Goal: Task Accomplishment & Management: Manage account settings

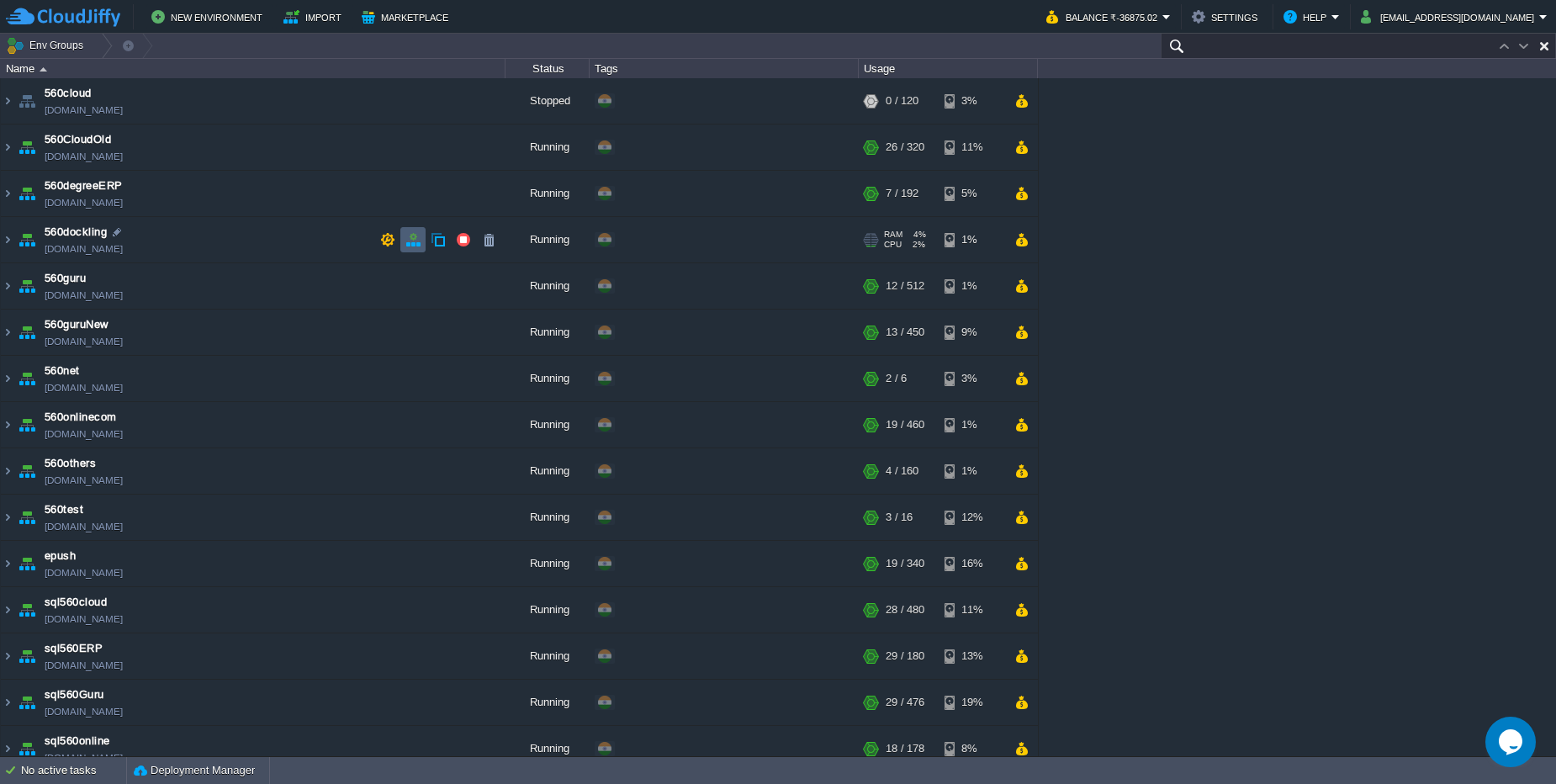
paste input "[DOMAIN_NAME]"
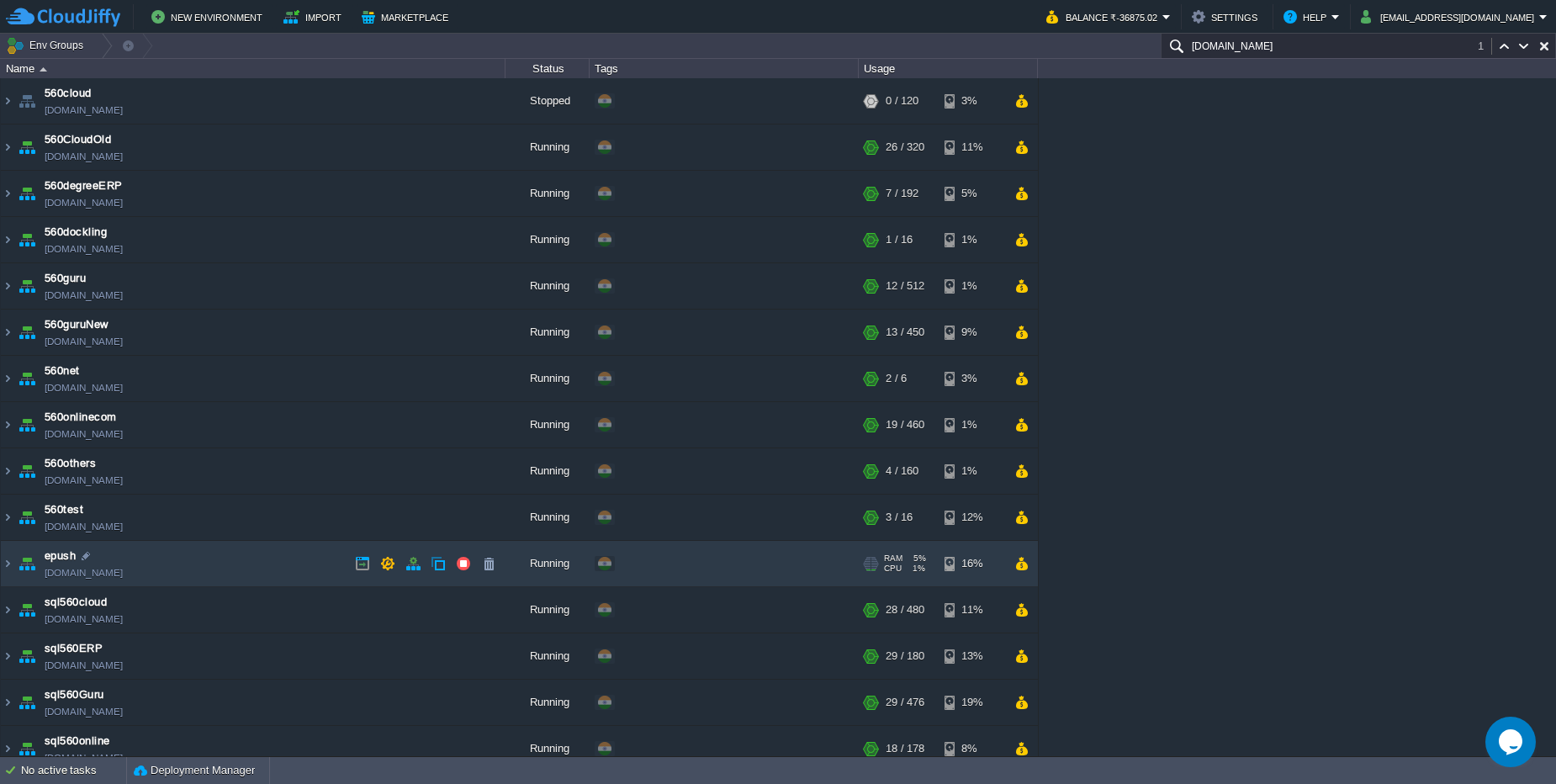
type input "[DOMAIN_NAME]"
click at [259, 568] on td "epush [DOMAIN_NAME]" at bounding box center [253, 564] width 505 height 46
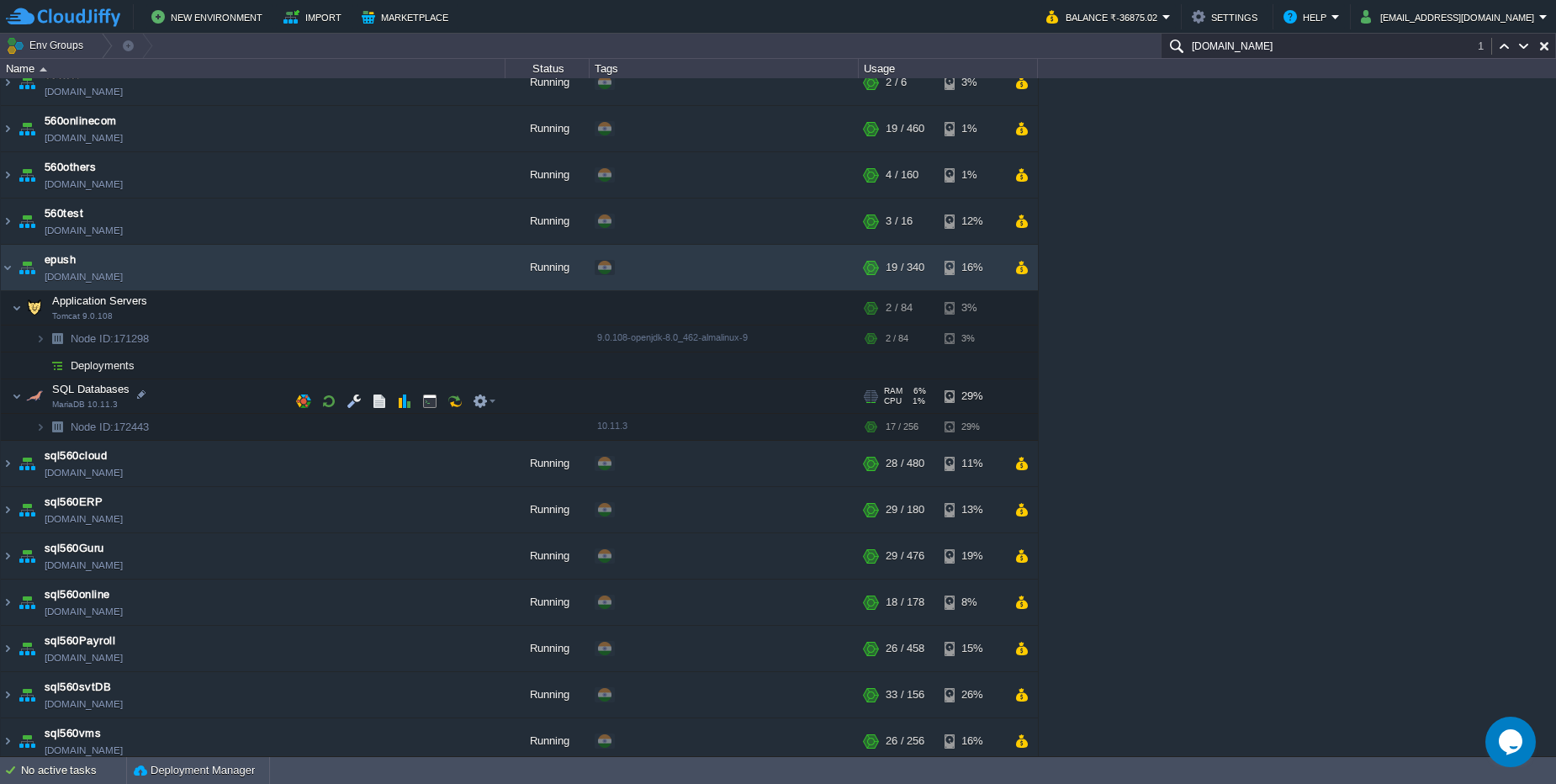
scroll to position [303, 0]
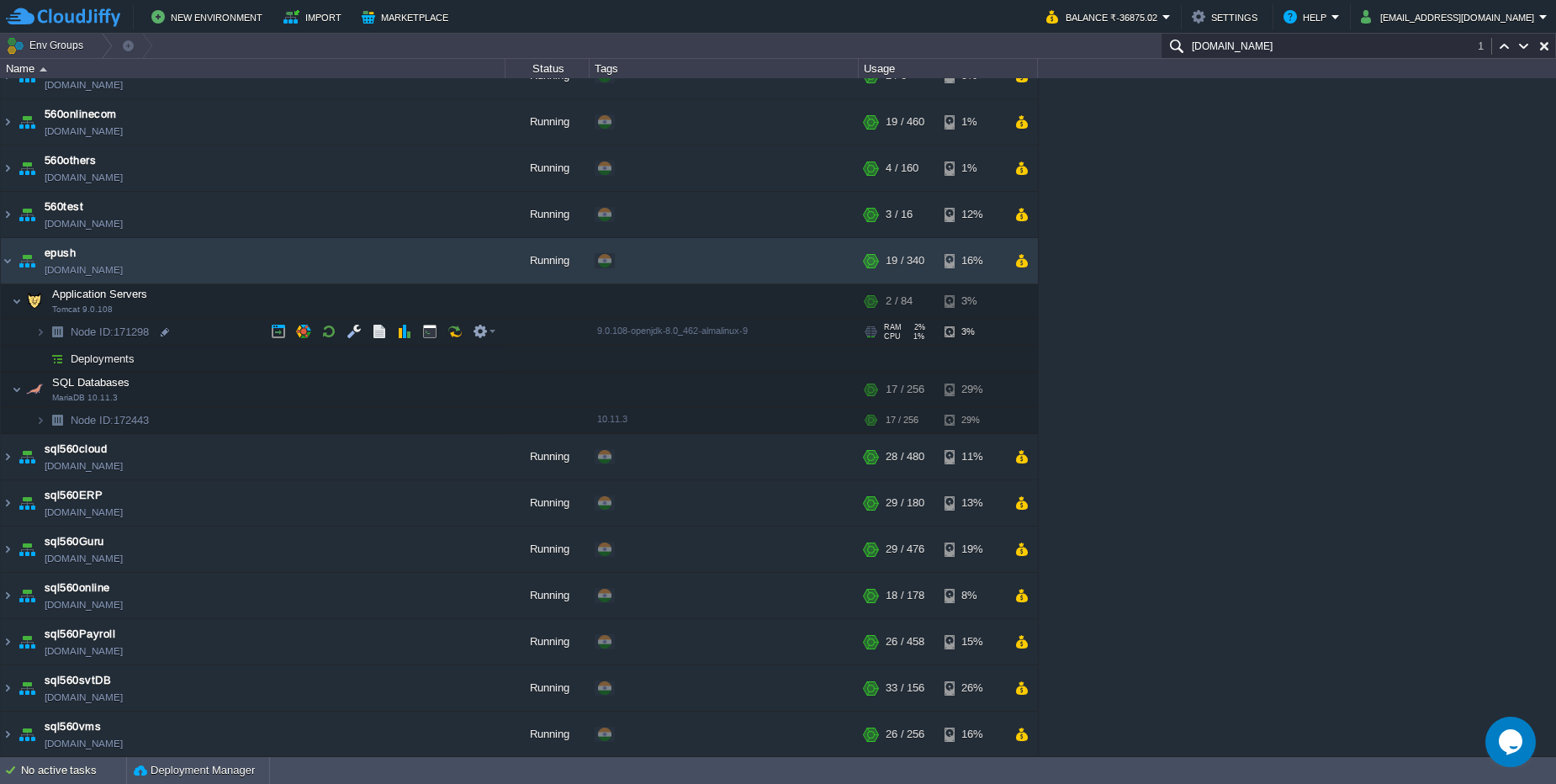
click at [35, 336] on img at bounding box center [40, 331] width 10 height 26
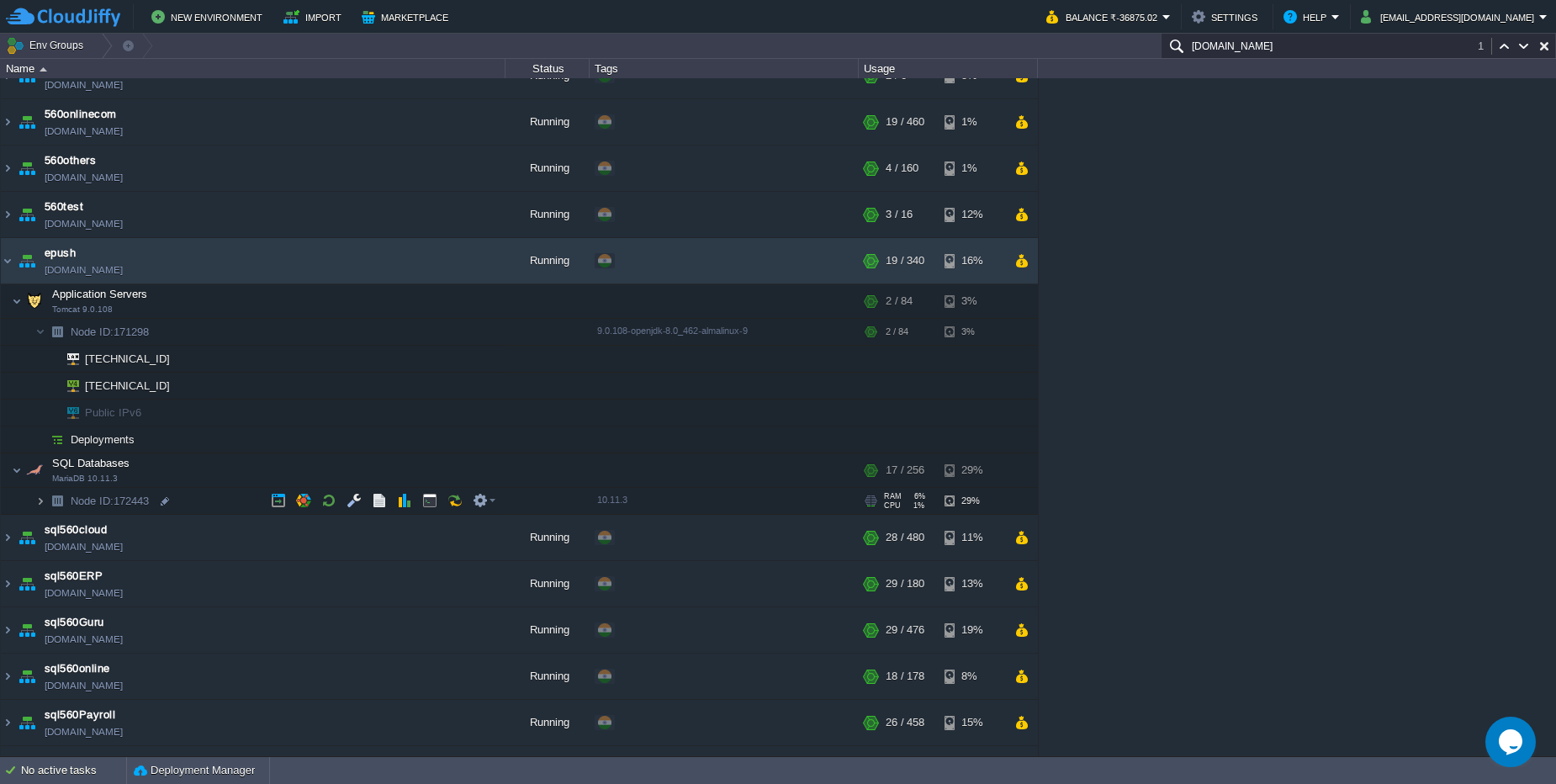
click at [36, 502] on img at bounding box center [40, 501] width 10 height 26
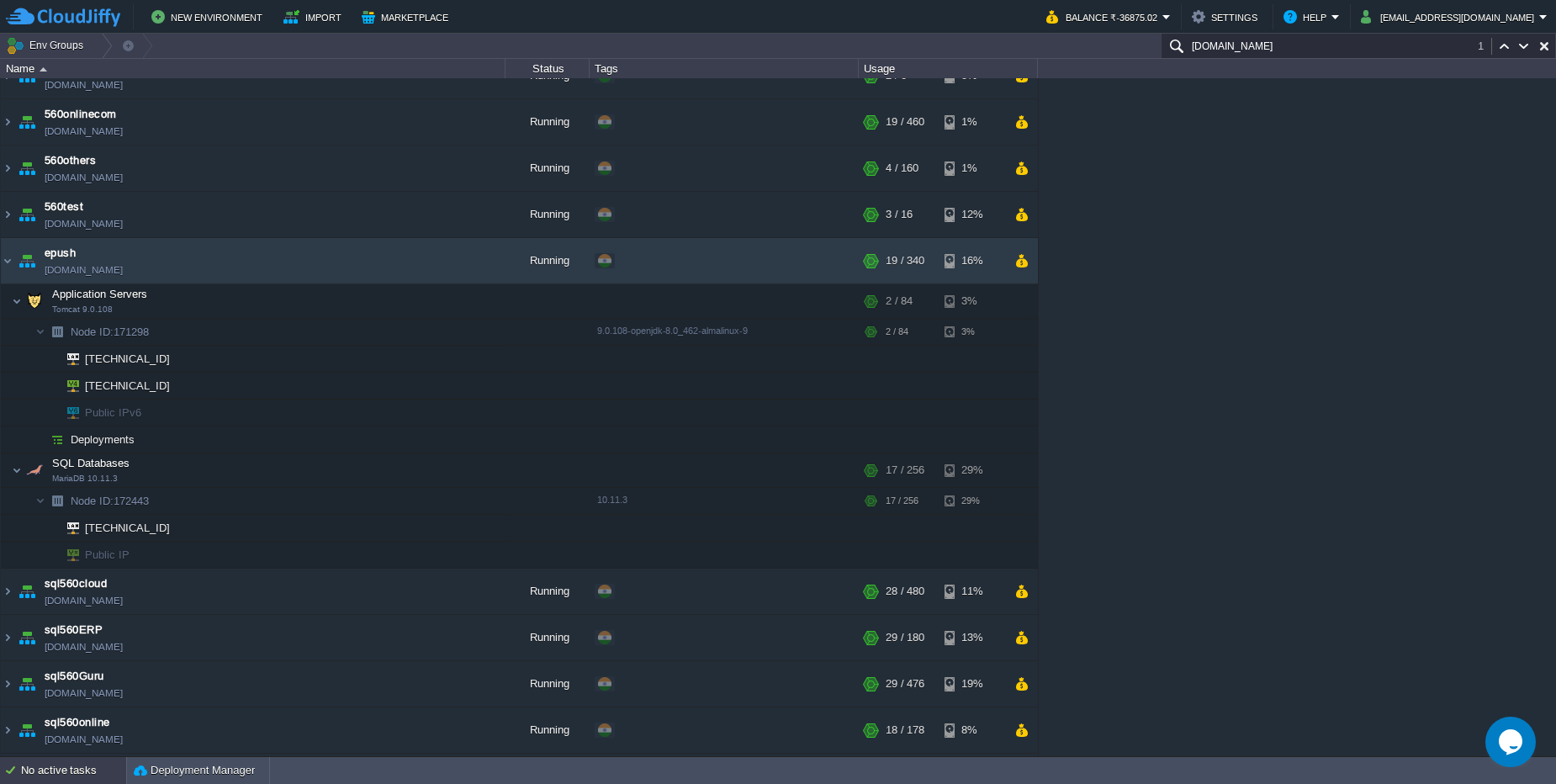
click at [84, 773] on div "No active tasks" at bounding box center [73, 769] width 105 height 27
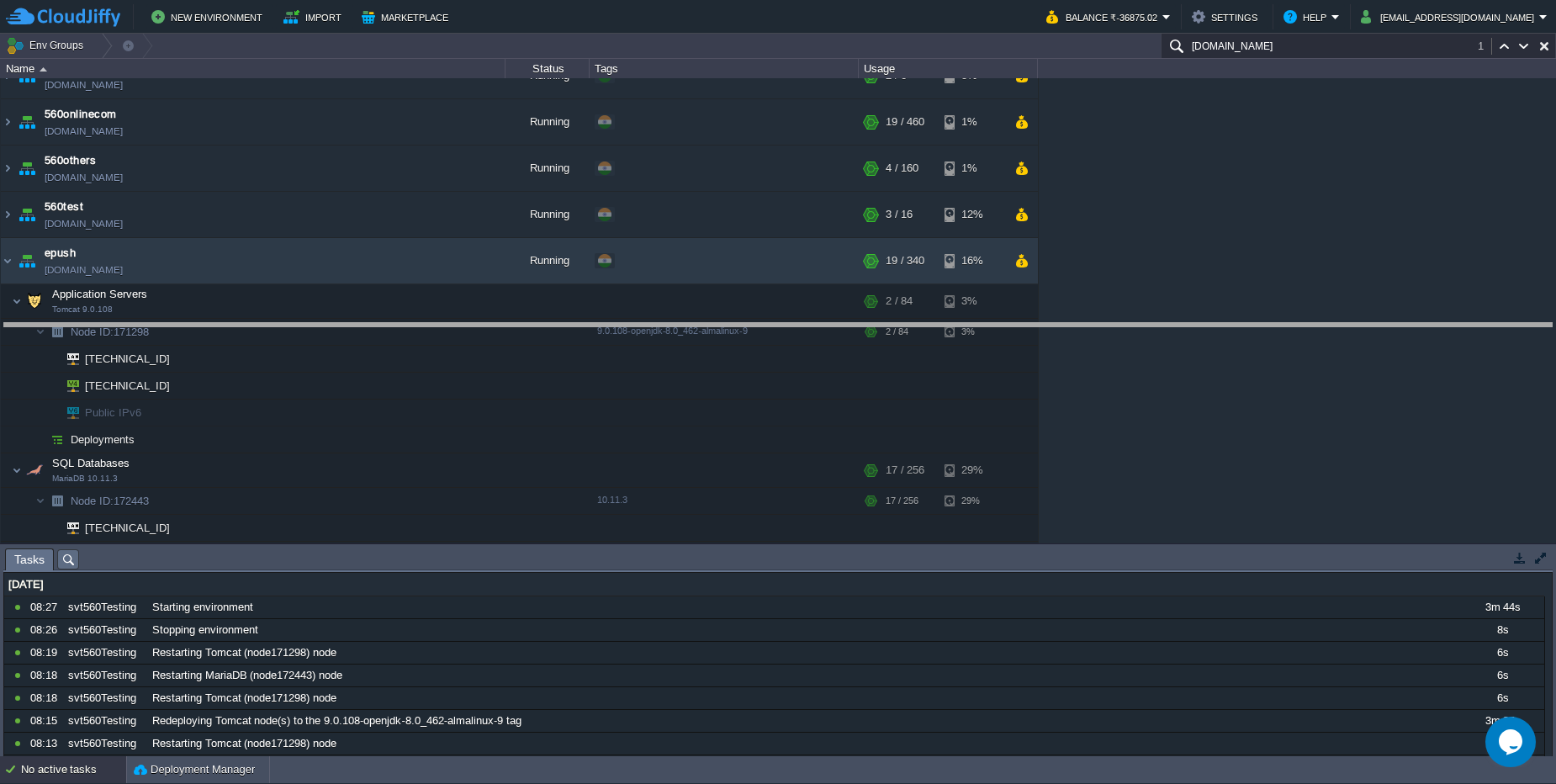
drag, startPoint x: 349, startPoint y: 549, endPoint x: 349, endPoint y: 323, distance: 226.0
click at [349, 323] on body "New Environment Import Marketplace Bonus ₹0.00 Upgrade Account Balance ₹-36875.…" at bounding box center [778, 392] width 1556 height 784
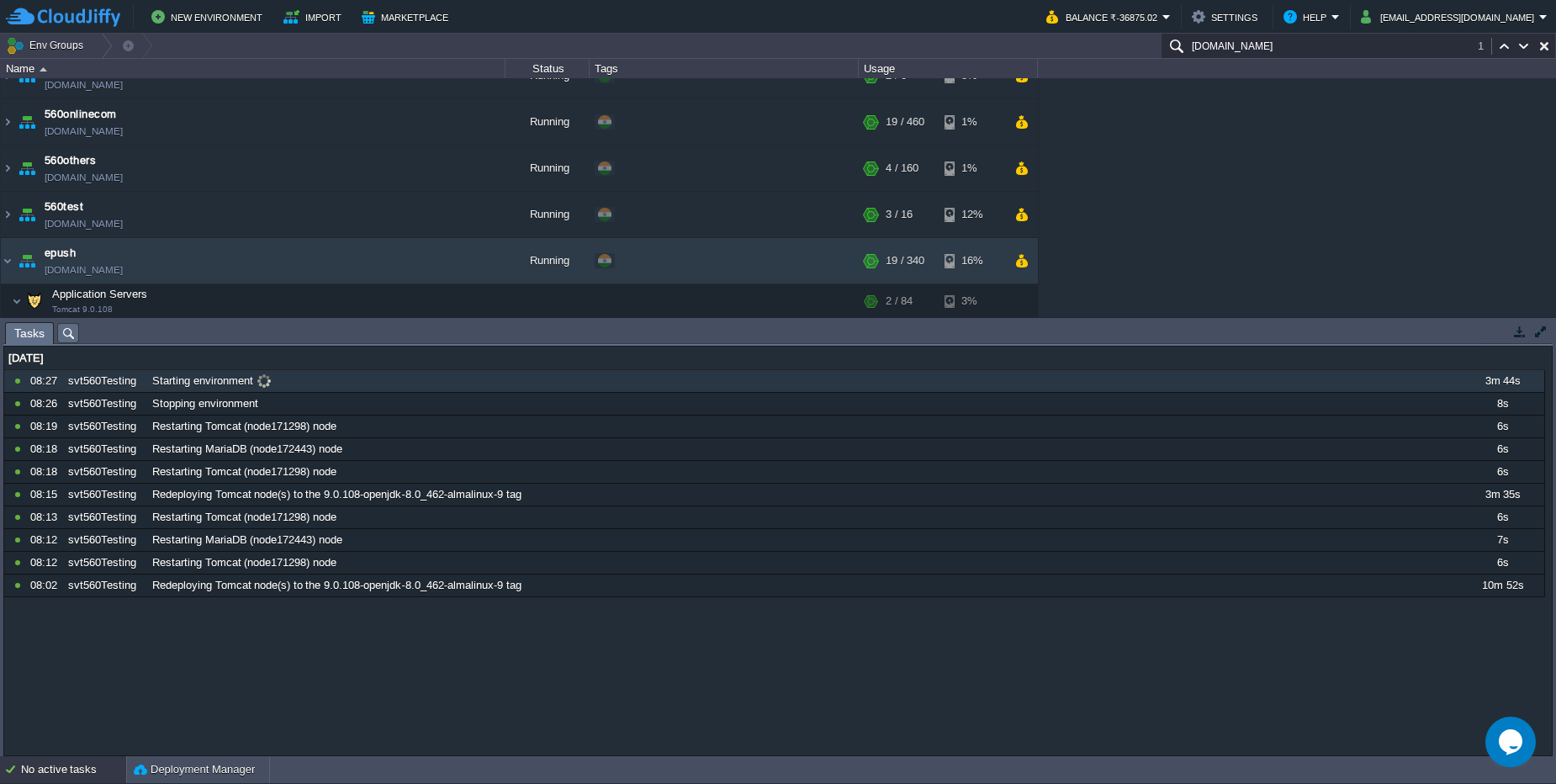
click at [308, 386] on div "Starting environment" at bounding box center [803, 380] width 1311 height 21
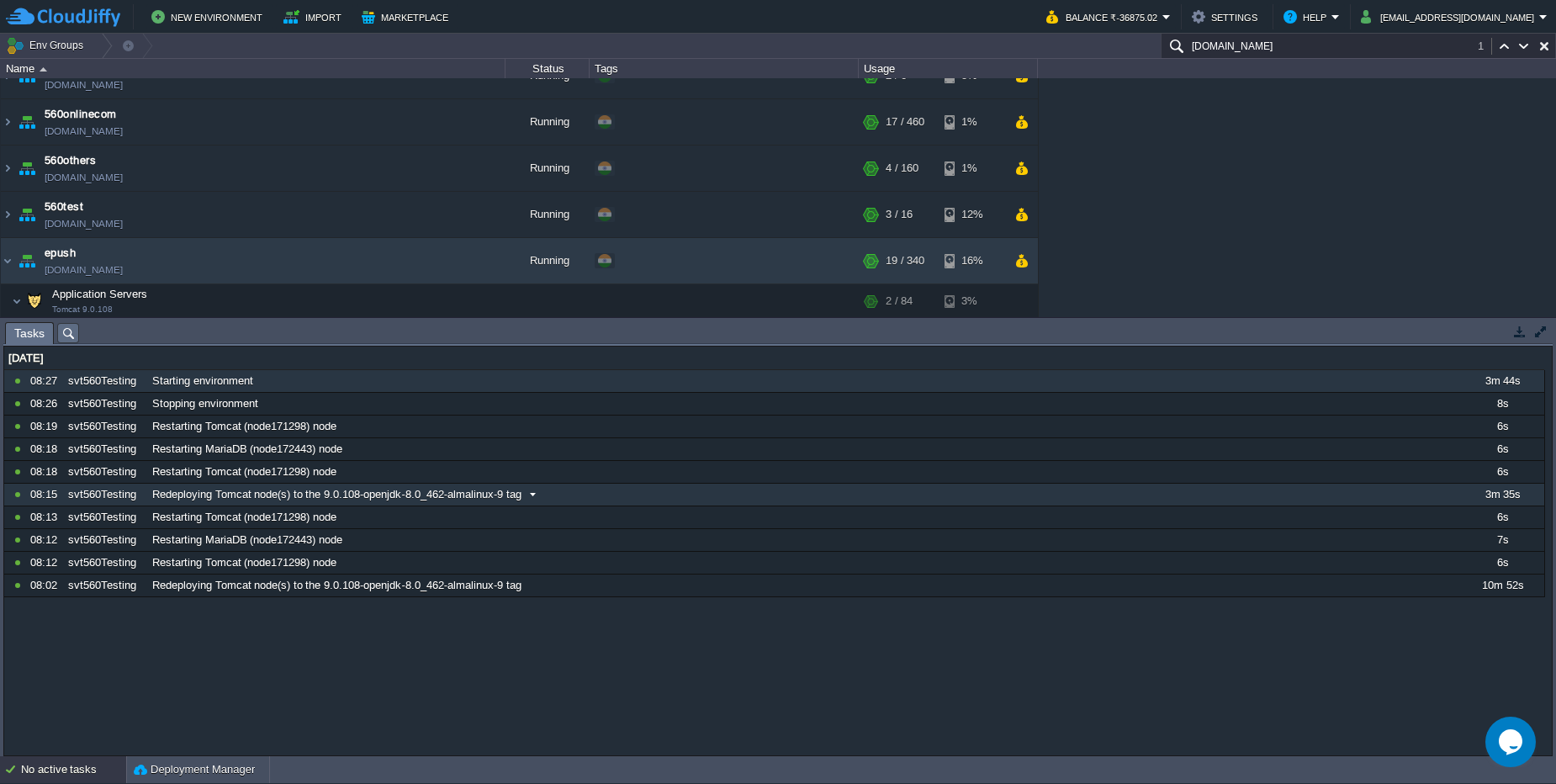
click at [365, 505] on div "Redeploying Tomcat node(s) to the 9.0.108-openjdk-8.0_462-almalinux-9 tag" at bounding box center [803, 494] width 1311 height 21
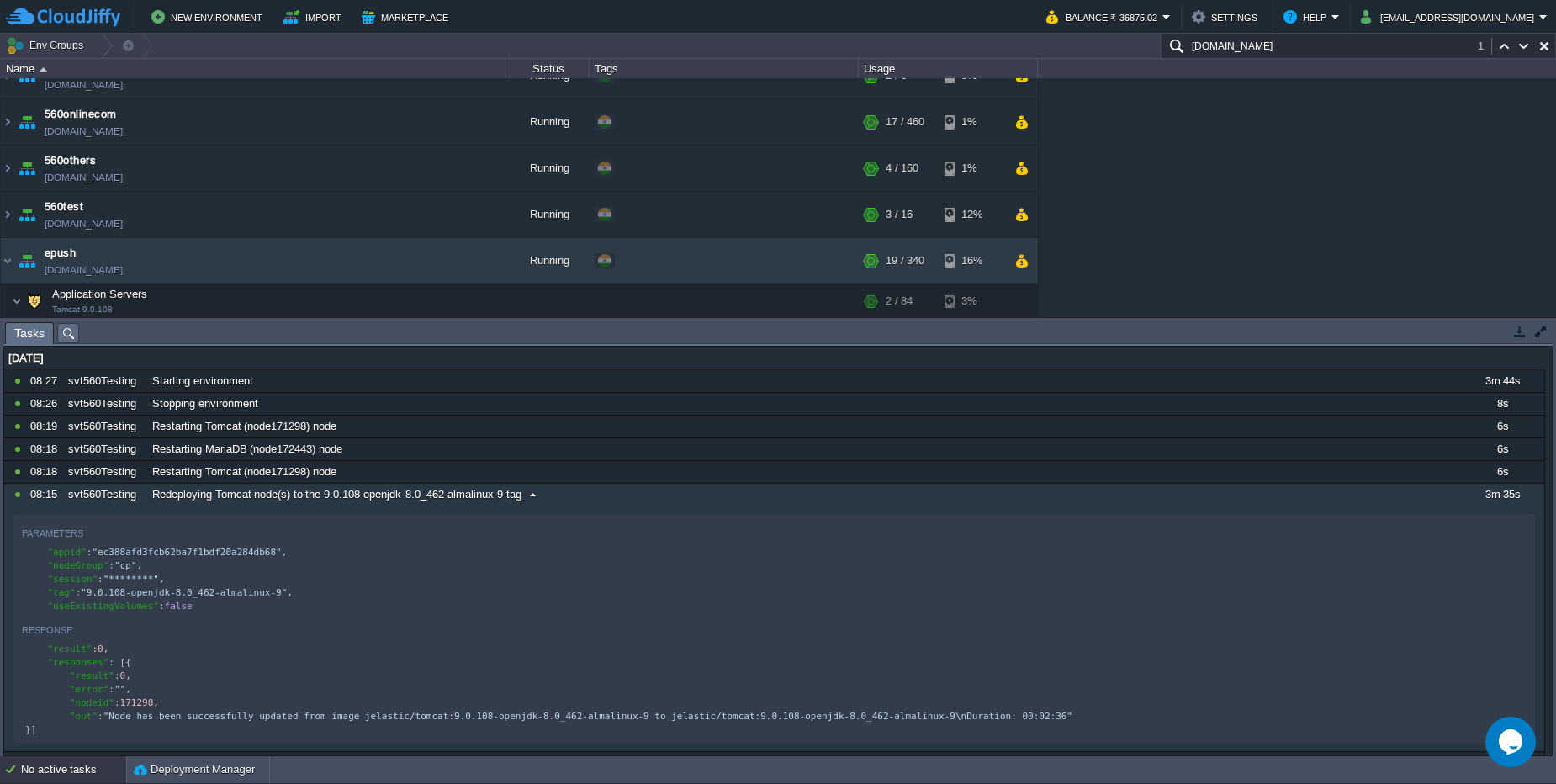
click at [365, 505] on div "Redeploying Tomcat node(s) to the 9.0.108-openjdk-8.0_462-almalinux-9 tag" at bounding box center [803, 494] width 1311 height 21
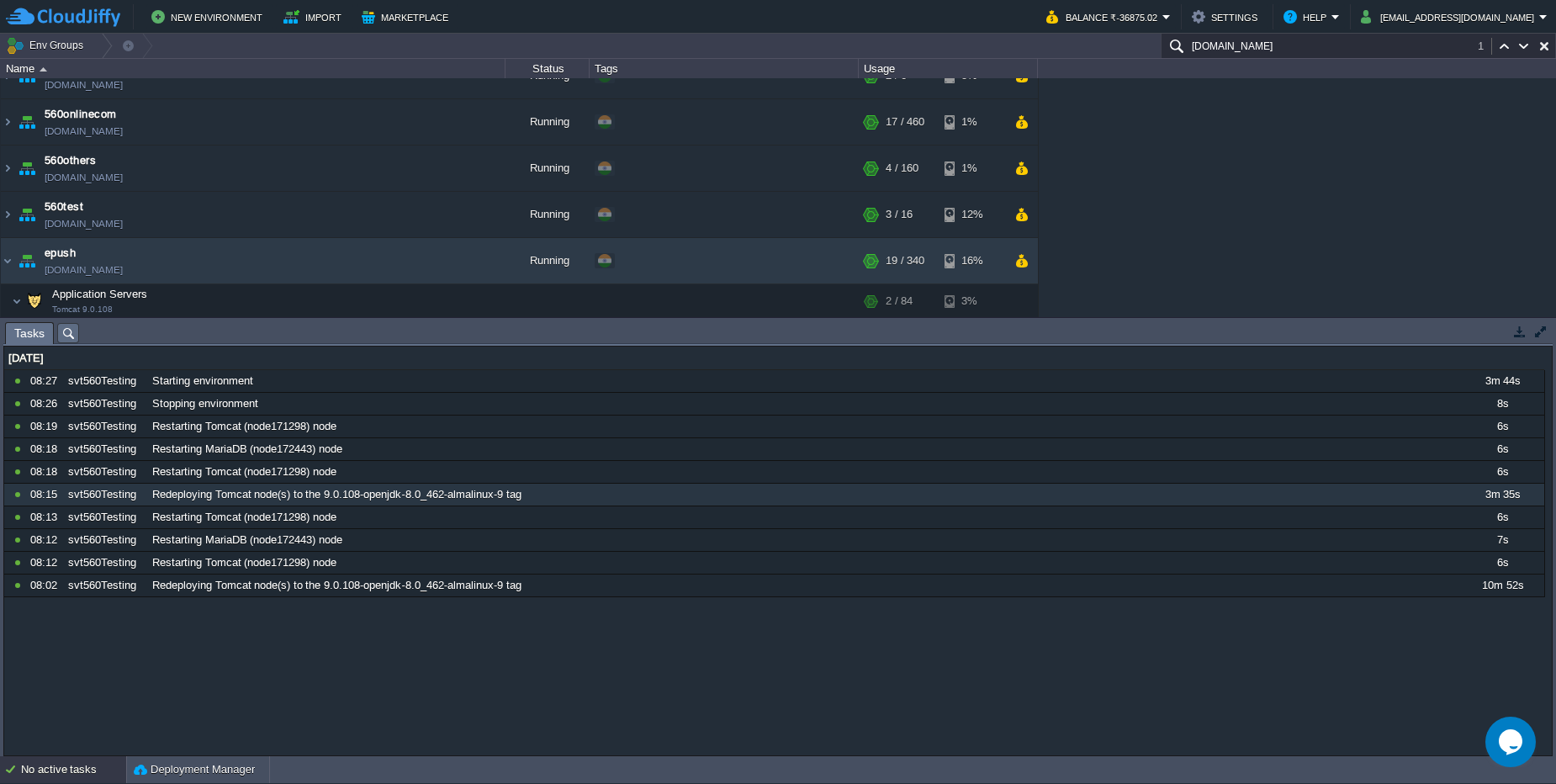
click at [101, 783] on div "No active tasks Deployment Manager" at bounding box center [778, 769] width 1556 height 27
click at [88, 779] on div "No active tasks" at bounding box center [73, 769] width 105 height 27
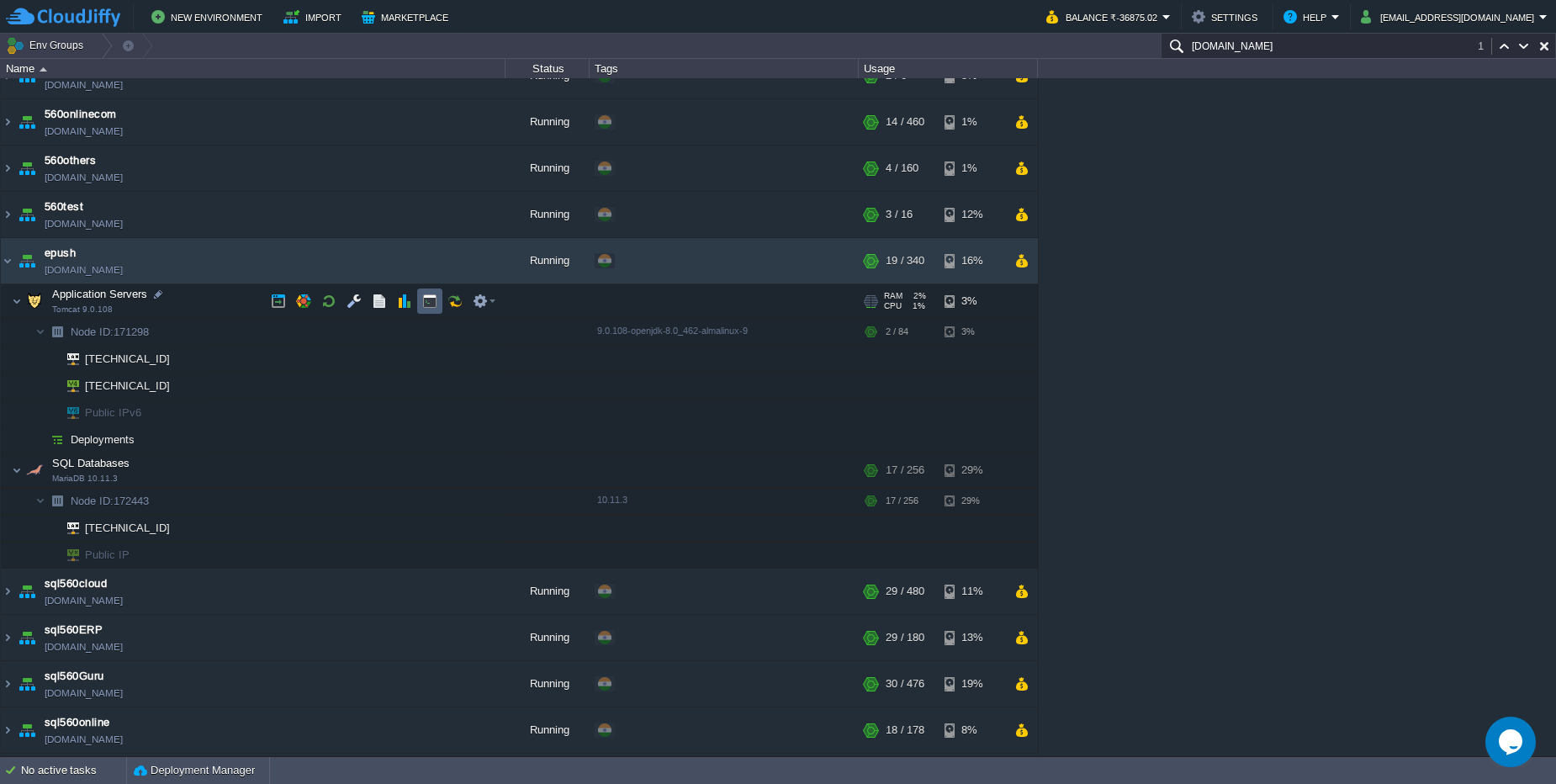
click at [428, 310] on td at bounding box center [429, 301] width 25 height 25
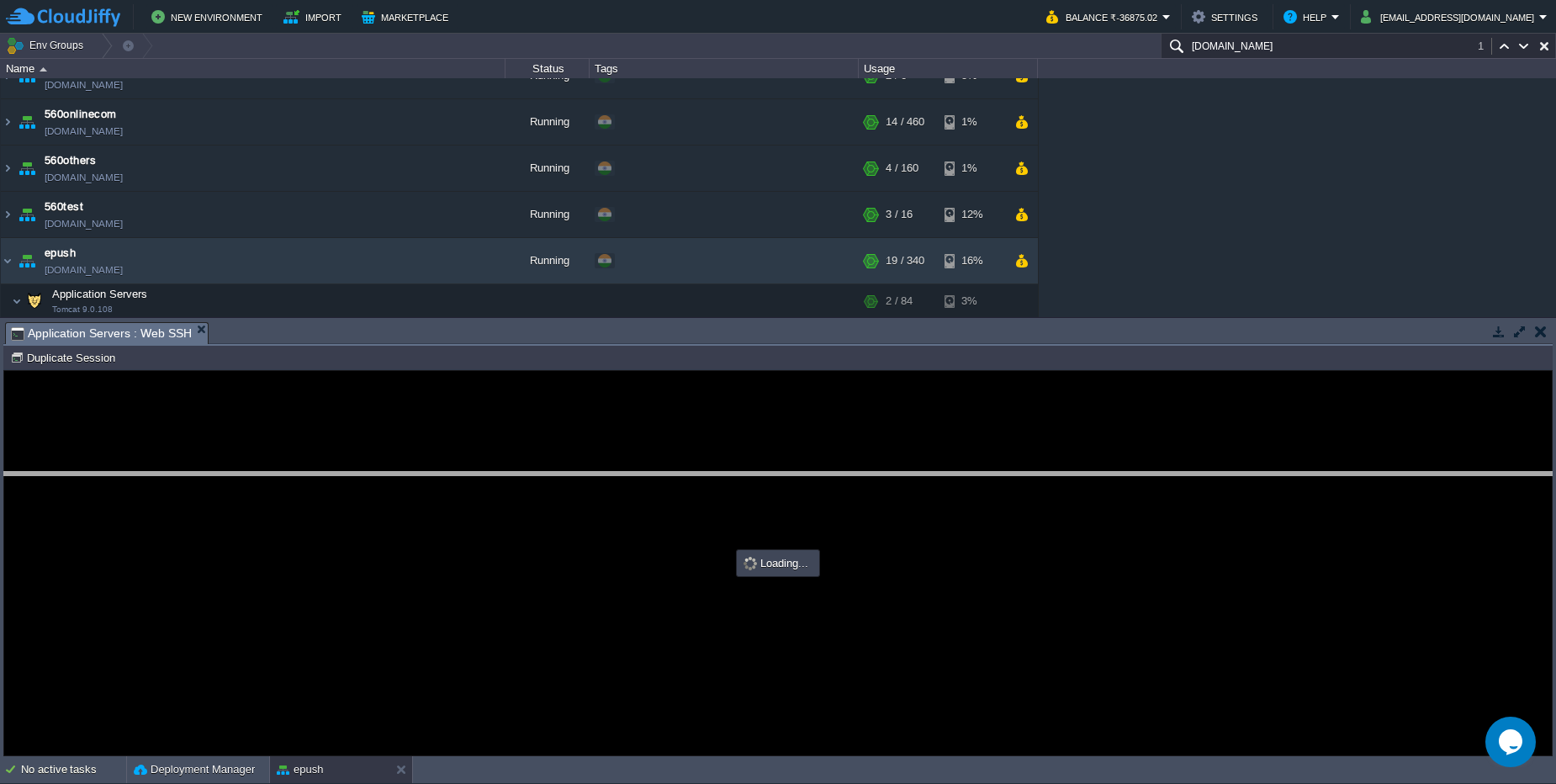
drag, startPoint x: 426, startPoint y: 333, endPoint x: 416, endPoint y: 483, distance: 150.3
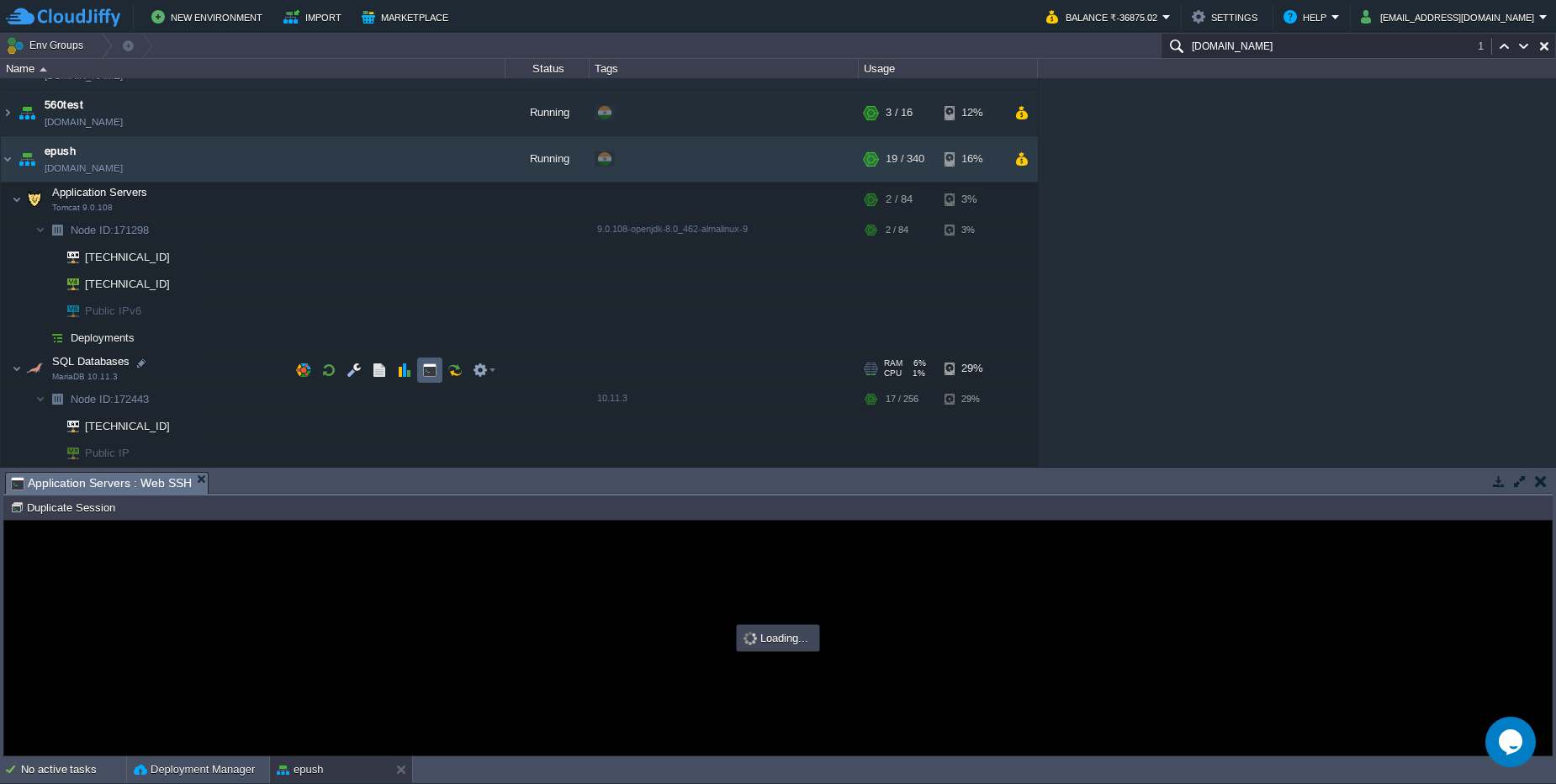
scroll to position [505, 0]
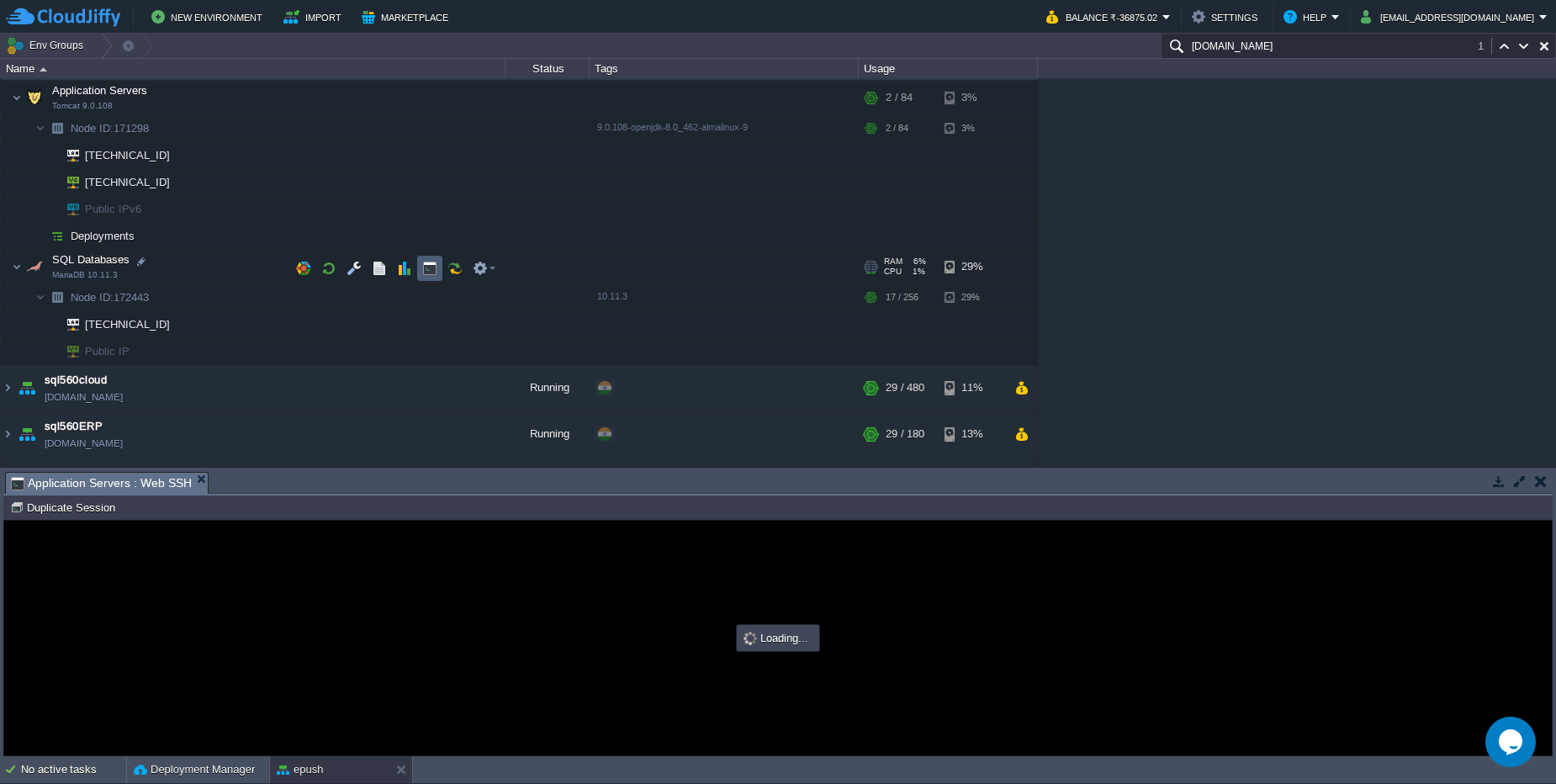
type input "#000000"
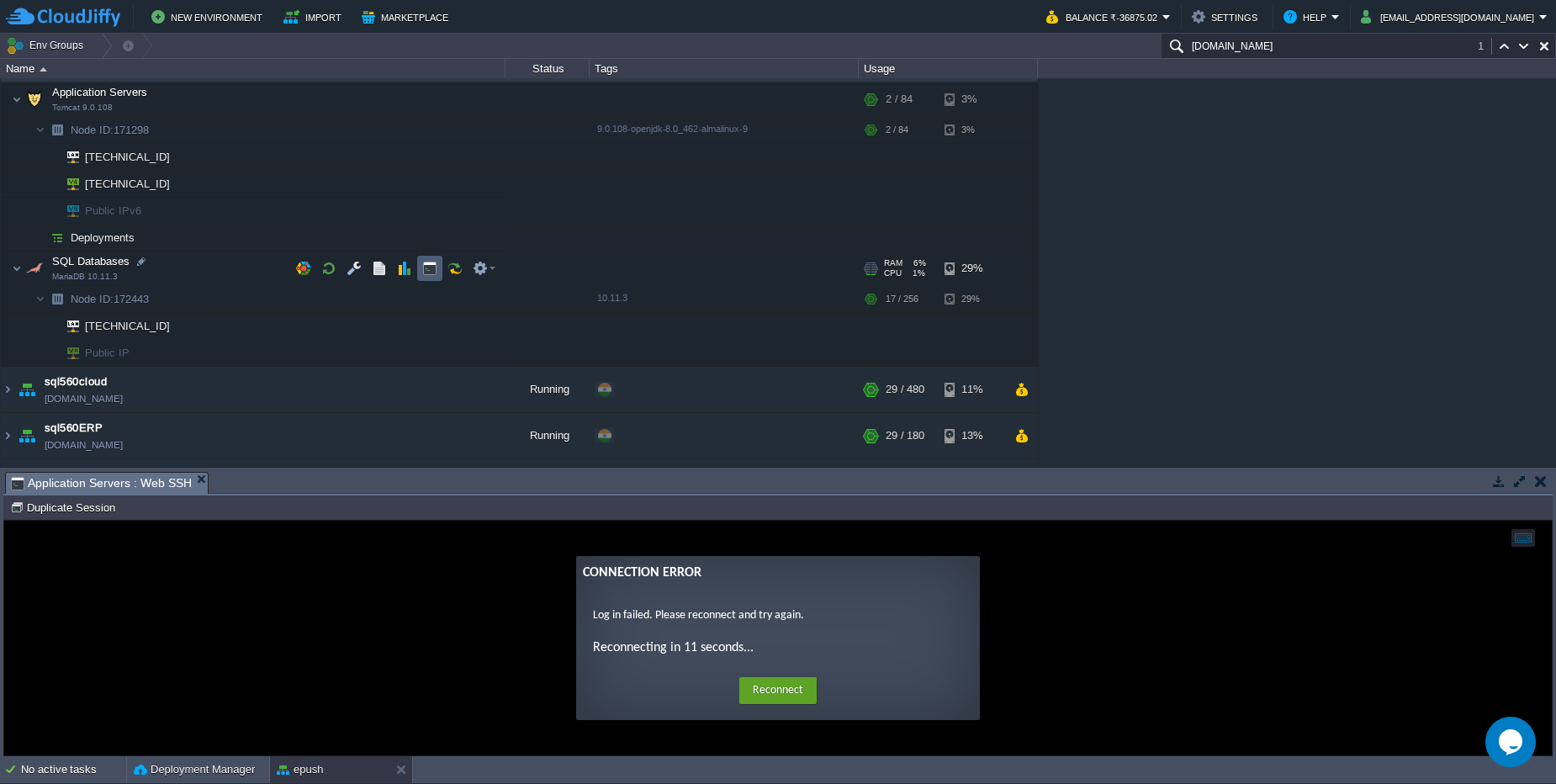
click at [430, 272] on button "button" at bounding box center [430, 269] width 15 height 15
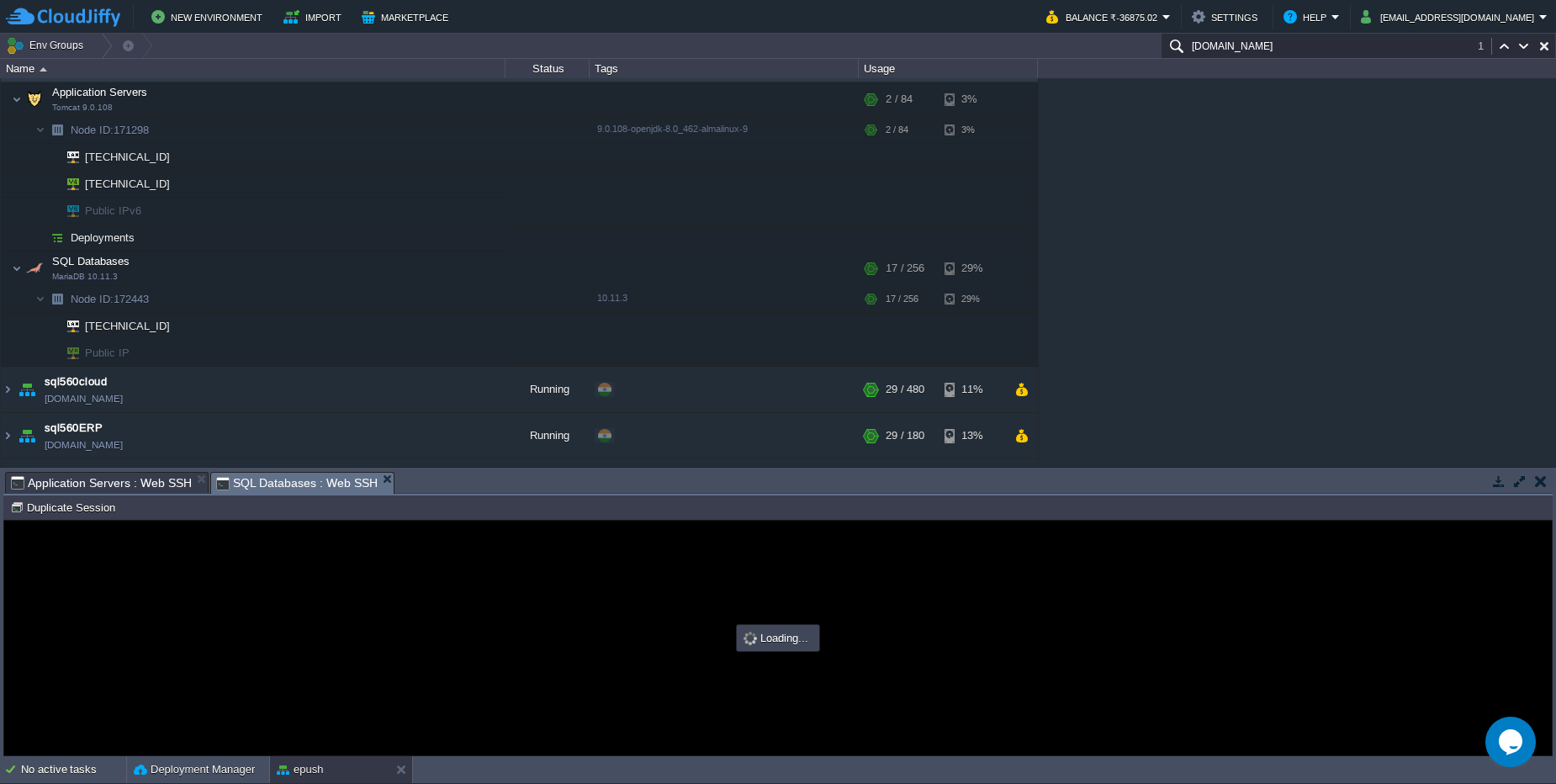
scroll to position [0, 0]
type input "#000000"
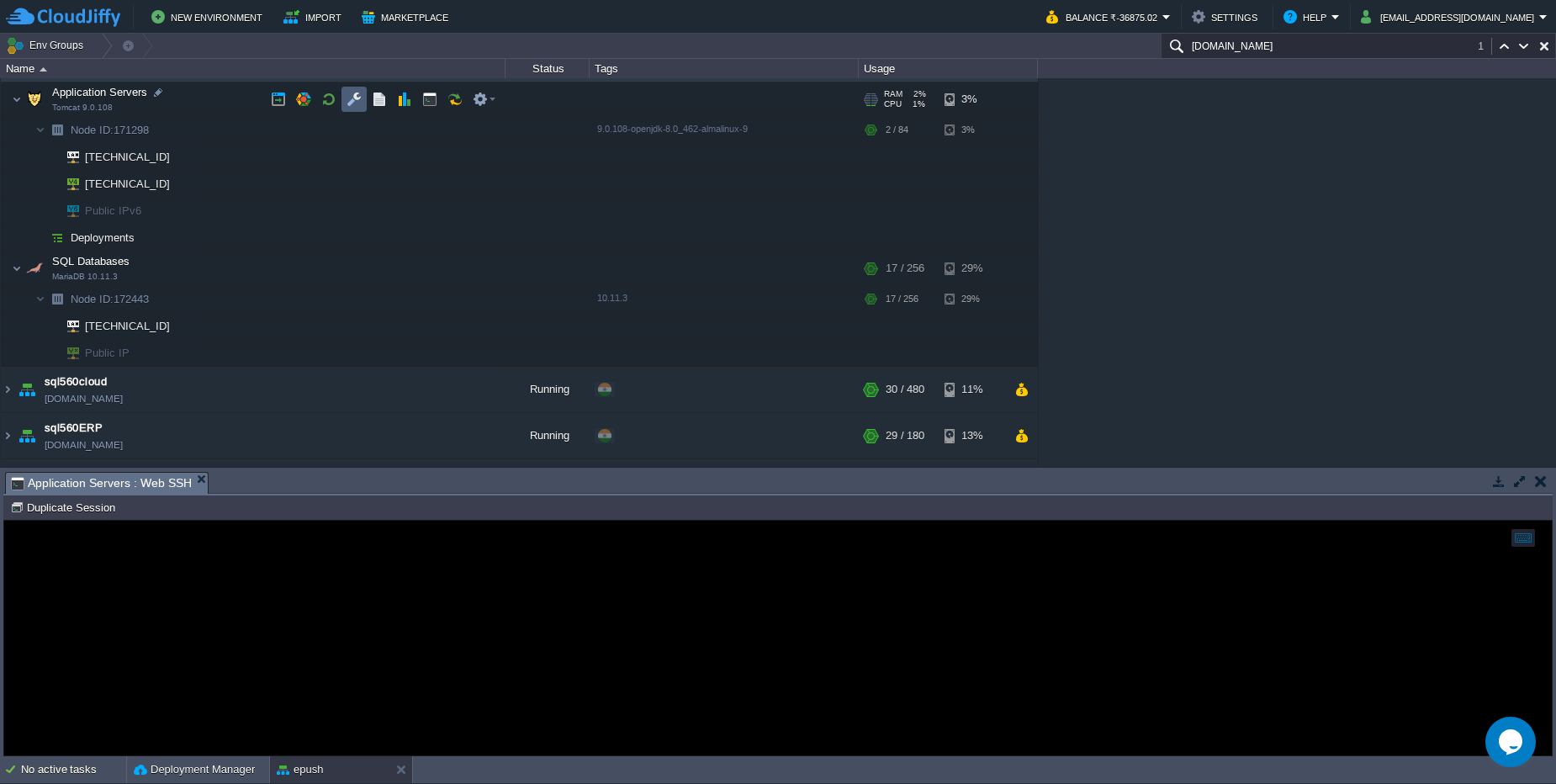
click at [362, 99] on td at bounding box center [354, 99] width 25 height 25
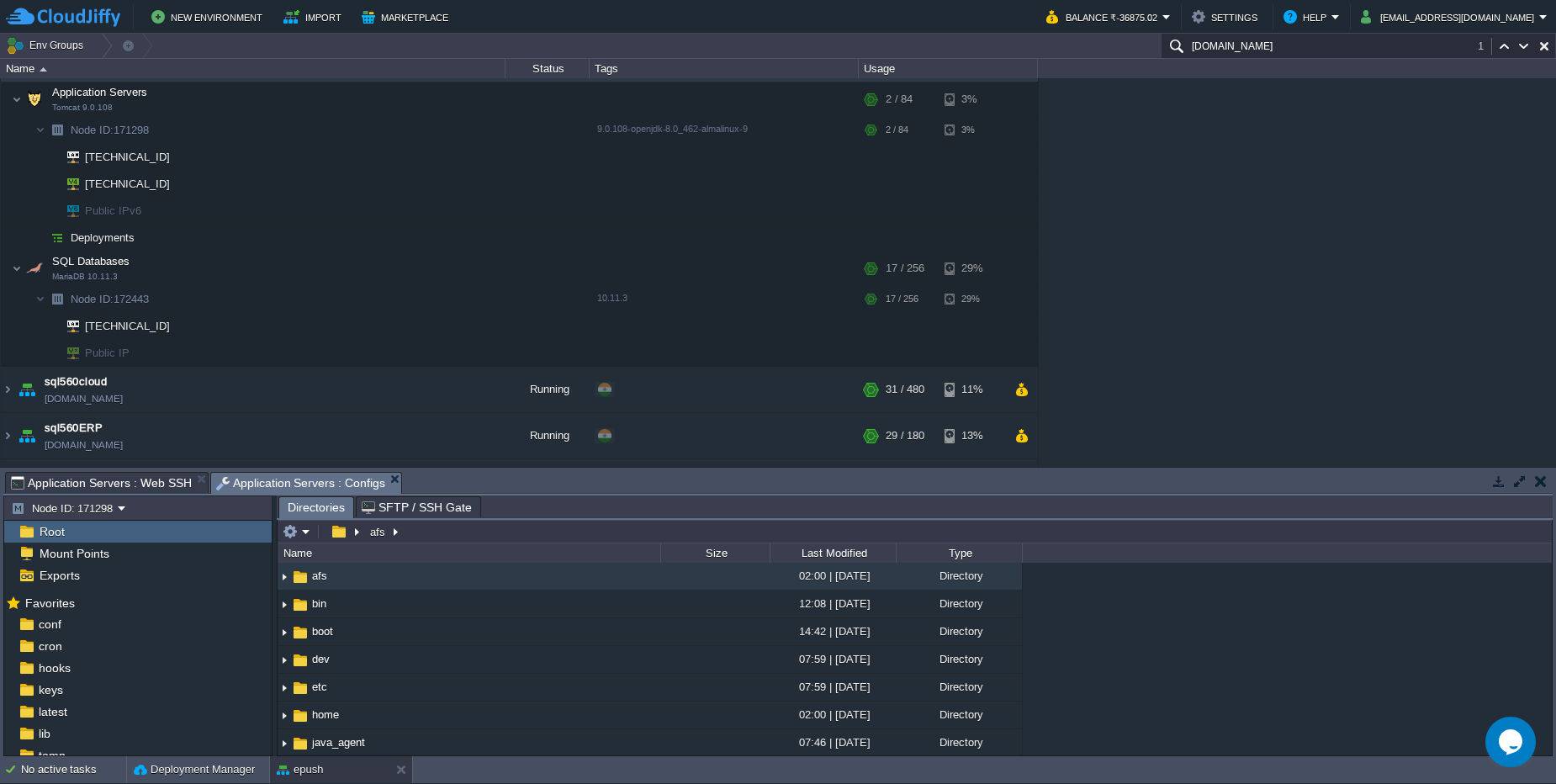
click at [142, 477] on span "Application Servers : Web SSH" at bounding box center [101, 483] width 181 height 21
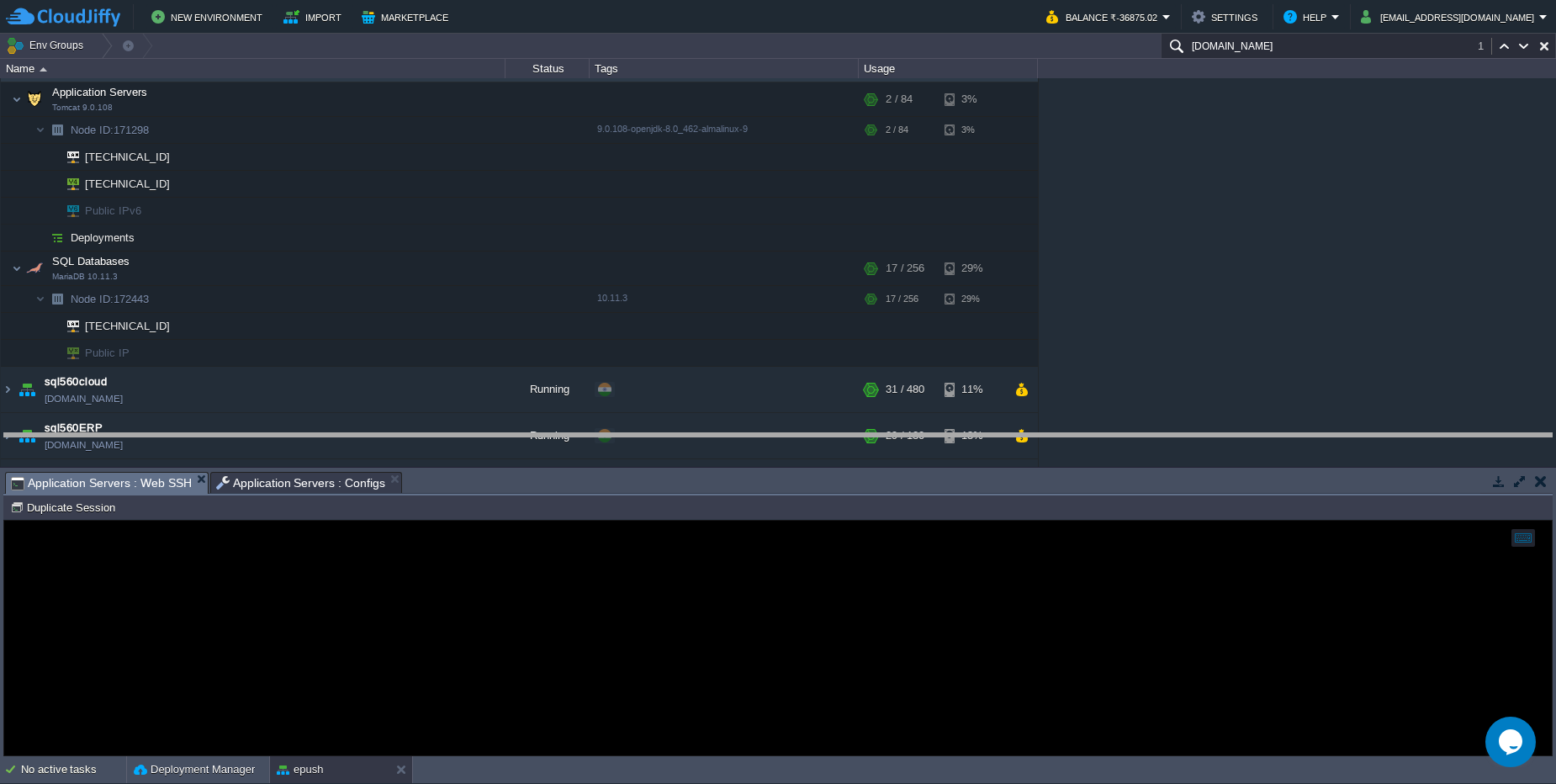
drag, startPoint x: 547, startPoint y: 483, endPoint x: 547, endPoint y: 455, distance: 28.0
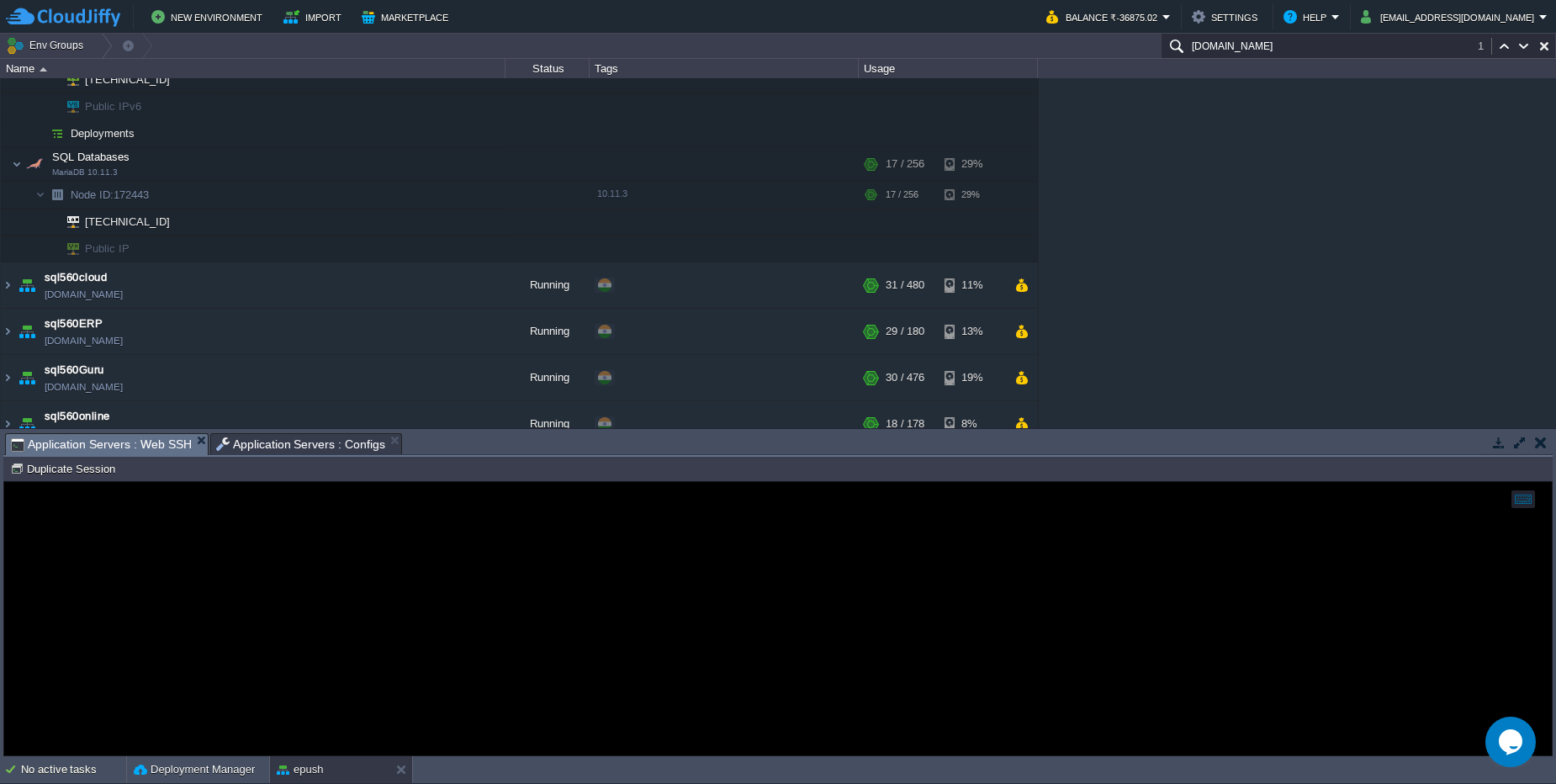
scroll to position [807, 0]
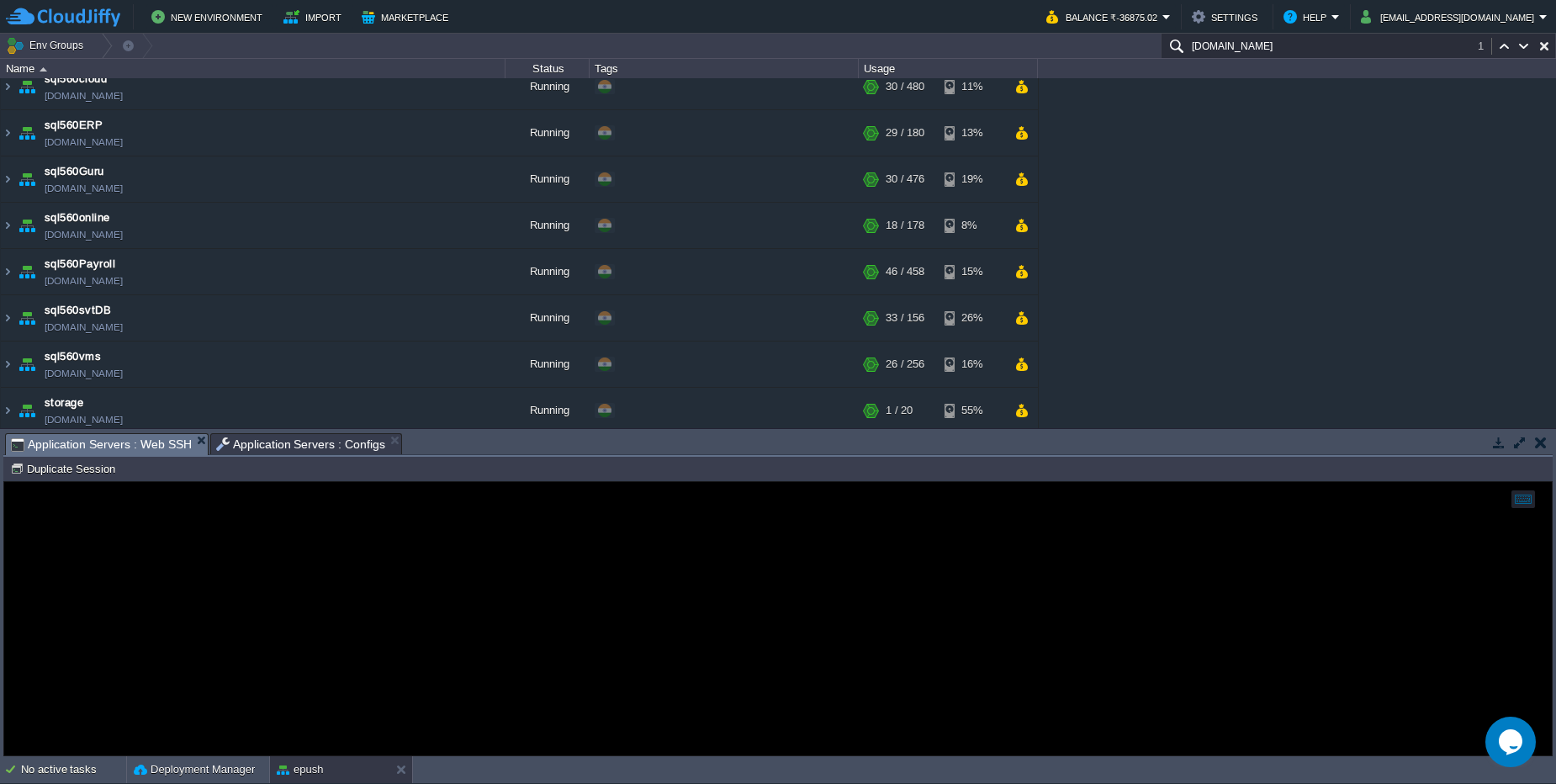
click at [154, 441] on span "Application Servers : Web SSH" at bounding box center [101, 444] width 181 height 21
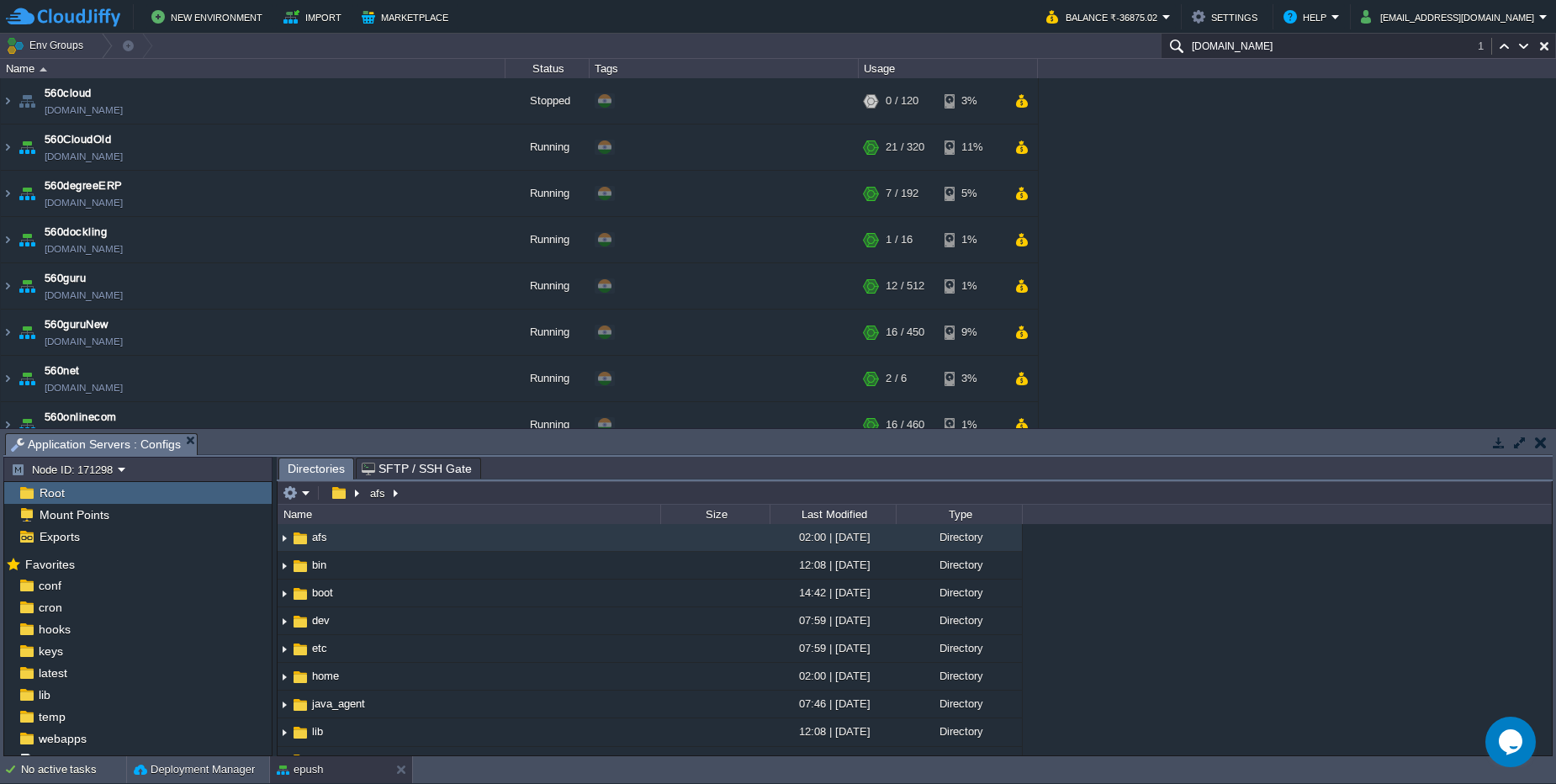
scroll to position [303, 0]
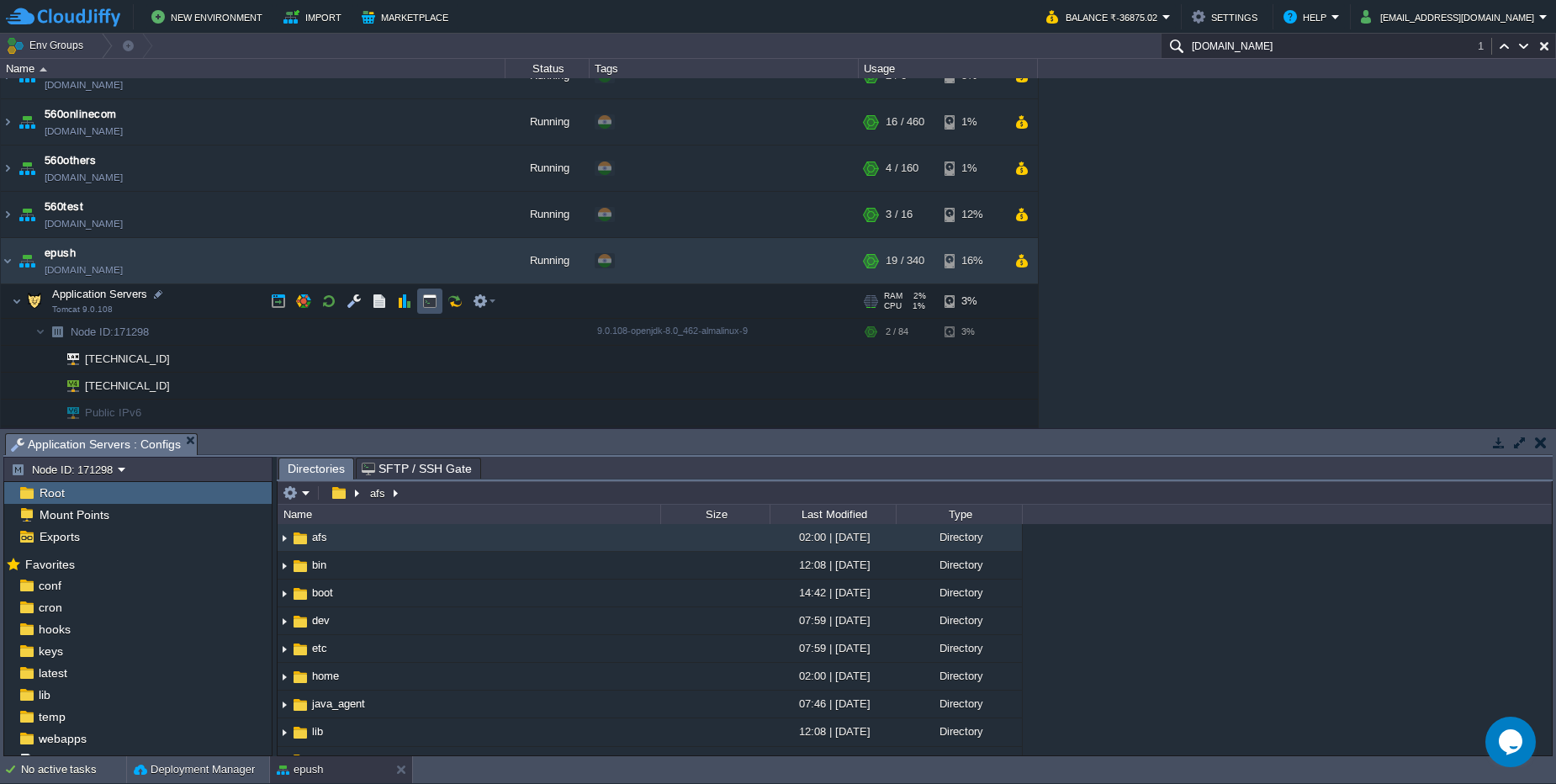
click at [429, 307] on button "button" at bounding box center [430, 301] width 15 height 15
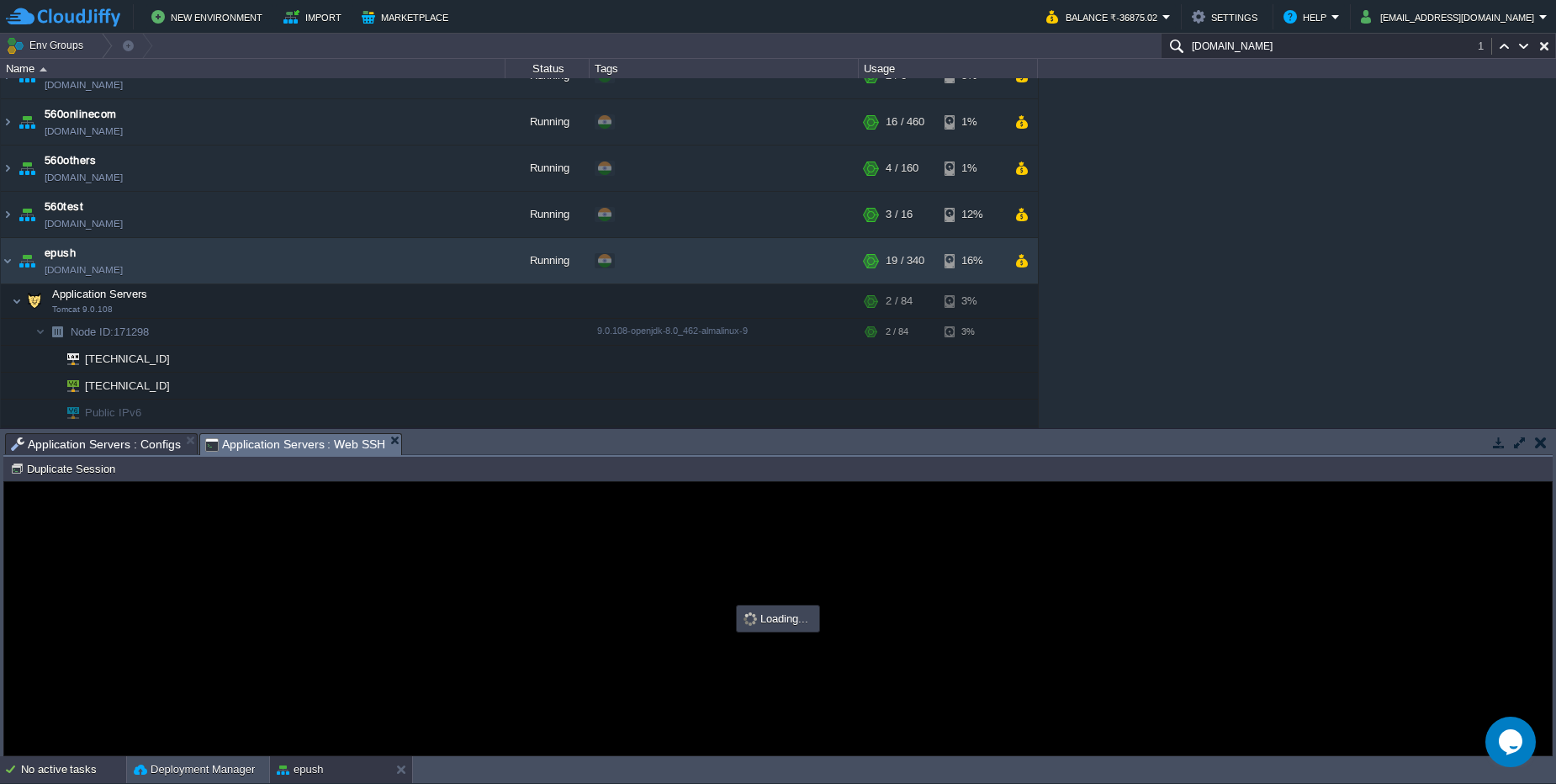
click at [46, 779] on div "No active tasks" at bounding box center [73, 769] width 105 height 27
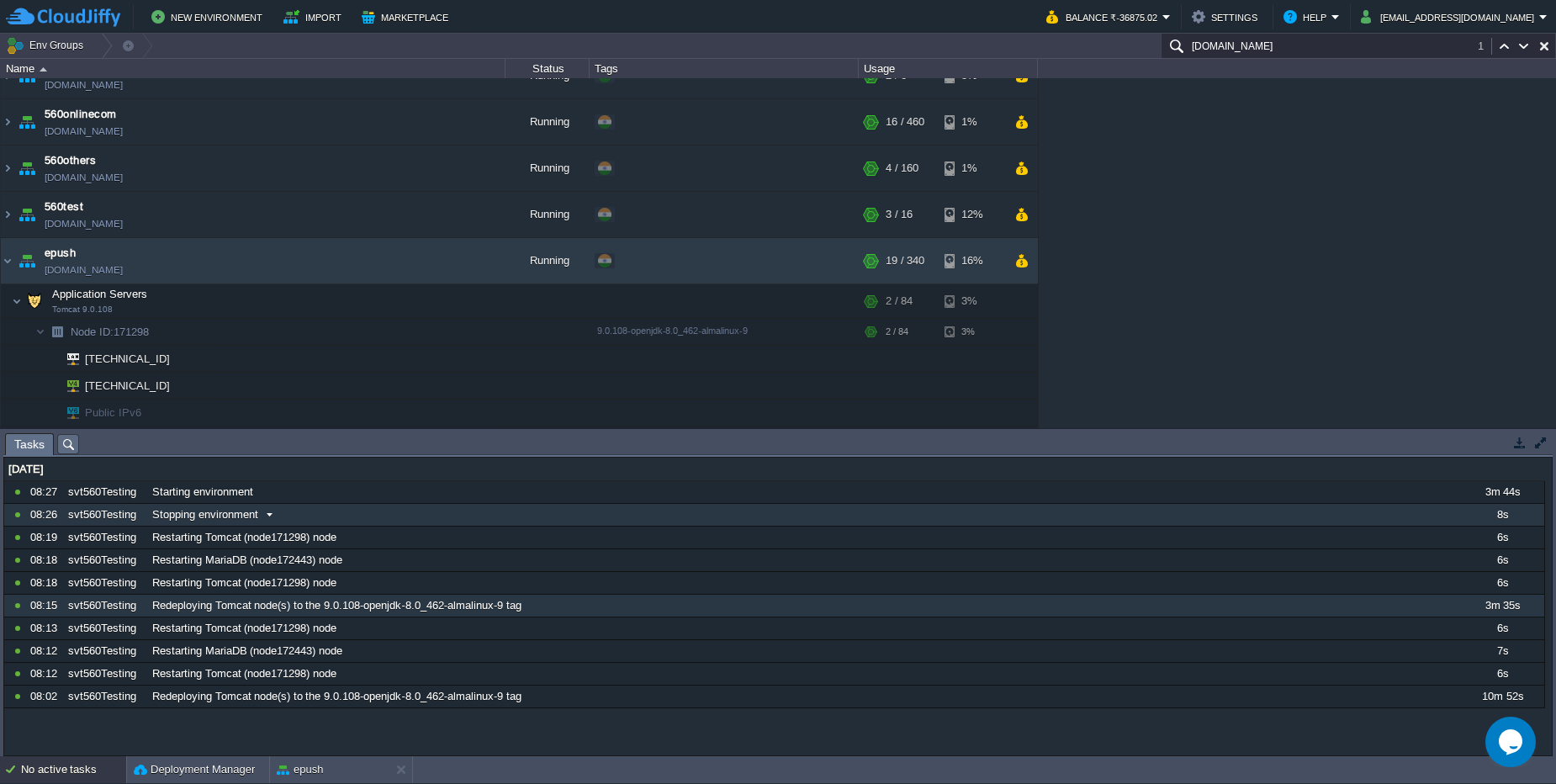
scroll to position [0, 0]
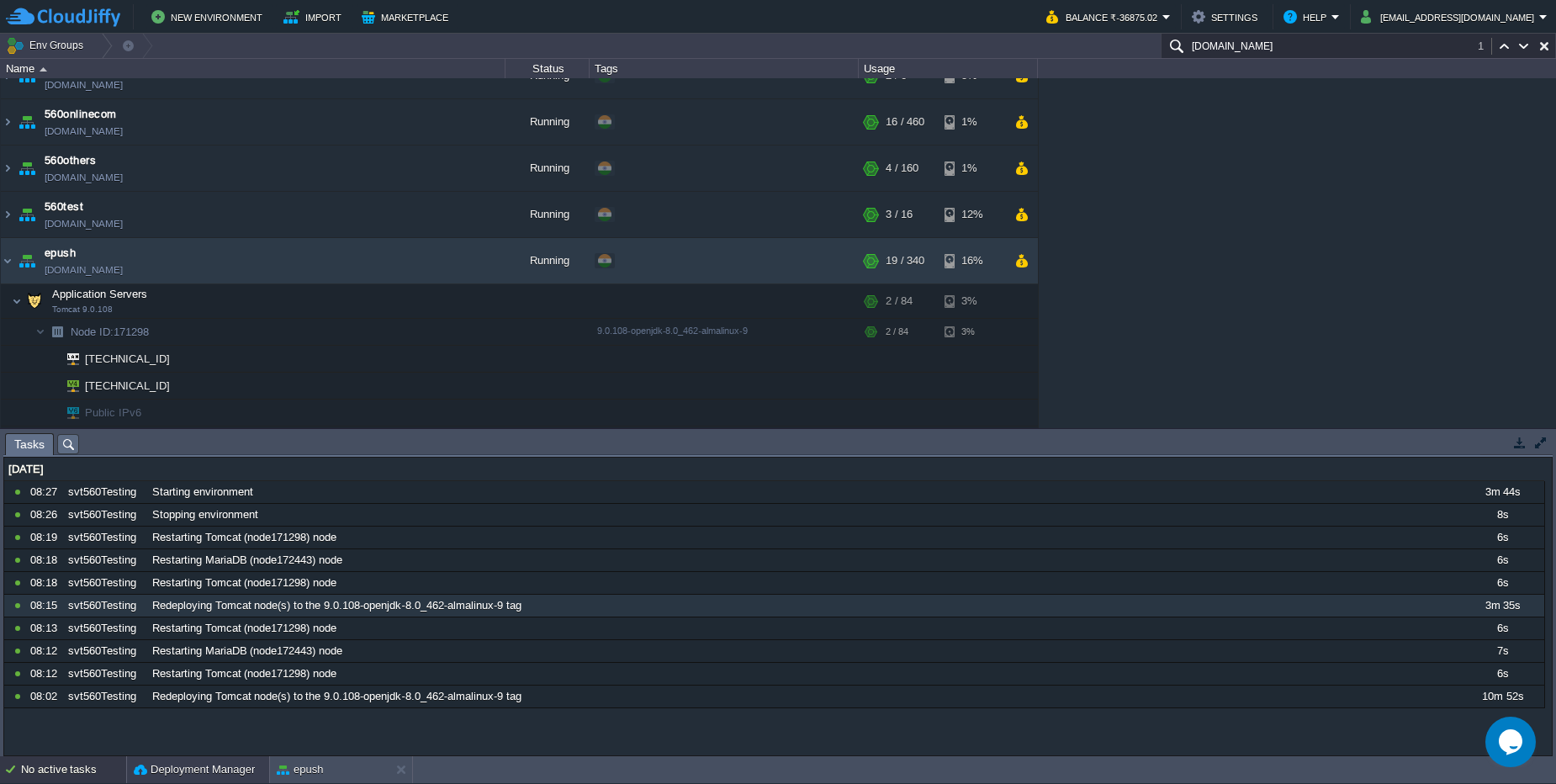
click at [180, 775] on button "Deployment Manager" at bounding box center [194, 769] width 121 height 17
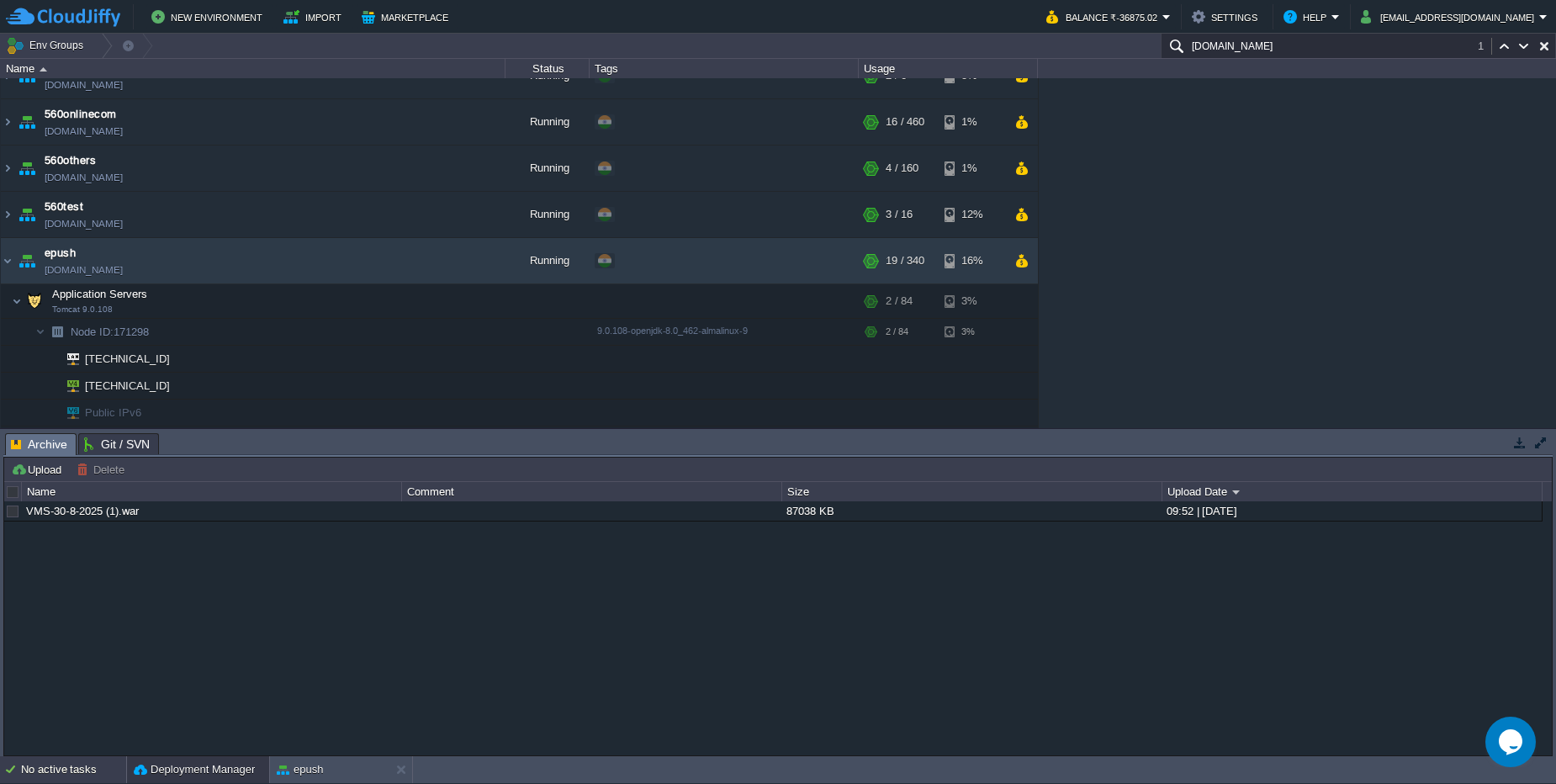
click at [68, 779] on div "No active tasks" at bounding box center [73, 769] width 105 height 27
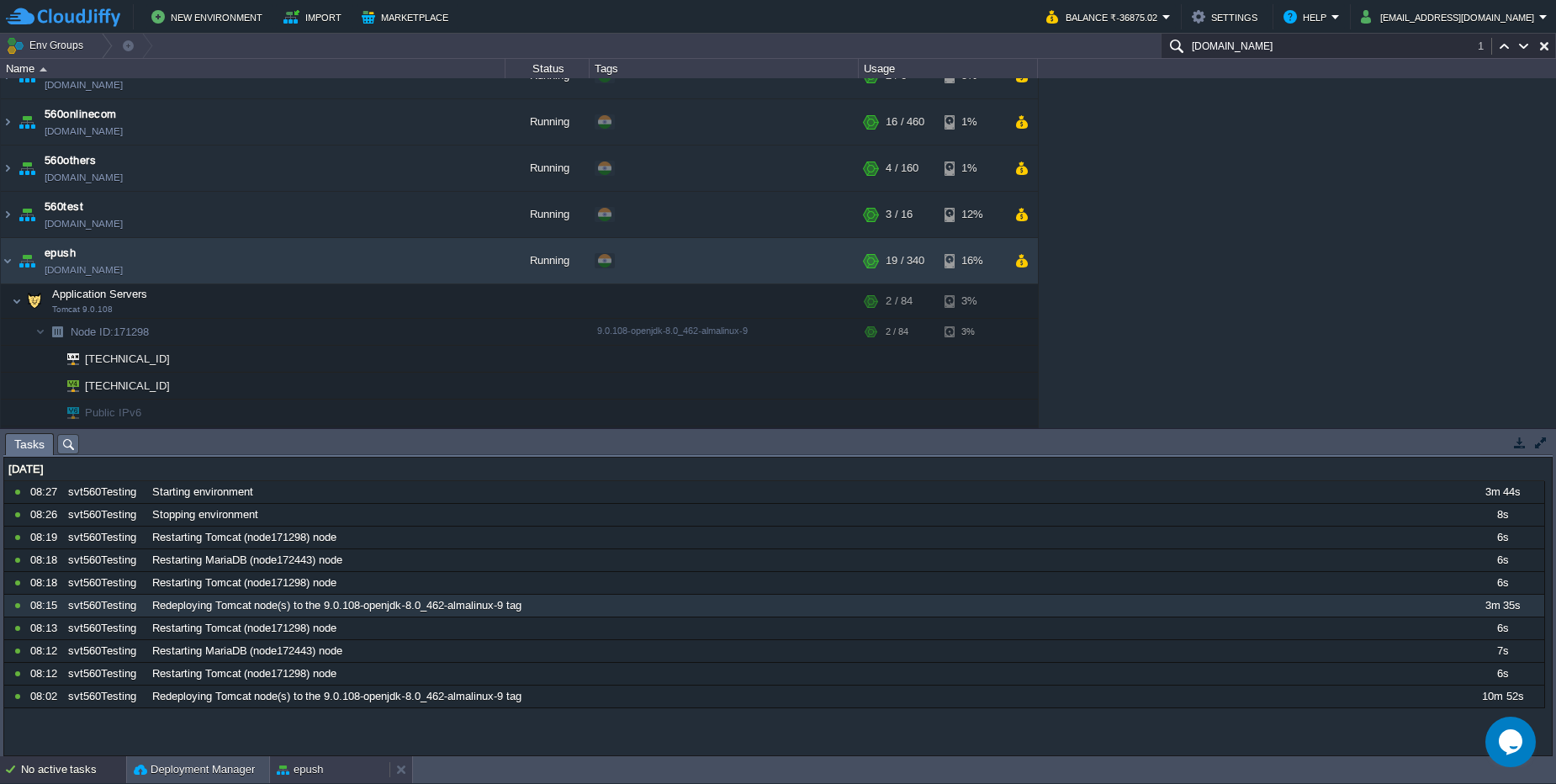
click at [304, 776] on button "epush" at bounding box center [300, 769] width 46 height 17
type input "#000000"
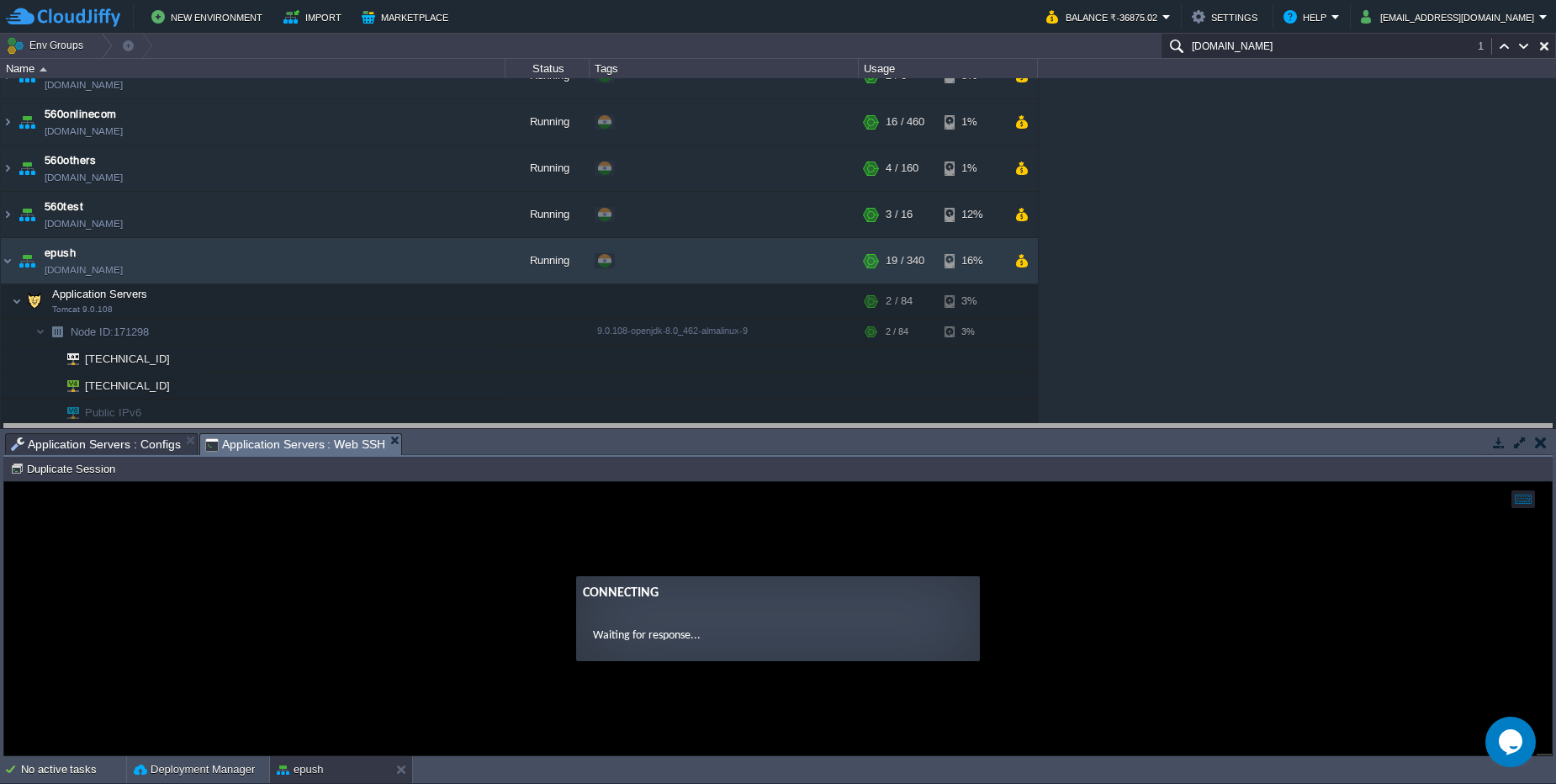
drag, startPoint x: 324, startPoint y: 447, endPoint x: 161, endPoint y: 437, distance: 163.3
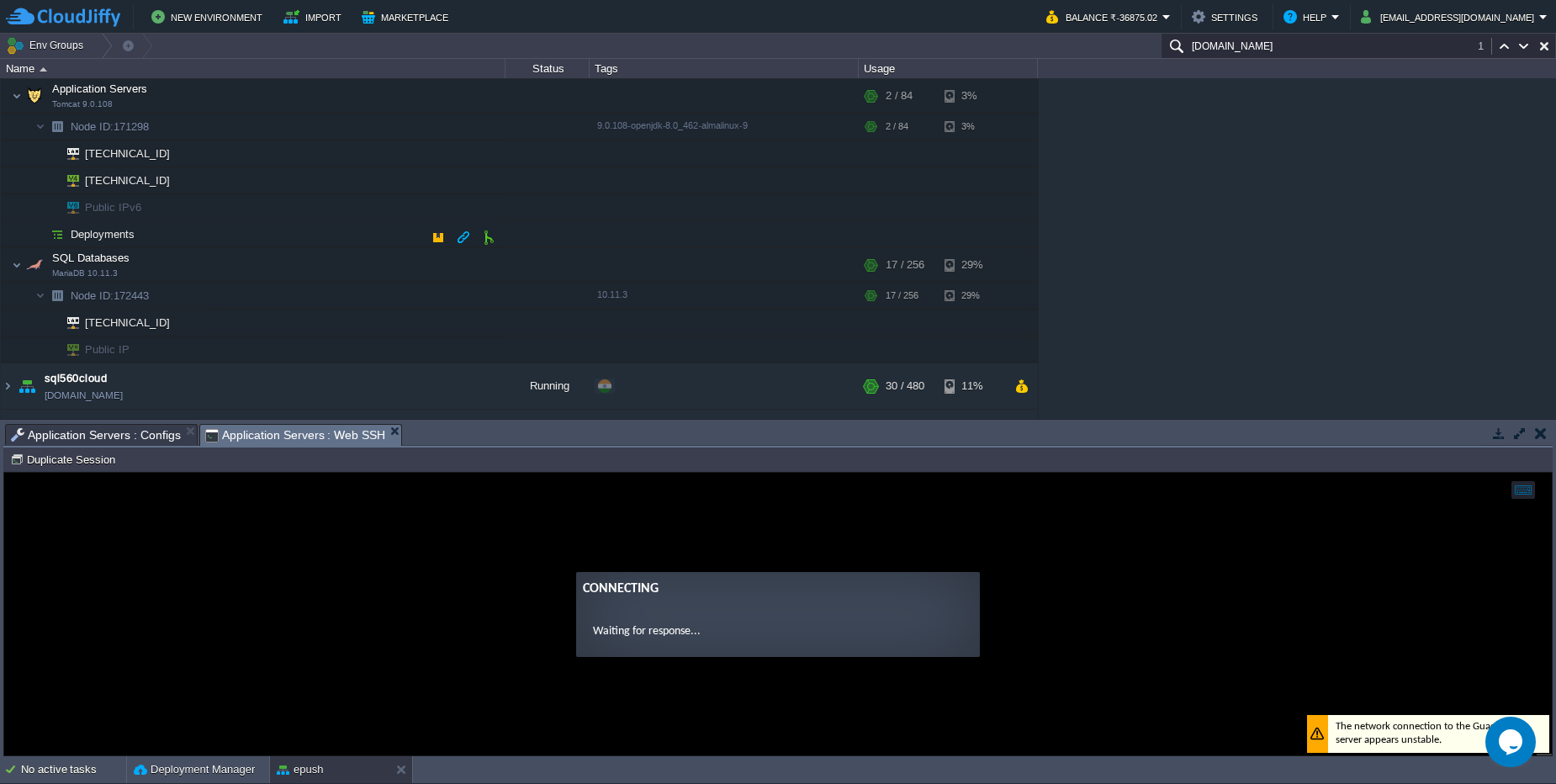
scroll to position [404, 0]
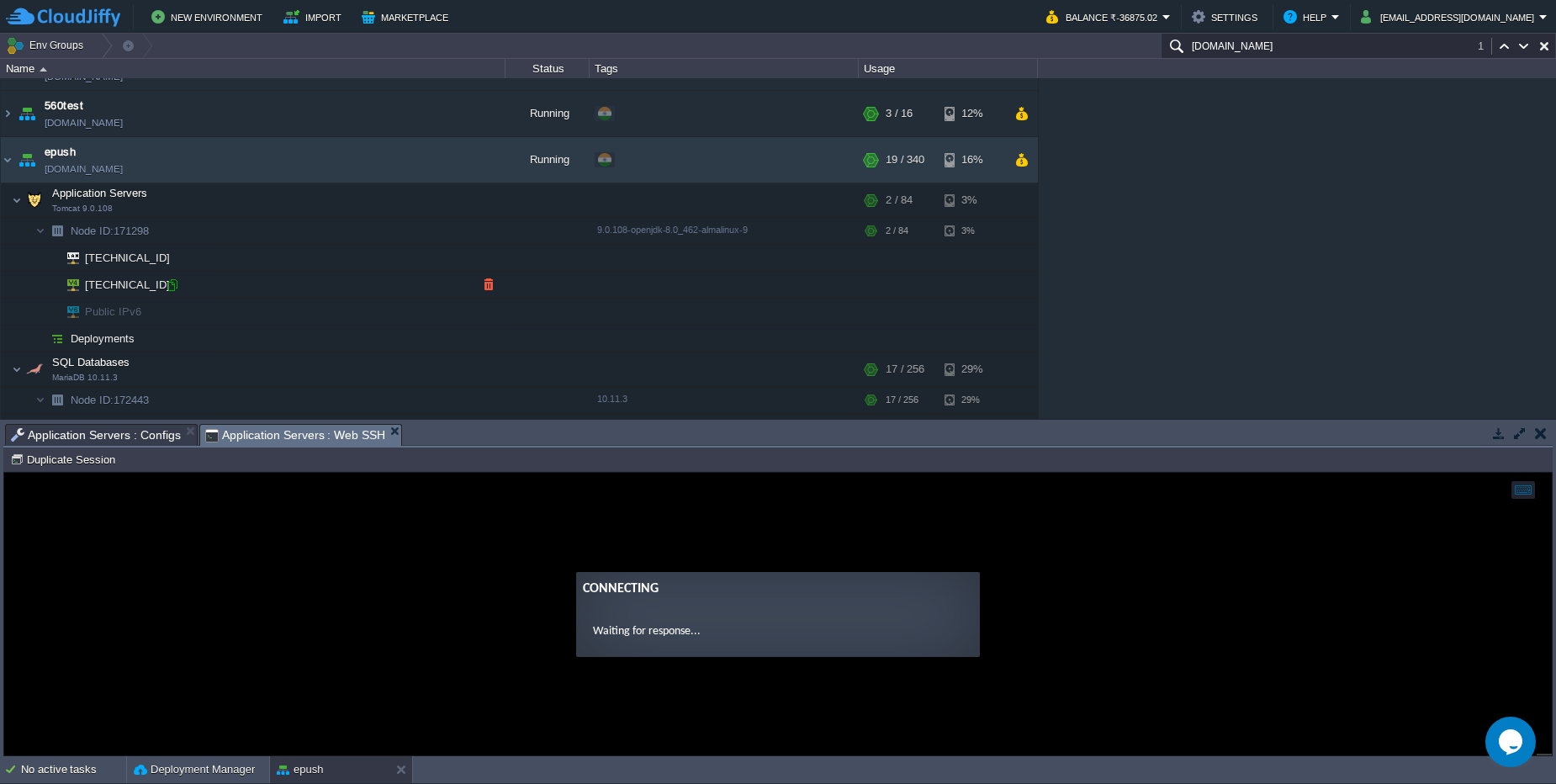
click at [174, 286] on div at bounding box center [173, 285] width 15 height 15
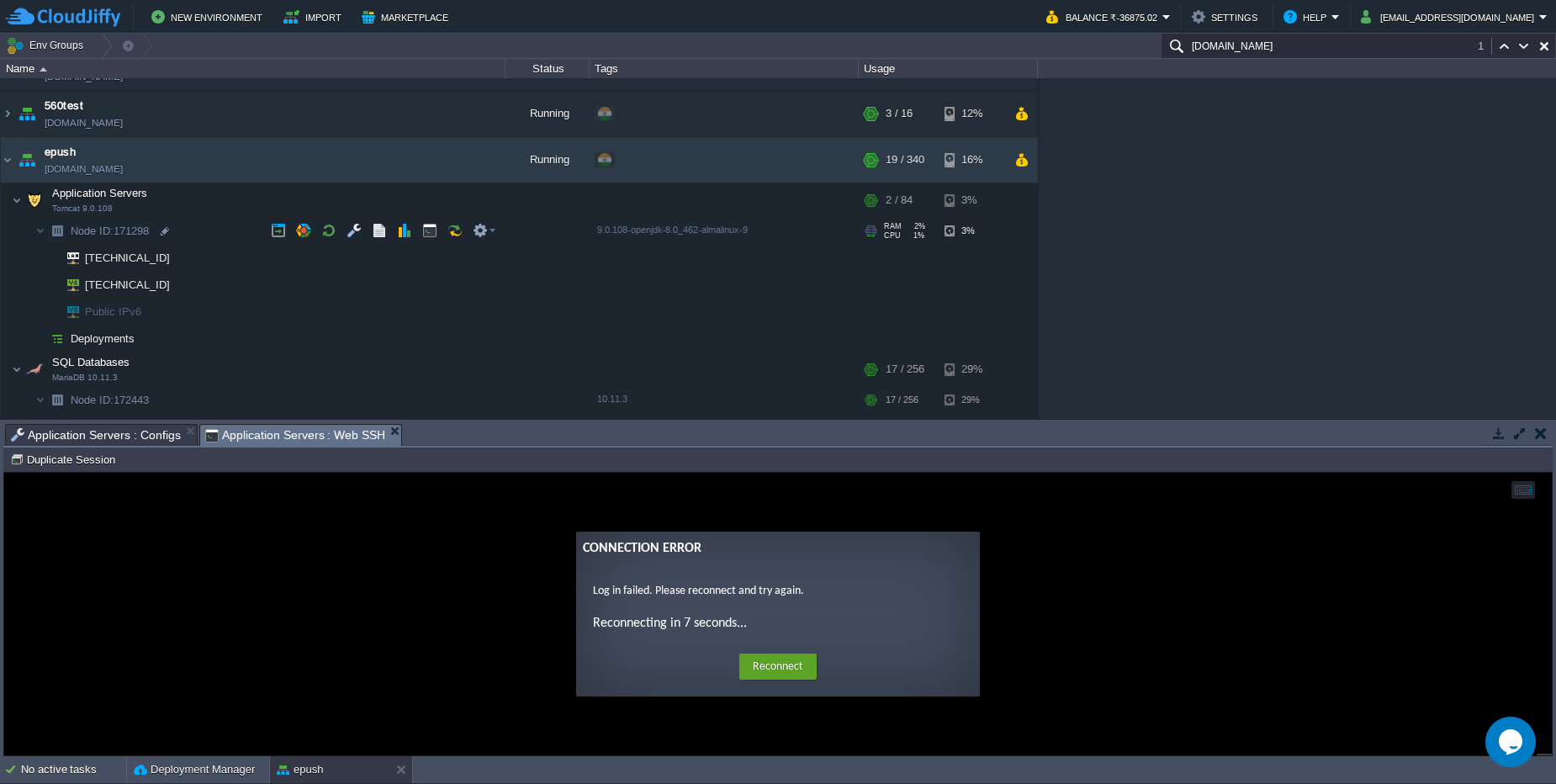
click at [131, 227] on span "Node ID: 171298" at bounding box center [110, 230] width 82 height 15
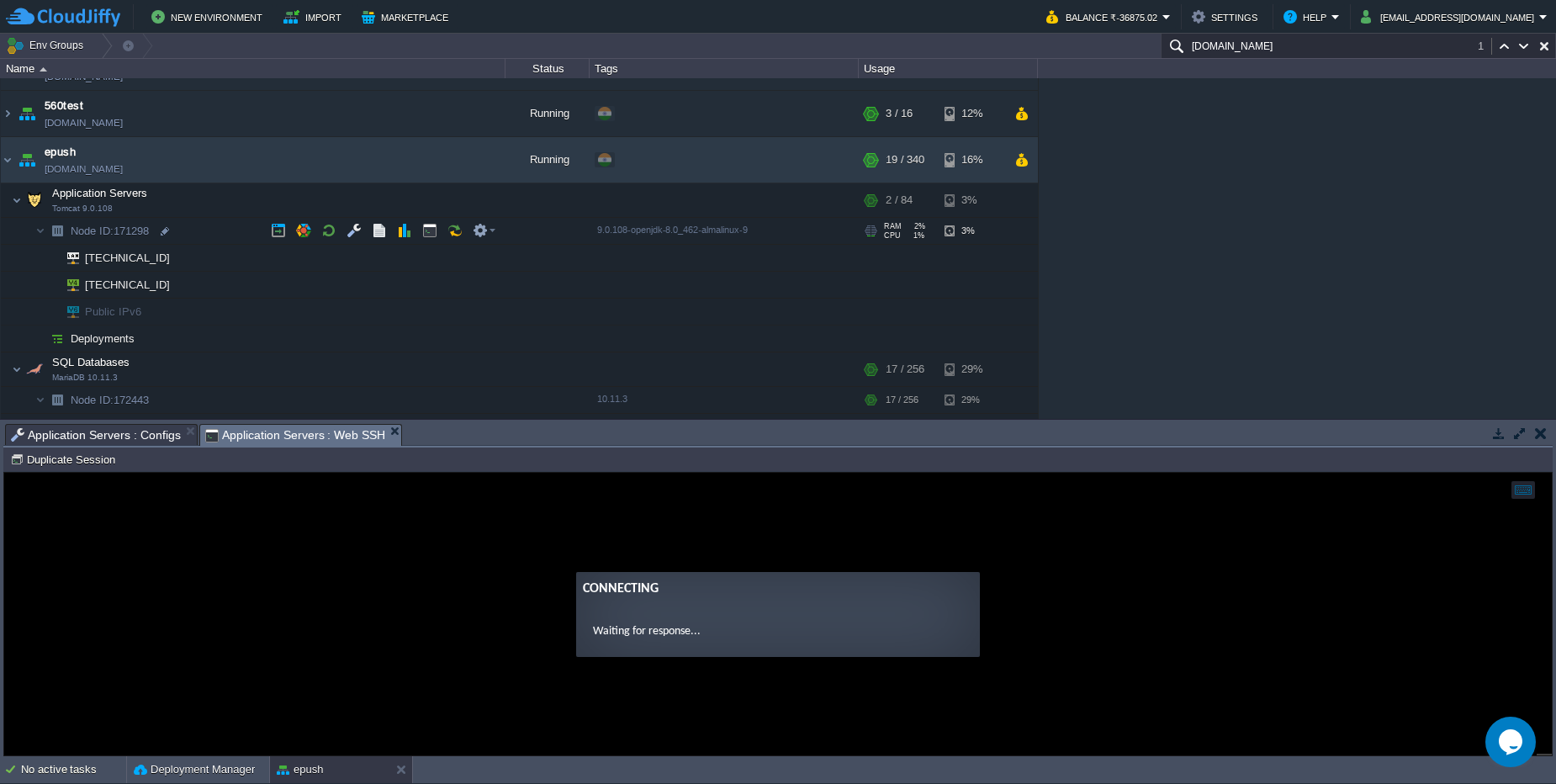
click at [124, 233] on span "Node ID: 171298" at bounding box center [110, 230] width 82 height 15
type input "171298"
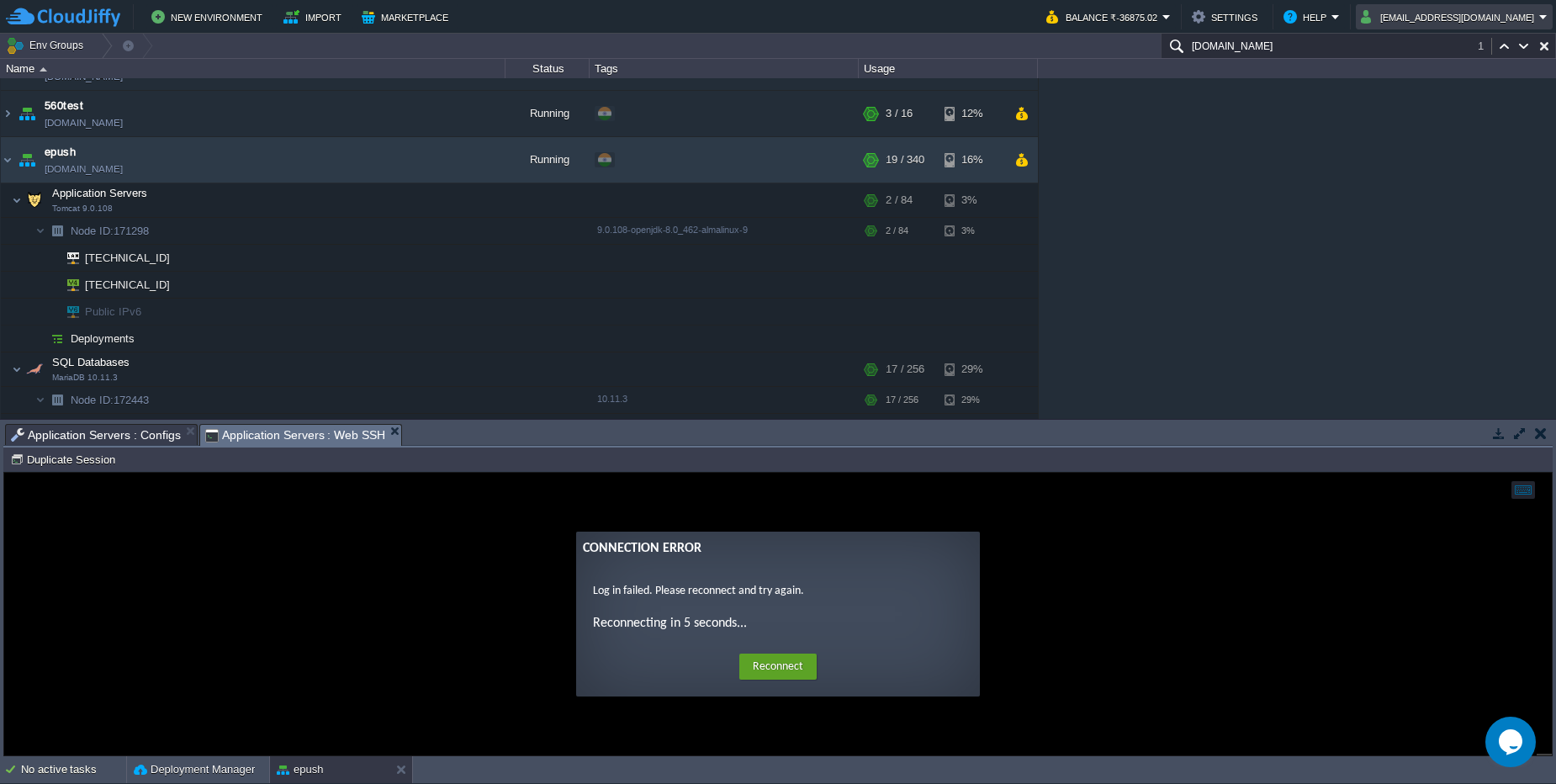
click at [1480, 18] on button "[EMAIL_ADDRESS][DOMAIN_NAME]" at bounding box center [1450, 17] width 179 height 21
click at [1444, 88] on span "Sign out" at bounding box center [1431, 88] width 40 height 13
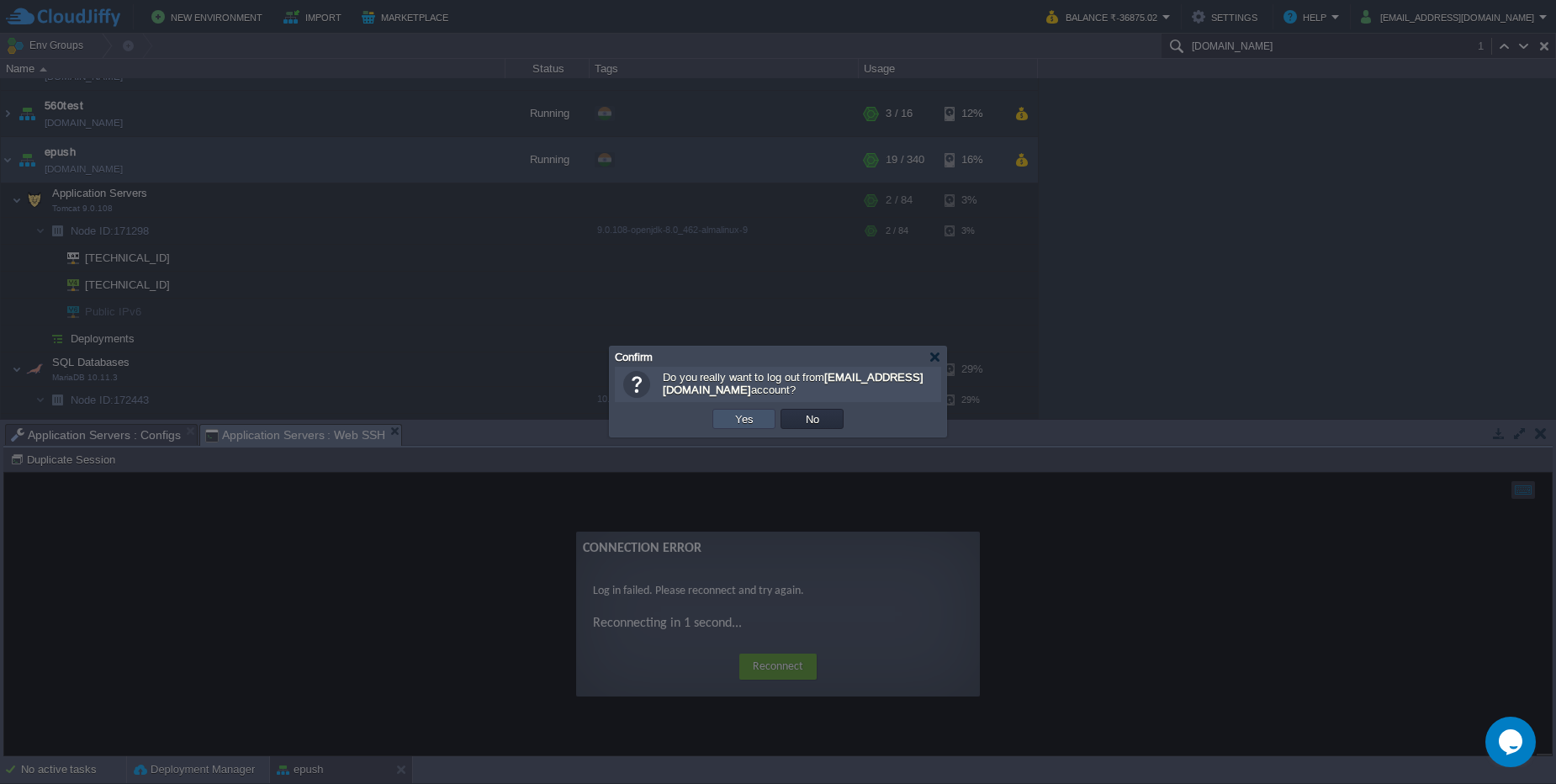
click at [738, 424] on button "Yes" at bounding box center [744, 419] width 28 height 15
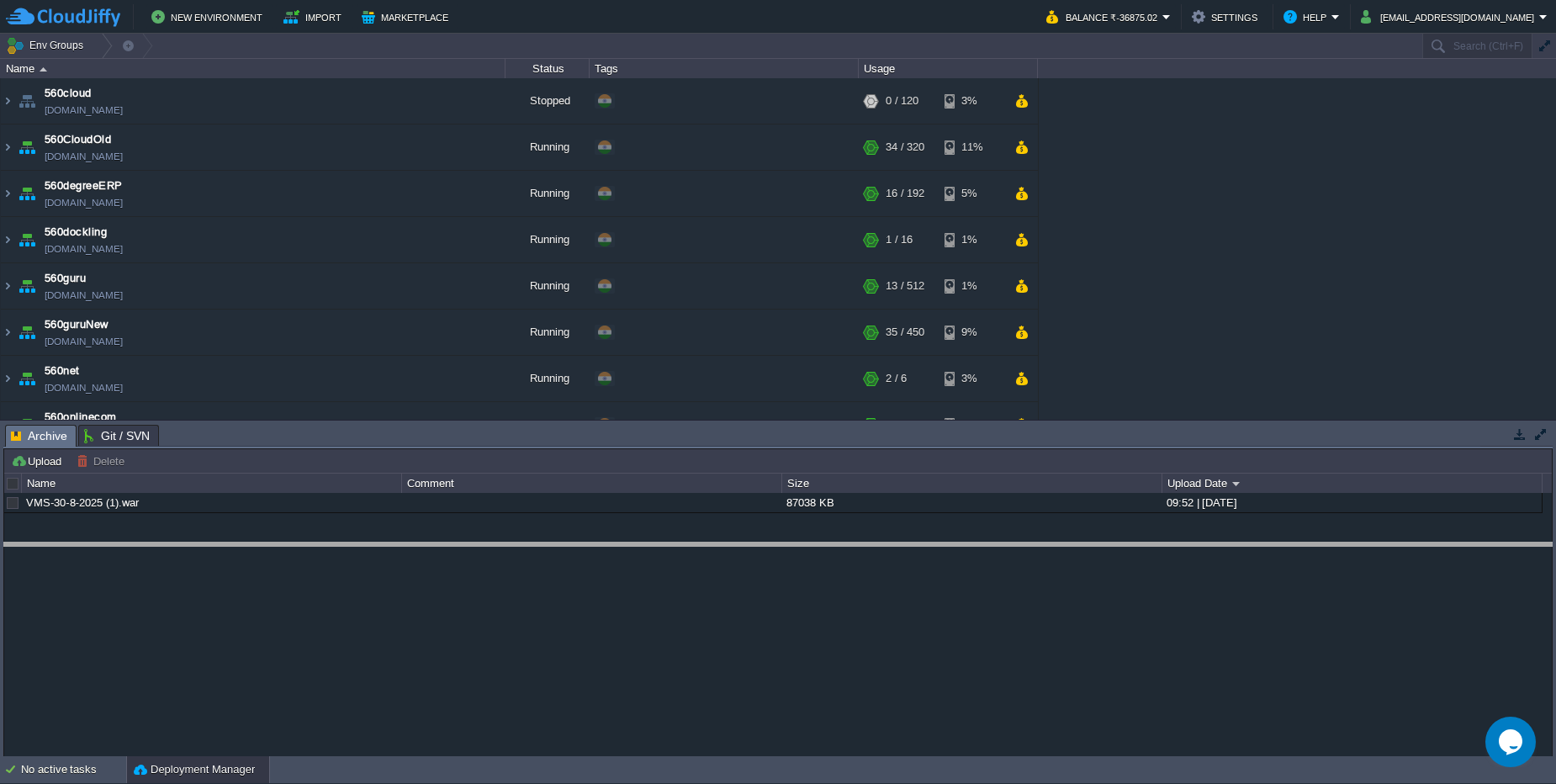
drag, startPoint x: 222, startPoint y: 443, endPoint x: 192, endPoint y: 561, distance: 121.8
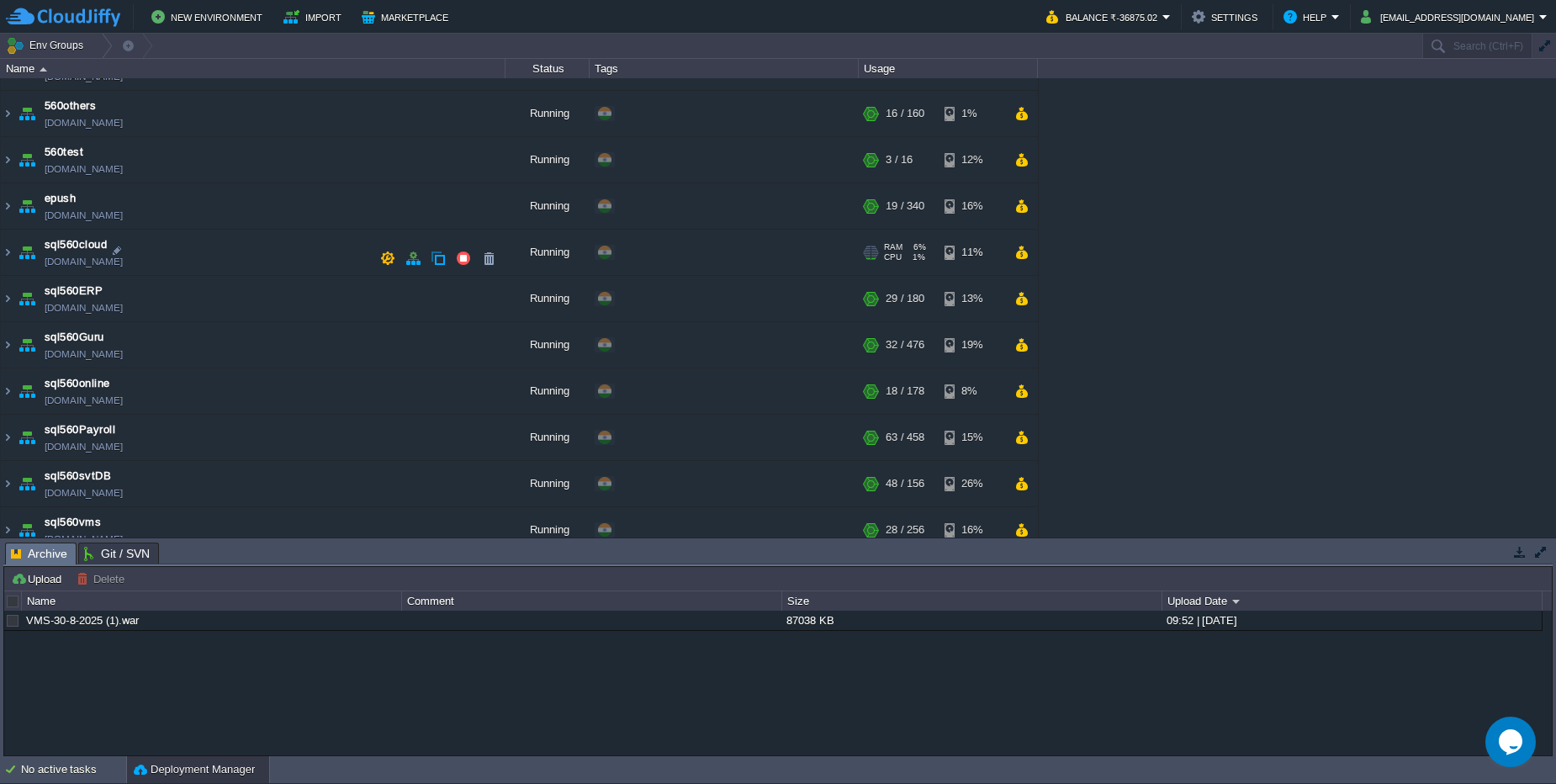
scroll to position [138, 0]
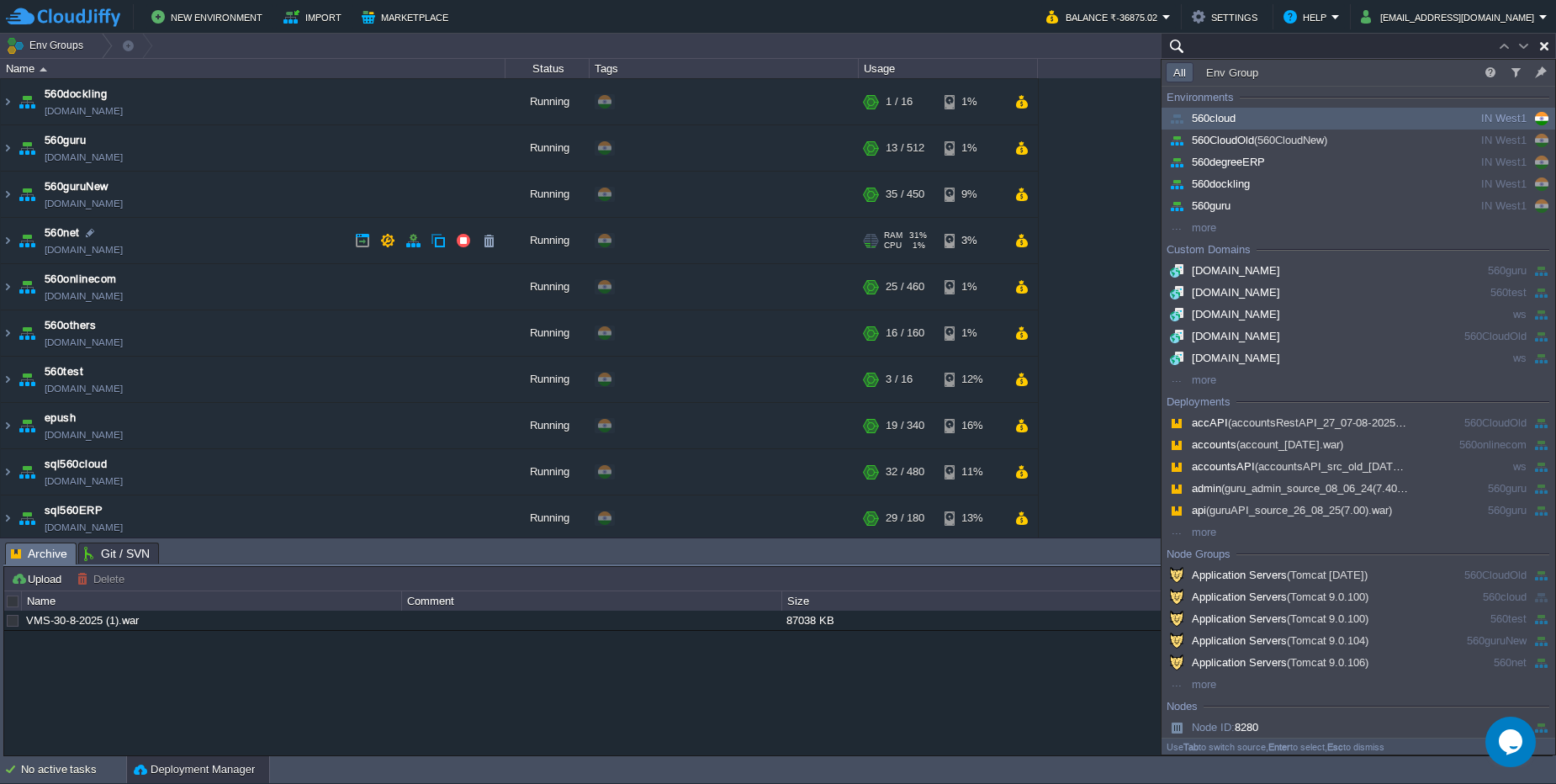
paste input "svt560testing"
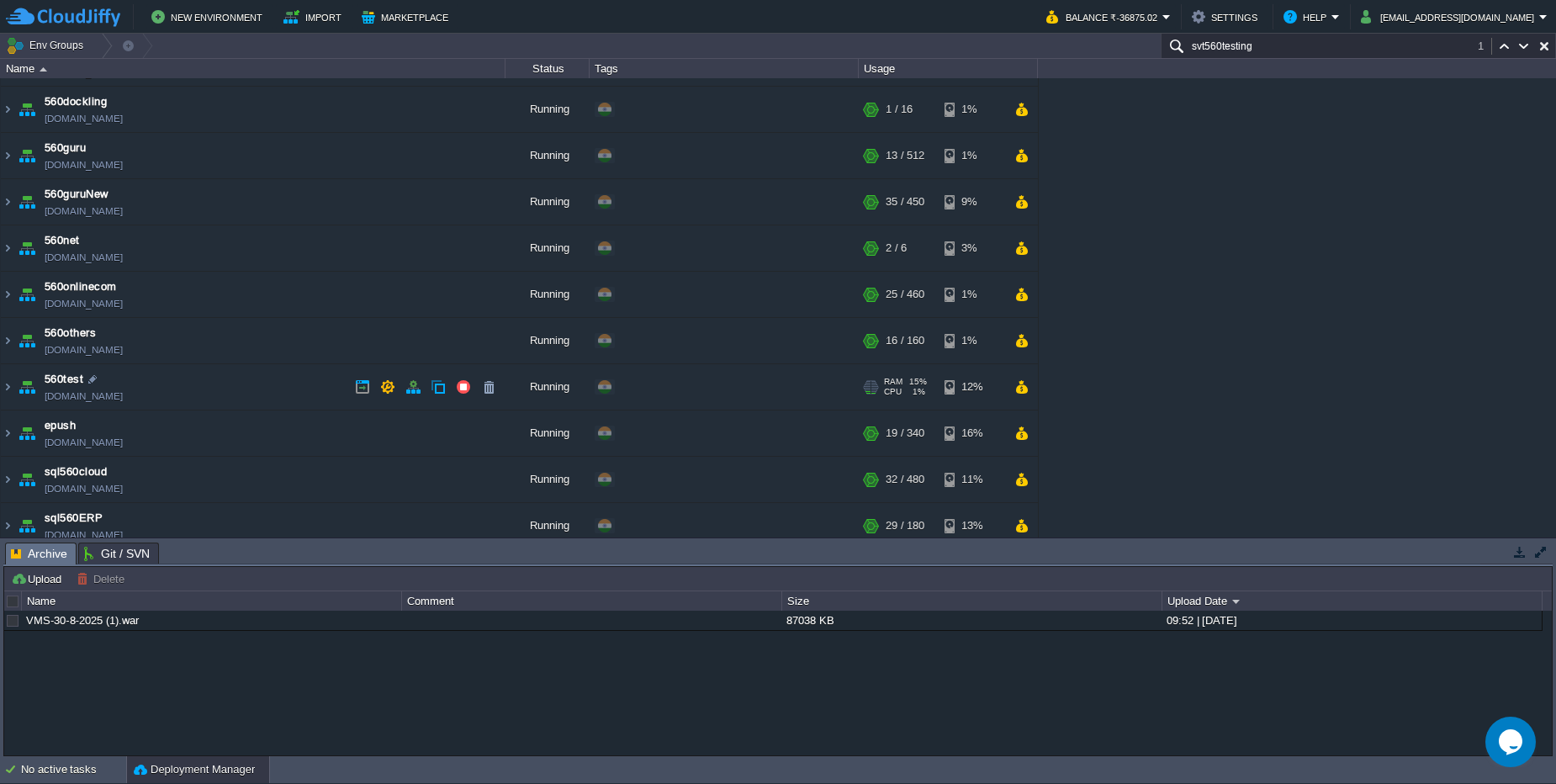
scroll to position [202, 0]
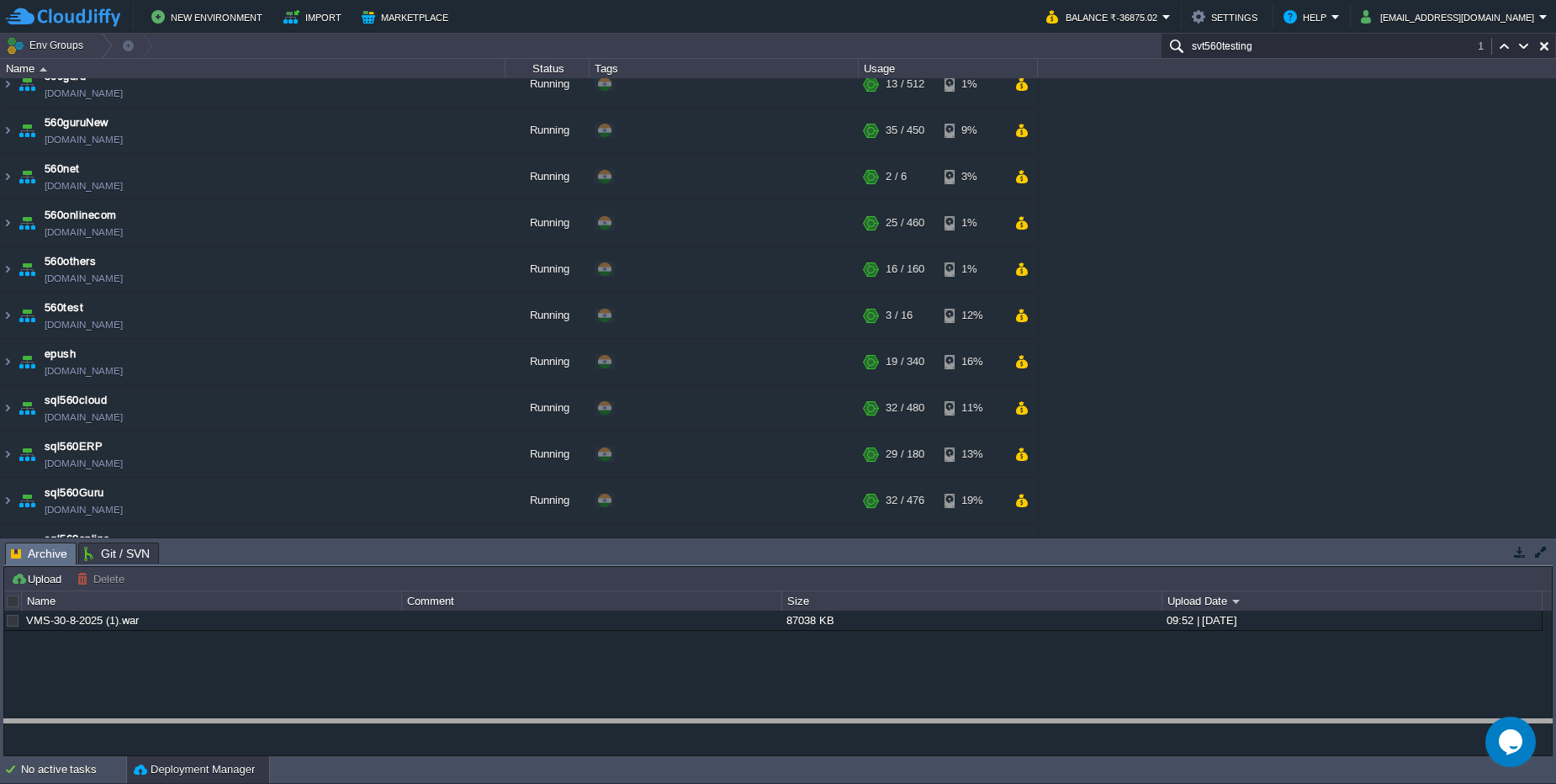
drag, startPoint x: 266, startPoint y: 558, endPoint x: 254, endPoint y: 761, distance: 203.4
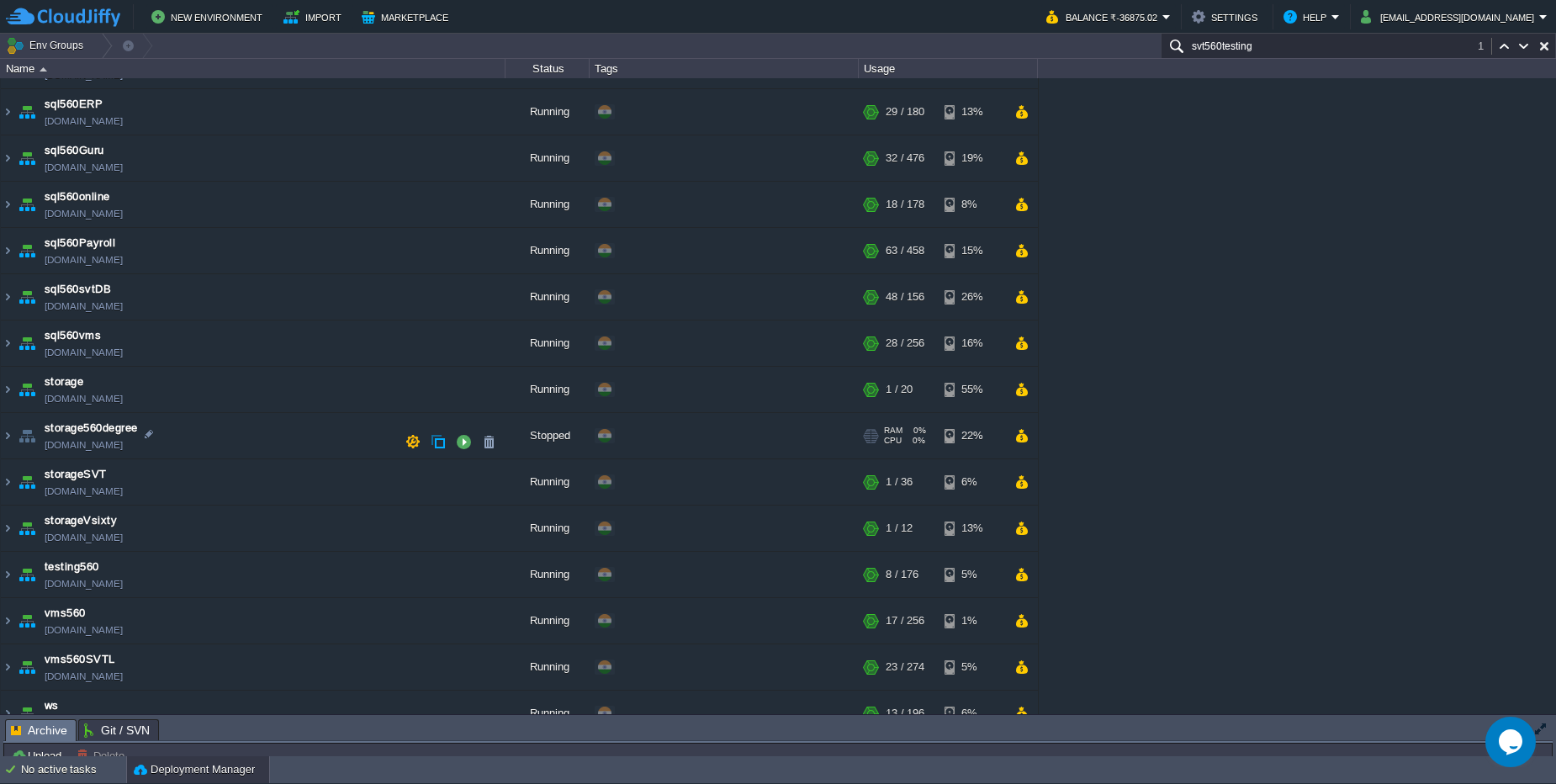
scroll to position [567, 0]
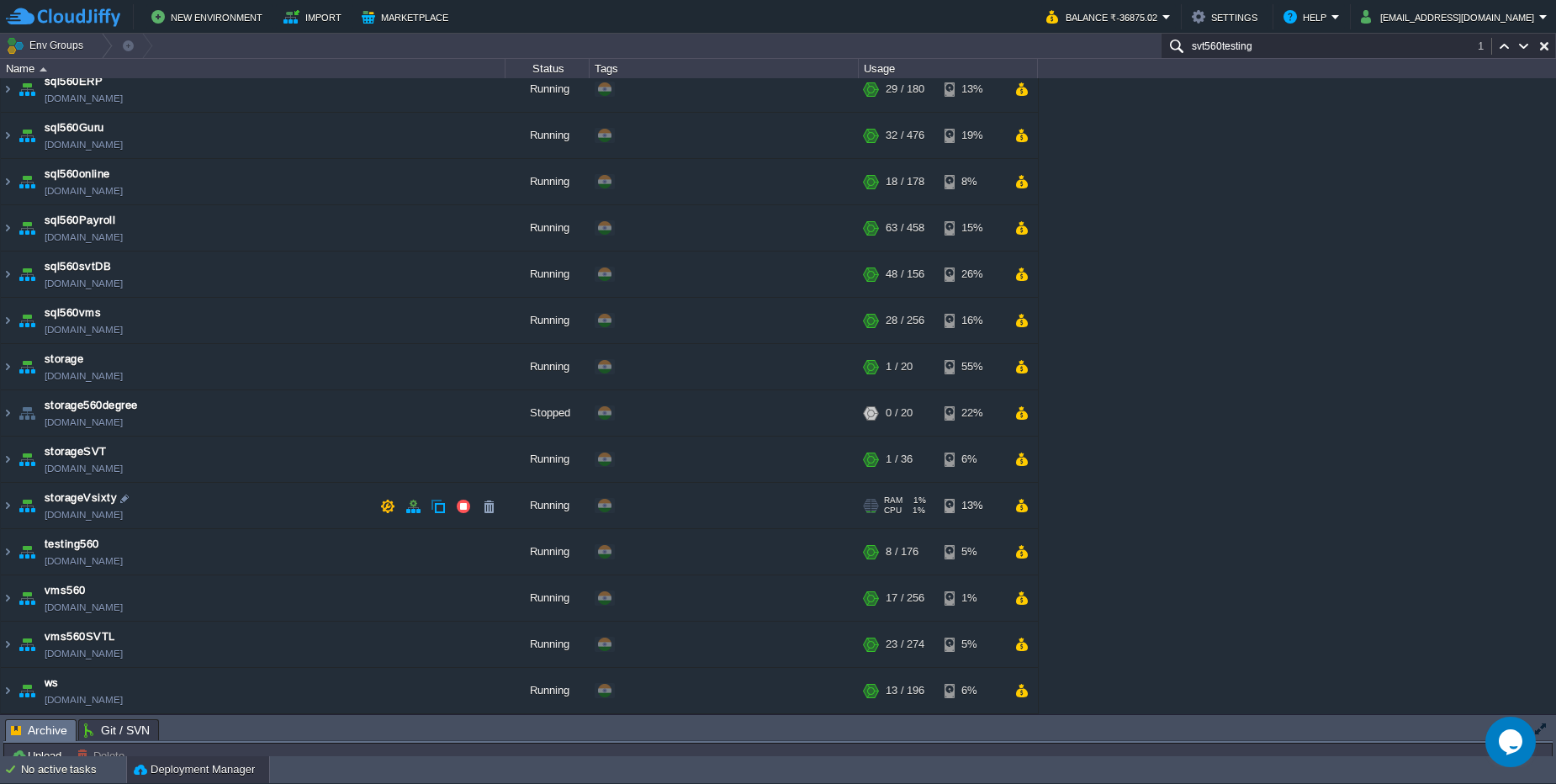
paste input "text"
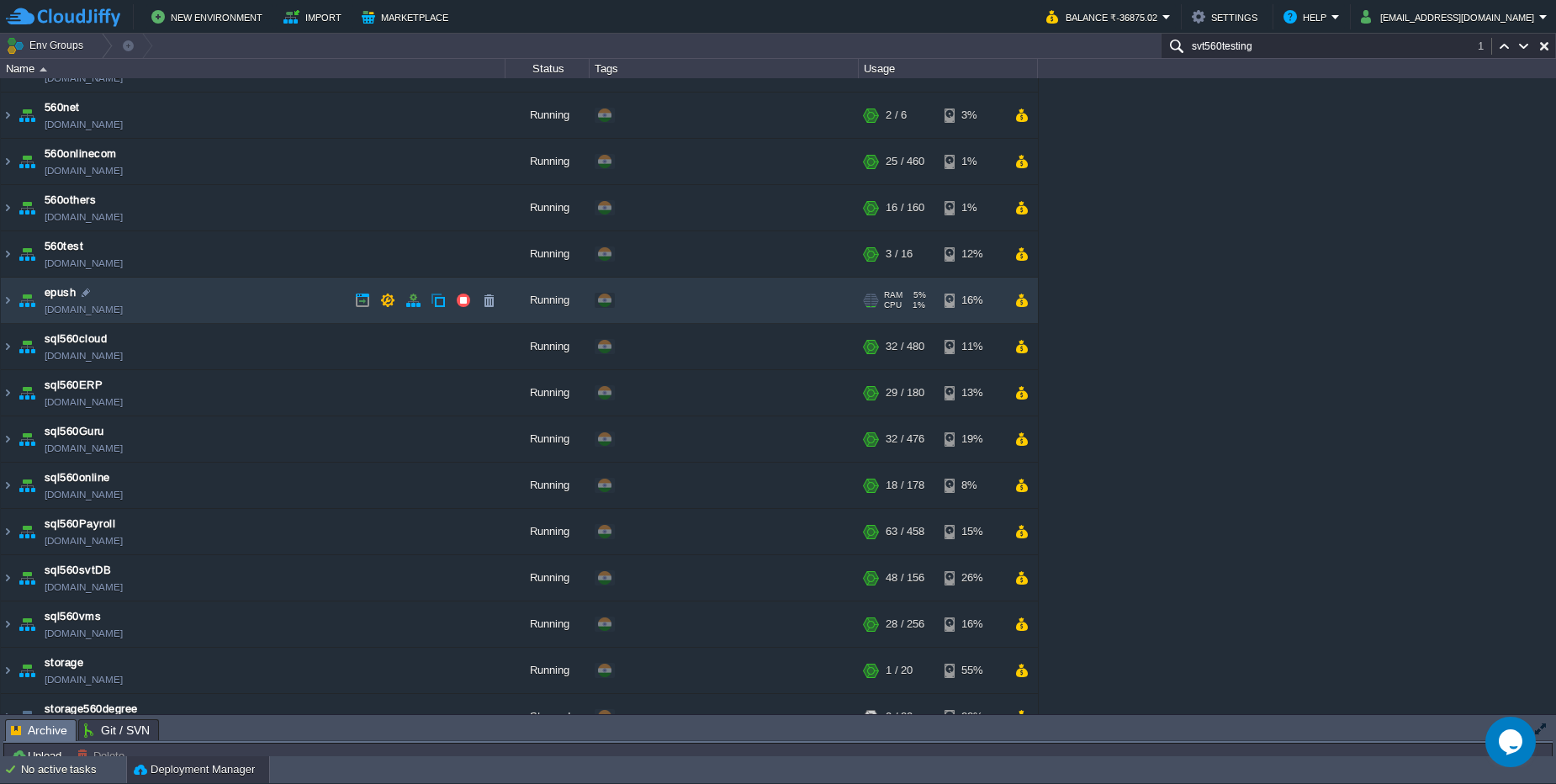
type input "svt560testing"
click at [248, 296] on td "epush [DOMAIN_NAME]" at bounding box center [253, 301] width 505 height 46
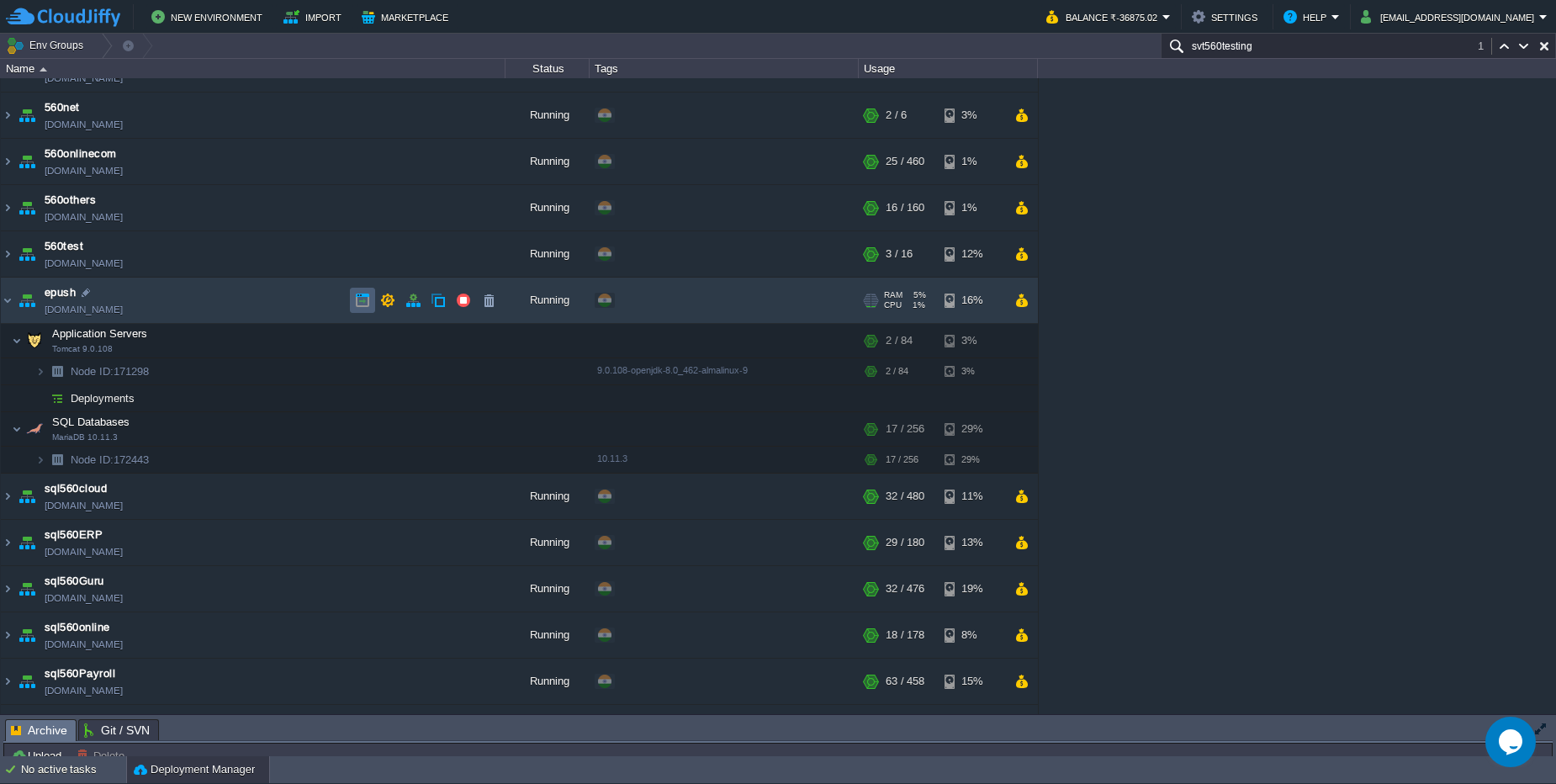
click at [374, 301] on td at bounding box center [362, 300] width 25 height 25
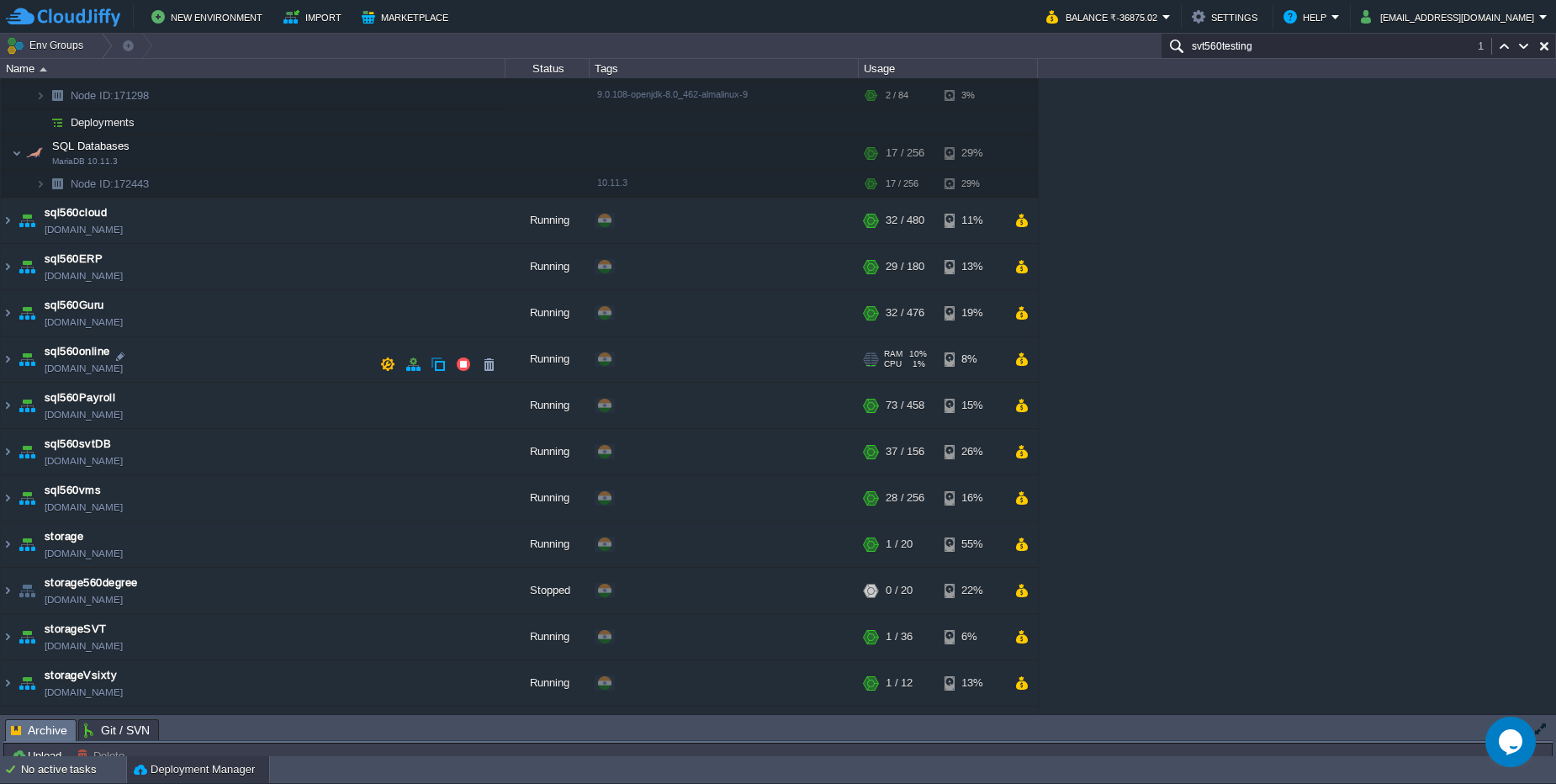
scroll to position [414, 0]
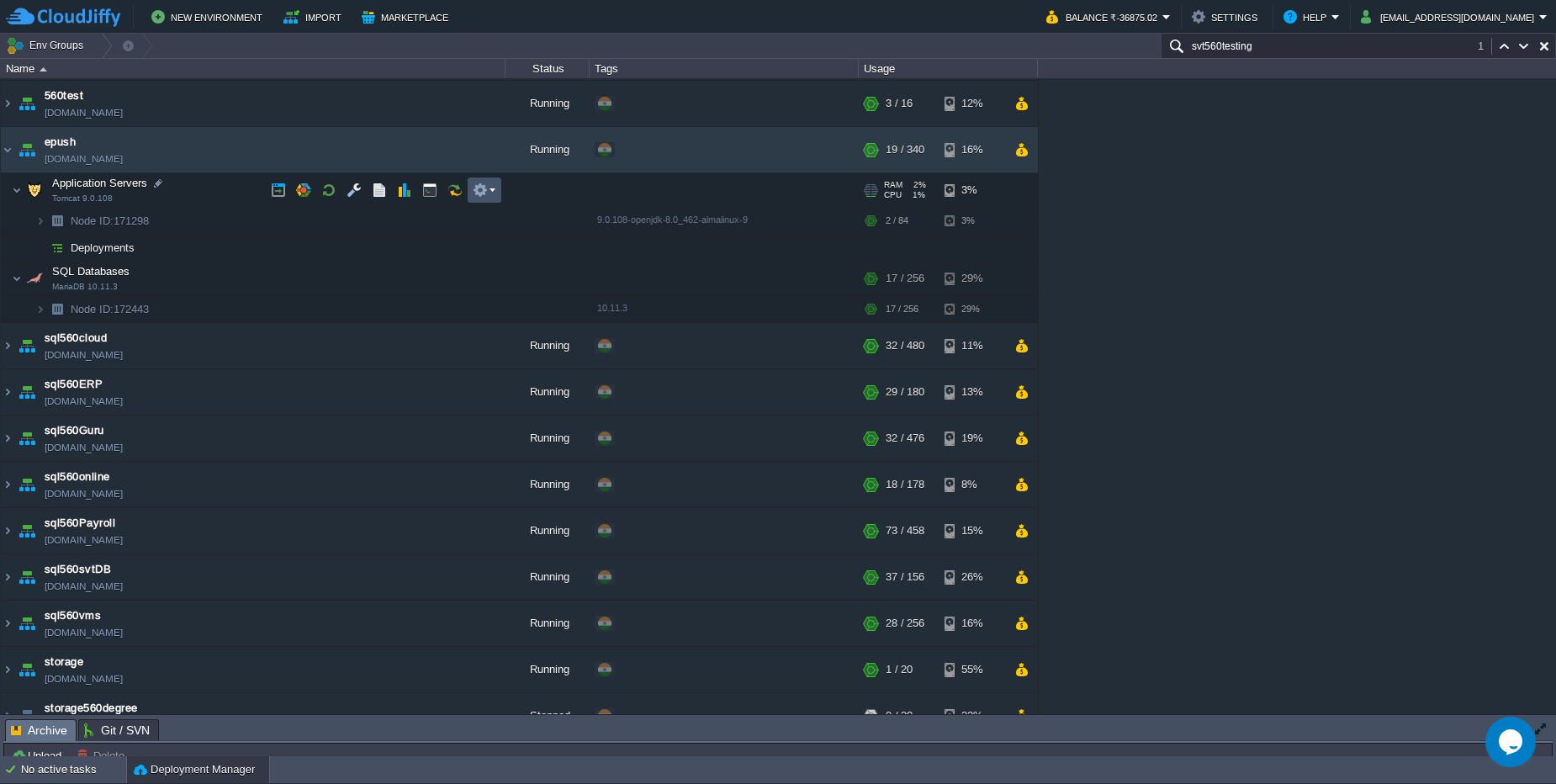
click at [483, 192] on button "button" at bounding box center [480, 190] width 15 height 15
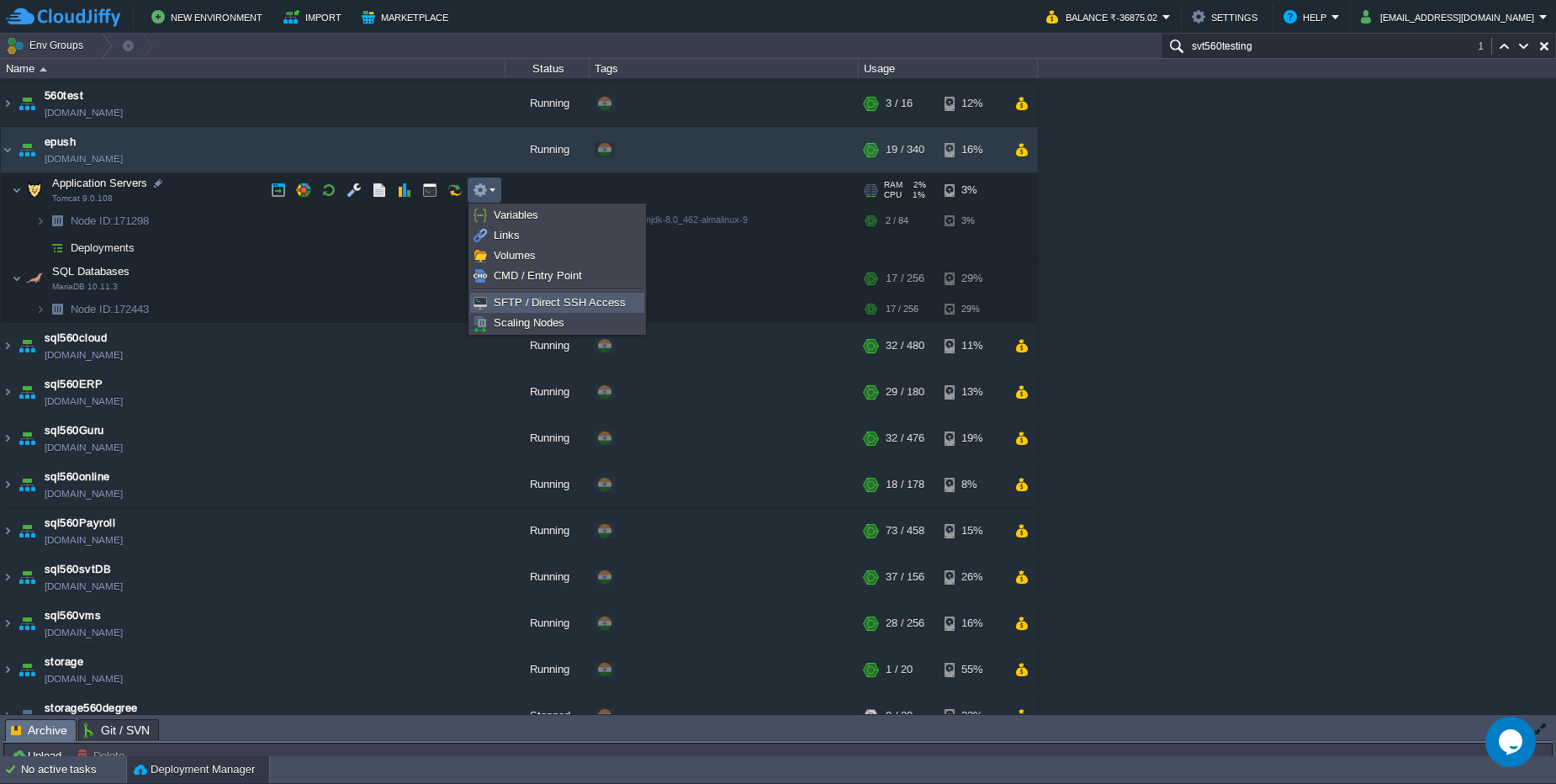
click at [526, 304] on span "SFTP / Direct SSH Access" at bounding box center [560, 302] width 132 height 13
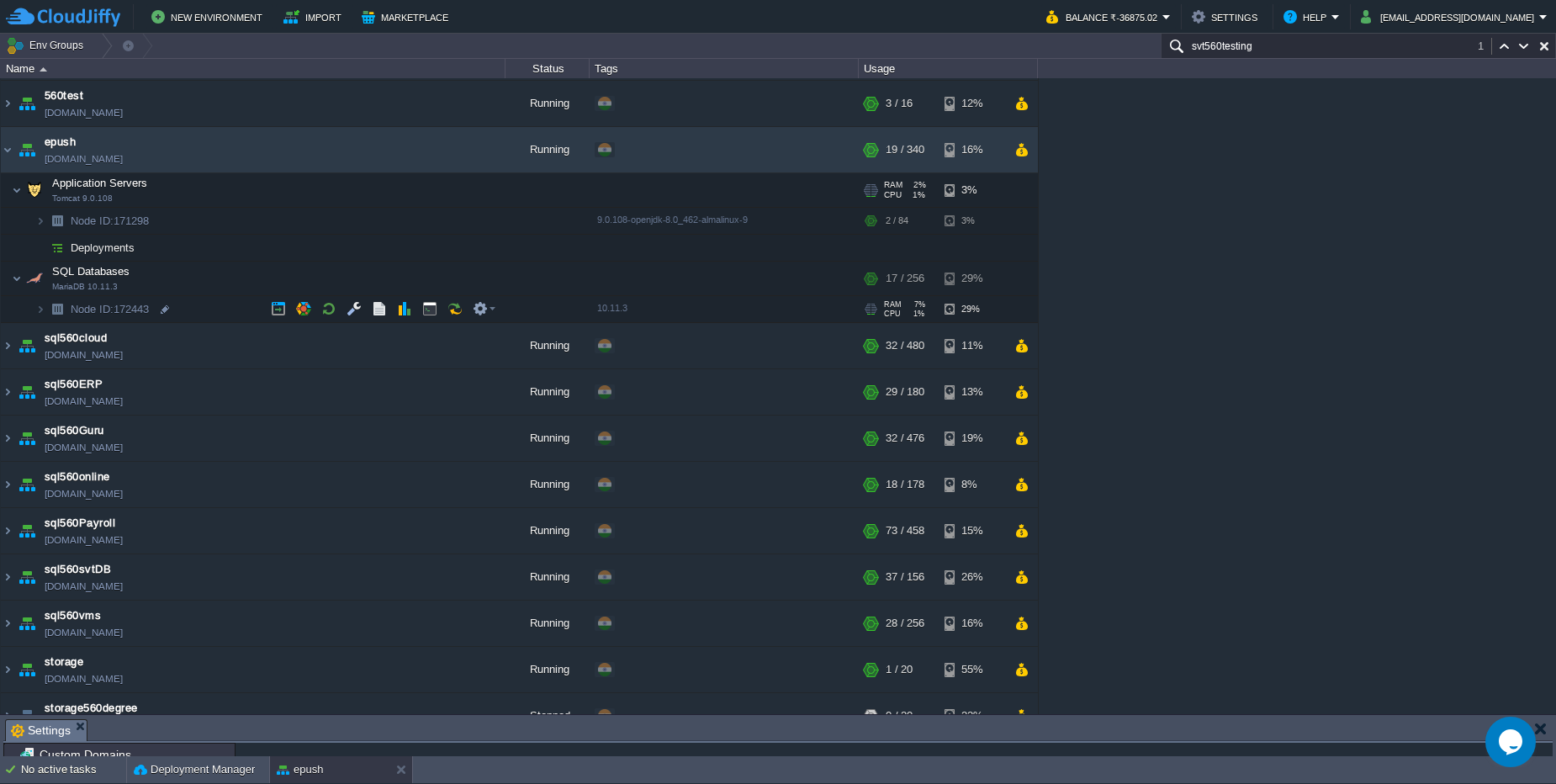
scroll to position [49, 0]
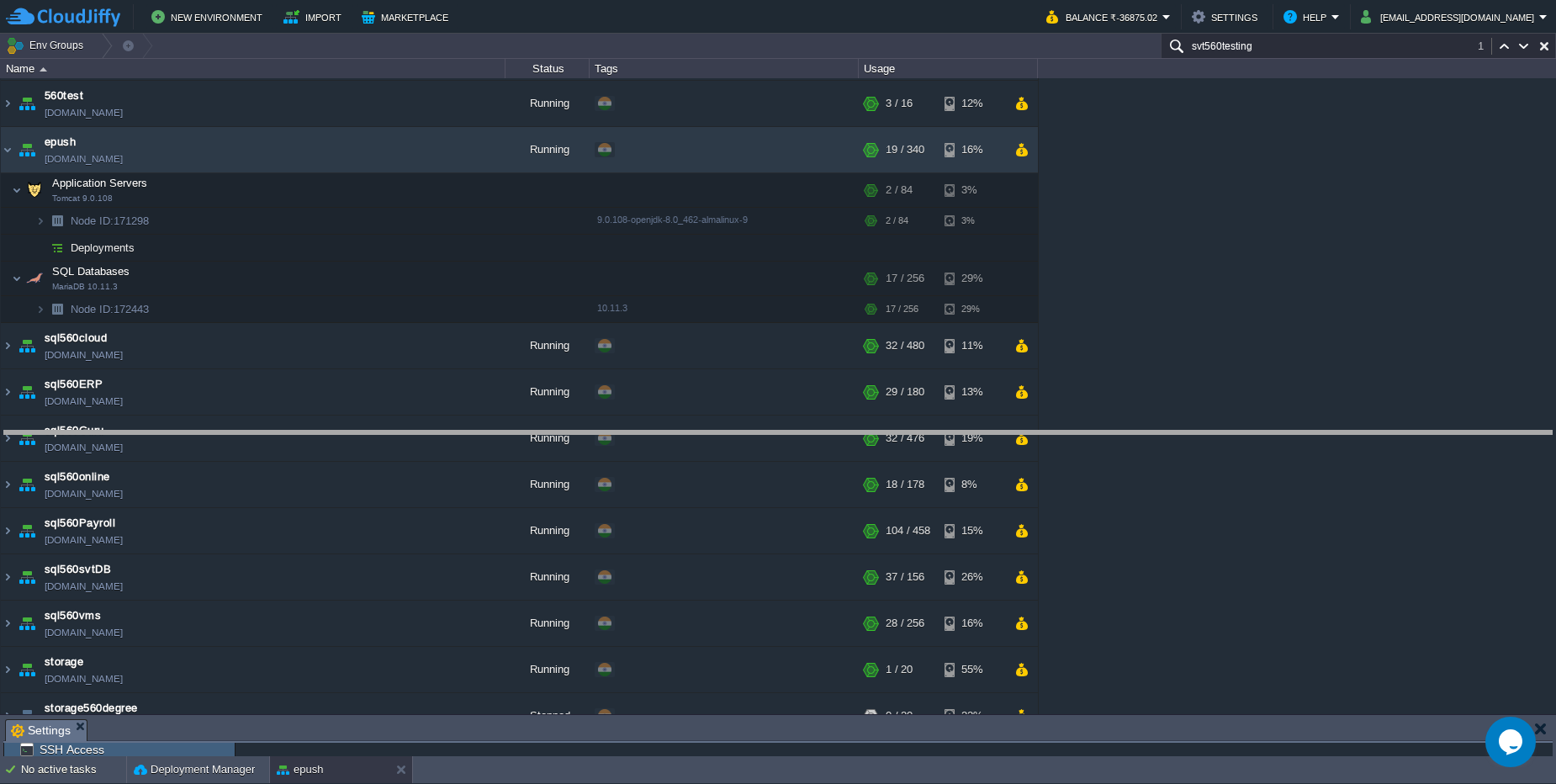
drag, startPoint x: 152, startPoint y: 726, endPoint x: 158, endPoint y: 437, distance: 289.1
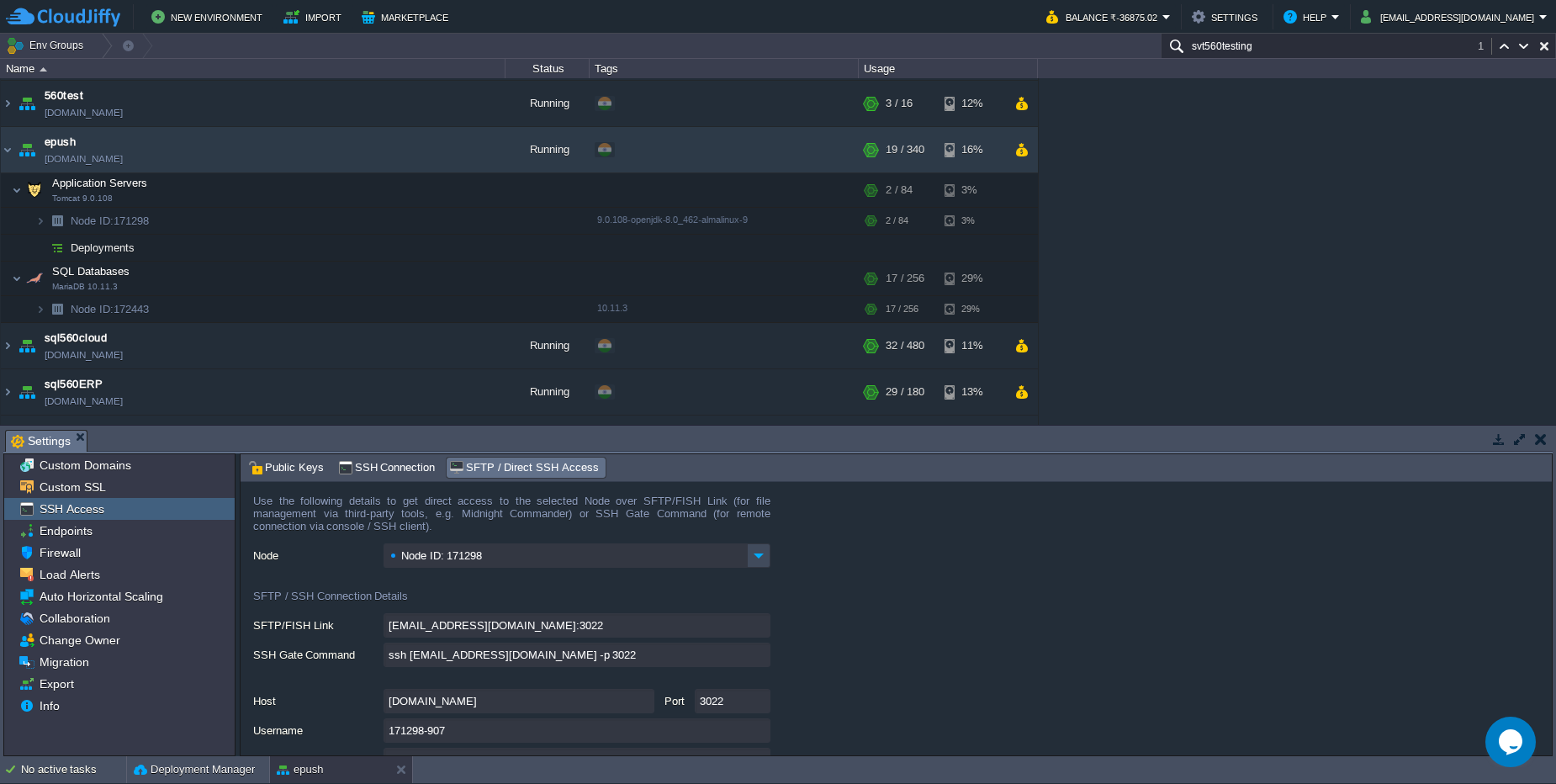
click at [1541, 441] on button "button" at bounding box center [1541, 439] width 12 height 15
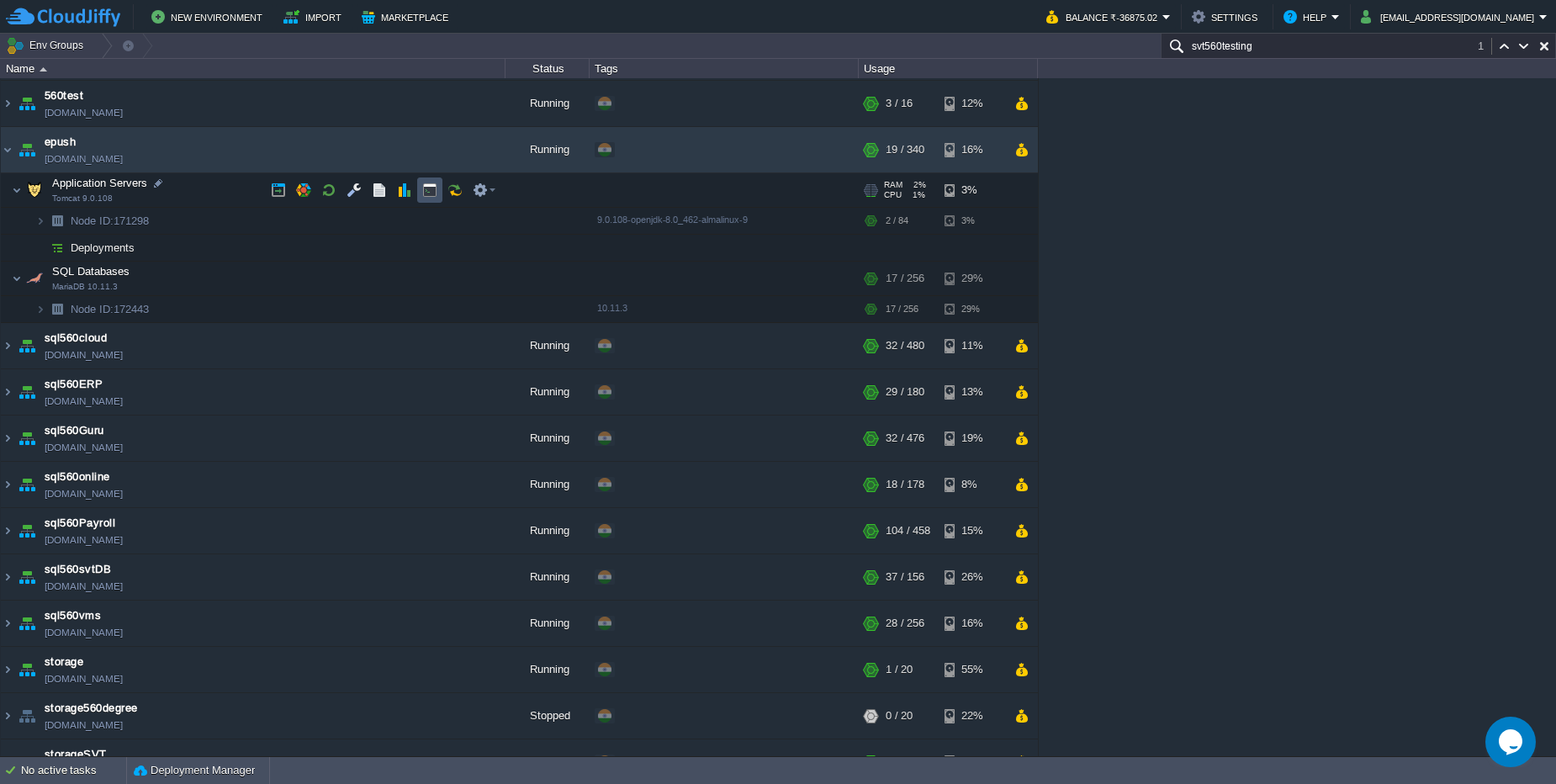
click at [428, 187] on button "button" at bounding box center [430, 190] width 15 height 15
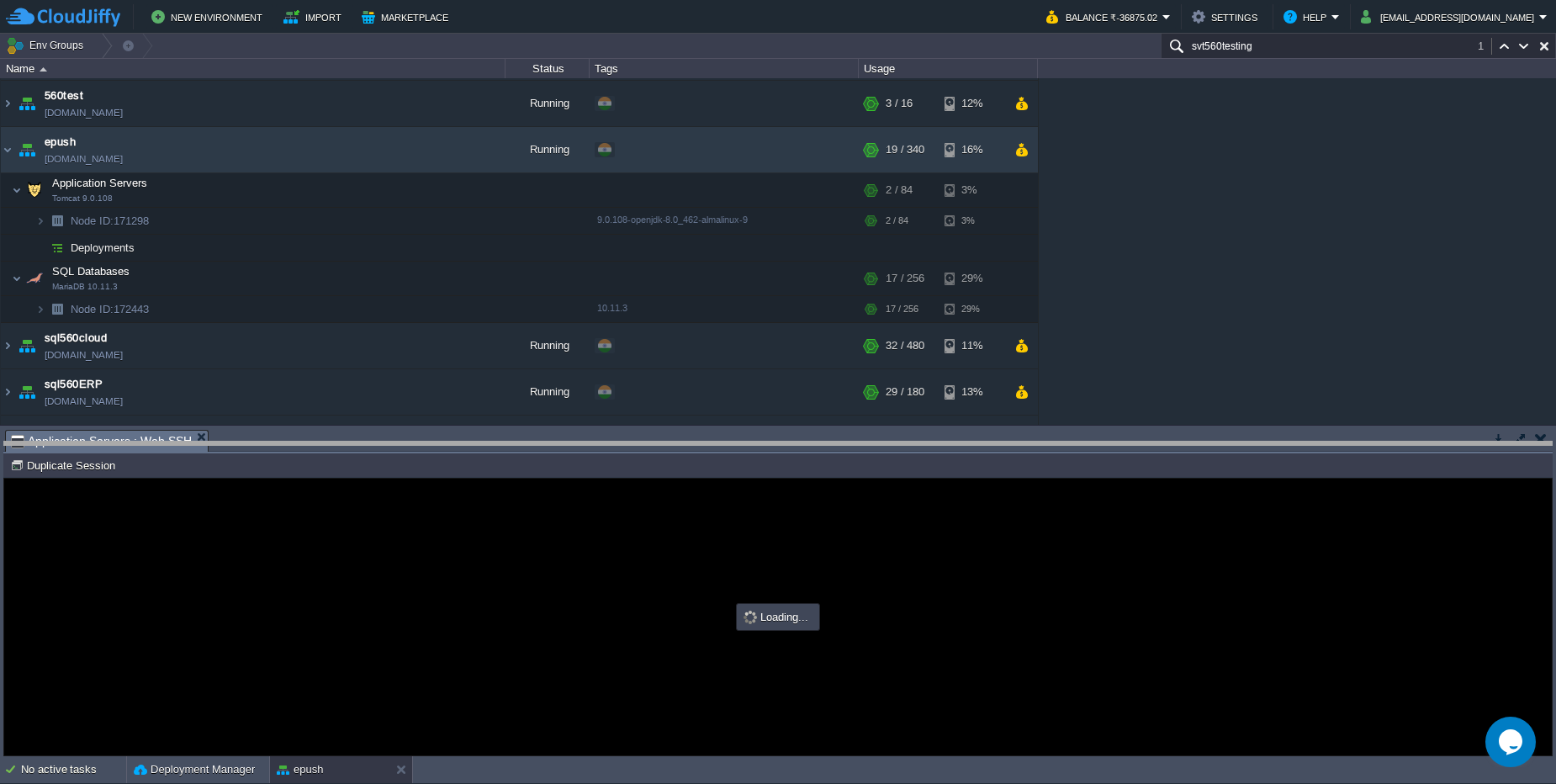
drag, startPoint x: 298, startPoint y: 449, endPoint x: 298, endPoint y: 461, distance: 12.0
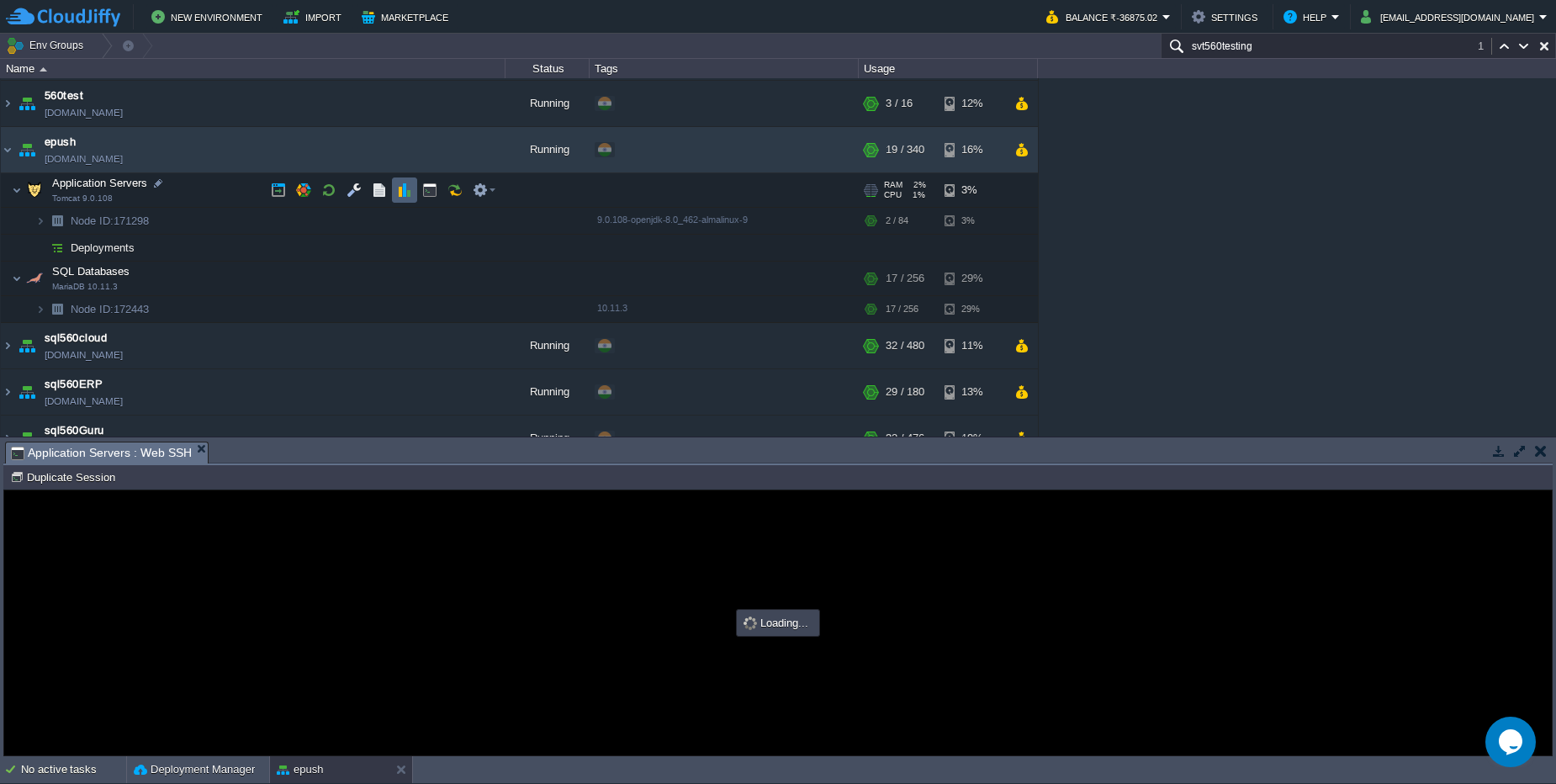
type input "#000000"
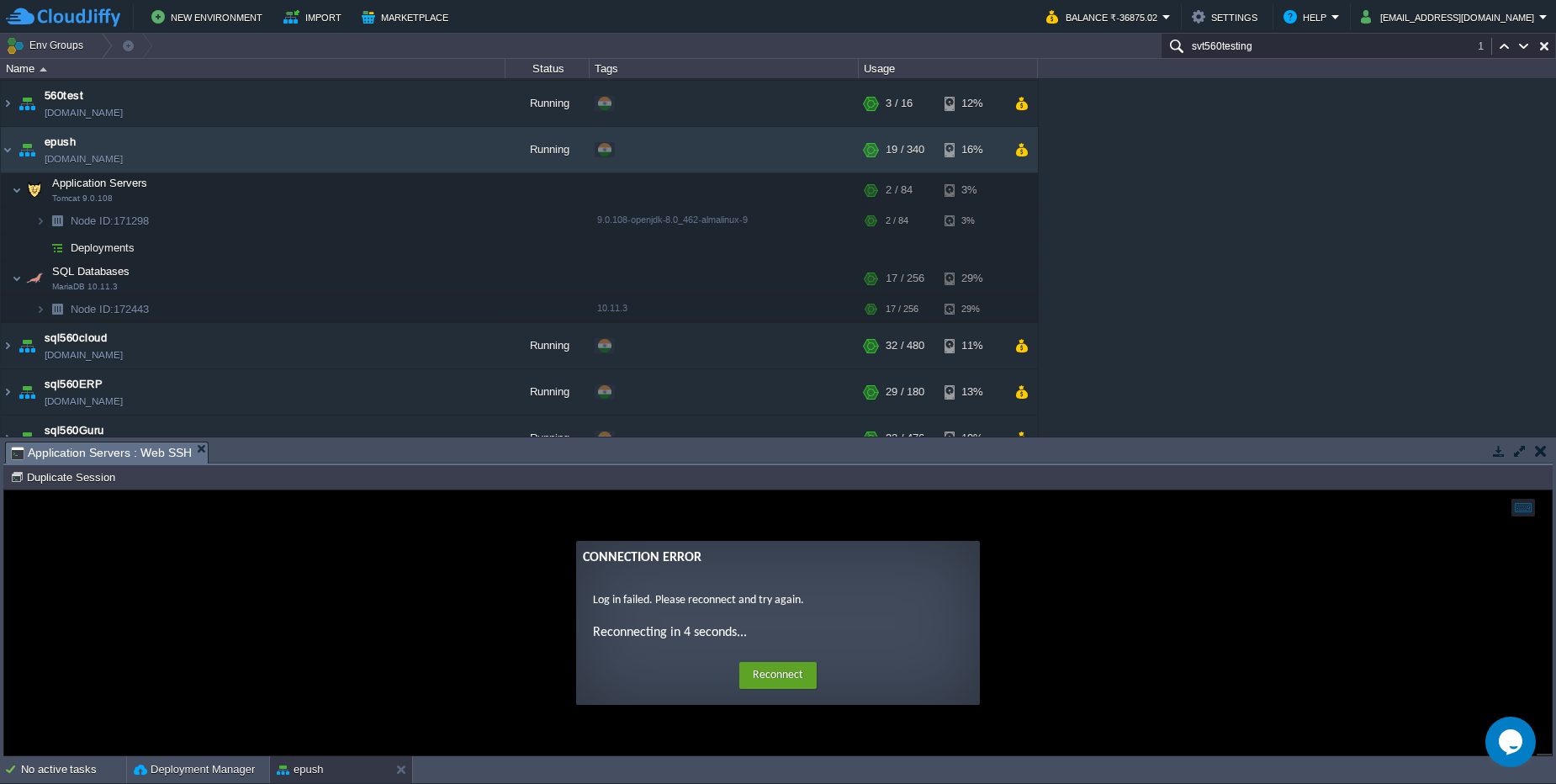
click at [1541, 447] on button "button" at bounding box center [1541, 451] width 12 height 15
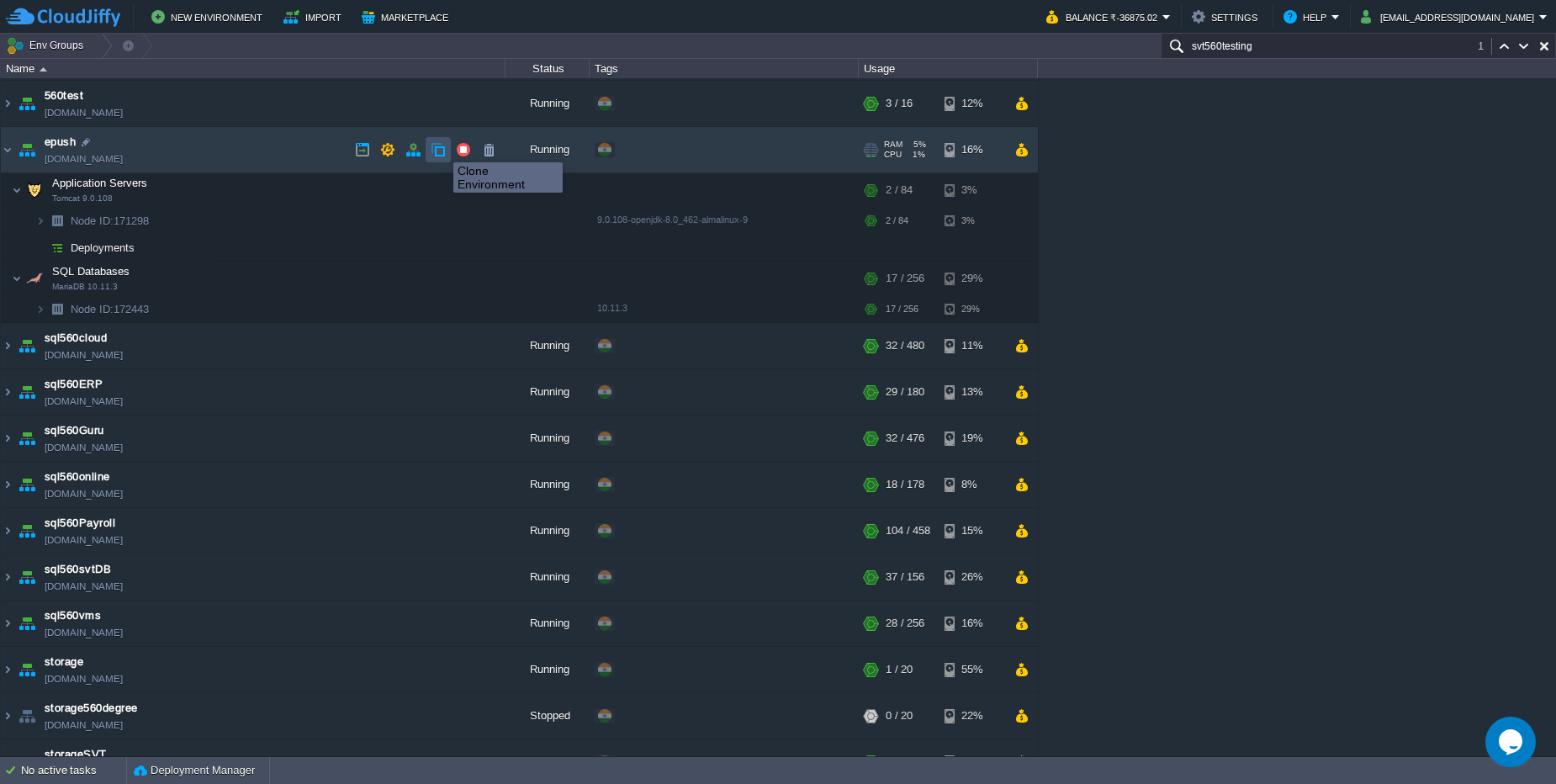
click at [441, 147] on button "button" at bounding box center [438, 149] width 15 height 15
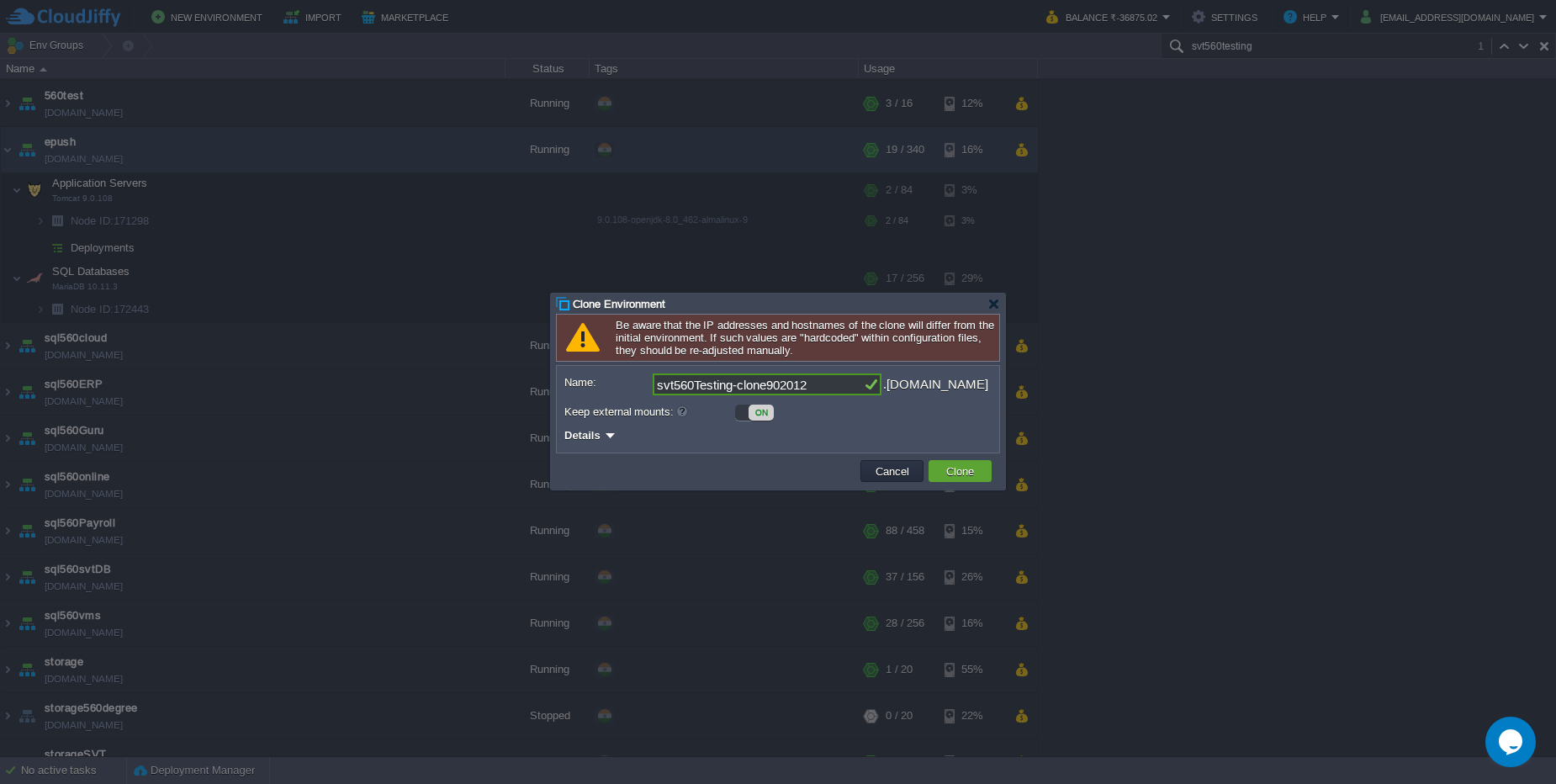
click at [792, 429] on div "Details" at bounding box center [777, 435] width 427 height 21
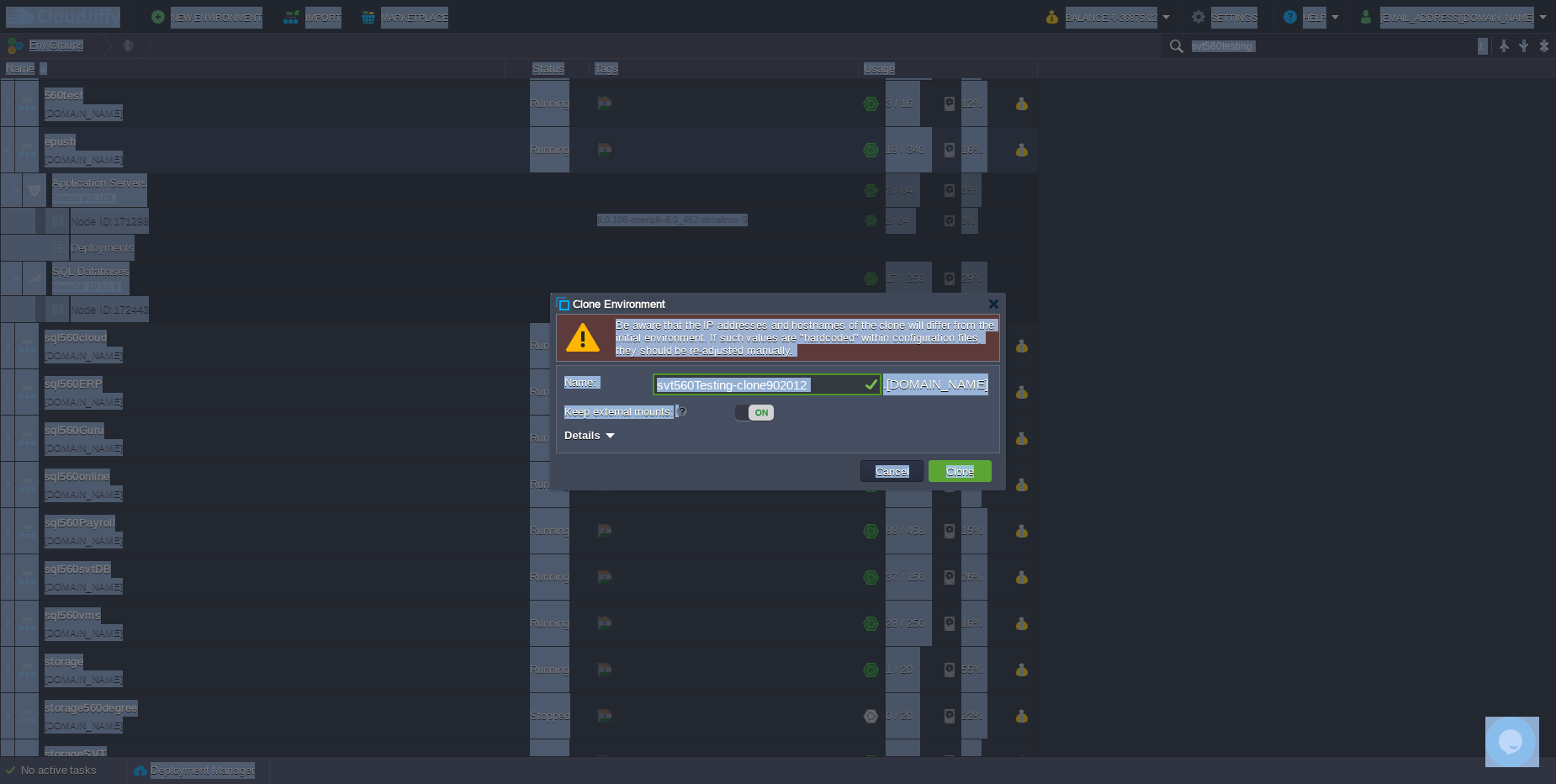
click at [792, 429] on div "Details" at bounding box center [777, 435] width 427 height 21
click at [820, 420] on div "ON" at bounding box center [777, 411] width 427 height 18
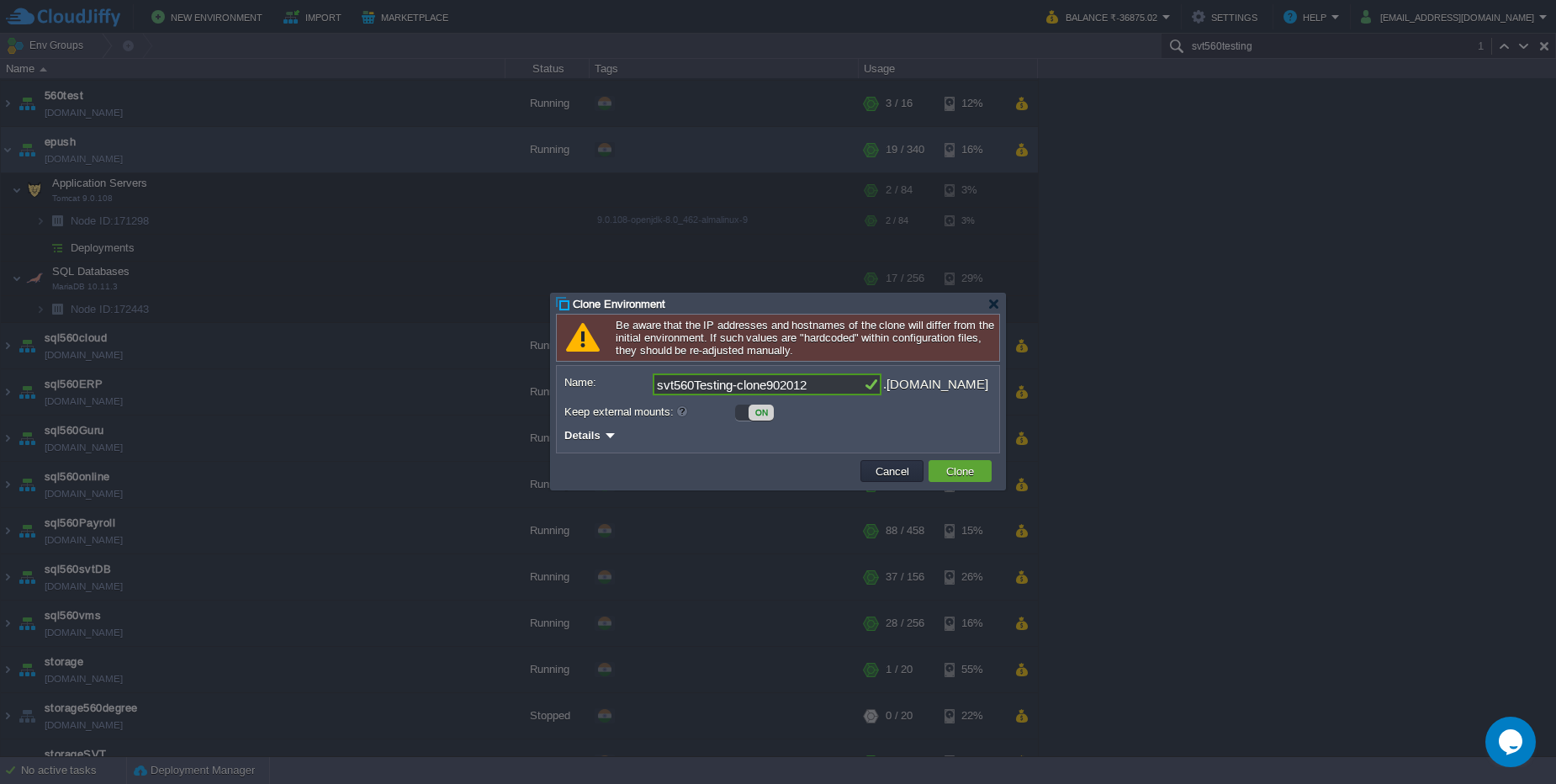
click at [1267, 355] on div at bounding box center [778, 392] width 1556 height 784
click at [824, 384] on input "svt560Testing-clone902012" at bounding box center [757, 384] width 210 height 21
click at [831, 389] on input "svt560Testing-clone902012" at bounding box center [757, 384] width 210 height 21
click at [606, 435] on div at bounding box center [610, 435] width 13 height 13
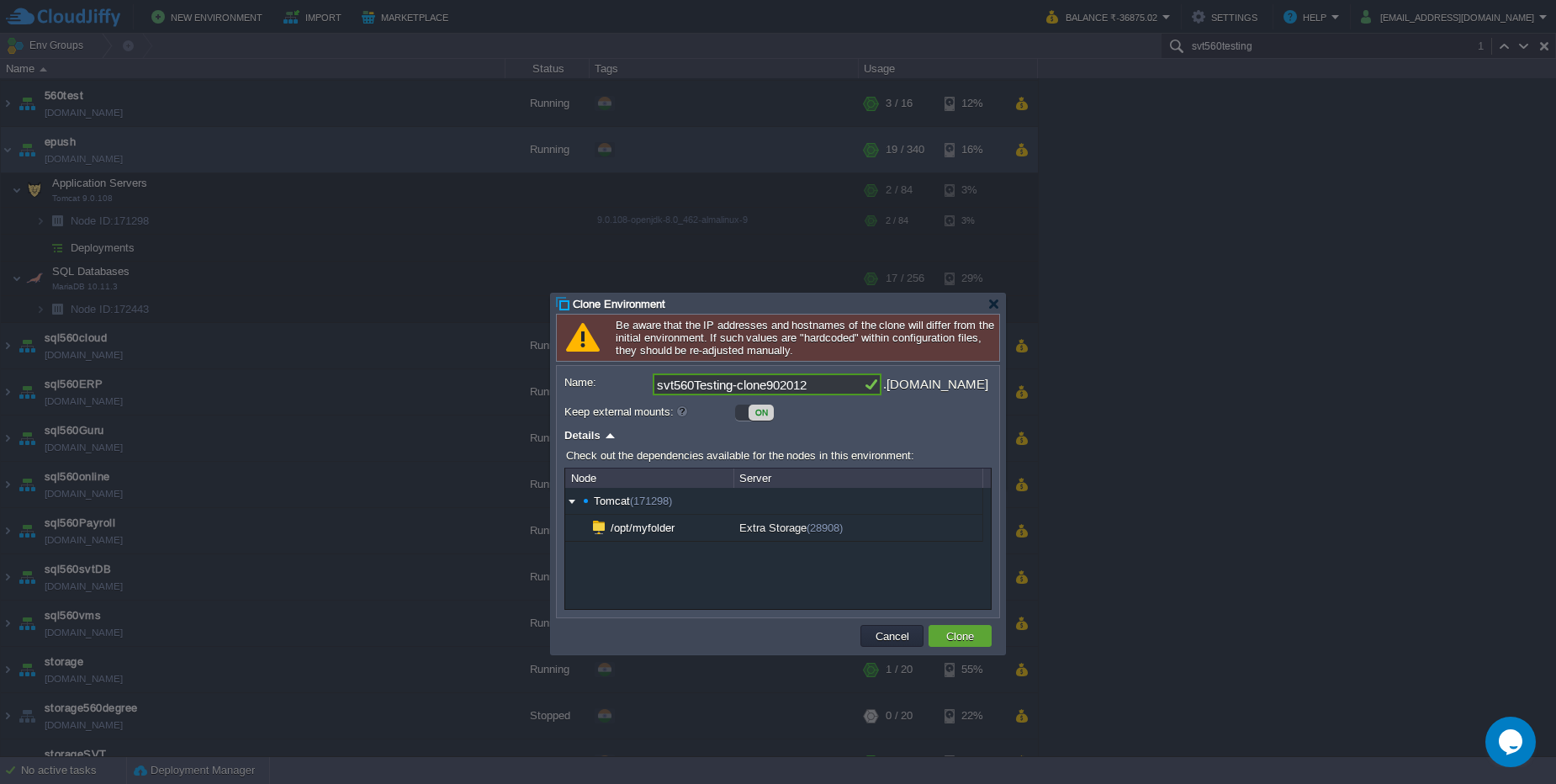
click at [835, 388] on input "svt560Testing-clone902012" at bounding box center [757, 384] width 210 height 21
click at [950, 633] on button "Clone" at bounding box center [960, 636] width 38 height 15
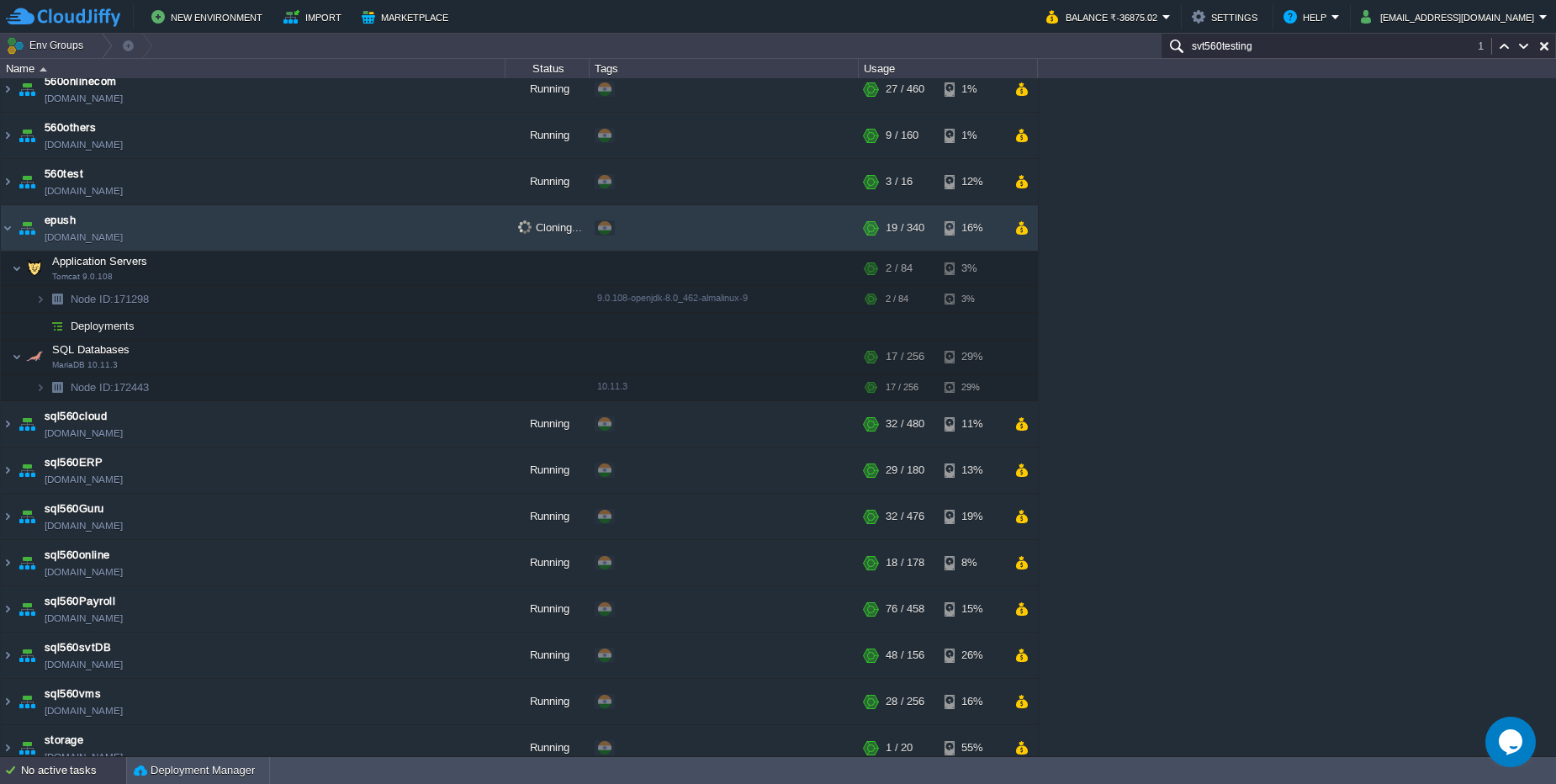
click at [79, 776] on div "No active tasks" at bounding box center [73, 769] width 105 height 27
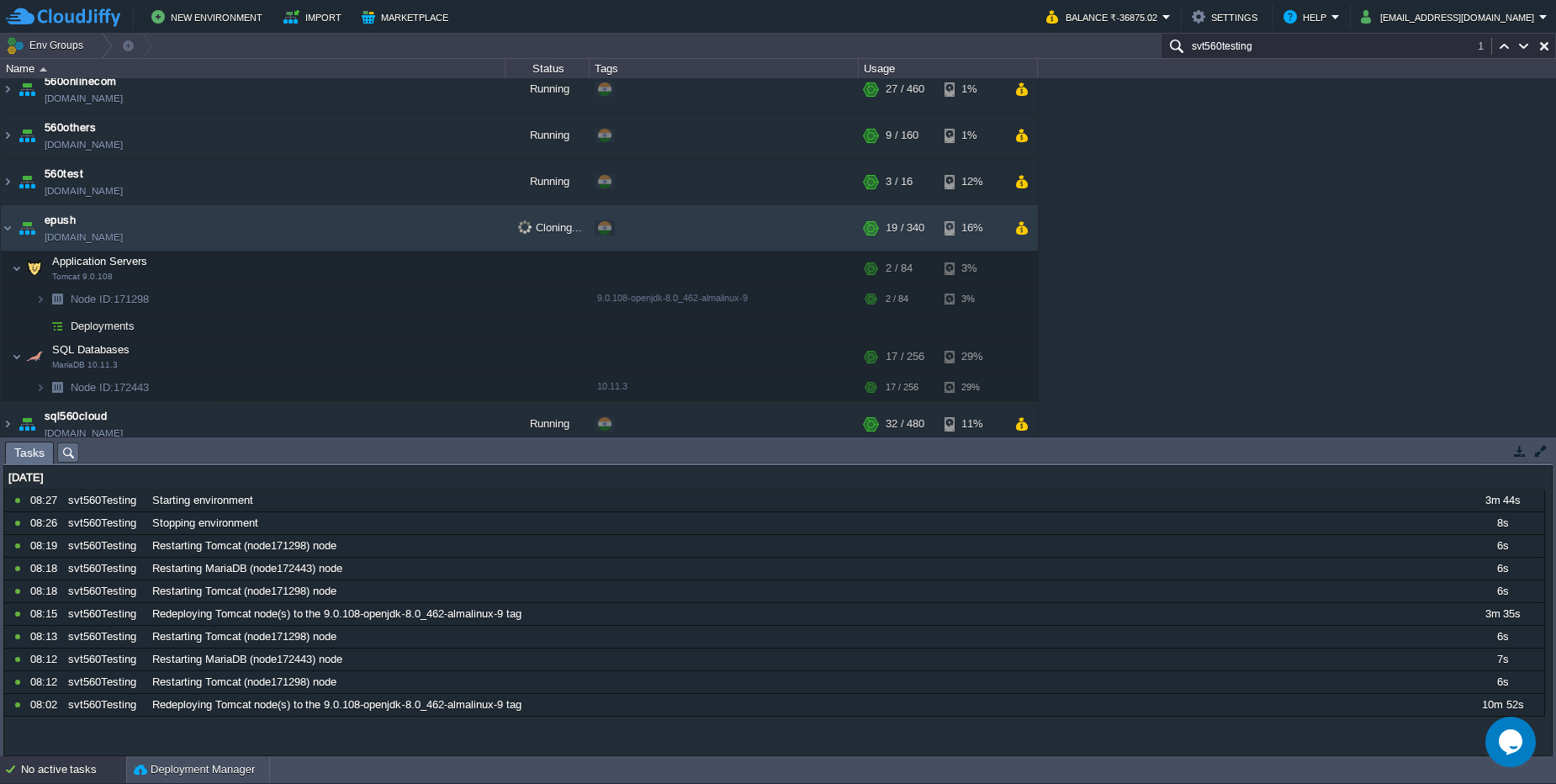
click at [79, 776] on div "No active tasks" at bounding box center [73, 769] width 105 height 27
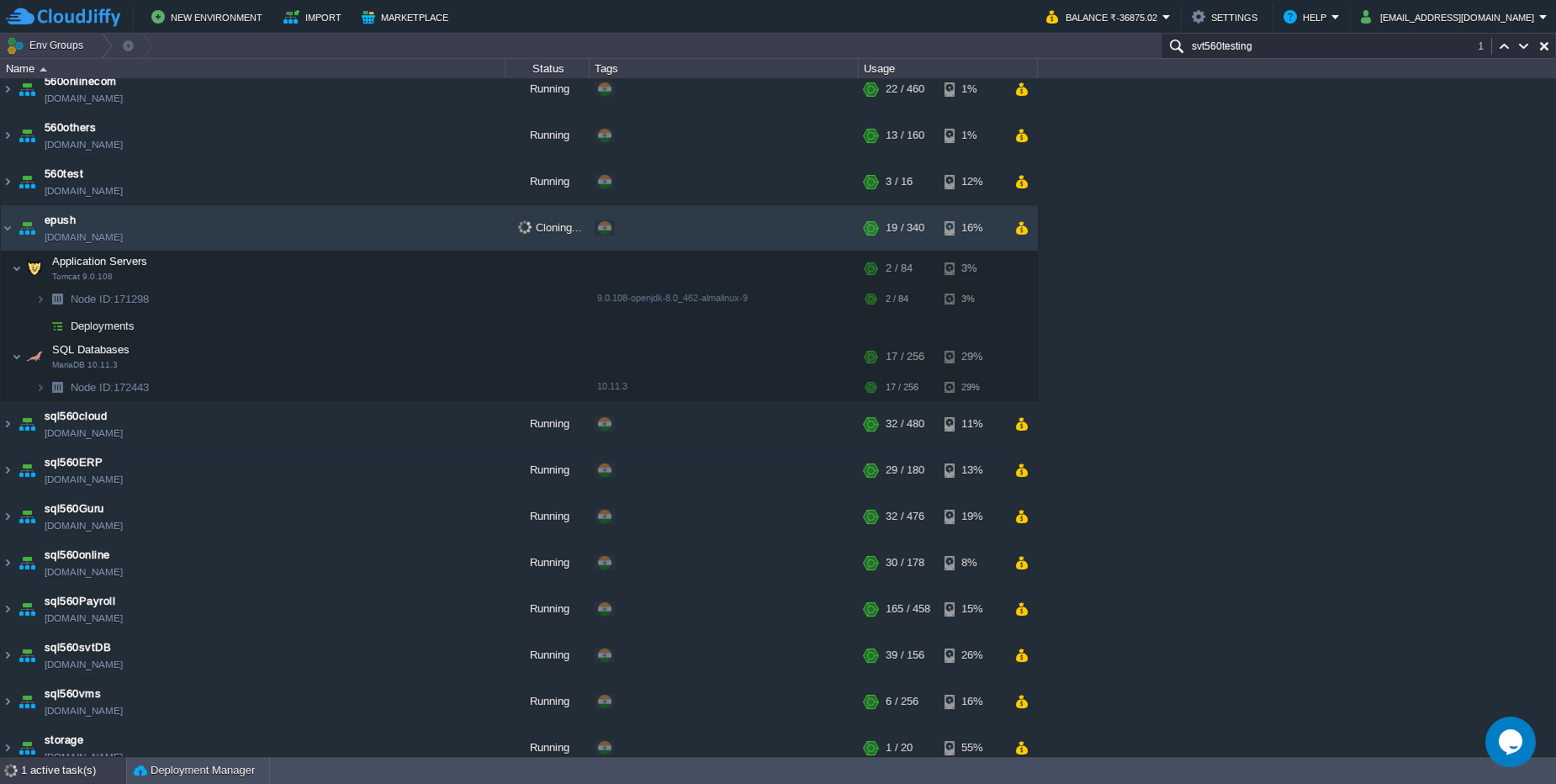
click at [70, 783] on div "1 active task(s)" at bounding box center [73, 769] width 105 height 27
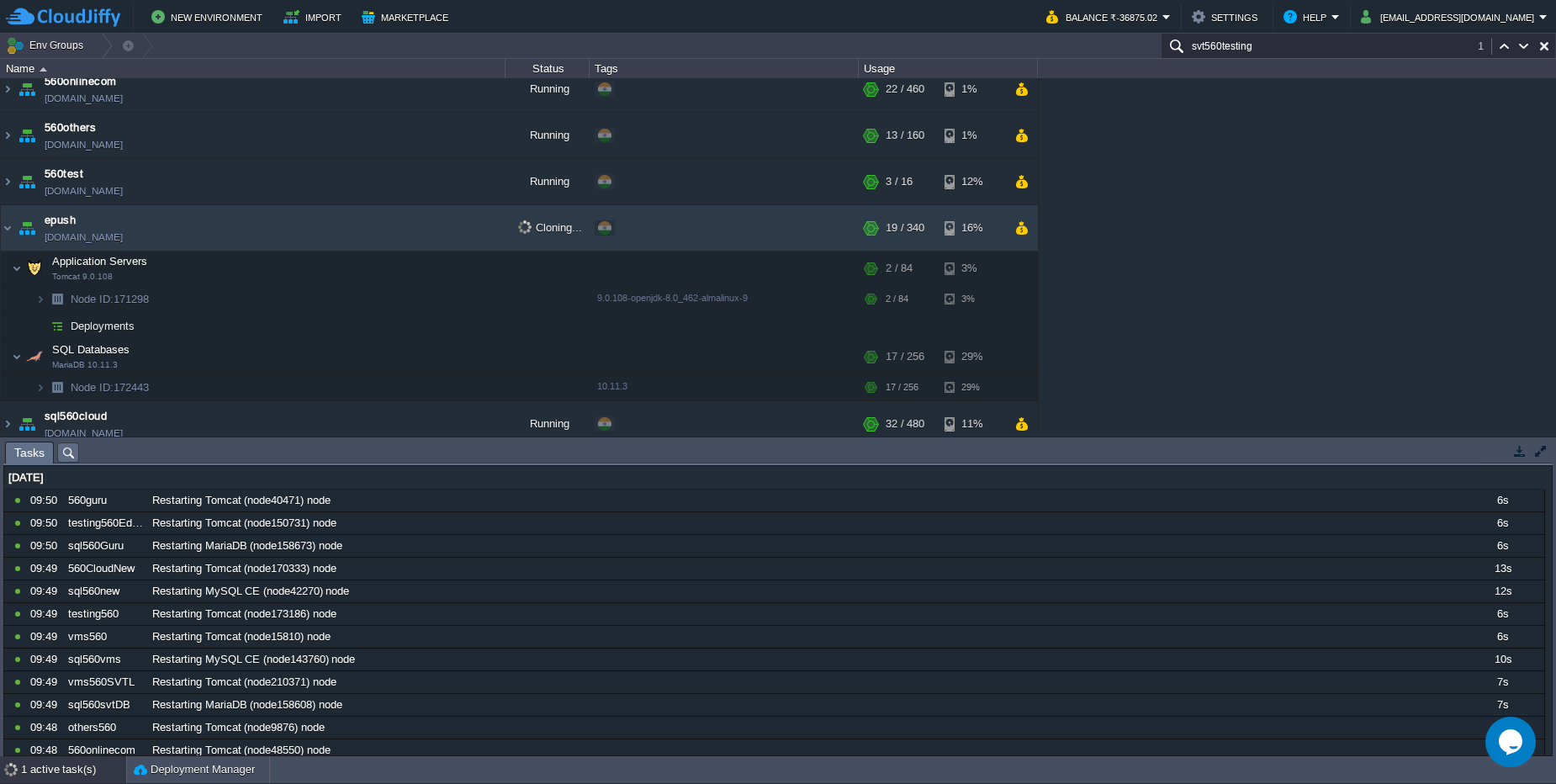
click at [70, 783] on div "1 active task(s) Deployment Manager" at bounding box center [778, 769] width 1556 height 27
click at [81, 779] on div "1 active task(s)" at bounding box center [73, 769] width 105 height 27
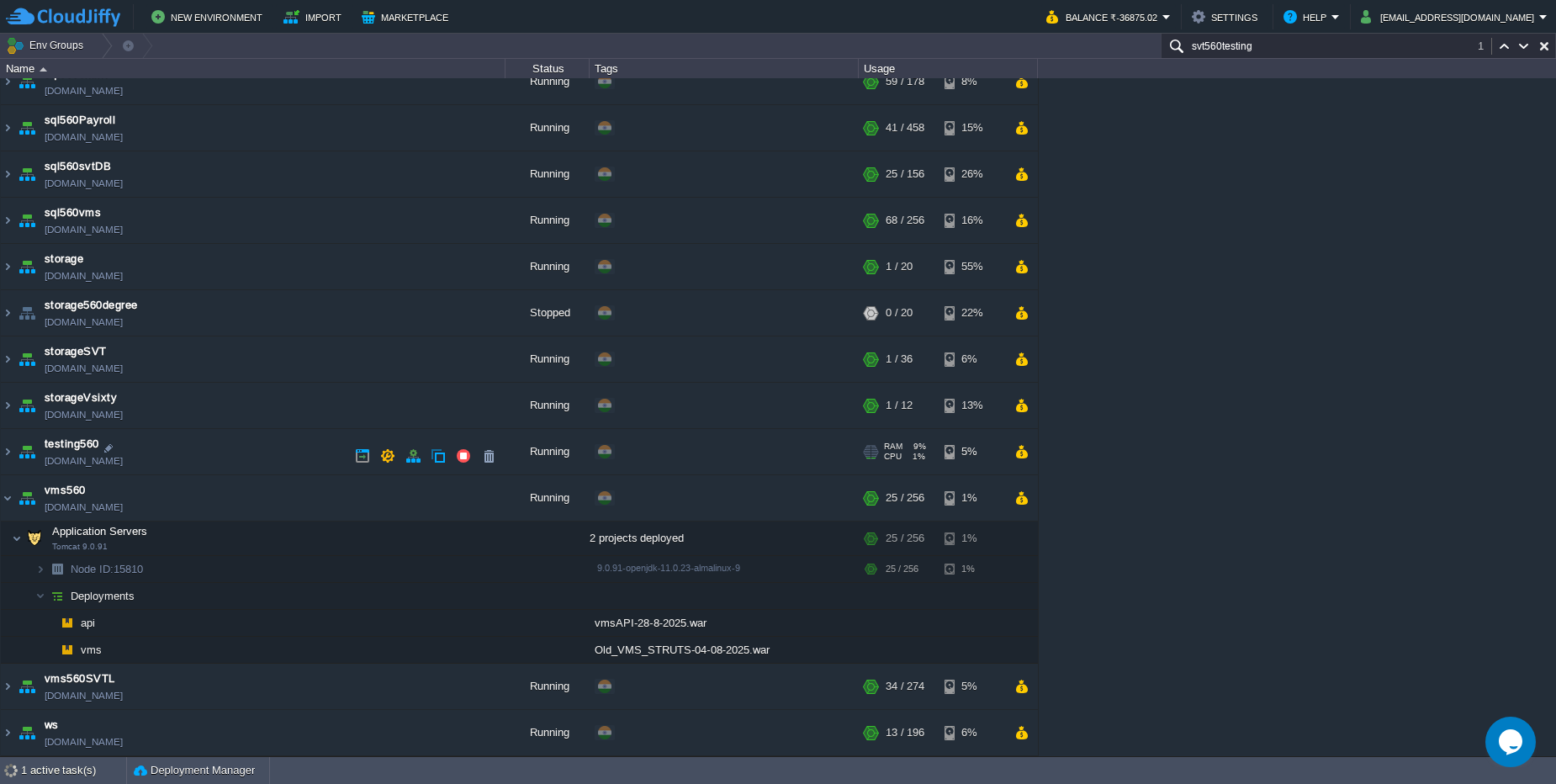
scroll to position [817, 0]
click at [73, 779] on div "1 active task(s)" at bounding box center [73, 769] width 105 height 27
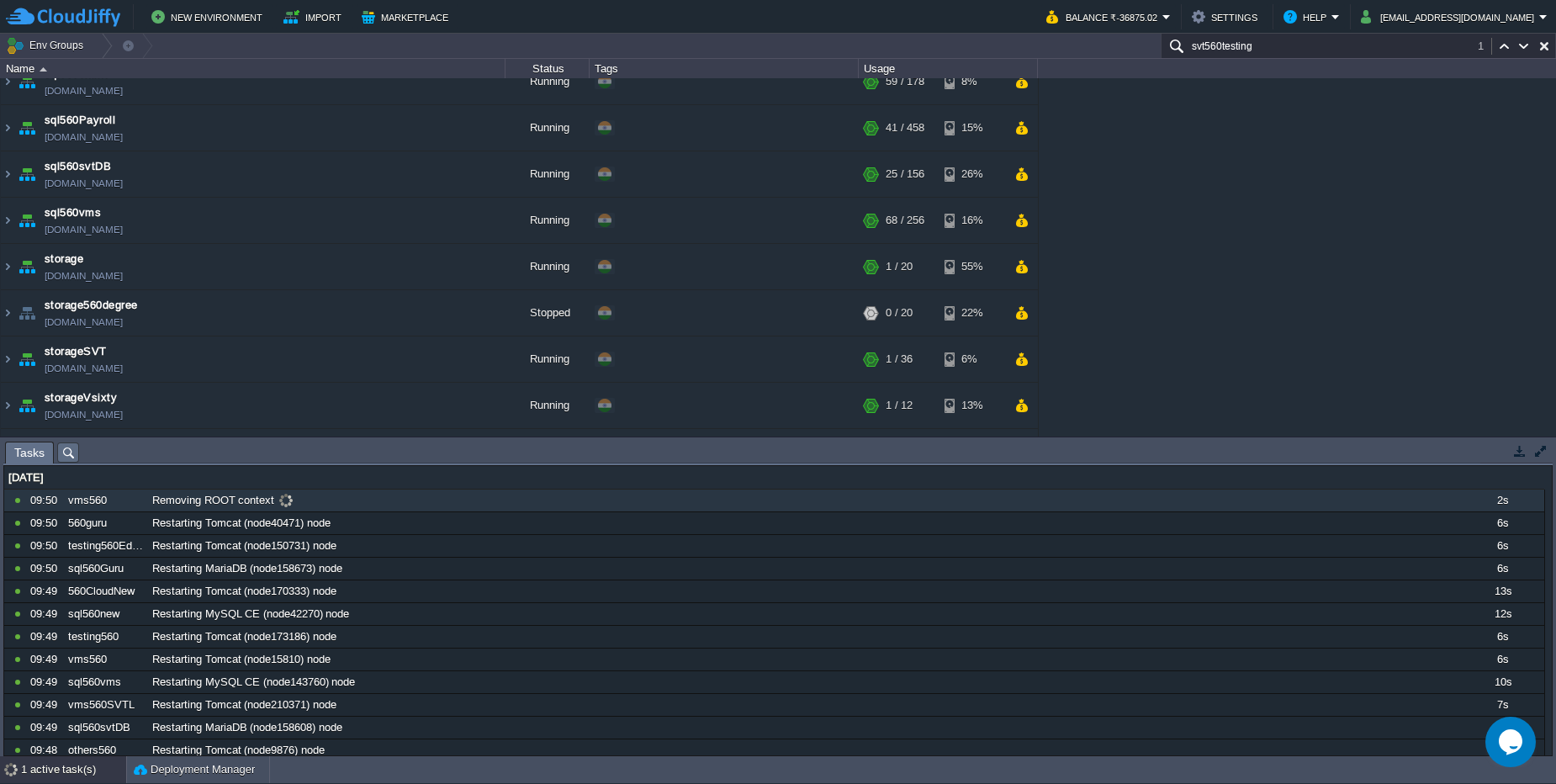
click at [437, 510] on div "10759740 09:50 vms560 Removing ROOT context 2s 1756665000000 10759739 09:50 560…" at bounding box center [774, 796] width 1540 height 613
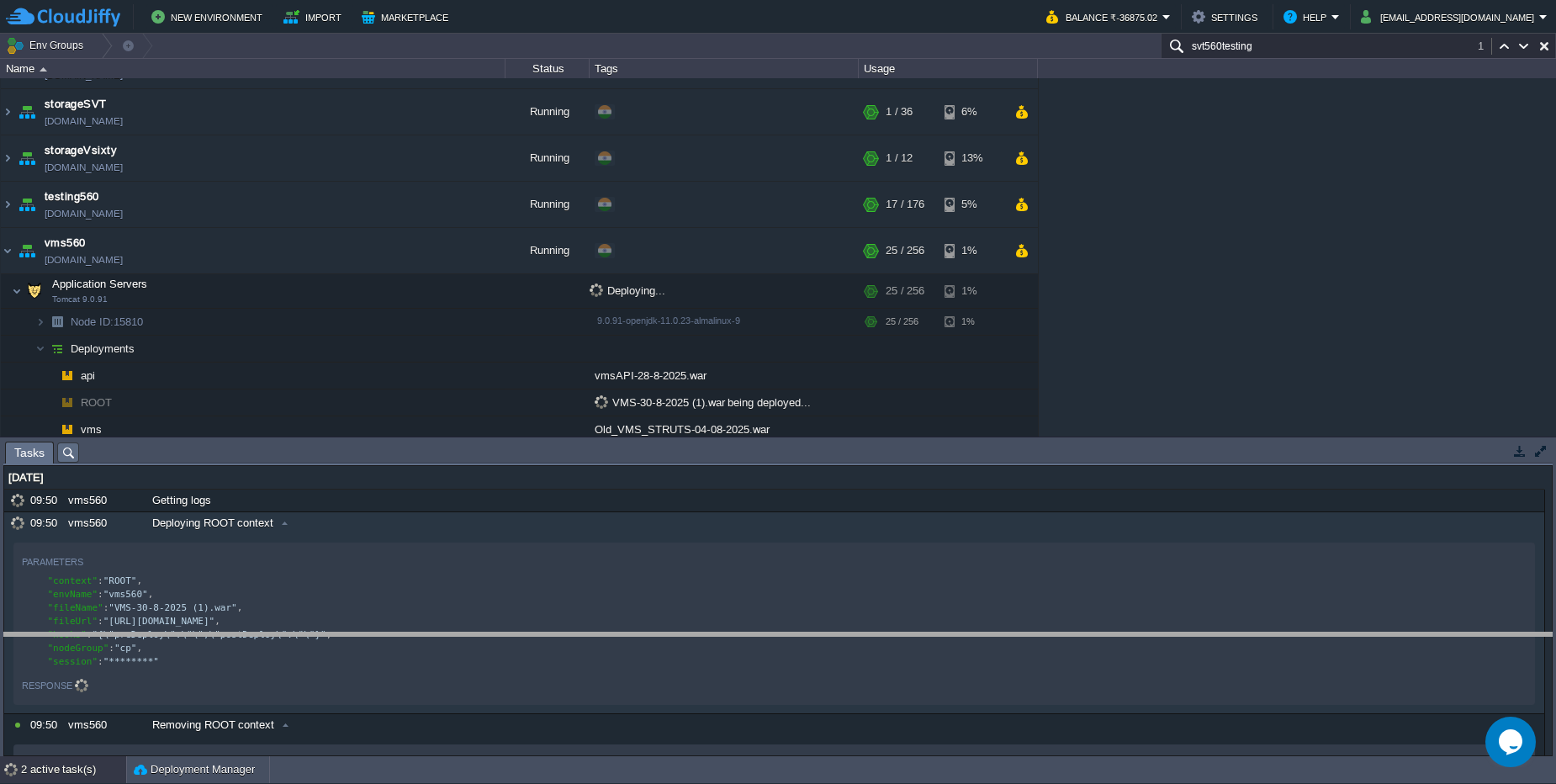
drag, startPoint x: 474, startPoint y: 443, endPoint x: 473, endPoint y: 634, distance: 191.0
click at [473, 634] on body "New Environment Import Marketplace Bonus ₹0.00 Upgrade Account Balance ₹-36875.…" at bounding box center [778, 392] width 1556 height 784
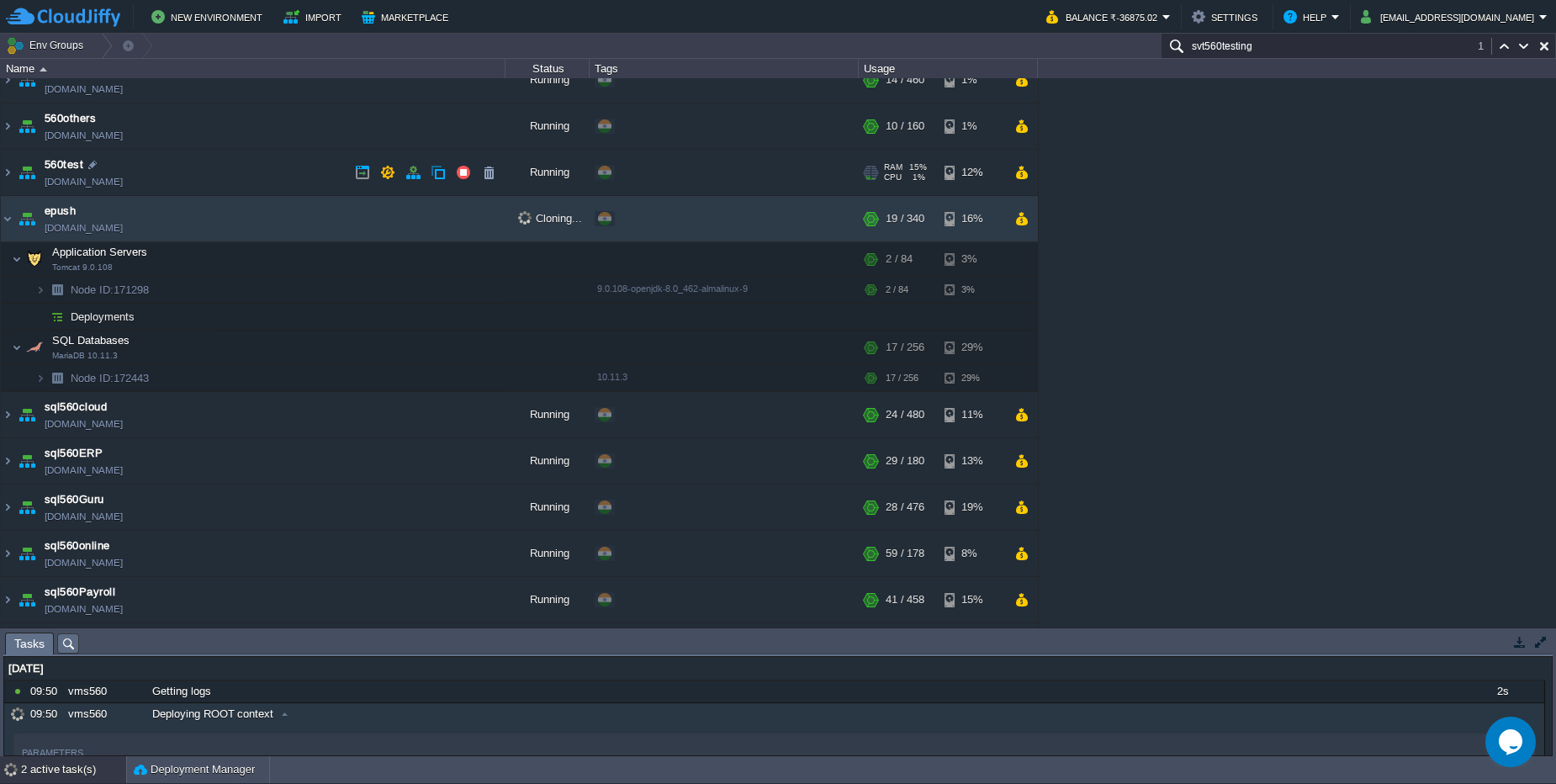
scroll to position [165, 0]
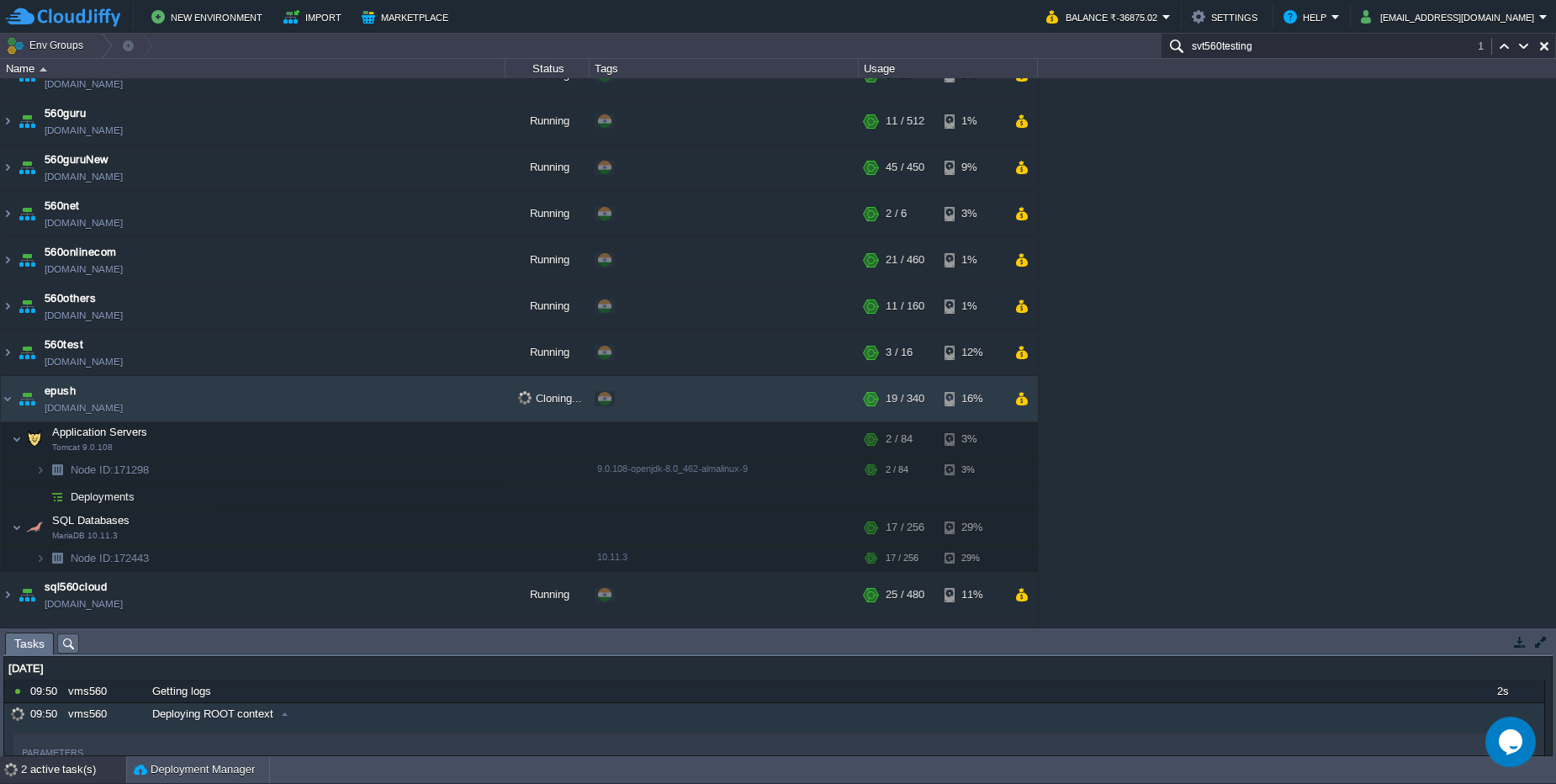
click at [32, 783] on div "2 active task(s) Deployment Manager" at bounding box center [778, 769] width 1556 height 27
click at [38, 783] on div "2 active task(s) Deployment Manager" at bounding box center [778, 769] width 1556 height 27
click at [46, 771] on div "2 active task(s)" at bounding box center [73, 769] width 105 height 27
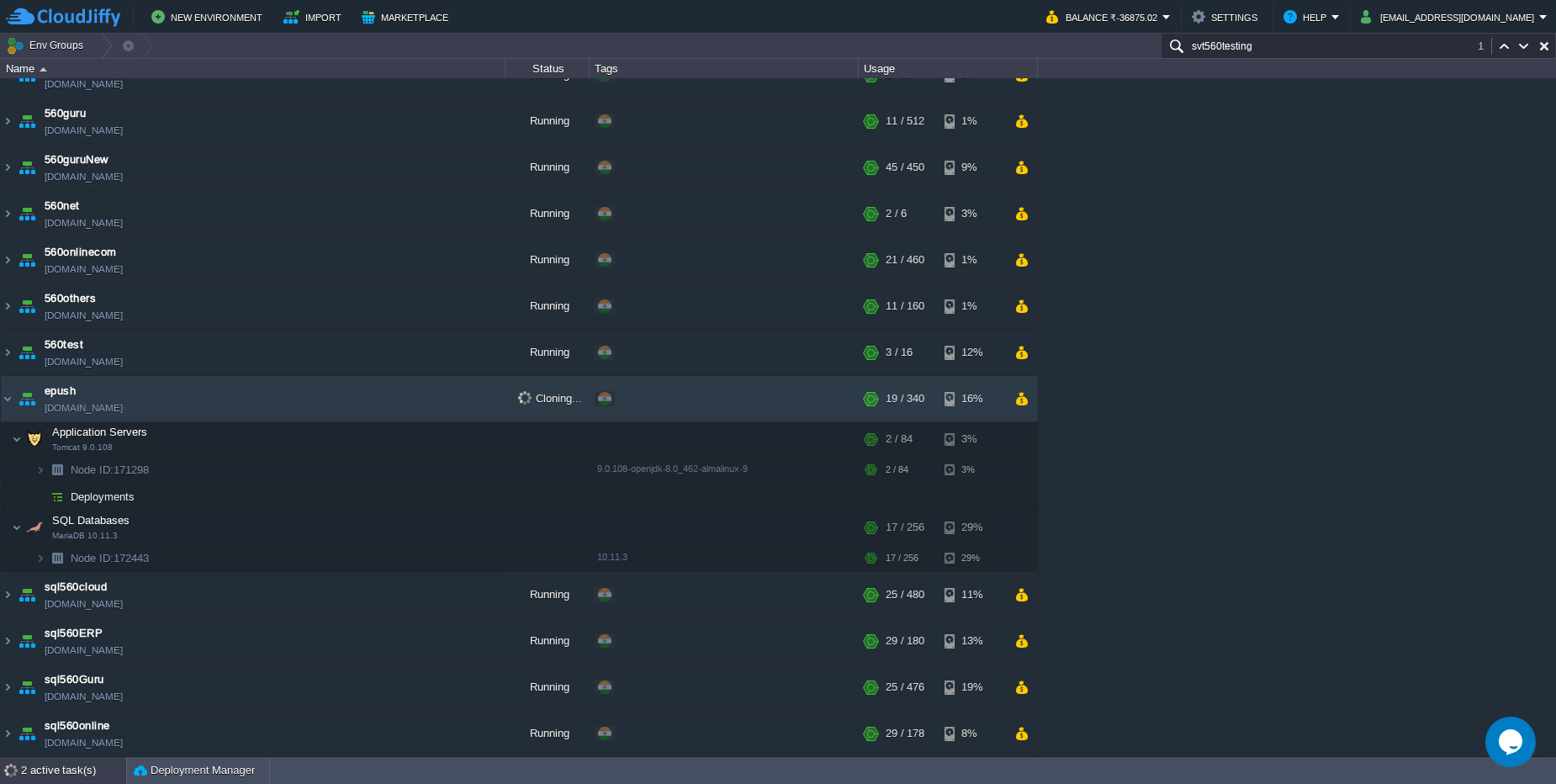
click at [46, 771] on div "2 active task(s)" at bounding box center [73, 769] width 105 height 27
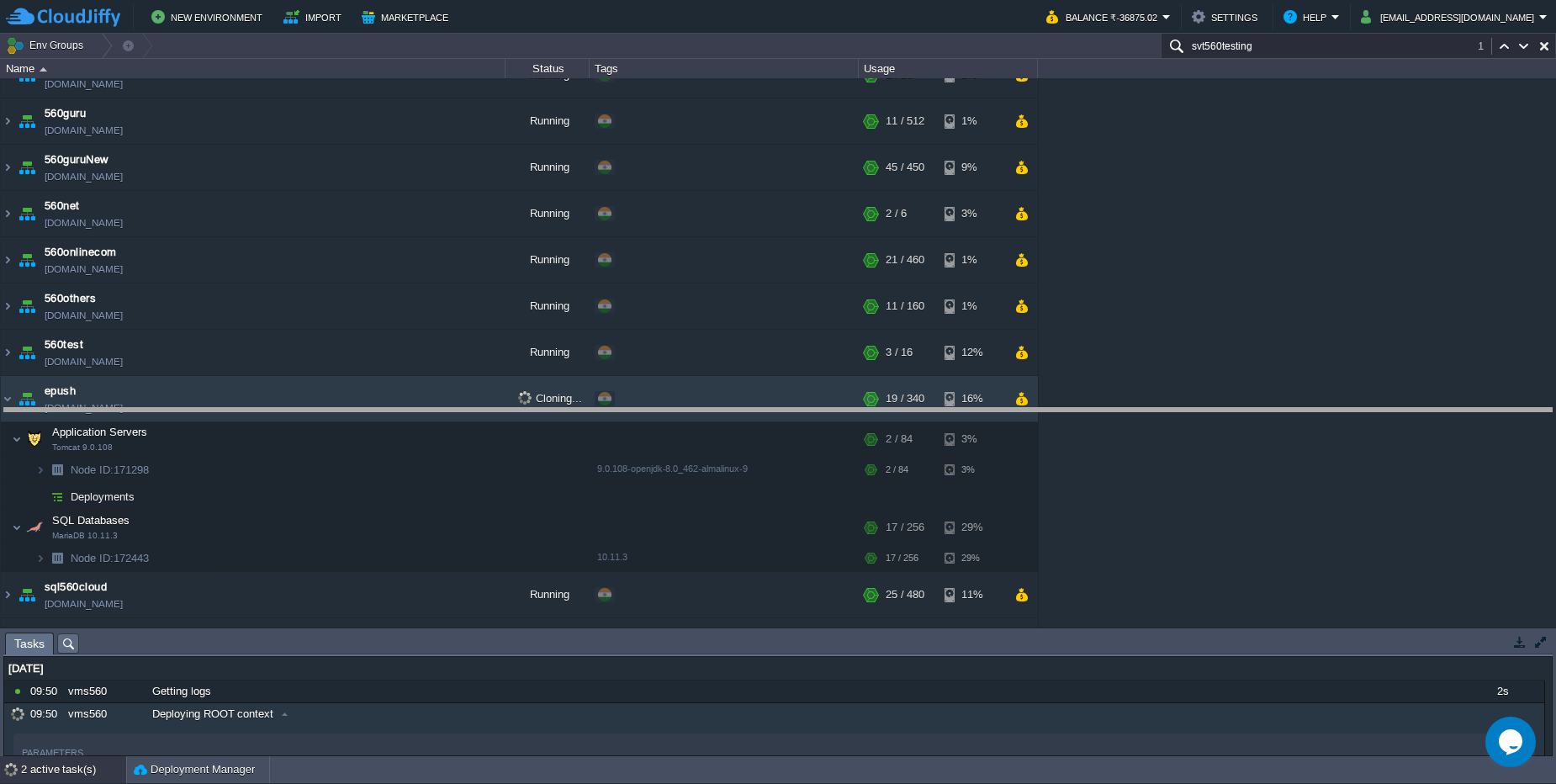
drag, startPoint x: 325, startPoint y: 649, endPoint x: 335, endPoint y: 425, distance: 224.2
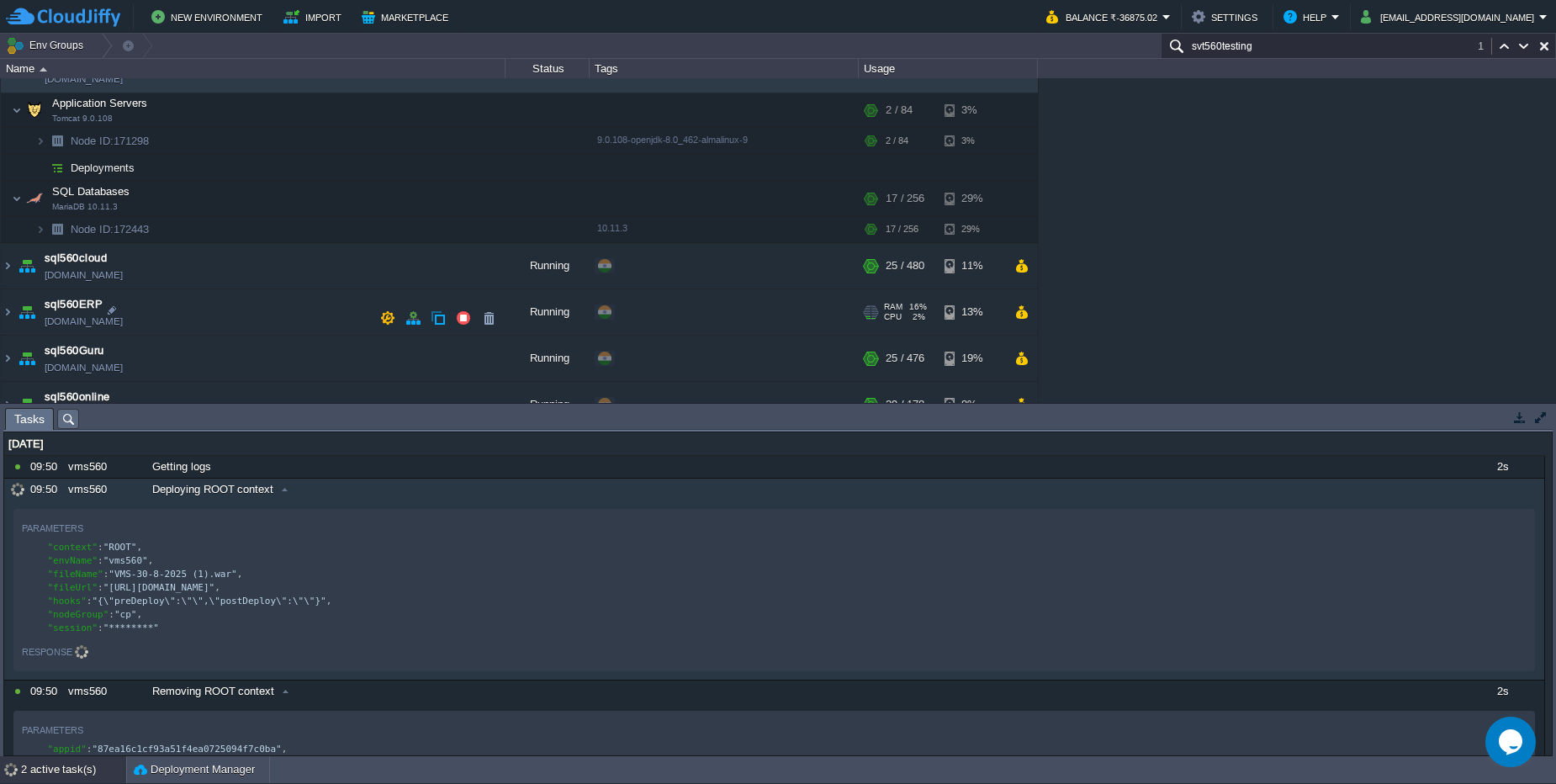
scroll to position [367, 0]
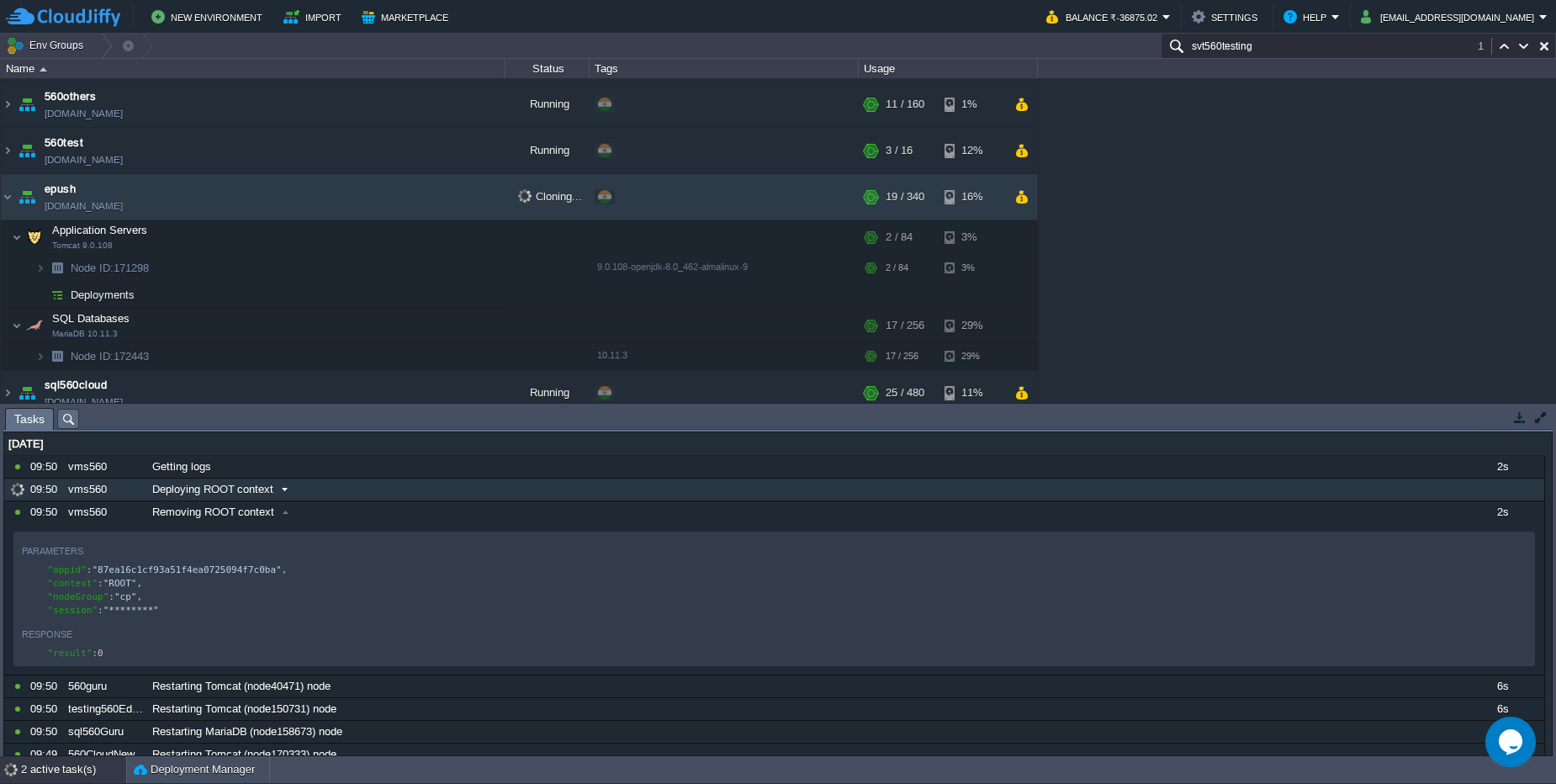
click at [149, 484] on div "Deploying ROOT context" at bounding box center [803, 489] width 1311 height 21
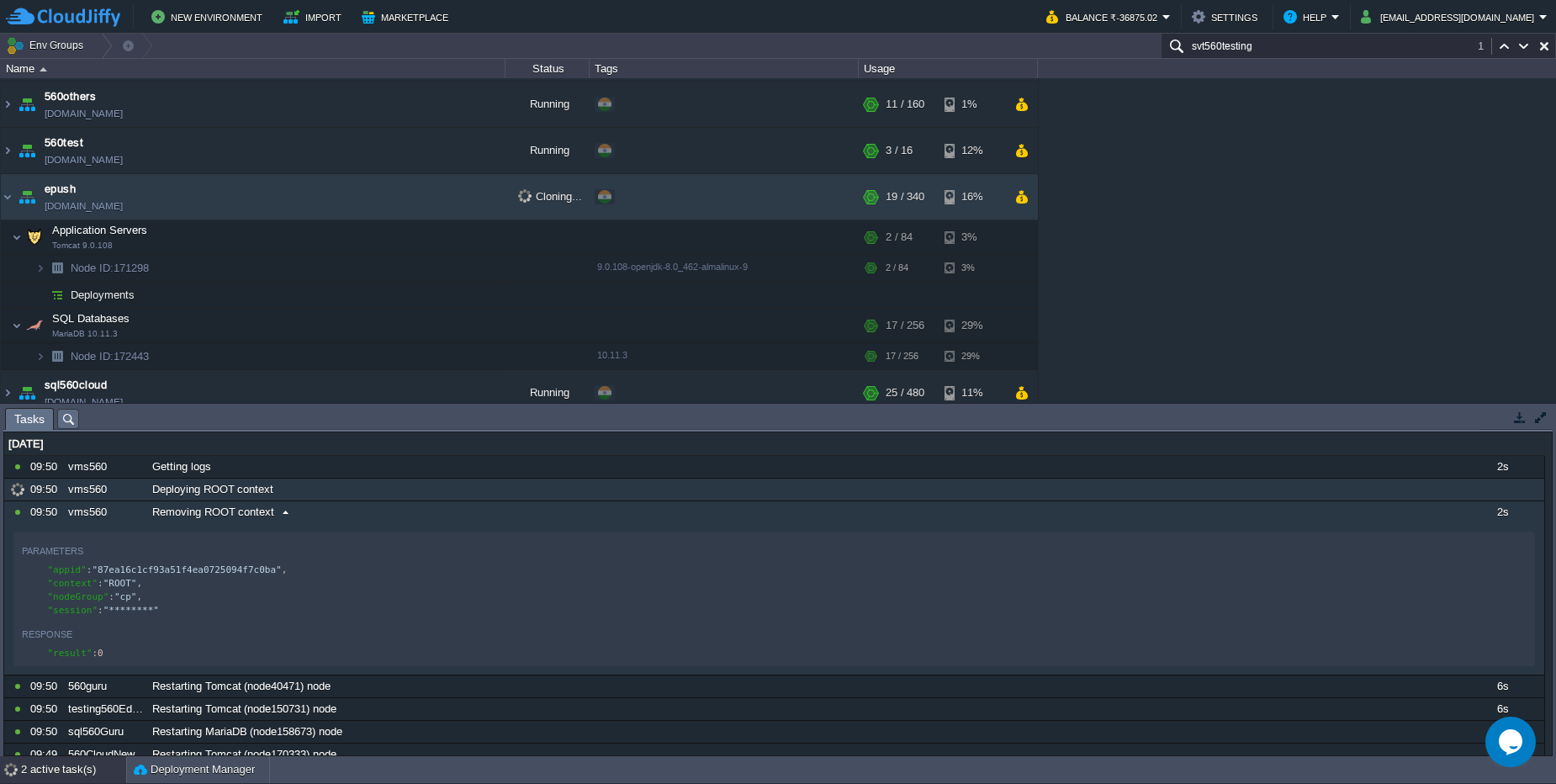
click at [270, 508] on span "Removing ROOT context" at bounding box center [213, 513] width 122 height 15
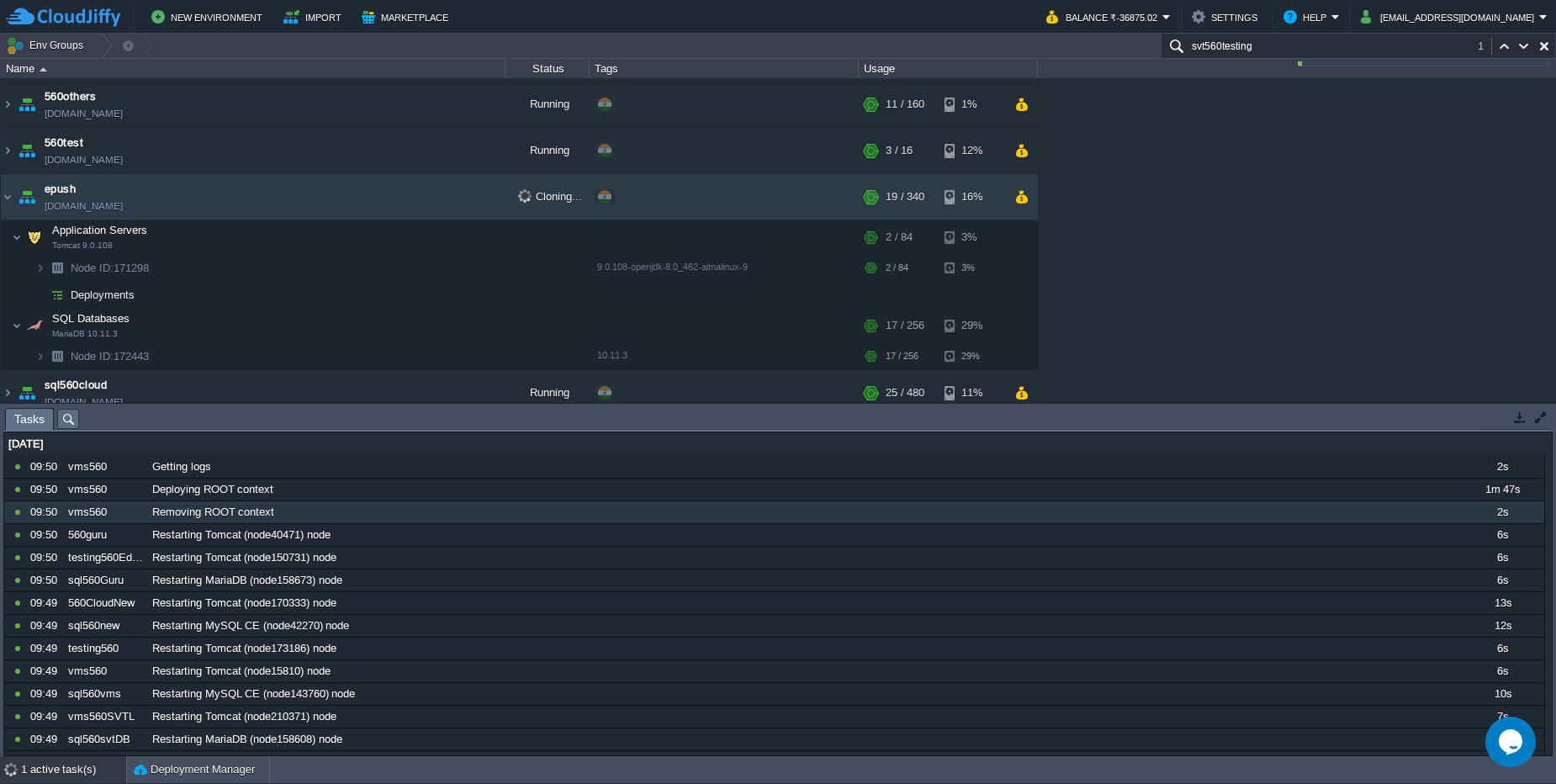
scroll to position [1071, 0]
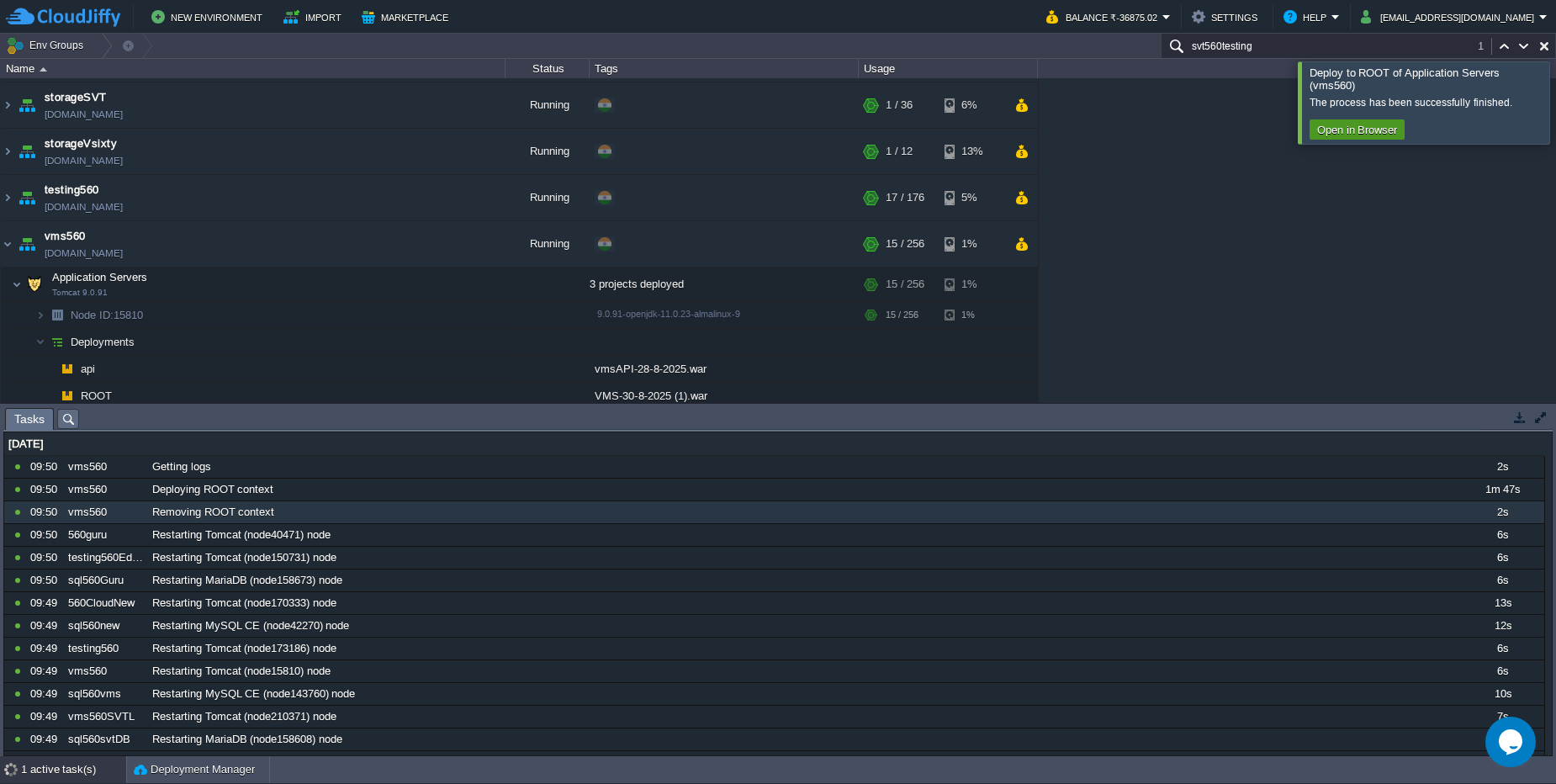
click at [1379, 137] on td "Open in Browser" at bounding box center [1357, 130] width 95 height 21
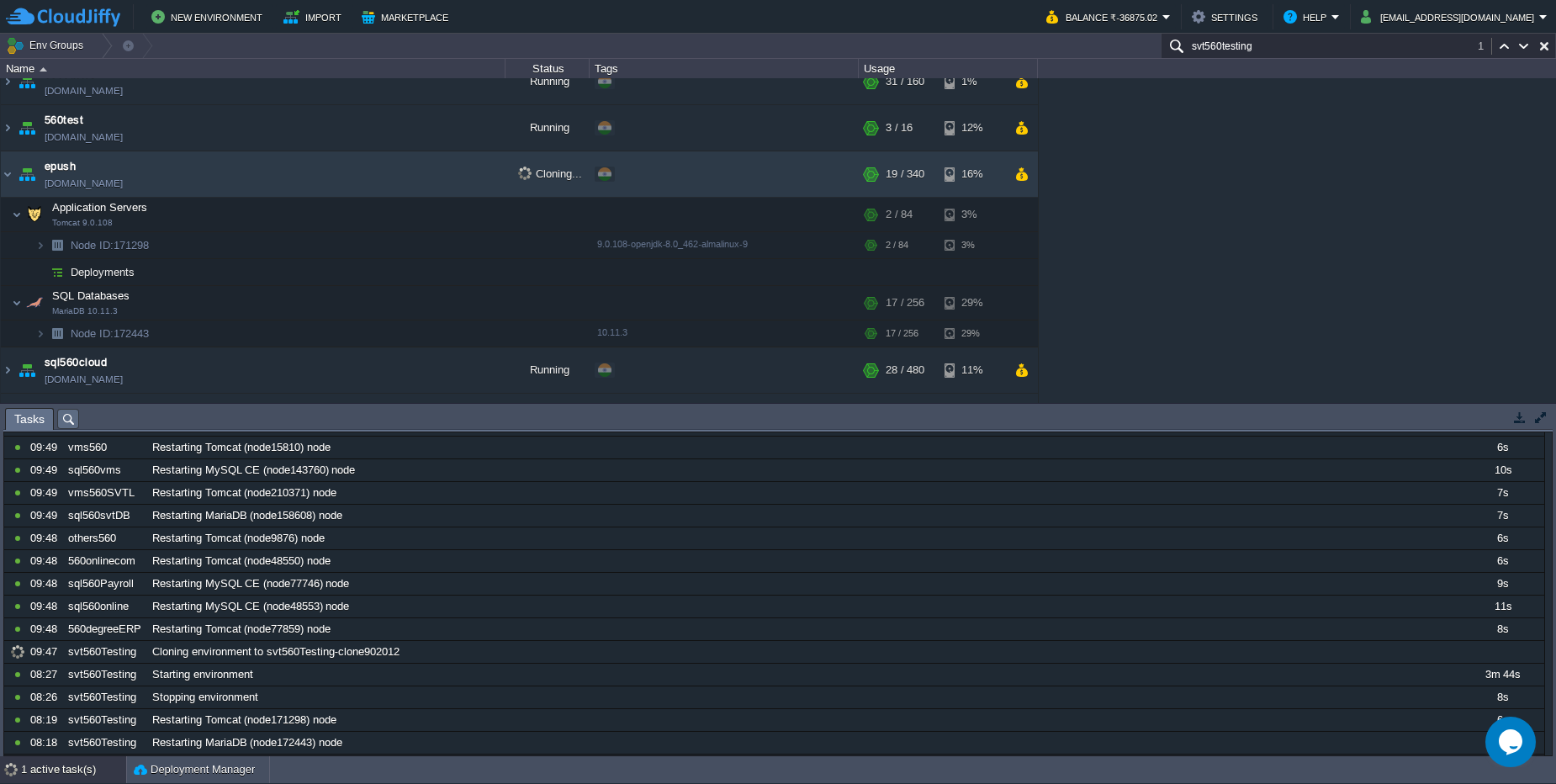
scroll to position [359, 0]
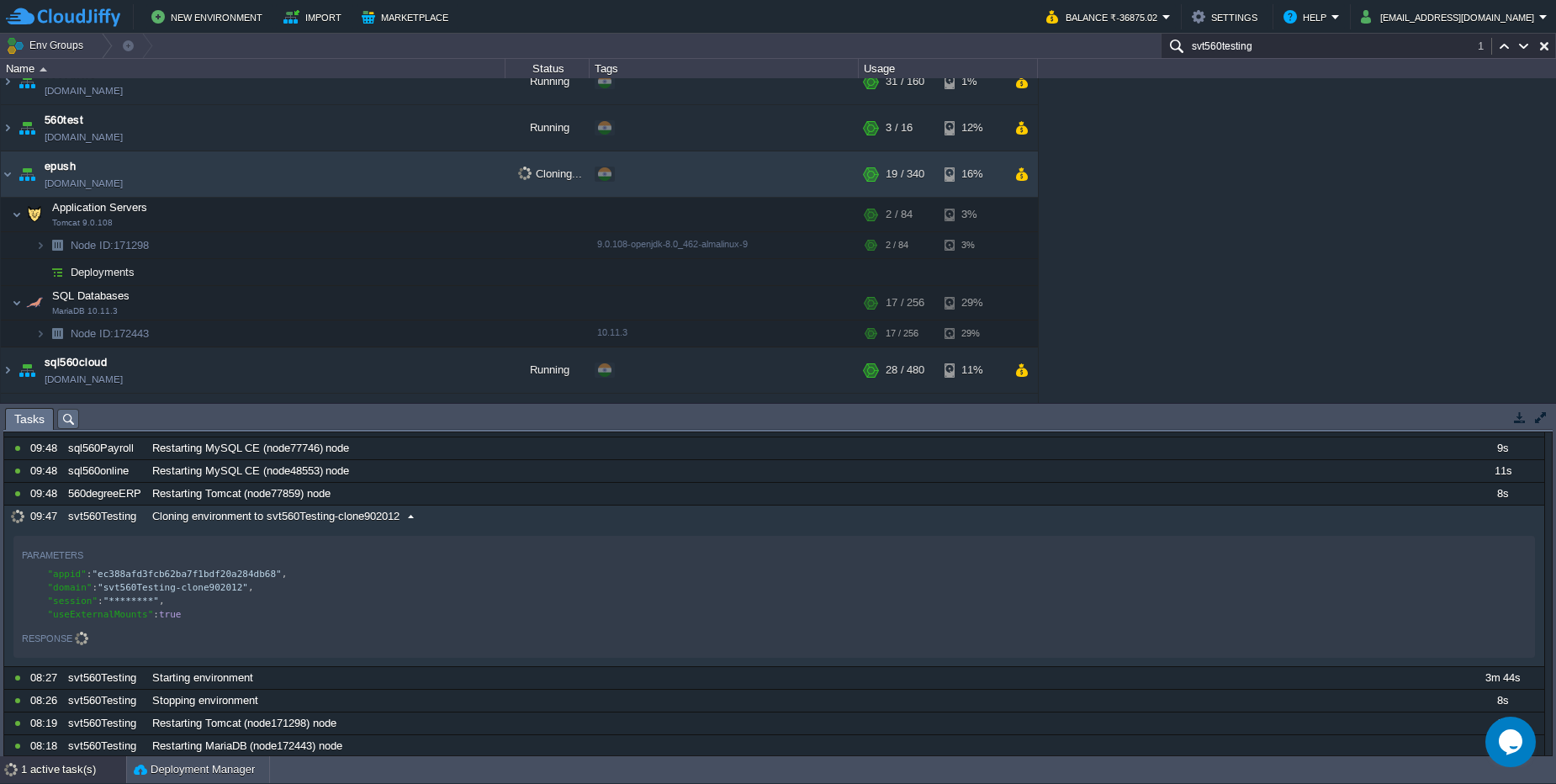
click at [330, 514] on span "Cloning environment to svt560Testing-clone902012" at bounding box center [276, 516] width 247 height 15
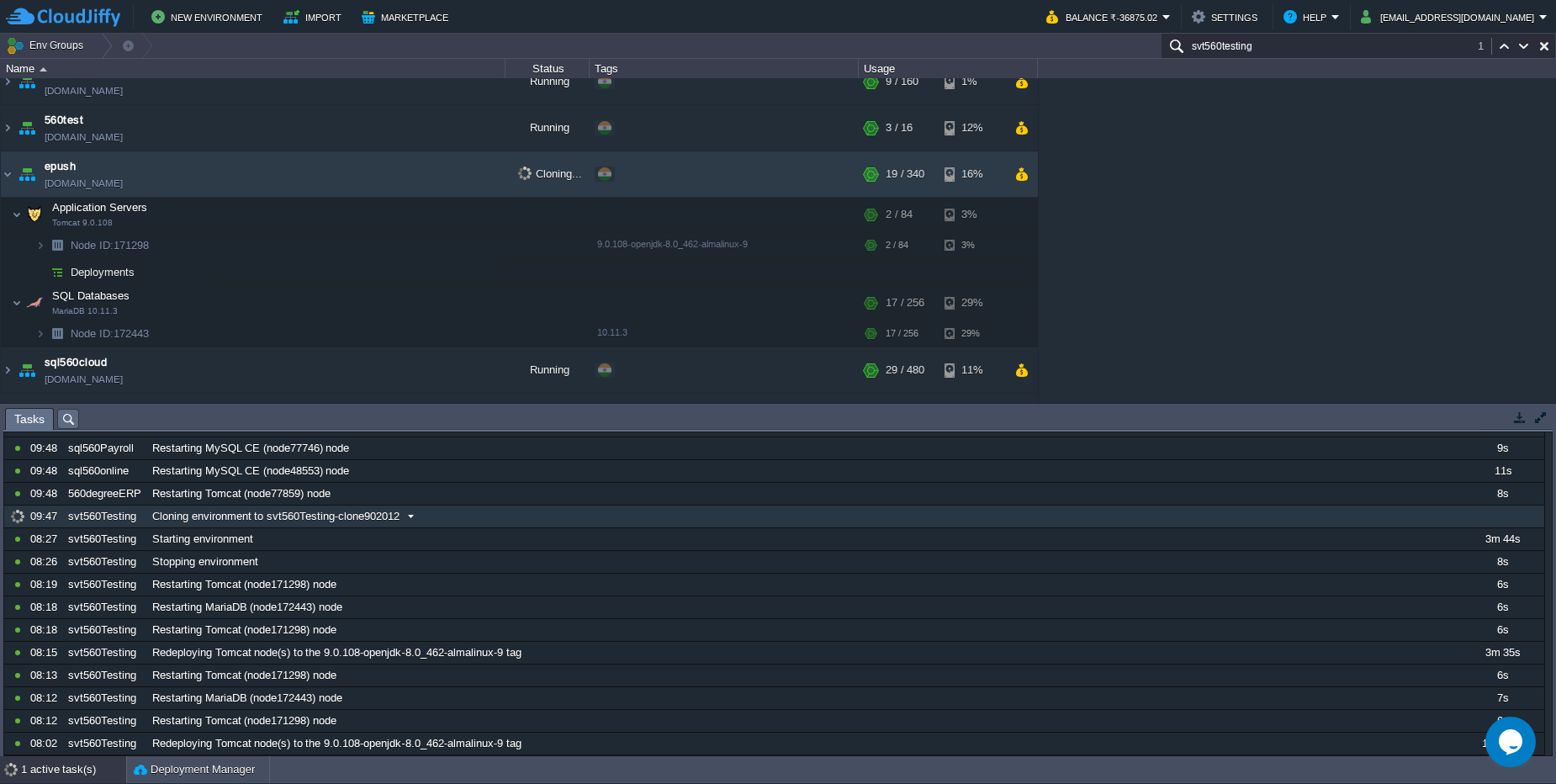
click at [514, 526] on div "Cloning environment to svt560Testing-clone902012" at bounding box center [803, 516] width 1311 height 21
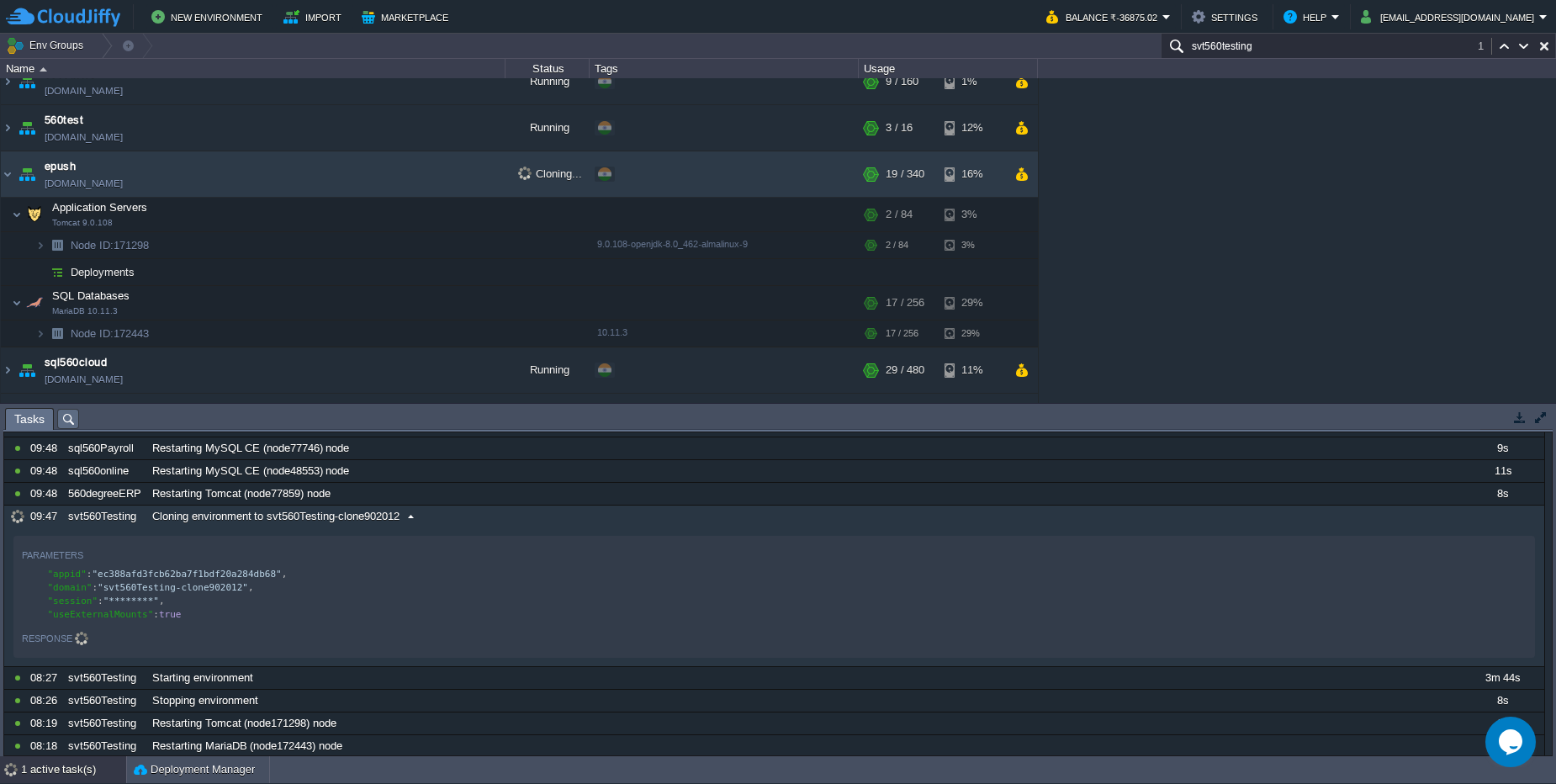
click at [514, 526] on div "Cloning environment to svt560Testing-clone902012" at bounding box center [803, 516] width 1311 height 21
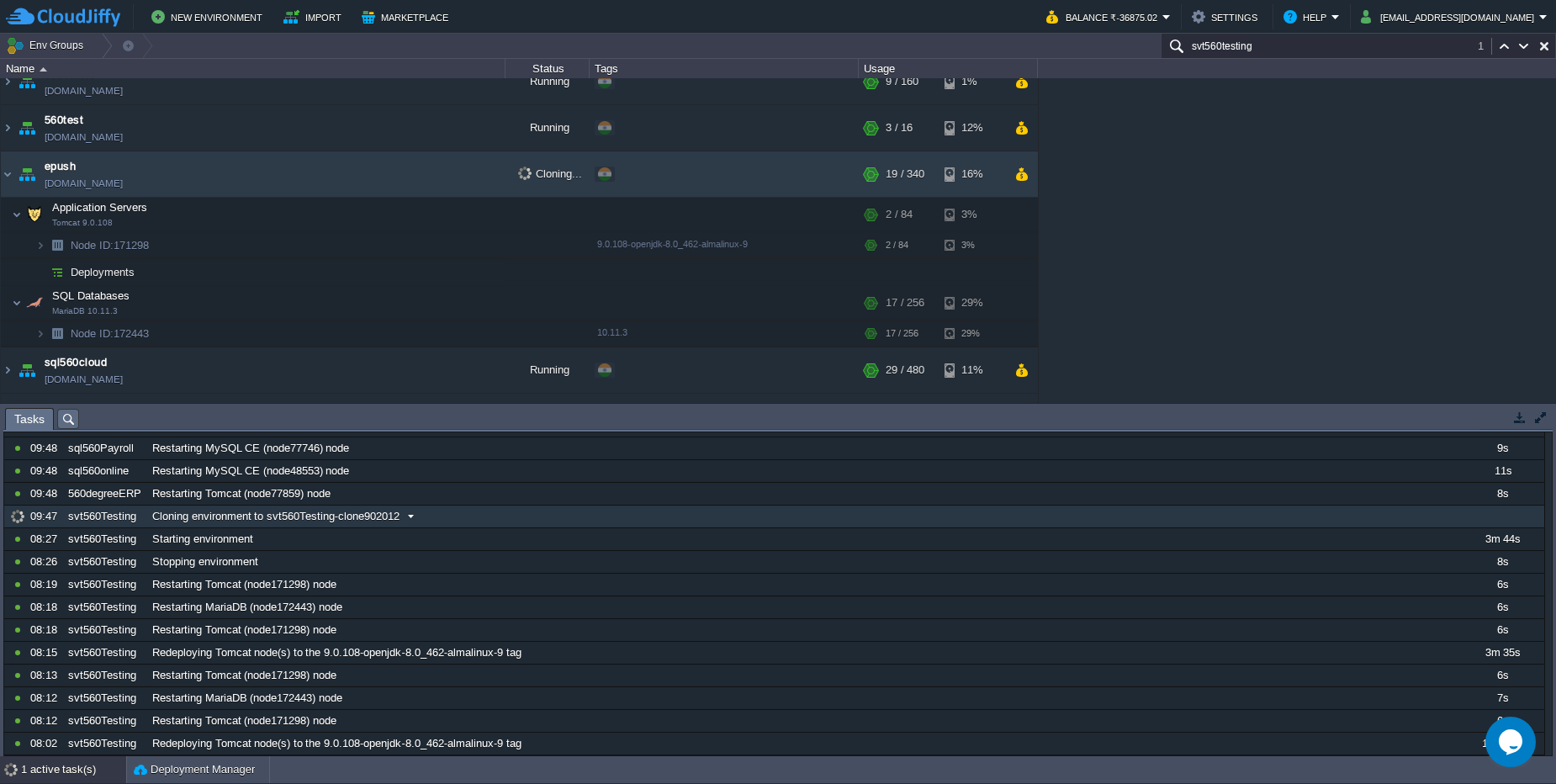
click at [514, 526] on div "Cloning environment to svt560Testing-clone902012" at bounding box center [803, 516] width 1311 height 21
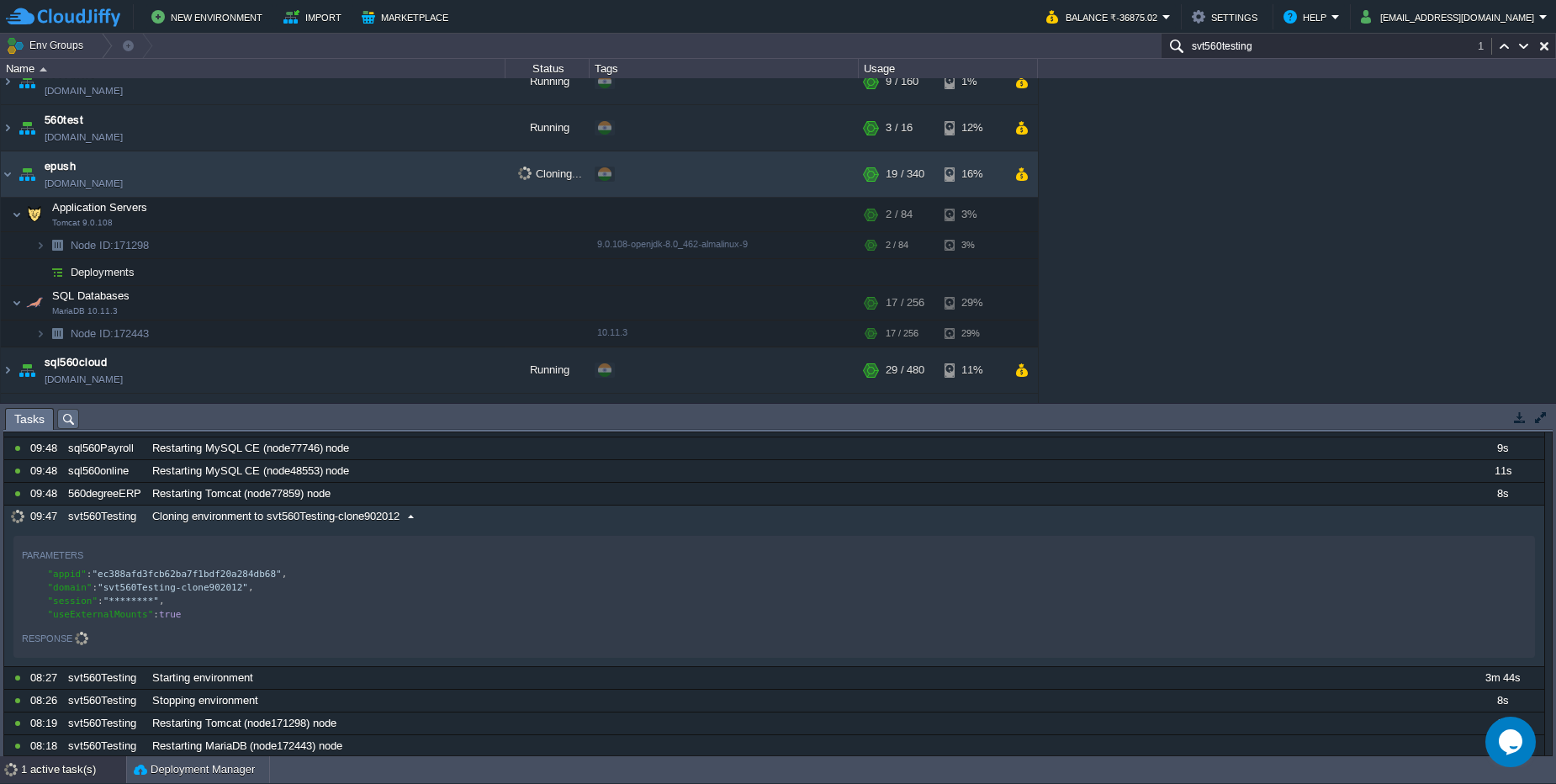
click at [514, 526] on div "Cloning environment to svt560Testing-clone902012" at bounding box center [803, 516] width 1311 height 21
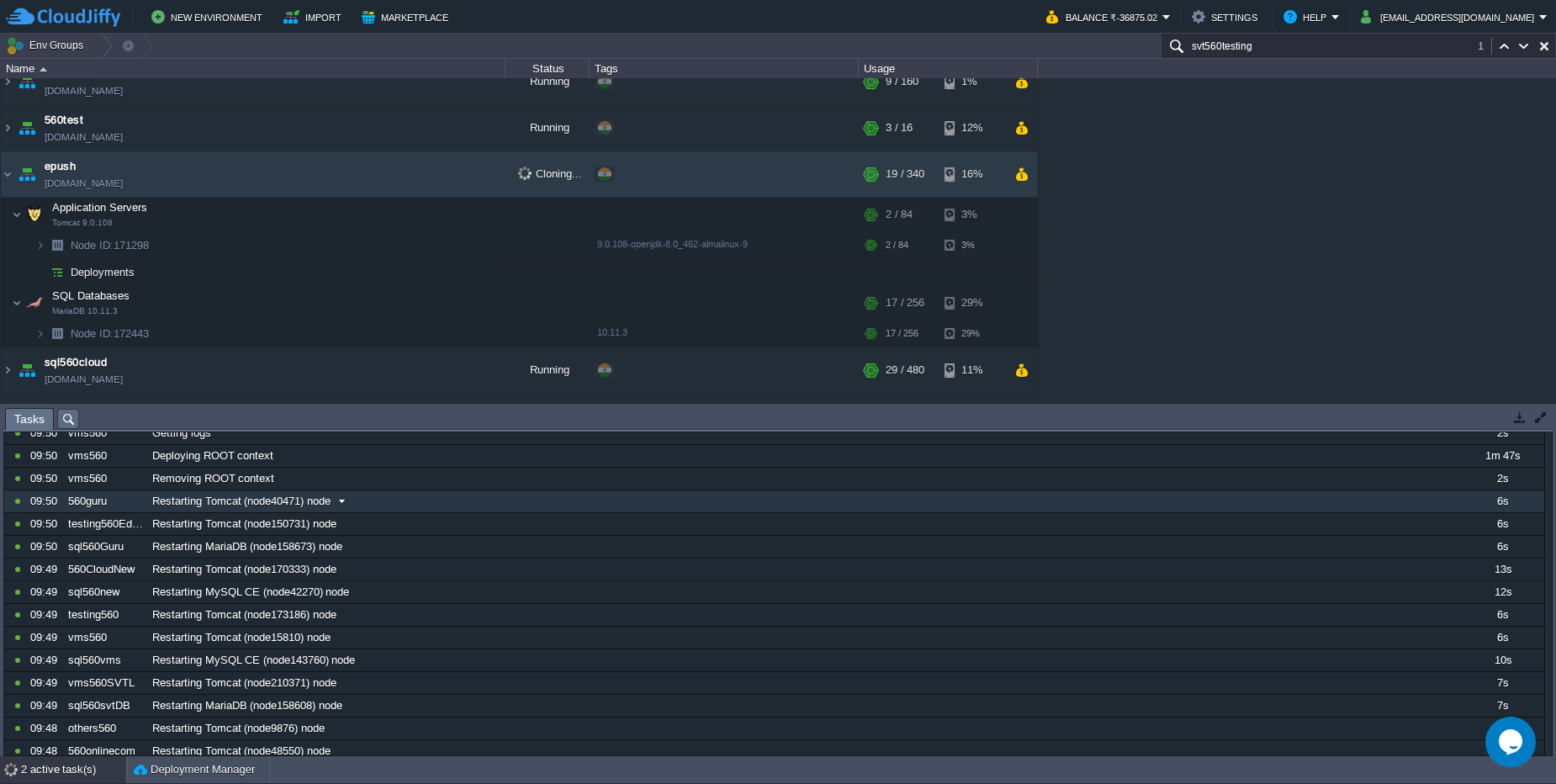
scroll to position [0, 0]
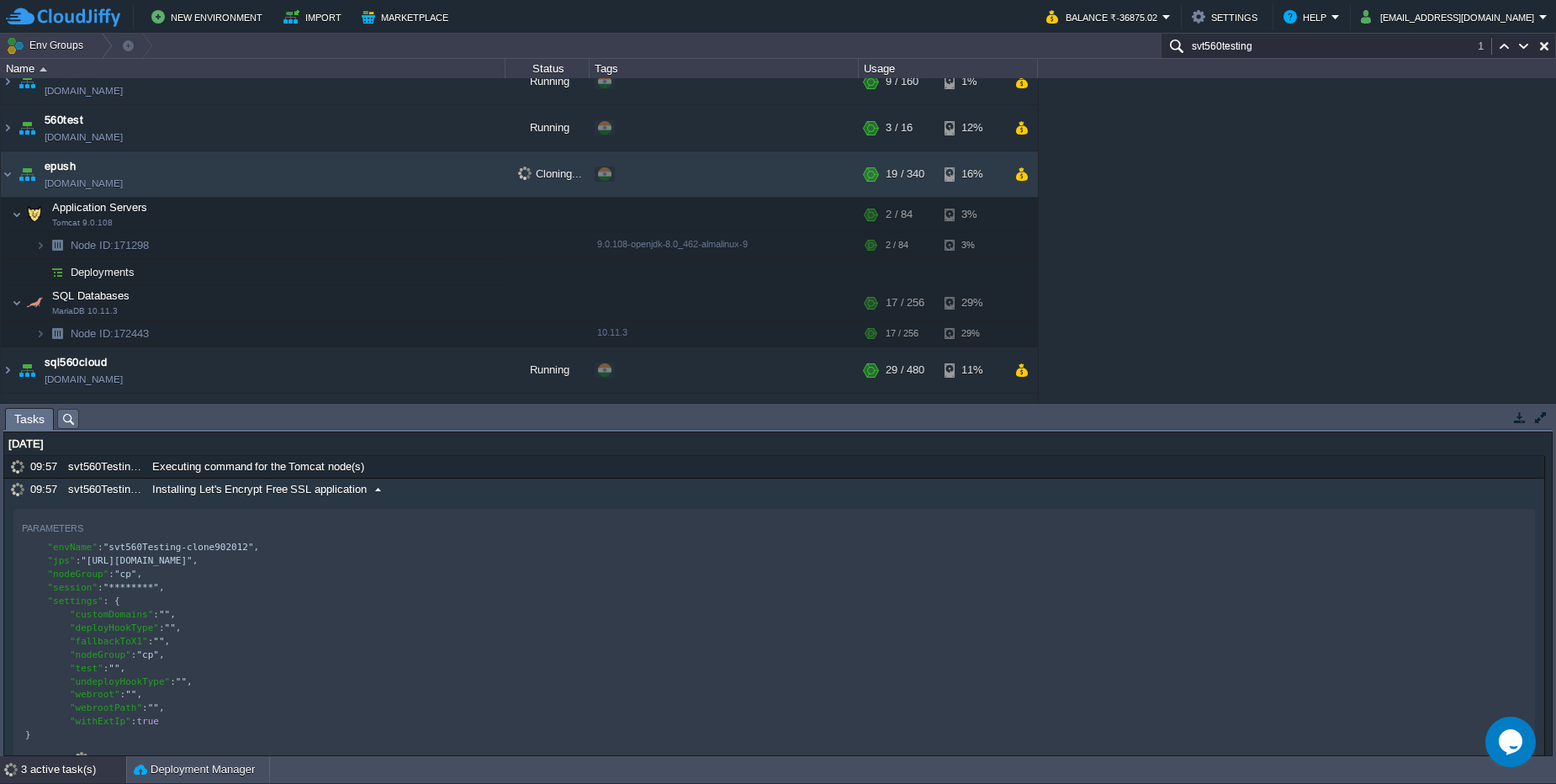
click at [440, 495] on div "Installing Let's Encrypt Free SSL application" at bounding box center [803, 489] width 1311 height 21
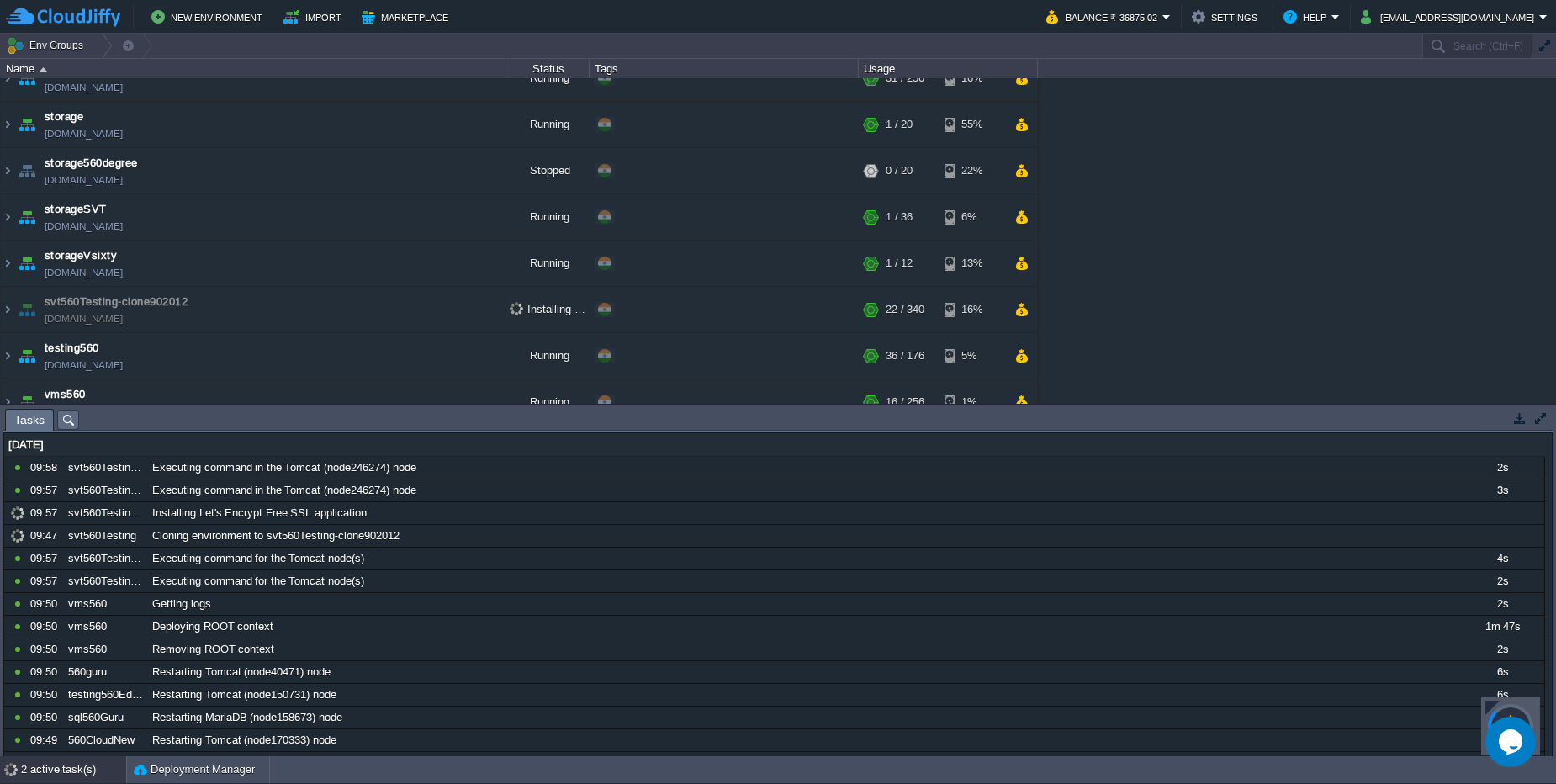
scroll to position [923, 0]
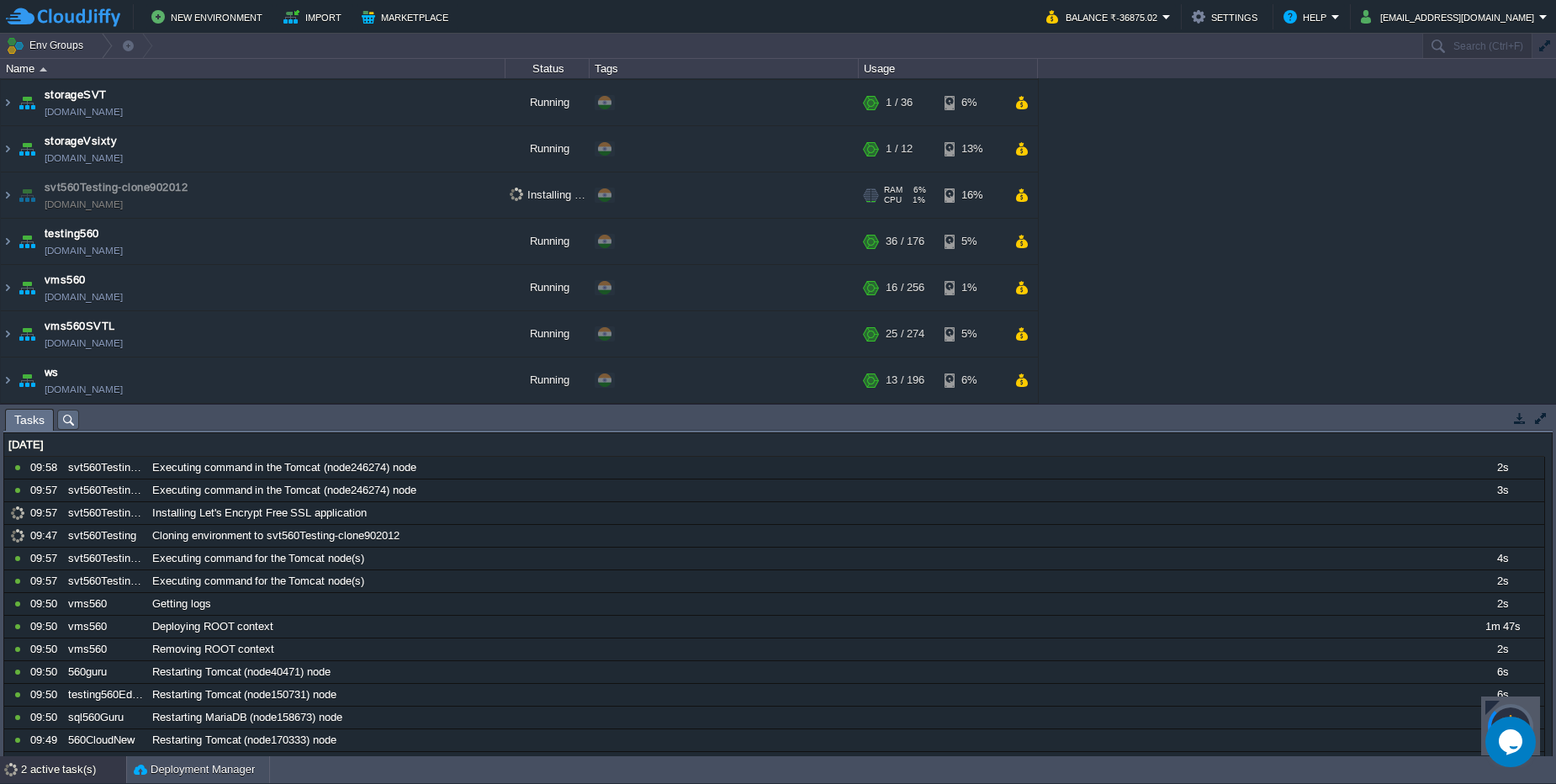
click at [378, 191] on td "svt560Testing-clone902012 svt560testing-clone902012.cloudjiffy.net" at bounding box center [253, 196] width 505 height 46
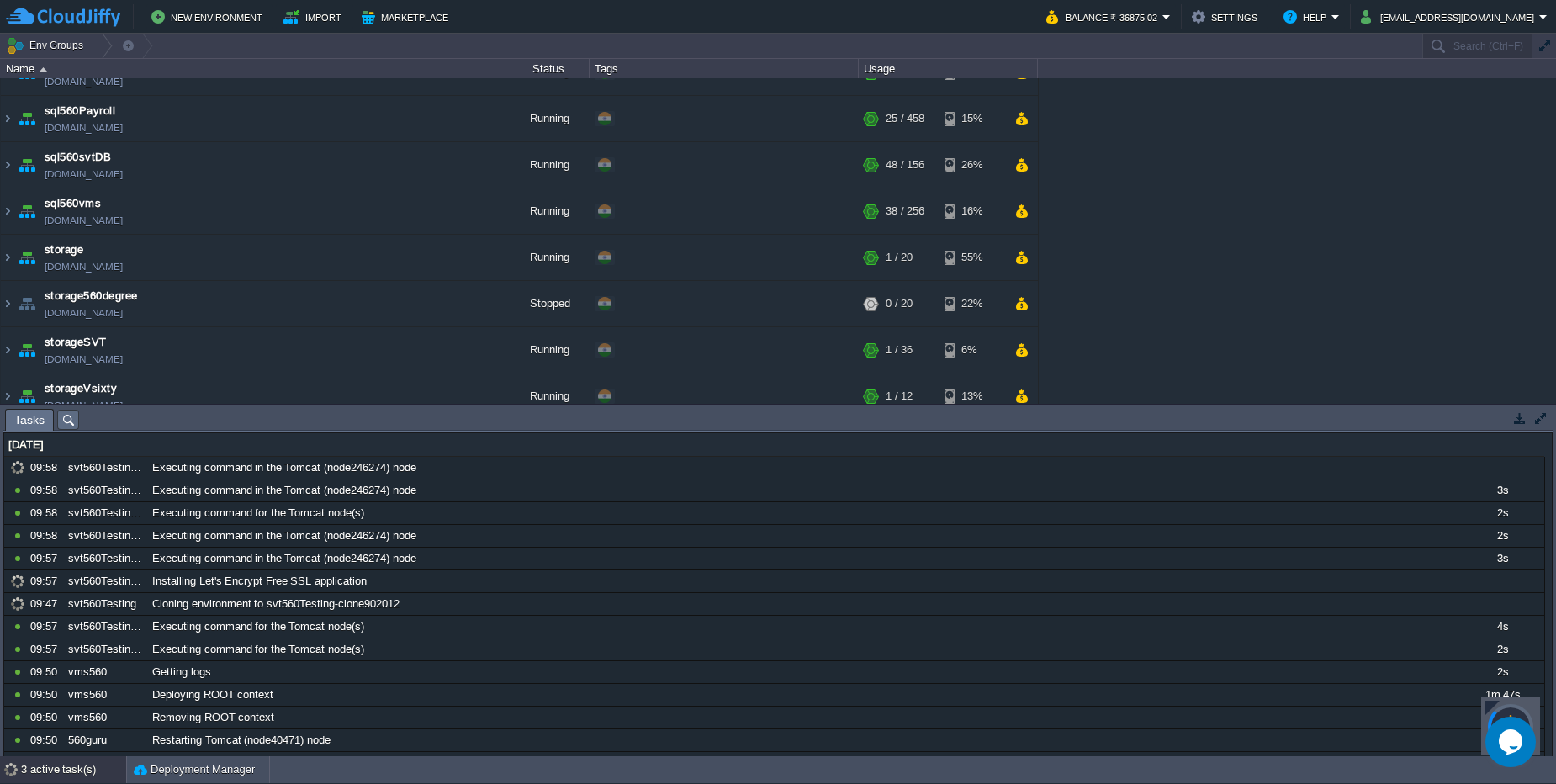
scroll to position [318, 0]
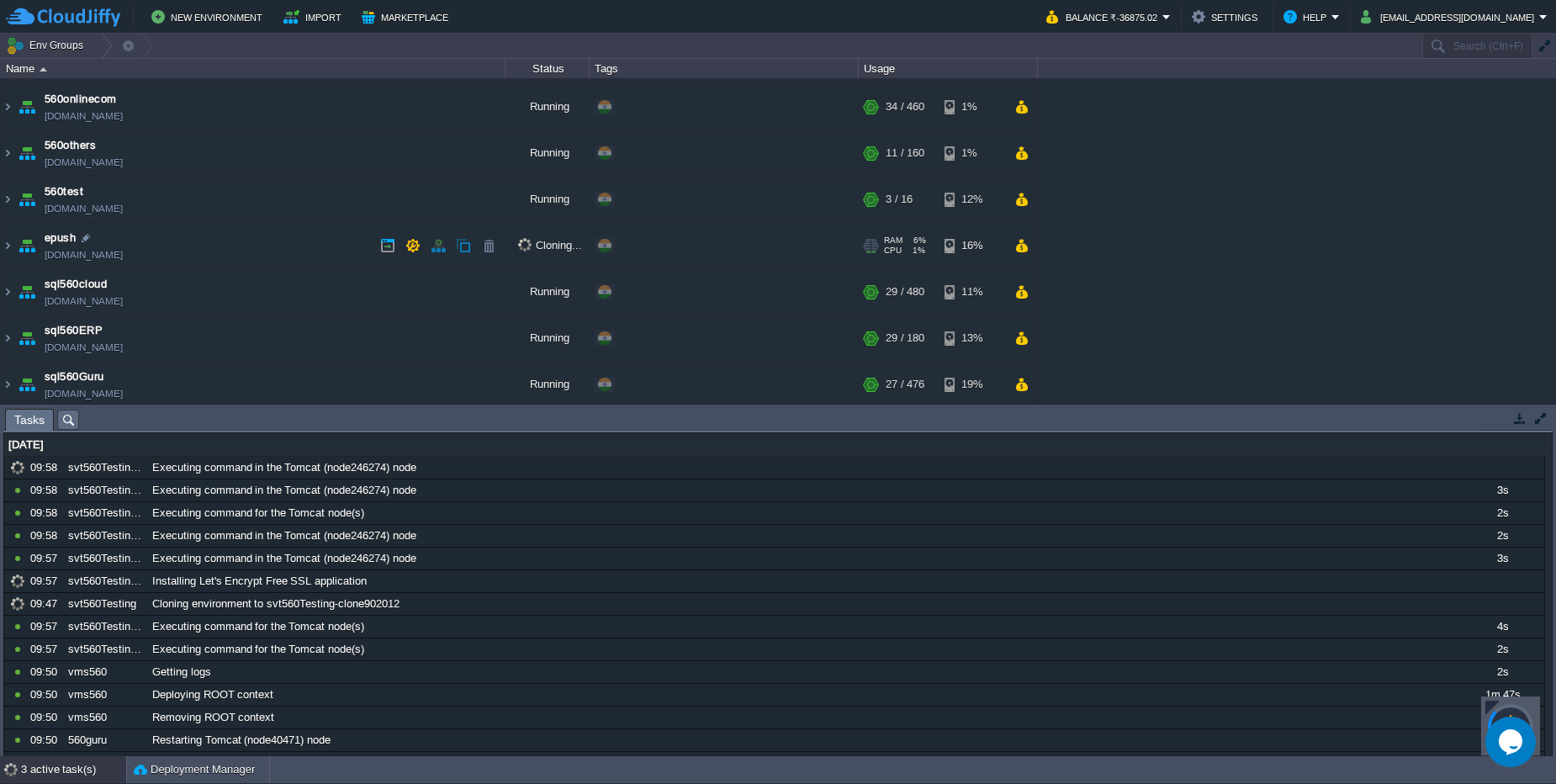
click at [311, 252] on td "epush [DOMAIN_NAME]" at bounding box center [253, 246] width 505 height 46
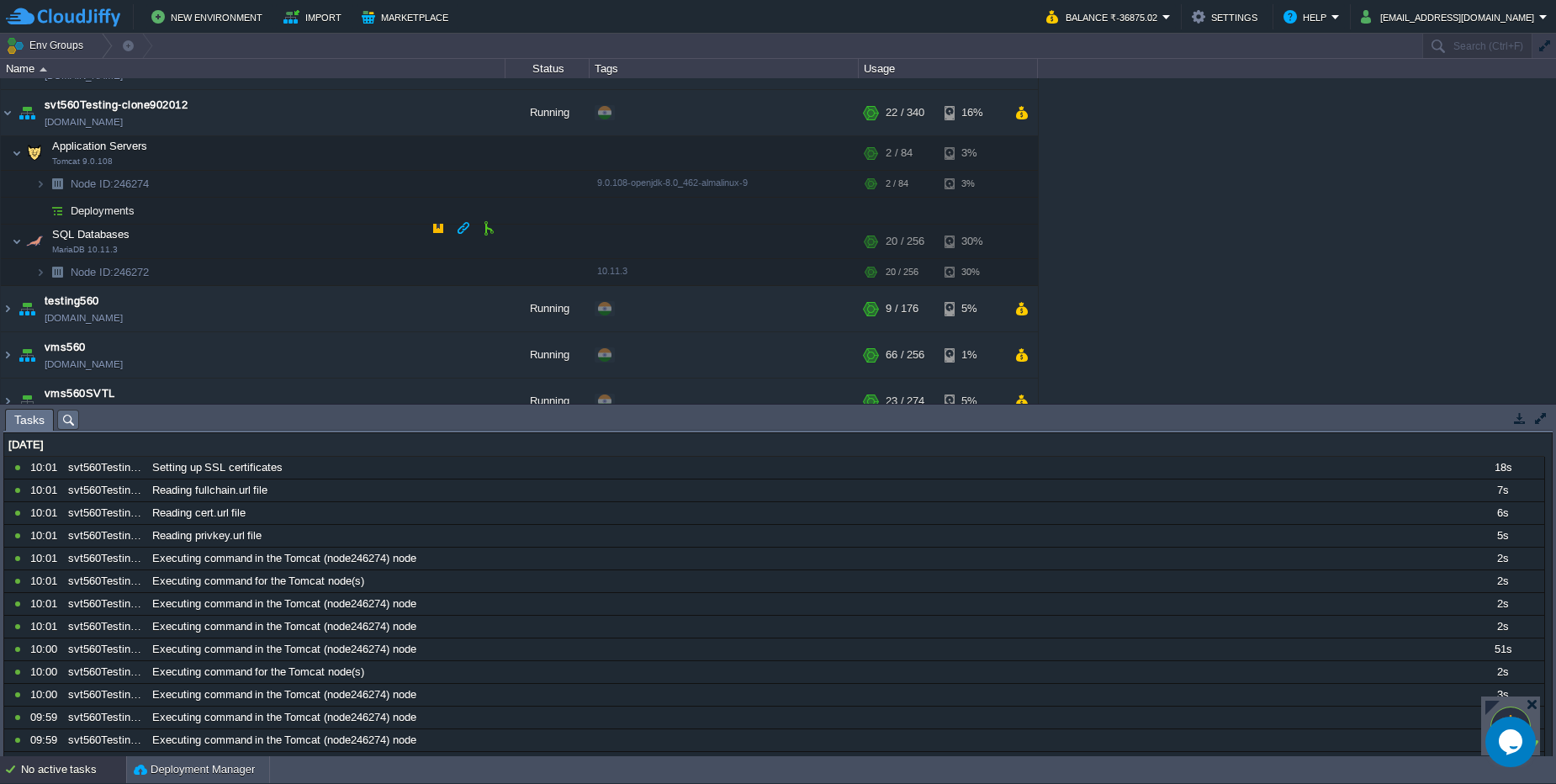
scroll to position [1073, 0]
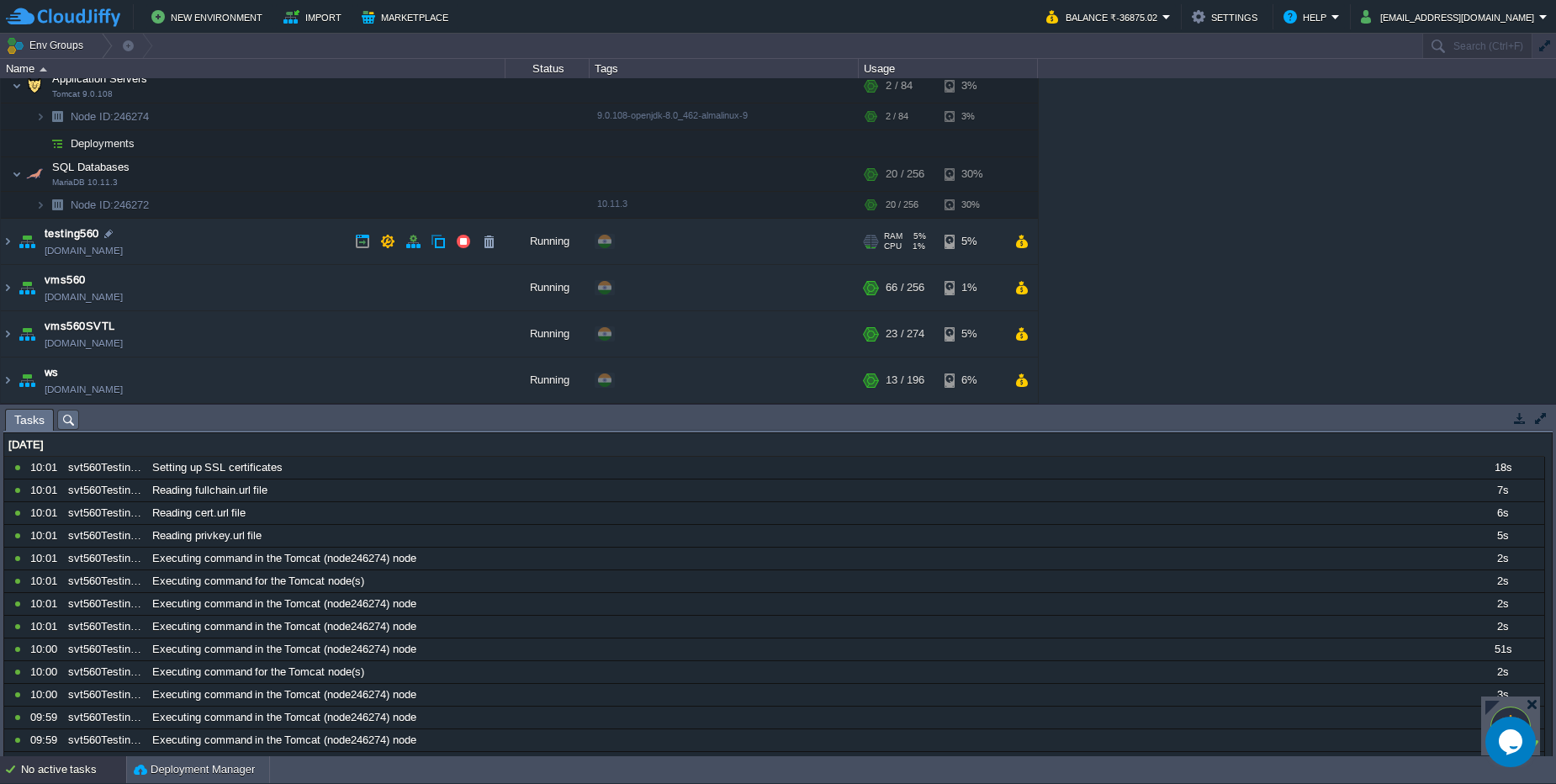
click at [234, 230] on td "testing560 testing560.cloudjiffy.net" at bounding box center [253, 242] width 505 height 46
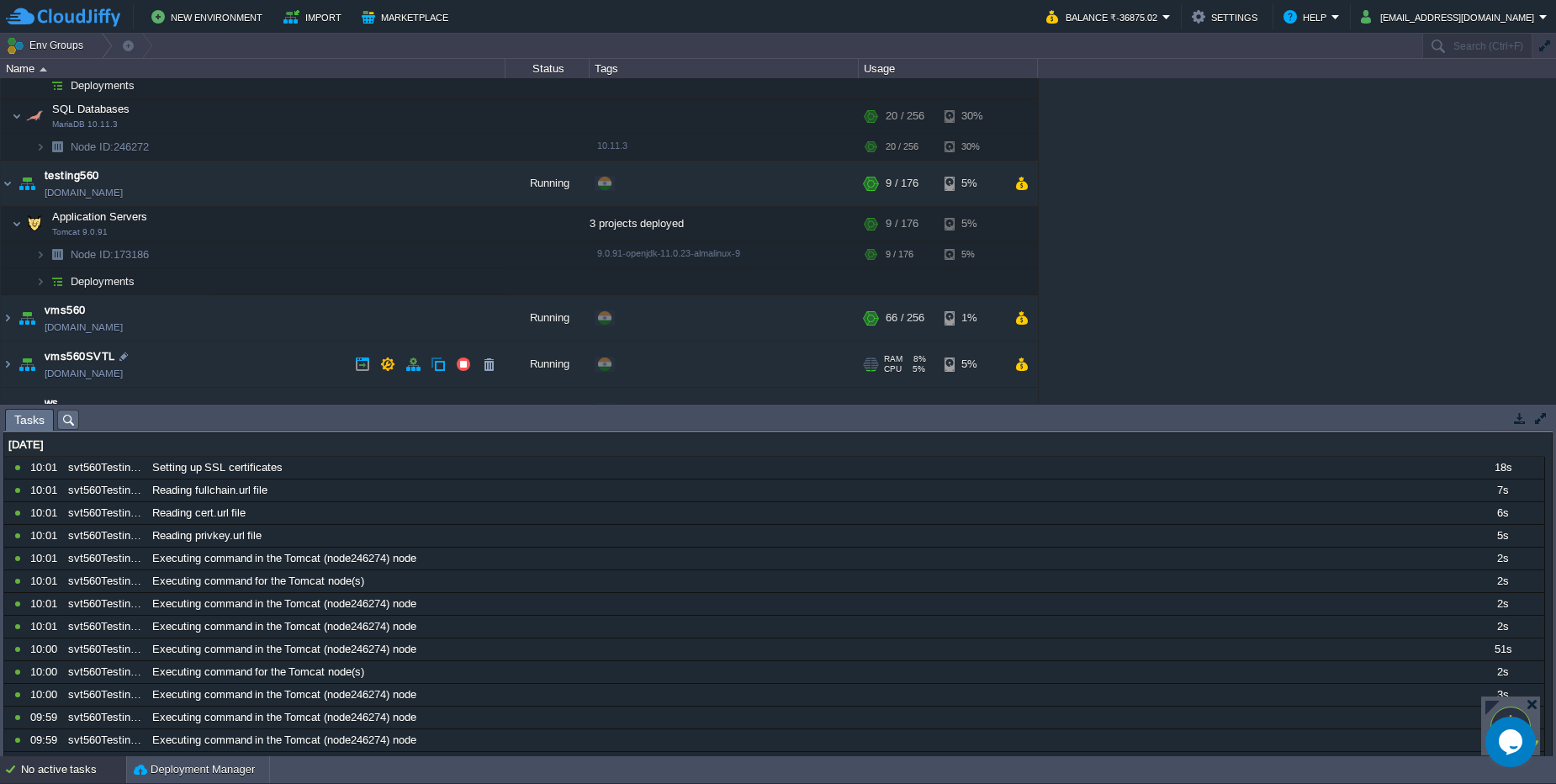
scroll to position [1161, 0]
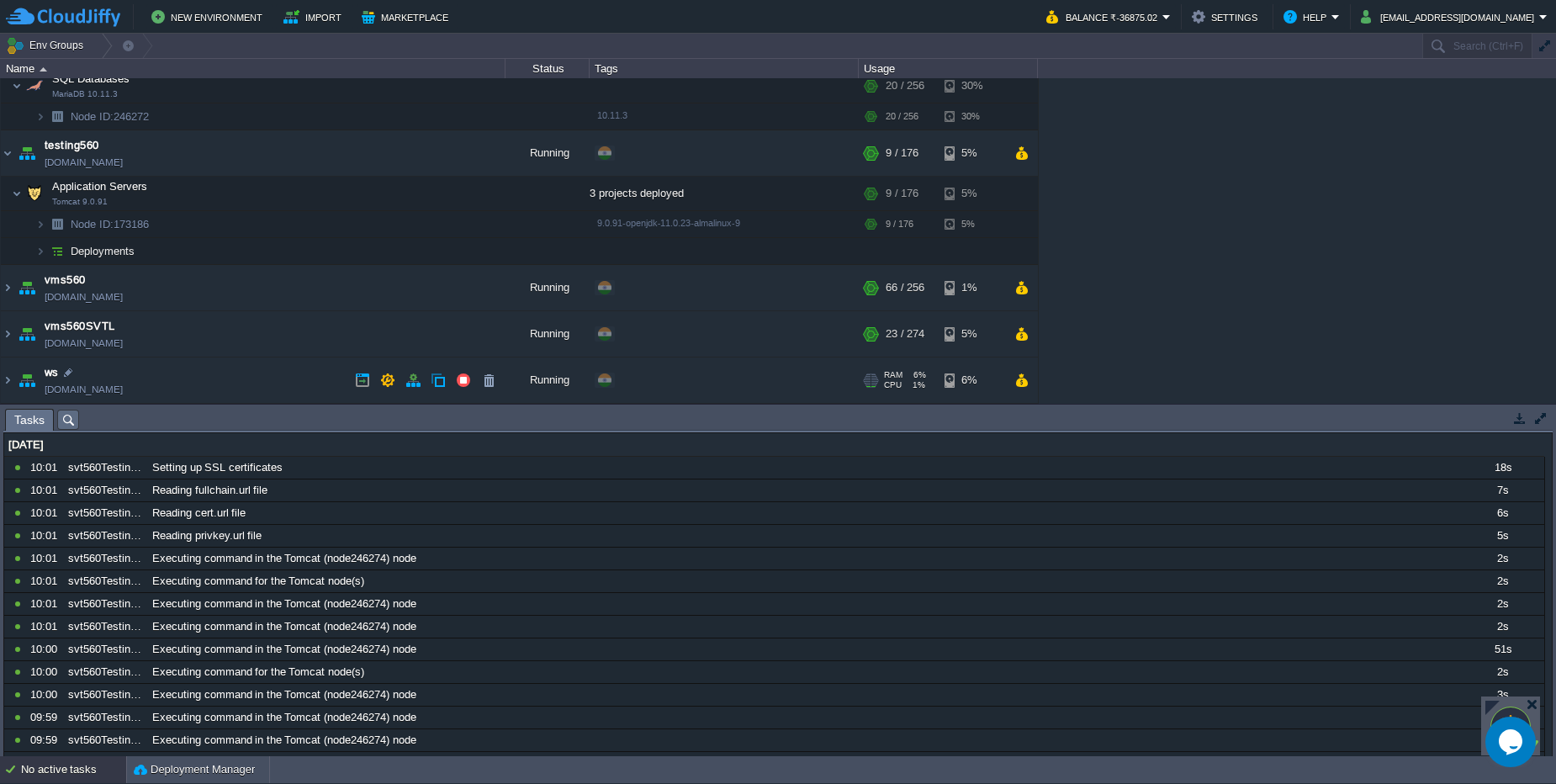
click at [224, 368] on td "ws test560.cloudjiffy.net" at bounding box center [253, 380] width 505 height 46
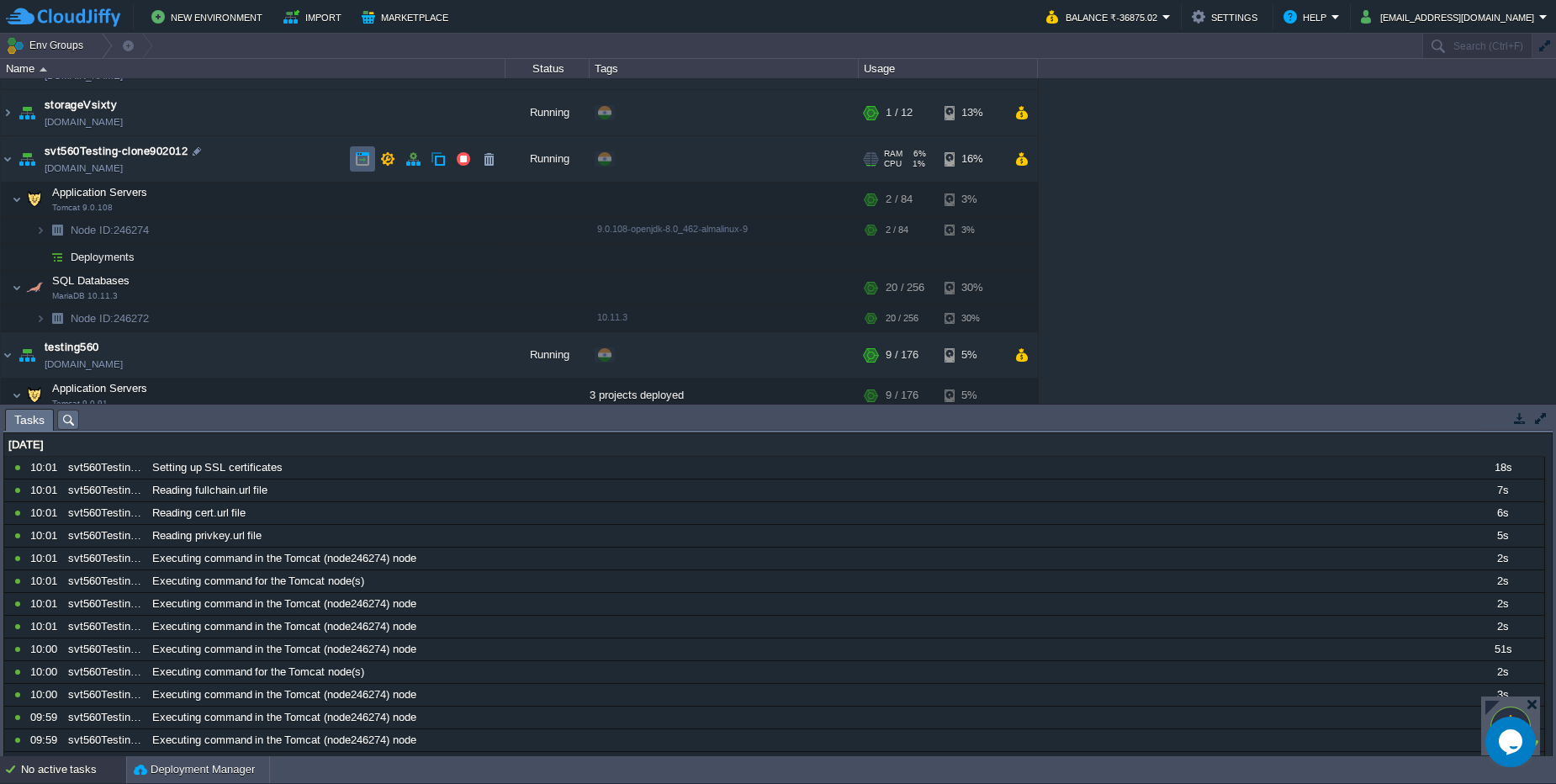
click at [356, 159] on button "button" at bounding box center [362, 159] width 15 height 15
click at [97, 779] on div "No active tasks" at bounding box center [73, 769] width 105 height 27
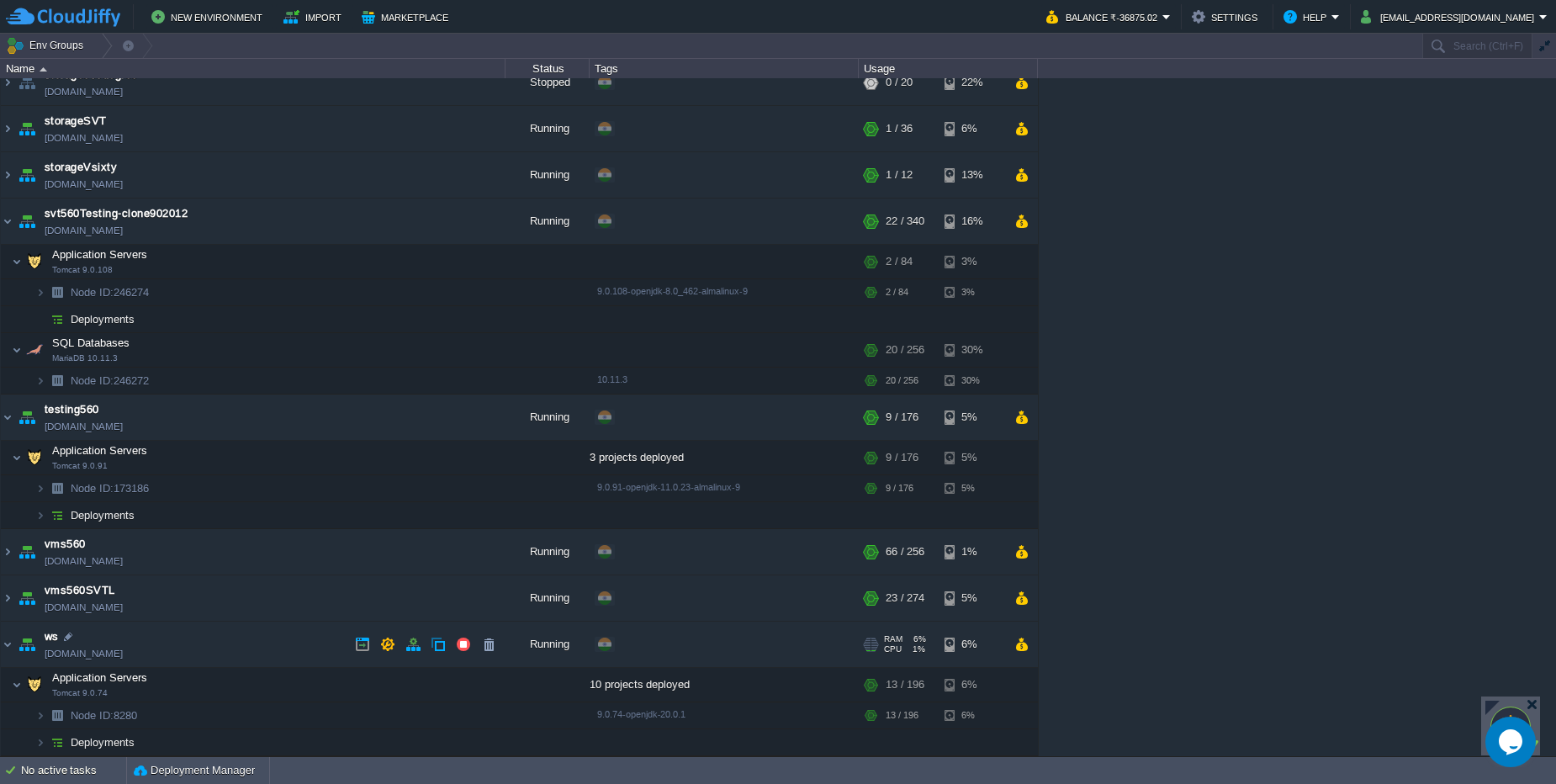
click at [231, 654] on td "ws test560.cloudjiffy.net" at bounding box center [253, 645] width 505 height 46
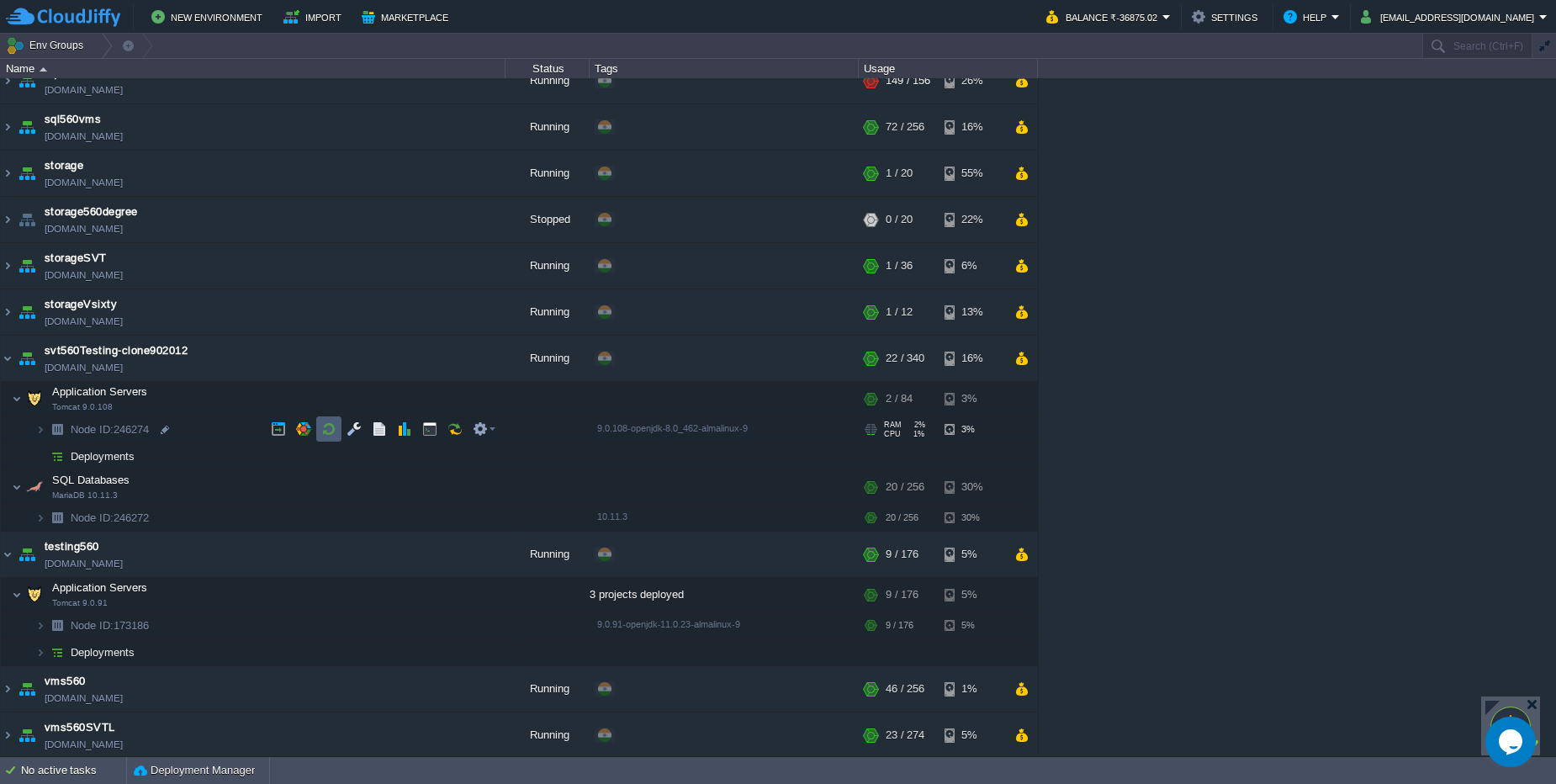
scroll to position [809, 0]
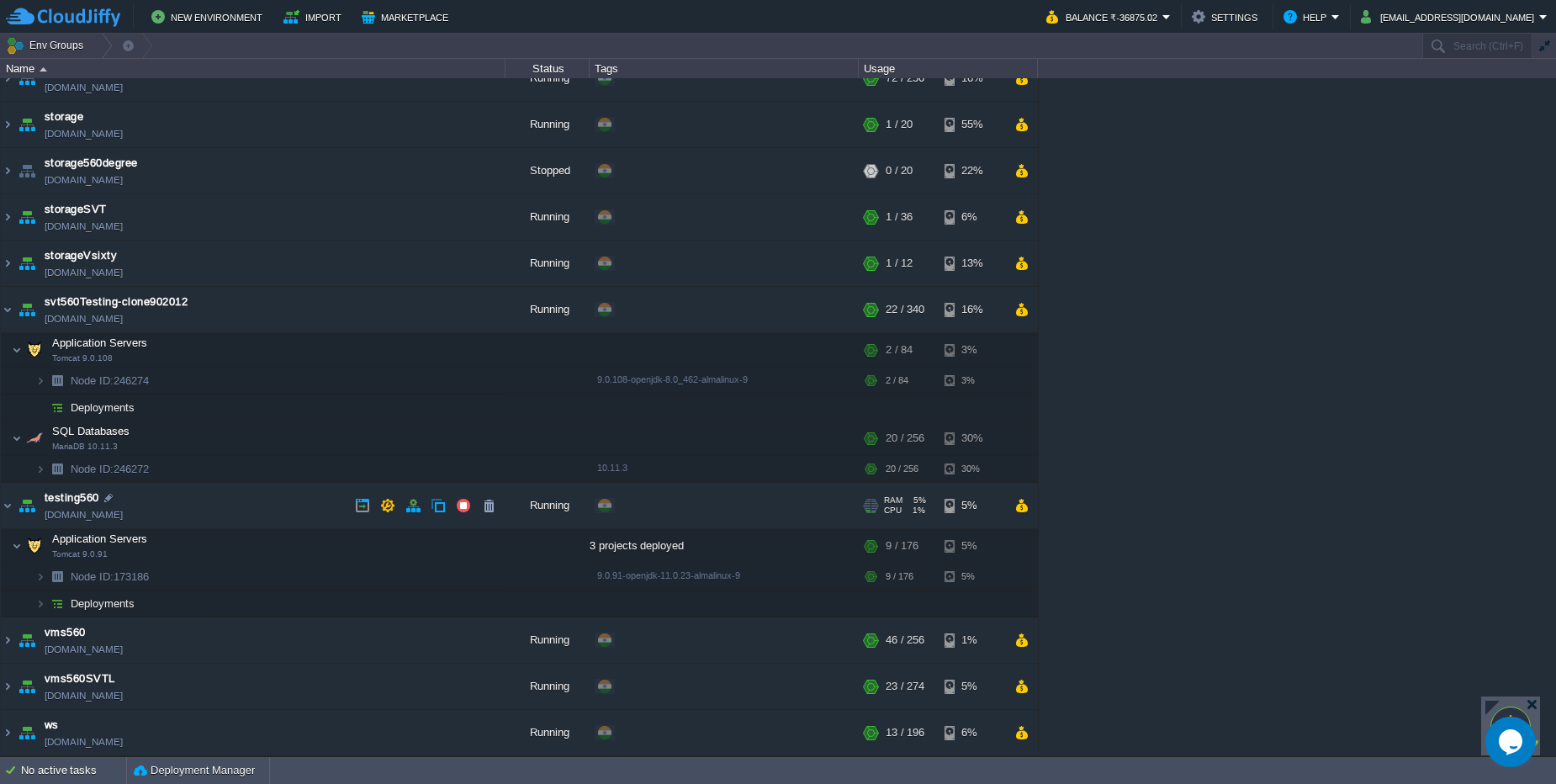
click at [195, 511] on td "testing560 testing560.cloudjiffy.net" at bounding box center [253, 506] width 505 height 46
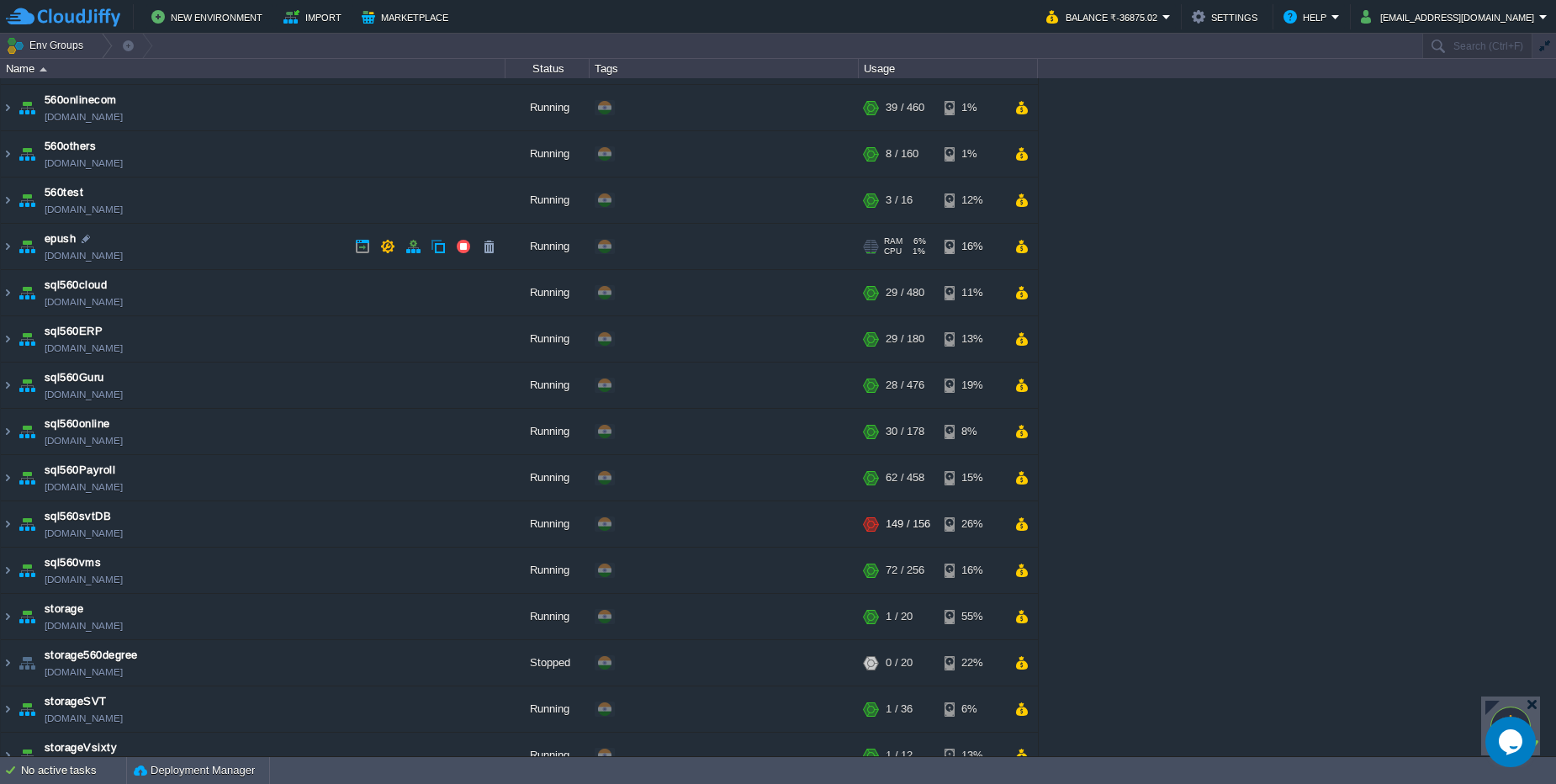
scroll to position [0, 0]
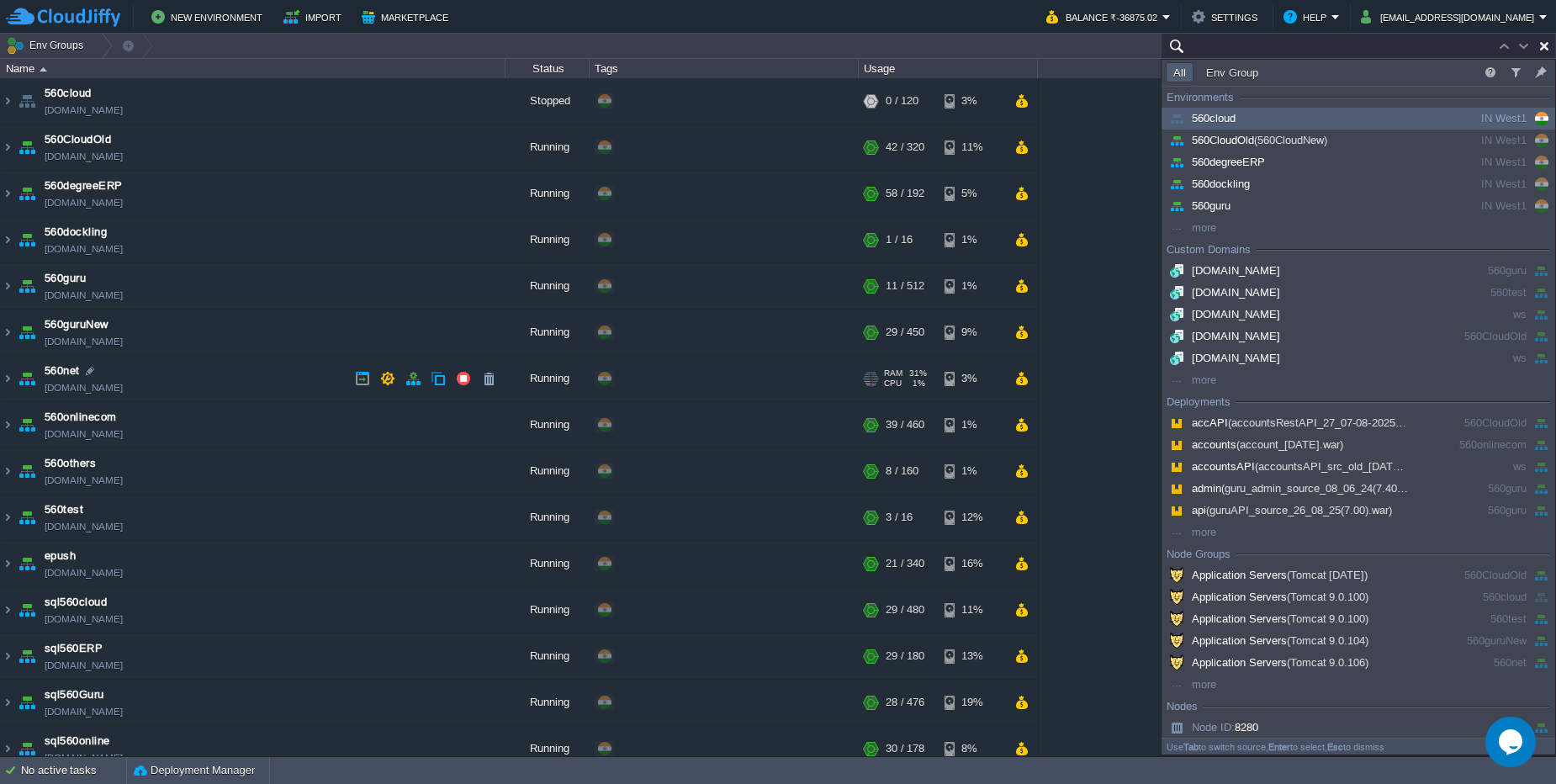
paste input "#401754 - RE: New Invoice #CJ303998: Created"
type input "#401754 - RE: New Invoice #CJ303998: Created"
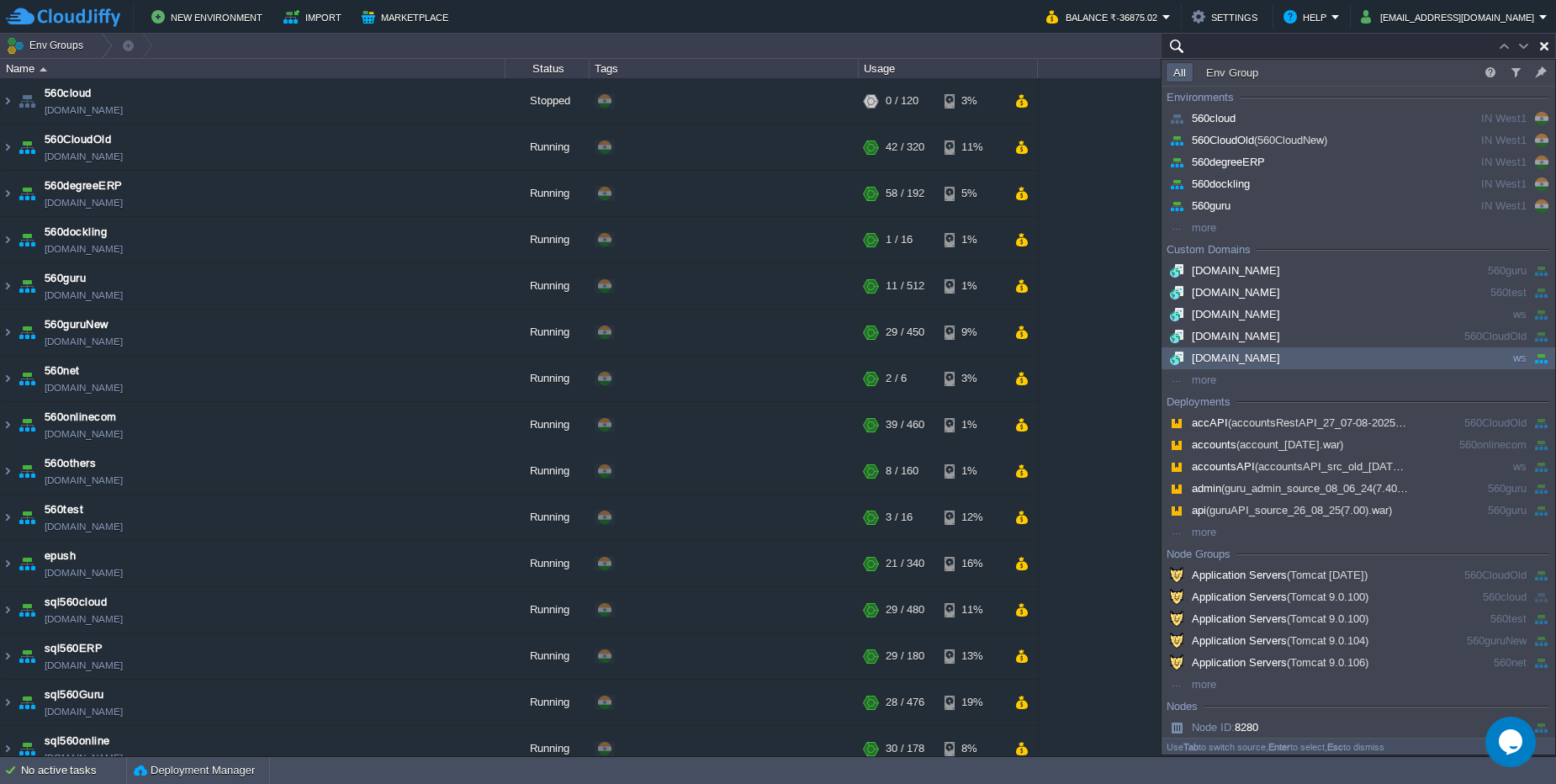
paste input "svt560testing"
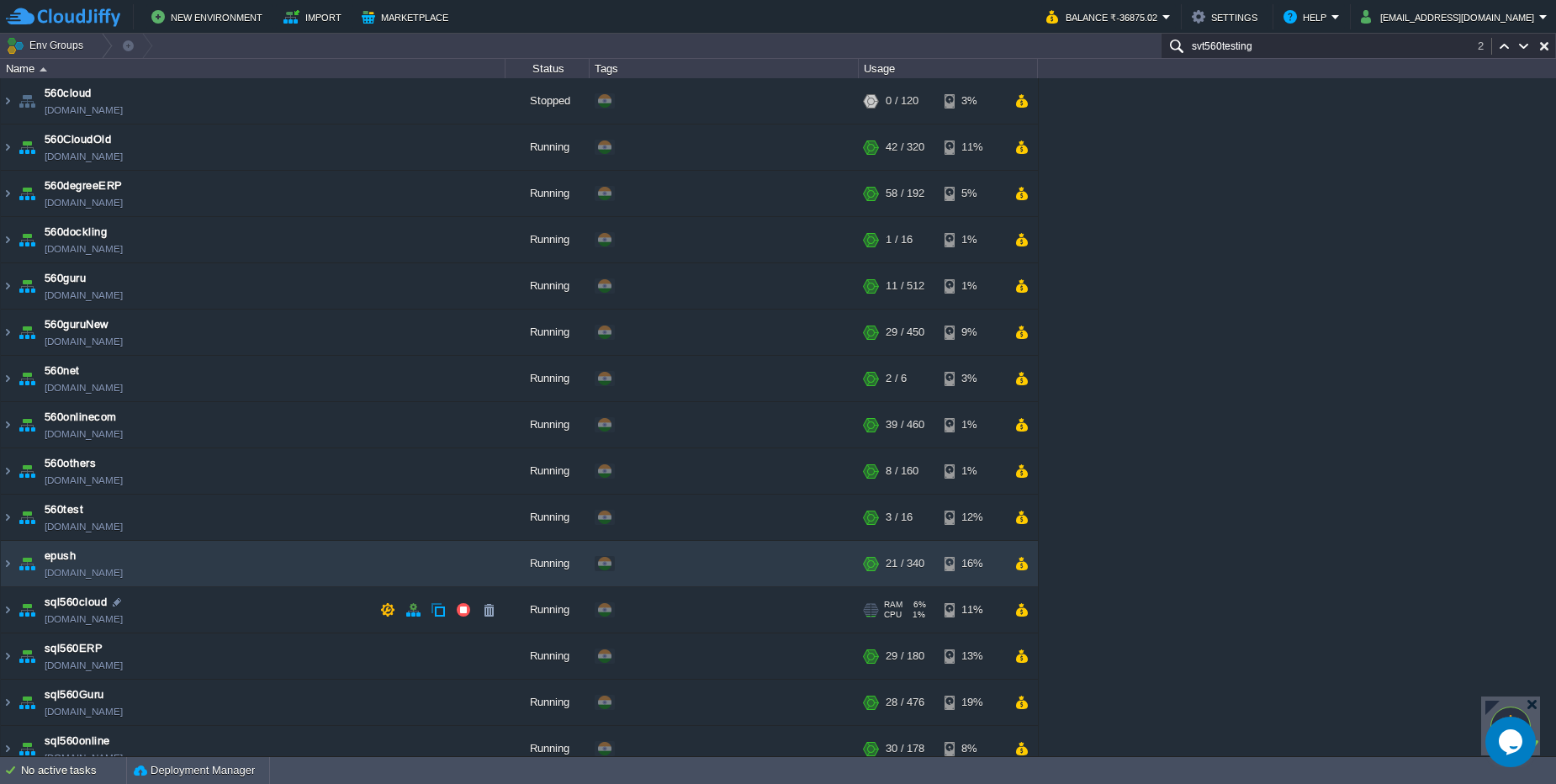
click at [247, 587] on td "sql560cloud sql560new.cloudjiffy.net" at bounding box center [253, 611] width 505 height 46
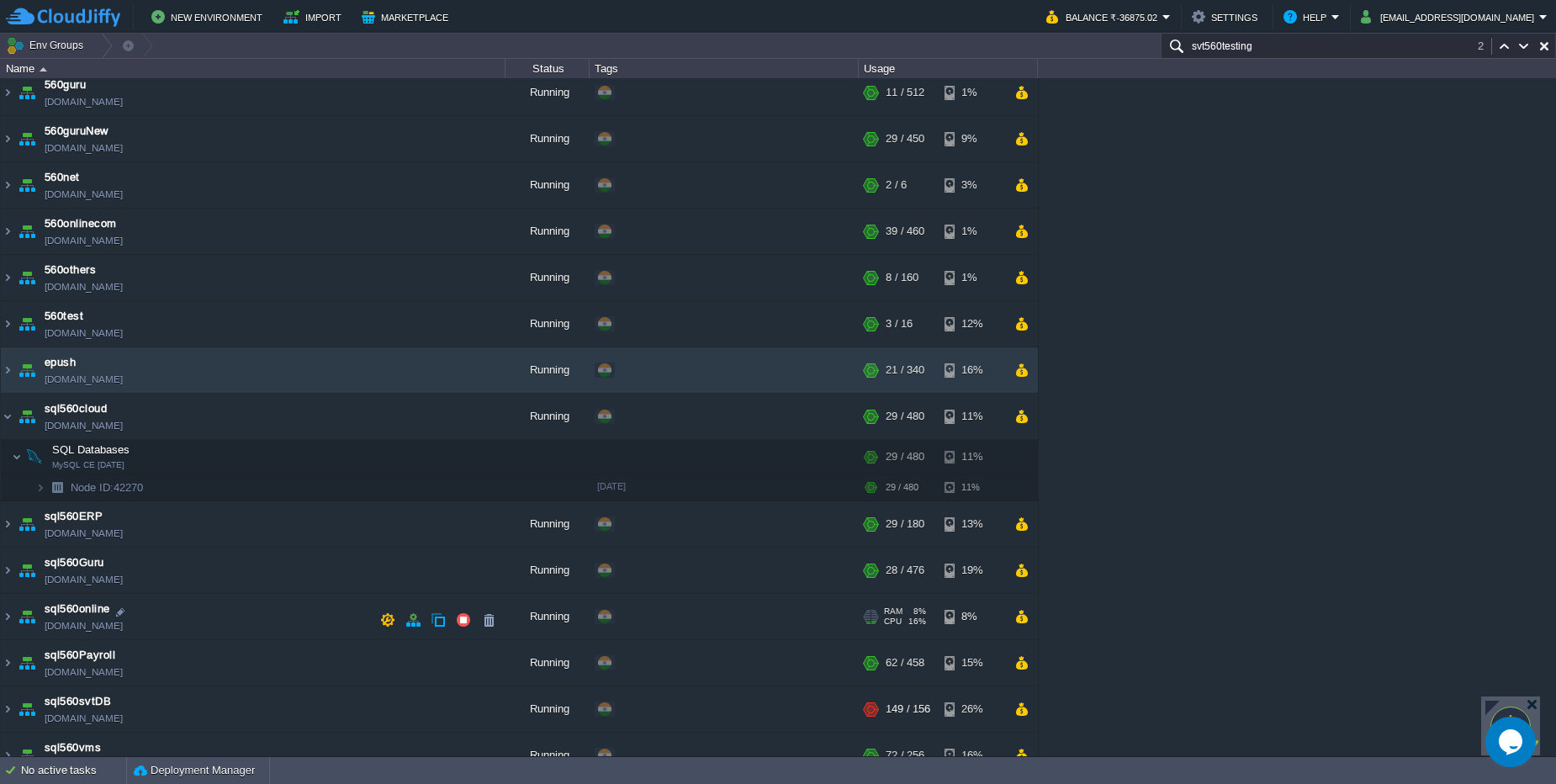
scroll to position [202, 0]
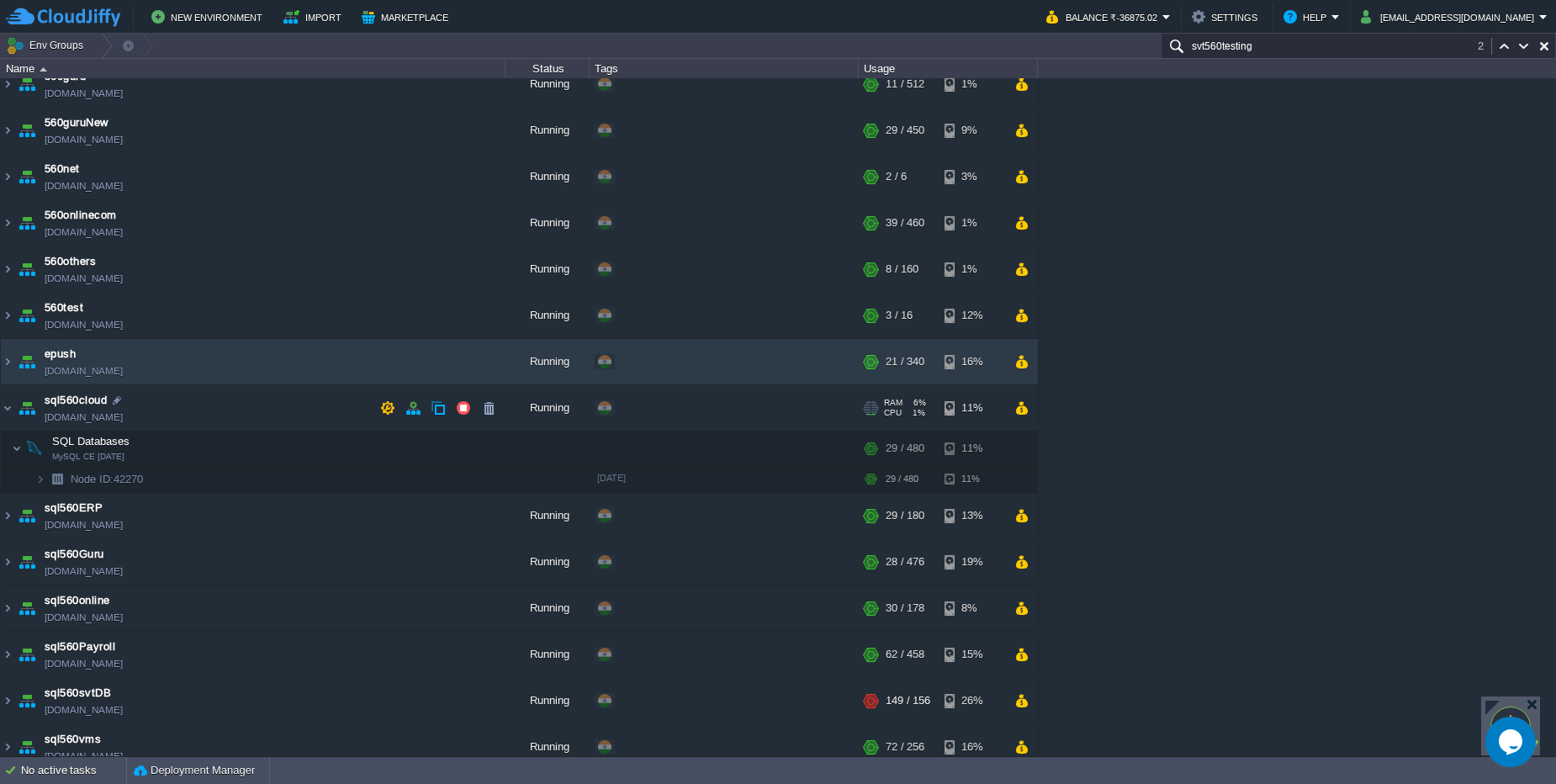
click at [591, 390] on div "+ Add to Env Group" at bounding box center [723, 408] width 269 height 46
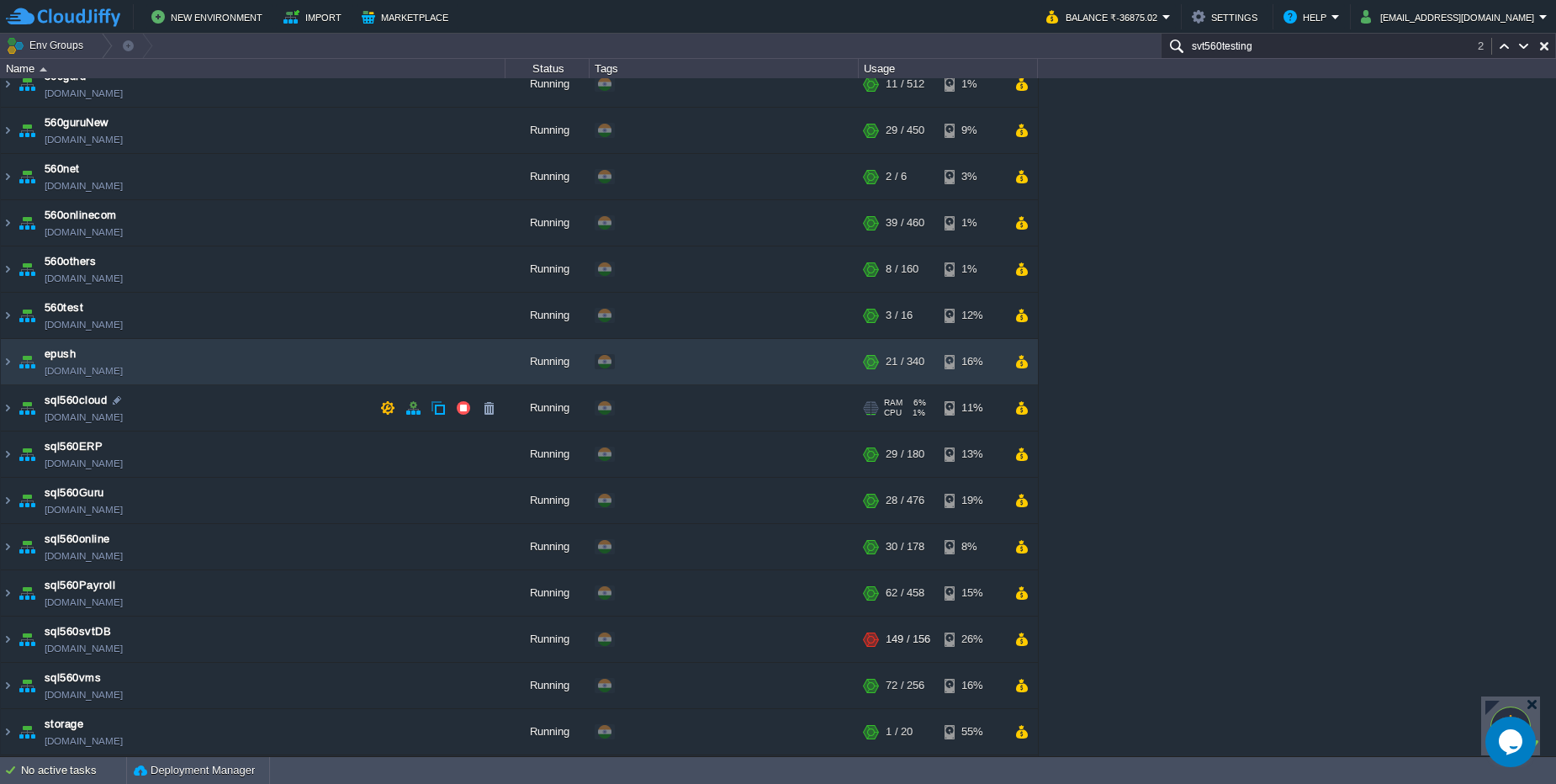
click at [591, 390] on div "+ Add to Env Group" at bounding box center [723, 408] width 269 height 46
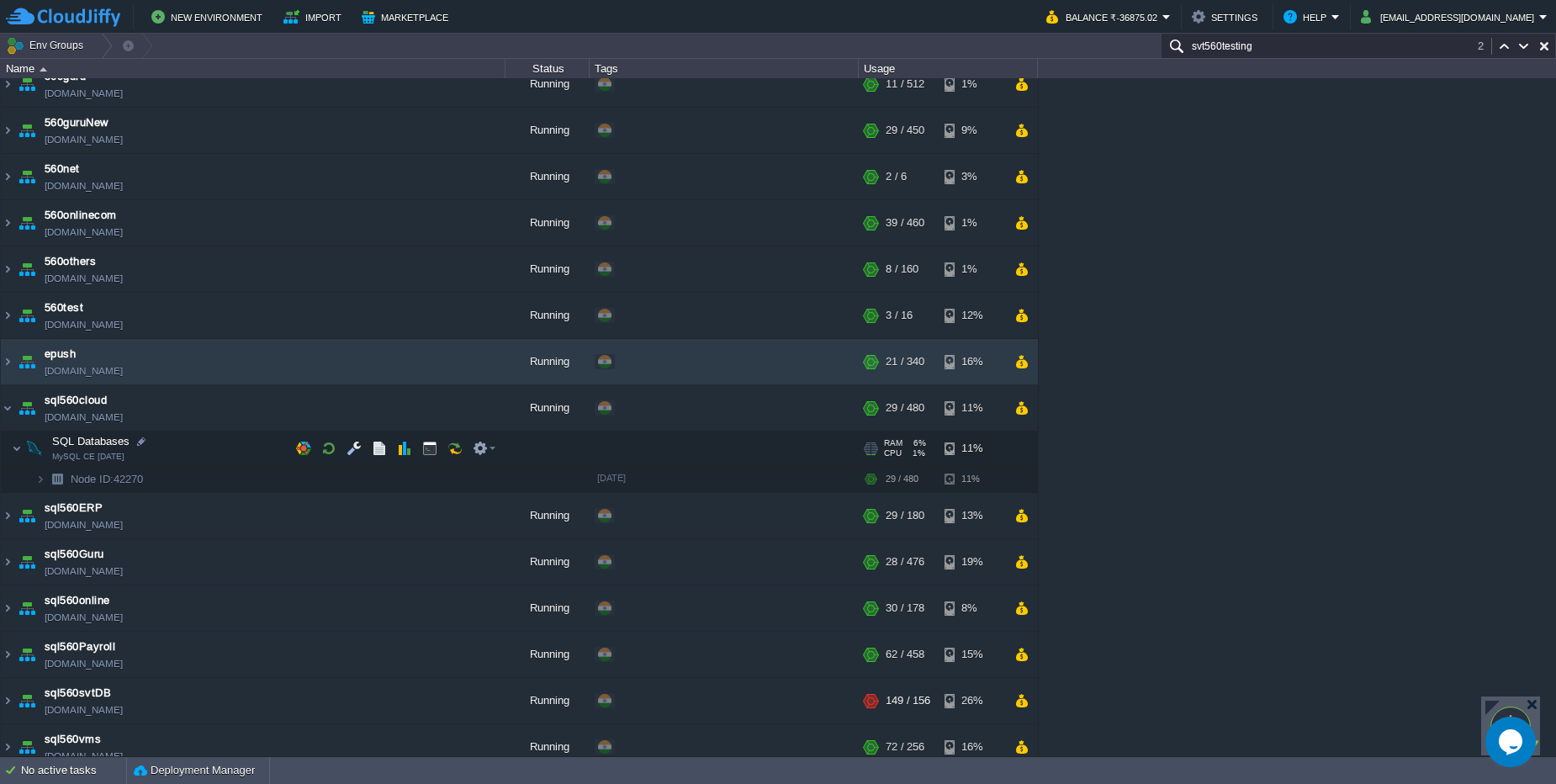
click at [10, 447] on span at bounding box center [6, 447] width 11 height 13
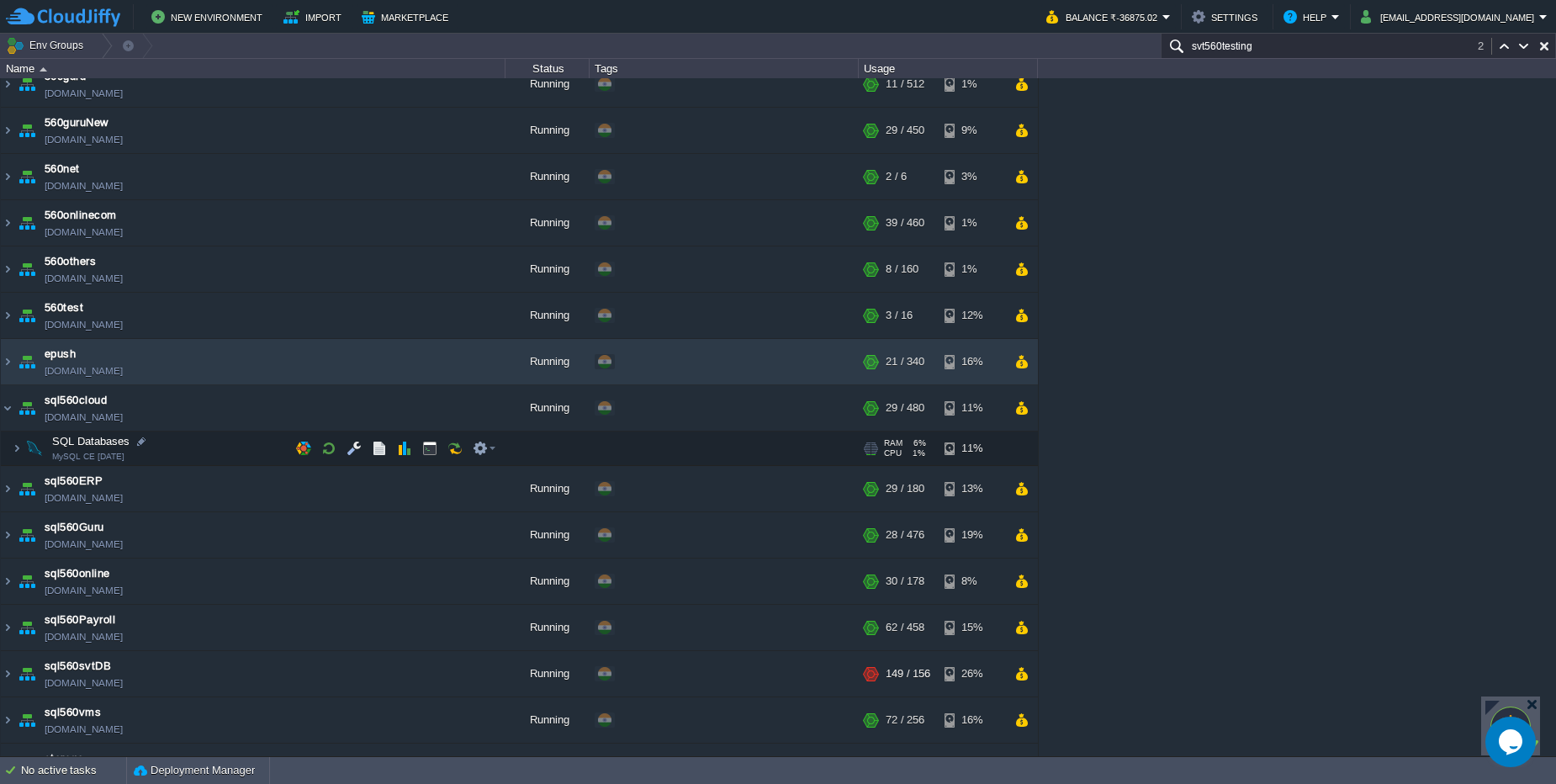
click at [11, 448] on span at bounding box center [6, 447] width 11 height 13
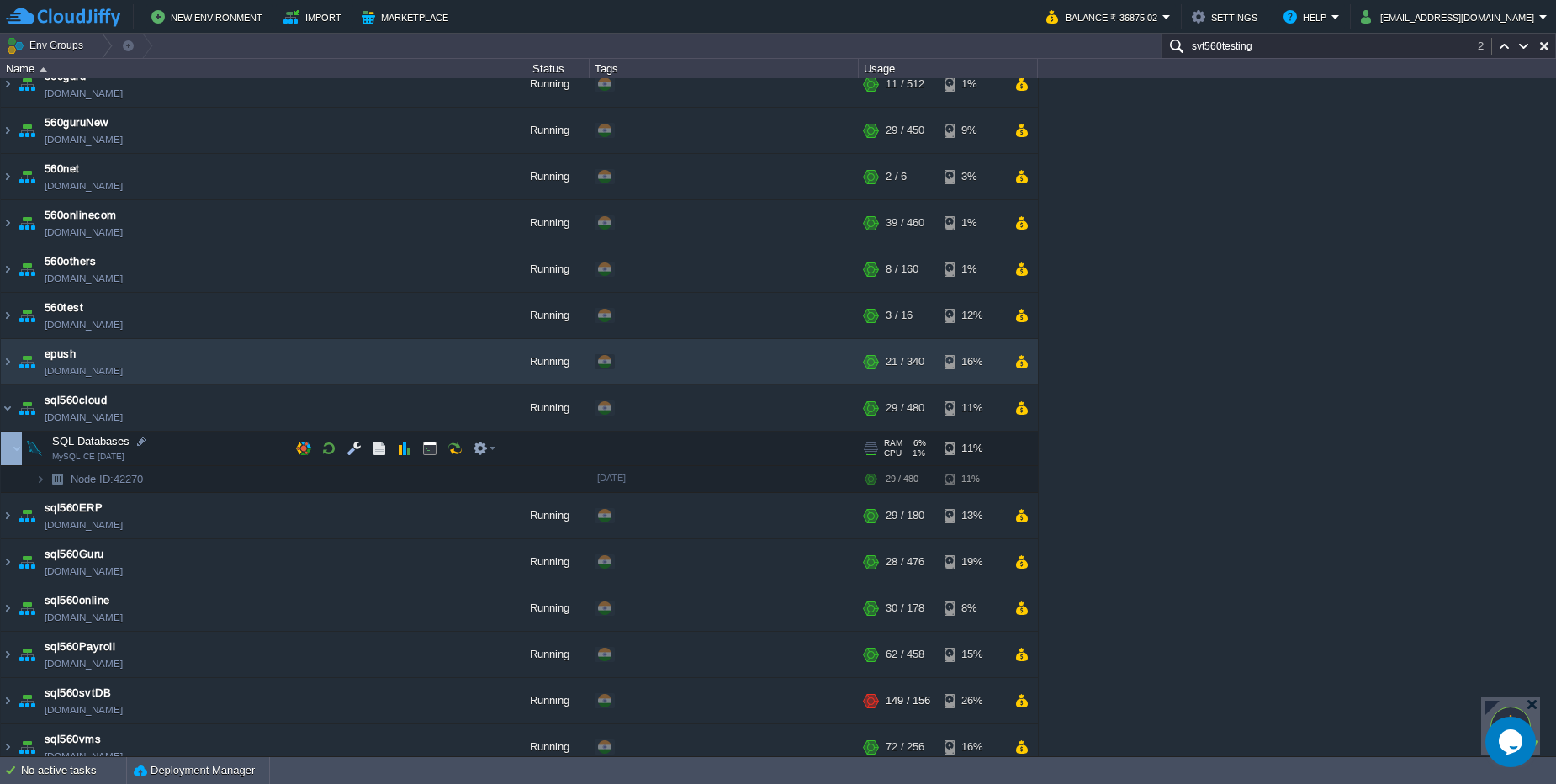
click at [11, 448] on span at bounding box center [6, 447] width 11 height 13
click at [258, 415] on td "sql560cloud sql560new.cloudjiffy.net" at bounding box center [253, 409] width 505 height 46
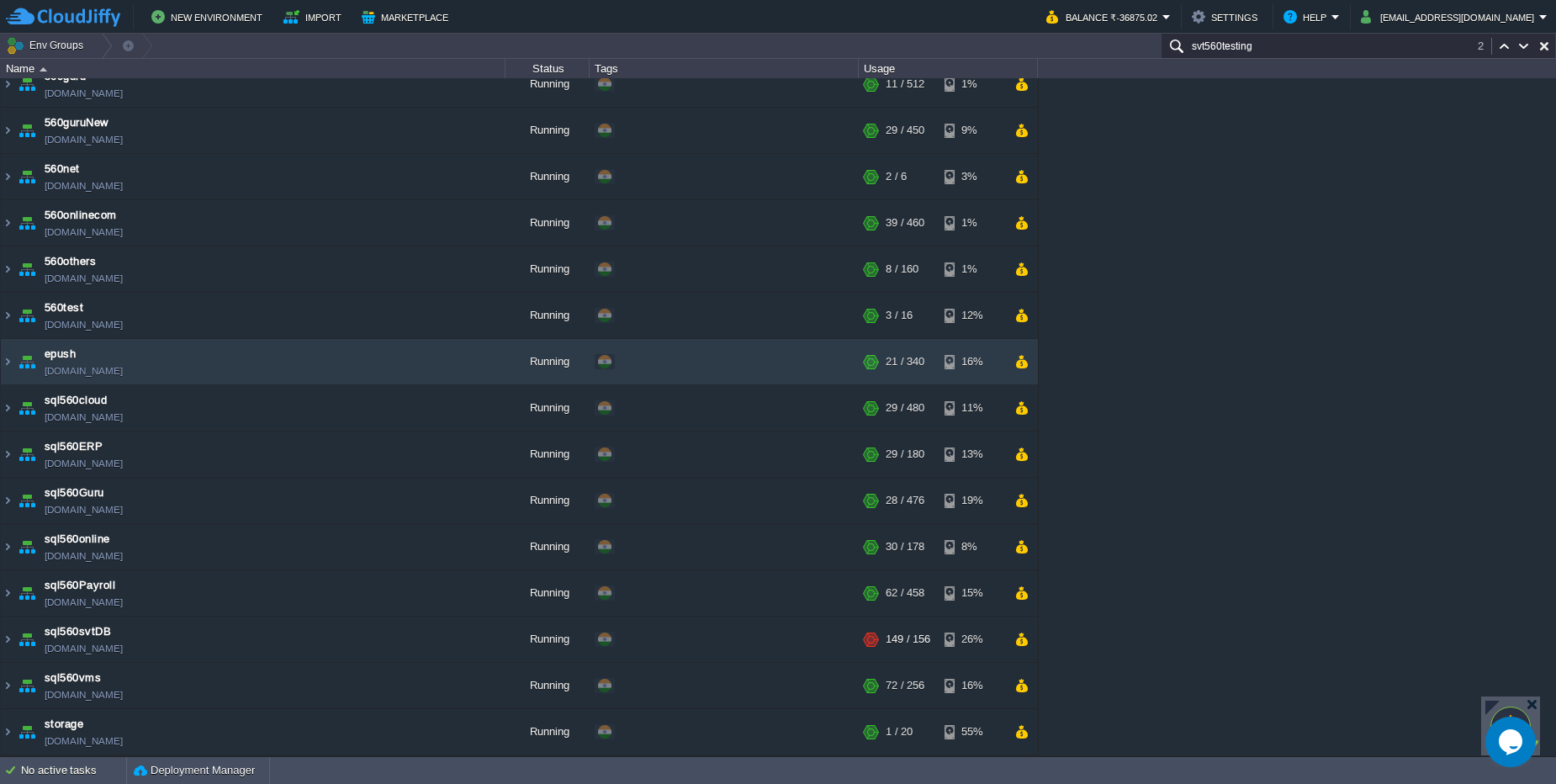
click at [1276, 53] on input "svt560testing" at bounding box center [1358, 46] width 395 height 24
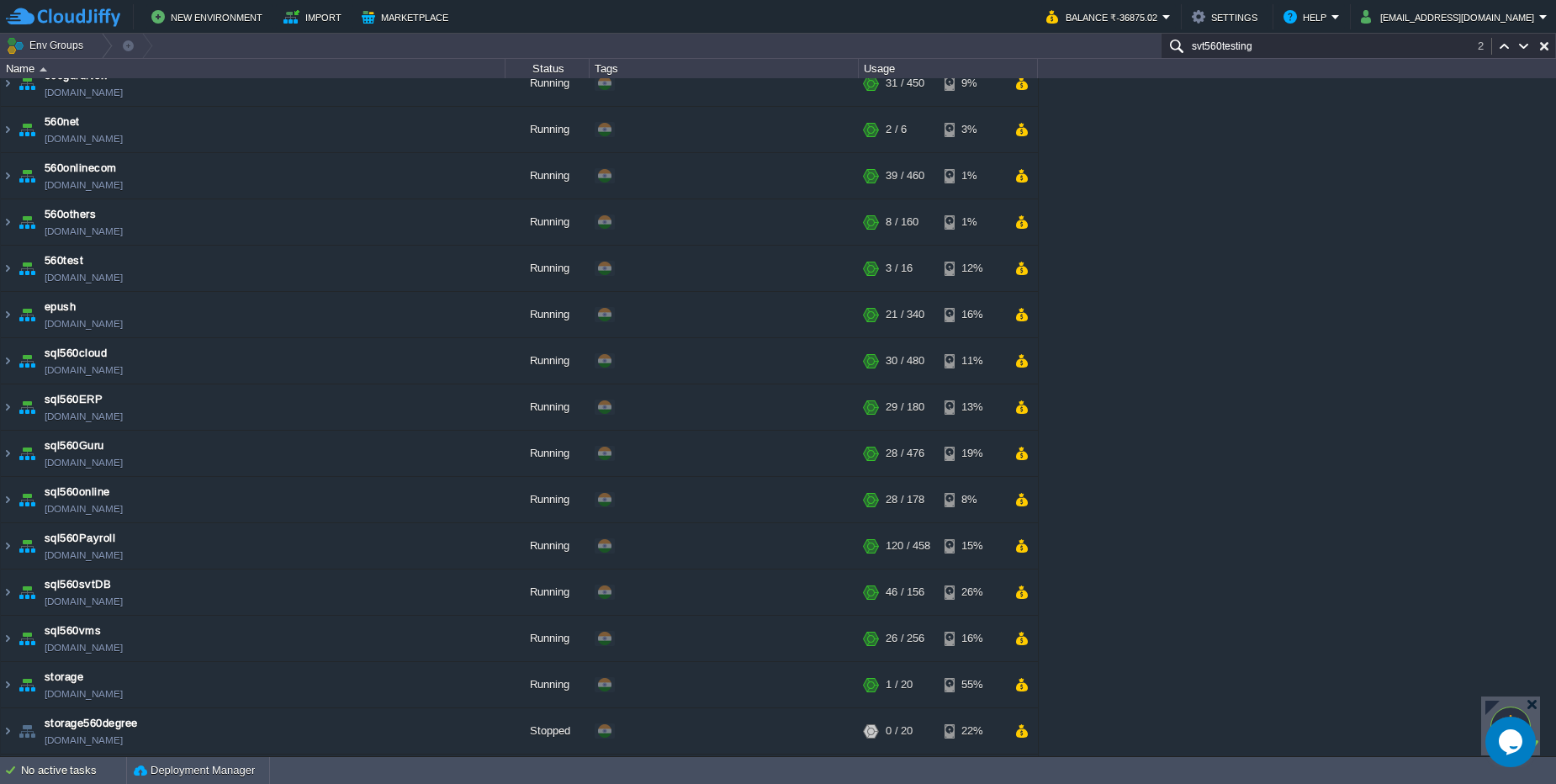
scroll to position [720, 0]
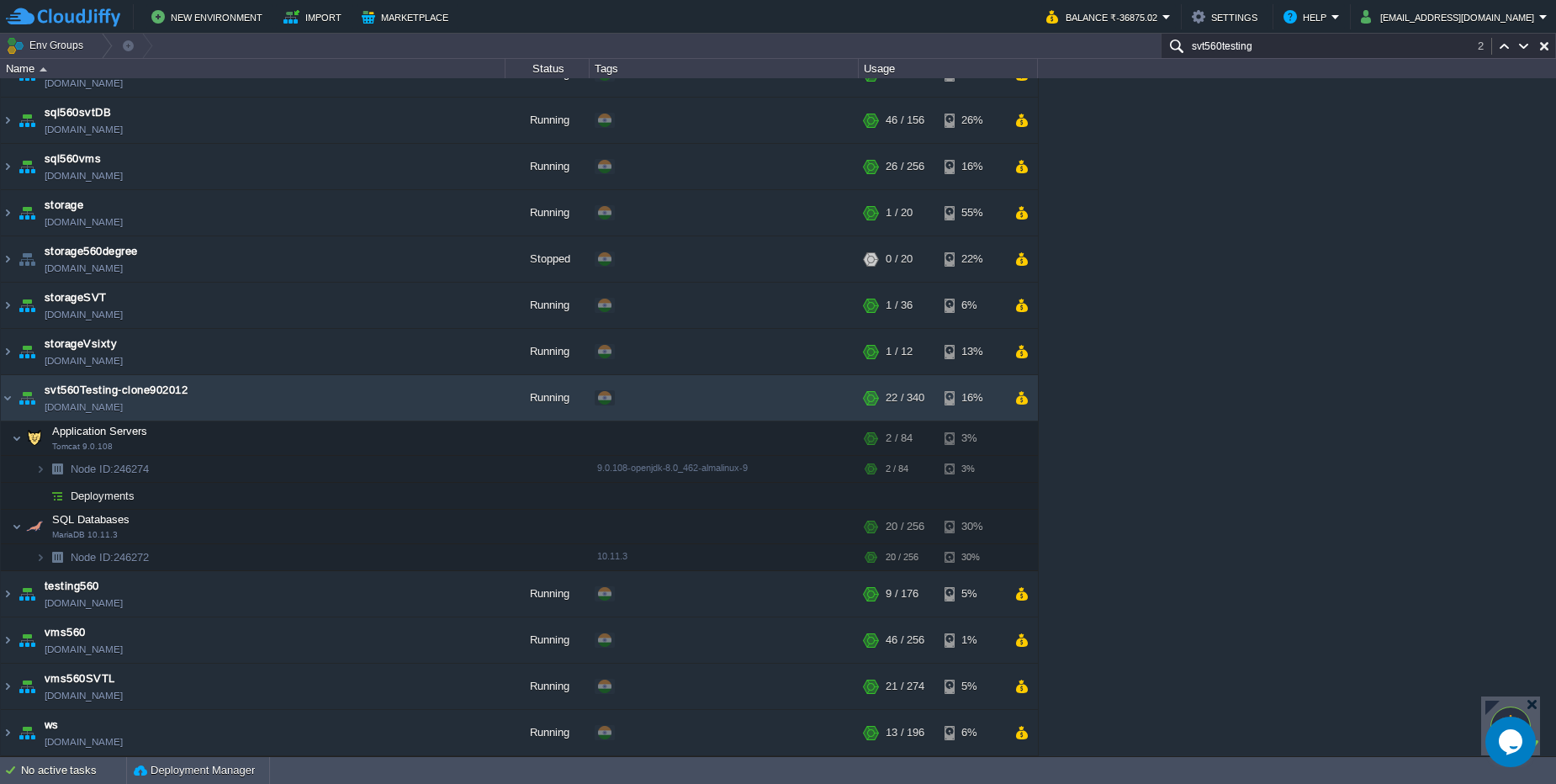
paste input "171298"
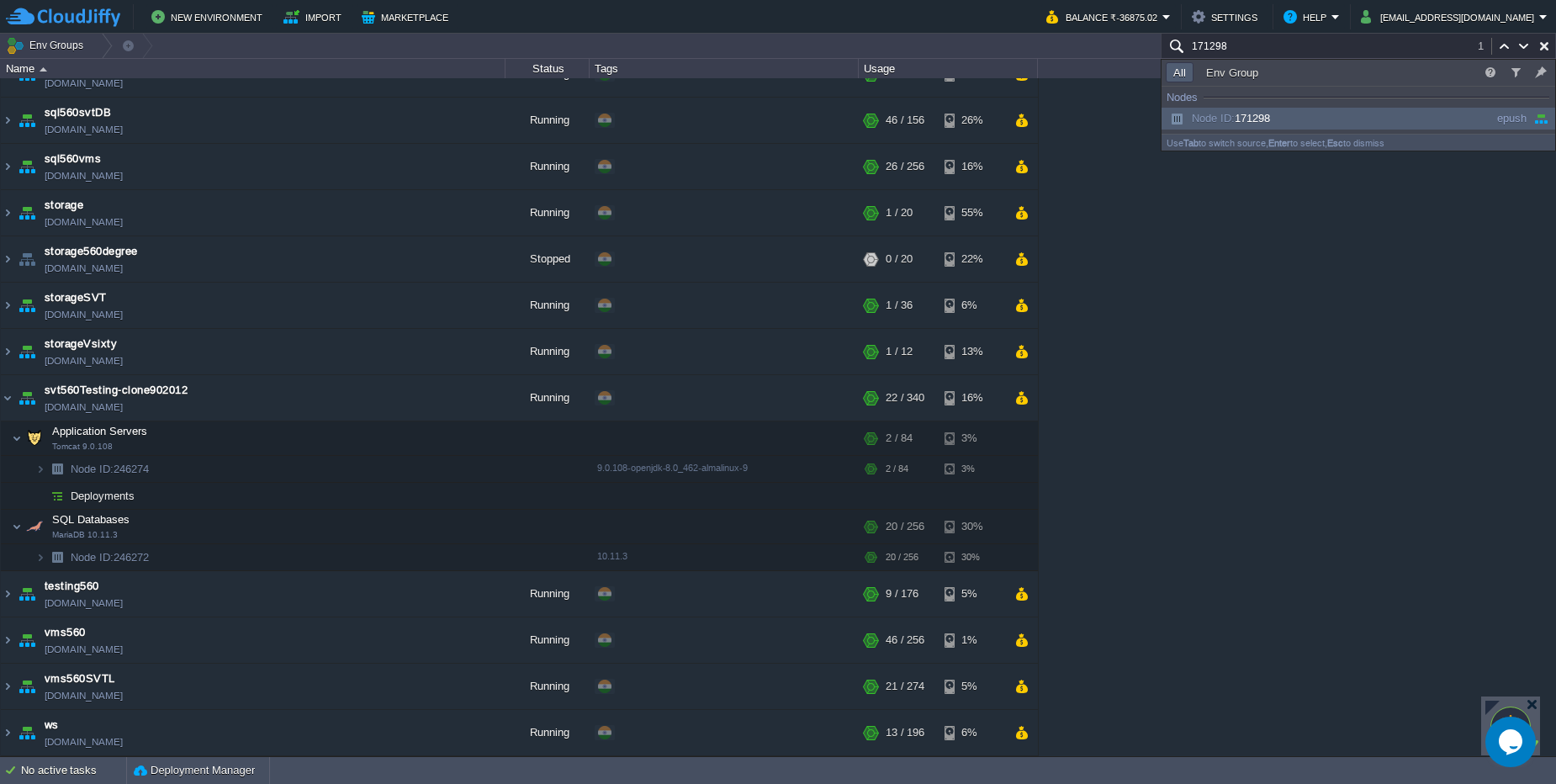
scroll to position [319, 0]
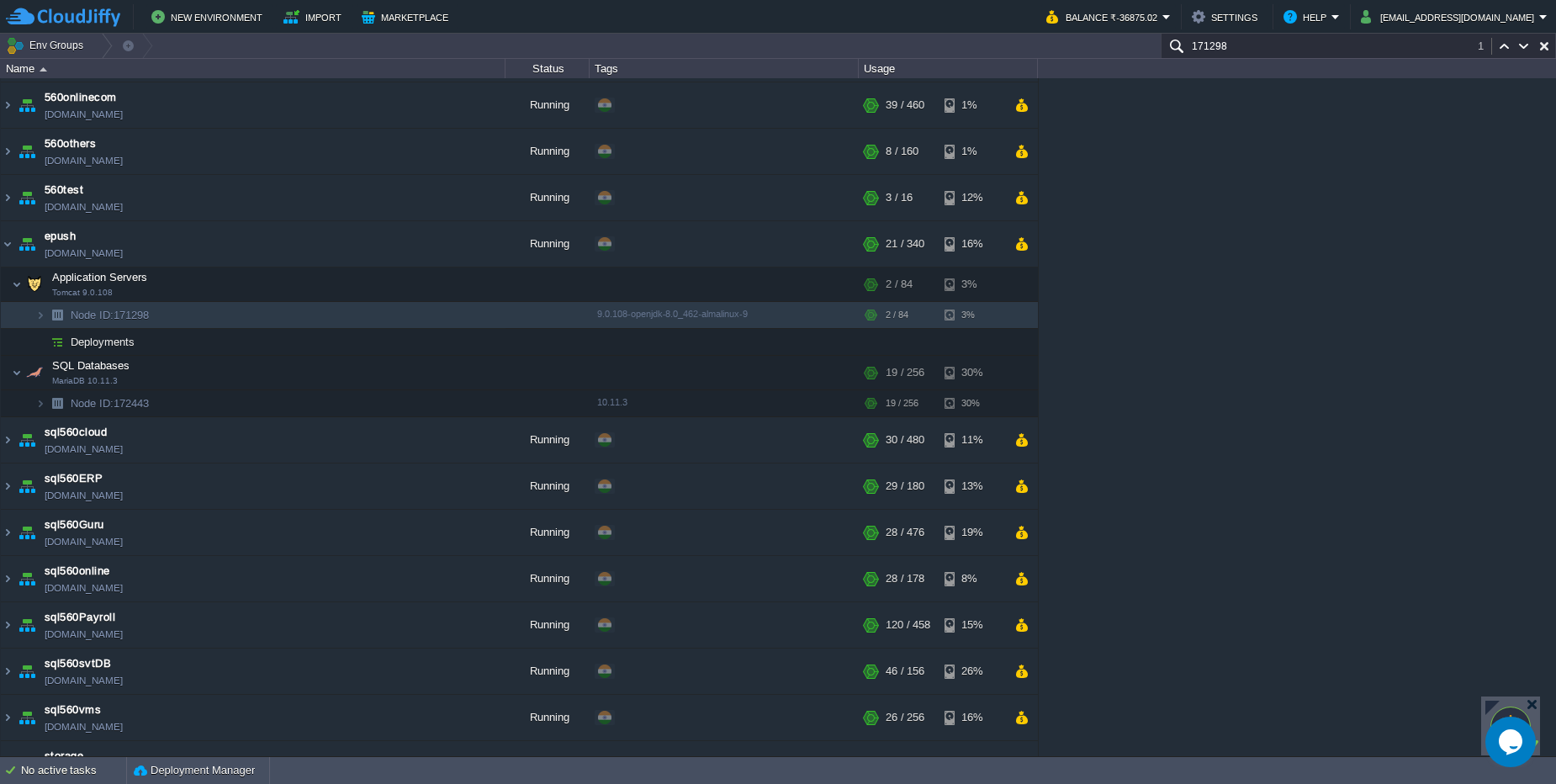
type input "171298"
click at [429, 286] on button "button" at bounding box center [430, 284] width 15 height 15
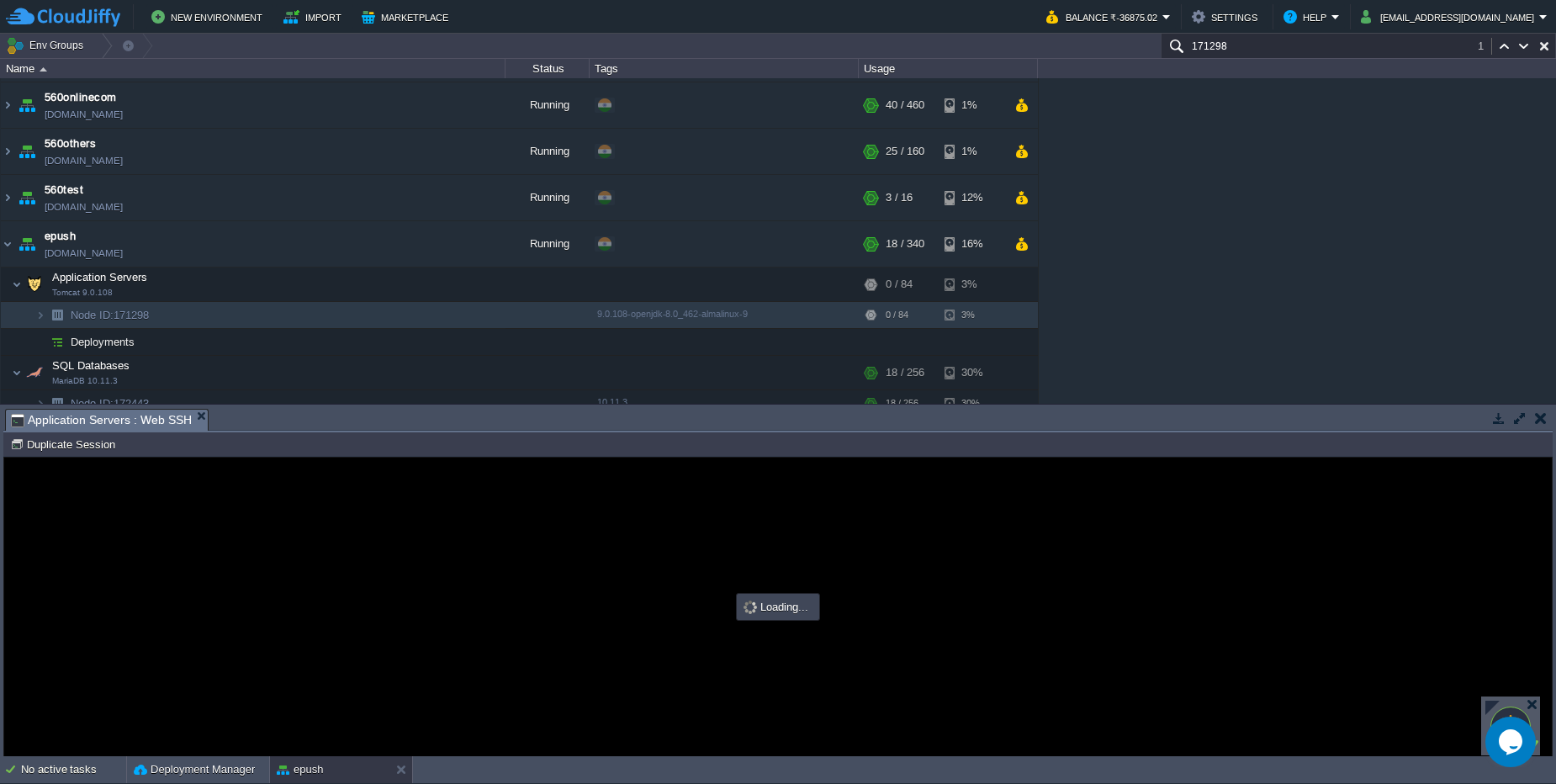
scroll to position [0, 0]
type input "#000000"
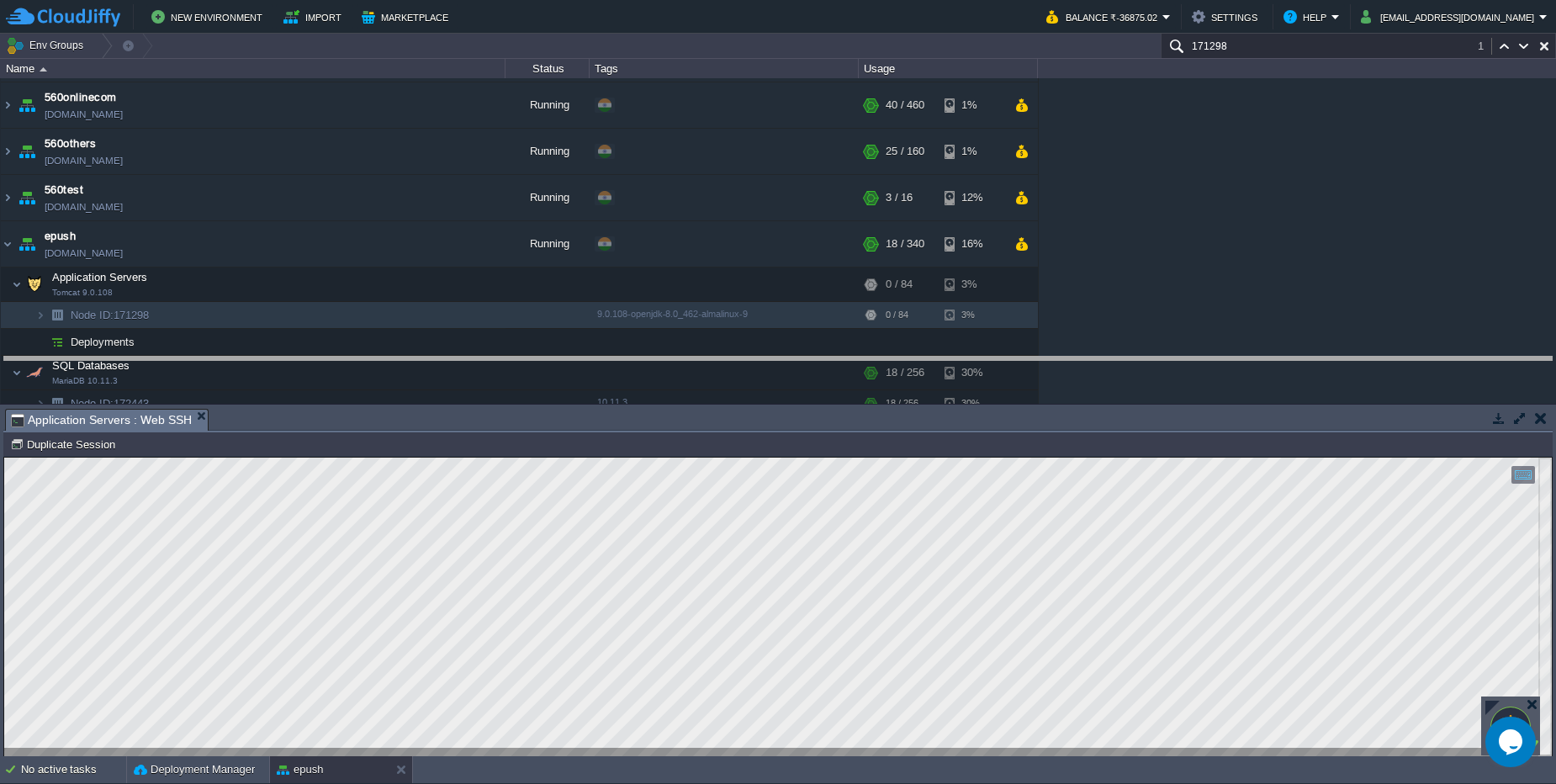
drag, startPoint x: 560, startPoint y: 416, endPoint x: 537, endPoint y: 364, distance: 56.9
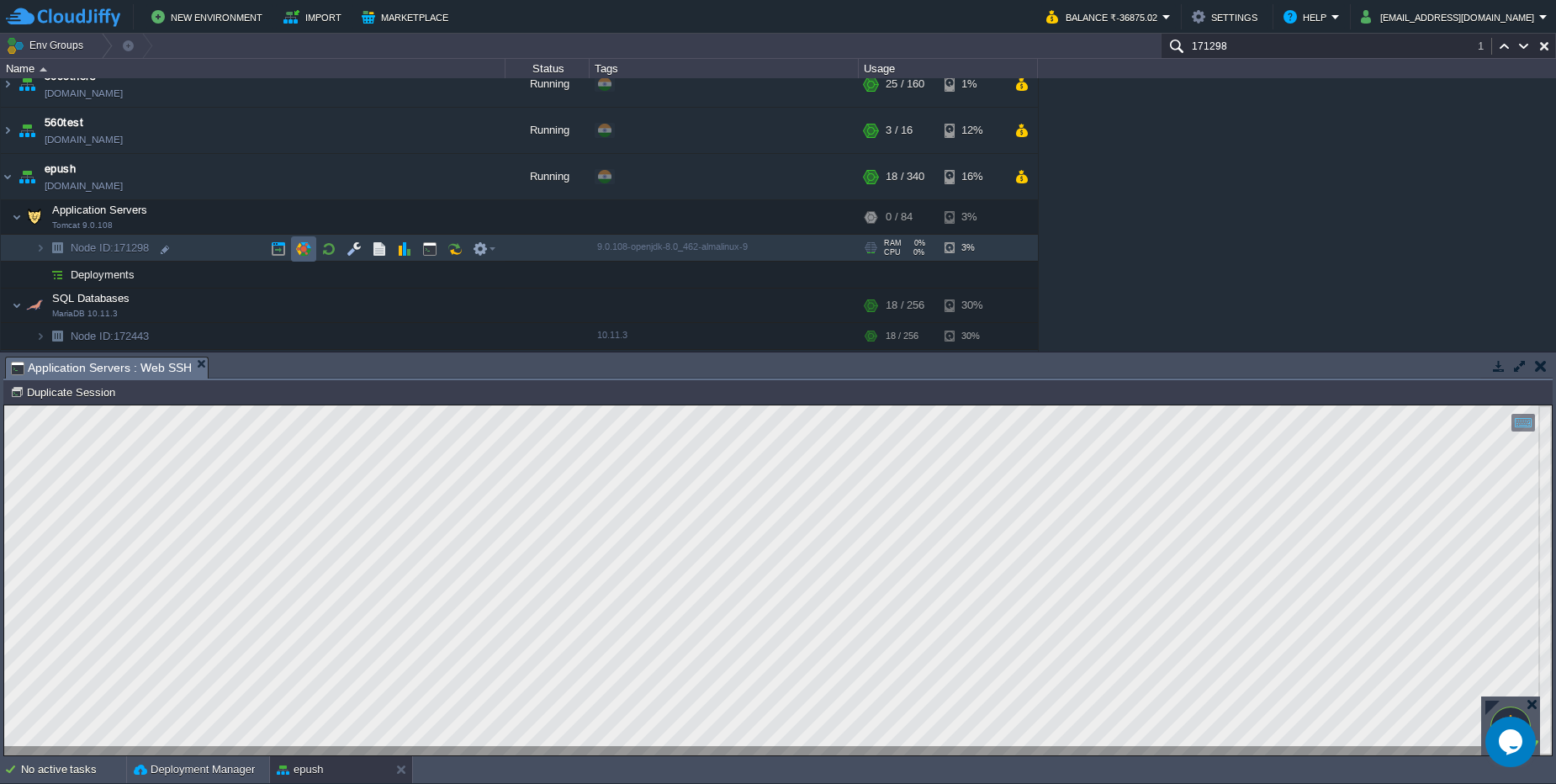
scroll to position [421, 0]
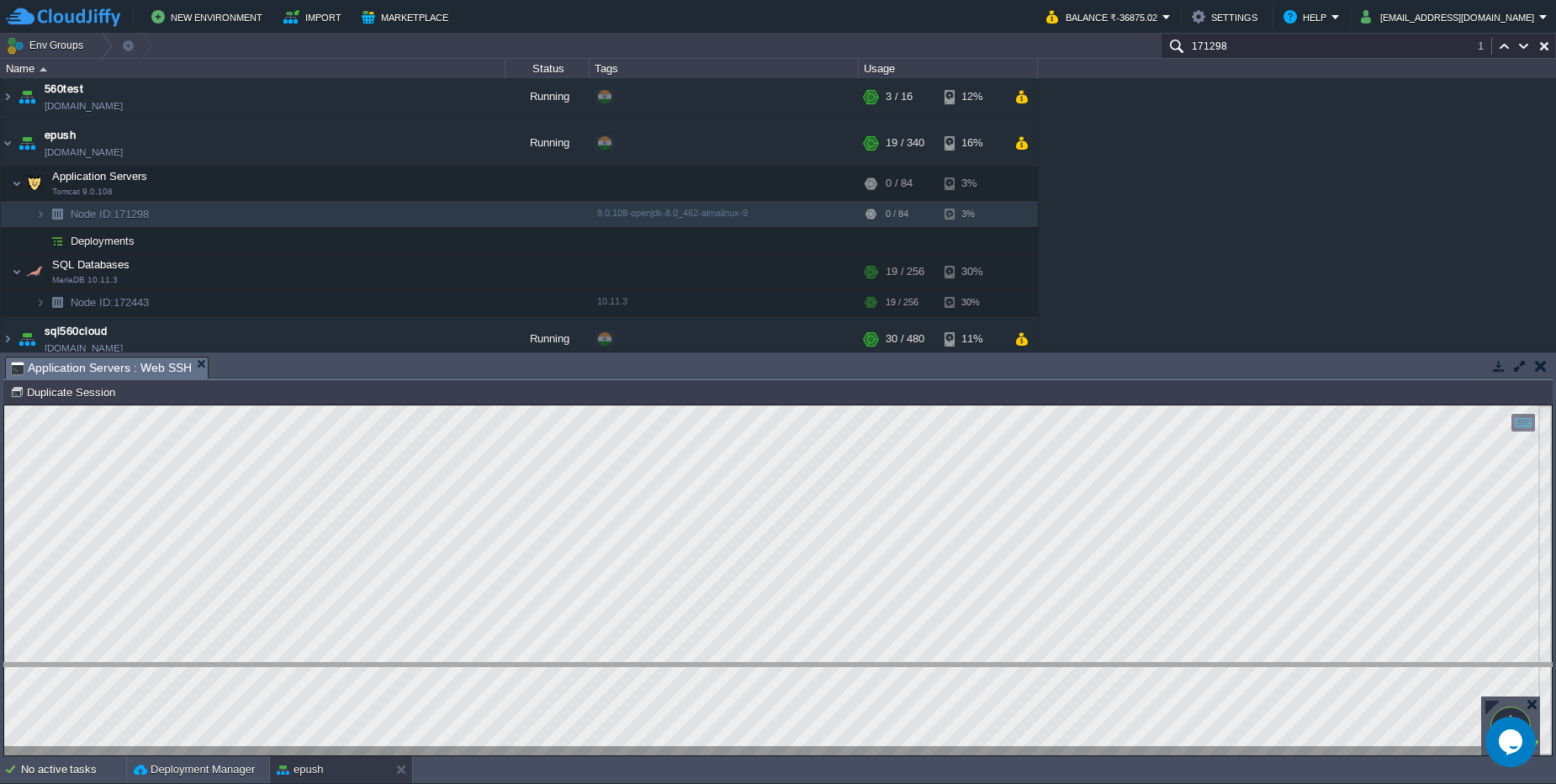
drag, startPoint x: 412, startPoint y: 375, endPoint x: 428, endPoint y: 681, distance: 306.4
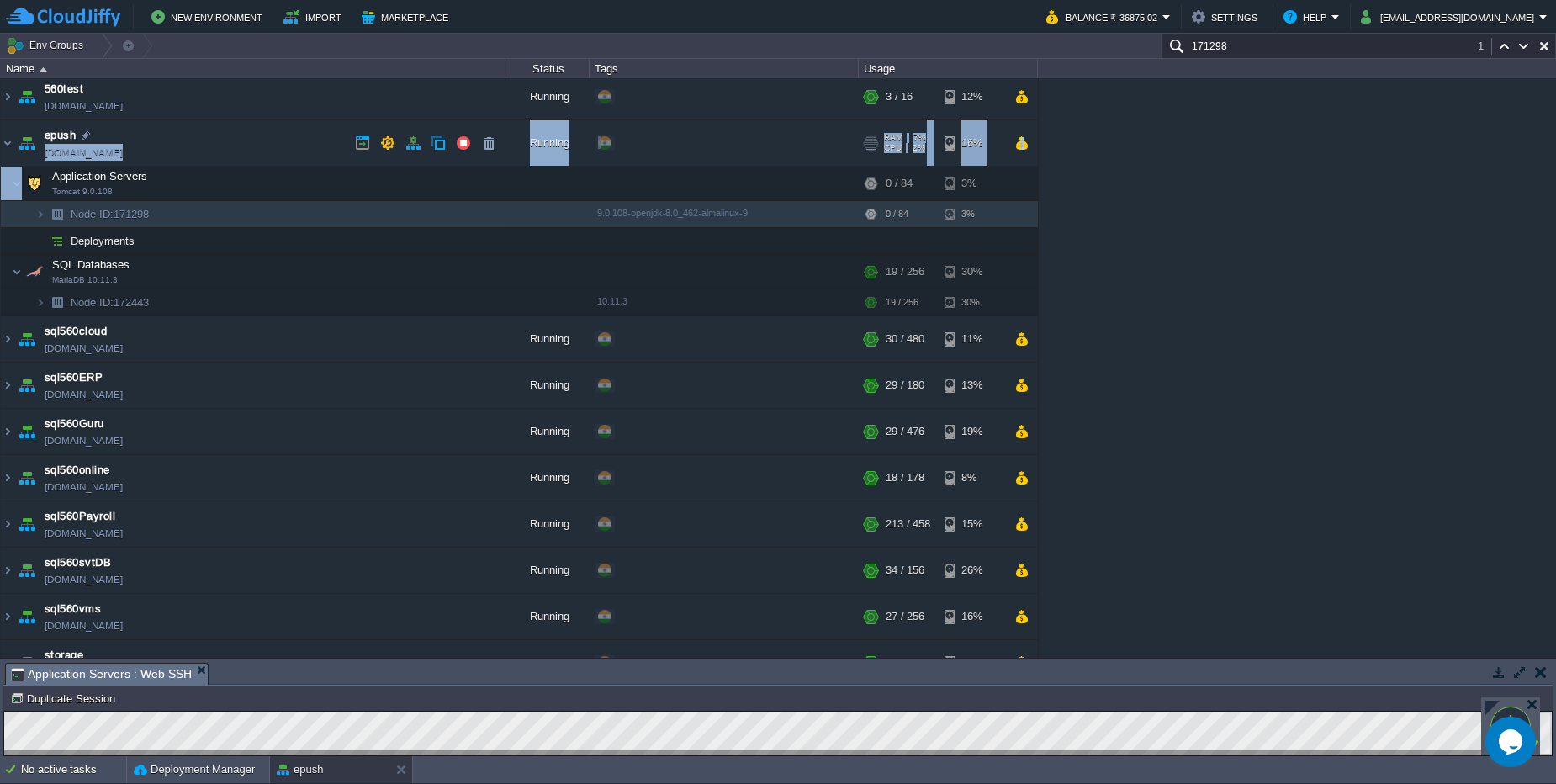
click at [28, 170] on tbody "epush svt560testing.cloudjiffy.net Running + Add to Env Group RAM 7% CPU 2% 19 …" at bounding box center [519, 218] width 1036 height 196
click at [234, 153] on td "epush [DOMAIN_NAME]" at bounding box center [253, 143] width 505 height 46
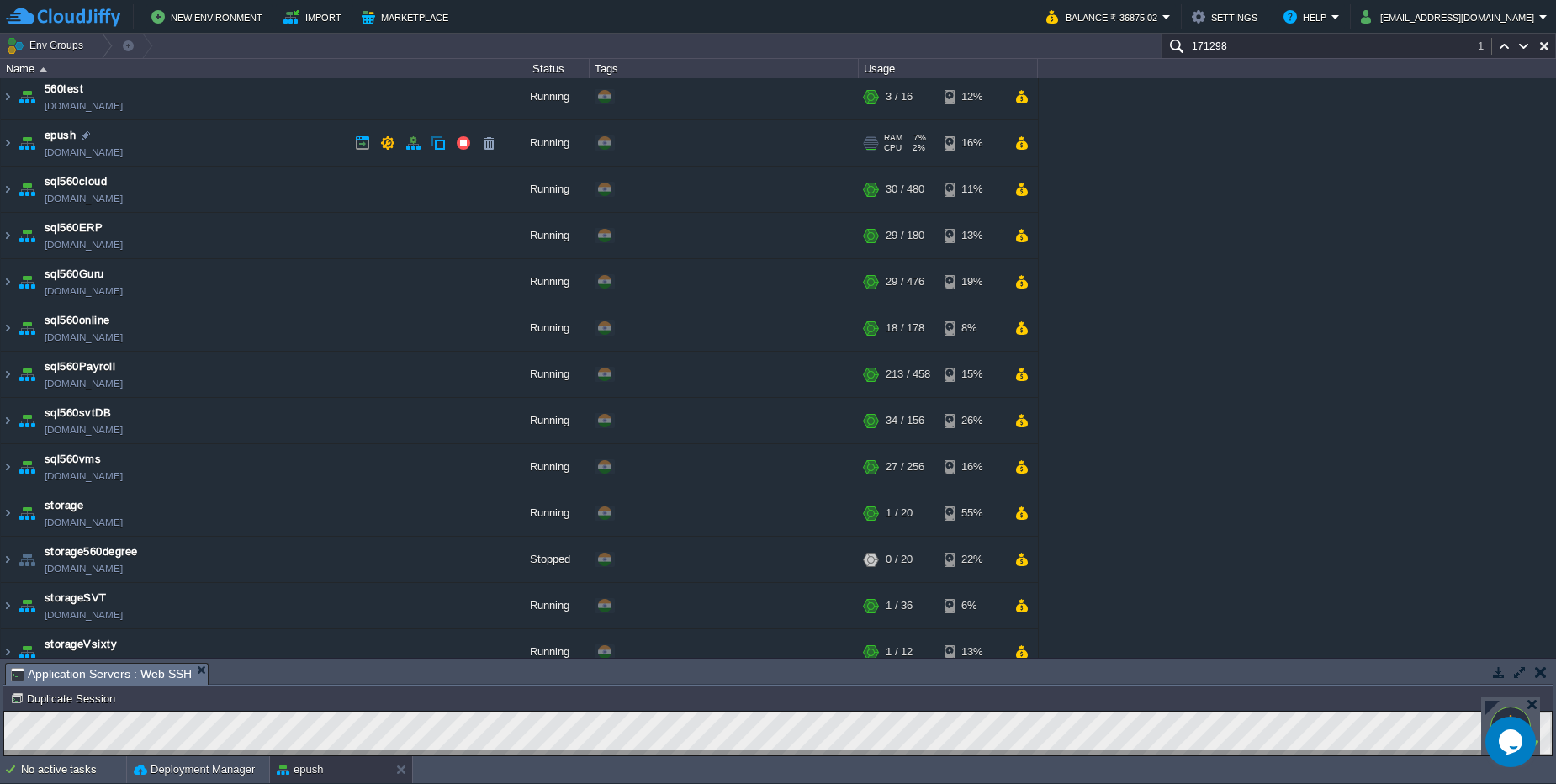
drag, startPoint x: 230, startPoint y: 153, endPoint x: 167, endPoint y: 161, distance: 63.5
click at [167, 161] on td "epush [DOMAIN_NAME]" at bounding box center [253, 143] width 505 height 46
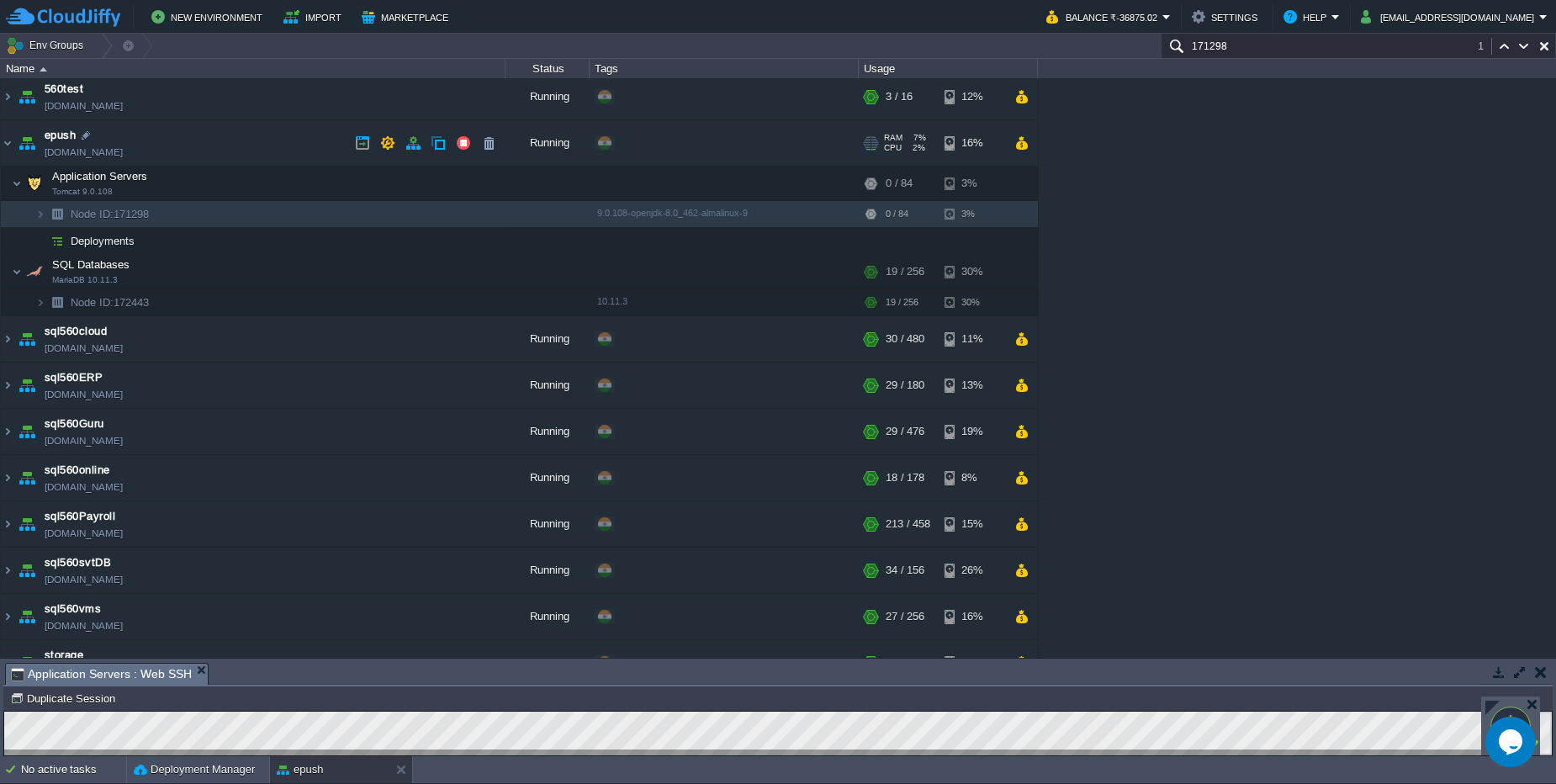
drag, startPoint x: 197, startPoint y: 155, endPoint x: 156, endPoint y: 149, distance: 41.4
click at [156, 149] on td "epush [DOMAIN_NAME]" at bounding box center [253, 143] width 505 height 46
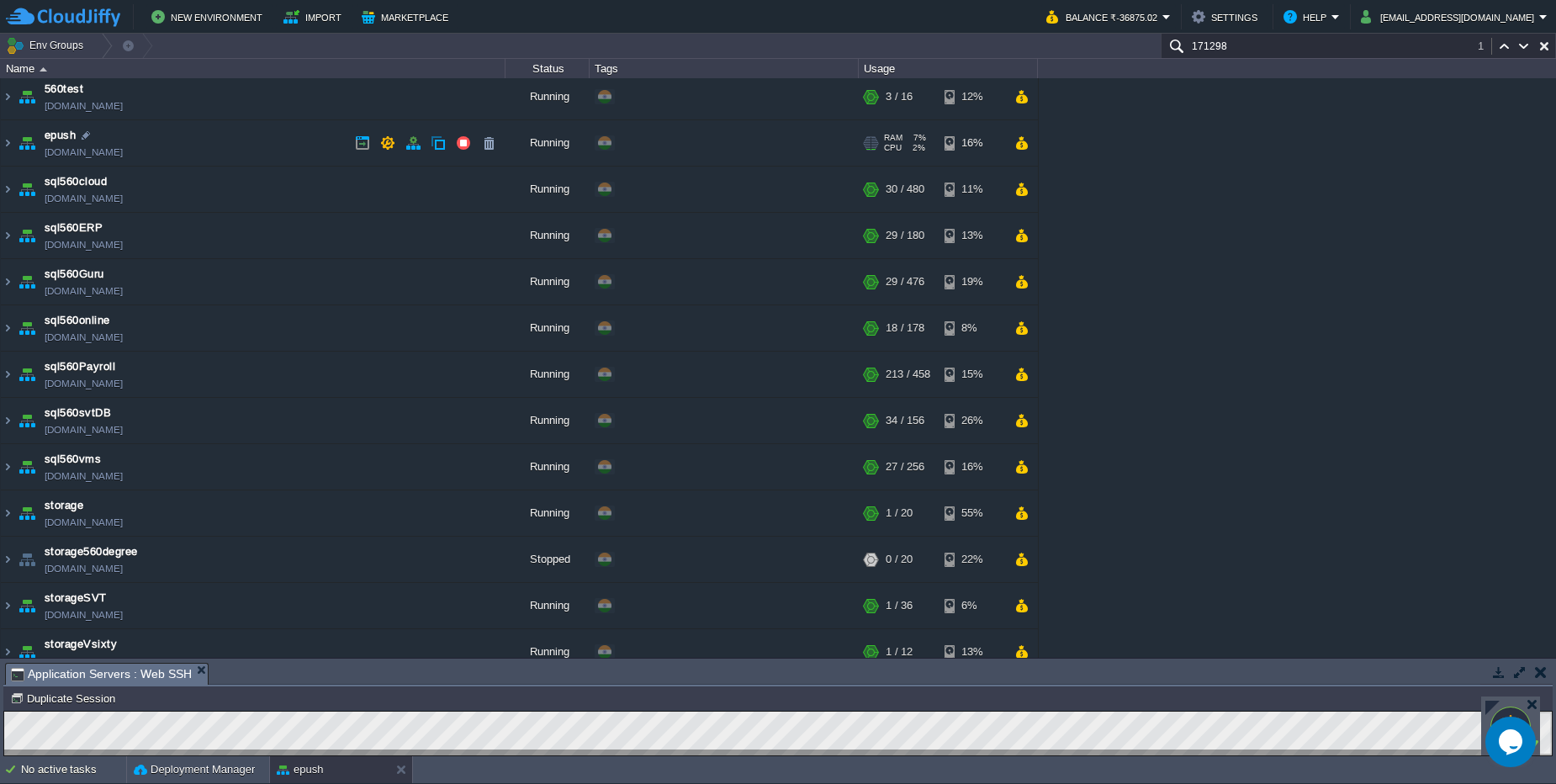
copy td "svt560testing.cloudjiffy.ne"
click at [197, 145] on td "epush [DOMAIN_NAME]" at bounding box center [253, 143] width 505 height 46
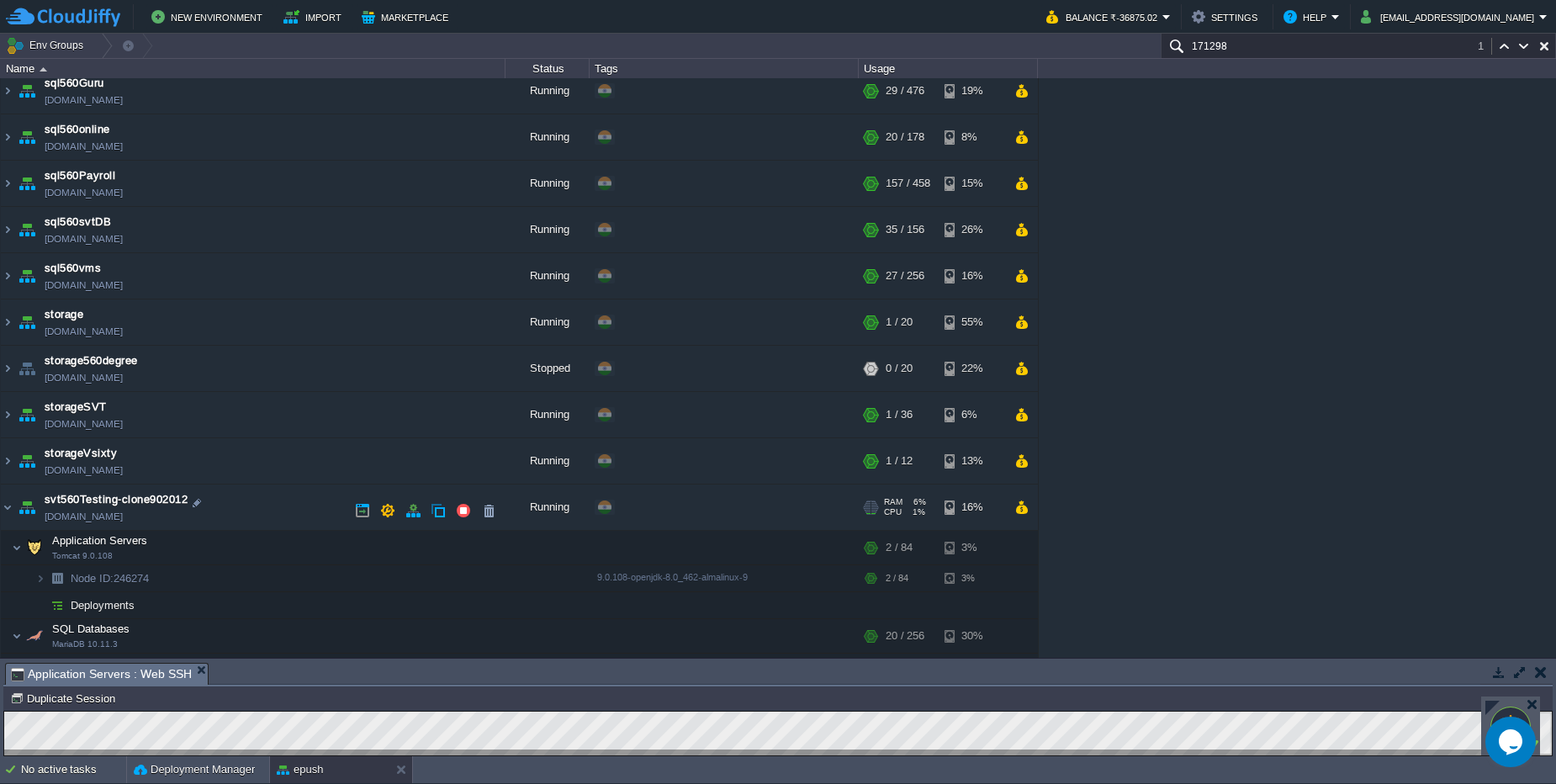
scroll to position [925, 0]
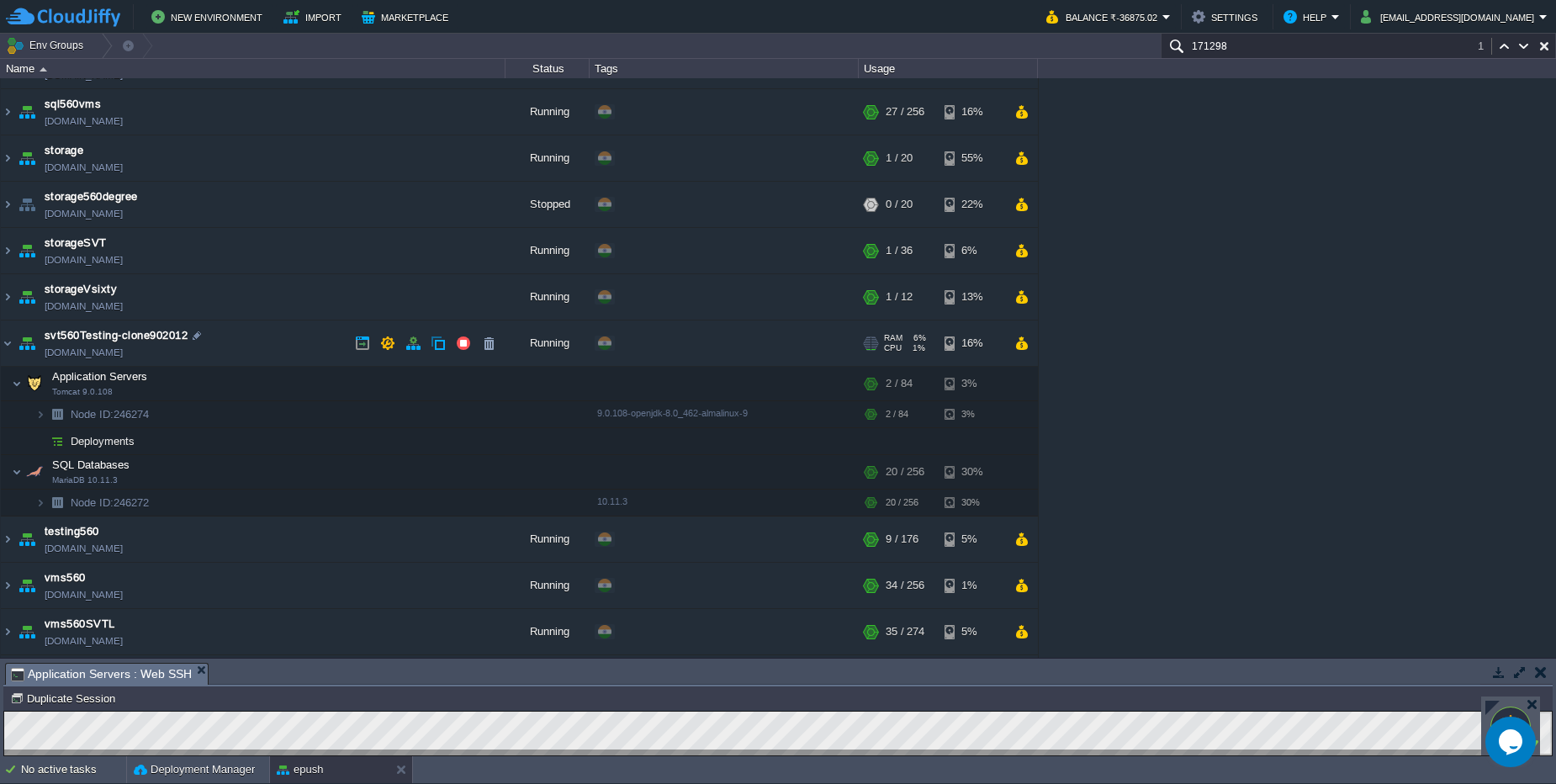
click at [223, 335] on td "svt560Testing-clone902012 svt560testing-clone902012.cloudjiffy.net" at bounding box center [253, 343] width 505 height 46
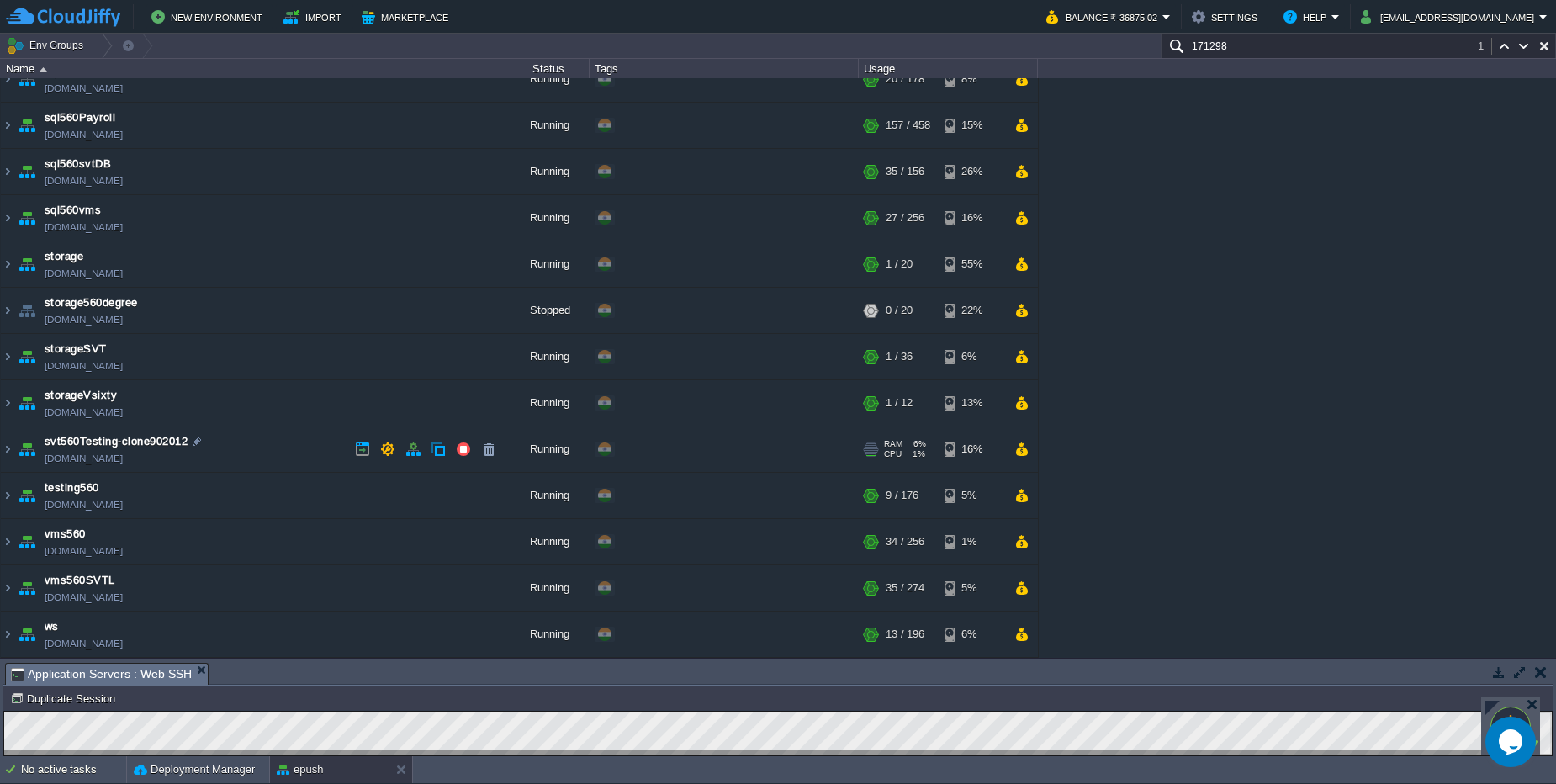
click at [237, 440] on td "svt560Testing-clone902012 svt560testing-clone902012.cloudjiffy.net" at bounding box center [253, 449] width 505 height 46
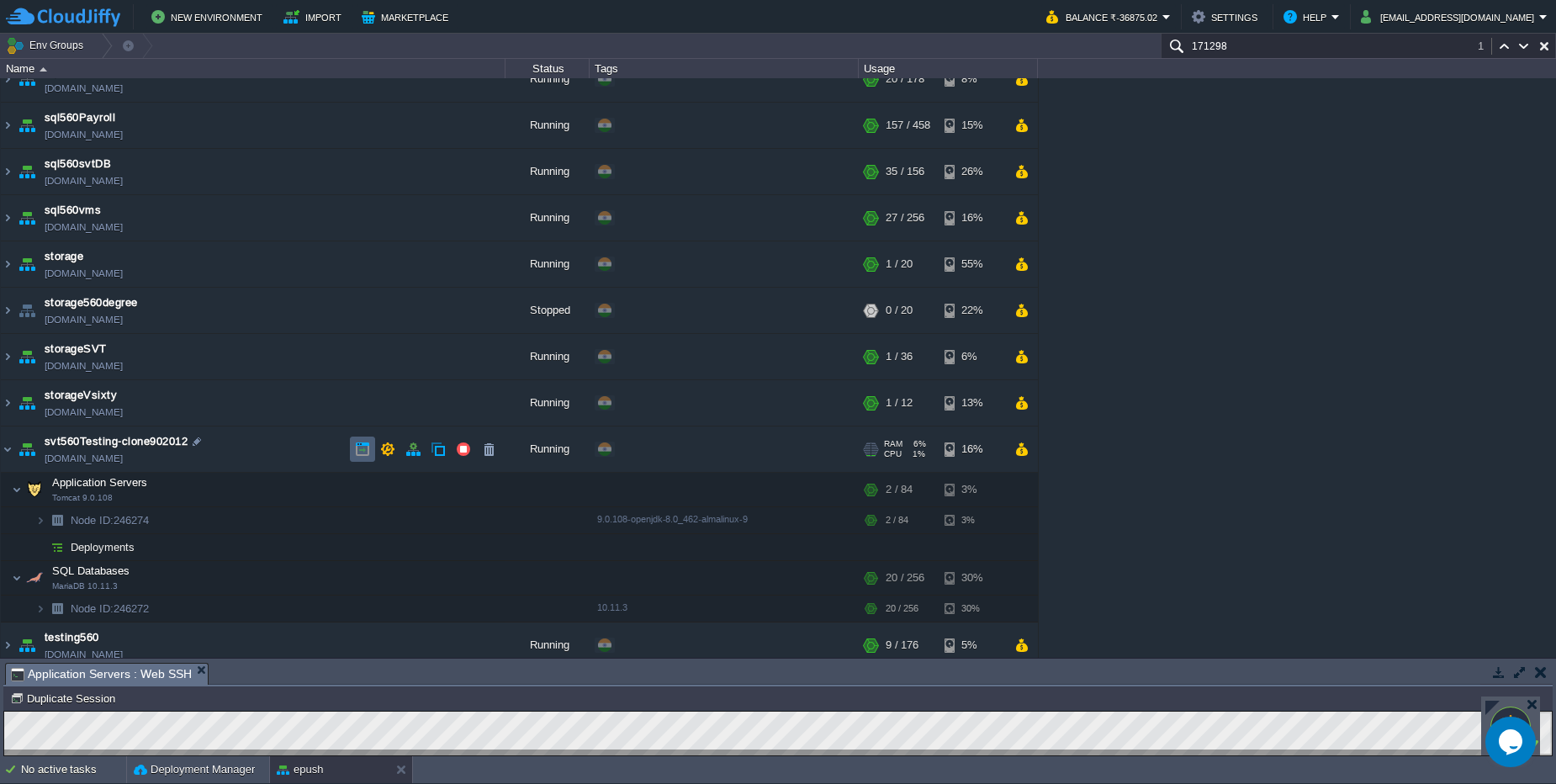
click at [353, 450] on td at bounding box center [362, 448] width 25 height 25
drag, startPoint x: 269, startPoint y: 459, endPoint x: 71, endPoint y: 465, distance: 198.1
click at [75, 466] on td "svt560Testing-clone902012 svt560testing-clone902012.cloudjiffy.net" at bounding box center [253, 449] width 505 height 46
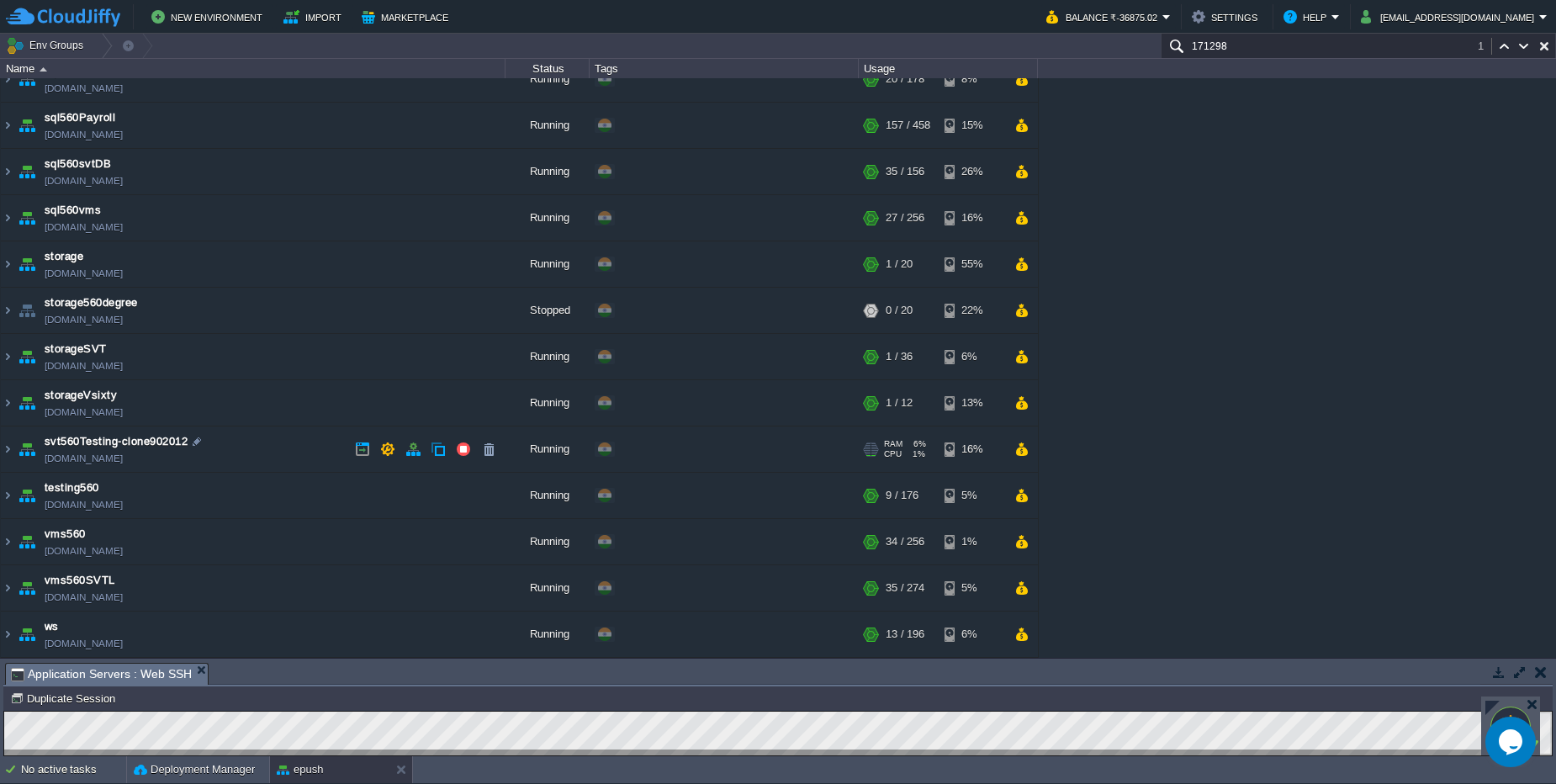
drag, startPoint x: 257, startPoint y: 465, endPoint x: 215, endPoint y: 455, distance: 43.2
click at [215, 455] on td "svt560Testing-clone902012 svt560testing-clone902012.cloudjiffy.net" at bounding box center [253, 449] width 505 height 46
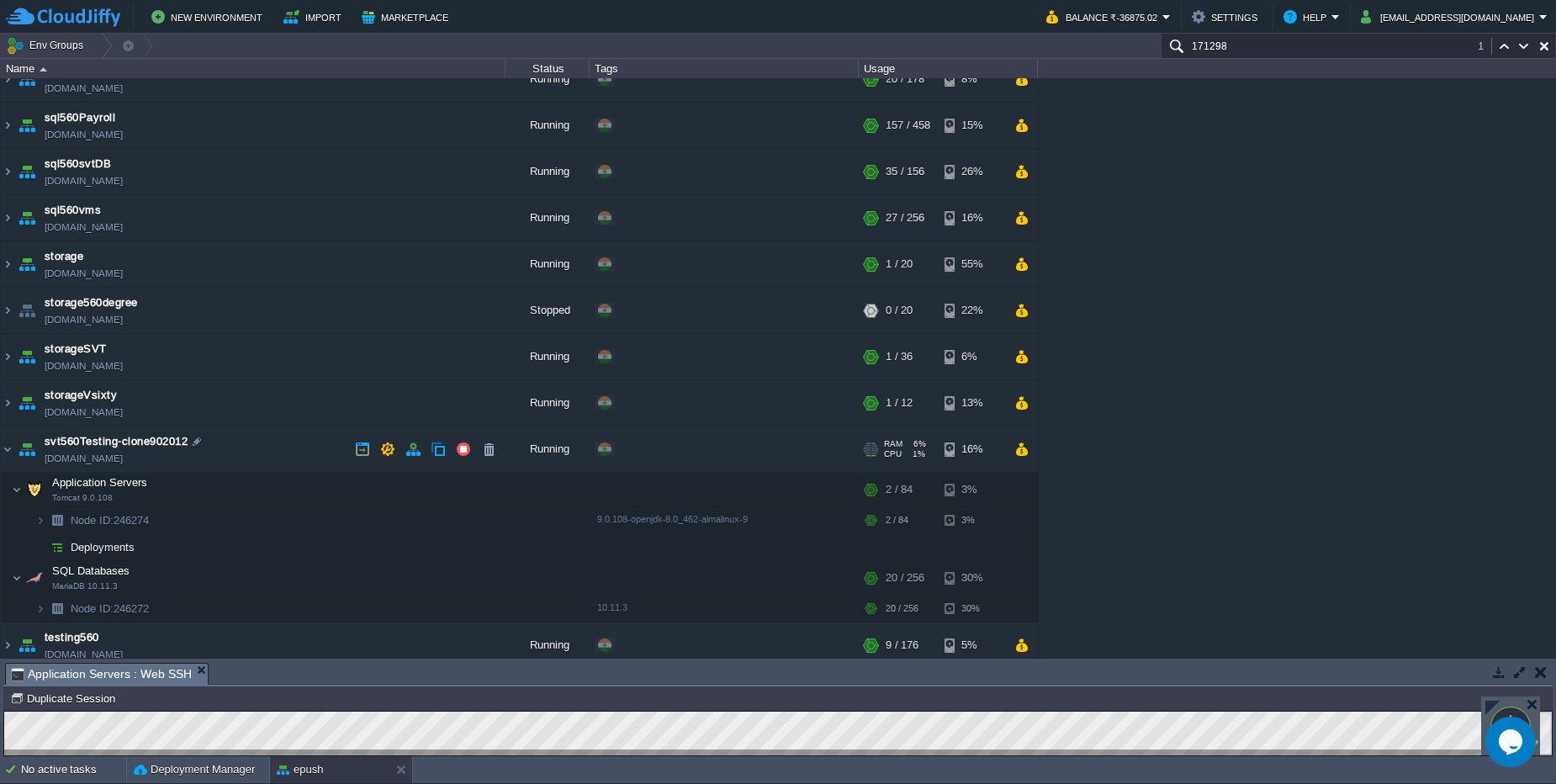
copy td "svt560testing-clone902012.cloudjiffy.ne"
click at [266, 452] on td "svt560Testing-clone902012 svt560testing-clone902012.cloudjiffy.net" at bounding box center [253, 449] width 505 height 46
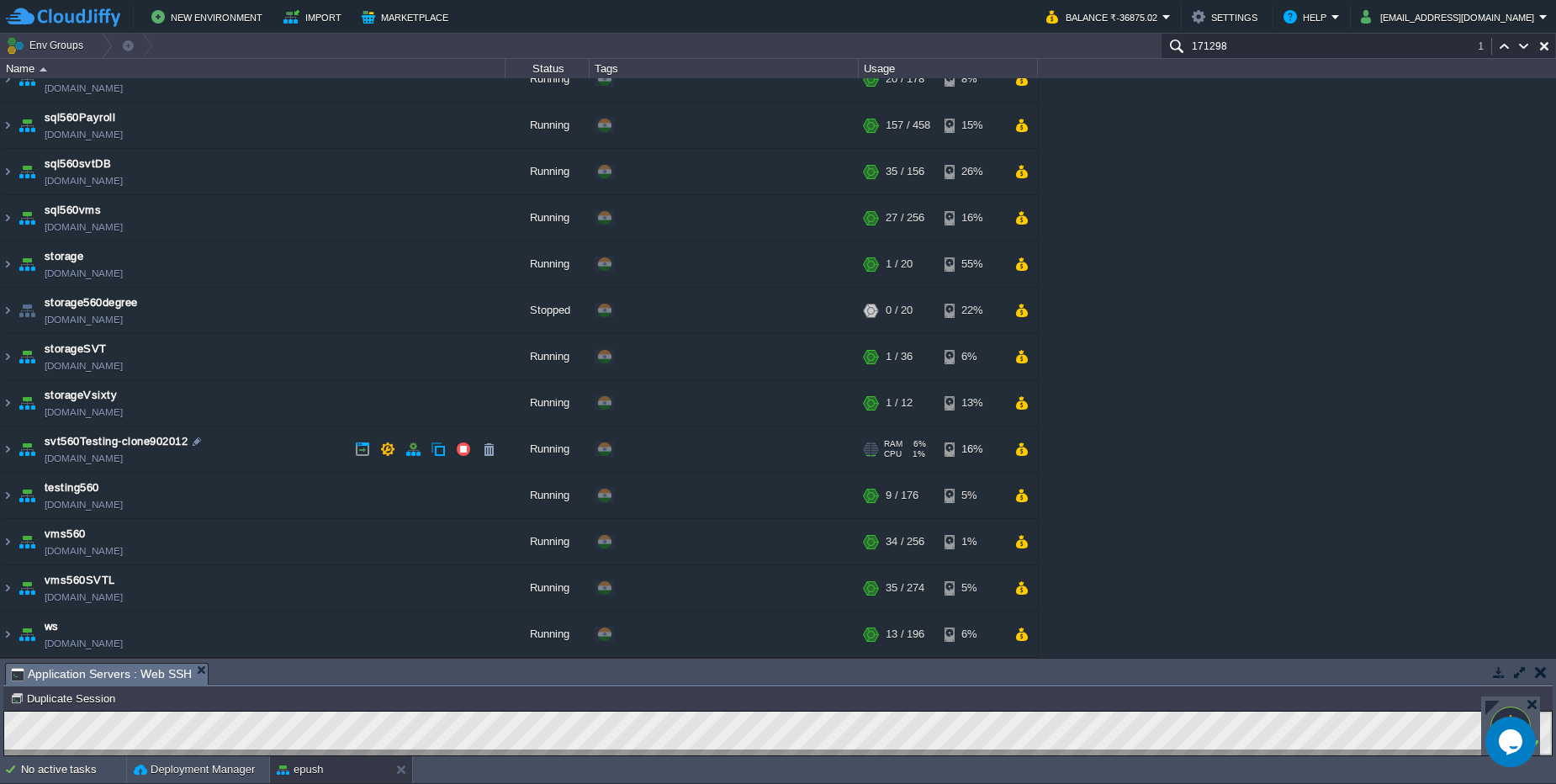
click at [266, 452] on td "svt560Testing-clone902012 svt560testing-clone902012.cloudjiffy.net" at bounding box center [253, 449] width 505 height 46
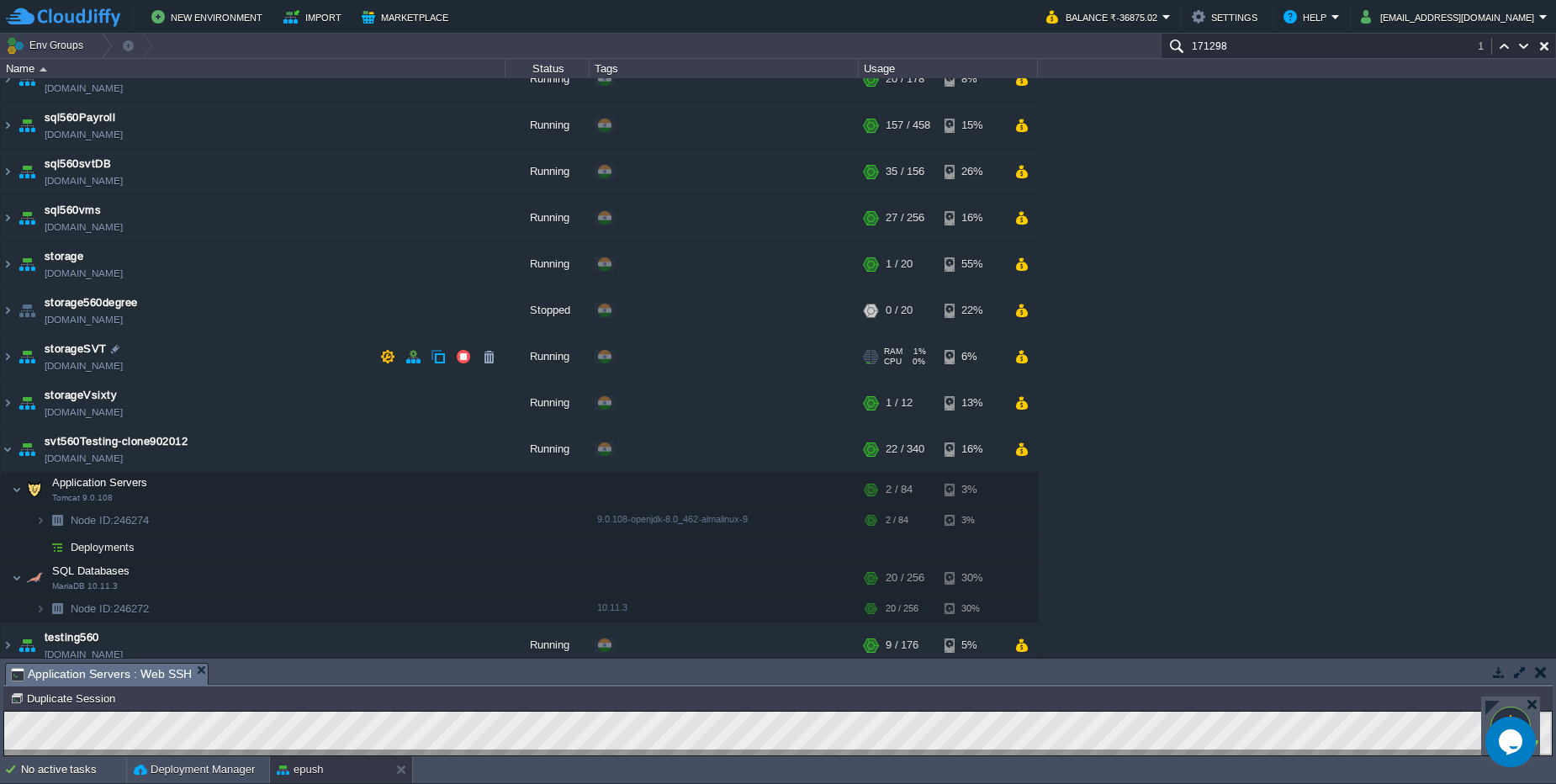
scroll to position [920, 0]
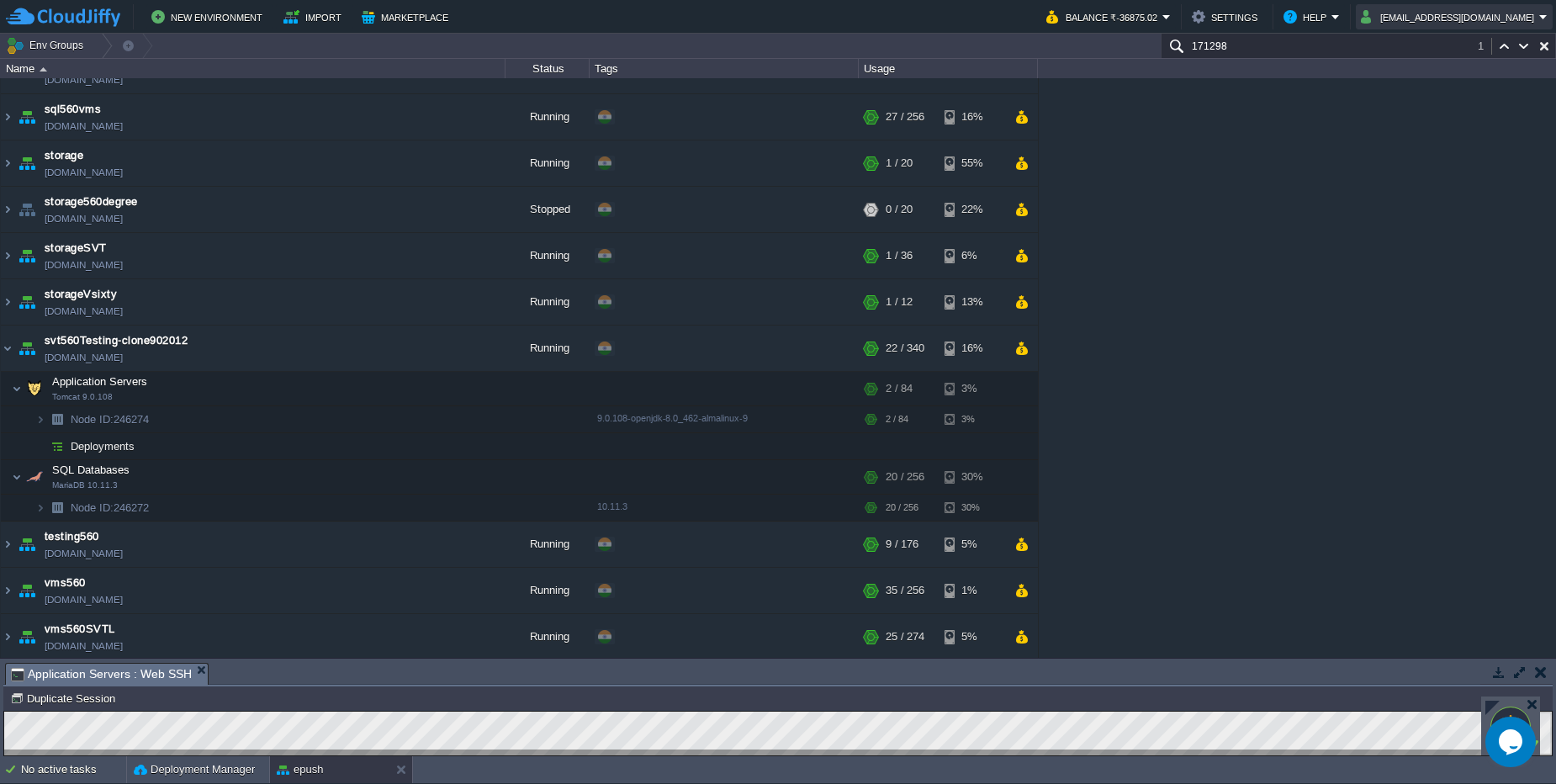
click at [1454, 23] on button "[EMAIL_ADDRESS][DOMAIN_NAME]" at bounding box center [1450, 17] width 179 height 21
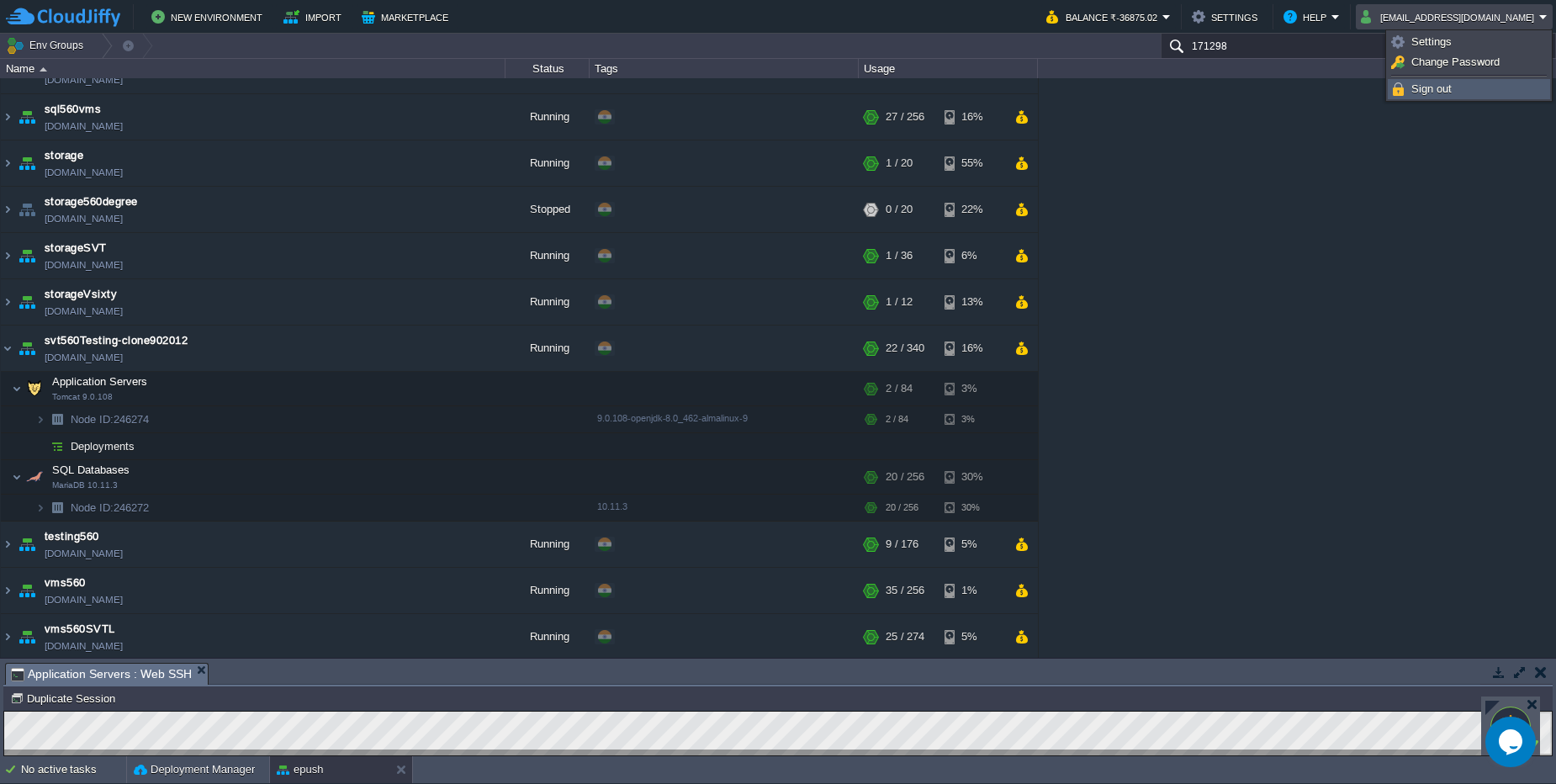
click at [1433, 95] on link "Sign out" at bounding box center [1468, 89] width 161 height 19
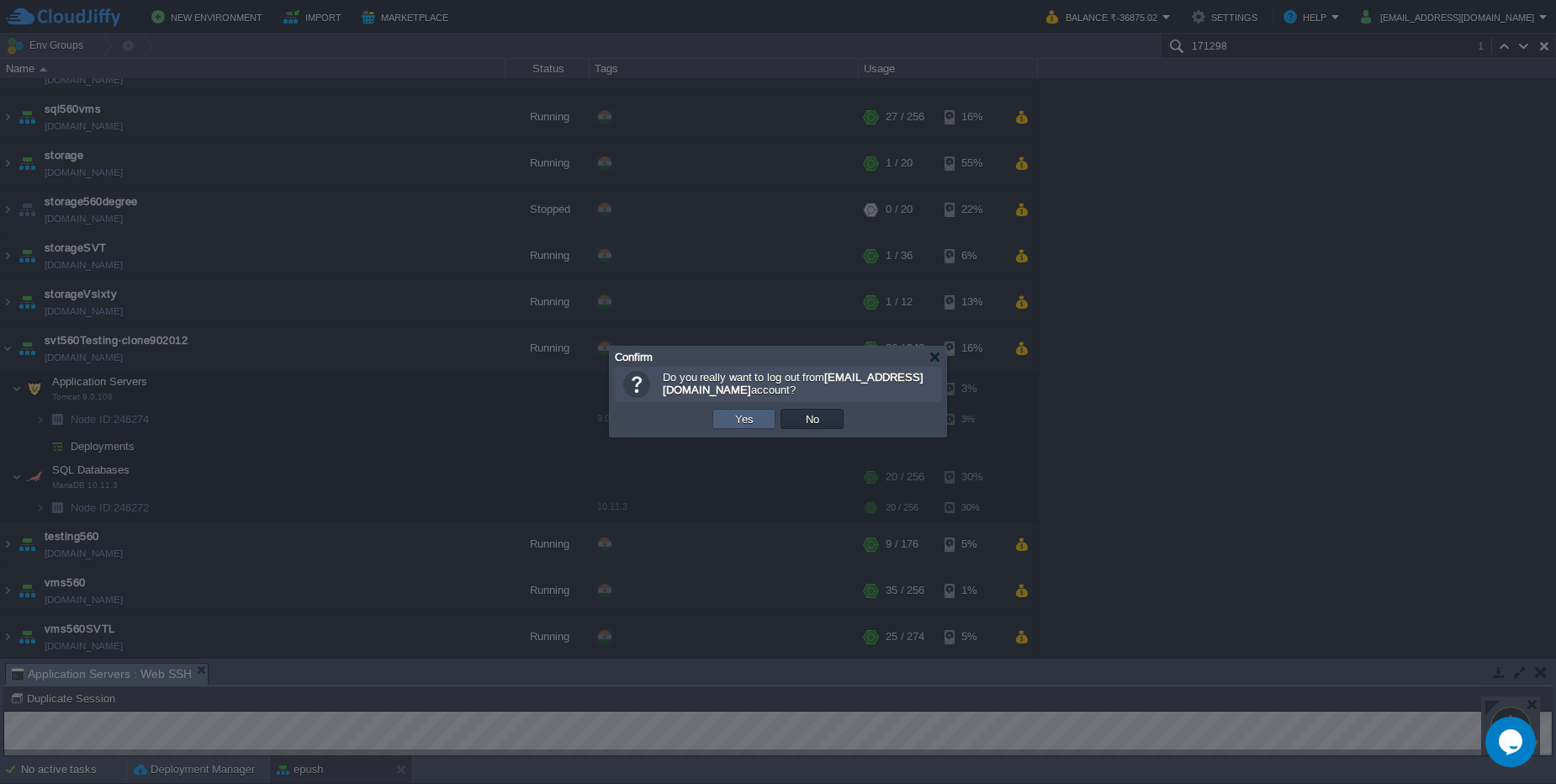
click at [758, 426] on td "Yes" at bounding box center [743, 419] width 63 height 21
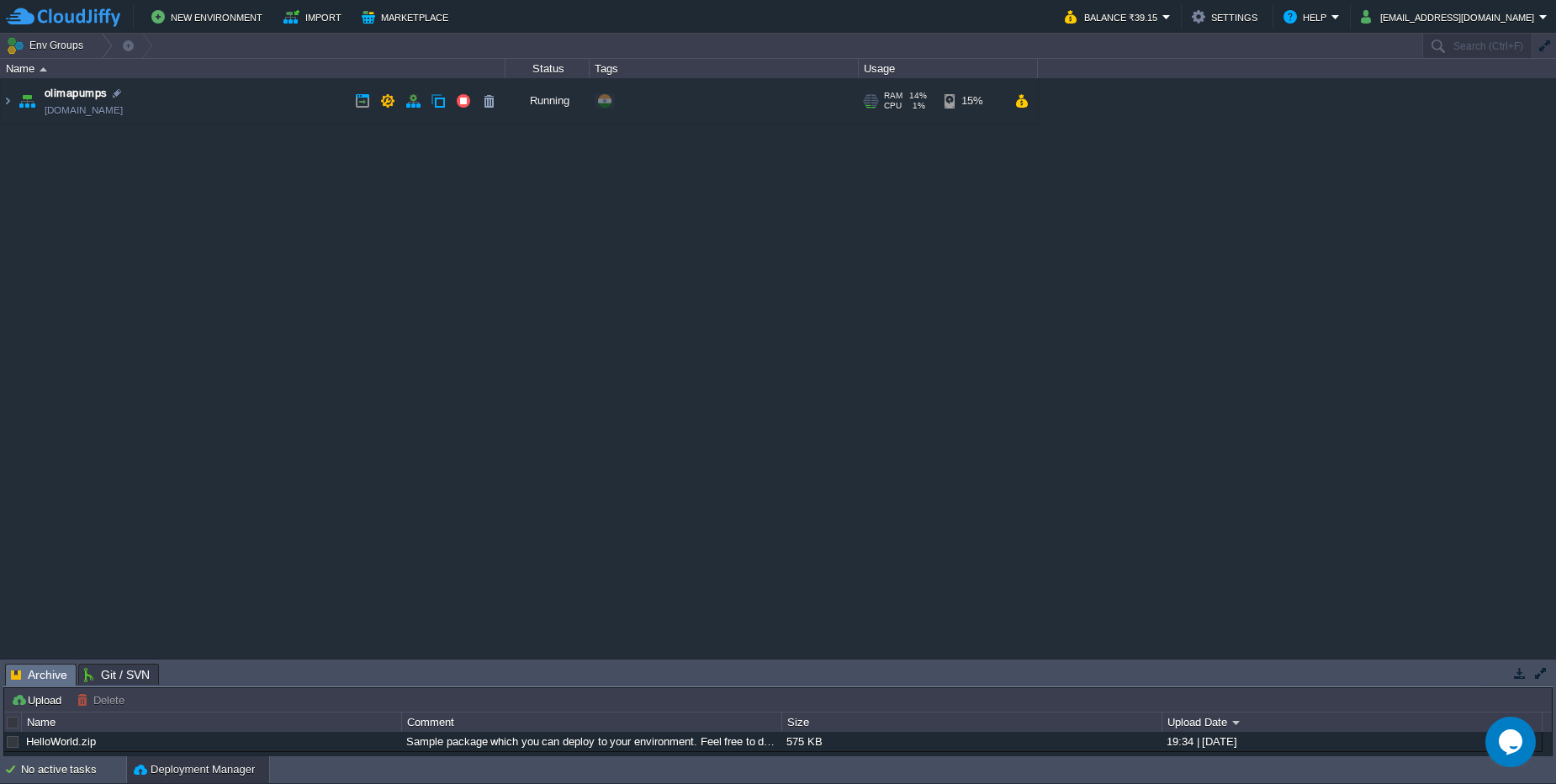
click at [254, 106] on td "olimapumps olimapumps.cloudjiffy.net" at bounding box center [253, 101] width 505 height 46
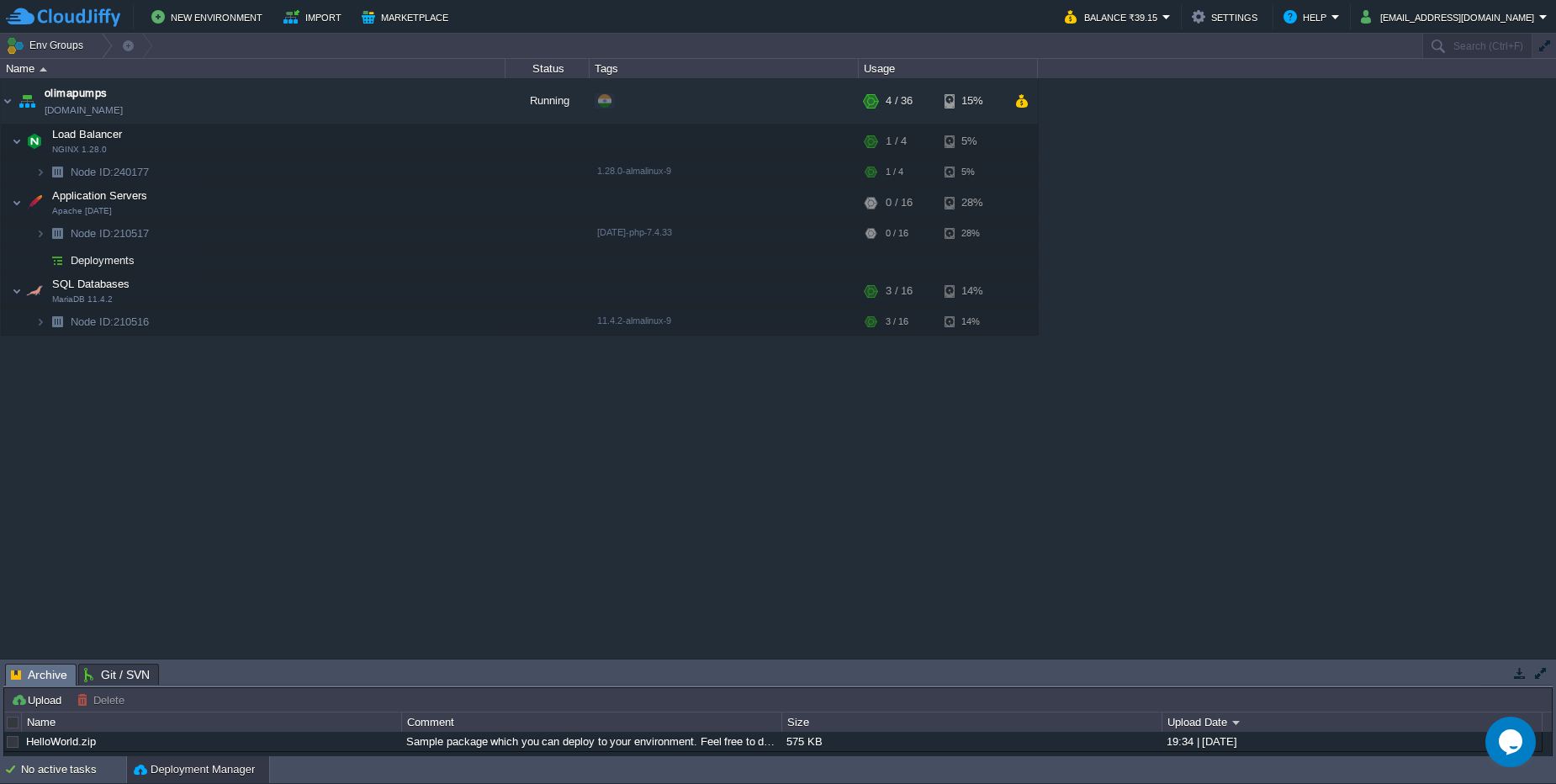
click at [50, 783] on div "No active tasks Deployment Manager" at bounding box center [778, 769] width 1556 height 27
click at [50, 780] on div "No active tasks" at bounding box center [73, 769] width 105 height 27
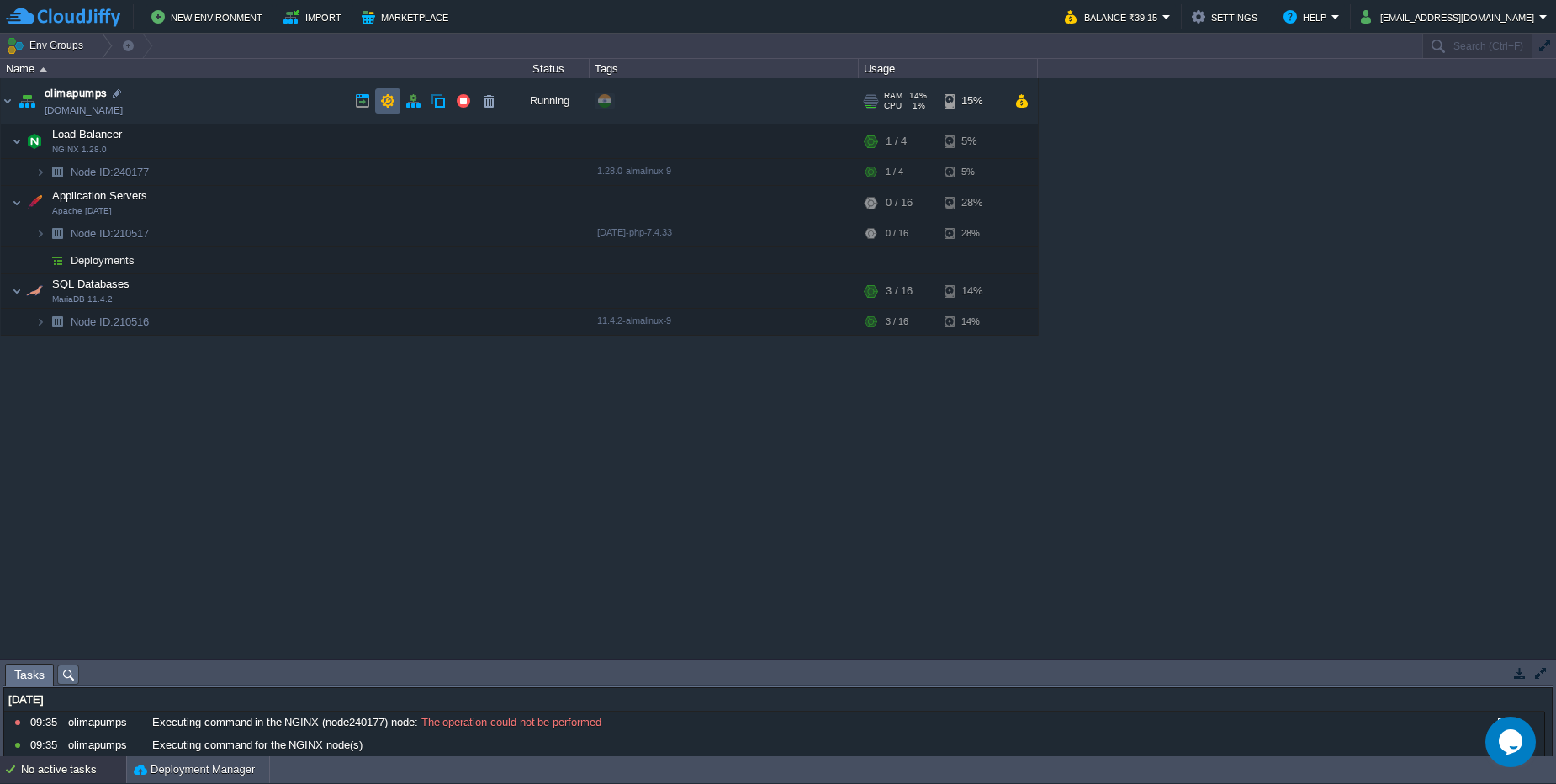
click at [390, 109] on td at bounding box center [387, 100] width 25 height 25
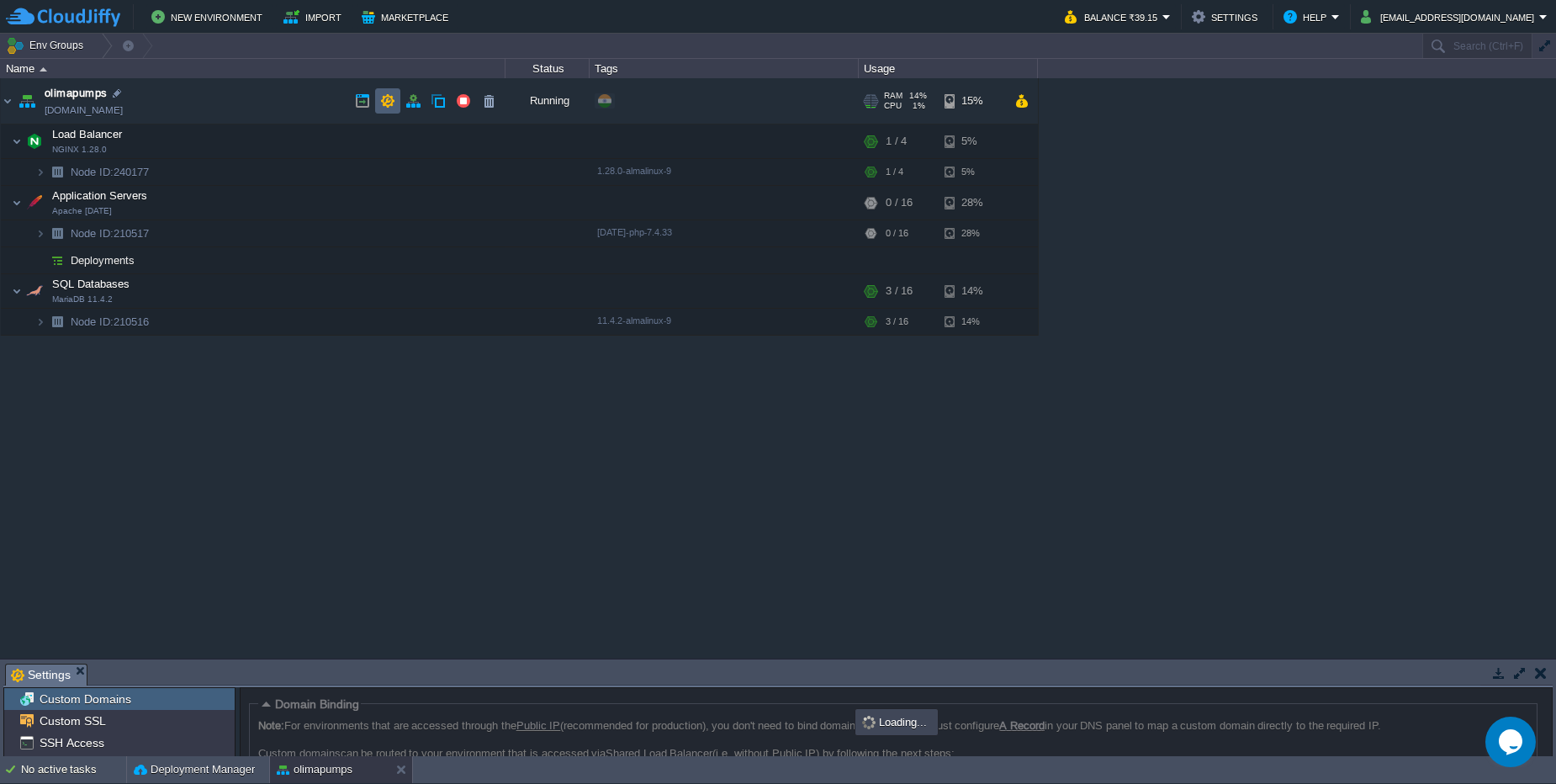
scroll to position [121, 0]
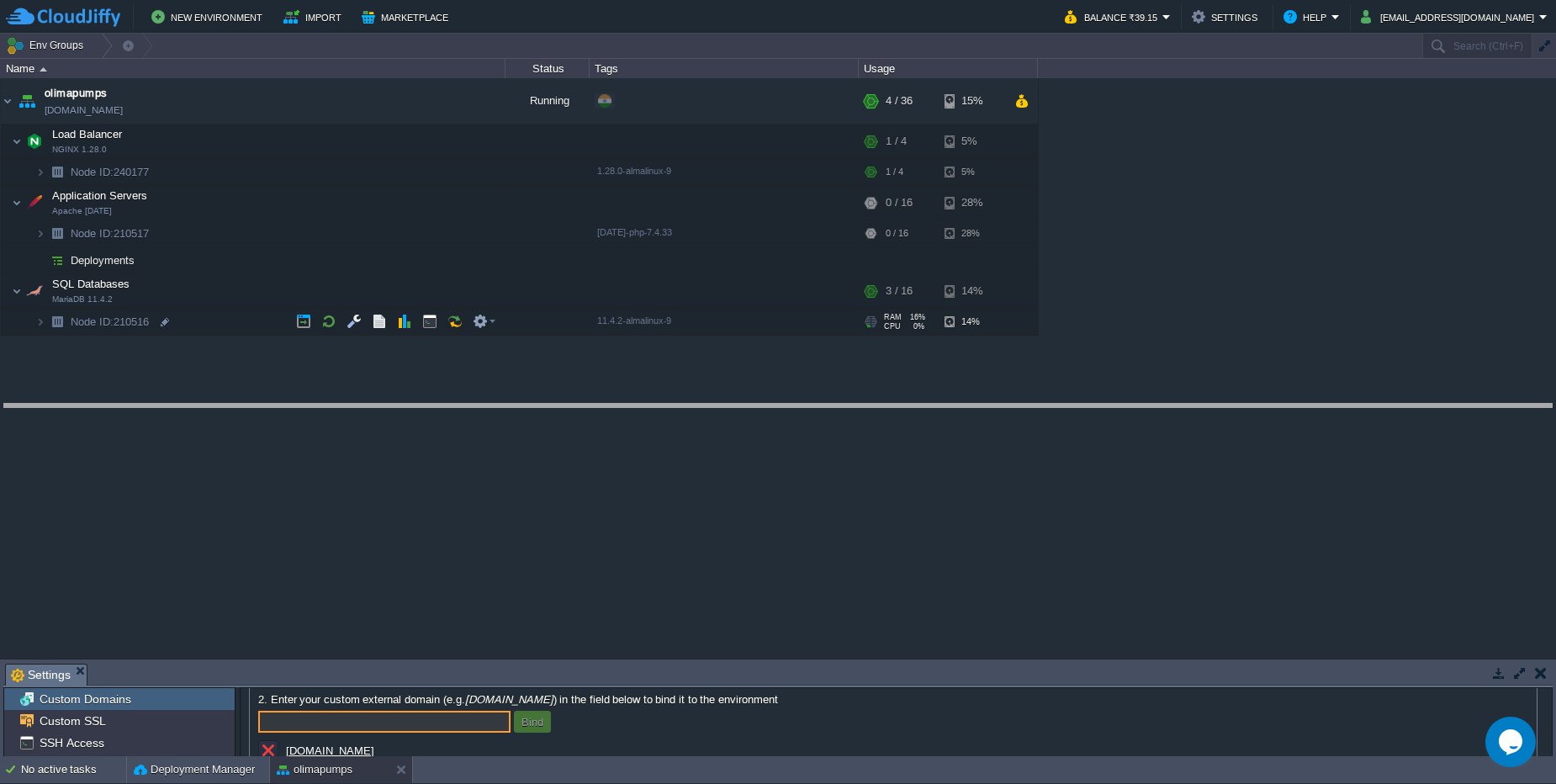
drag, startPoint x: 505, startPoint y: 667, endPoint x: 488, endPoint y: 407, distance: 260.6
click at [488, 407] on body "New Environment Import Marketplace Bonus ₹0.00 Upgrade Account Balance ₹39.15 S…" at bounding box center [778, 392] width 1556 height 784
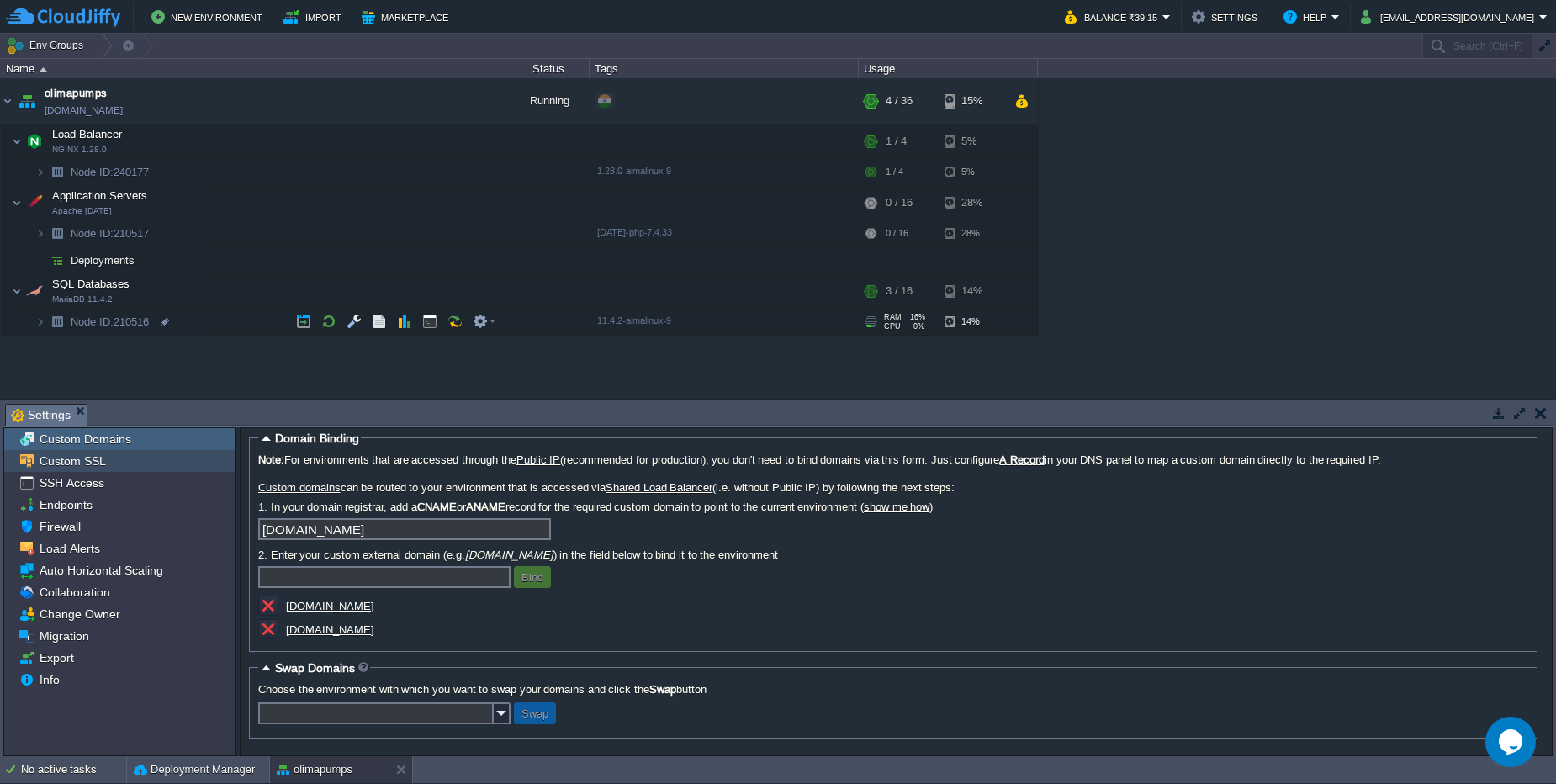
click at [64, 460] on span "Custom SSL" at bounding box center [72, 461] width 72 height 15
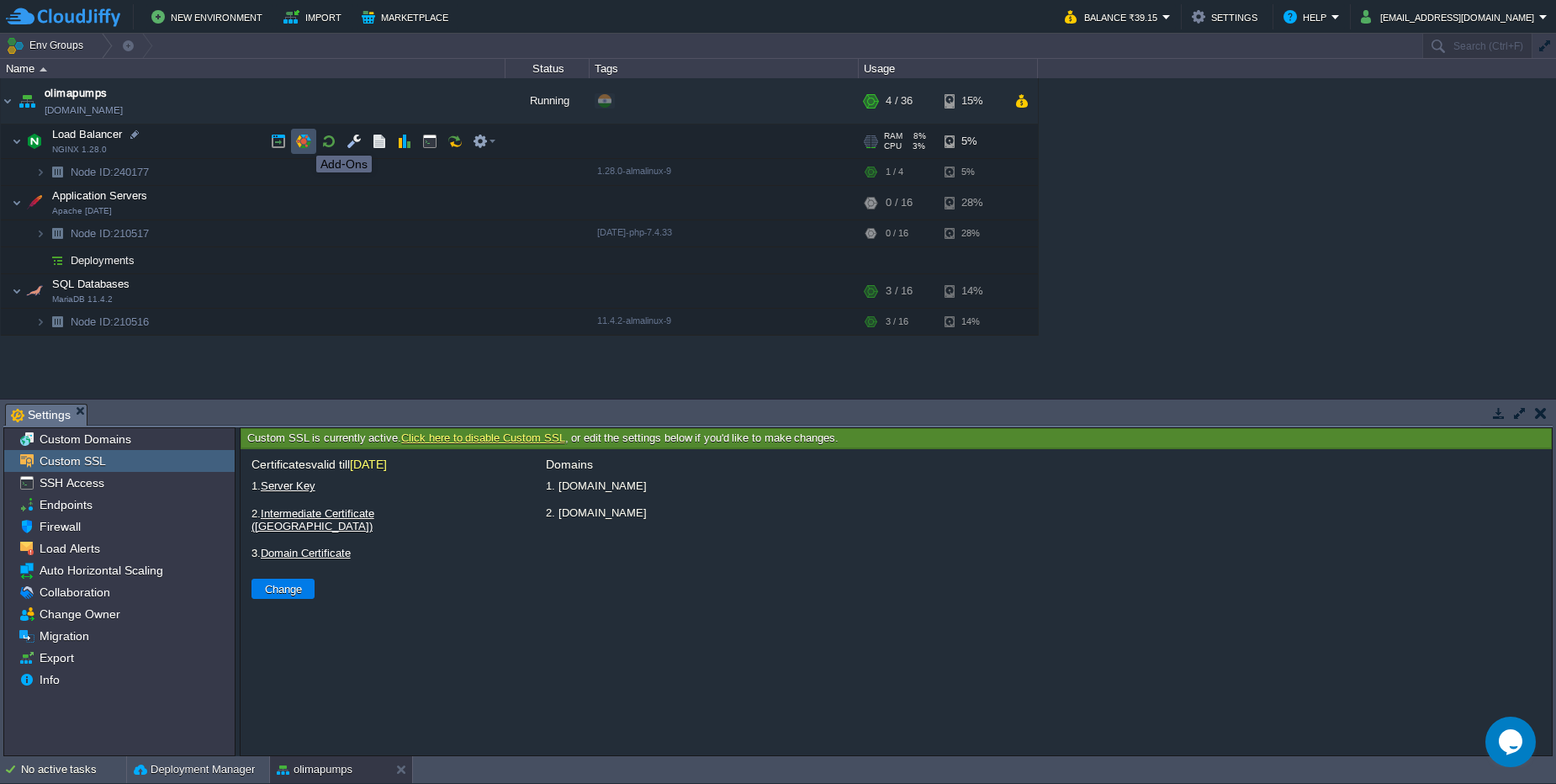
click at [304, 141] on button "button" at bounding box center [304, 142] width 15 height 15
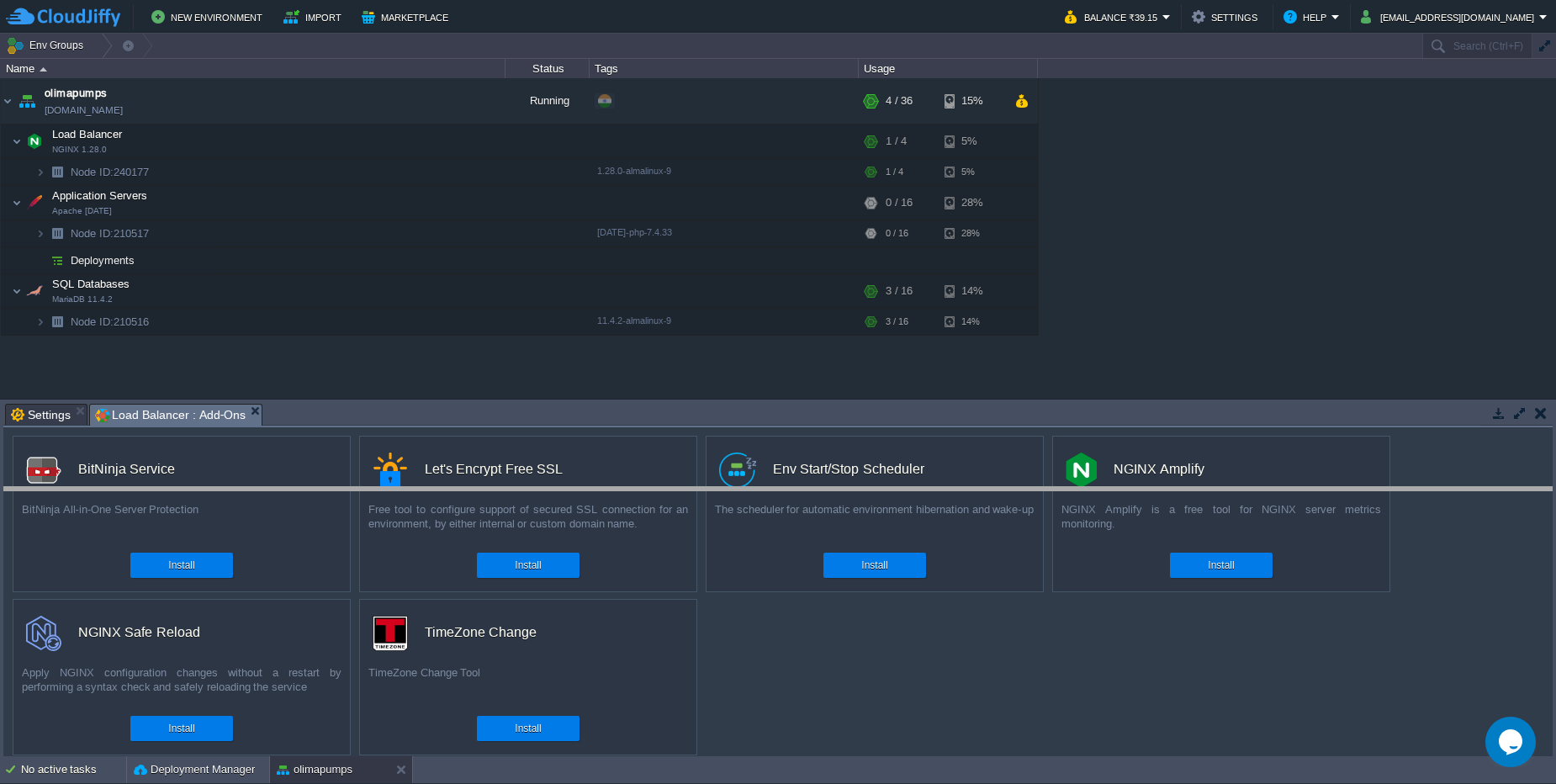
drag, startPoint x: 614, startPoint y: 410, endPoint x: 606, endPoint y: 494, distance: 84.4
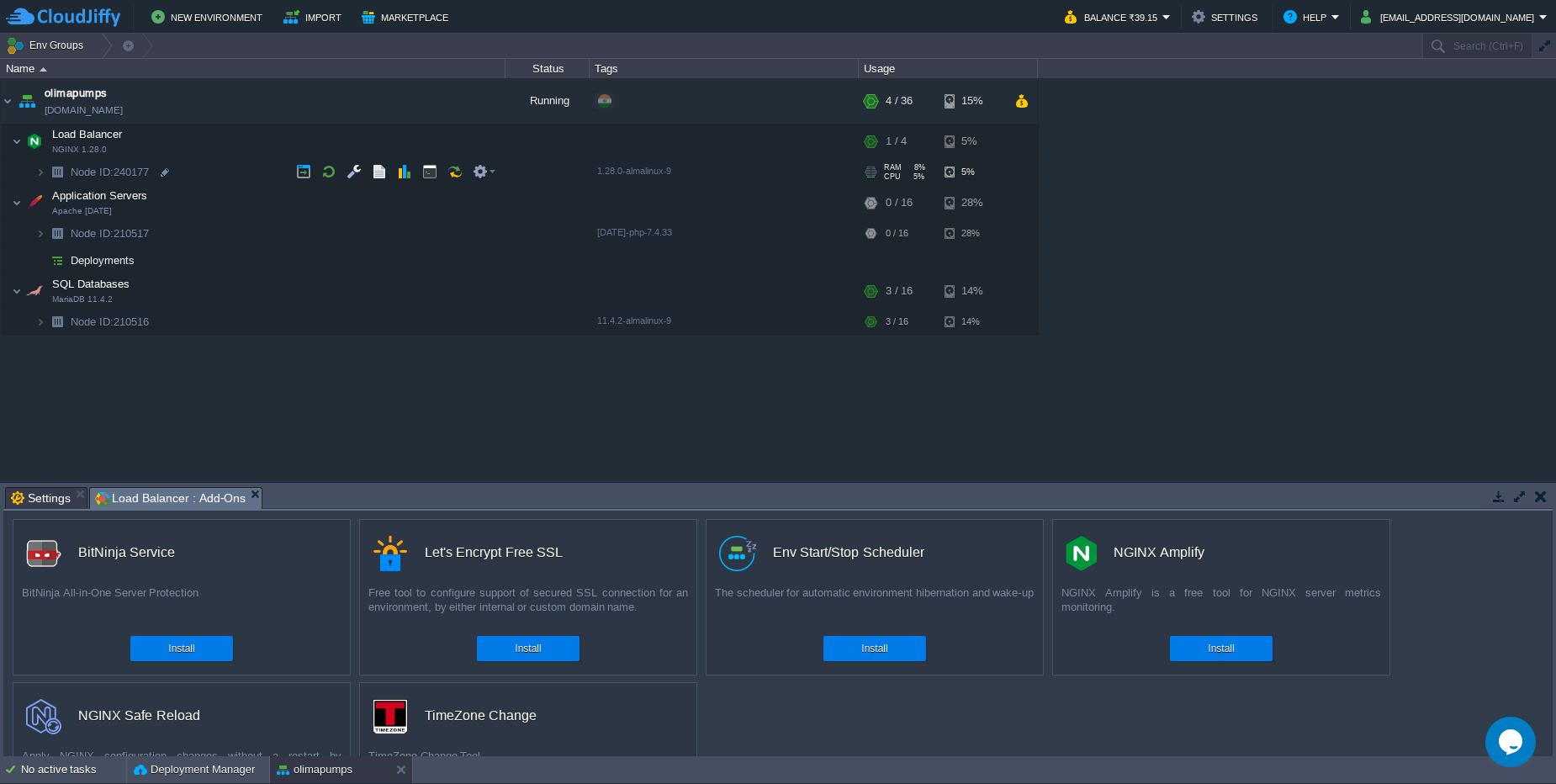
click at [46, 171] on img at bounding box center [57, 172] width 23 height 26
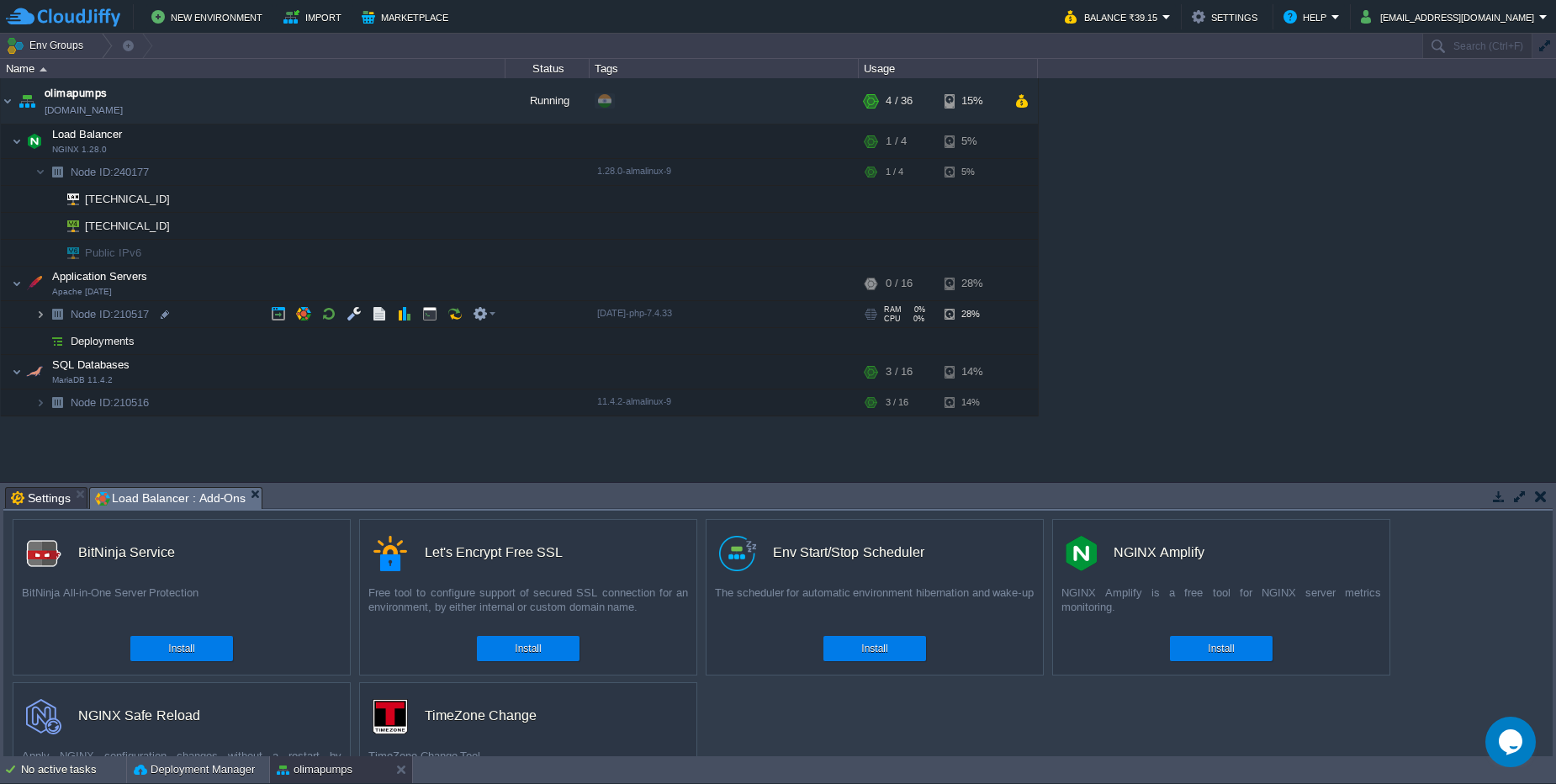
click at [40, 308] on img at bounding box center [40, 314] width 10 height 26
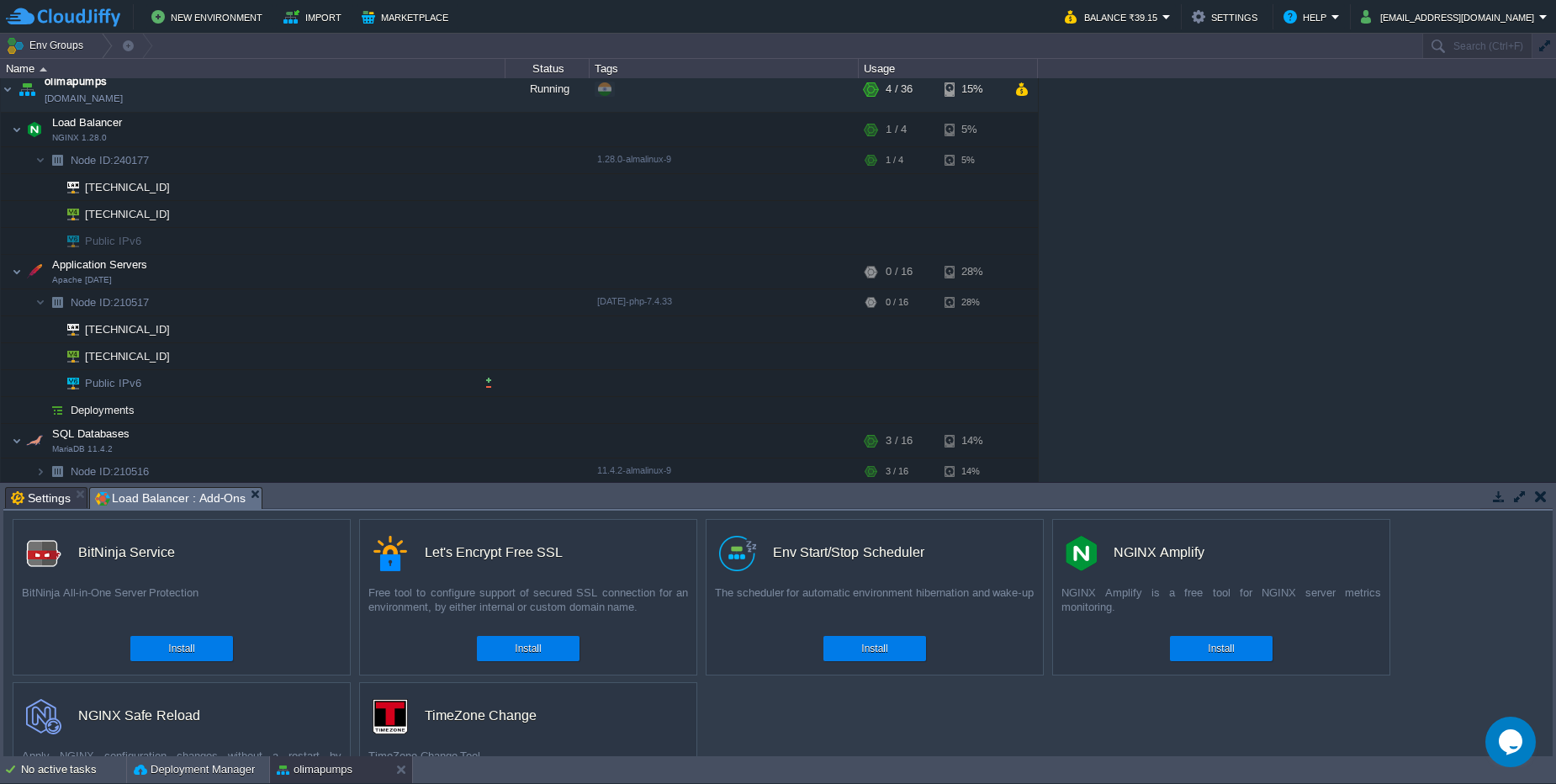
scroll to position [15, 0]
click at [30, 468] on img at bounding box center [23, 463] width 23 height 15
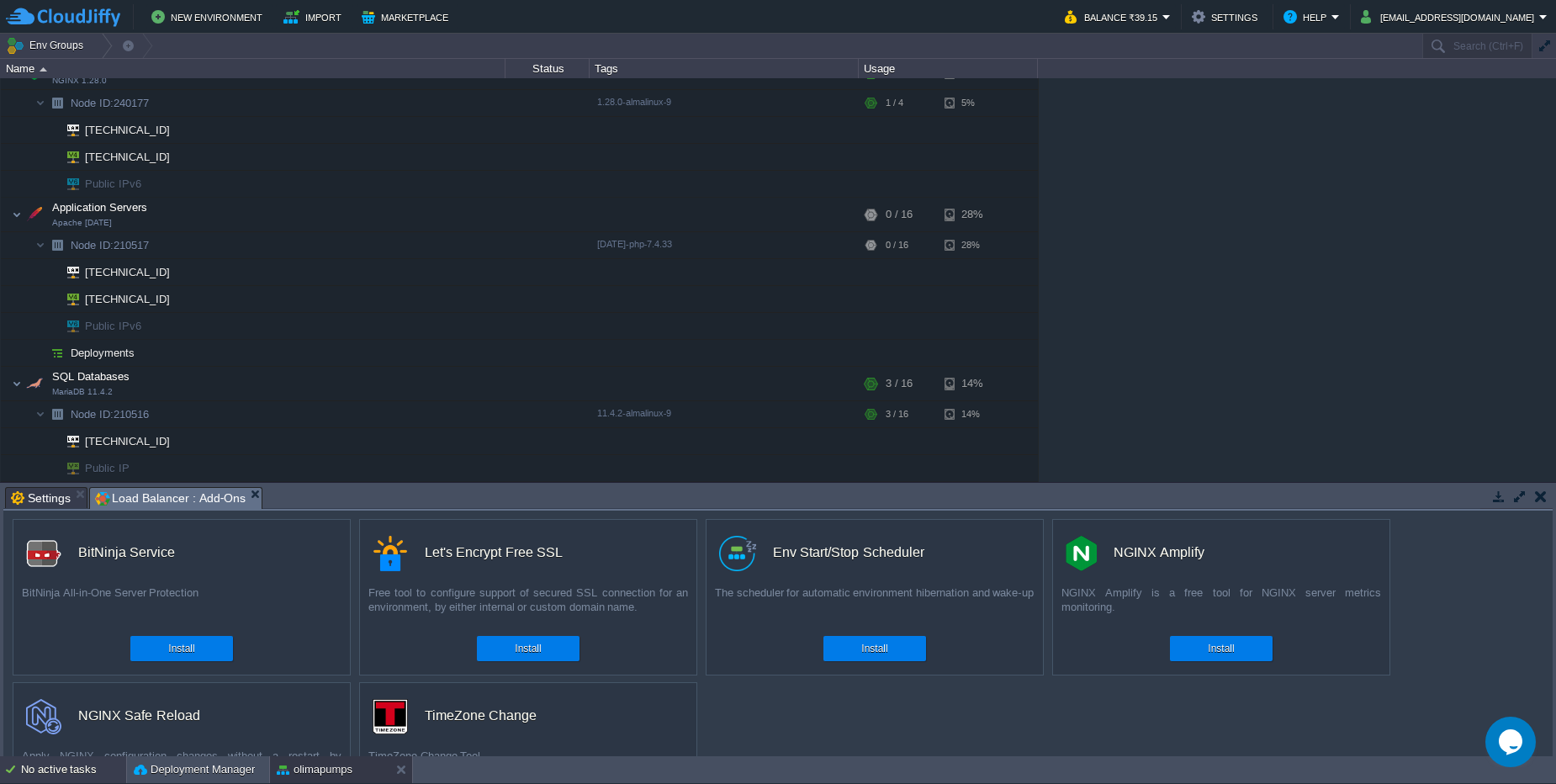
click at [70, 760] on div "No active tasks" at bounding box center [73, 769] width 105 height 27
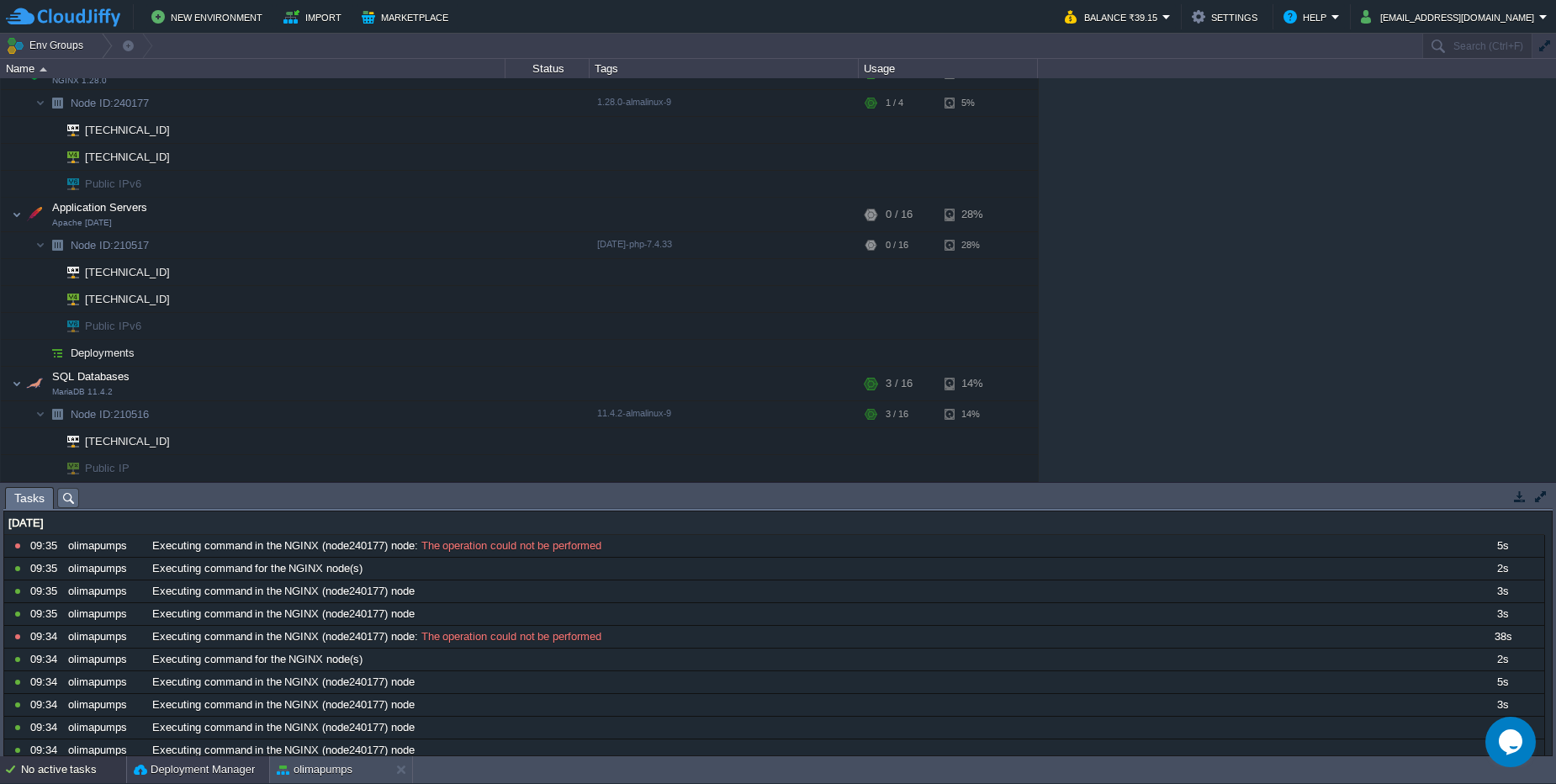
click at [171, 775] on button "Deployment Manager" at bounding box center [194, 769] width 121 height 17
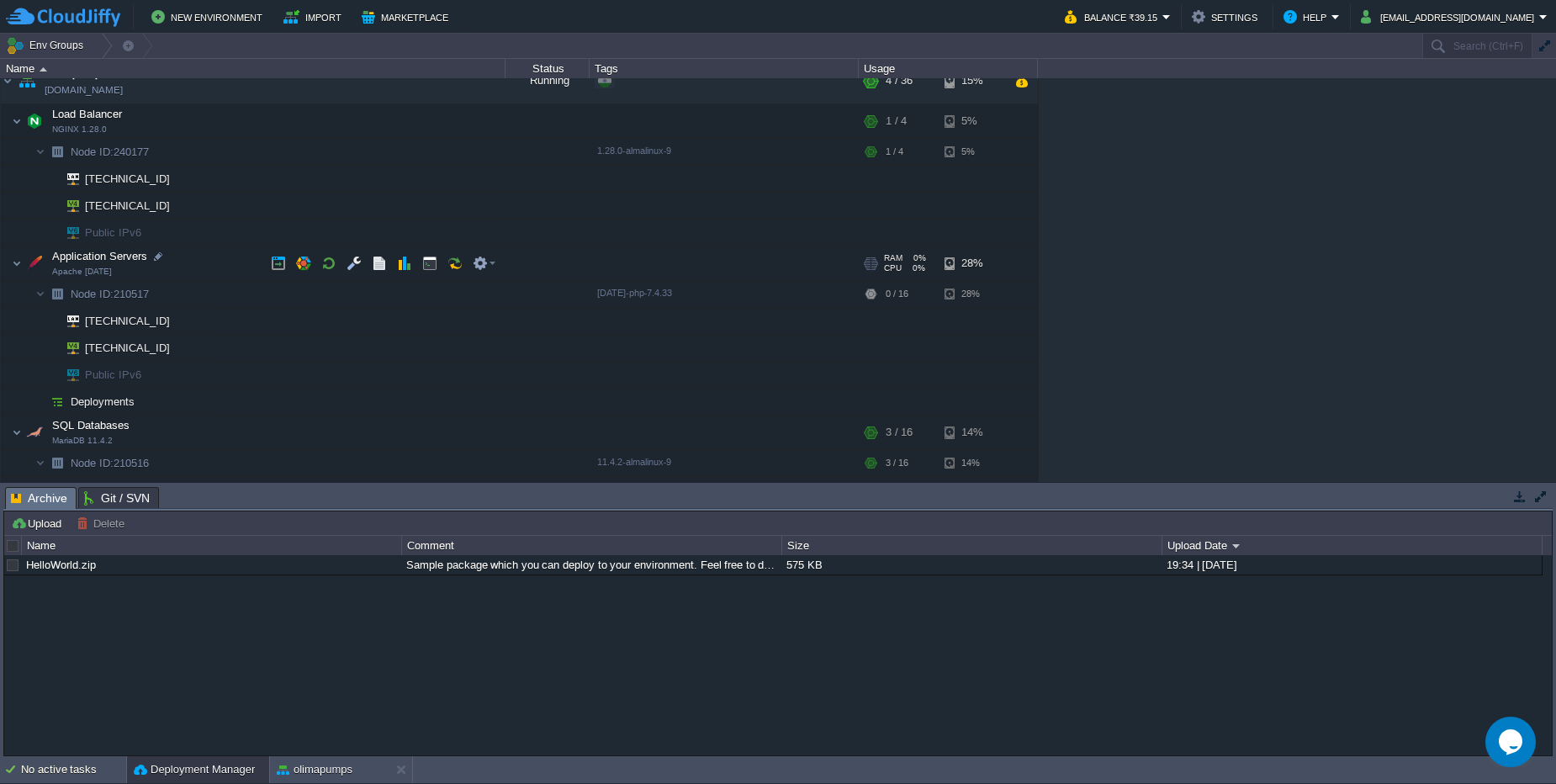
scroll to position [0, 0]
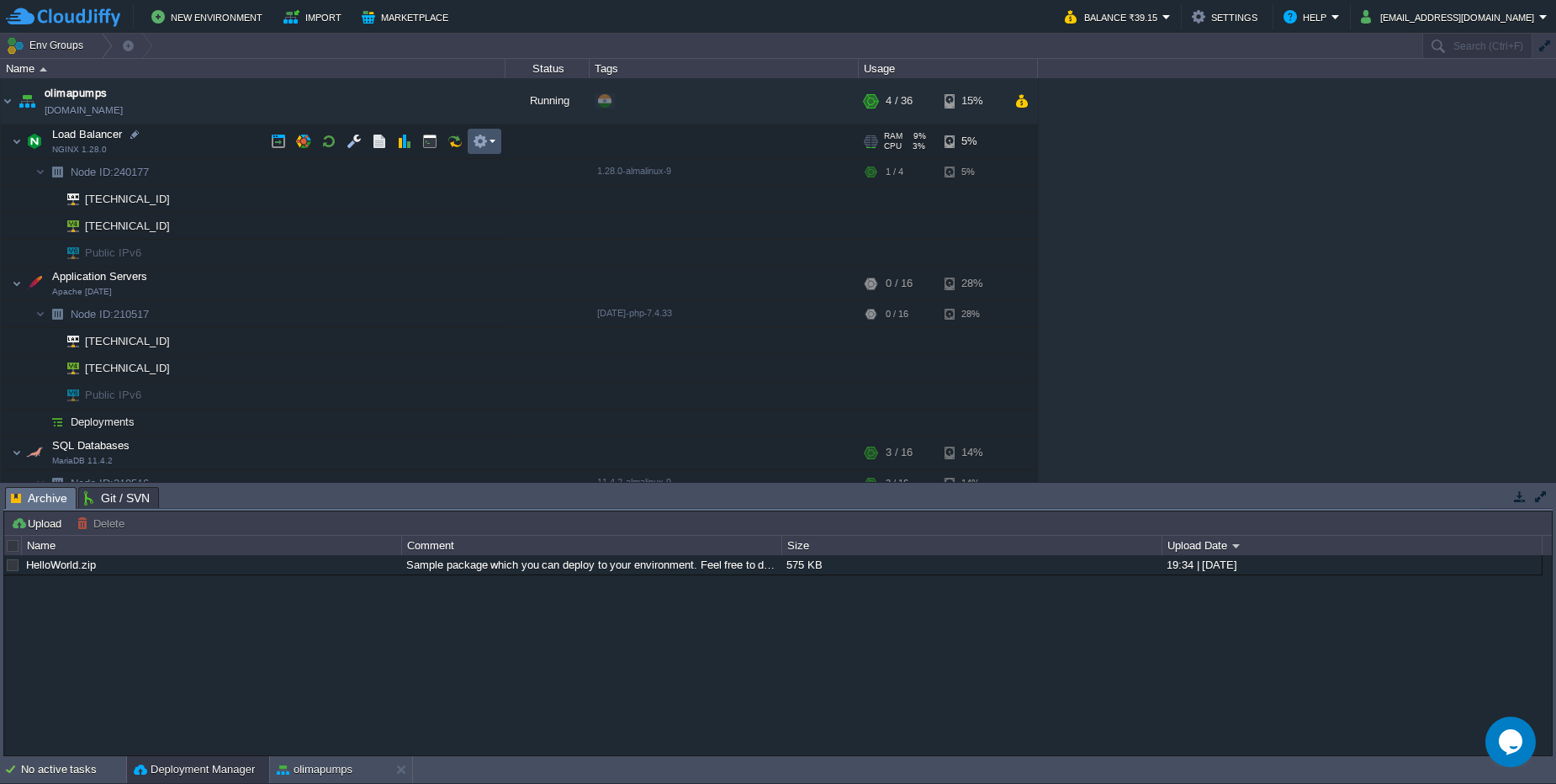
click at [484, 147] on button "button" at bounding box center [480, 142] width 15 height 15
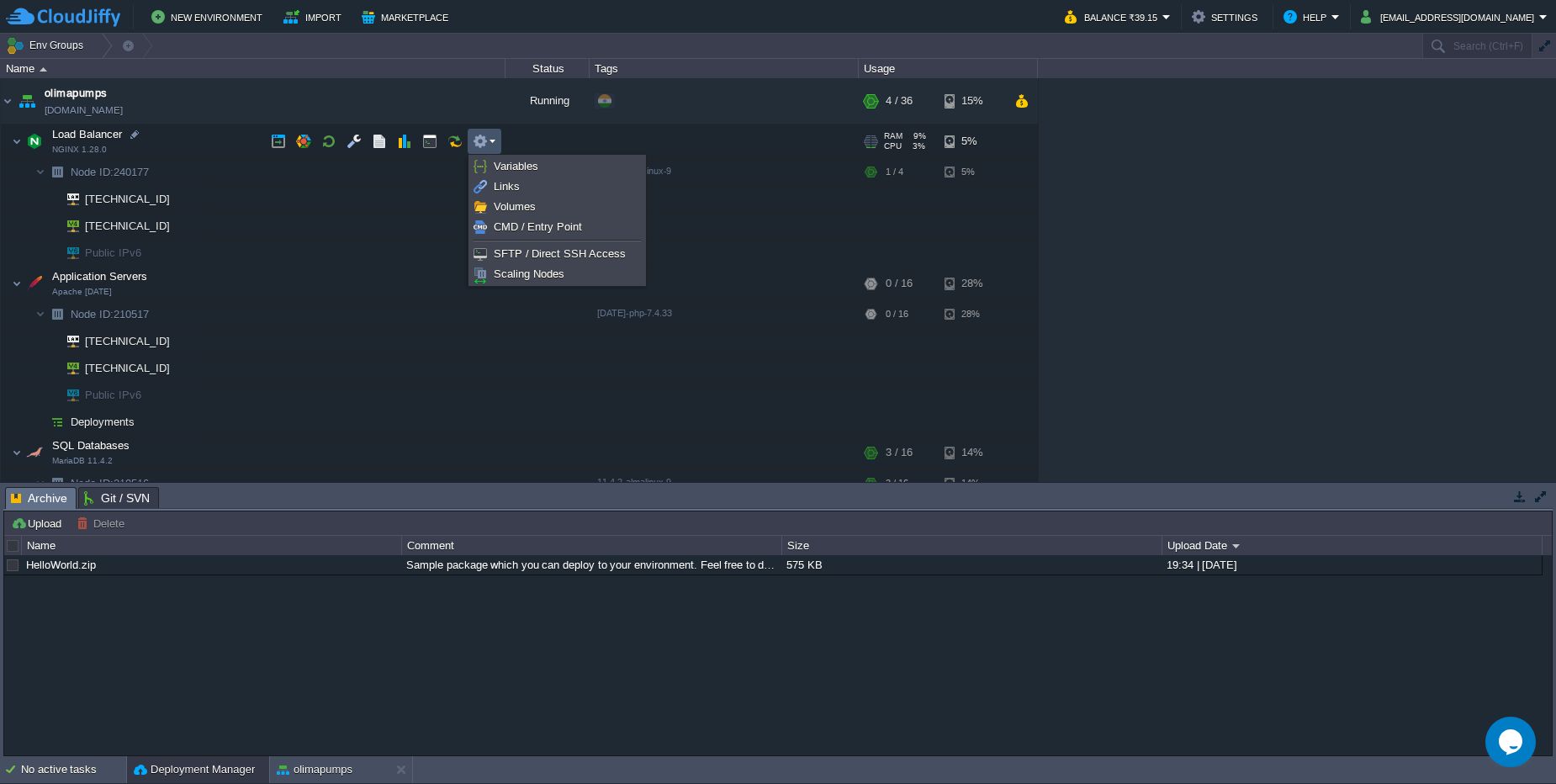
click at [484, 147] on button "button" at bounding box center [480, 142] width 15 height 15
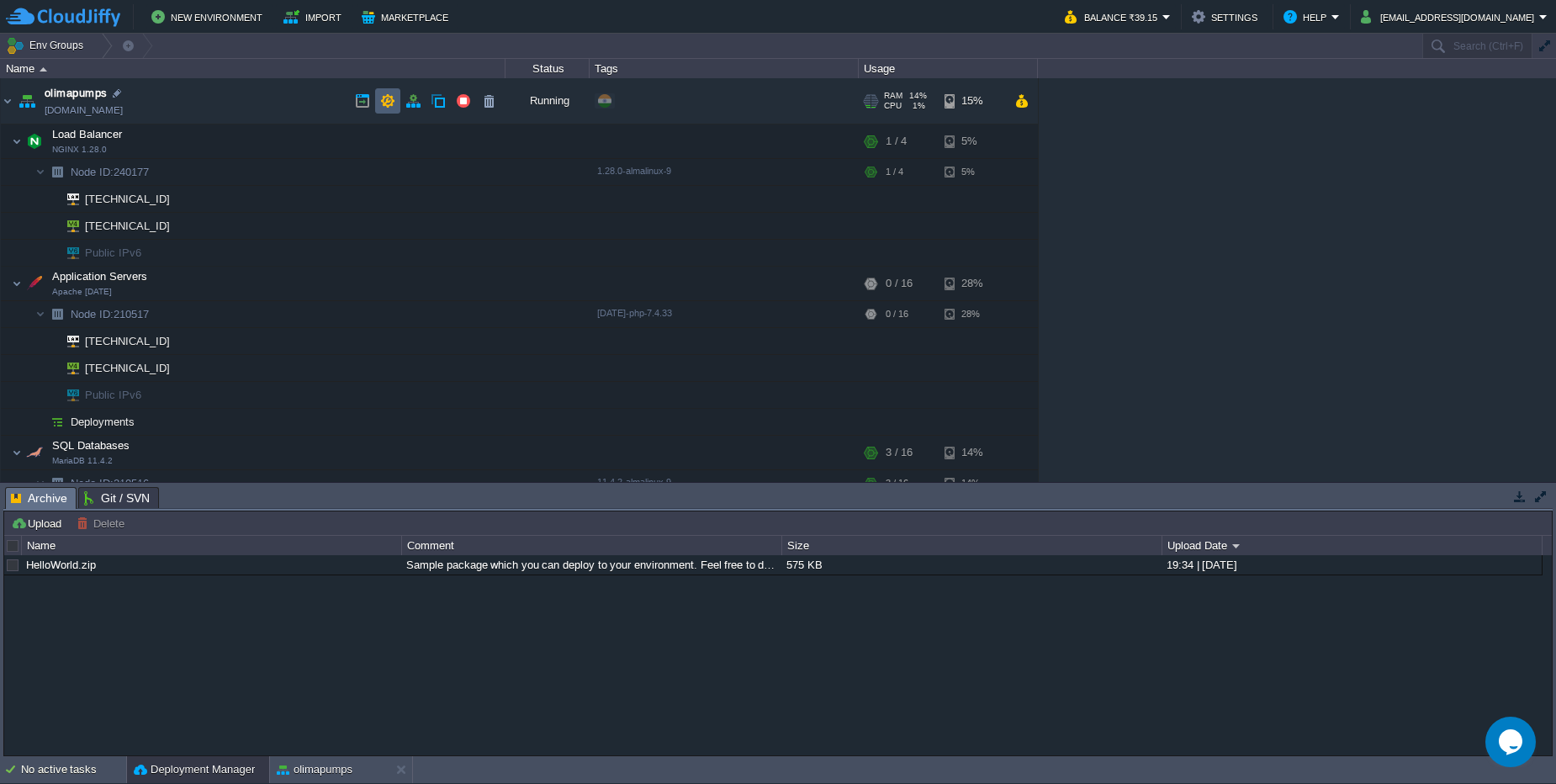
click at [395, 101] on td at bounding box center [387, 100] width 25 height 25
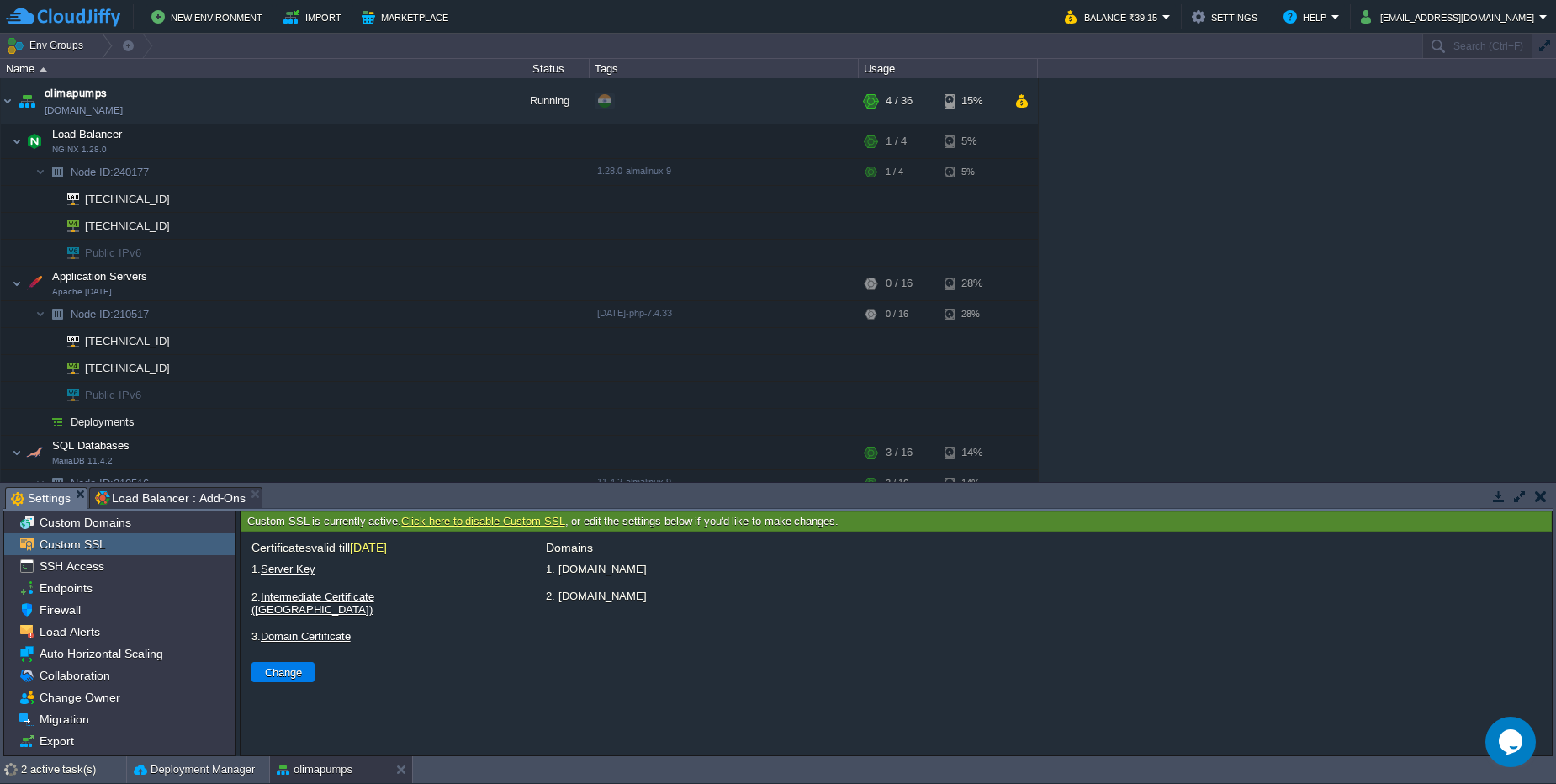
click at [589, 599] on li "2. www.olimapumps.com" at bounding box center [1043, 596] width 1000 height 21
click at [671, 602] on li "2. www.olimapumps.com" at bounding box center [1043, 596] width 1000 height 21
drag, startPoint x: 671, startPoint y: 602, endPoint x: 561, endPoint y: 599, distance: 110.0
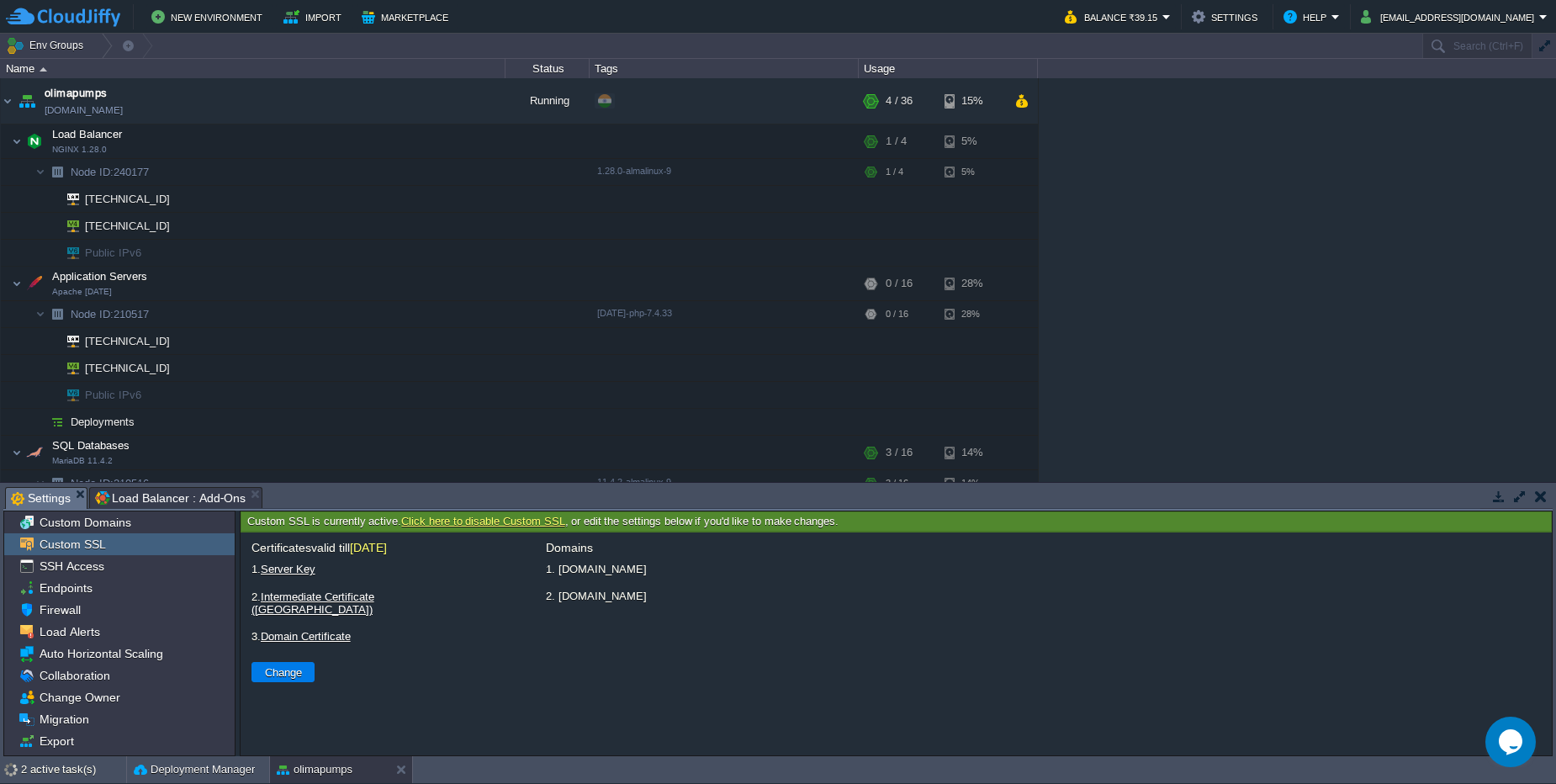
click at [561, 599] on li "2. www.olimapumps.com" at bounding box center [1043, 596] width 1000 height 21
click at [889, 608] on div "Domains 1. olimapumps.com 2. www.olimapumps.com" at bounding box center [1043, 644] width 1000 height 206
click at [301, 629] on link "Domain Certificate" at bounding box center [306, 635] width 90 height 13
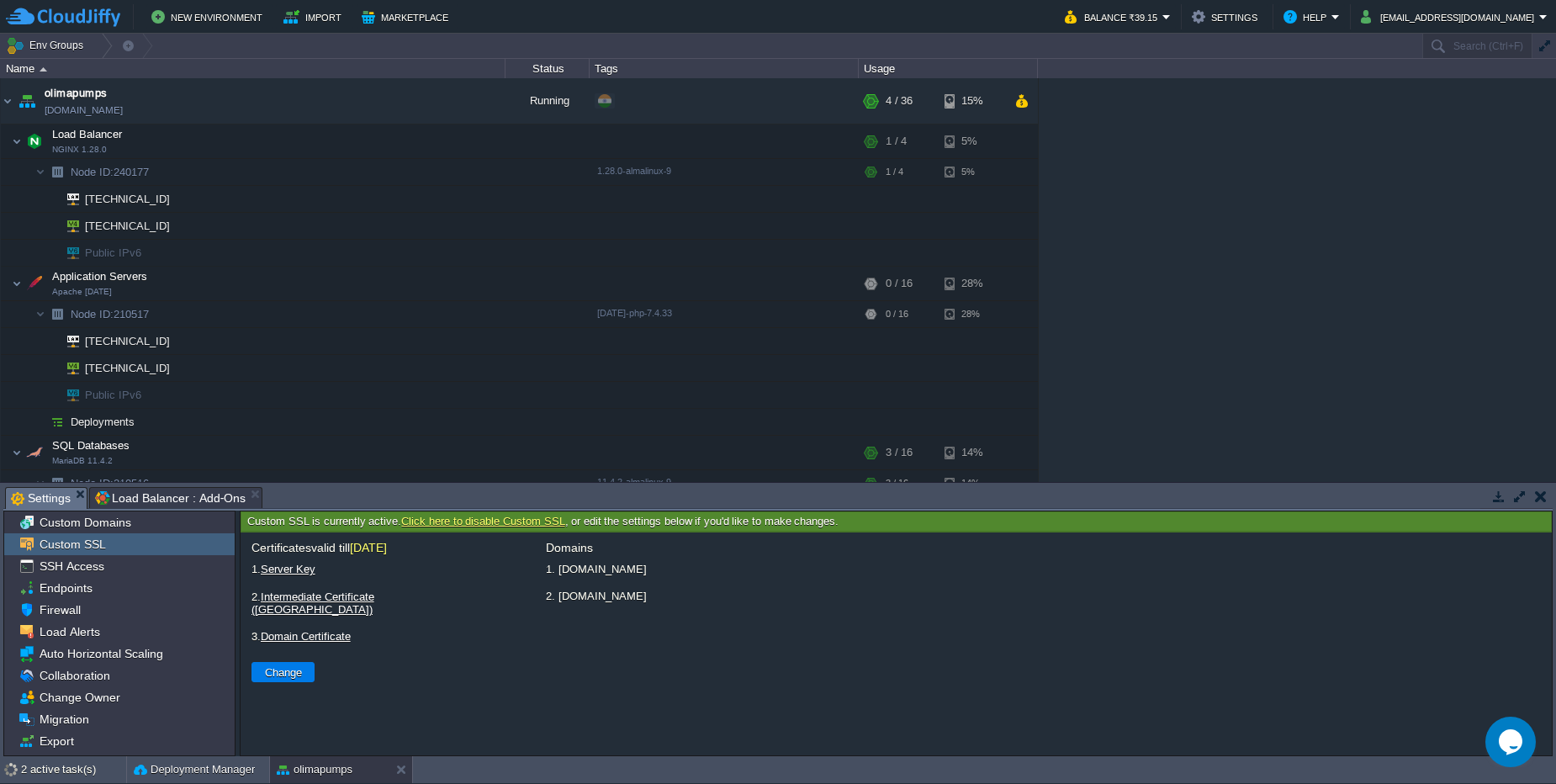
click at [301, 629] on link "Domain Certificate" at bounding box center [306, 635] width 90 height 13
click at [410, 103] on button "button" at bounding box center [413, 101] width 15 height 15
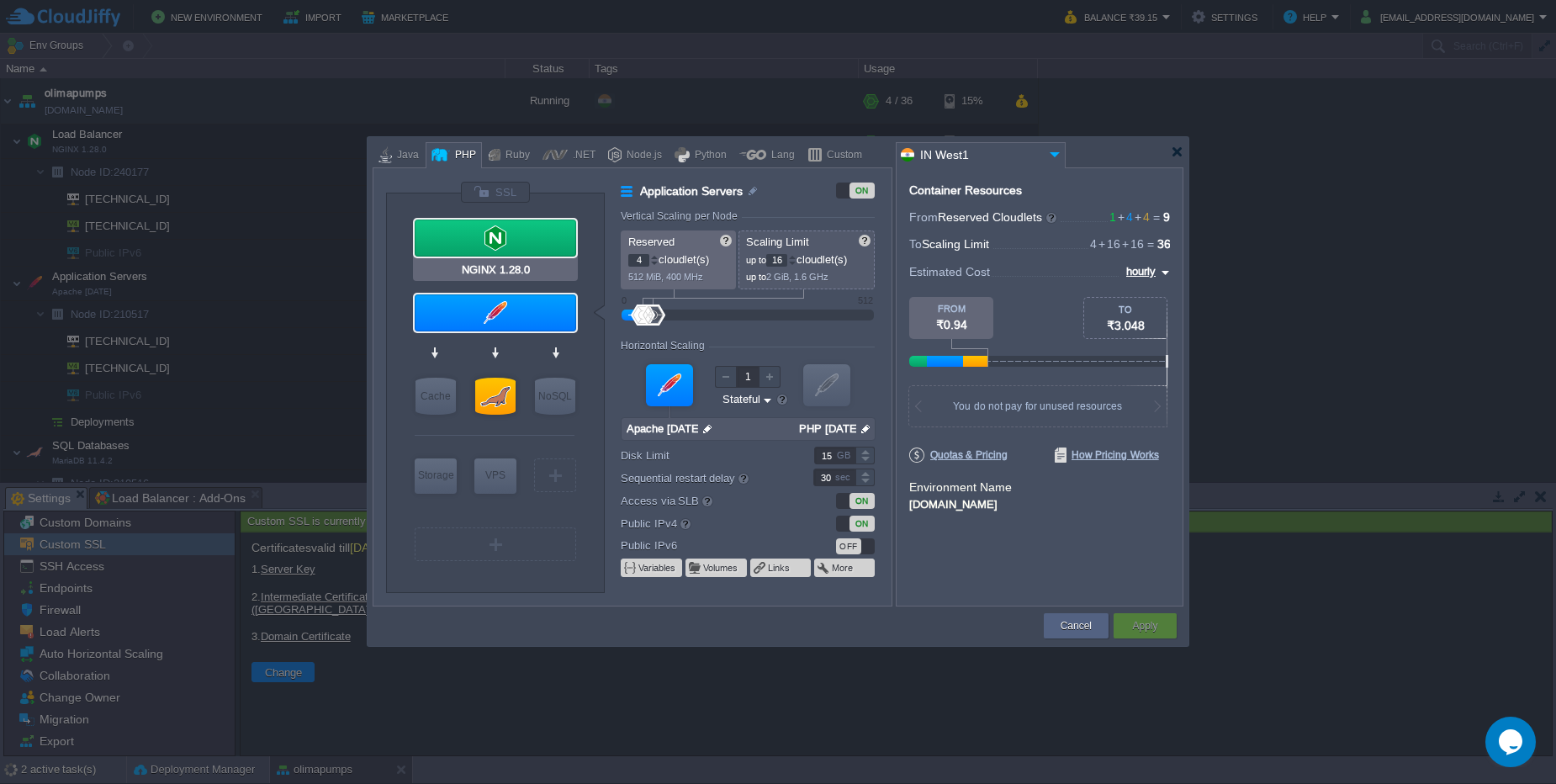
click at [525, 241] on div at bounding box center [495, 238] width 161 height 37
type input "Load Balancer"
type input "1"
type input "4"
type input "NGINX 1.28.0"
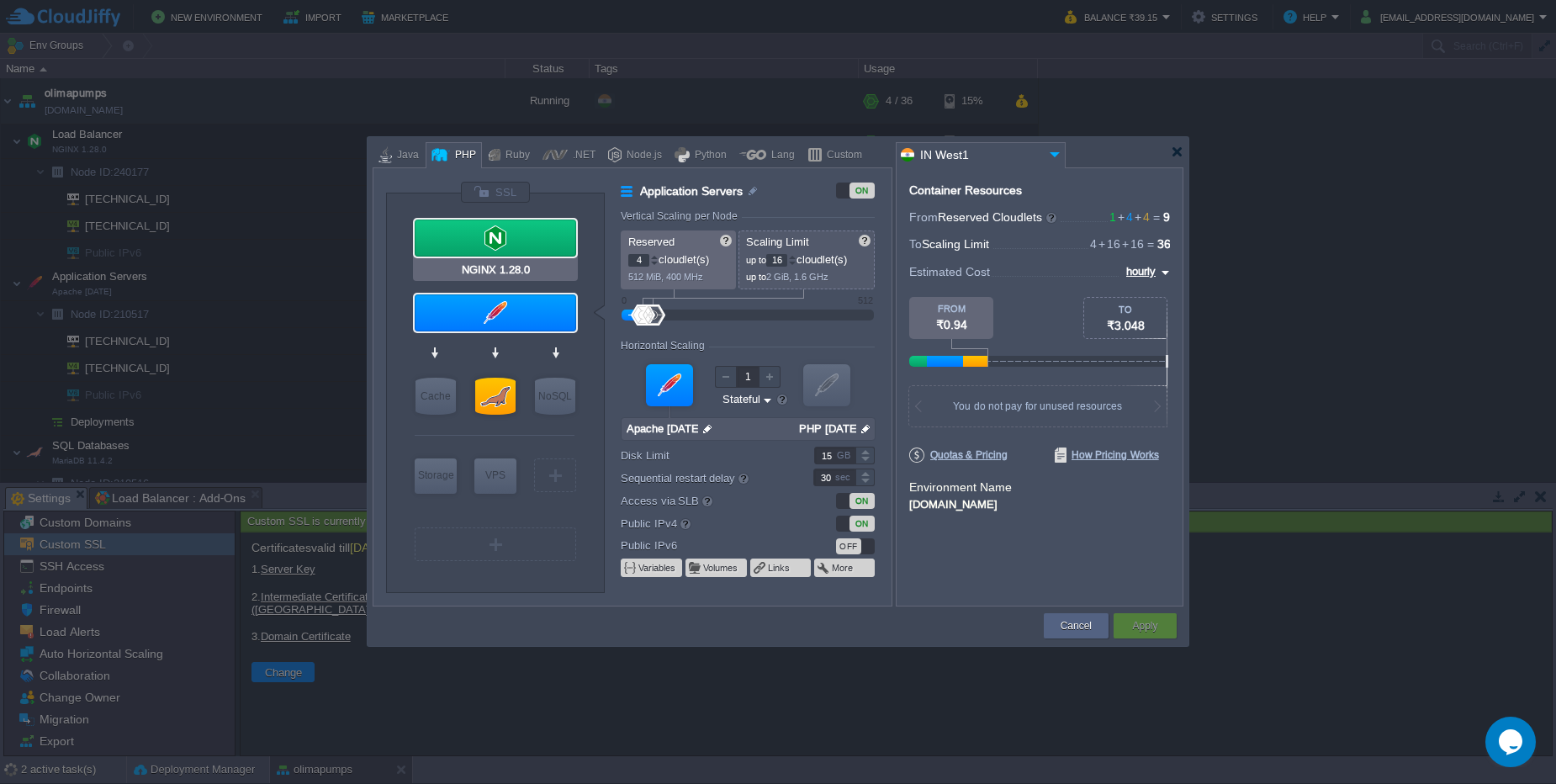
type input "null"
type input "1.28.0-almalinux-9"
type input "20"
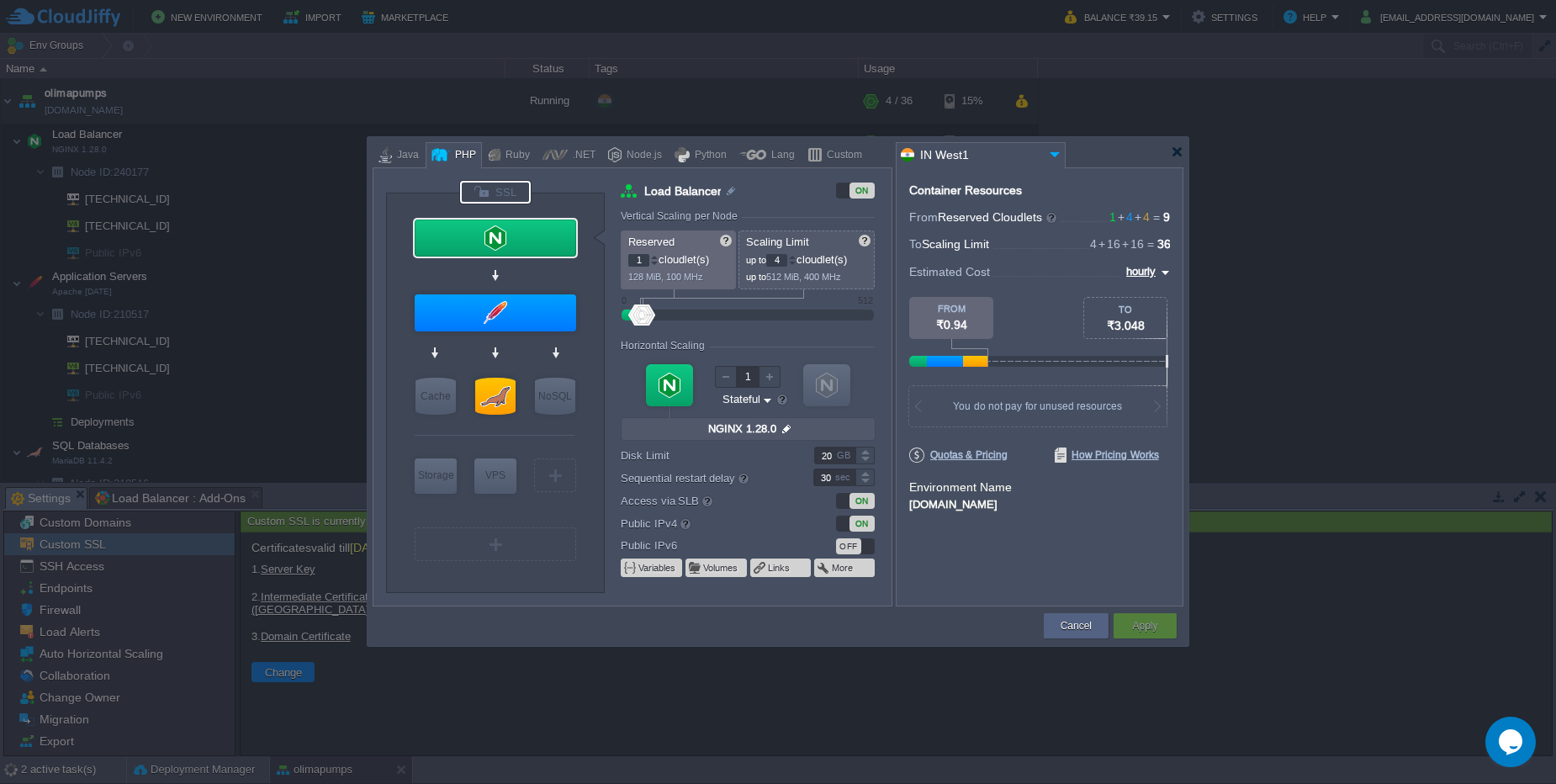
click at [513, 194] on div at bounding box center [495, 192] width 70 height 22
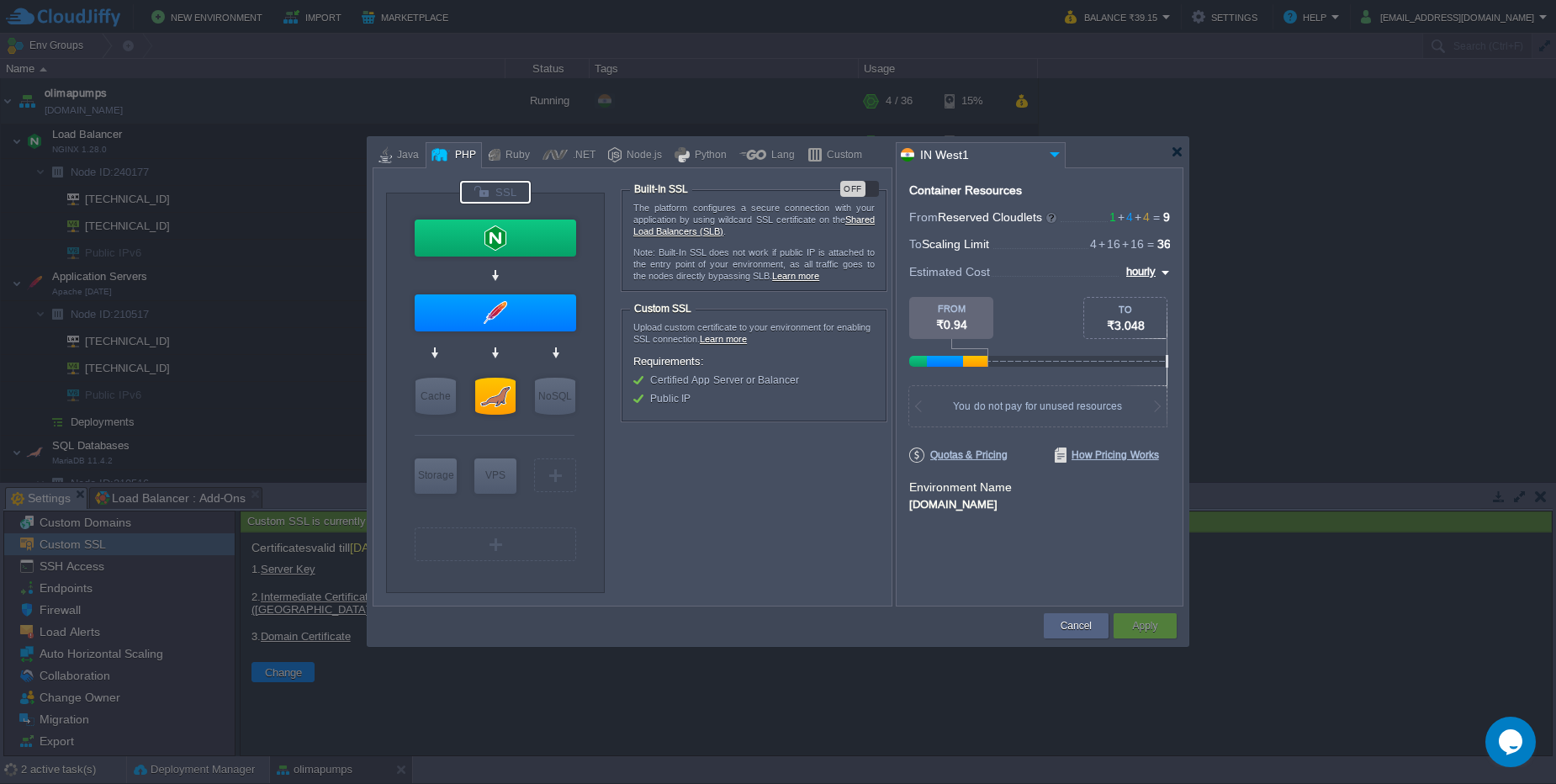
click at [513, 194] on div at bounding box center [495, 192] width 70 height 22
click at [1059, 629] on div "Cancel" at bounding box center [1076, 625] width 40 height 25
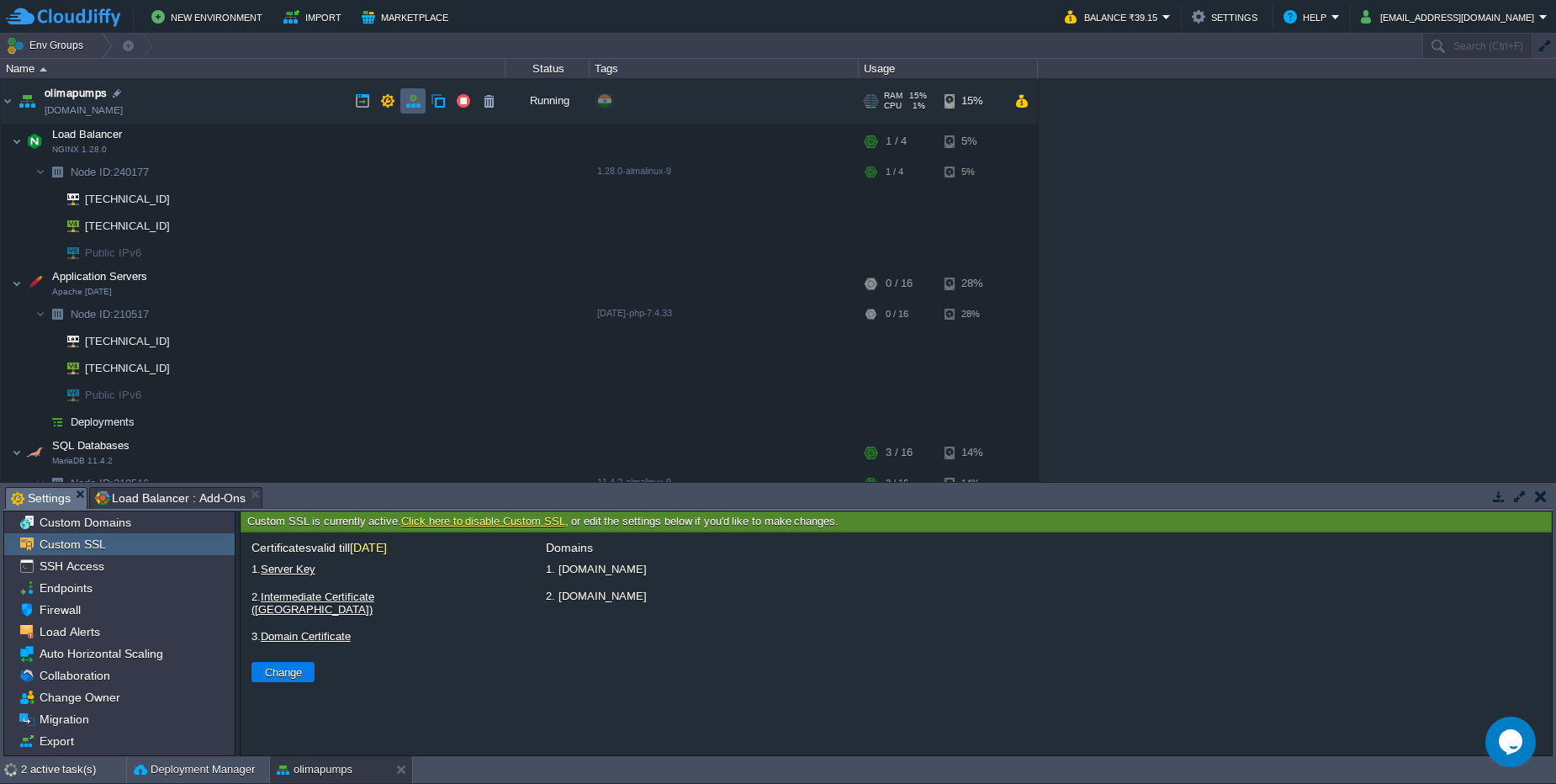
click at [404, 106] on td at bounding box center [412, 100] width 25 height 25
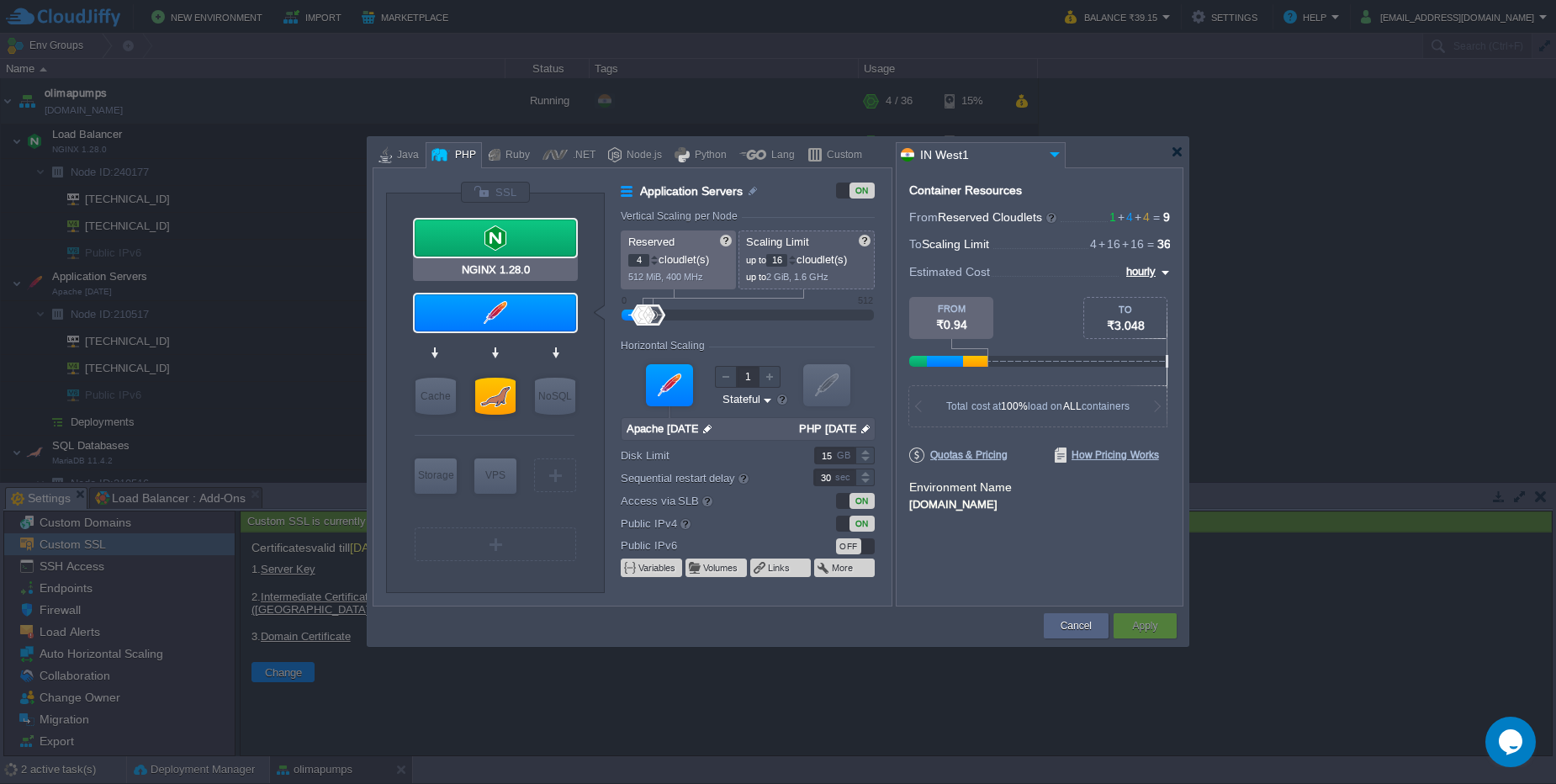
click at [481, 228] on div at bounding box center [495, 238] width 161 height 37
type input "Load Balancer"
type input "1"
type input "4"
type input "NGINX 1.28.0"
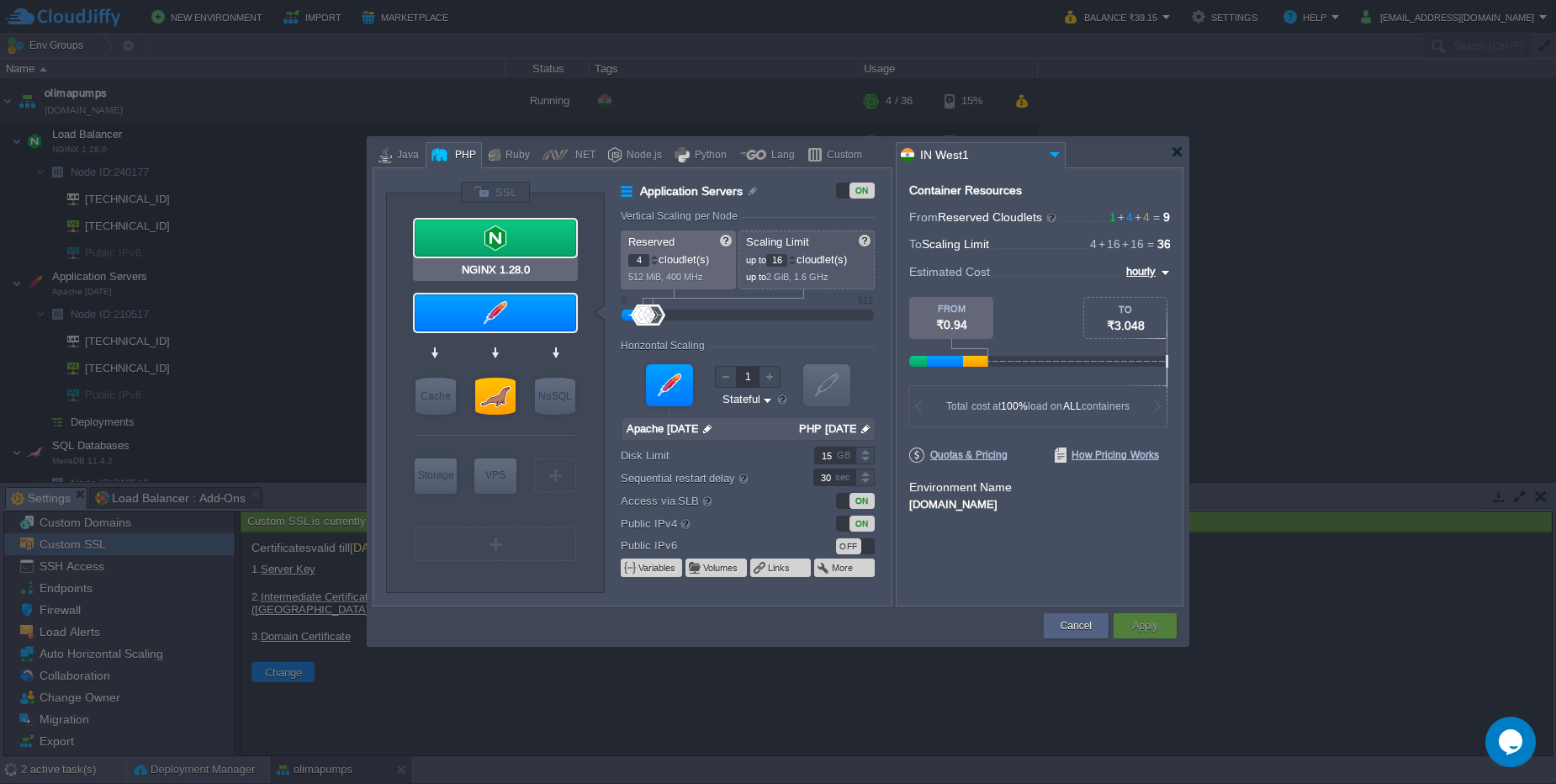
type input "null"
type input "1.28.0-almalinux-9"
type input "20"
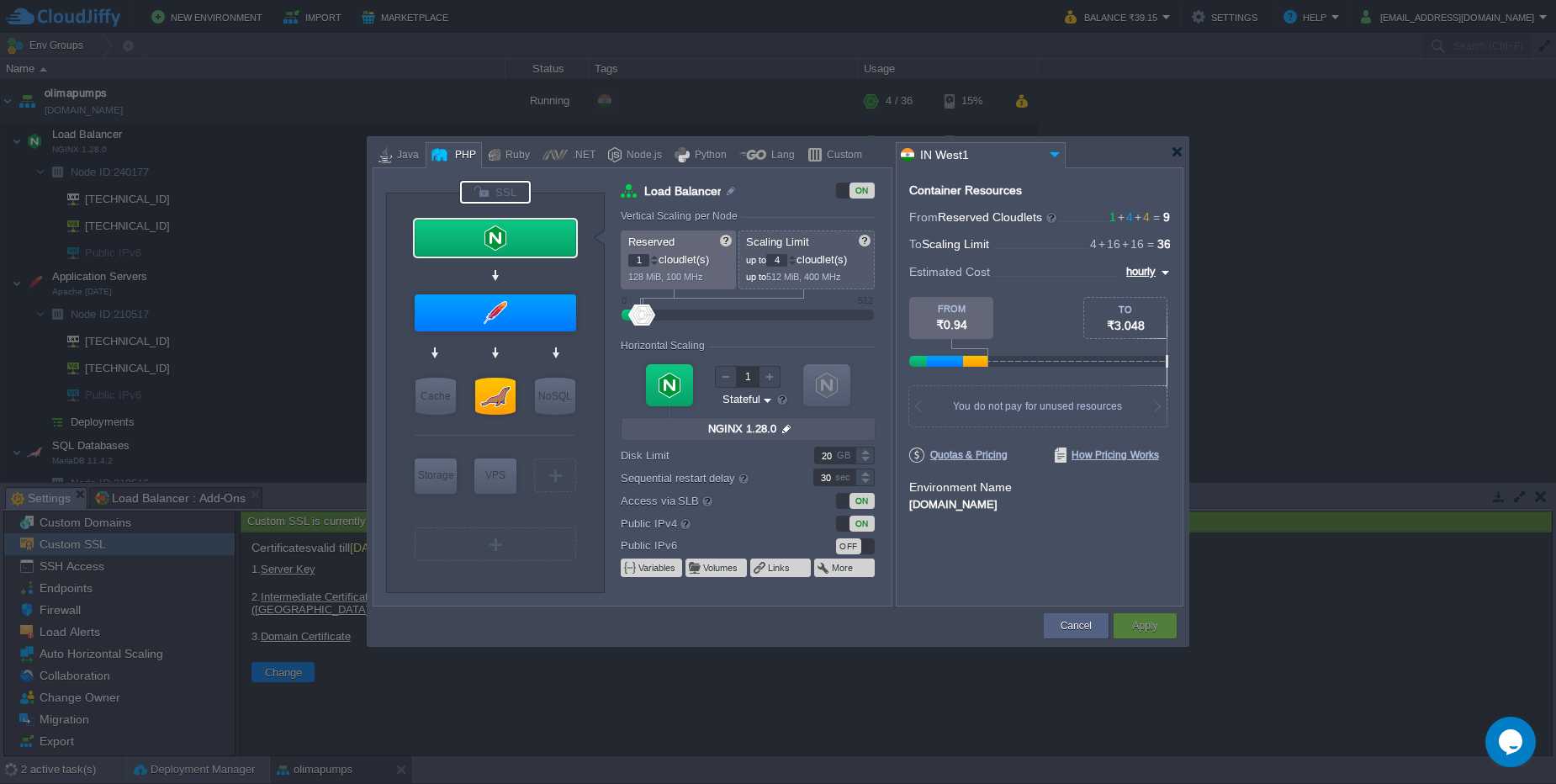
click at [486, 190] on div at bounding box center [495, 192] width 70 height 22
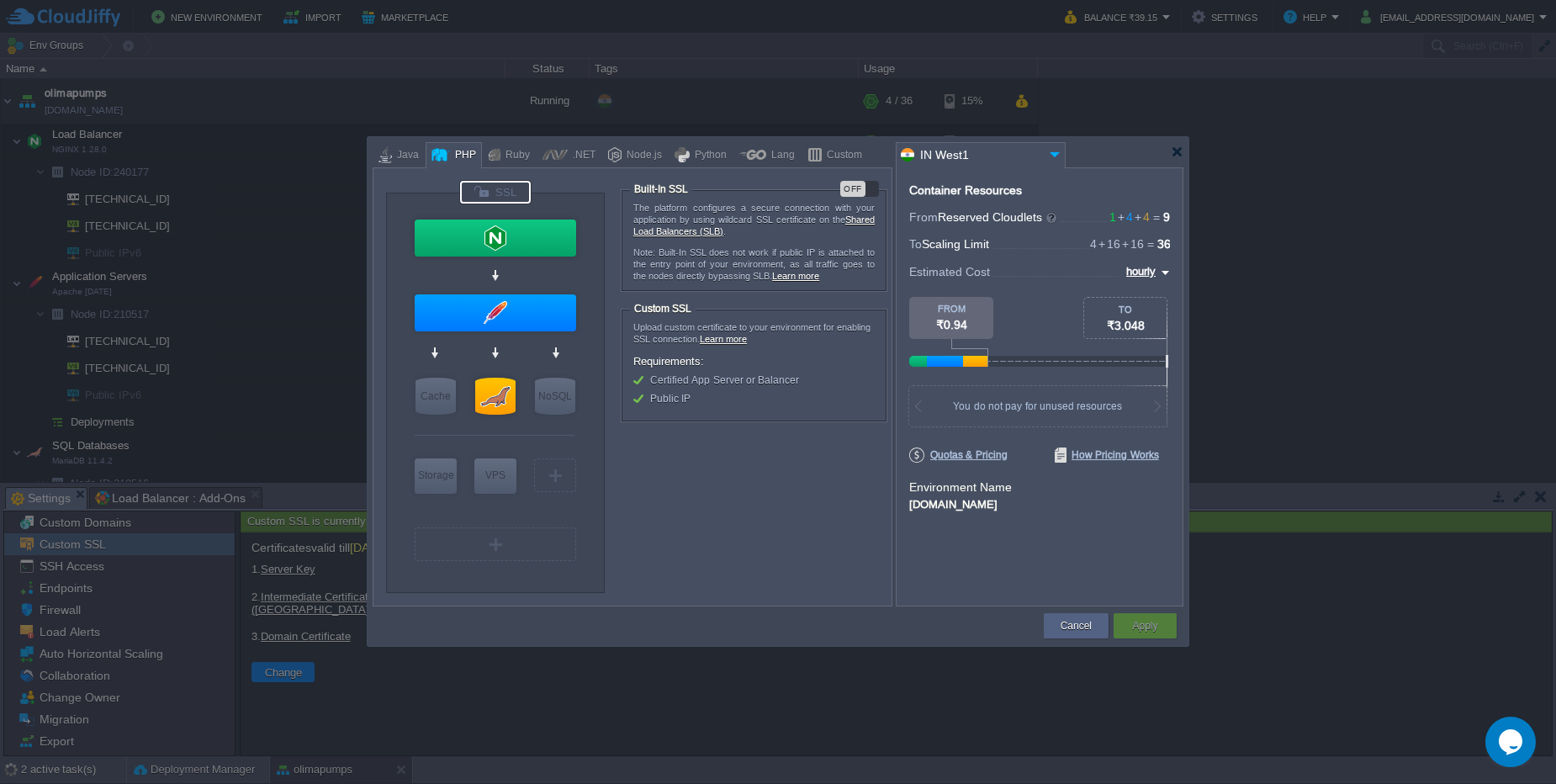
click at [495, 192] on div at bounding box center [495, 192] width 70 height 22
click at [860, 187] on div "OFF" at bounding box center [852, 189] width 25 height 16
click at [1148, 626] on button "Apply" at bounding box center [1144, 626] width 25 height 17
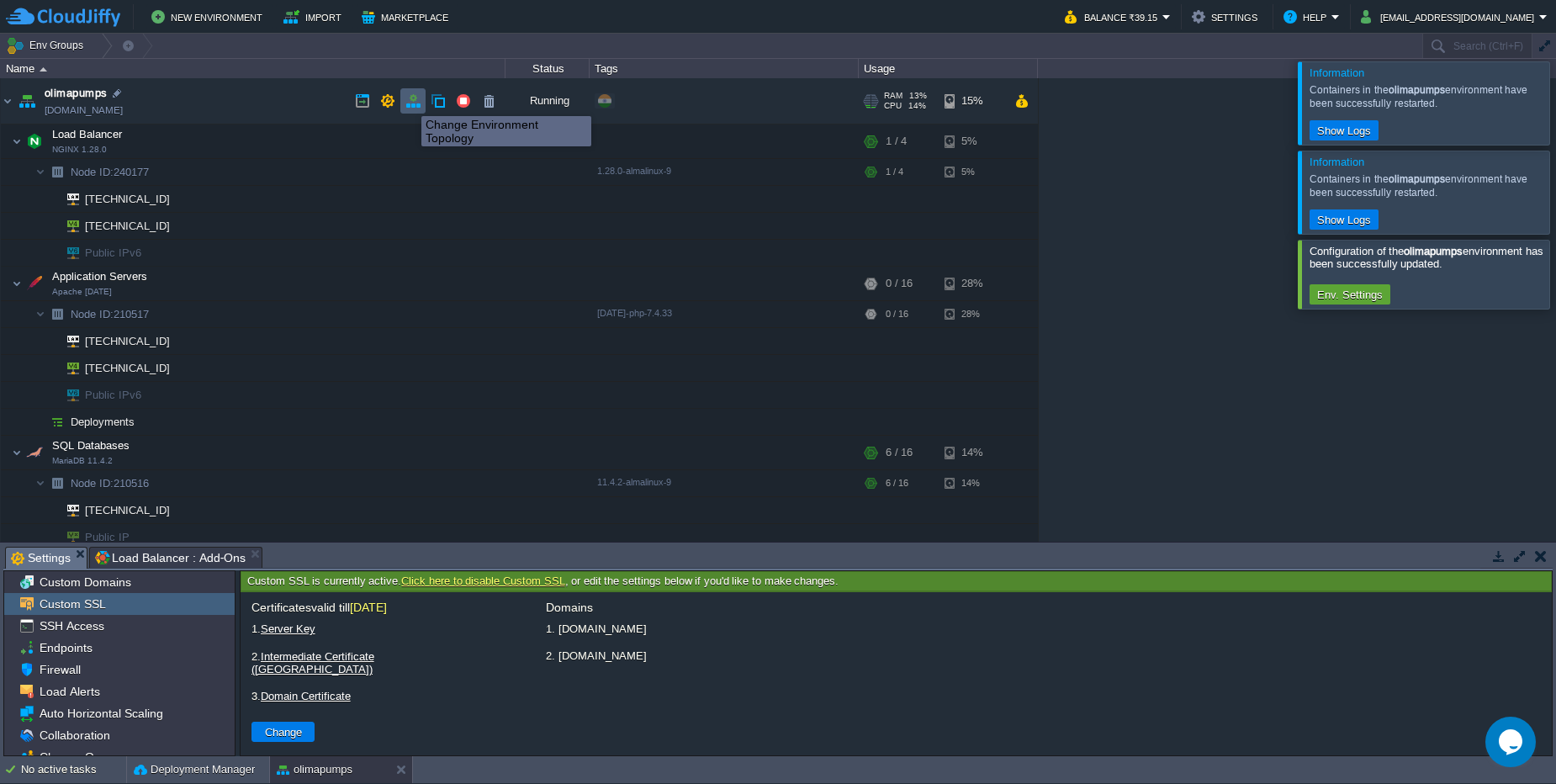
click at [409, 101] on button "button" at bounding box center [413, 101] width 15 height 15
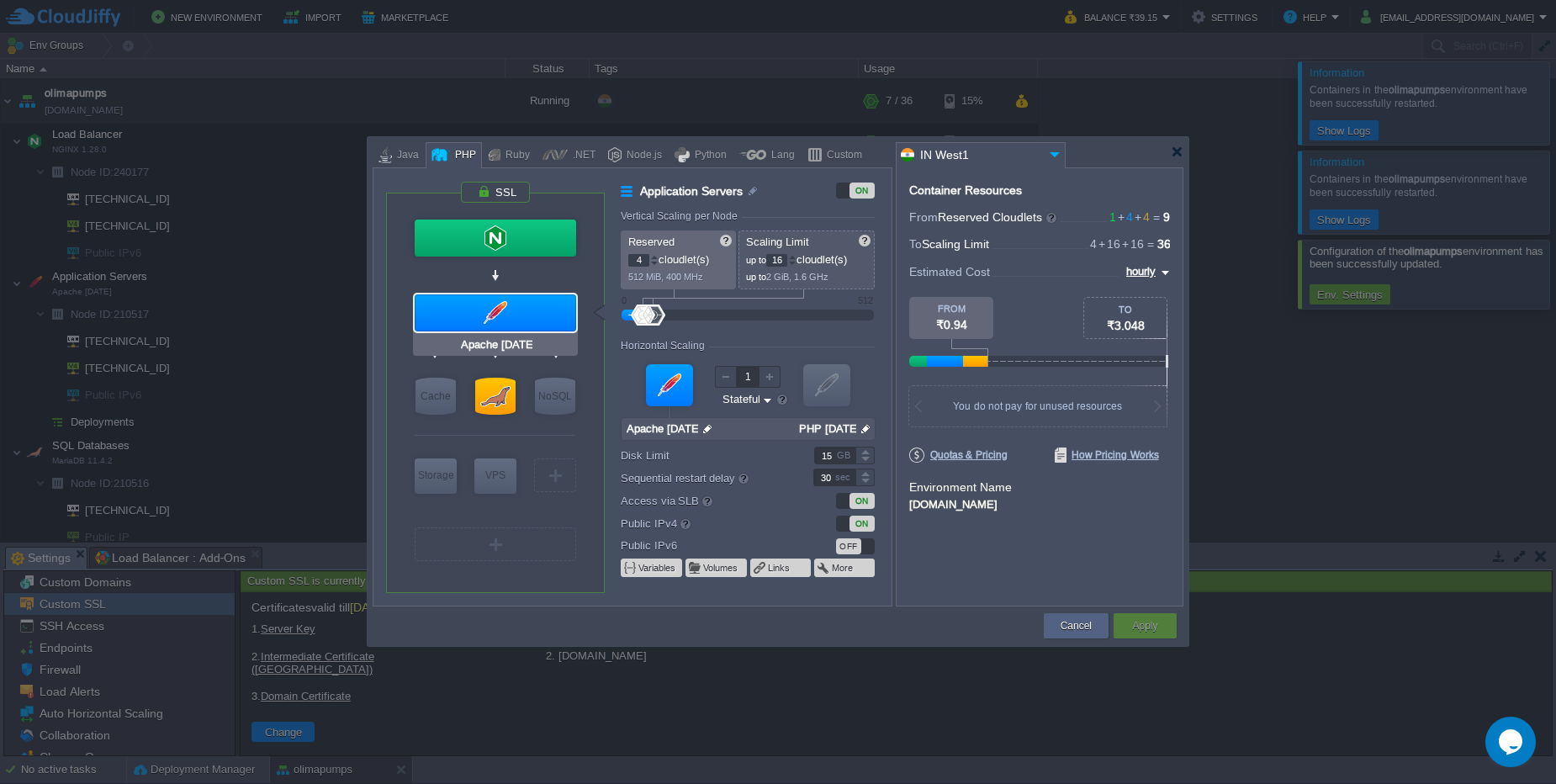
type input "NGINX 1.28.0"
click at [527, 242] on div at bounding box center [495, 238] width 161 height 37
type input "Load Balancer"
type input "1"
type input "4"
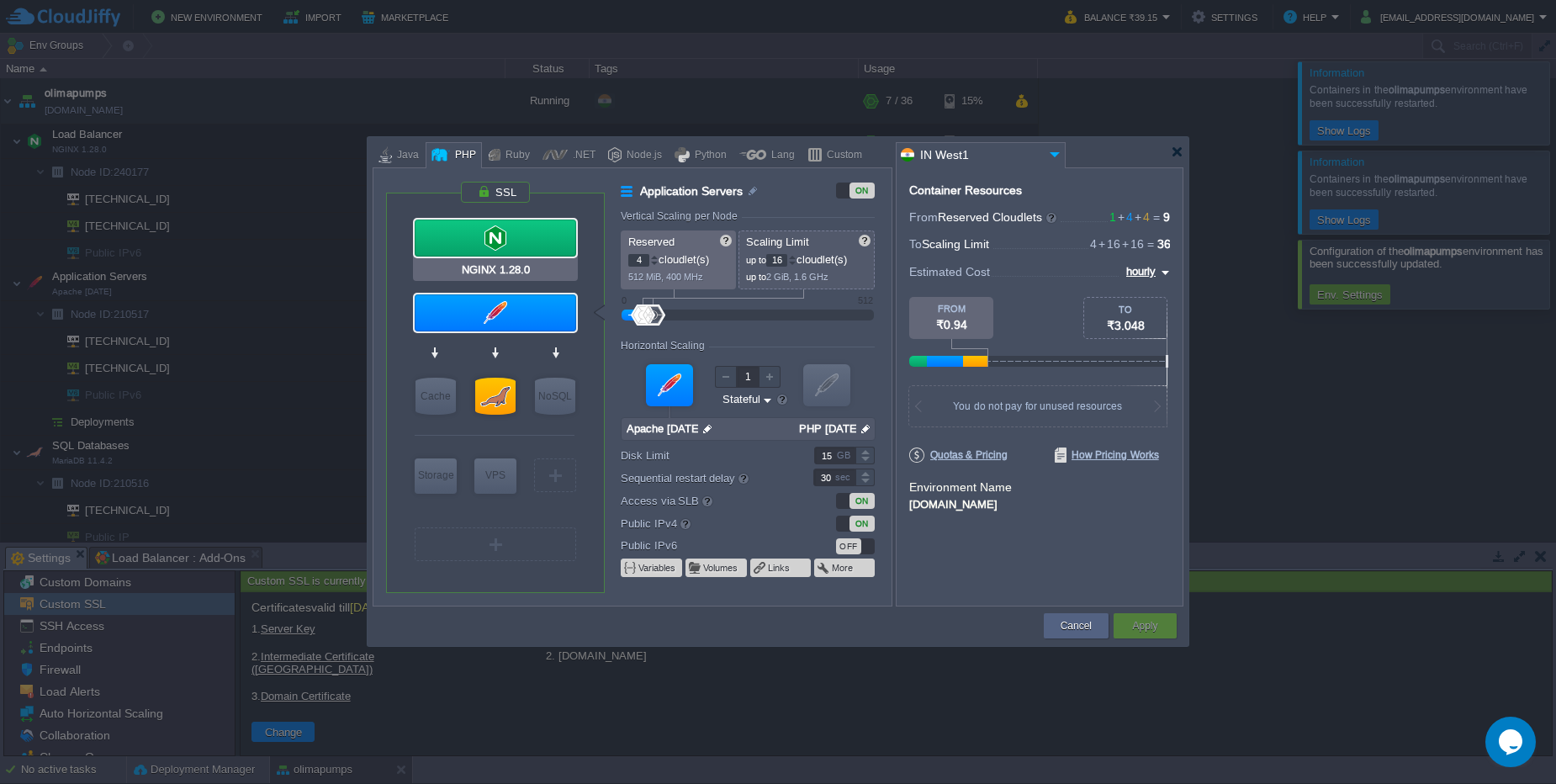
type input "NGINX 1.28.0"
type input "null"
type input "1.28.0-almalinux-9"
type input "20"
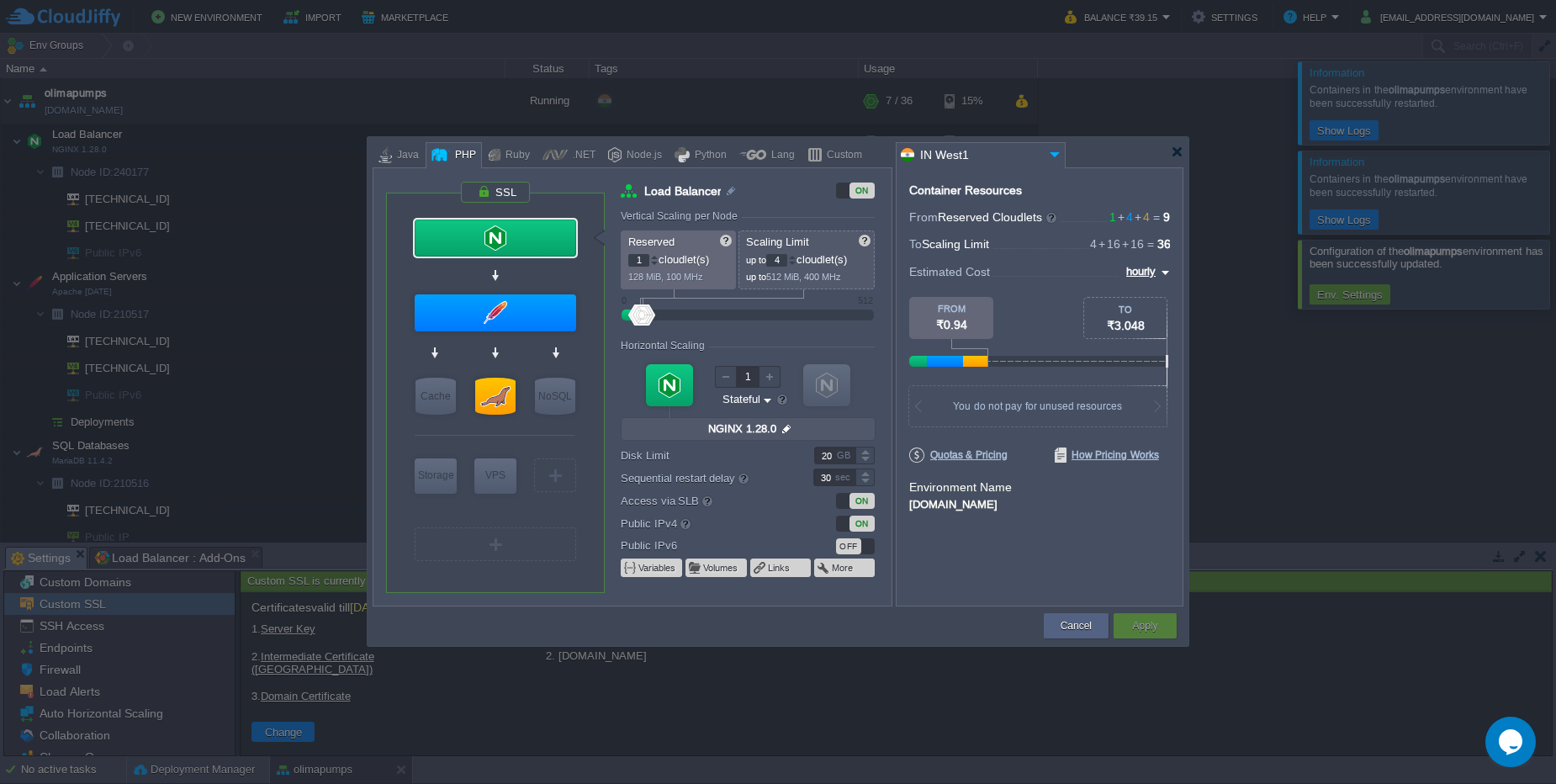
click at [858, 501] on div "ON" at bounding box center [861, 501] width 25 height 16
click at [1143, 631] on button "Apply" at bounding box center [1144, 626] width 25 height 17
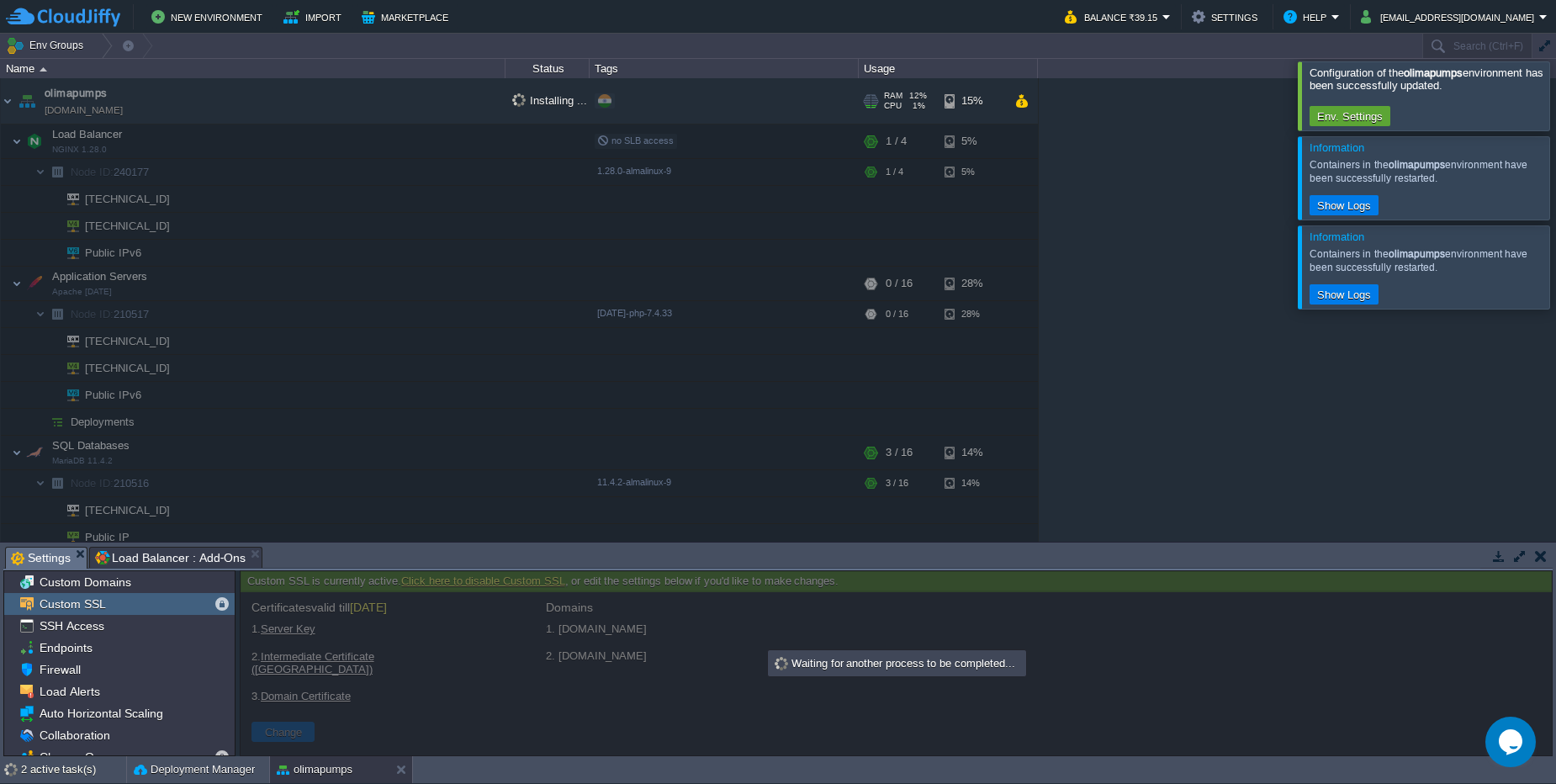
click at [418, 106] on div "olimapumps olimapumps.cloudjiffy.net Installing ... + Add to Env Group RAM 12% …" at bounding box center [778, 310] width 1556 height 464
click at [53, 771] on div "2 active task(s)" at bounding box center [73, 769] width 105 height 27
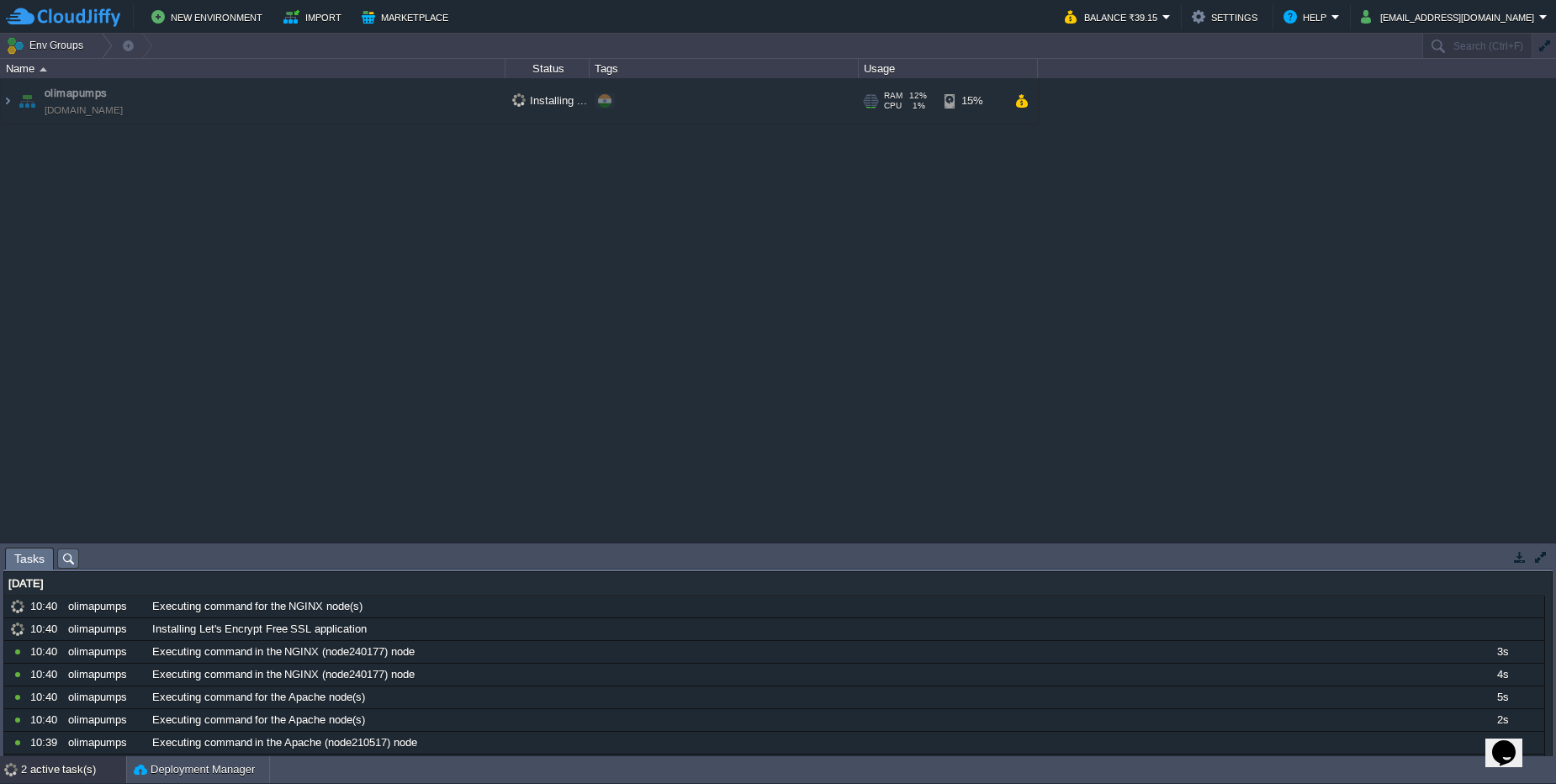
click at [732, 108] on div "+ Add to Env Group" at bounding box center [723, 101] width 264 height 47
click at [281, 103] on td "olimapumps [DOMAIN_NAME]" at bounding box center [253, 101] width 505 height 46
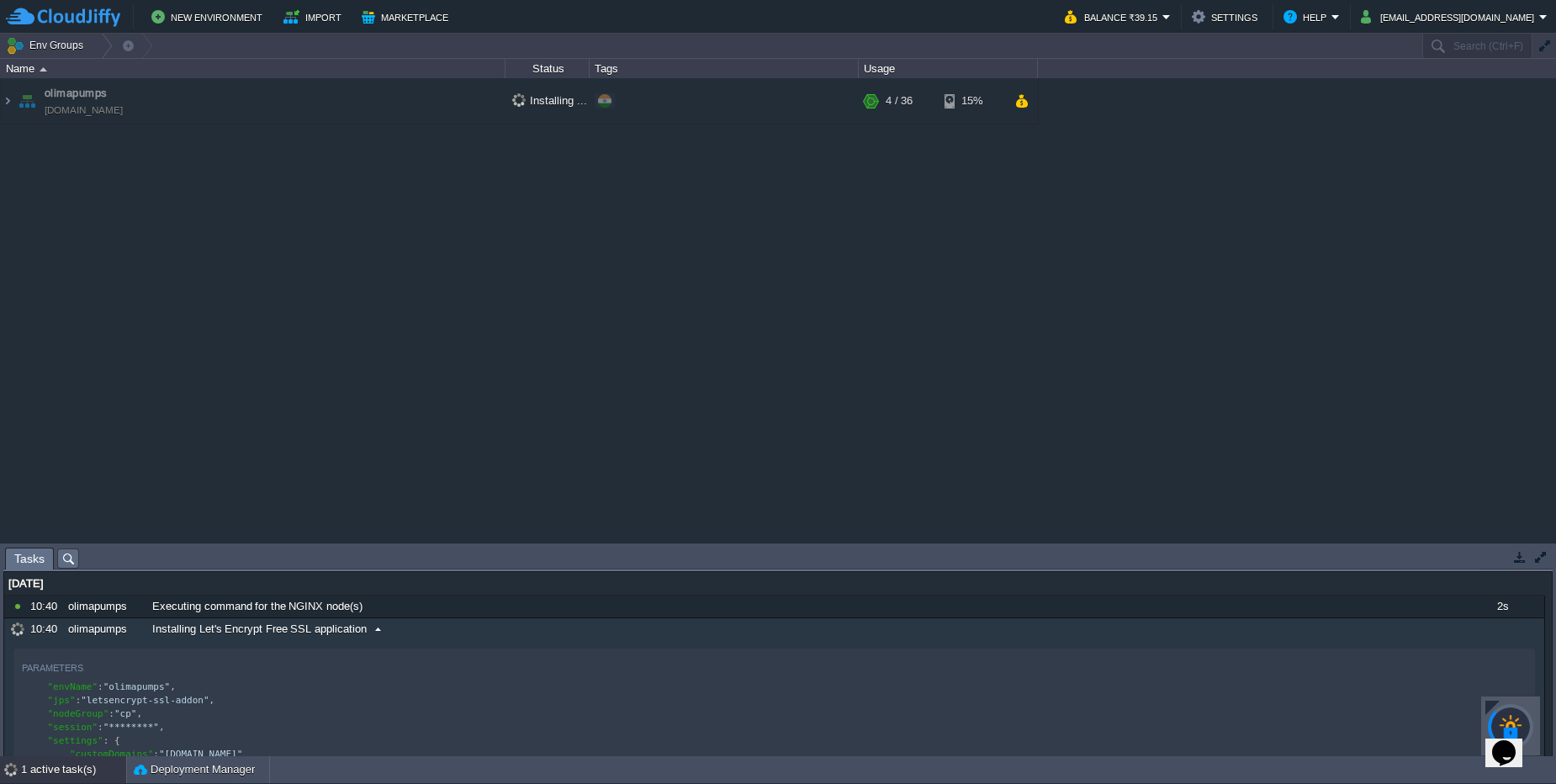
click at [377, 633] on span at bounding box center [378, 629] width 22 height 15
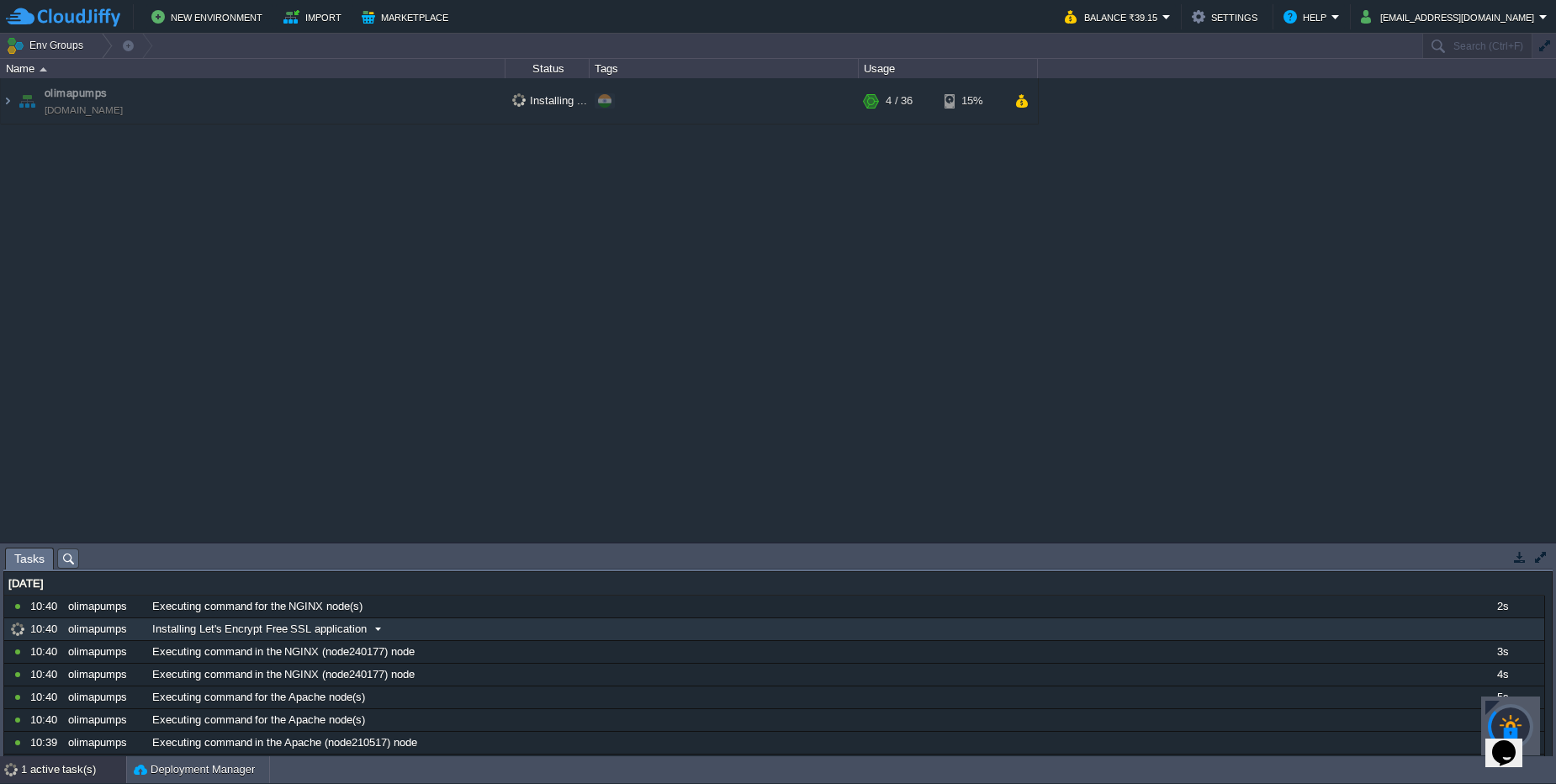
click at [377, 633] on span at bounding box center [378, 629] width 22 height 15
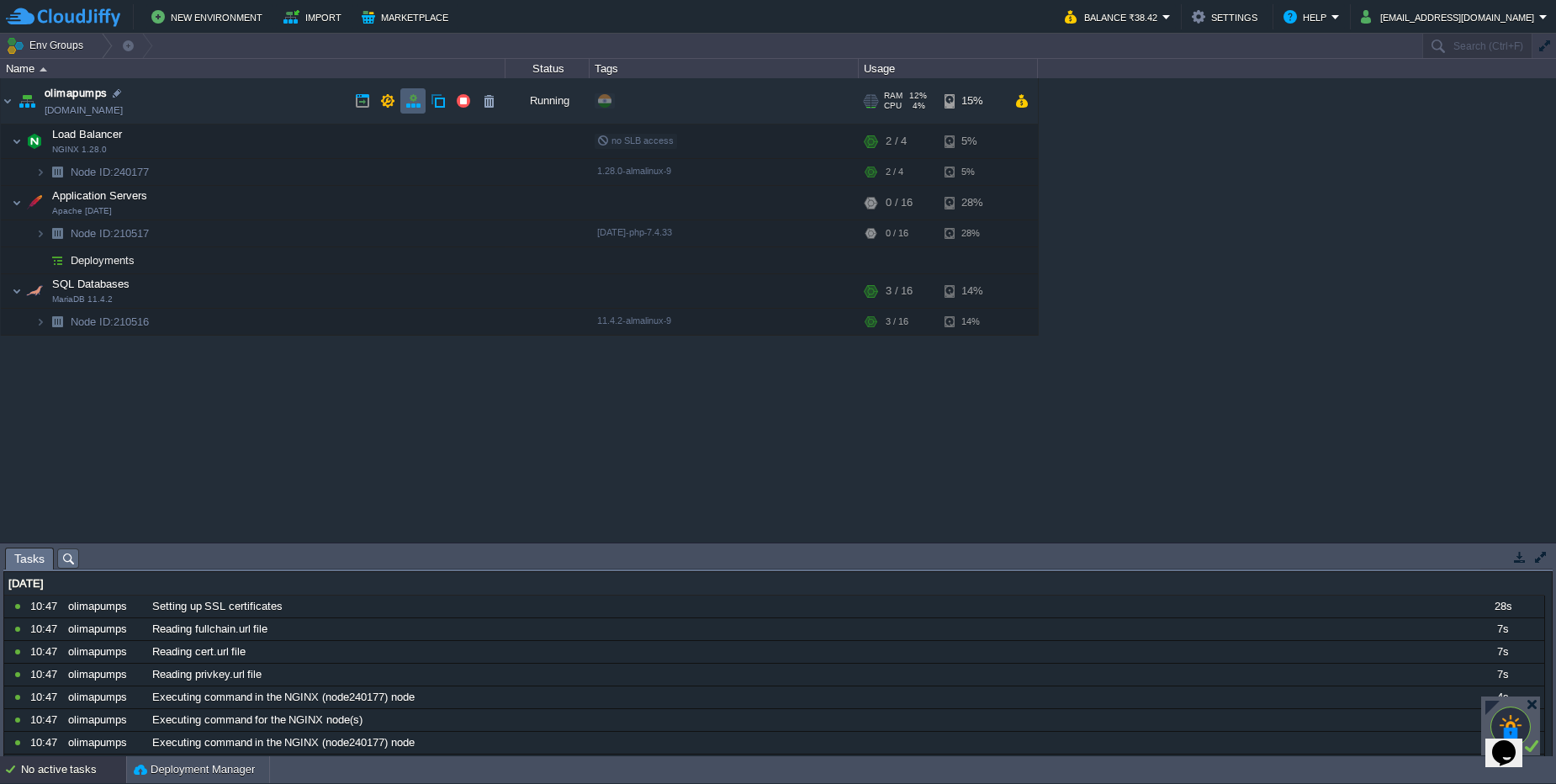
click at [416, 109] on td at bounding box center [412, 100] width 25 height 25
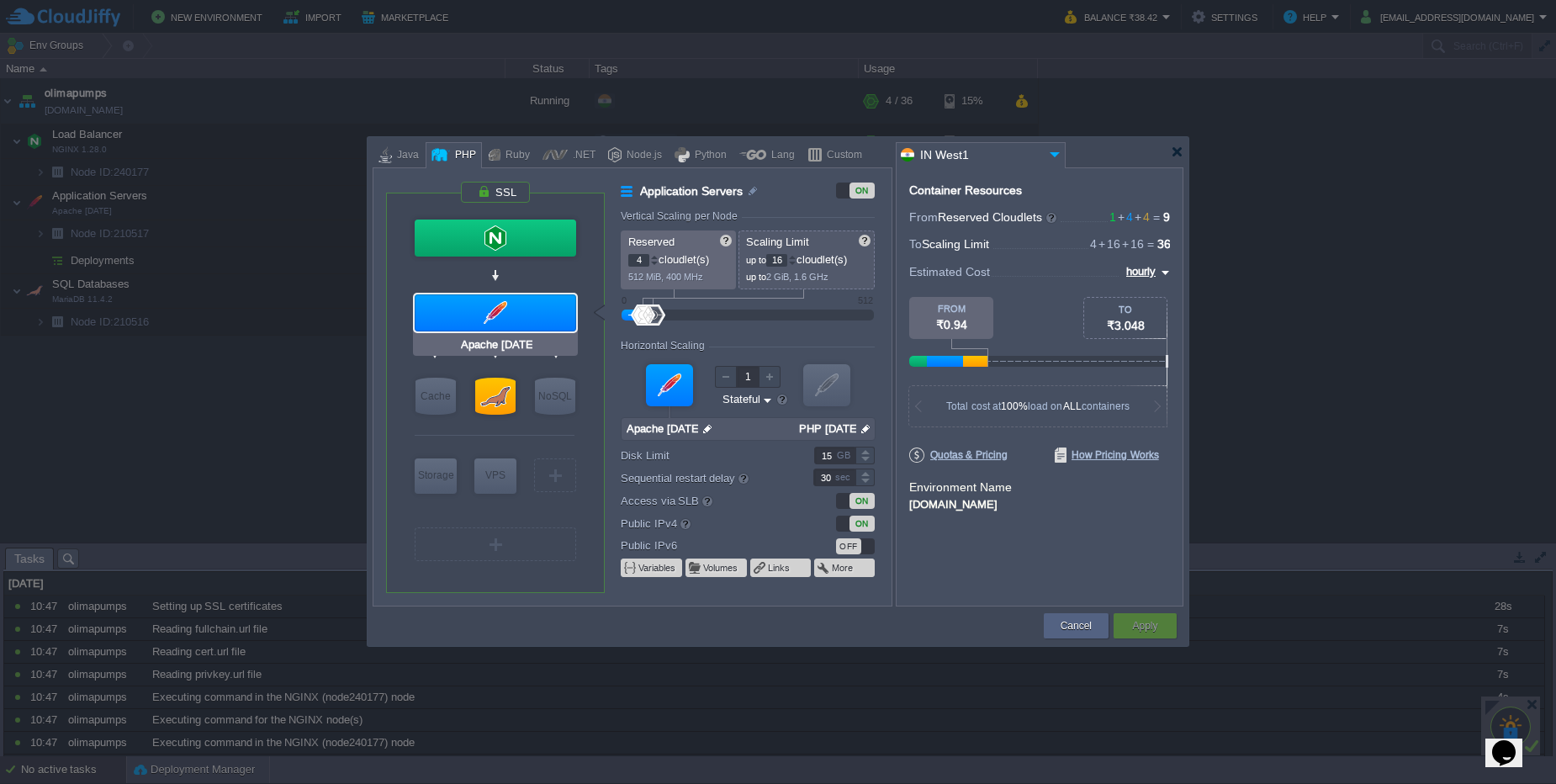
type input "NGINX 1.28.0"
click at [466, 223] on div at bounding box center [495, 238] width 161 height 37
type input "Load Balancer"
type input "1"
type input "4"
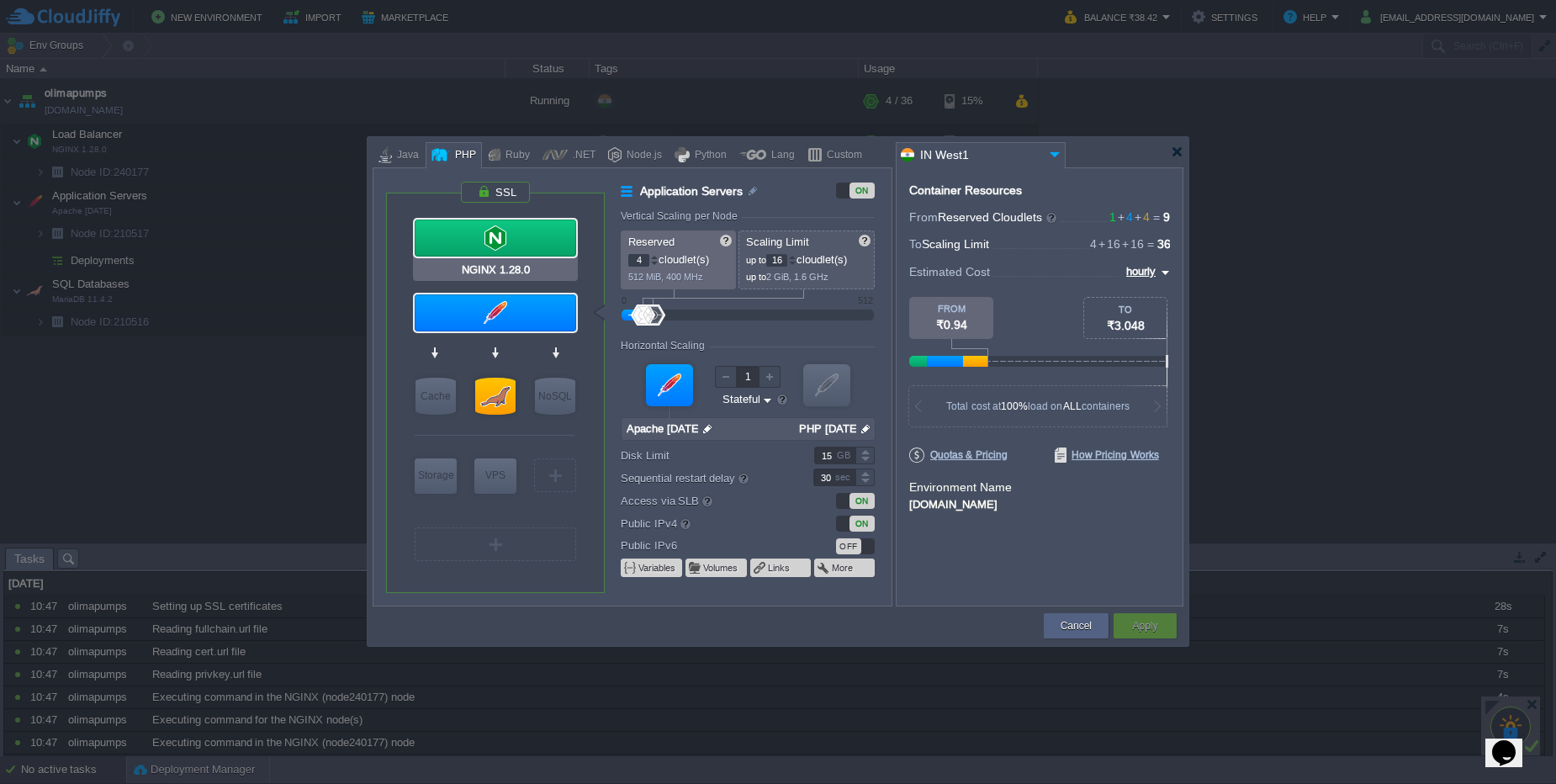
type input "NGINX 1.28.0"
type input "null"
type input "1.28.0-almalinux-9"
type input "20"
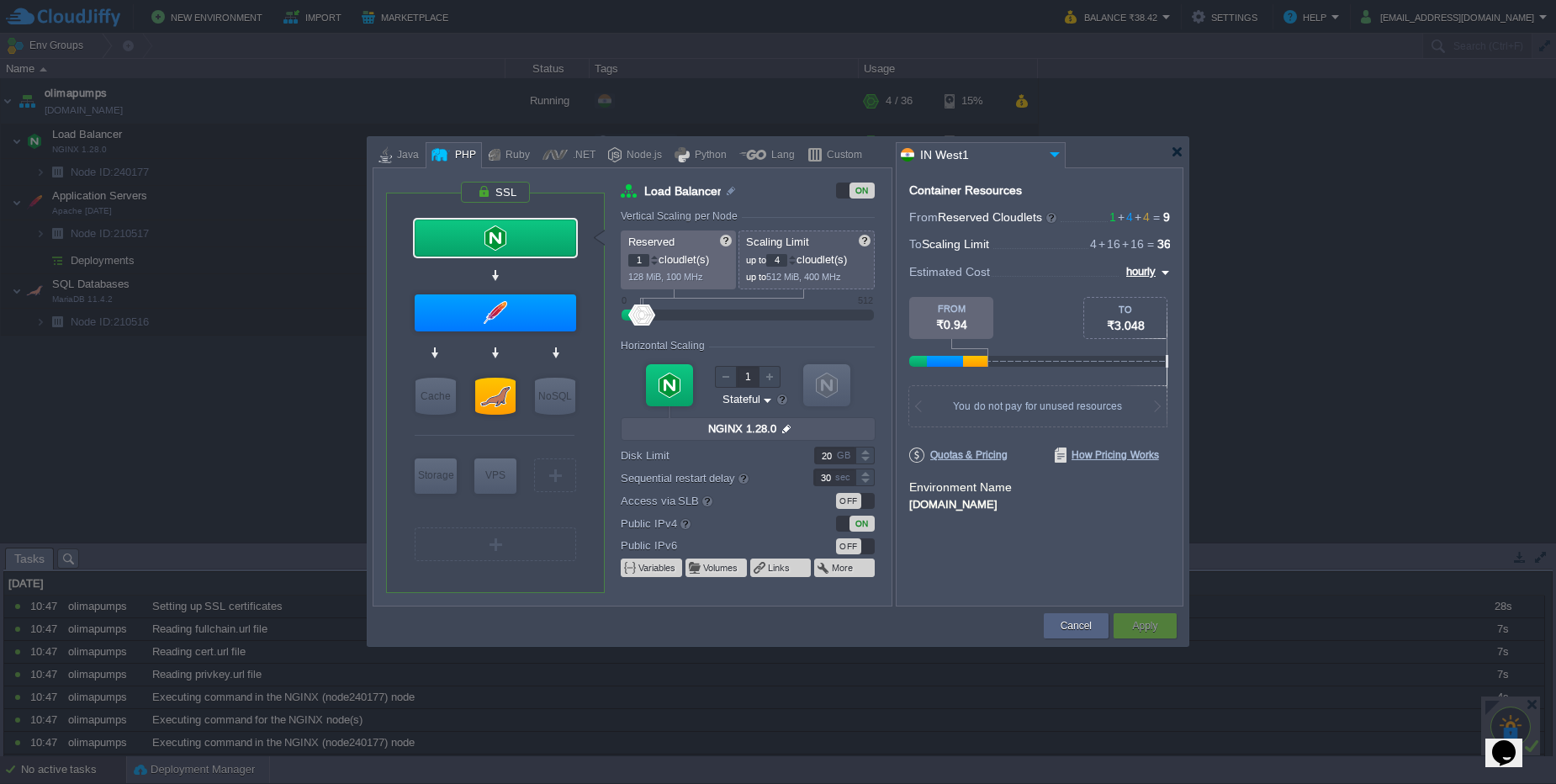
click at [857, 526] on div "ON" at bounding box center [861, 523] width 25 height 16
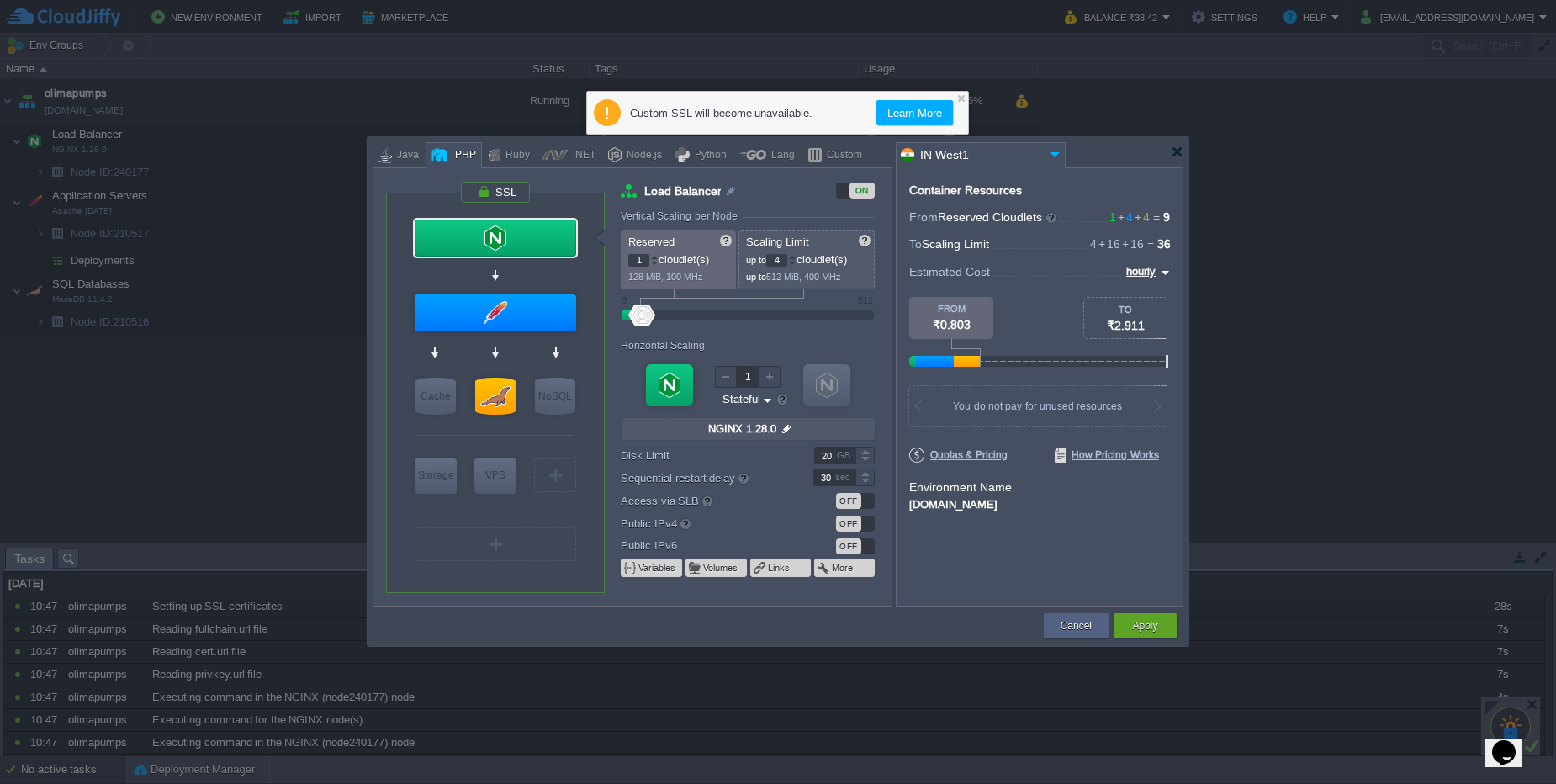
click at [848, 505] on div "OFF" at bounding box center [848, 501] width 25 height 16
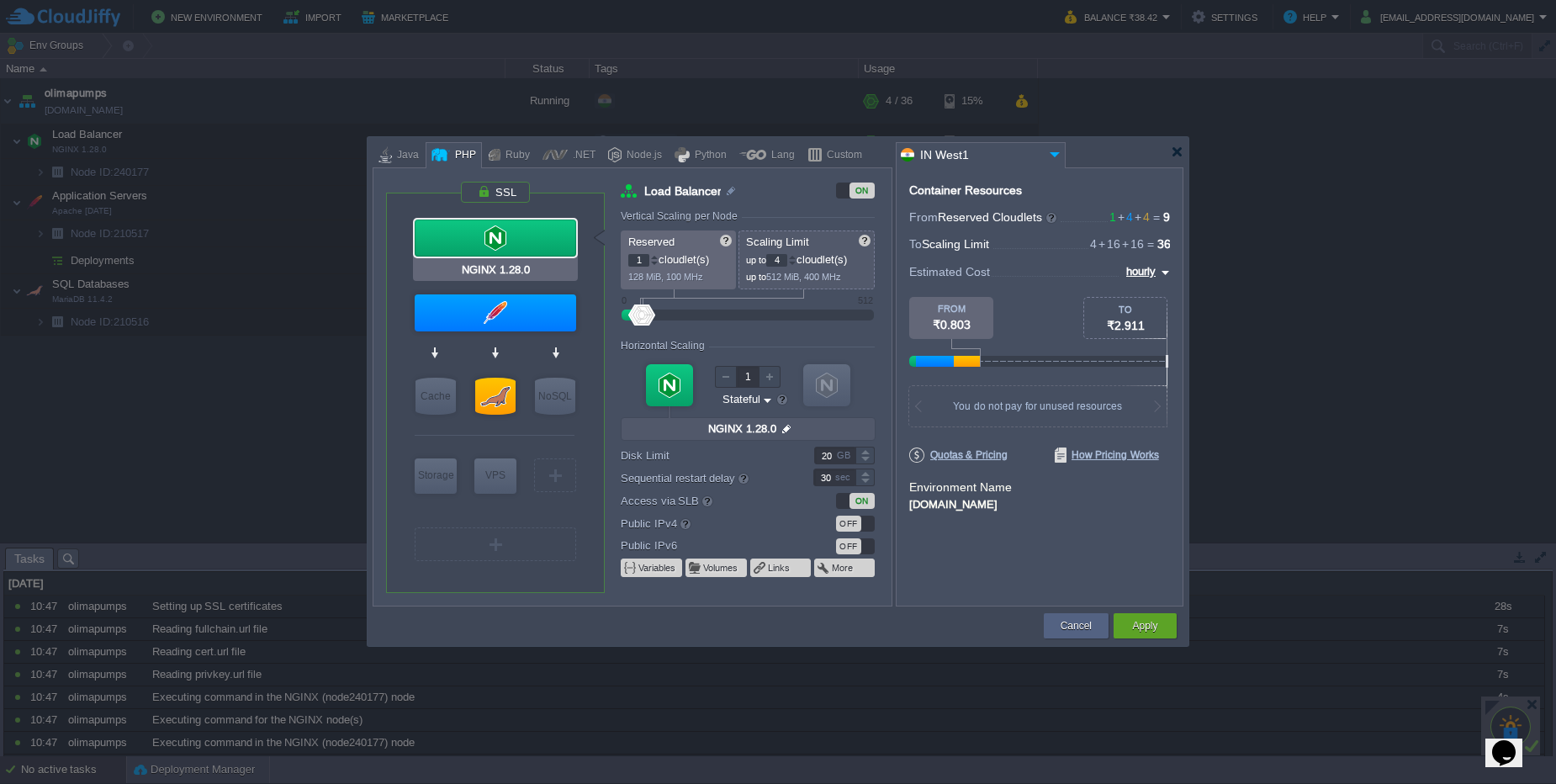
click at [523, 230] on div at bounding box center [495, 238] width 161 height 37
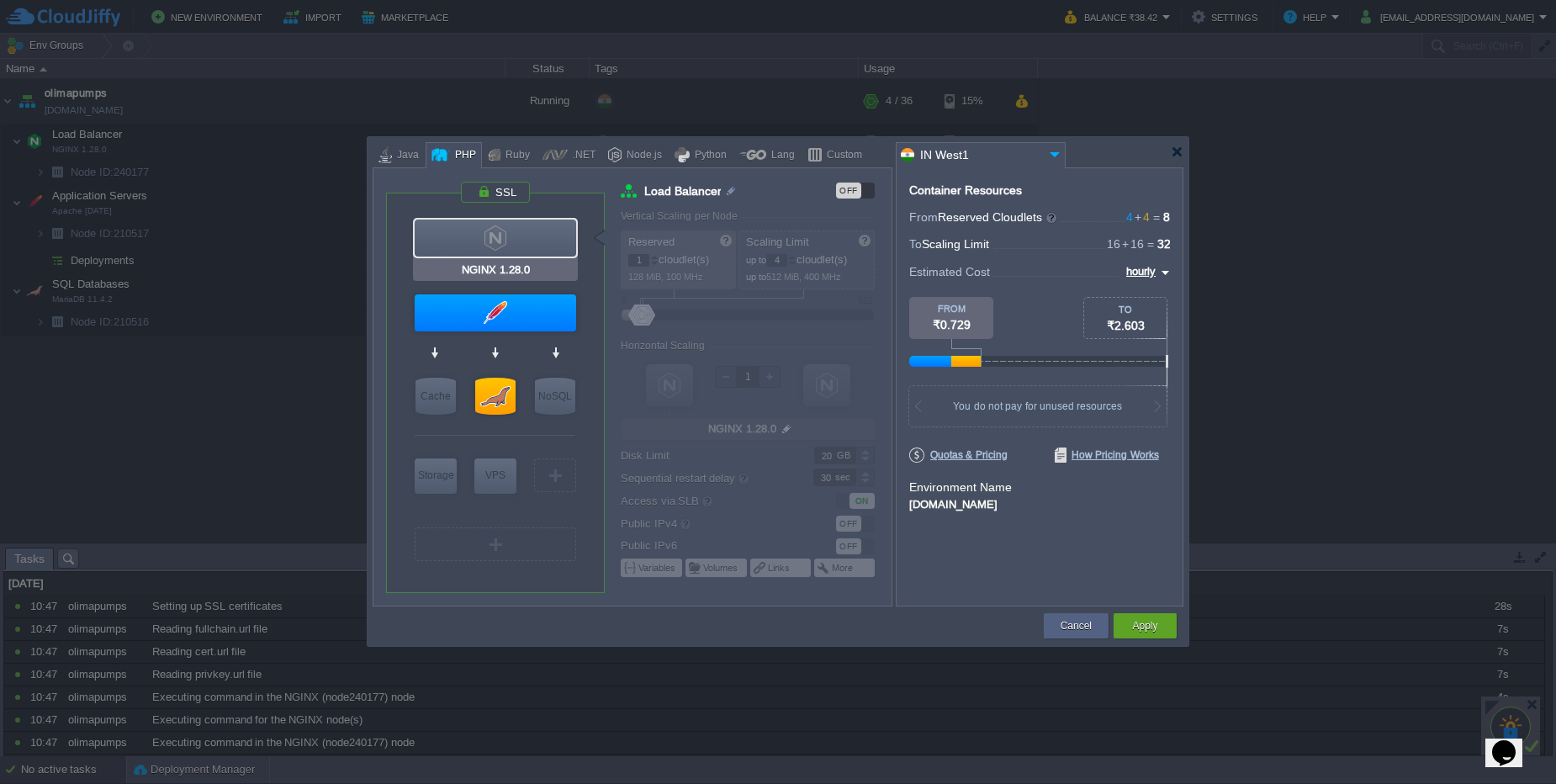
click at [505, 248] on div at bounding box center [495, 238] width 161 height 37
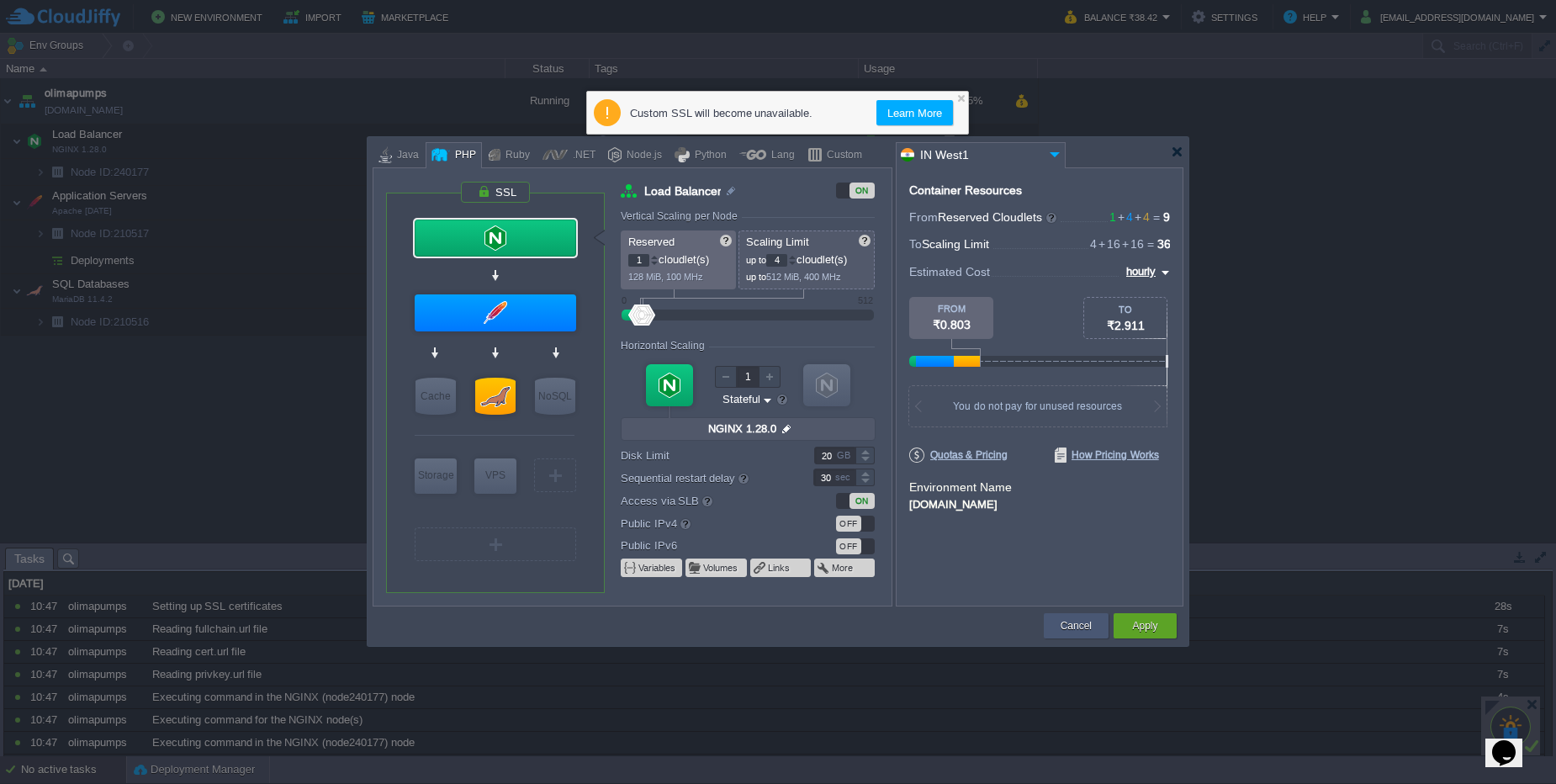
click at [1088, 624] on button "Cancel" at bounding box center [1076, 626] width 31 height 17
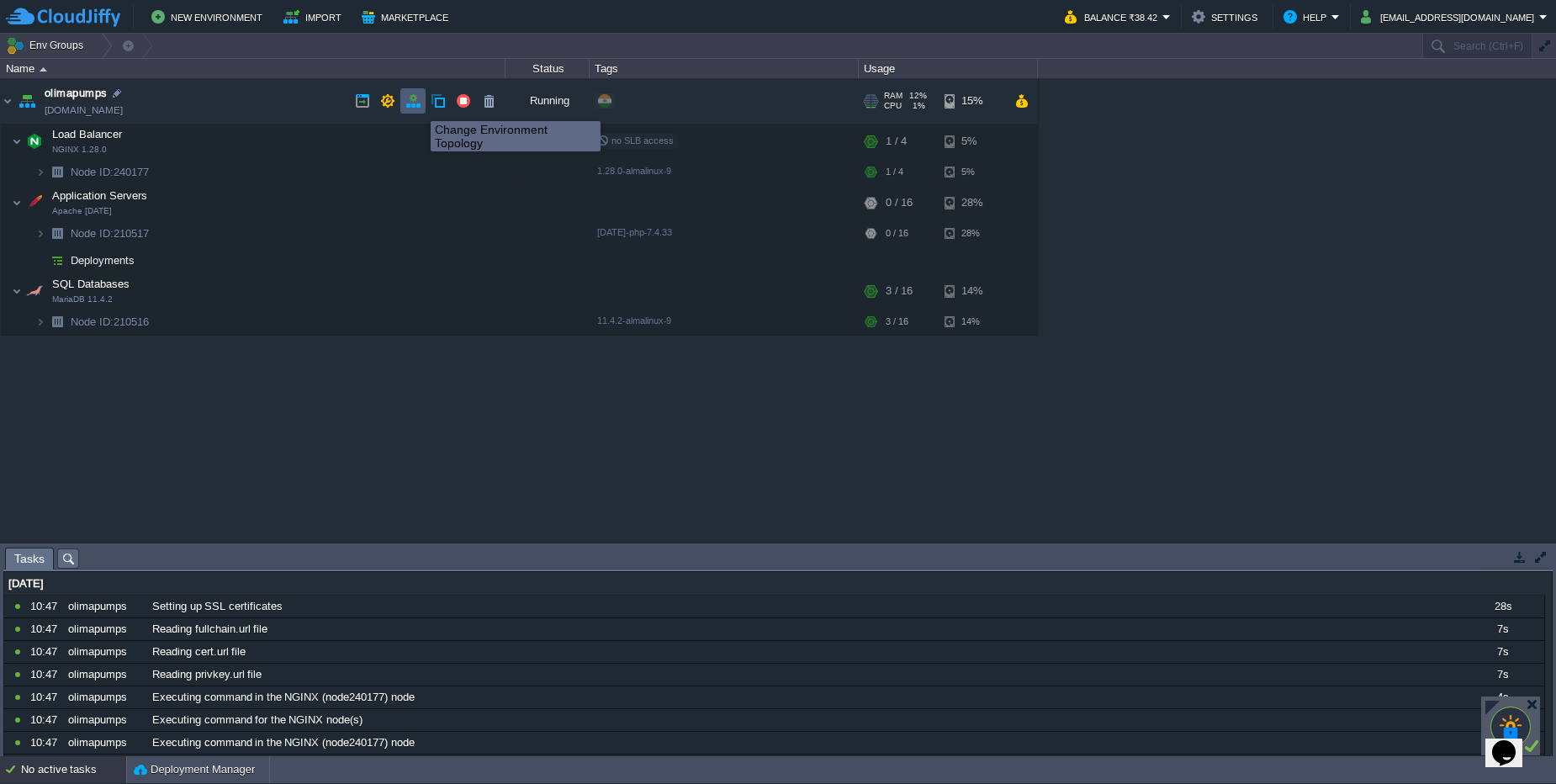
click at [418, 106] on button "button" at bounding box center [413, 101] width 15 height 15
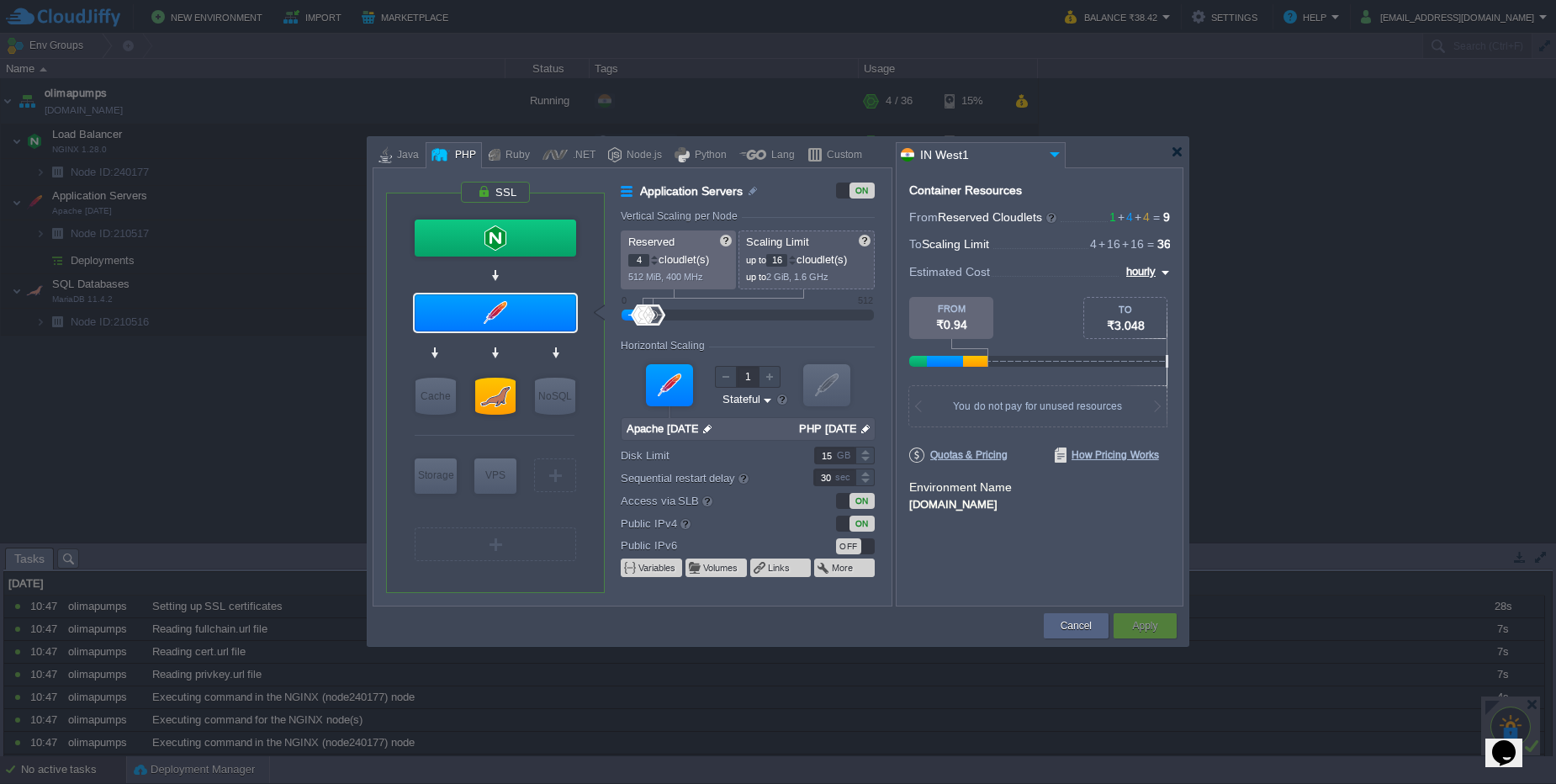
click at [856, 524] on div "ON" at bounding box center [861, 523] width 25 height 16
click at [855, 516] on div "OFF" at bounding box center [848, 523] width 25 height 16
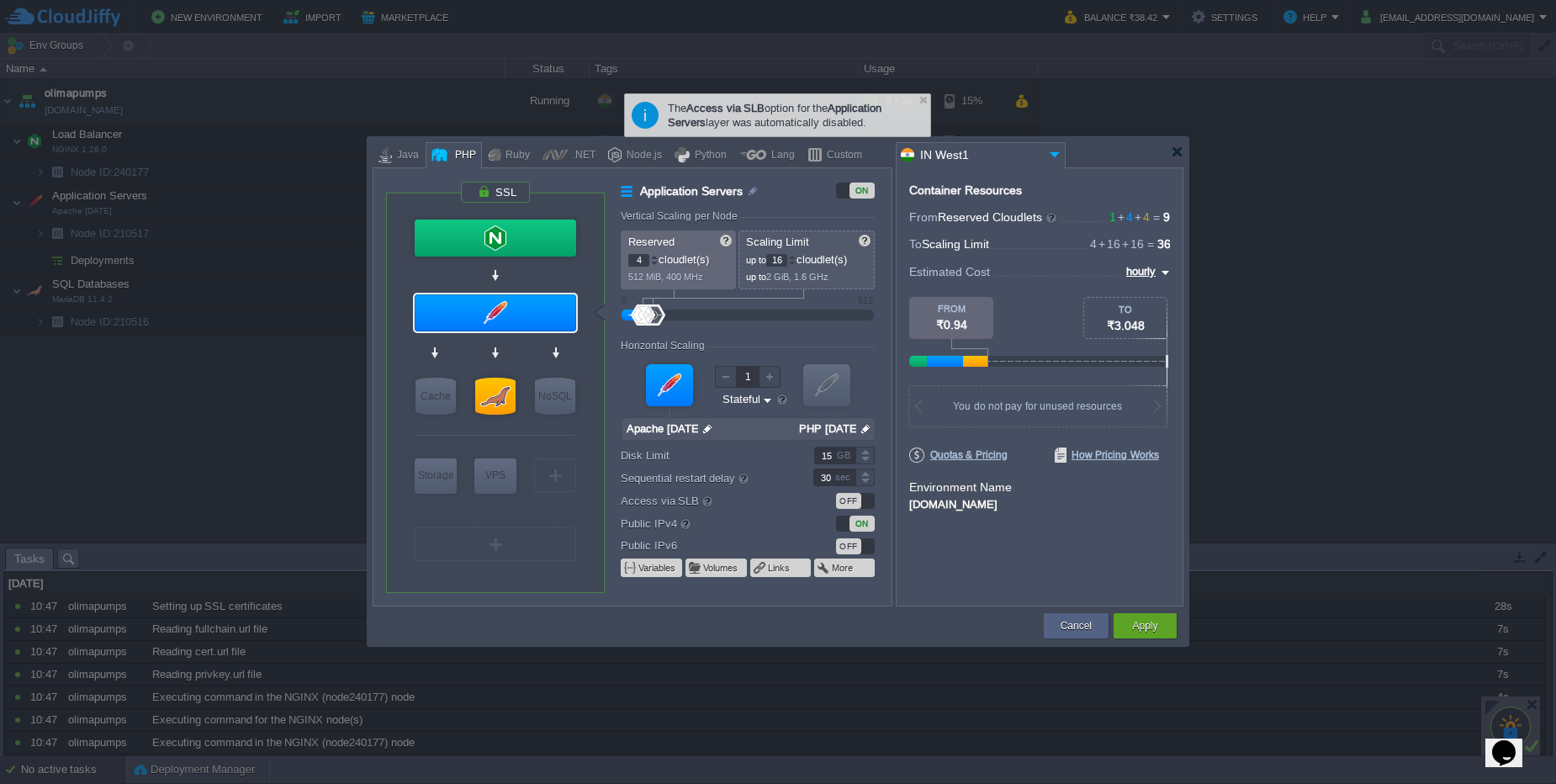
type input "NGINX 1.28.0"
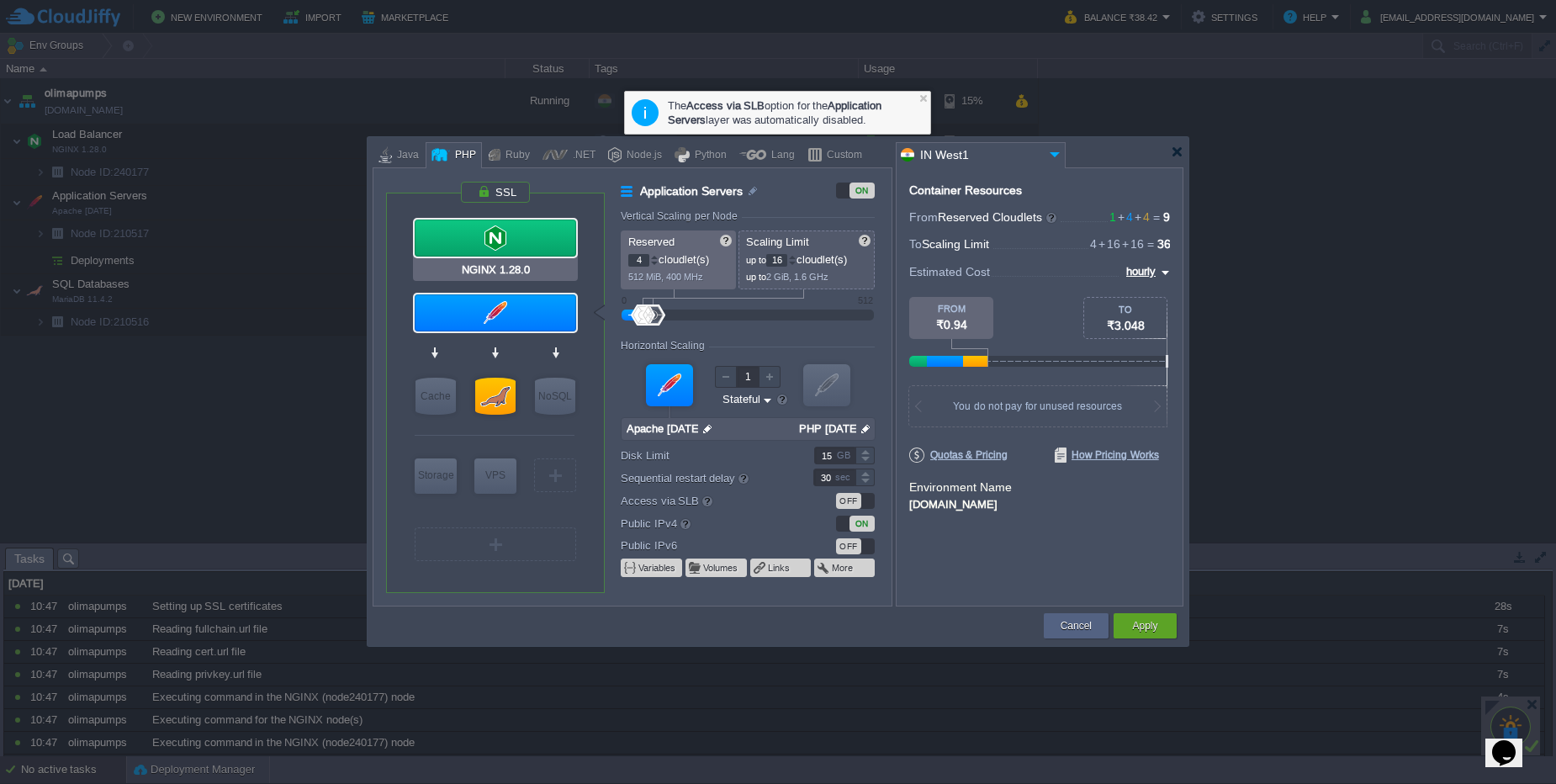
click at [523, 232] on div at bounding box center [495, 238] width 161 height 37
type input "Load Balancer"
type input "1"
type input "4"
type input "NGINX 1.28.0"
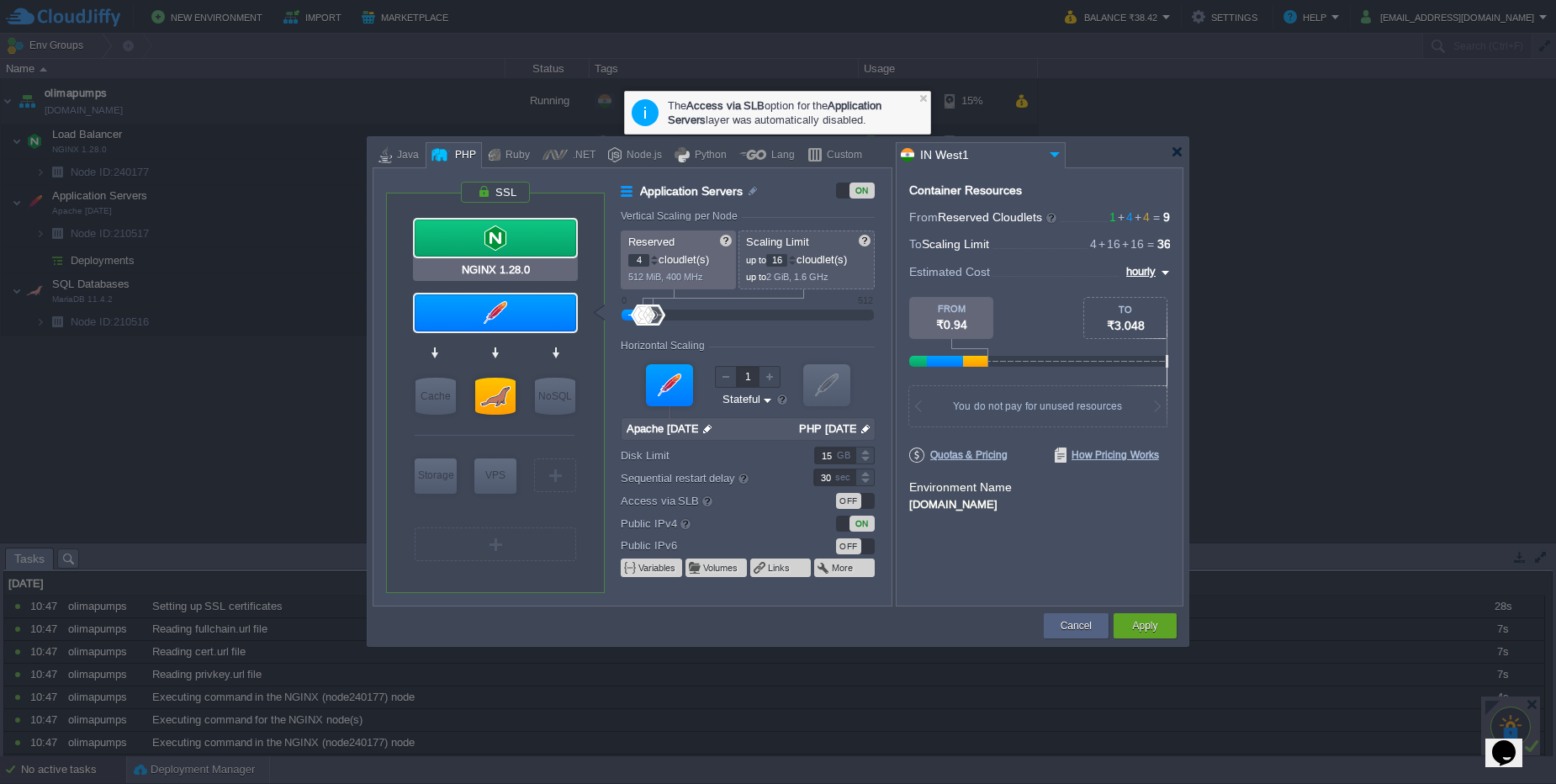
type input "null"
type input "1.28.0-almalinux-9"
type input "20"
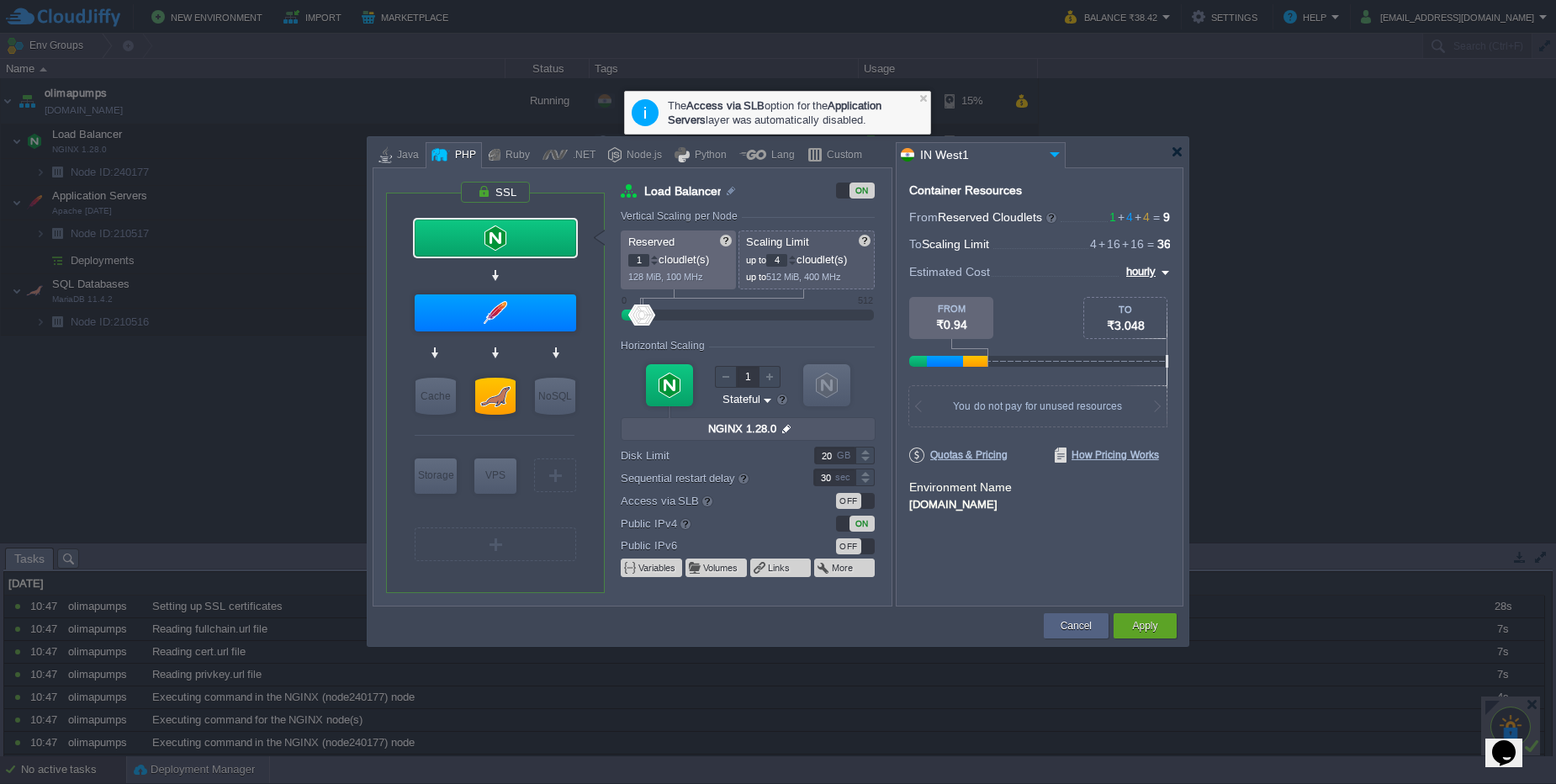
click at [854, 499] on div "OFF" at bounding box center [848, 501] width 25 height 16
click at [866, 529] on div "ON" at bounding box center [861, 523] width 25 height 16
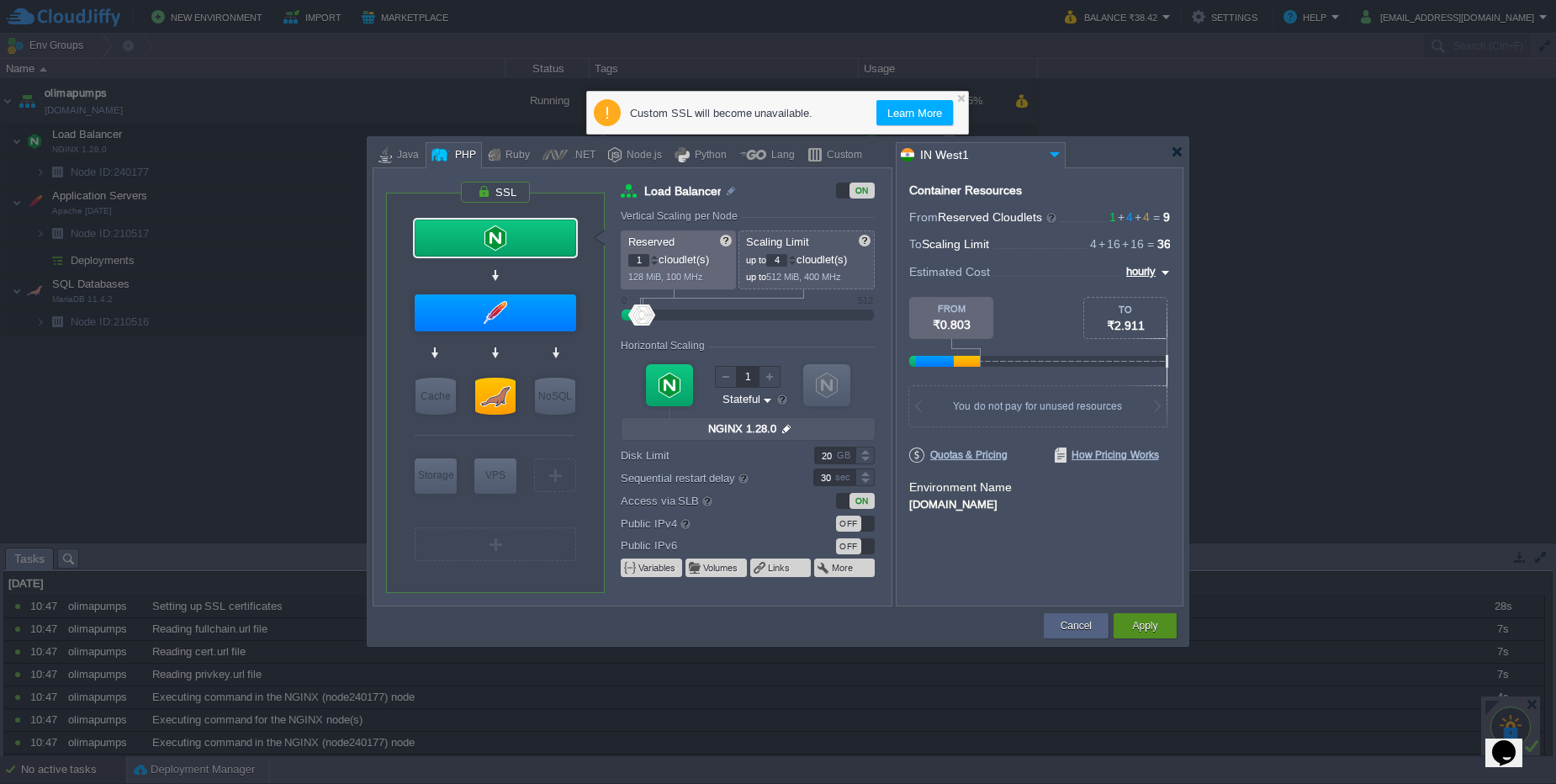
click at [1146, 626] on button "Apply" at bounding box center [1144, 626] width 25 height 17
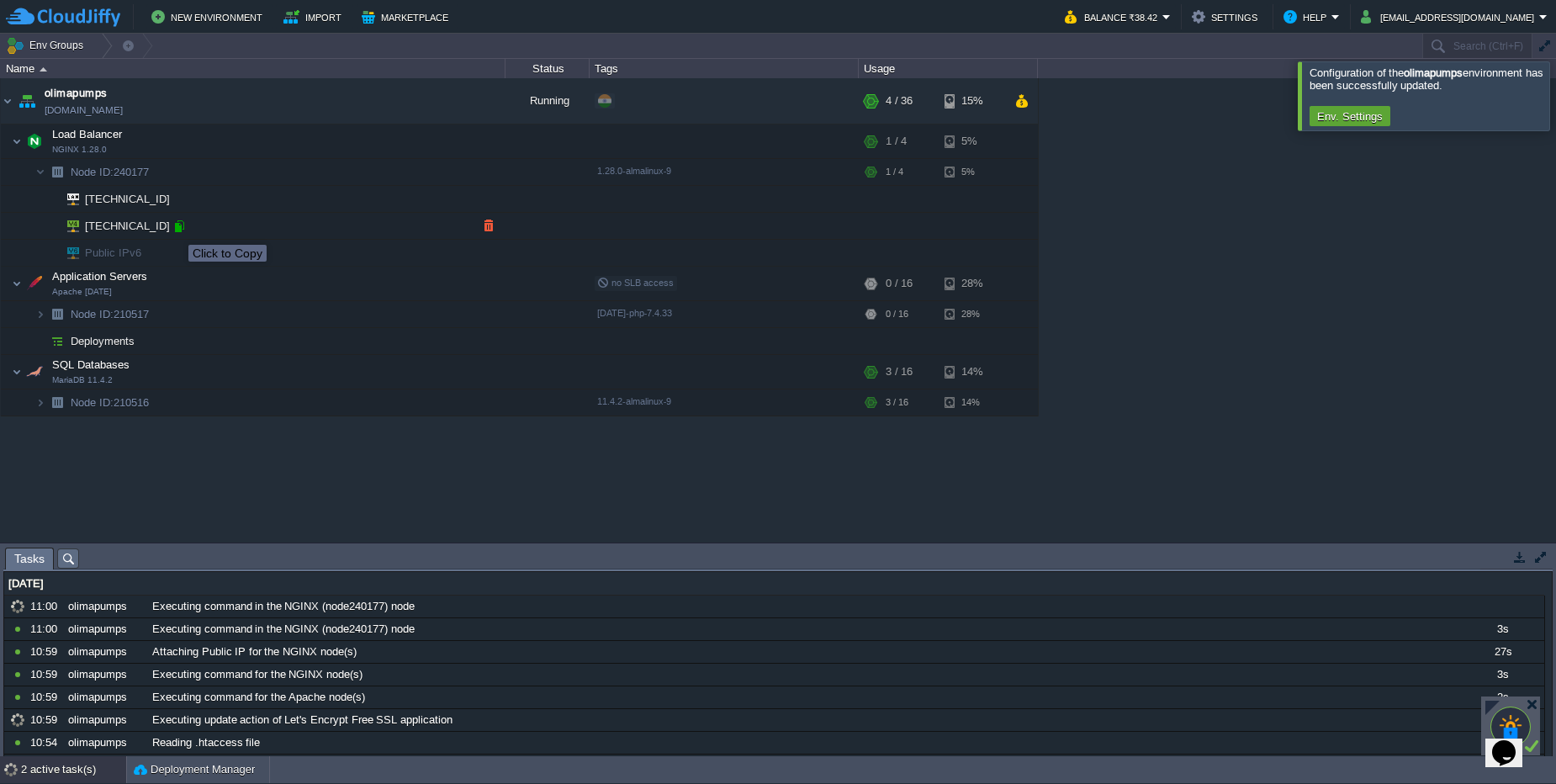
click at [176, 229] on div at bounding box center [179, 227] width 15 height 15
click at [197, 319] on td "Node ID: 210517" at bounding box center [253, 314] width 505 height 27
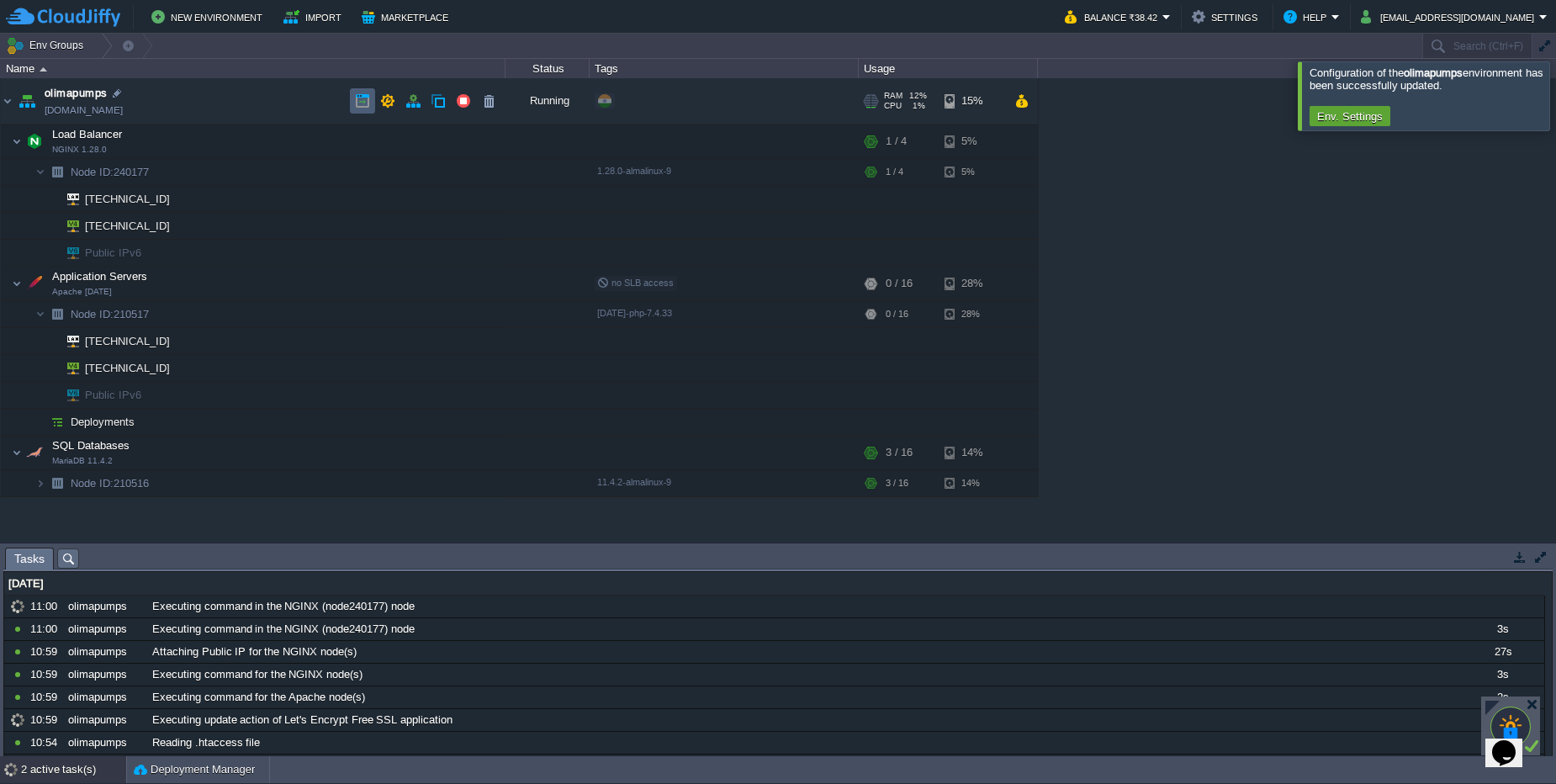
click at [368, 101] on button "button" at bounding box center [362, 101] width 15 height 15
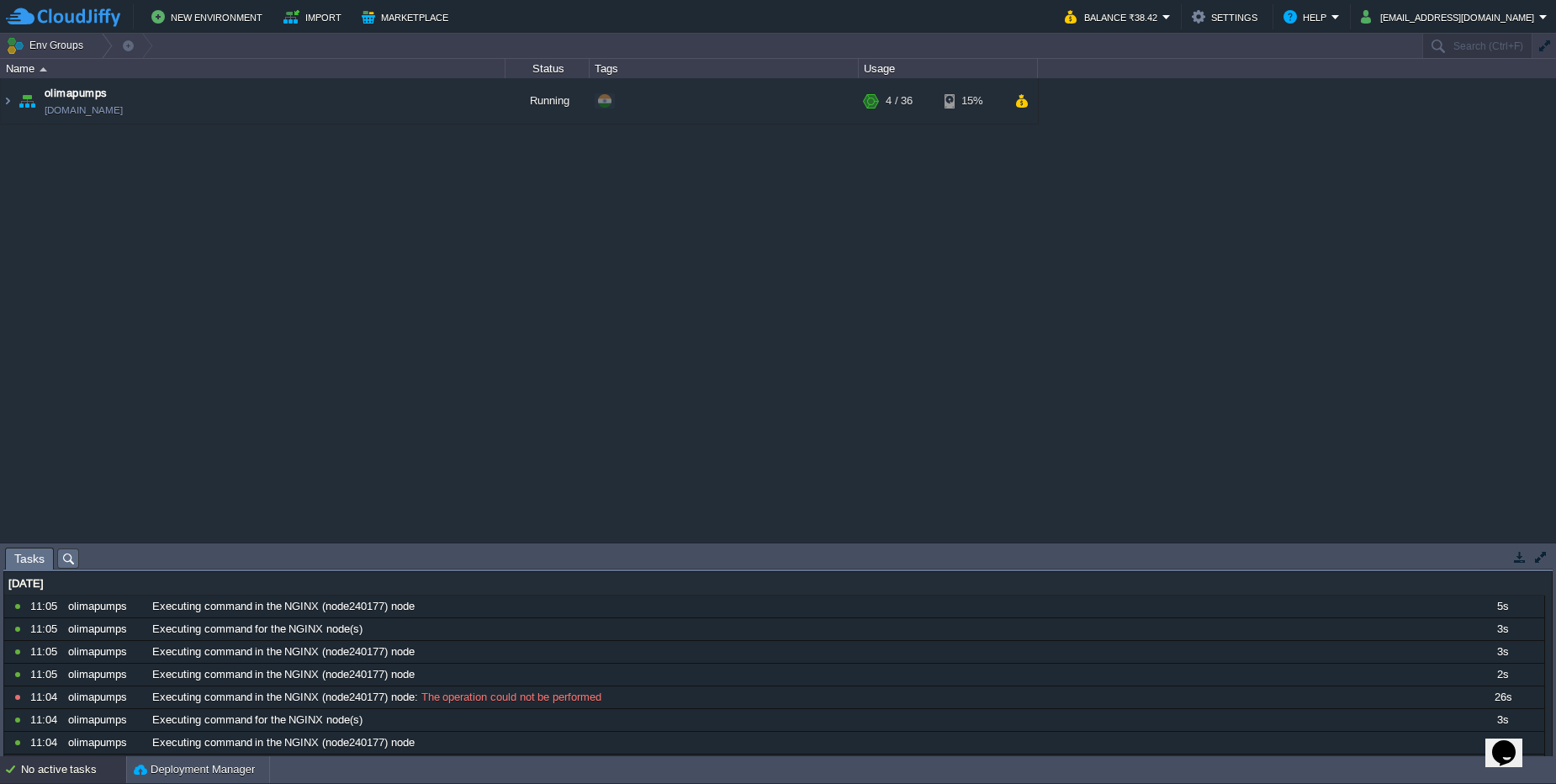
click at [204, 133] on div "olimapumps [DOMAIN_NAME] Running + Add to Env Group RAM 12% CPU 1% 4 / 36 15%" at bounding box center [778, 310] width 1556 height 465
click at [206, 120] on td "olimapumps [DOMAIN_NAME]" at bounding box center [253, 101] width 505 height 46
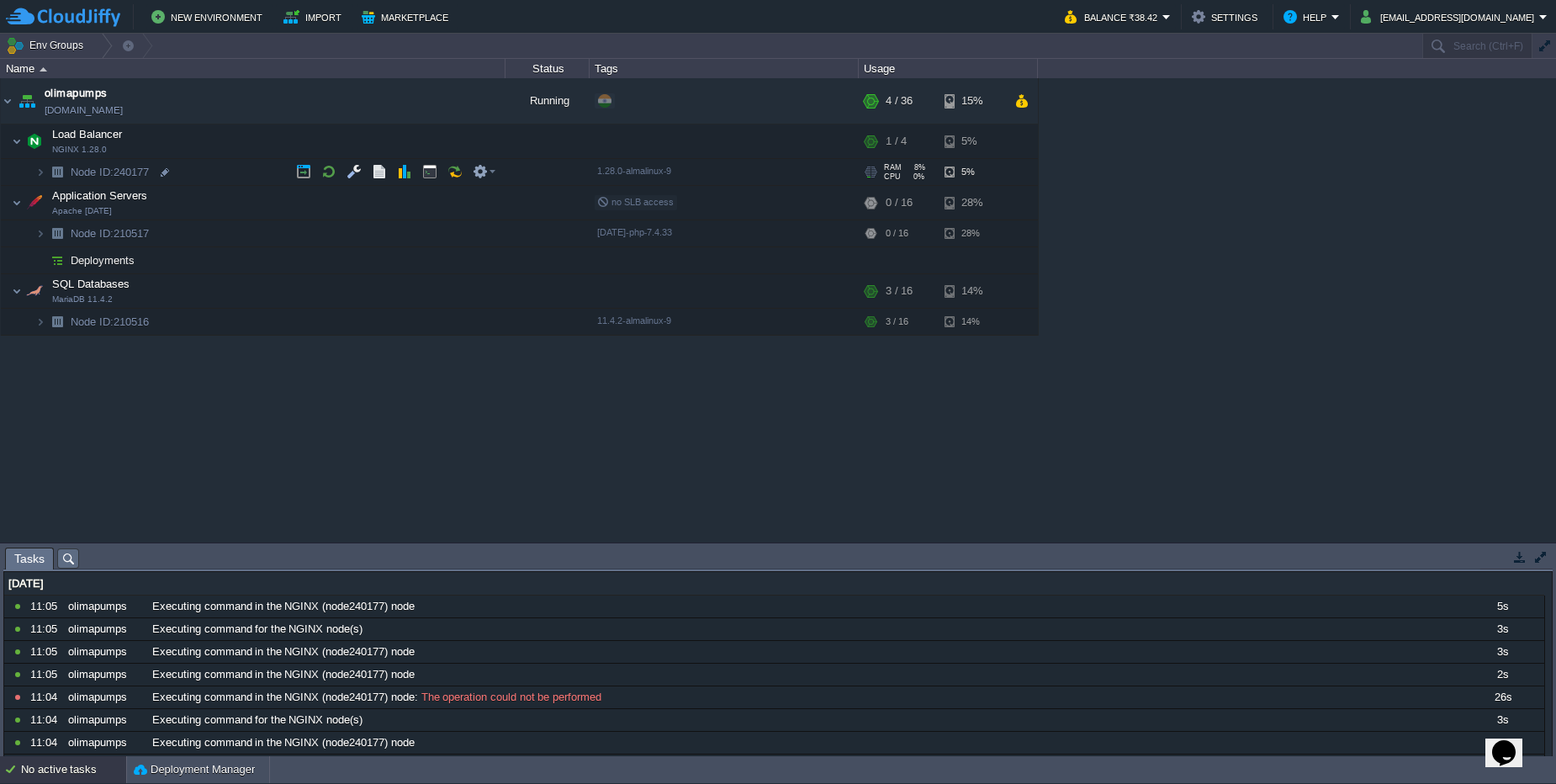
click at [202, 171] on td "Node ID: 240177" at bounding box center [253, 172] width 505 height 27
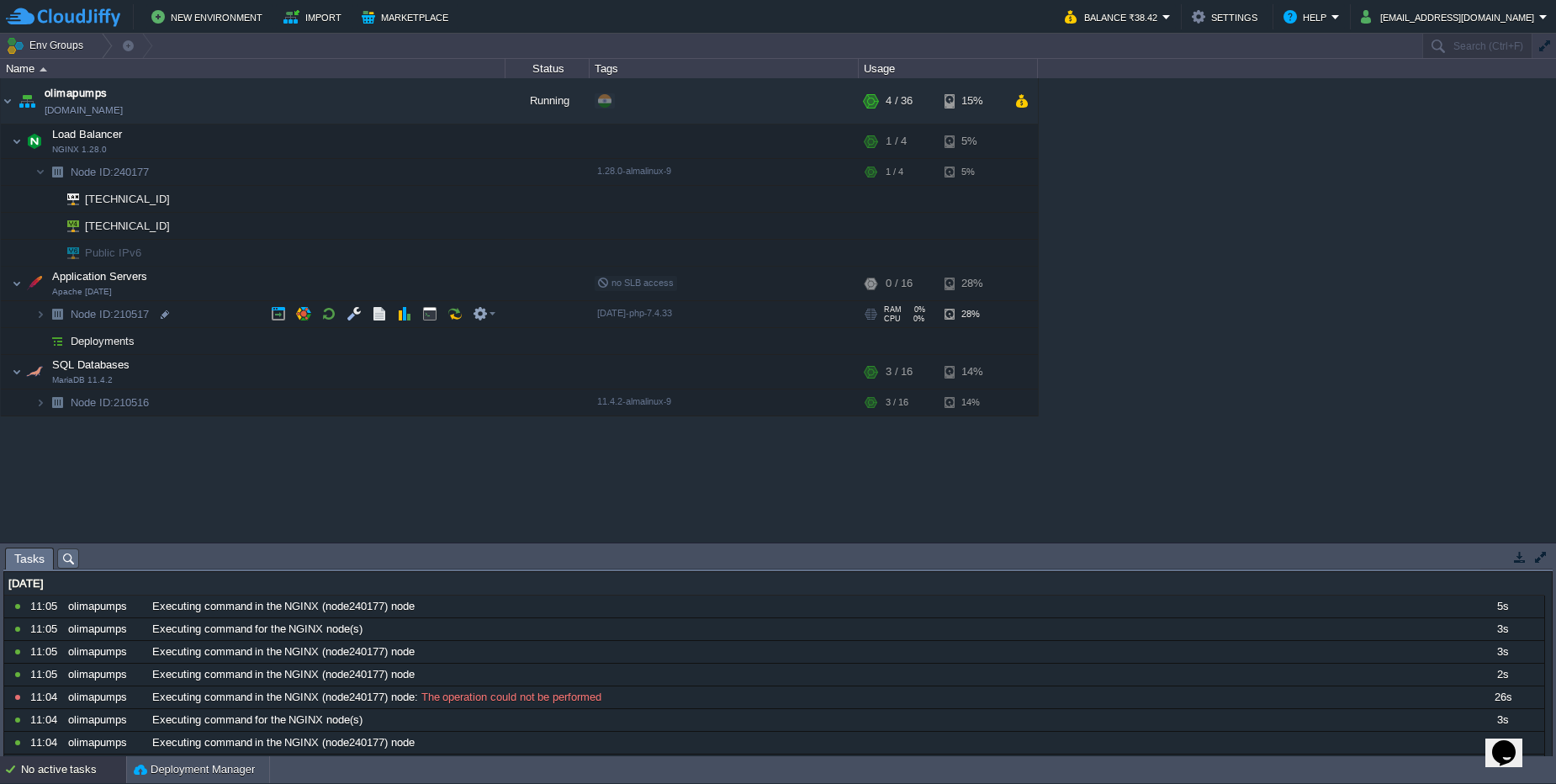
click at [183, 313] on td "Node ID: 210517" at bounding box center [253, 314] width 505 height 27
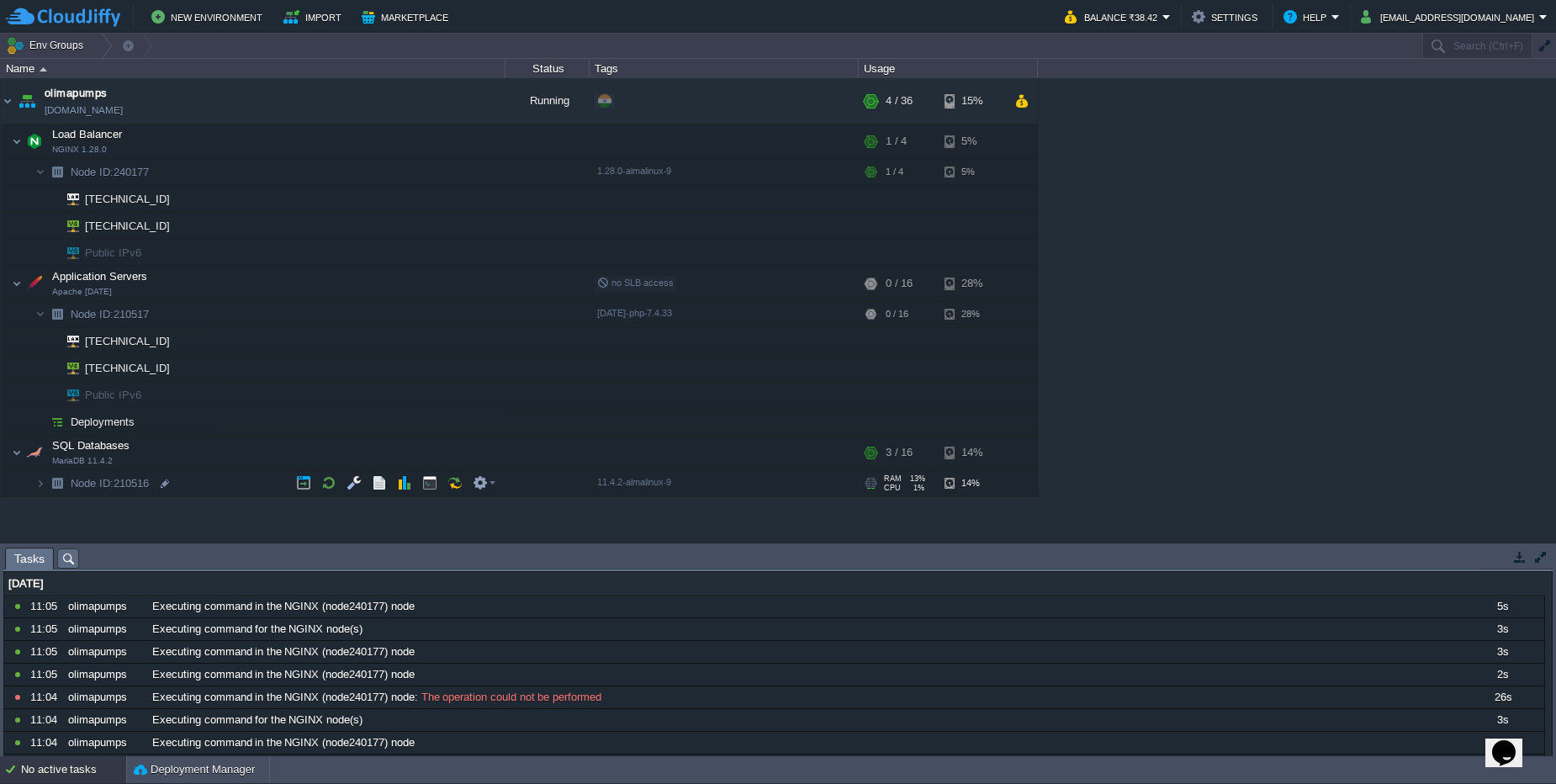
click at [166, 474] on td "Node ID: 210516" at bounding box center [253, 483] width 505 height 27
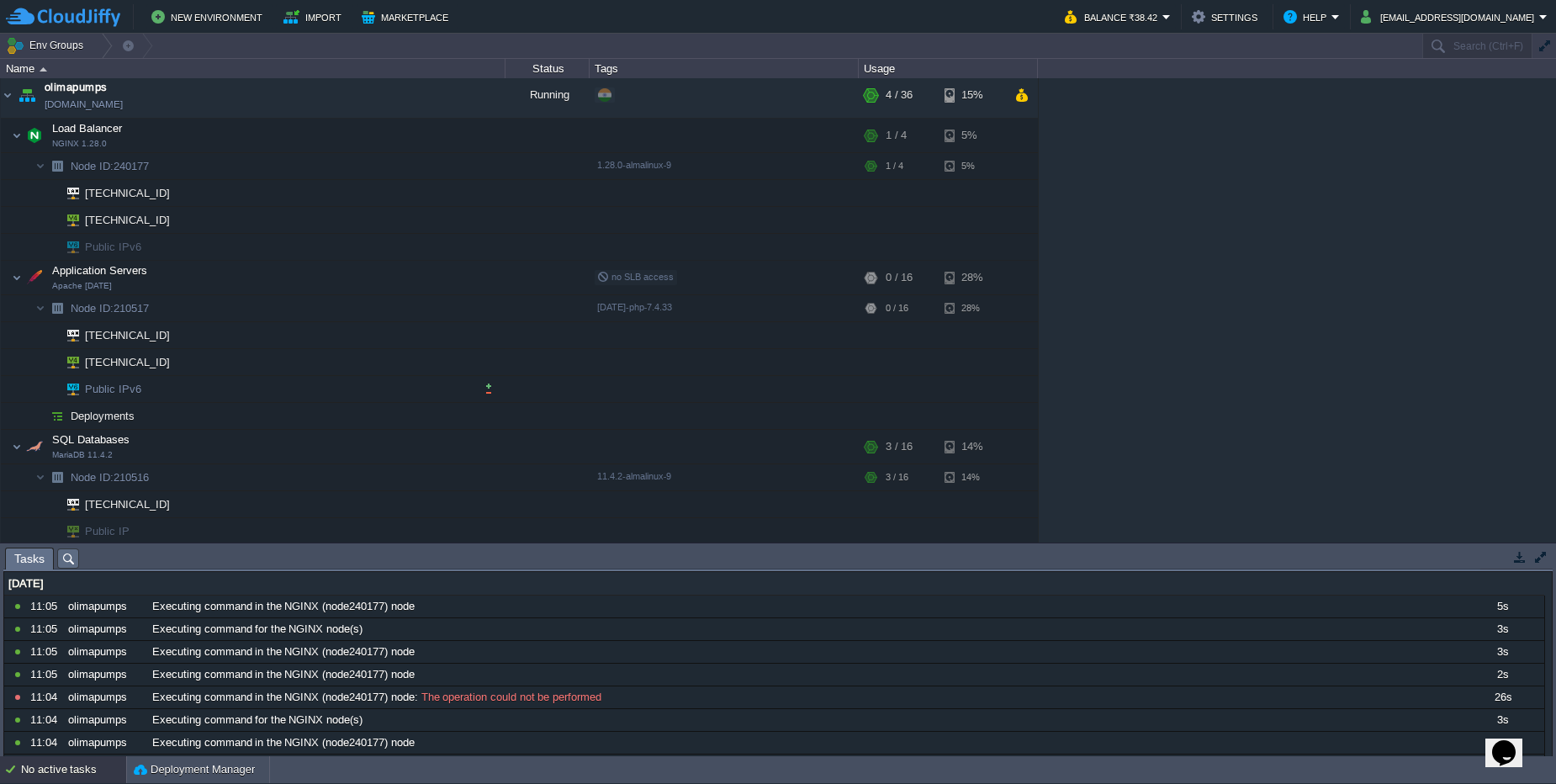
scroll to position [9, 0]
click at [284, 136] on button "button" at bounding box center [278, 133] width 15 height 15
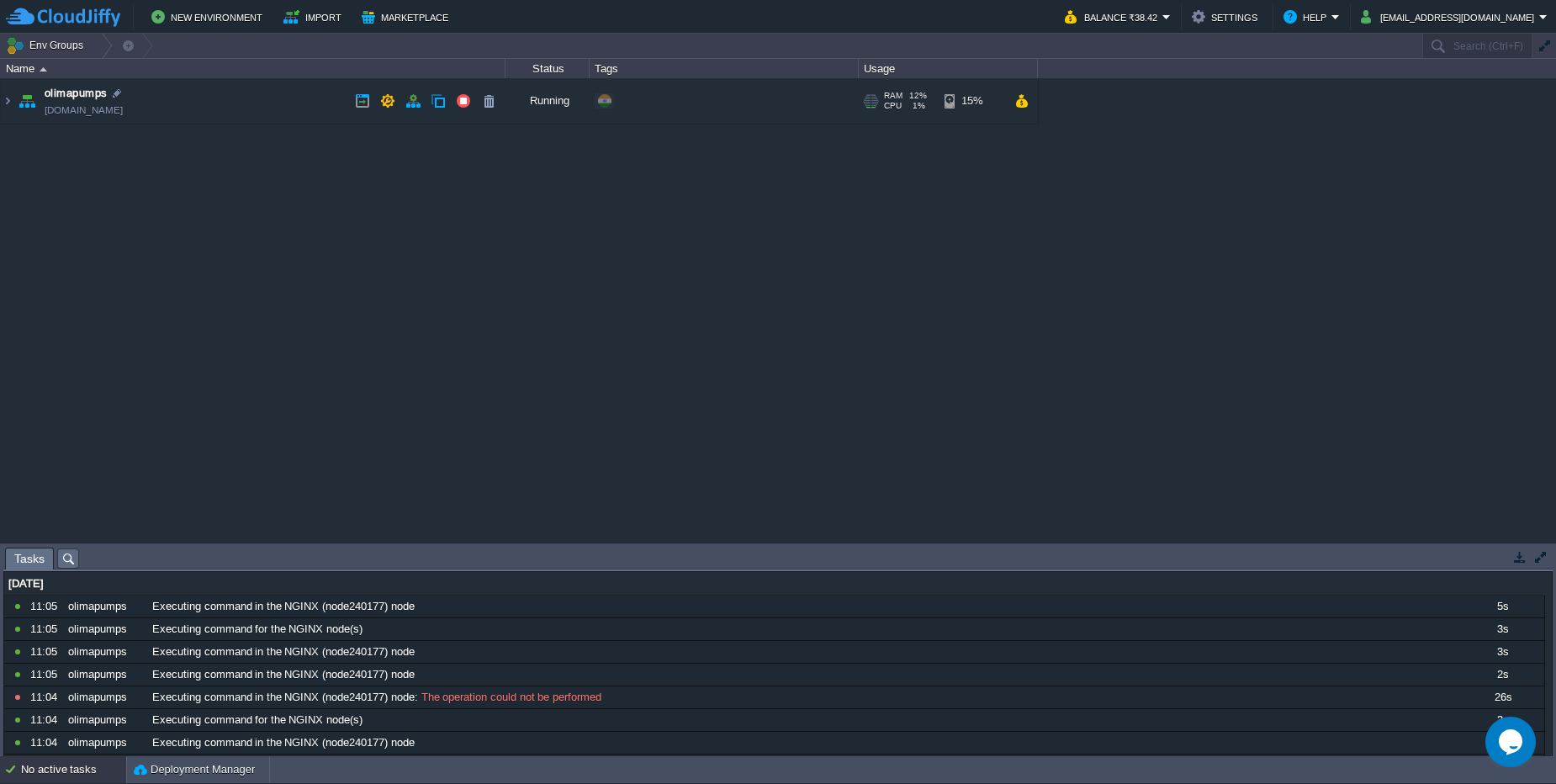
click at [264, 113] on td "olimapumps [DOMAIN_NAME]" at bounding box center [253, 101] width 505 height 46
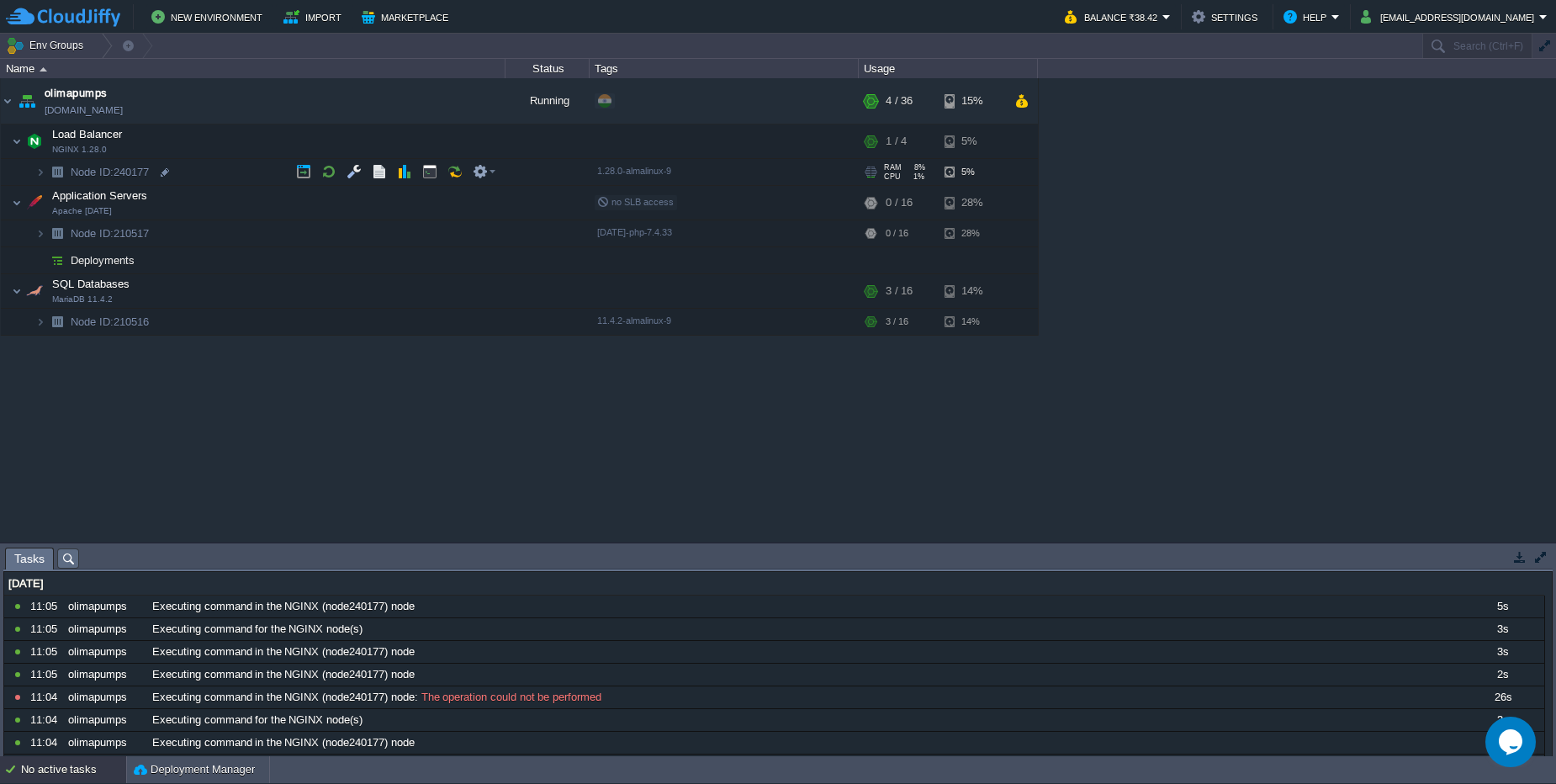
click at [234, 177] on td "Node ID: 240177" at bounding box center [253, 172] width 505 height 27
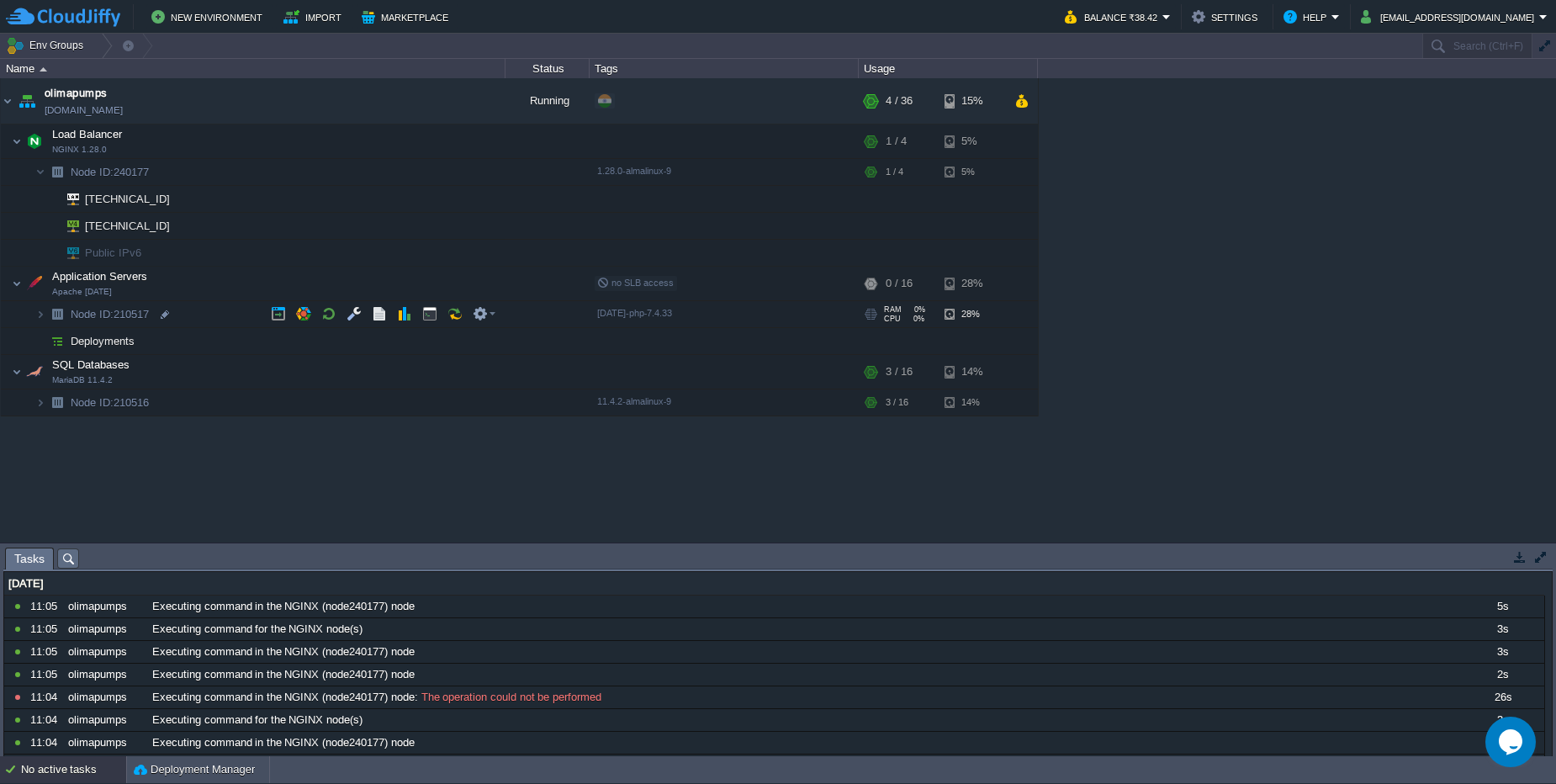
click at [190, 315] on td "Node ID: 210517" at bounding box center [253, 314] width 505 height 27
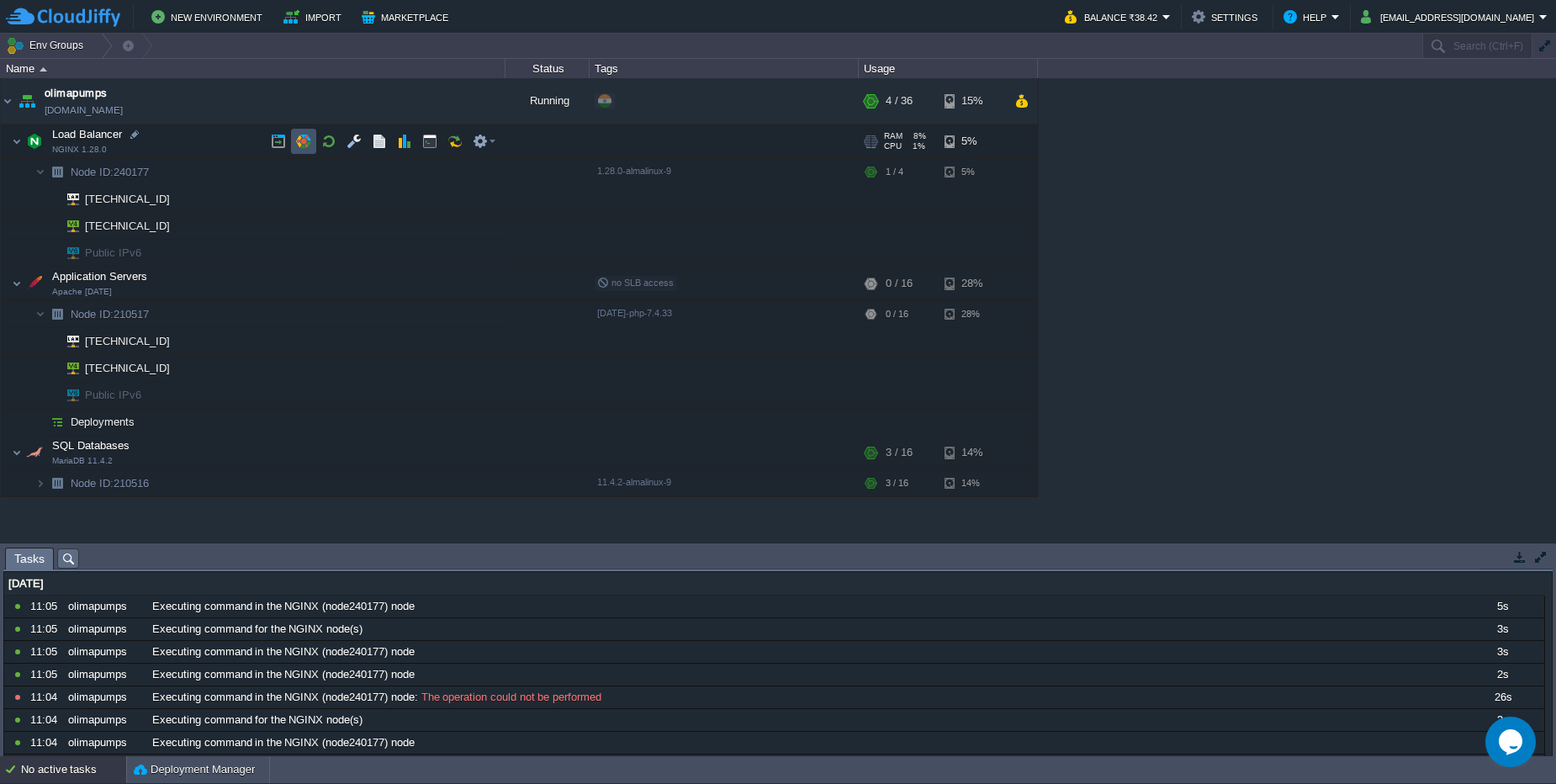
click at [298, 144] on button "button" at bounding box center [304, 142] width 15 height 15
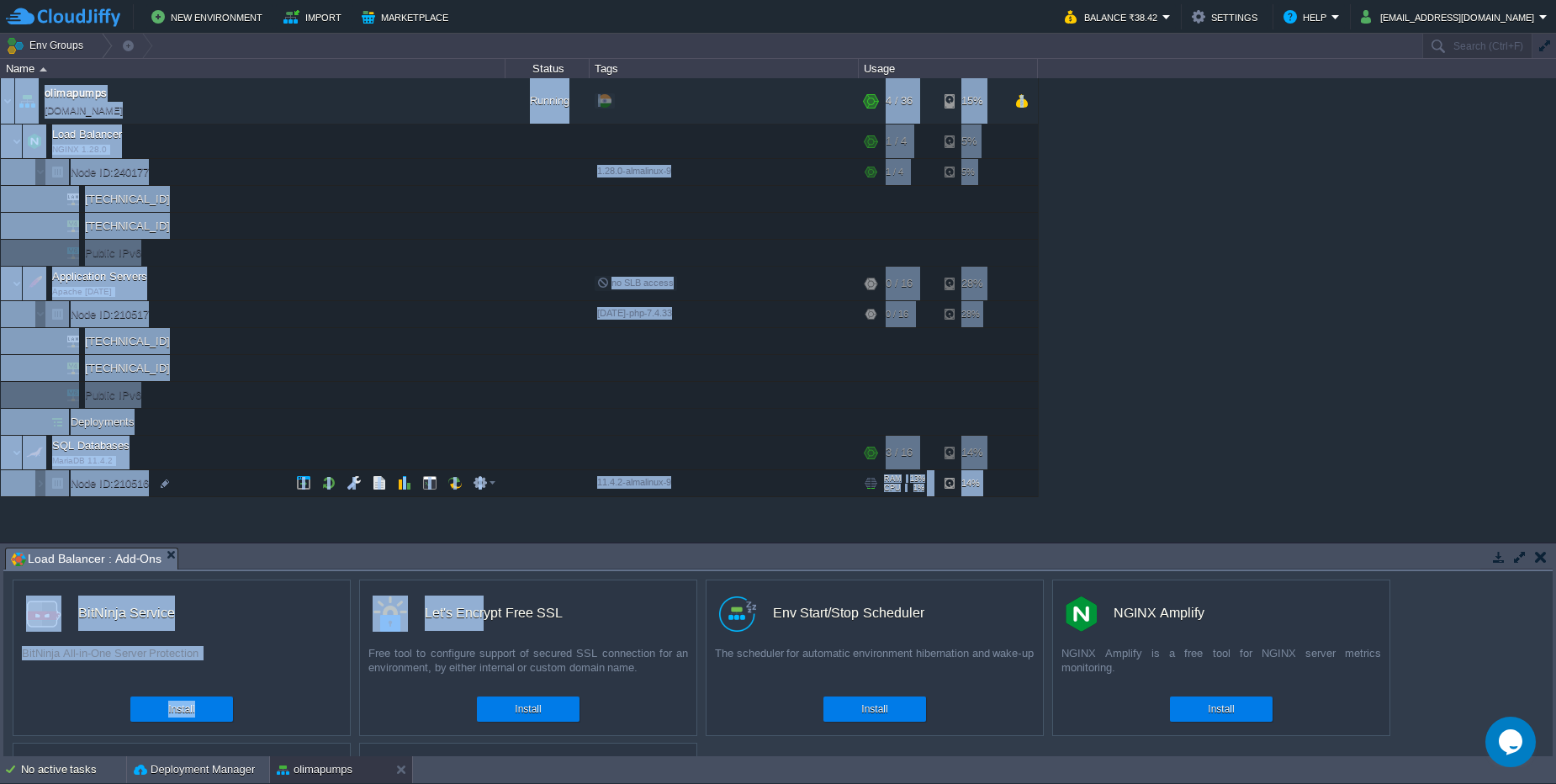
drag, startPoint x: 484, startPoint y: 519, endPoint x: 483, endPoint y: 595, distance: 76.0
click at [483, 595] on div "Env Groups Search (Ctrl+F) auto-gen Name Status Tags Usage olimapumps [DOMAIN_N…" at bounding box center [778, 394] width 1556 height 722
click at [1179, 429] on div "olimapumps olimapumps.cloudjiffy.net Running + Add to Env Group RAM 12% CPU 1% …" at bounding box center [778, 310] width 1556 height 465
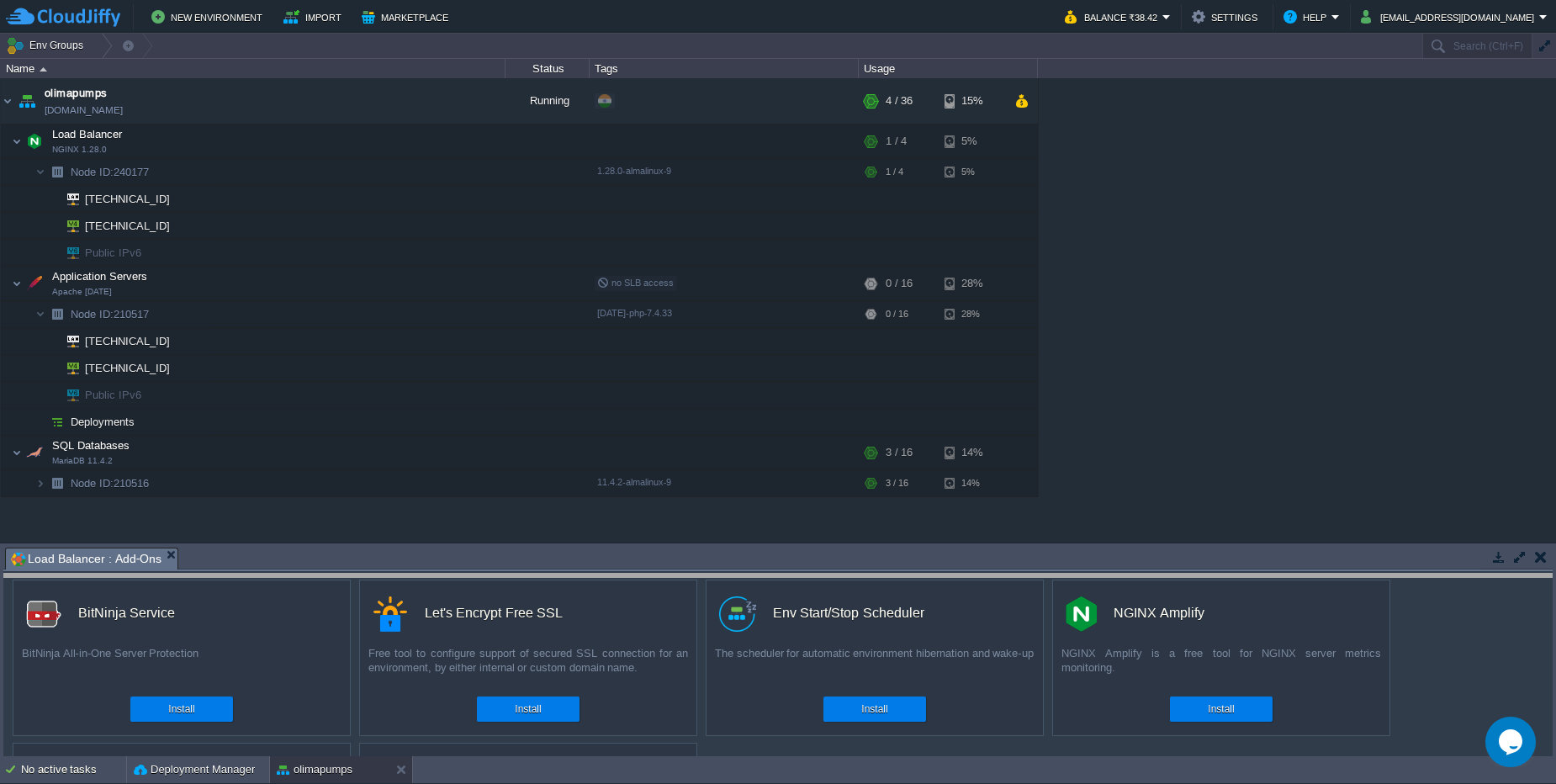
drag, startPoint x: 774, startPoint y: 557, endPoint x: 775, endPoint y: 584, distance: 27.0
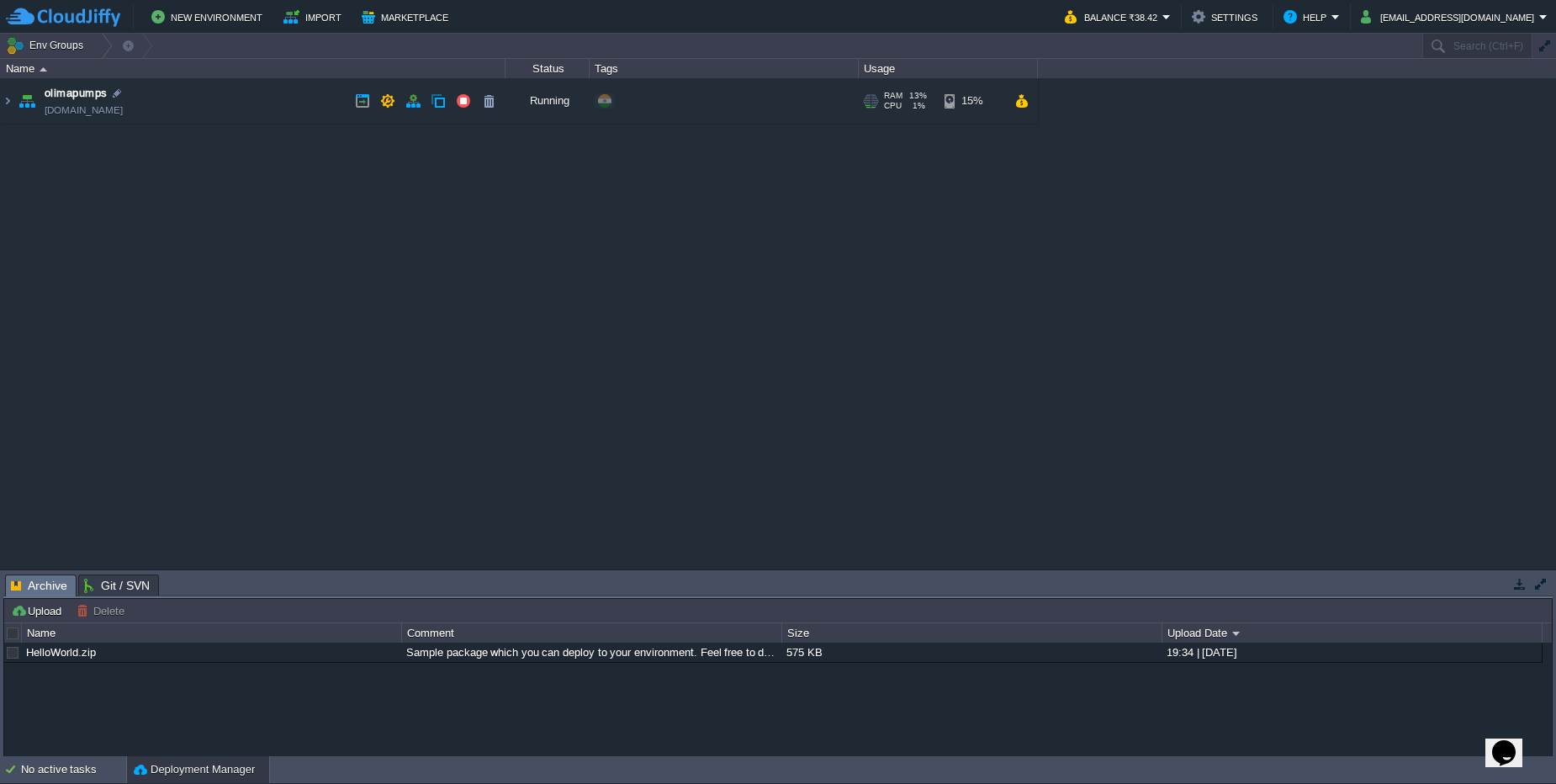
click at [289, 107] on td "olimapumps [DOMAIN_NAME]" at bounding box center [253, 101] width 505 height 46
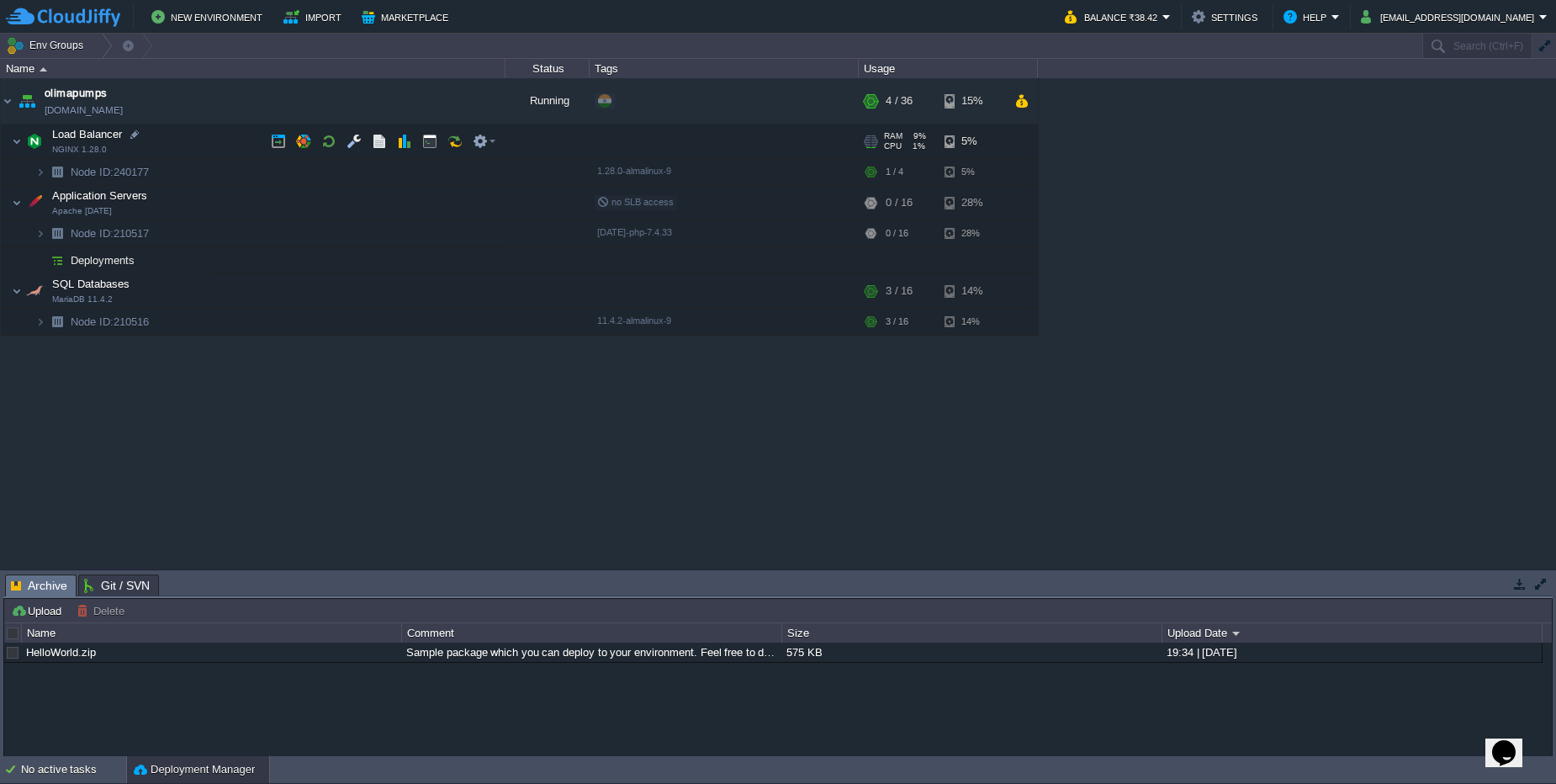
click at [227, 145] on td "Load Balancer NGINX 1.28.0" at bounding box center [253, 142] width 505 height 34
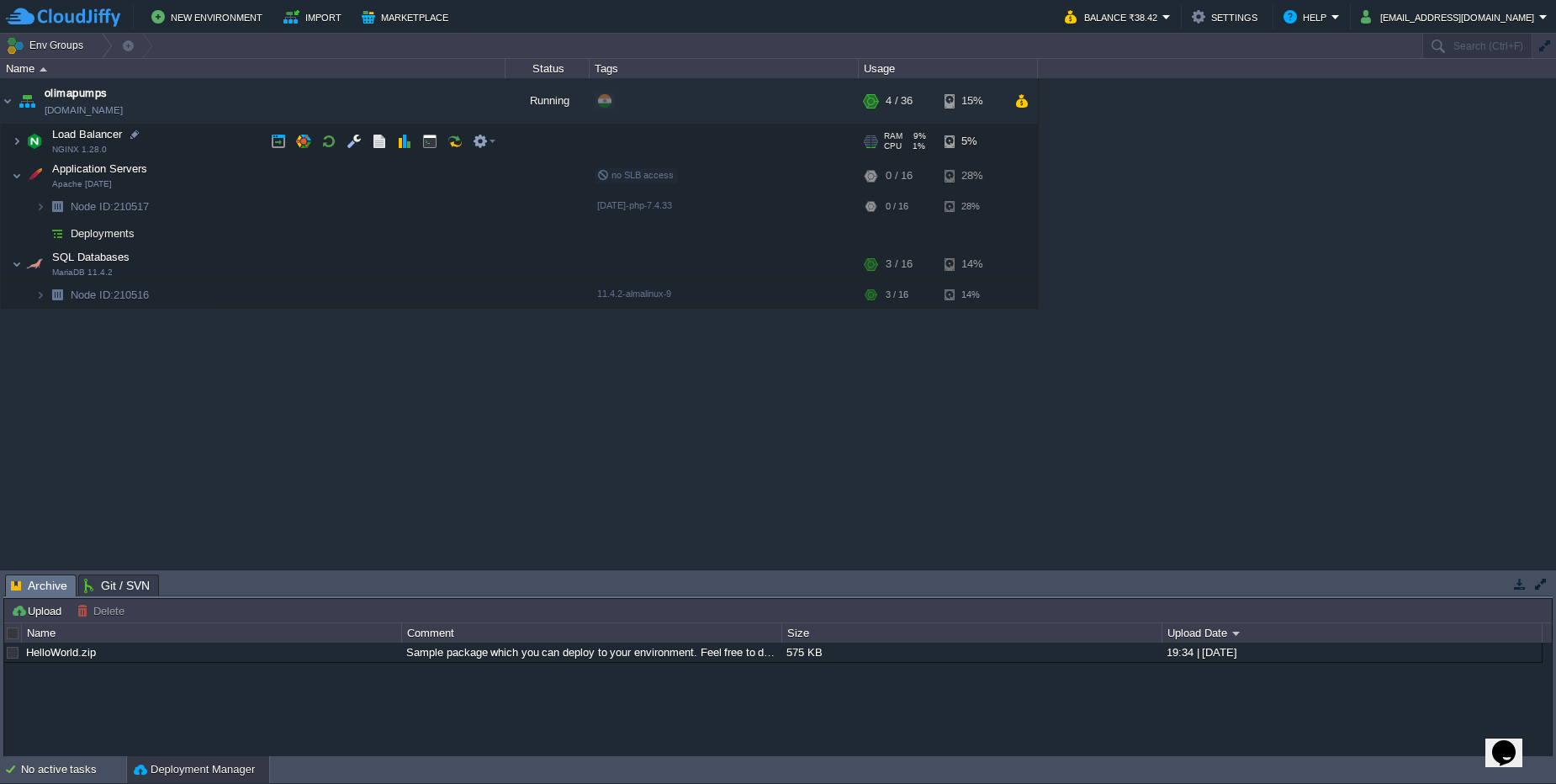
click at [211, 139] on td "Load Balancer NGINX 1.28.0" at bounding box center [253, 142] width 505 height 34
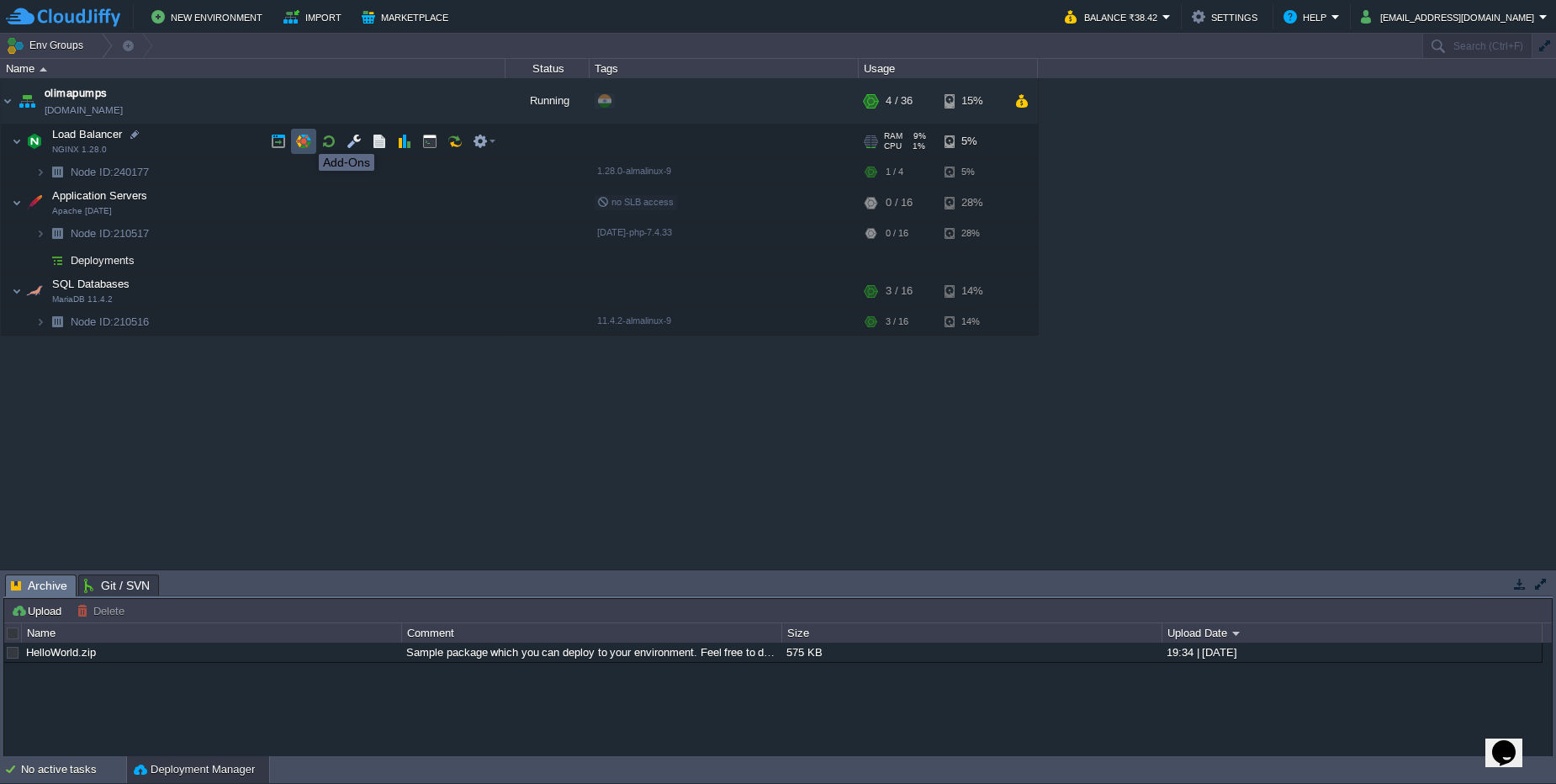
click at [306, 139] on button "button" at bounding box center [304, 142] width 15 height 15
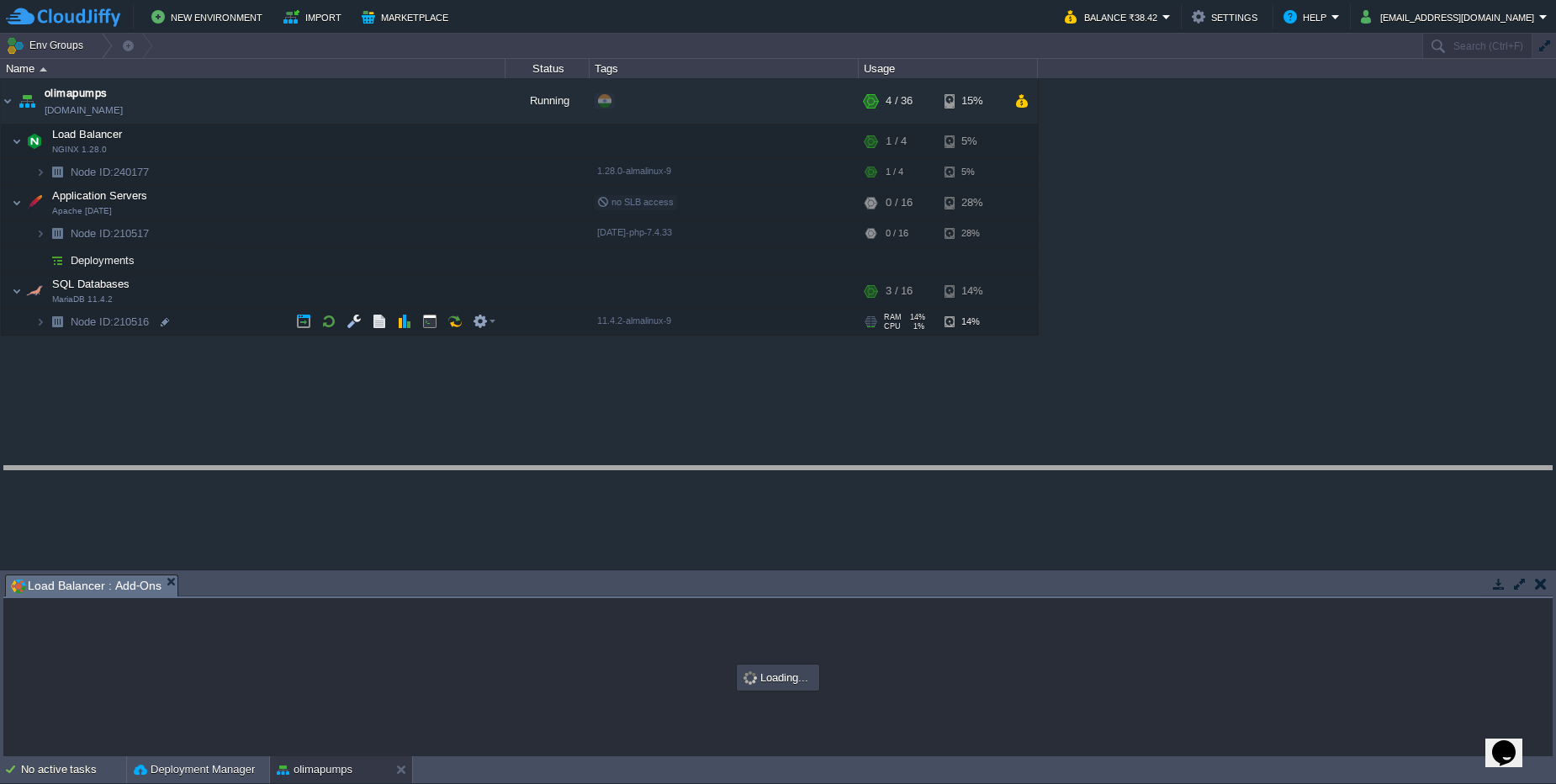
drag, startPoint x: 521, startPoint y: 589, endPoint x: 522, endPoint y: 453, distance: 136.0
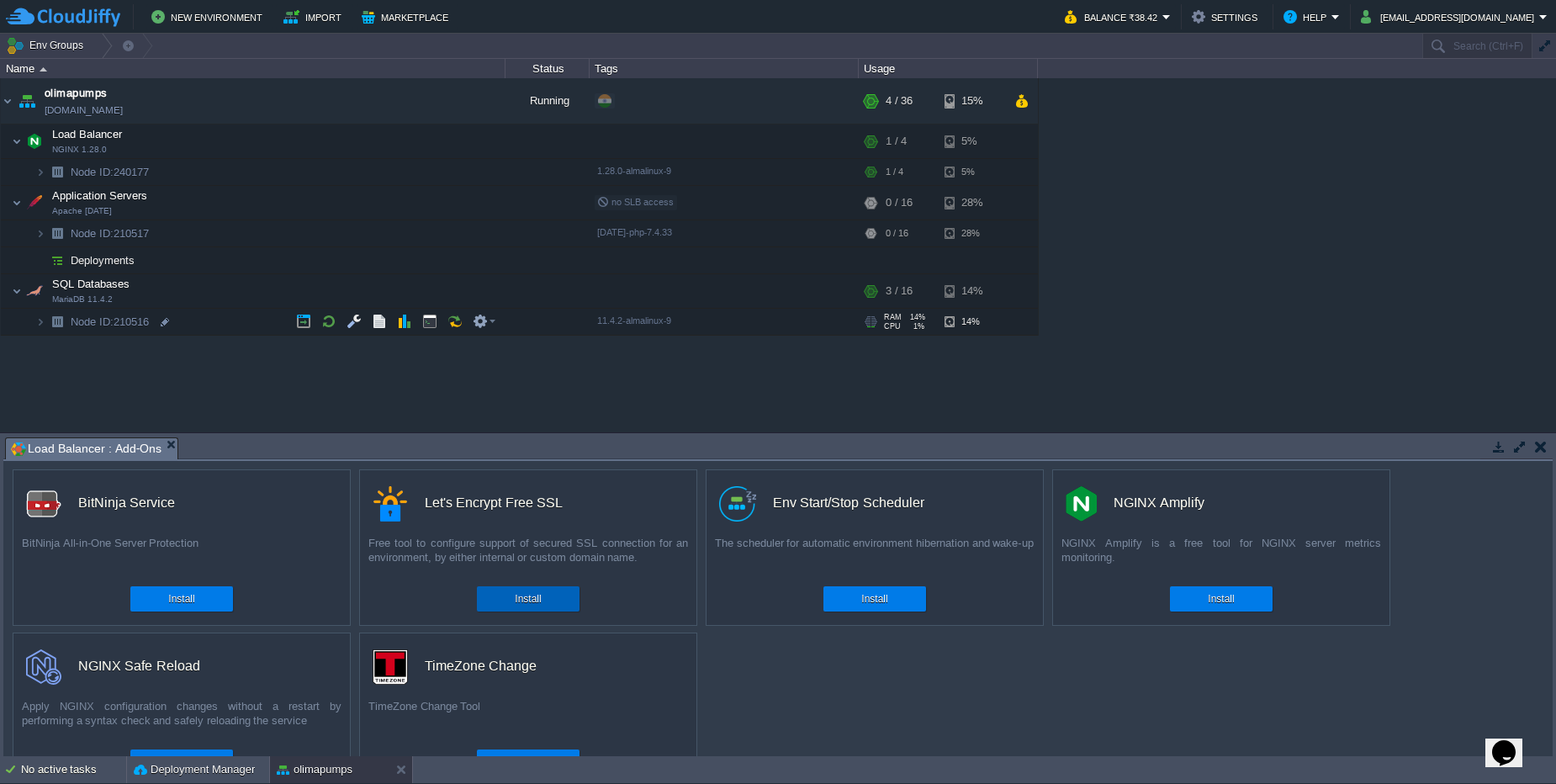
click at [514, 607] on div "Install" at bounding box center [528, 599] width 77 height 25
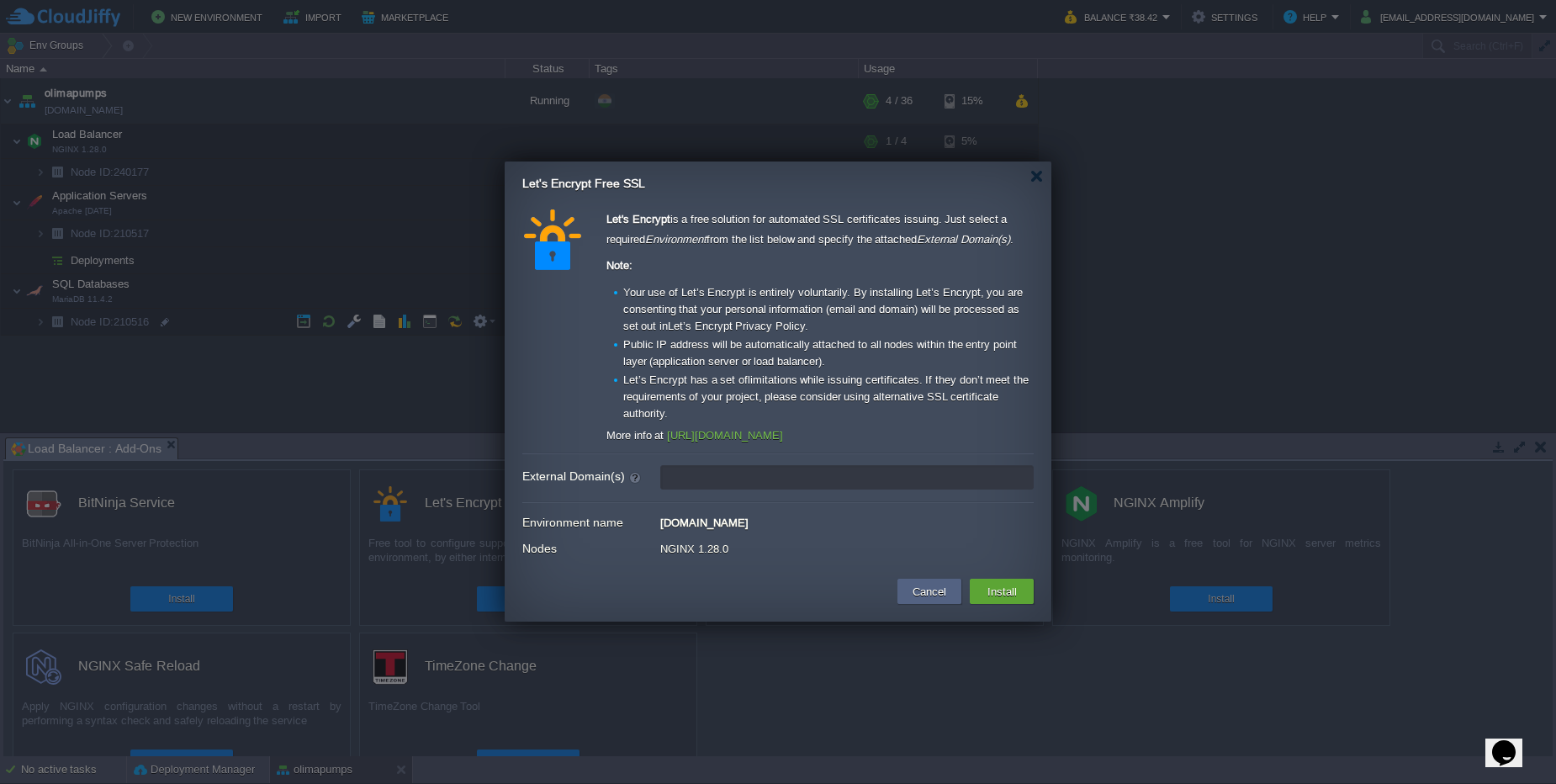
click at [761, 484] on input "External Domain(s)" at bounding box center [847, 477] width 374 height 24
type input "leave blank to get a test certificate for this environment domain"
paste input "olimapumps.com"
type input "olimapumps.com,www.olimapumps.com"
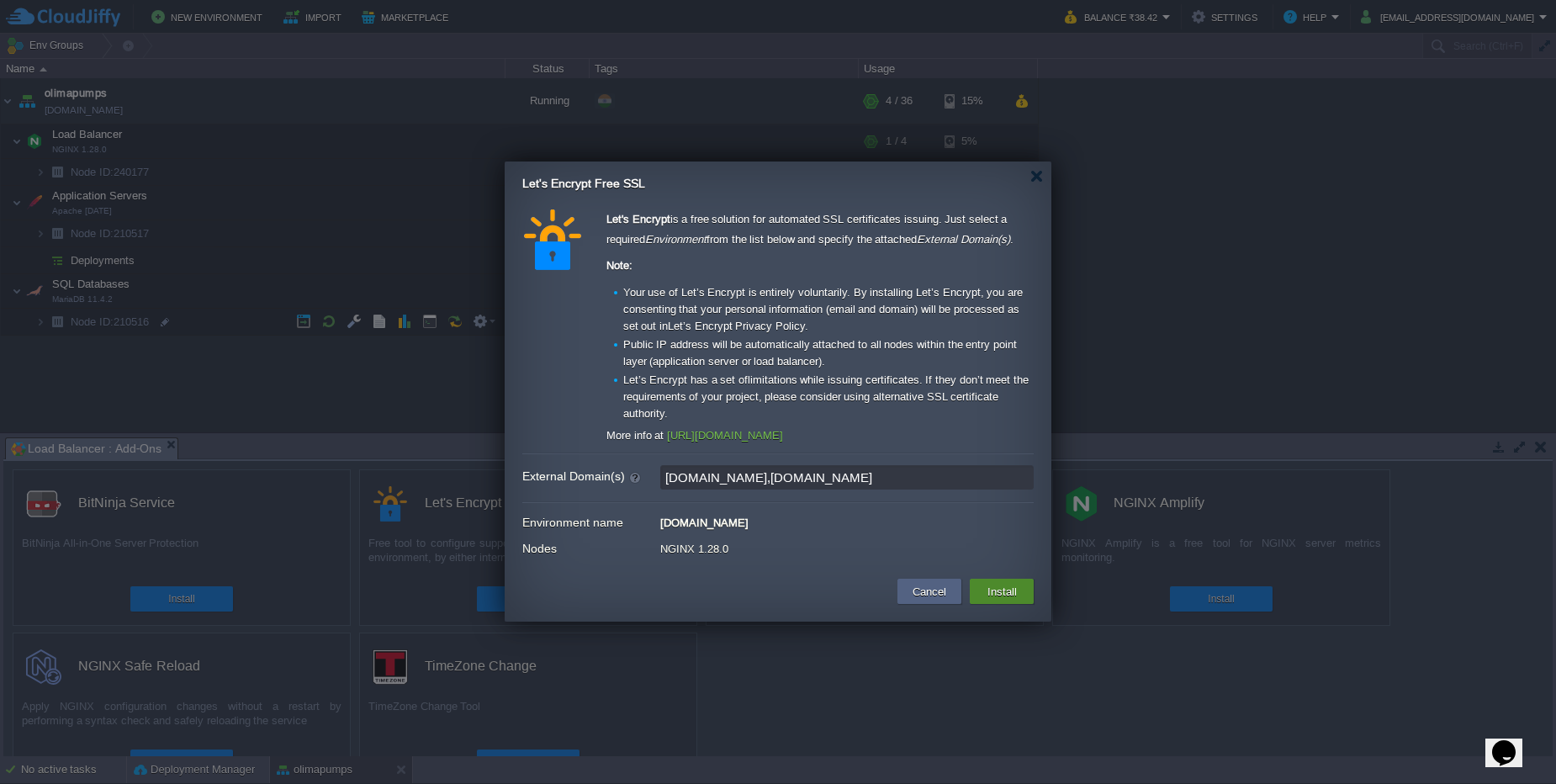
click at [997, 595] on button "Install" at bounding box center [1002, 592] width 40 height 21
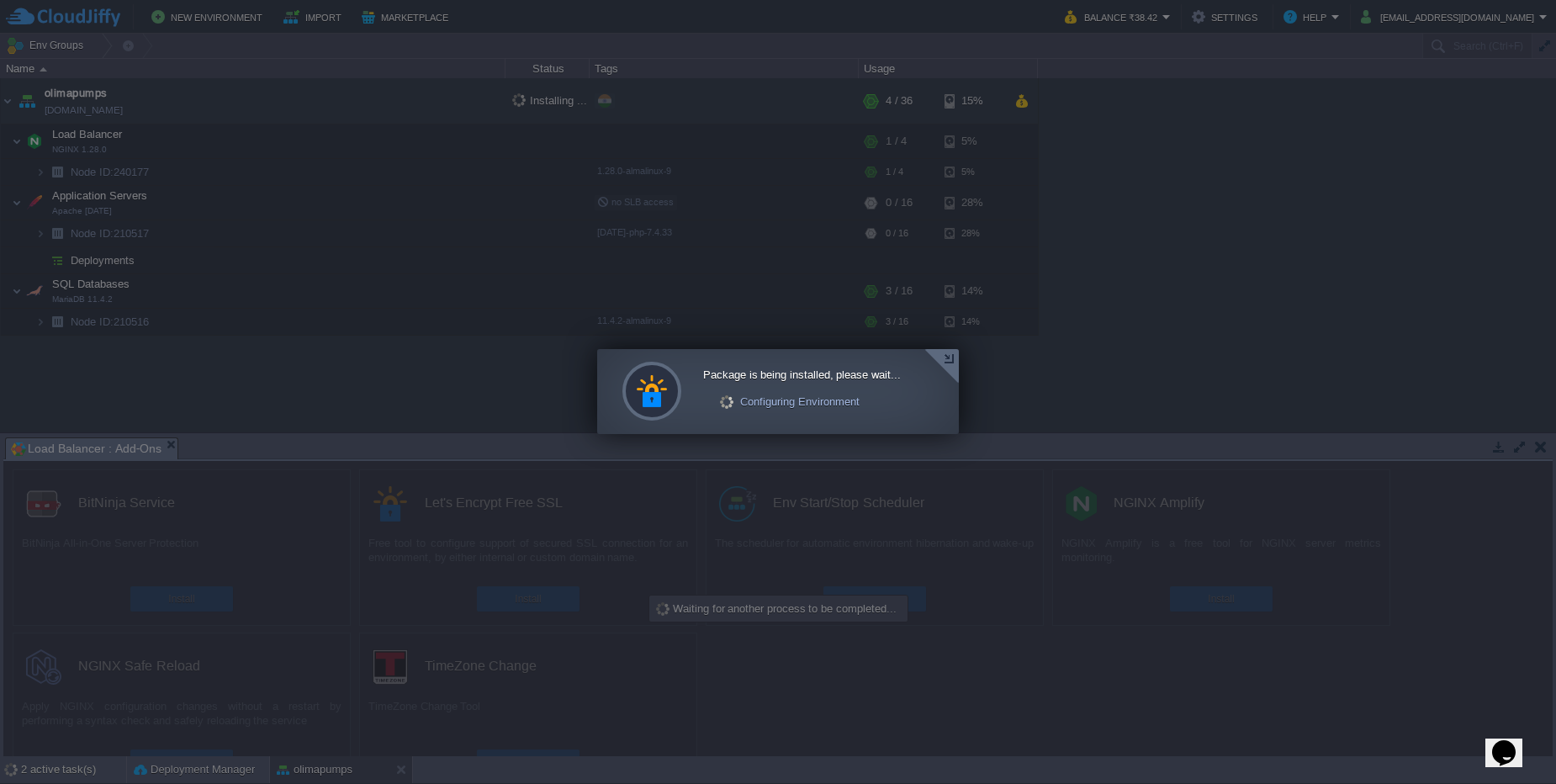
click at [953, 362] on div at bounding box center [941, 366] width 34 height 34
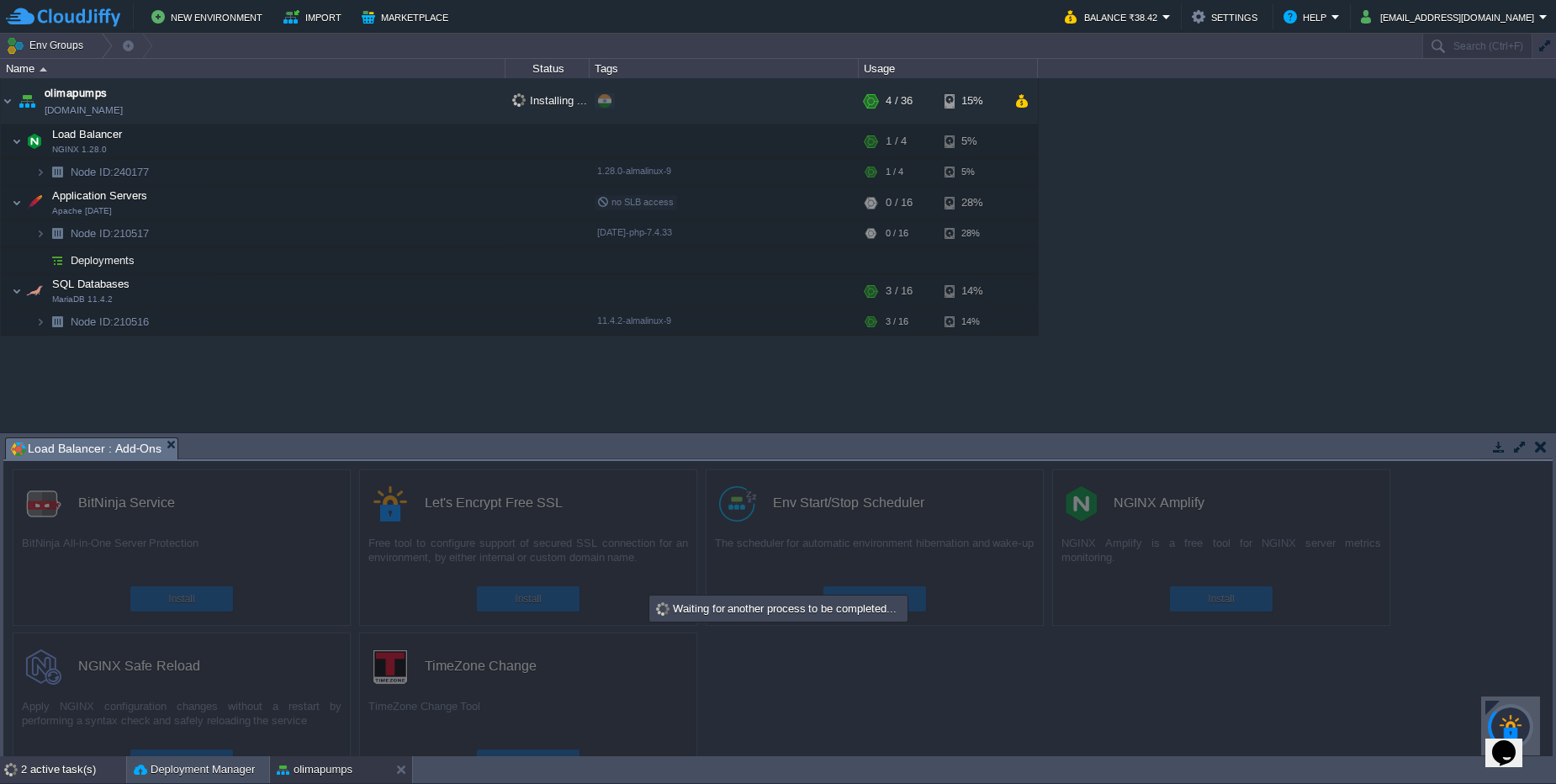
click at [67, 779] on div "2 active task(s)" at bounding box center [73, 769] width 105 height 27
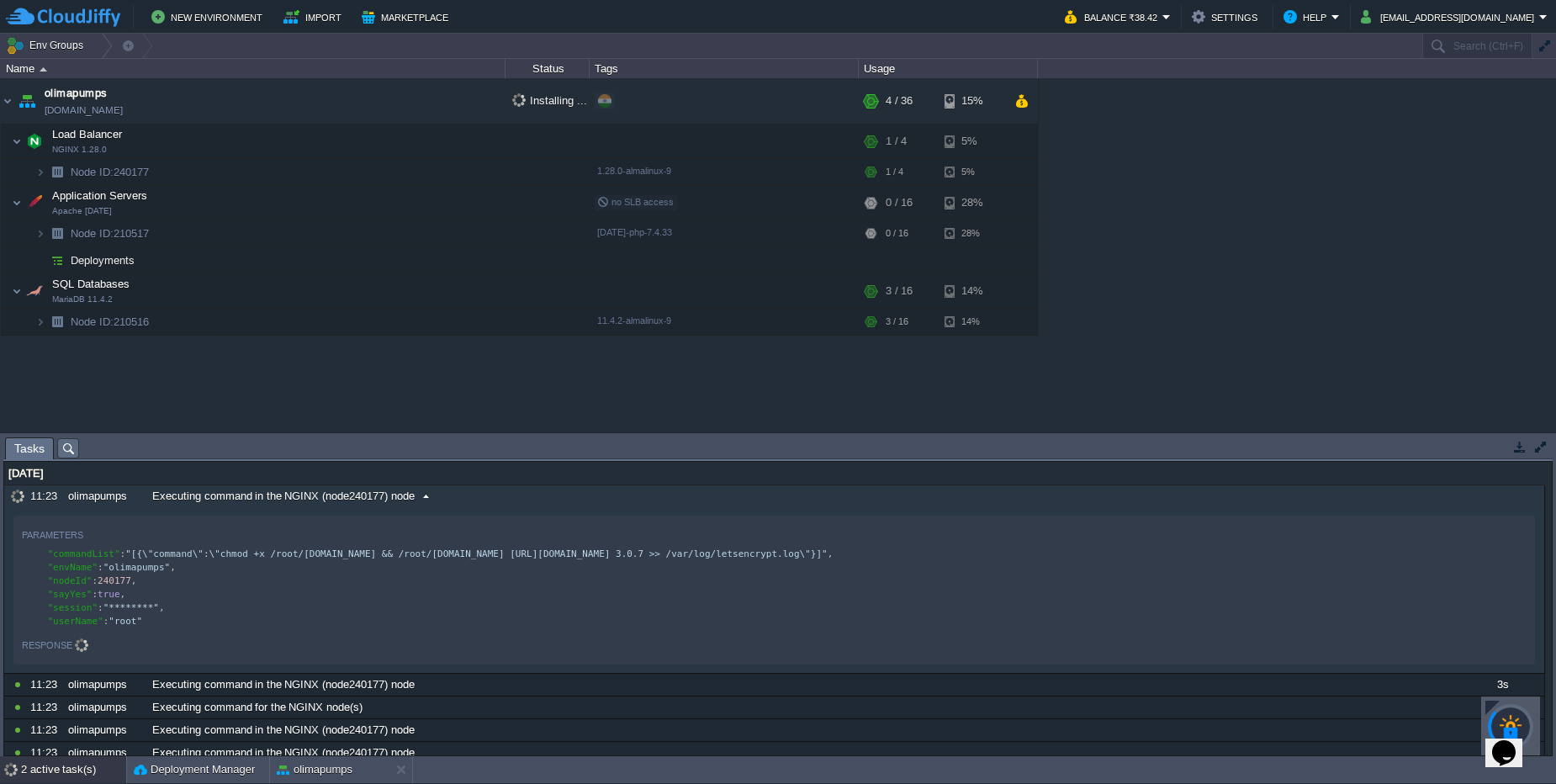
click at [512, 501] on div "Executing command in the NGINX (node240177) node" at bounding box center [803, 495] width 1311 height 21
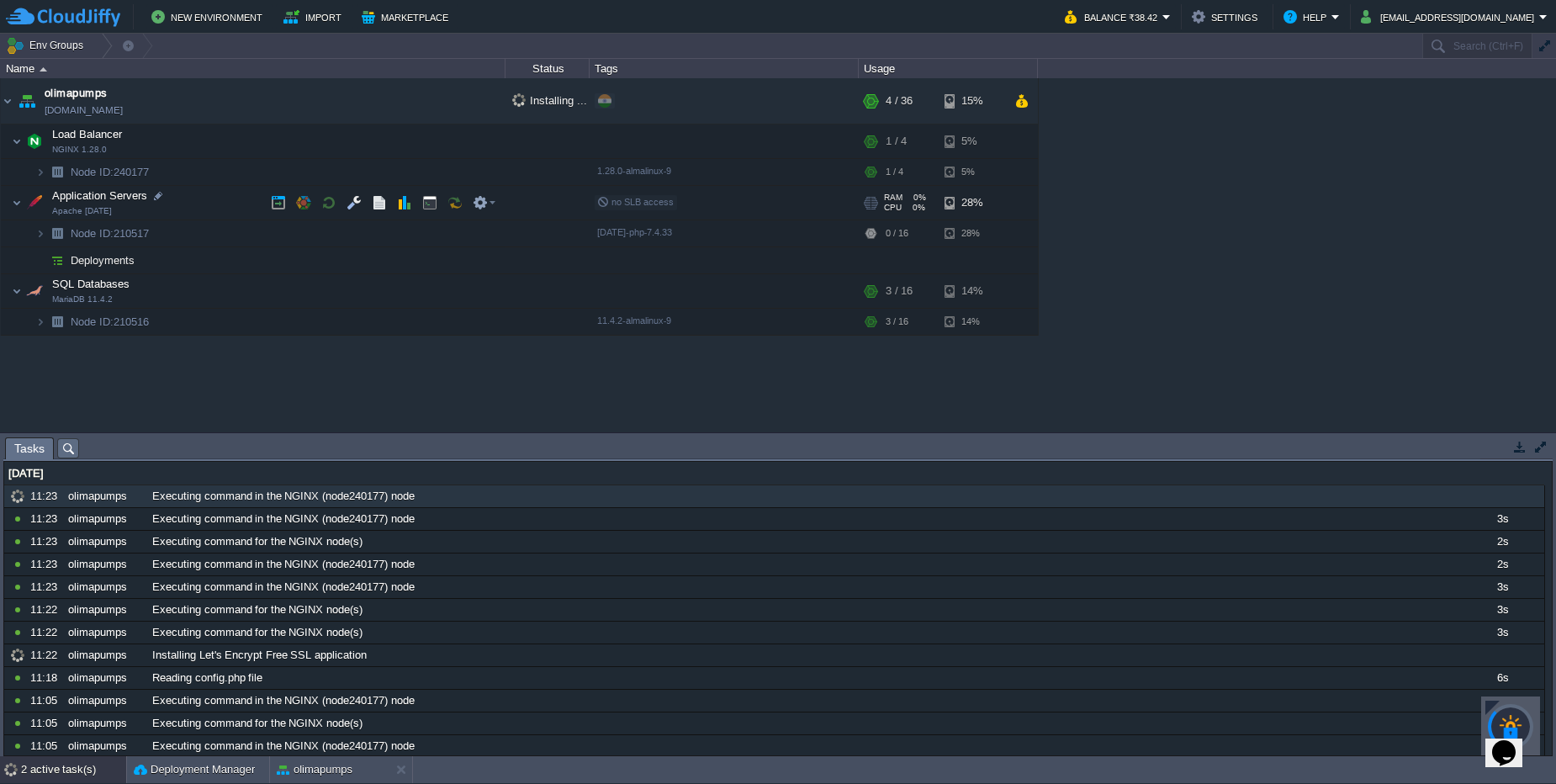
click at [187, 192] on td "Application Servers Apache 2.4.54" at bounding box center [253, 203] width 505 height 34
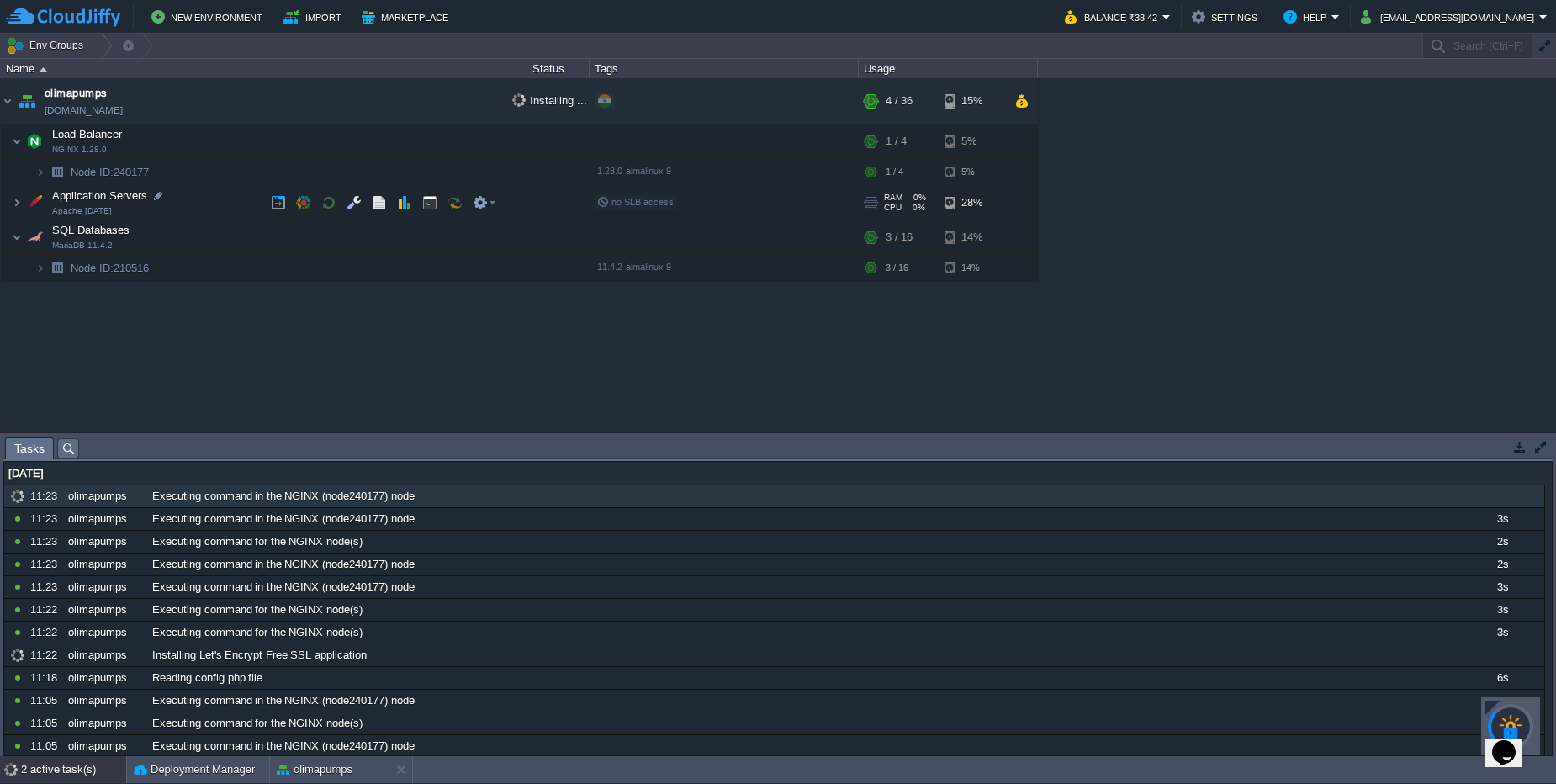
click at [198, 201] on td "Application Servers Apache 2.4.54" at bounding box center [253, 203] width 505 height 34
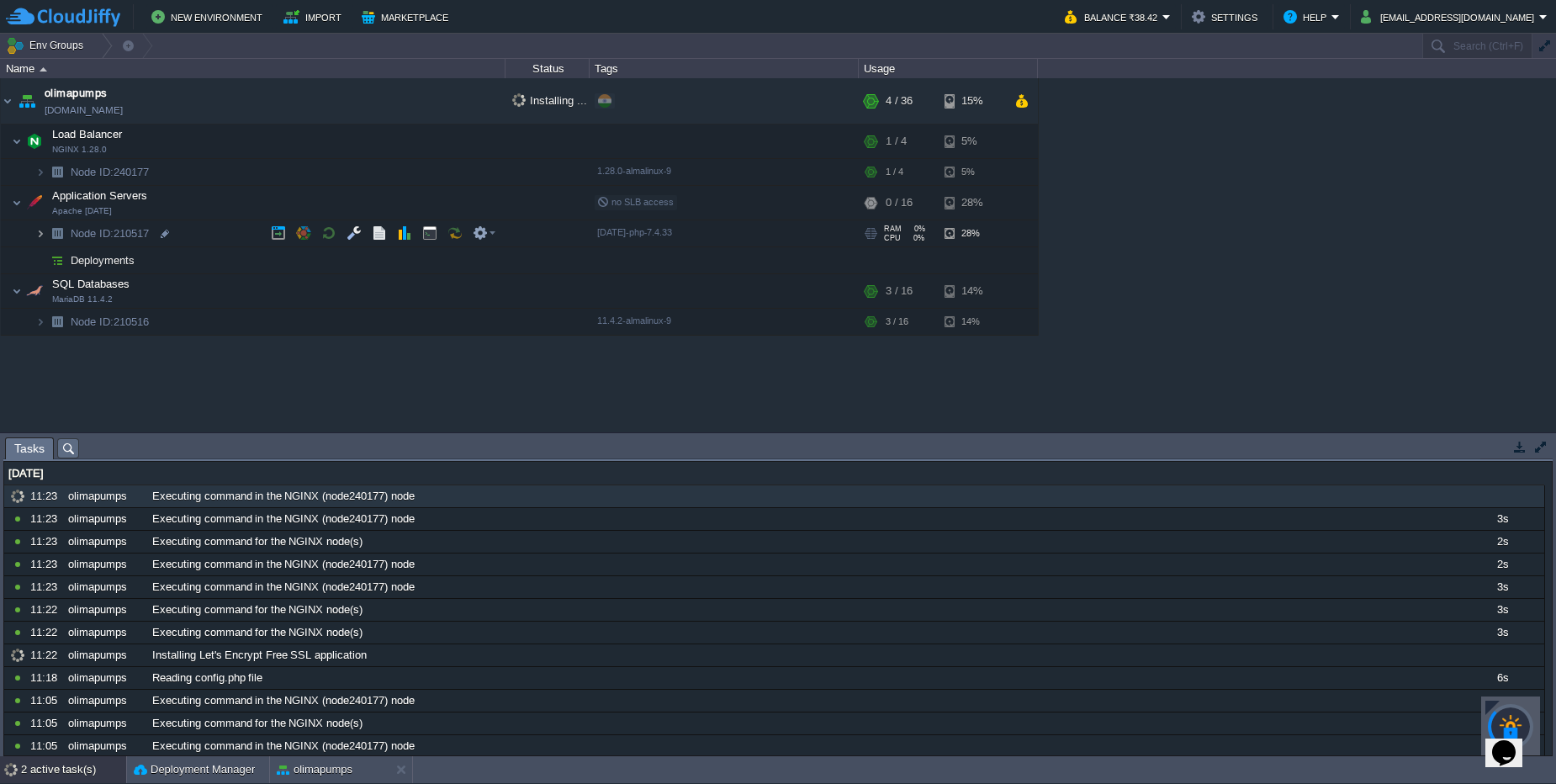
click at [40, 234] on img at bounding box center [40, 234] width 10 height 26
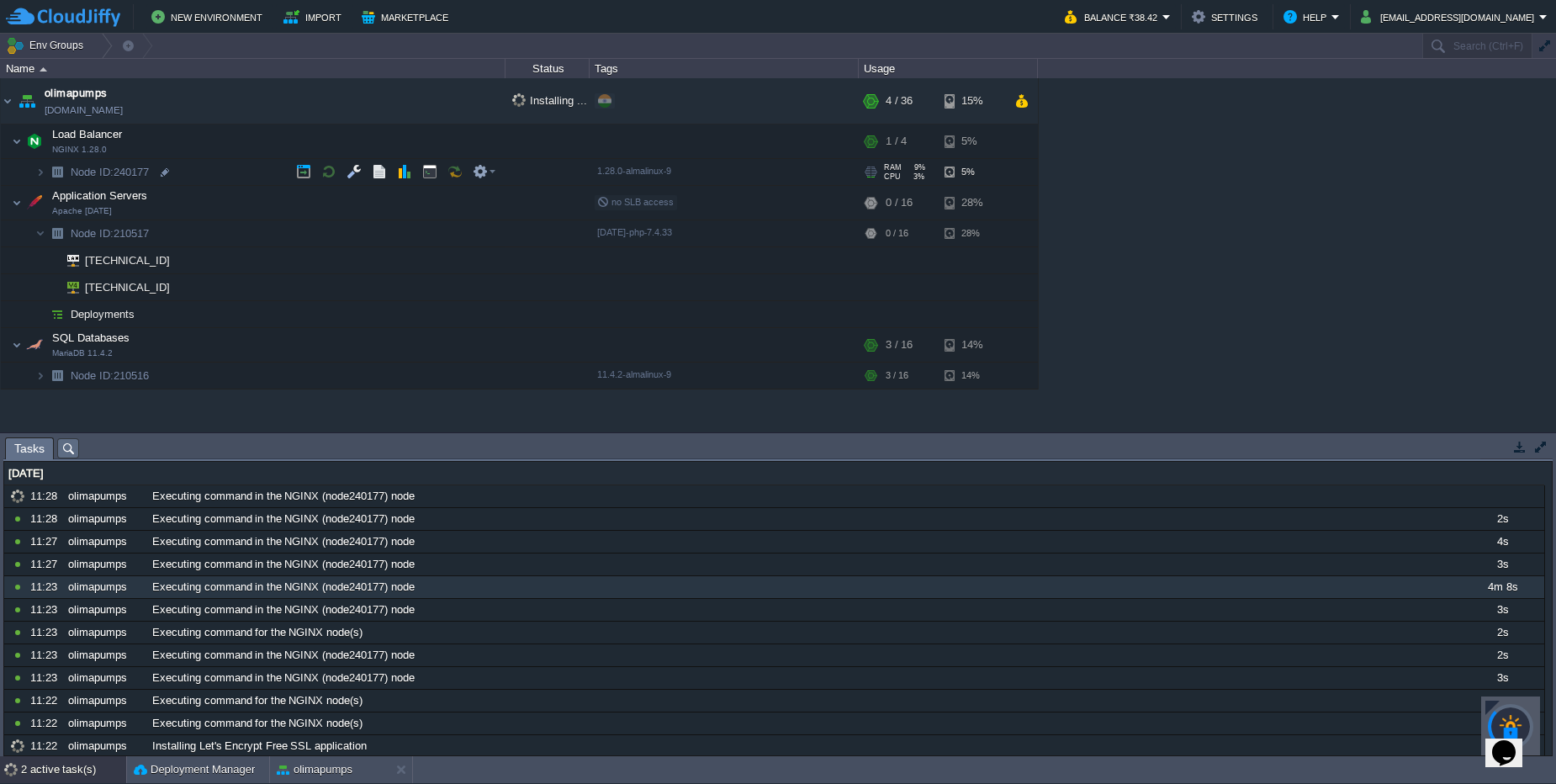
click at [183, 184] on td "Node ID: 240177" at bounding box center [253, 172] width 505 height 27
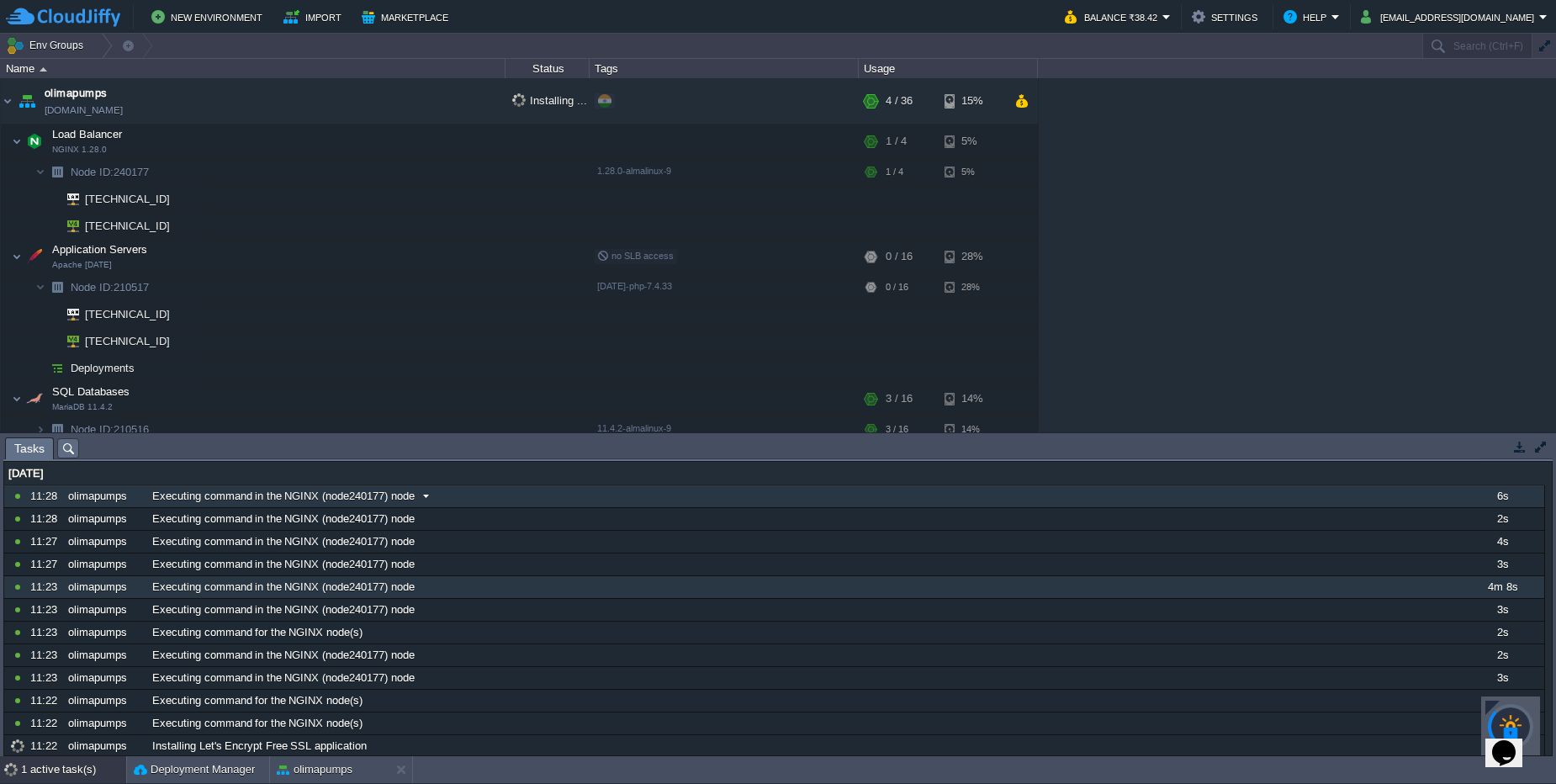
click at [451, 502] on div "Executing command in the NGINX (node240177) node" at bounding box center [803, 495] width 1311 height 21
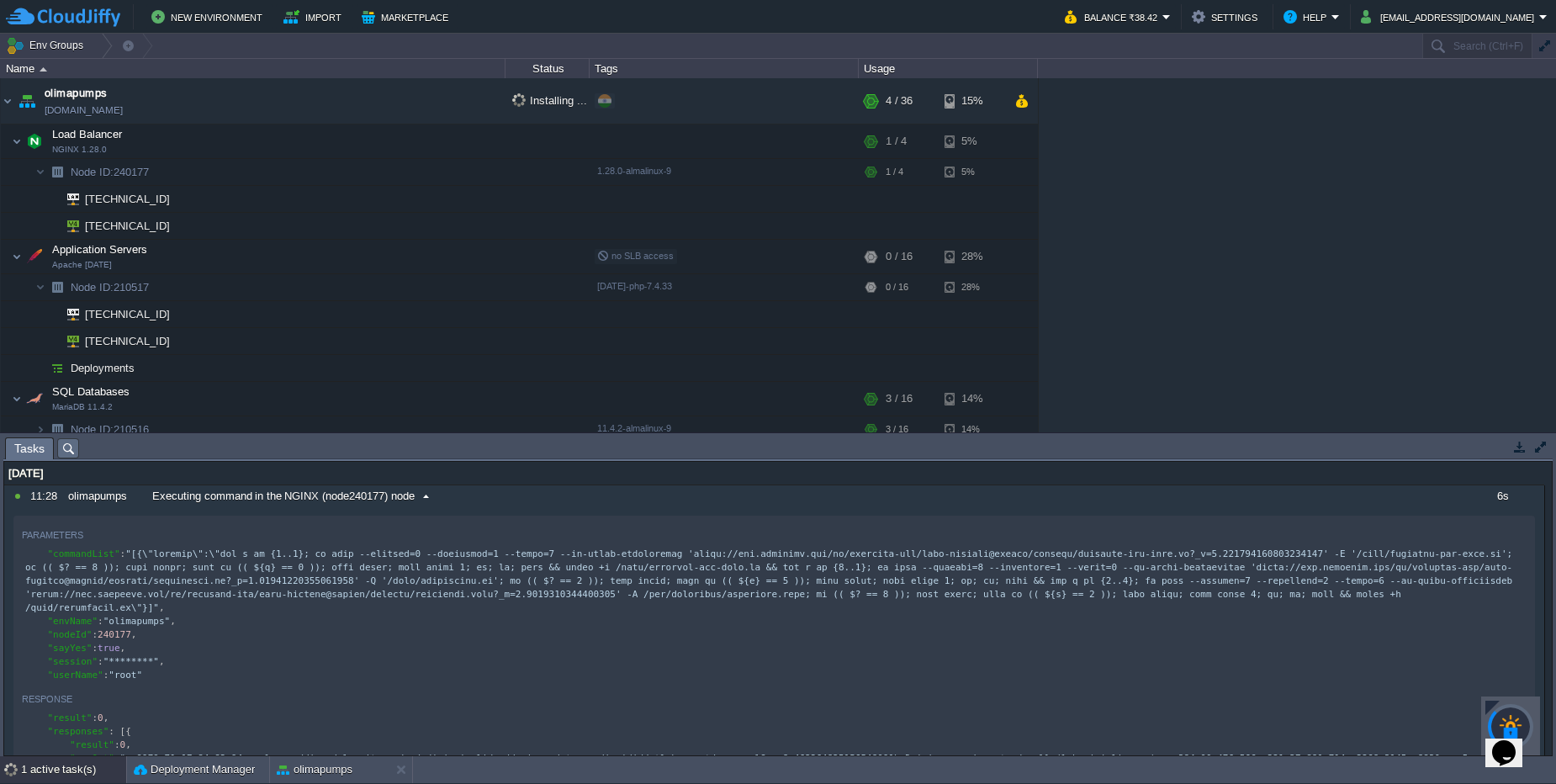
click at [451, 502] on div "Executing command in the NGINX (node240177) node" at bounding box center [803, 495] width 1311 height 21
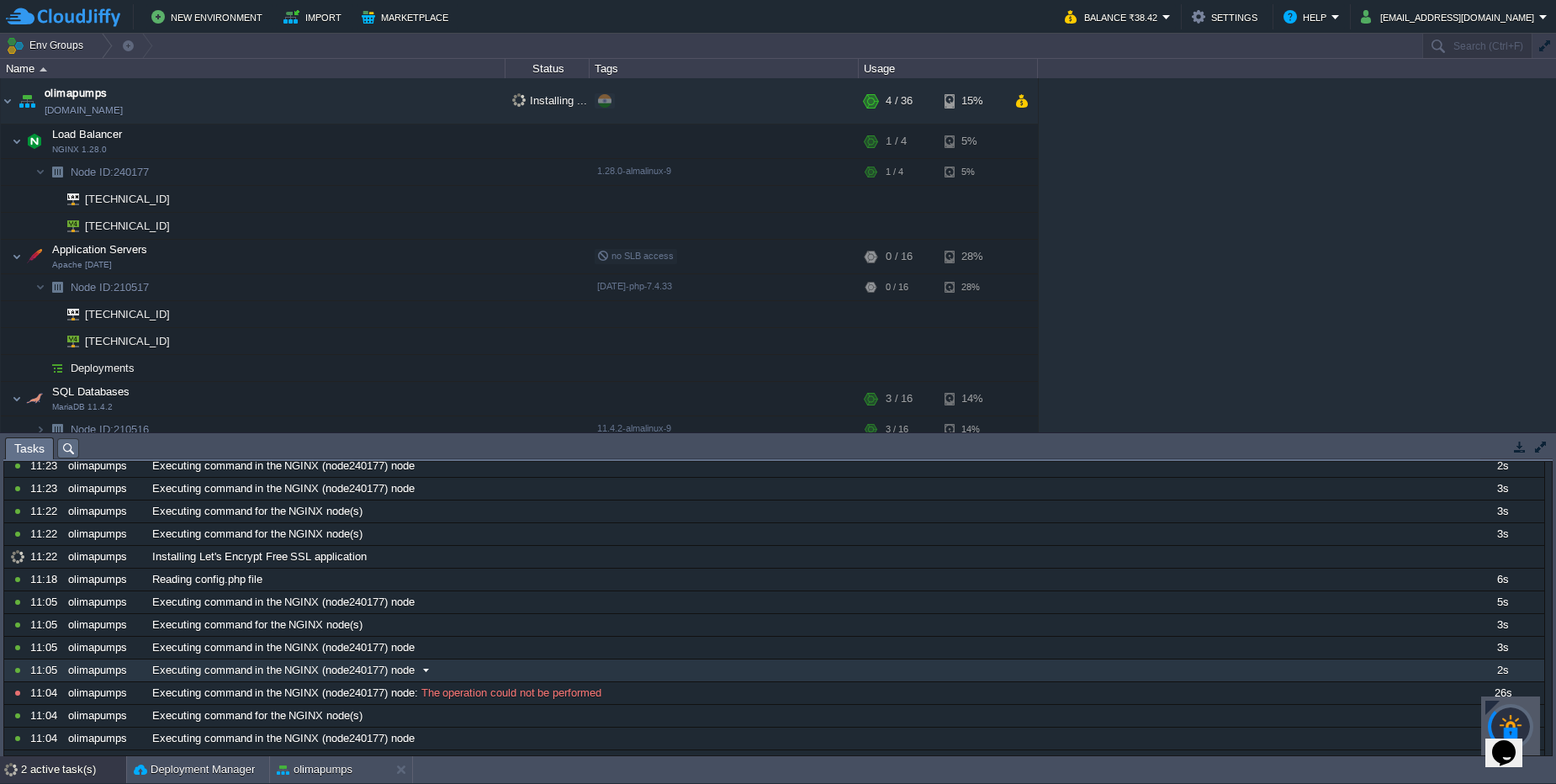
scroll to position [252, 0]
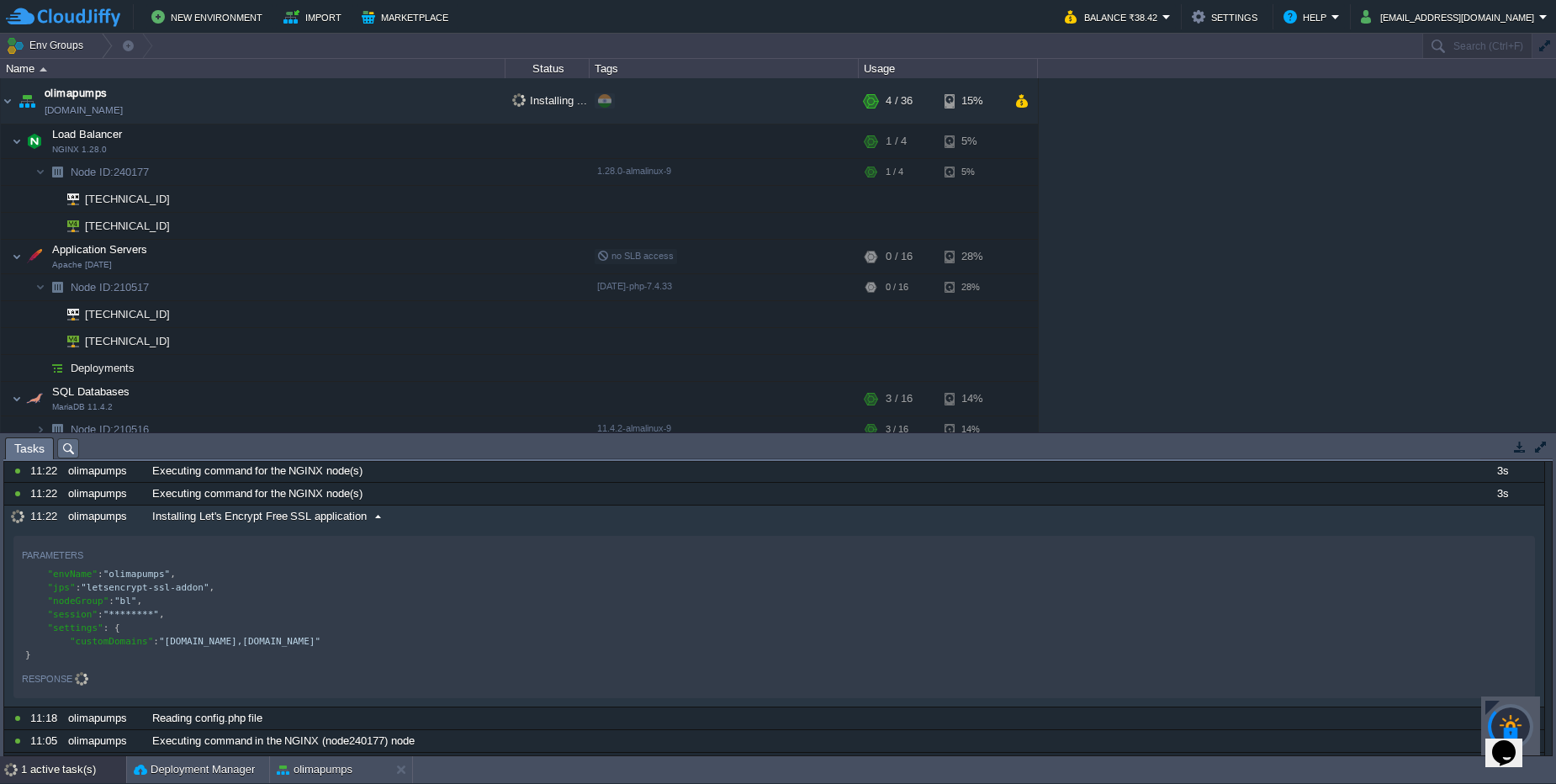
click at [419, 516] on div "Installing Let's Encrypt Free SSL application" at bounding box center [803, 516] width 1311 height 21
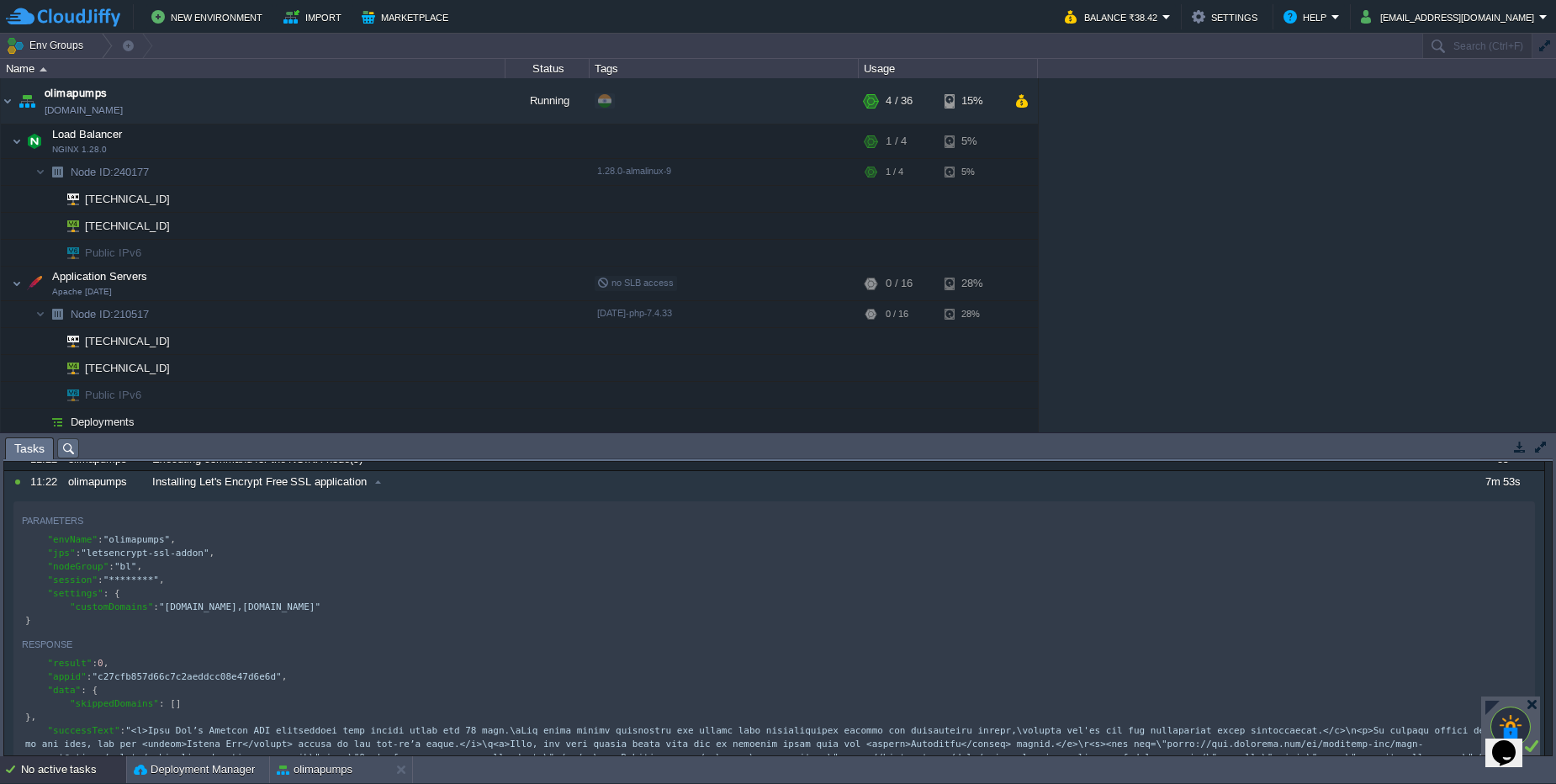
scroll to position [390, 0]
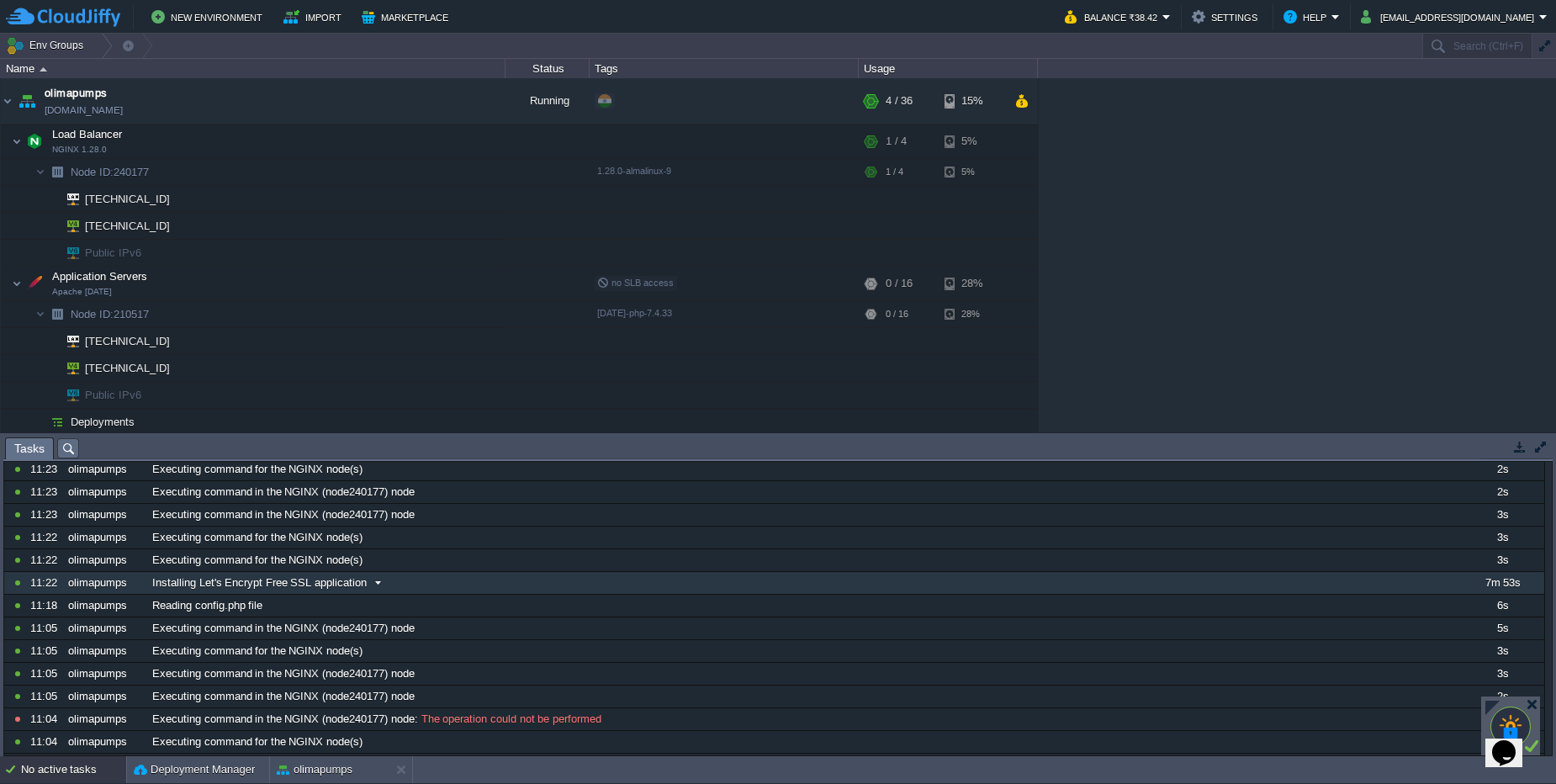
click at [400, 587] on div "Installing Let's Encrypt Free SSL application" at bounding box center [803, 582] width 1311 height 21
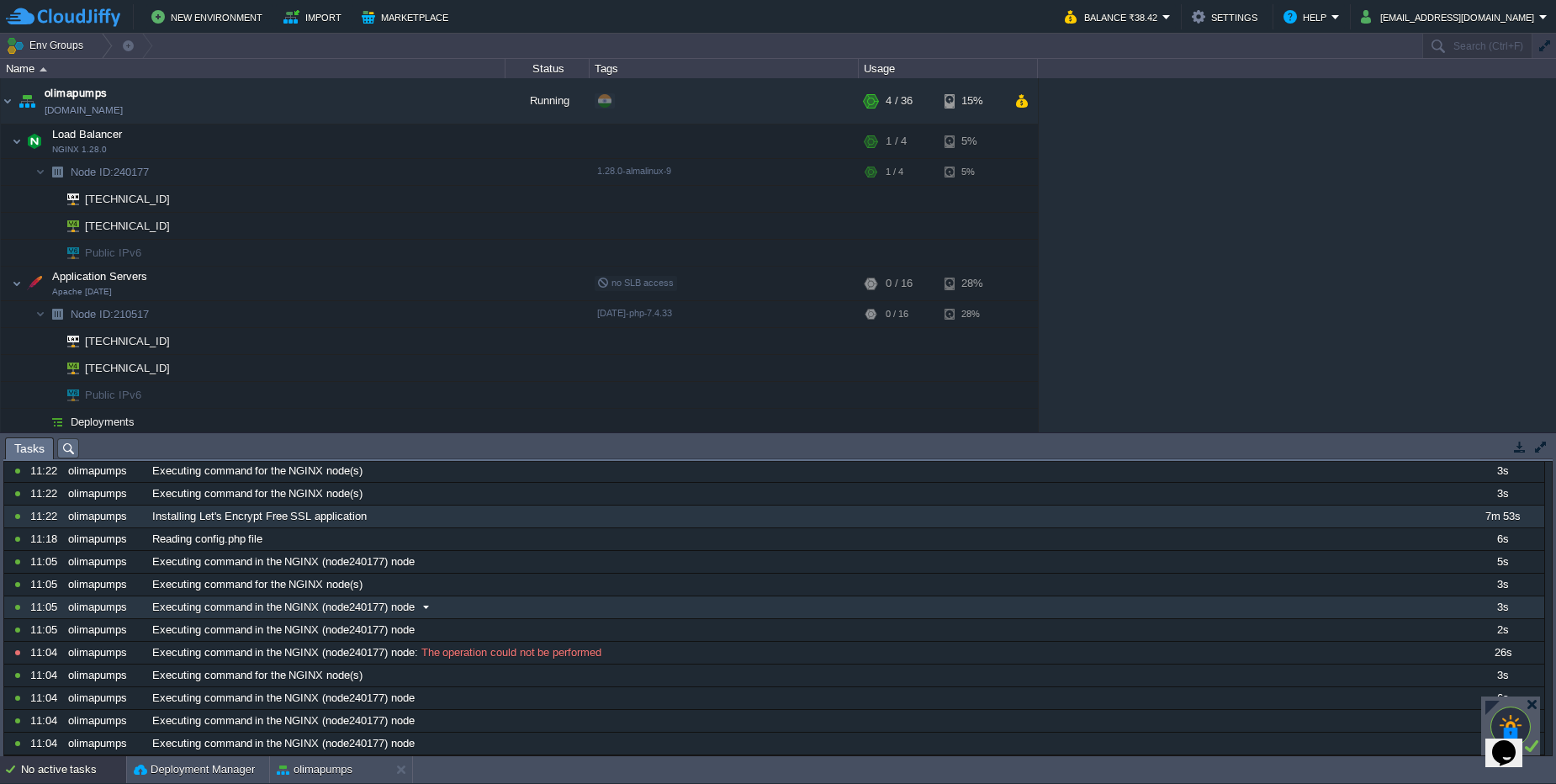
scroll to position [0, 0]
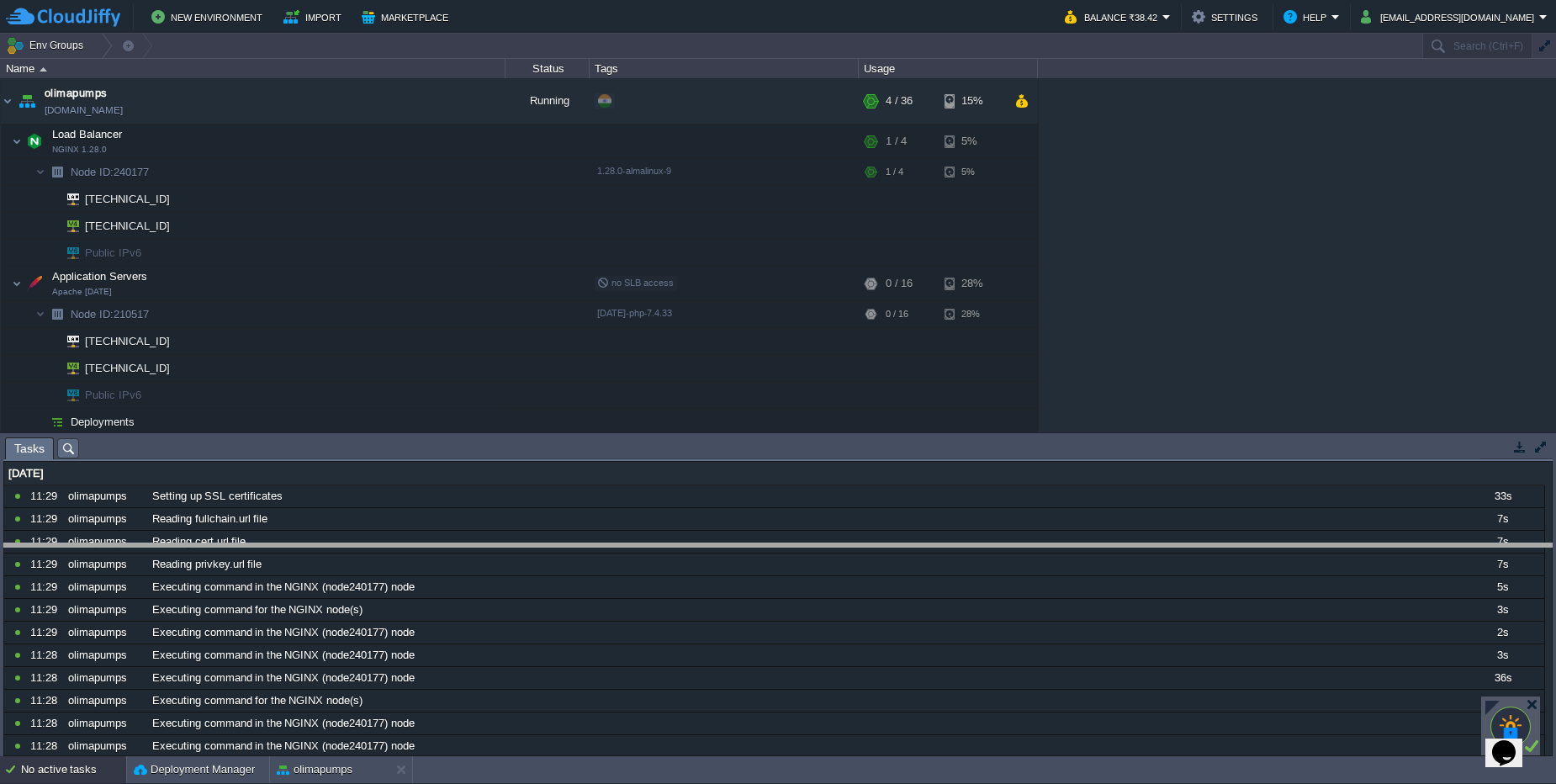
drag, startPoint x: 331, startPoint y: 453, endPoint x: 328, endPoint y: 559, distance: 106.0
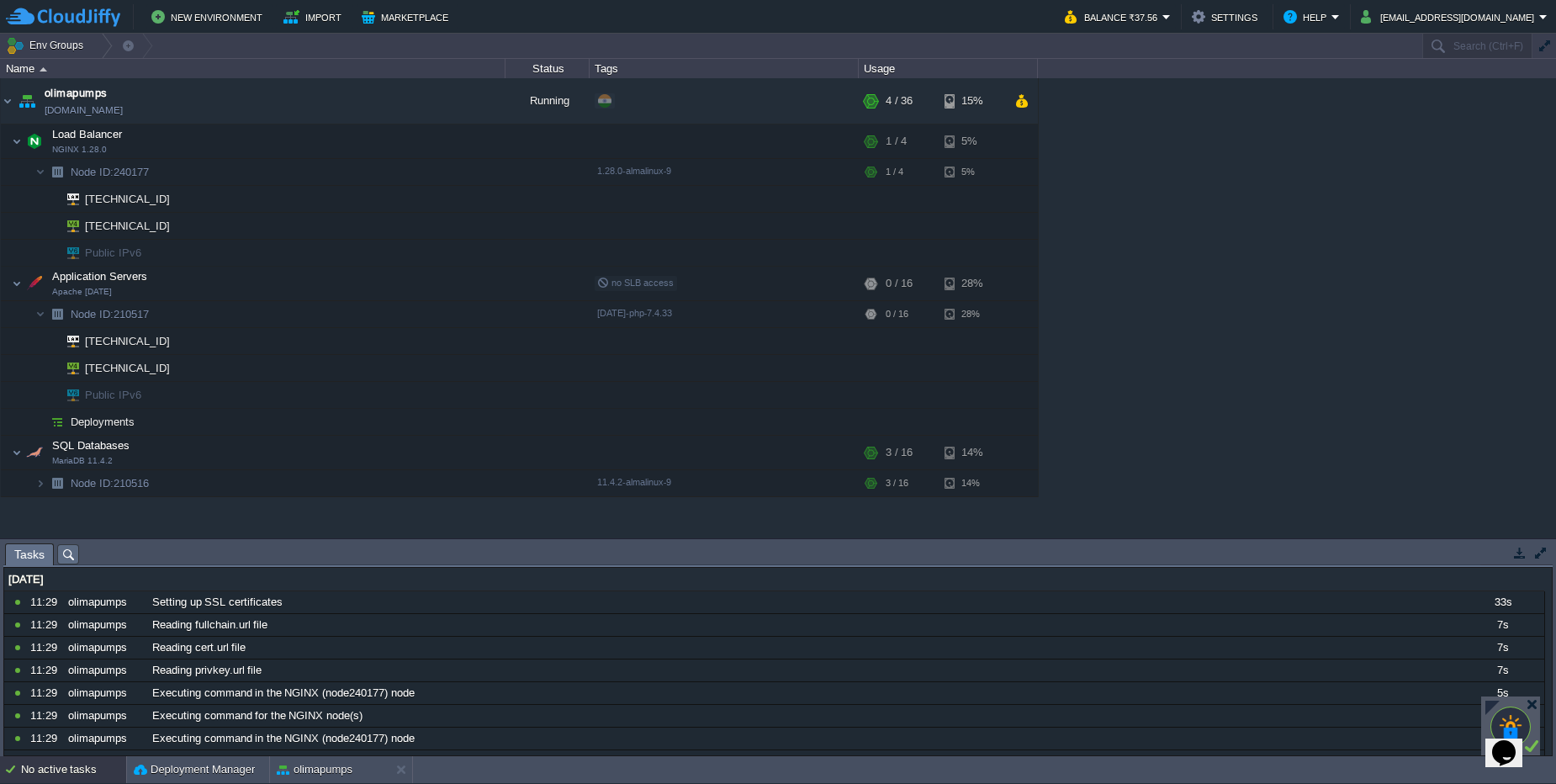
click at [1430, 33] on div "New Environment Import Marketplace Bonus ₹0.00 Upgrade Account Balance ₹37.56 S…" at bounding box center [778, 16] width 1556 height 33
click at [1430, 26] on button "biswajitm0@gmail.com" at bounding box center [1450, 17] width 179 height 21
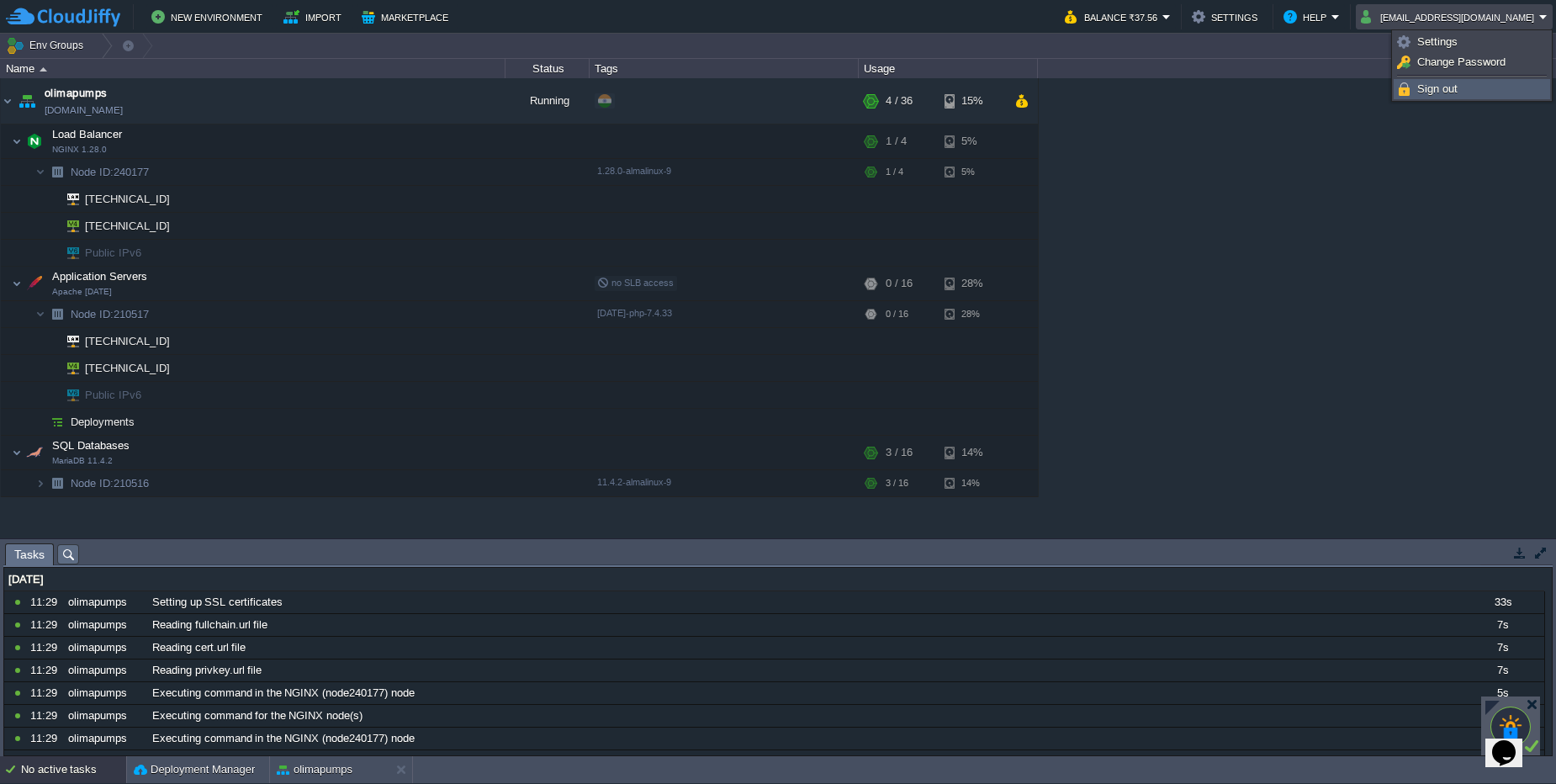
click at [1432, 88] on span "Sign out" at bounding box center [1437, 88] width 40 height 13
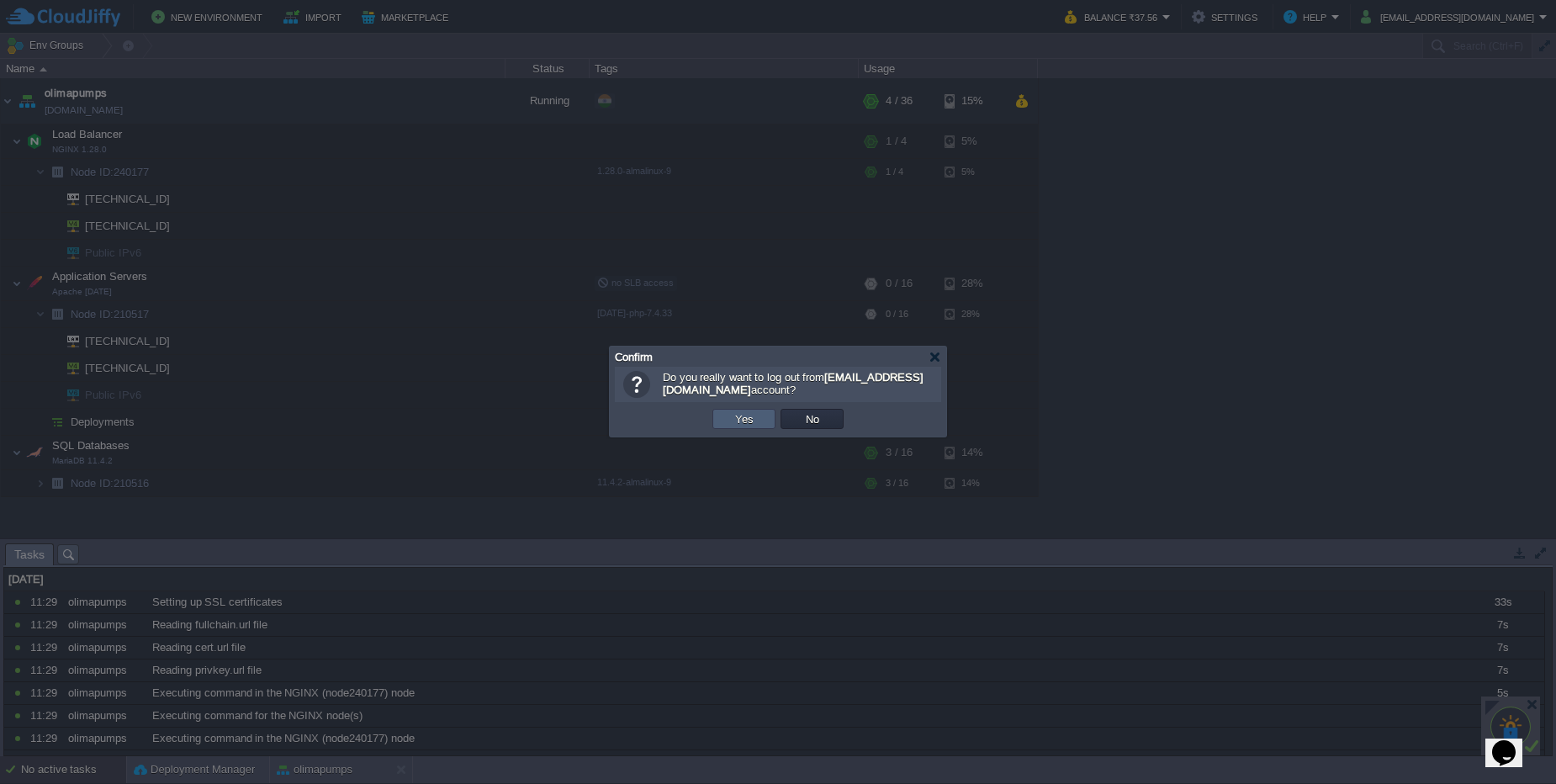
click at [757, 413] on button "Yes" at bounding box center [744, 419] width 28 height 15
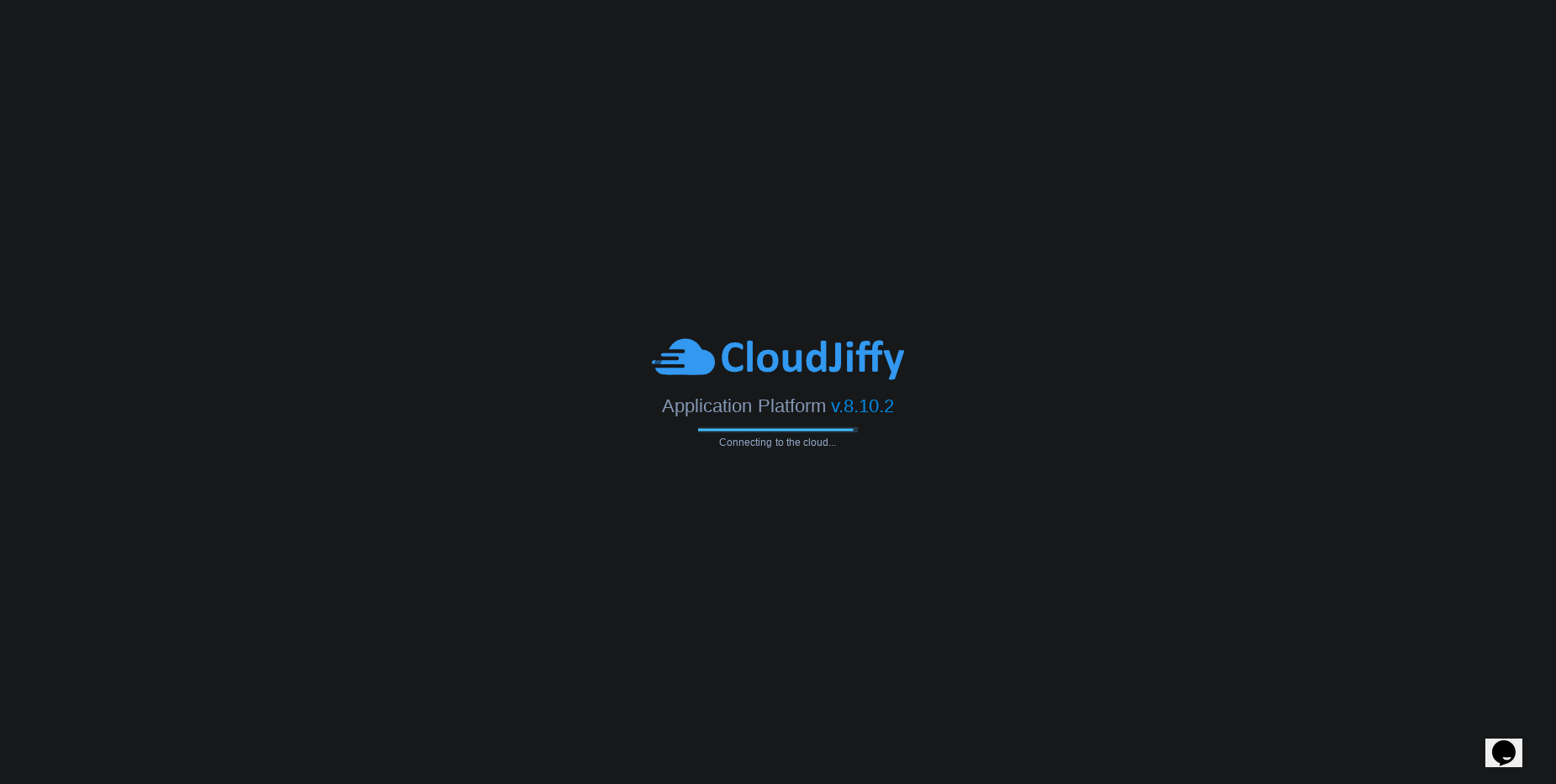
click at [691, 267] on body "Application Platform v.8.10.2 Connecting to the cloud..." at bounding box center [778, 392] width 1556 height 784
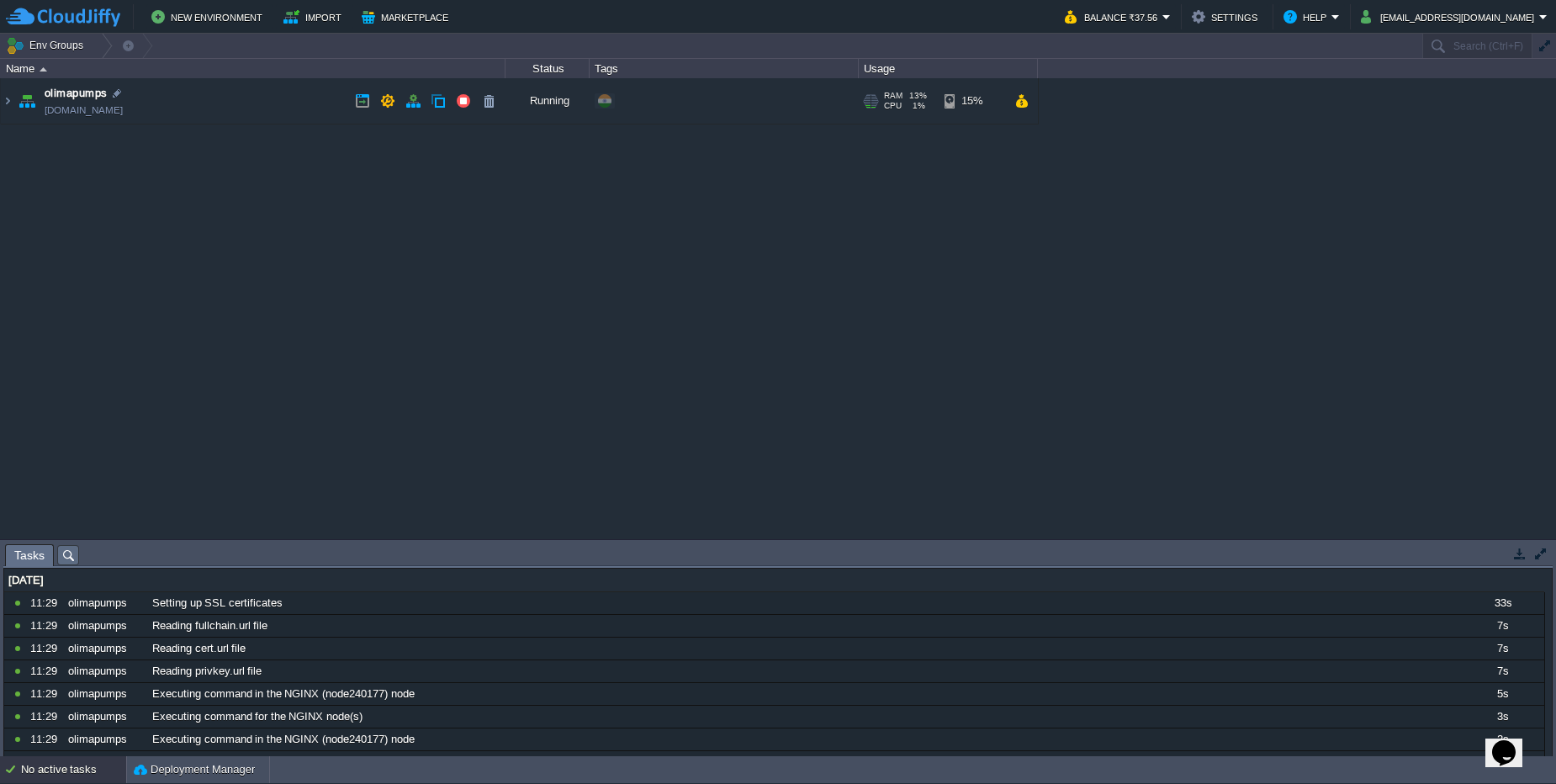
click at [330, 112] on td "olimapumps [DOMAIN_NAME]" at bounding box center [253, 101] width 505 height 46
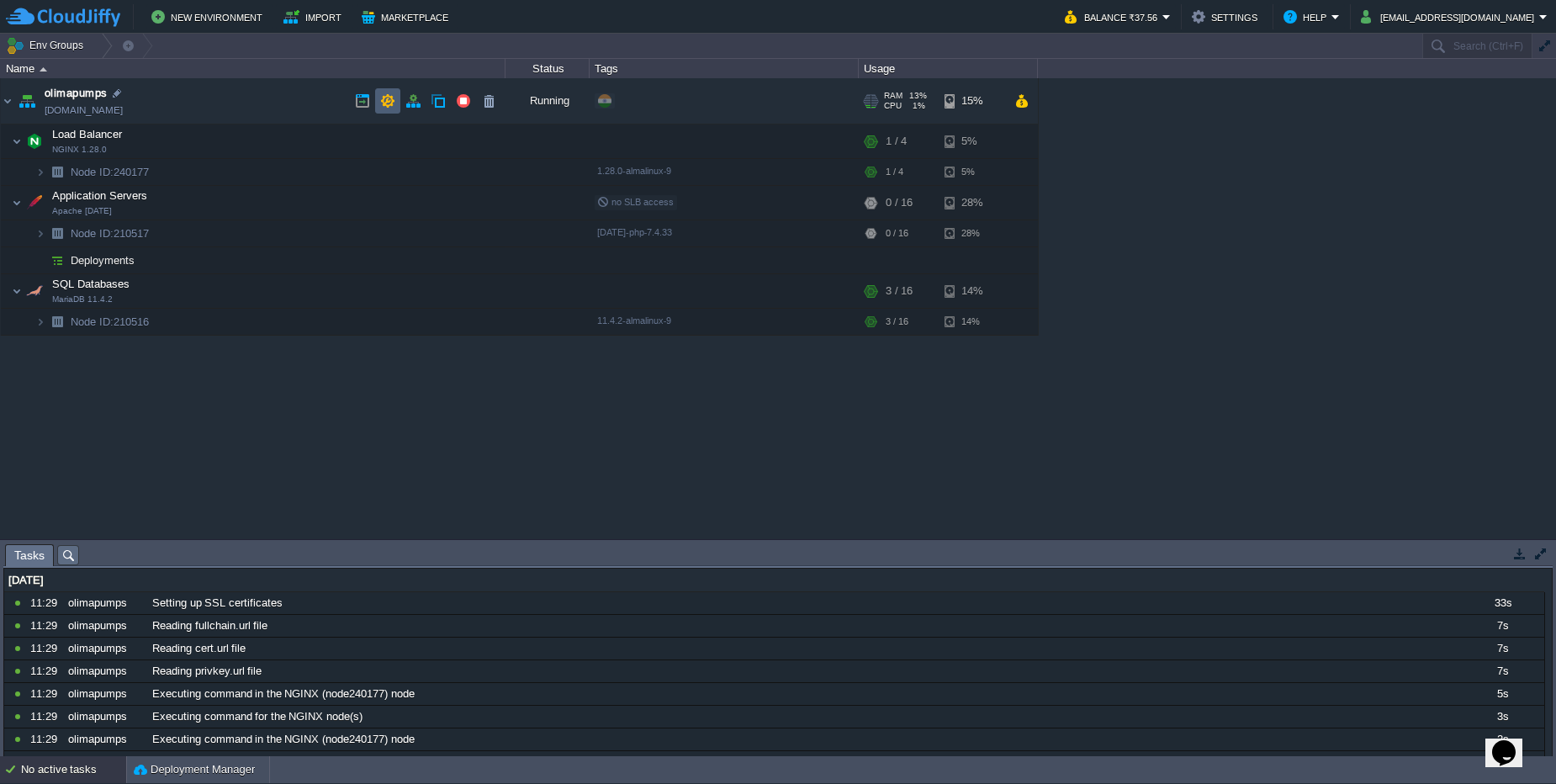
click at [396, 101] on td at bounding box center [387, 100] width 25 height 25
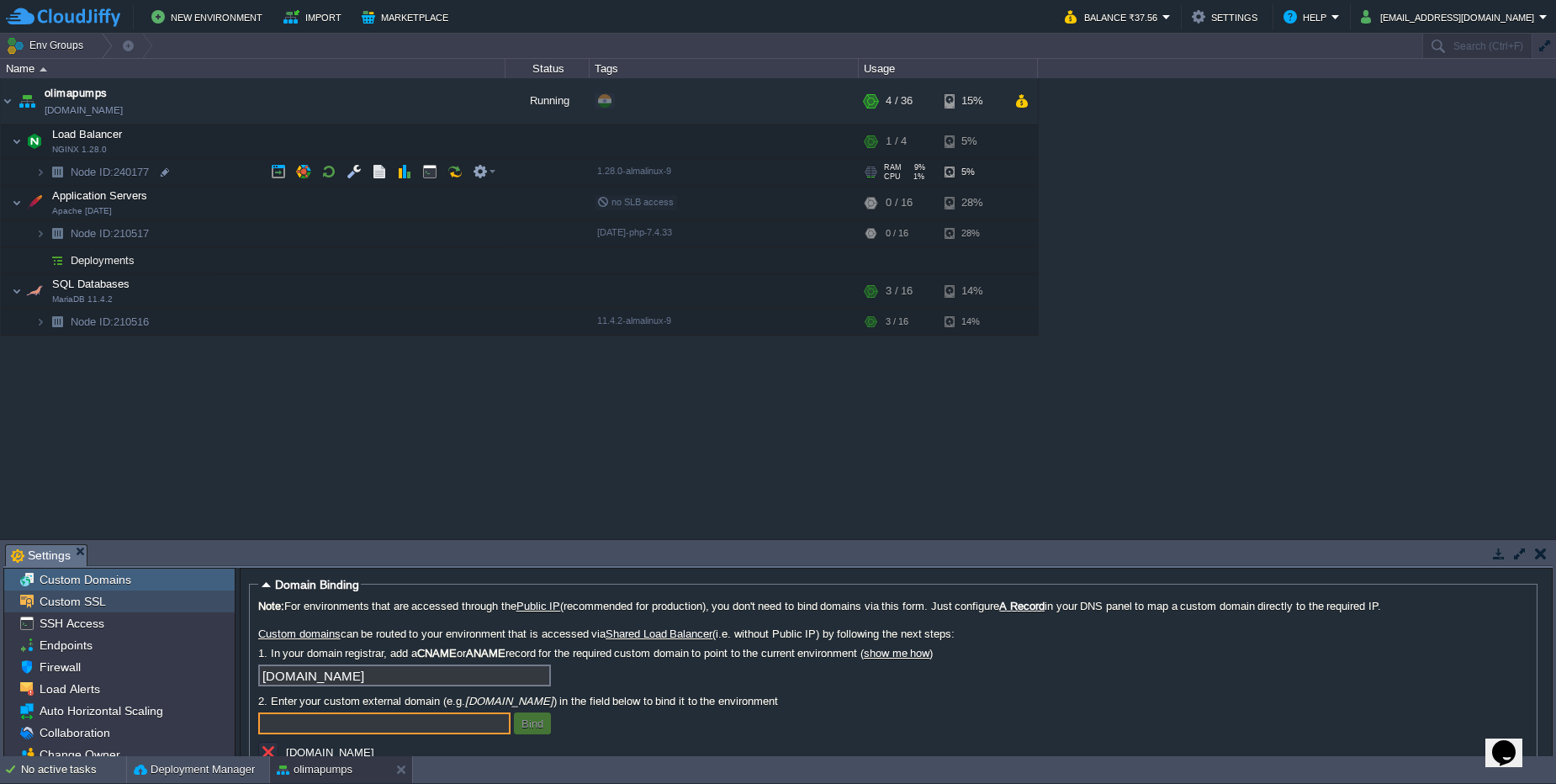
click at [114, 599] on div "Custom SSL" at bounding box center [119, 600] width 230 height 21
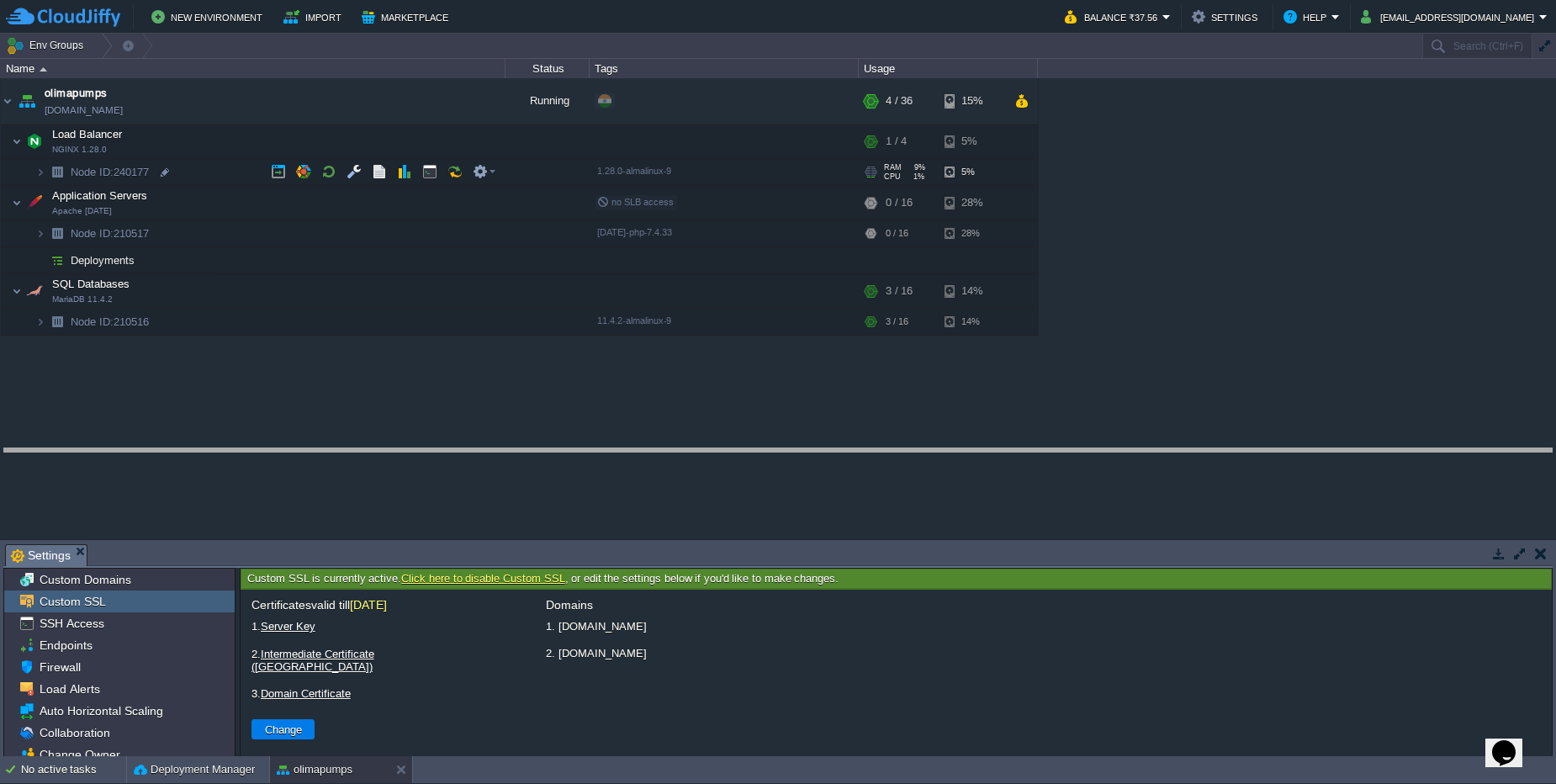
drag, startPoint x: 354, startPoint y: 553, endPoint x: 354, endPoint y: 448, distance: 105.0
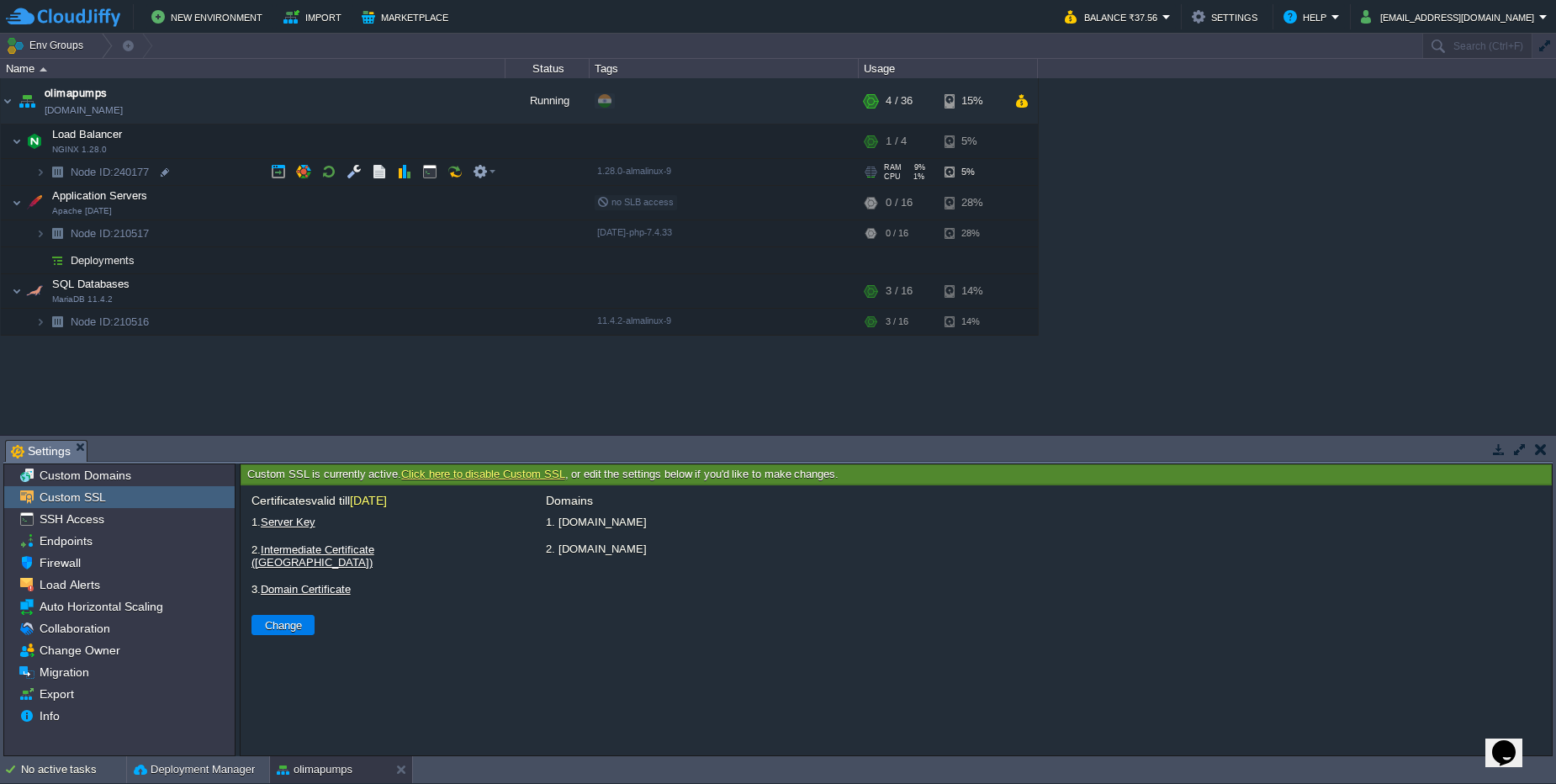
click at [386, 497] on span "30.11.2025" at bounding box center [368, 501] width 37 height 14
click at [386, 505] on span "30.11.2025" at bounding box center [368, 501] width 37 height 14
click at [39, 168] on img at bounding box center [40, 172] width 10 height 26
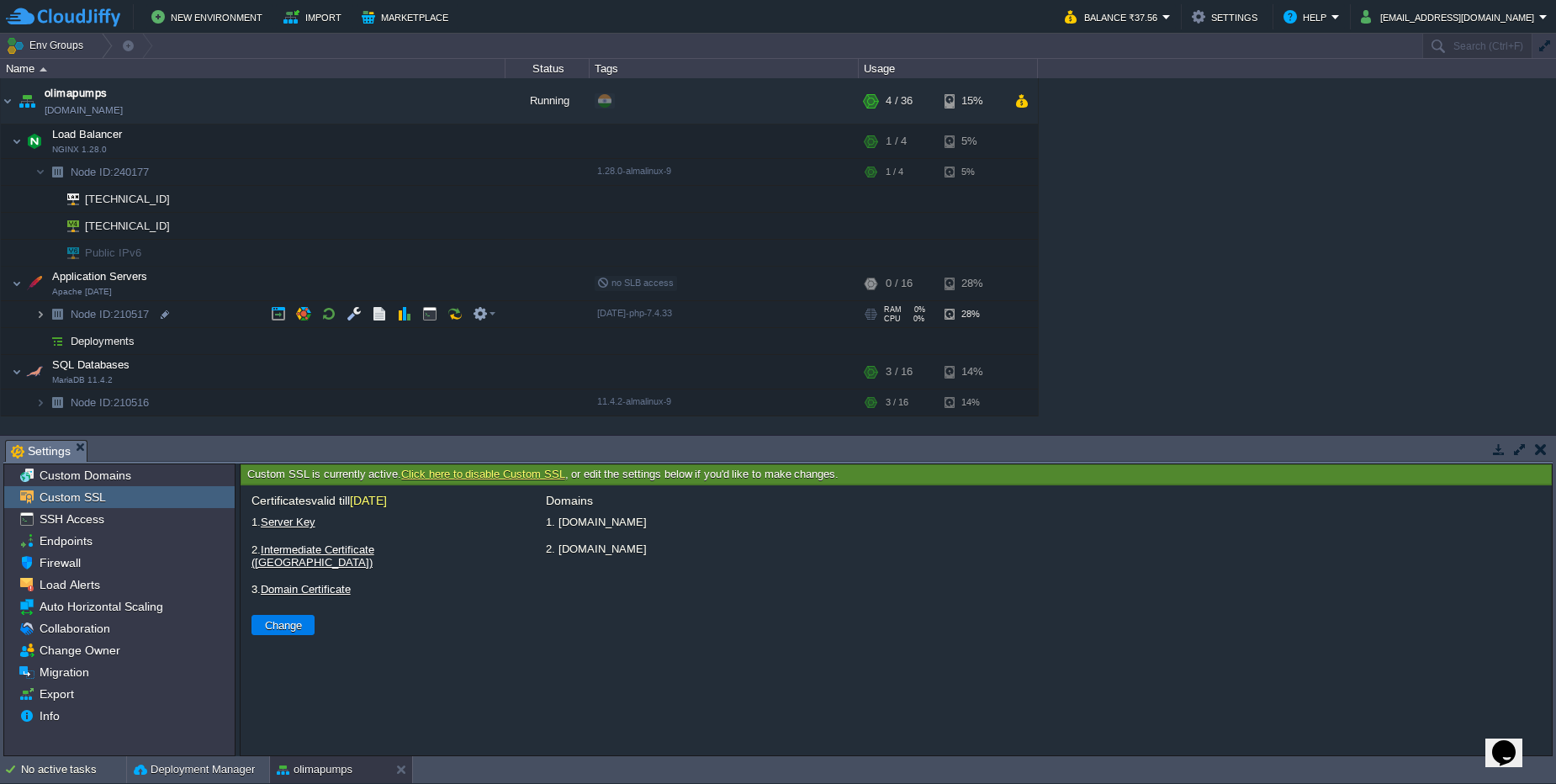
click at [41, 323] on img at bounding box center [40, 314] width 10 height 26
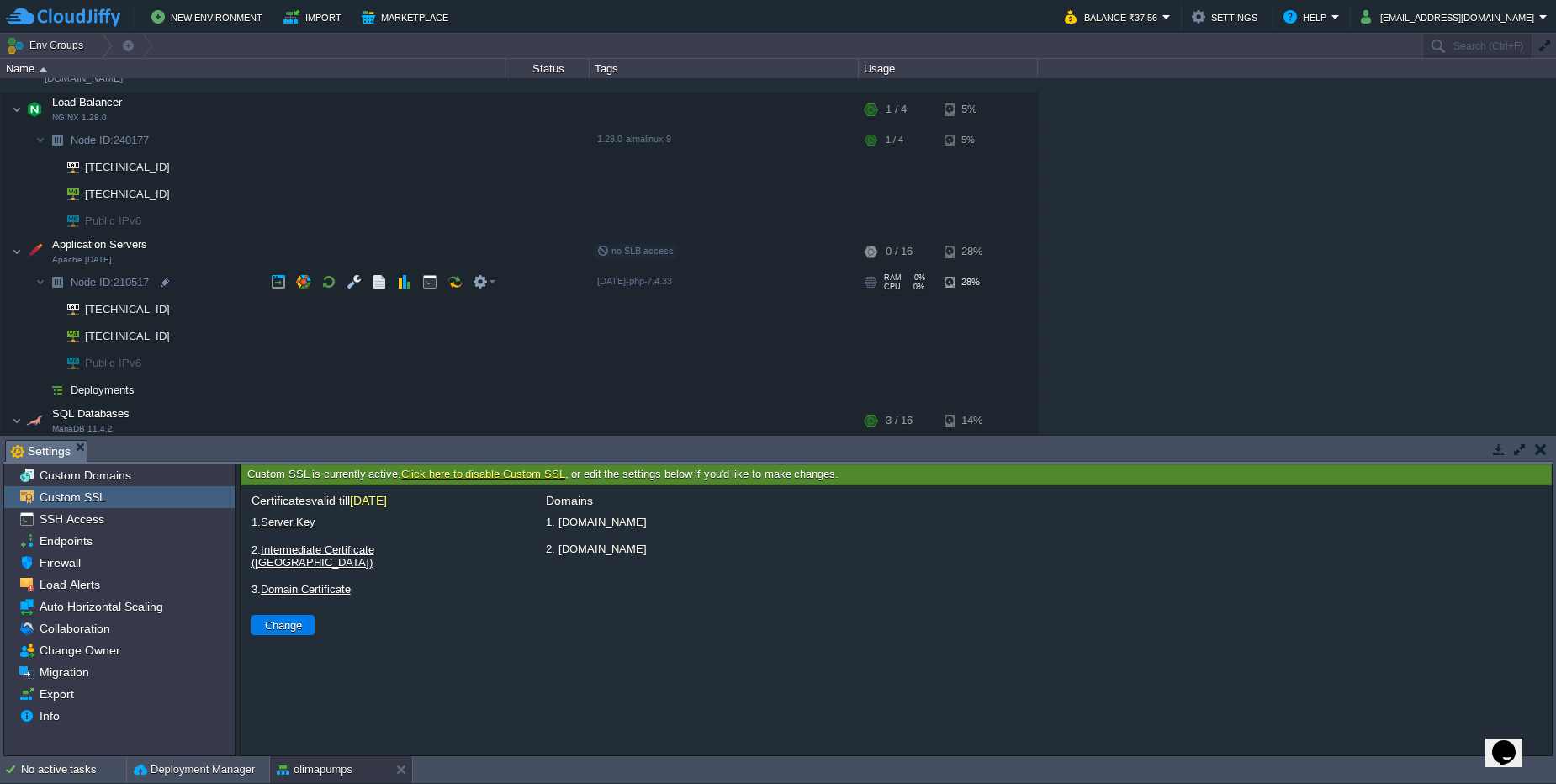
scroll to position [62, 0]
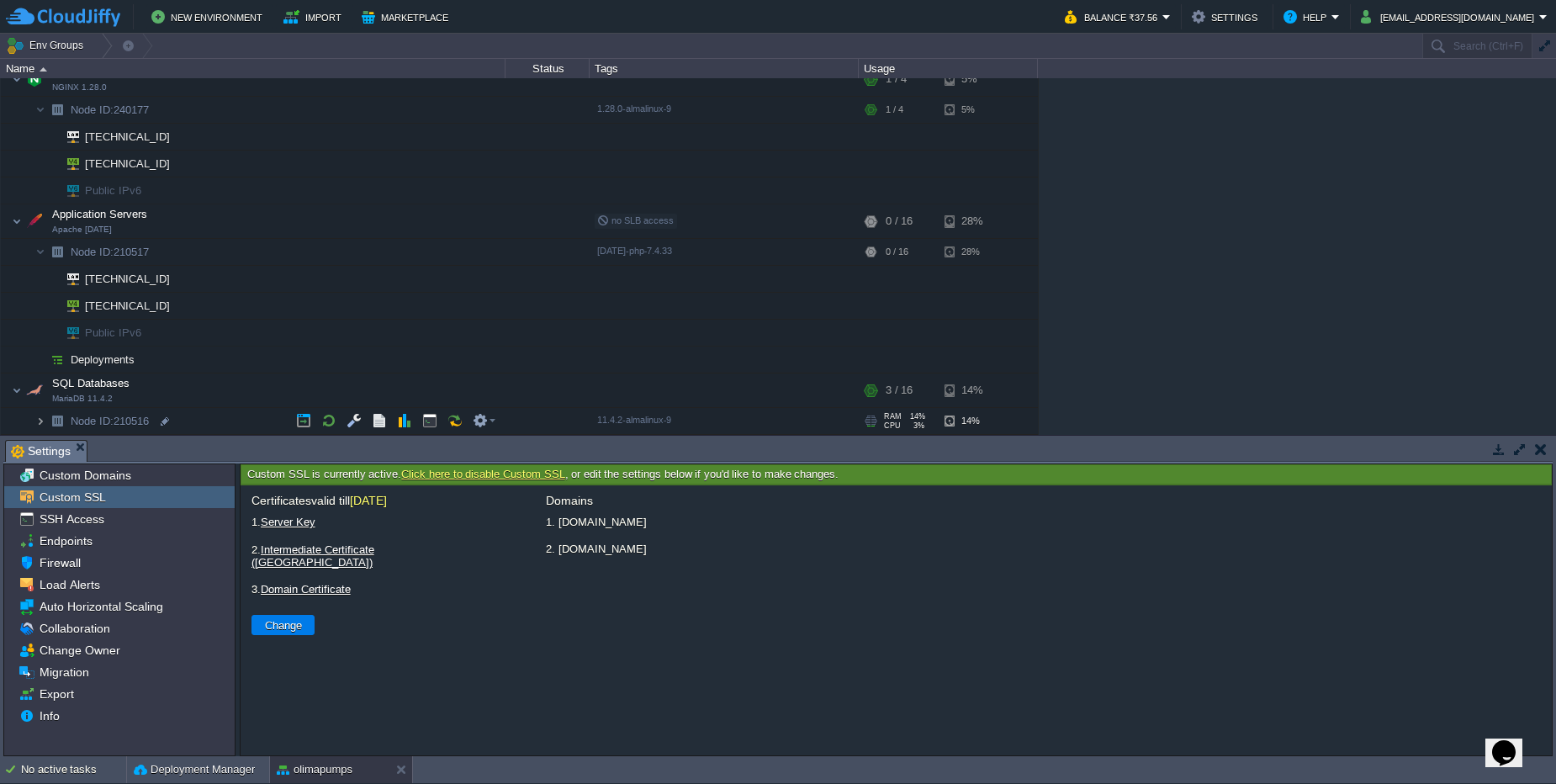
click at [41, 426] on img at bounding box center [40, 421] width 10 height 26
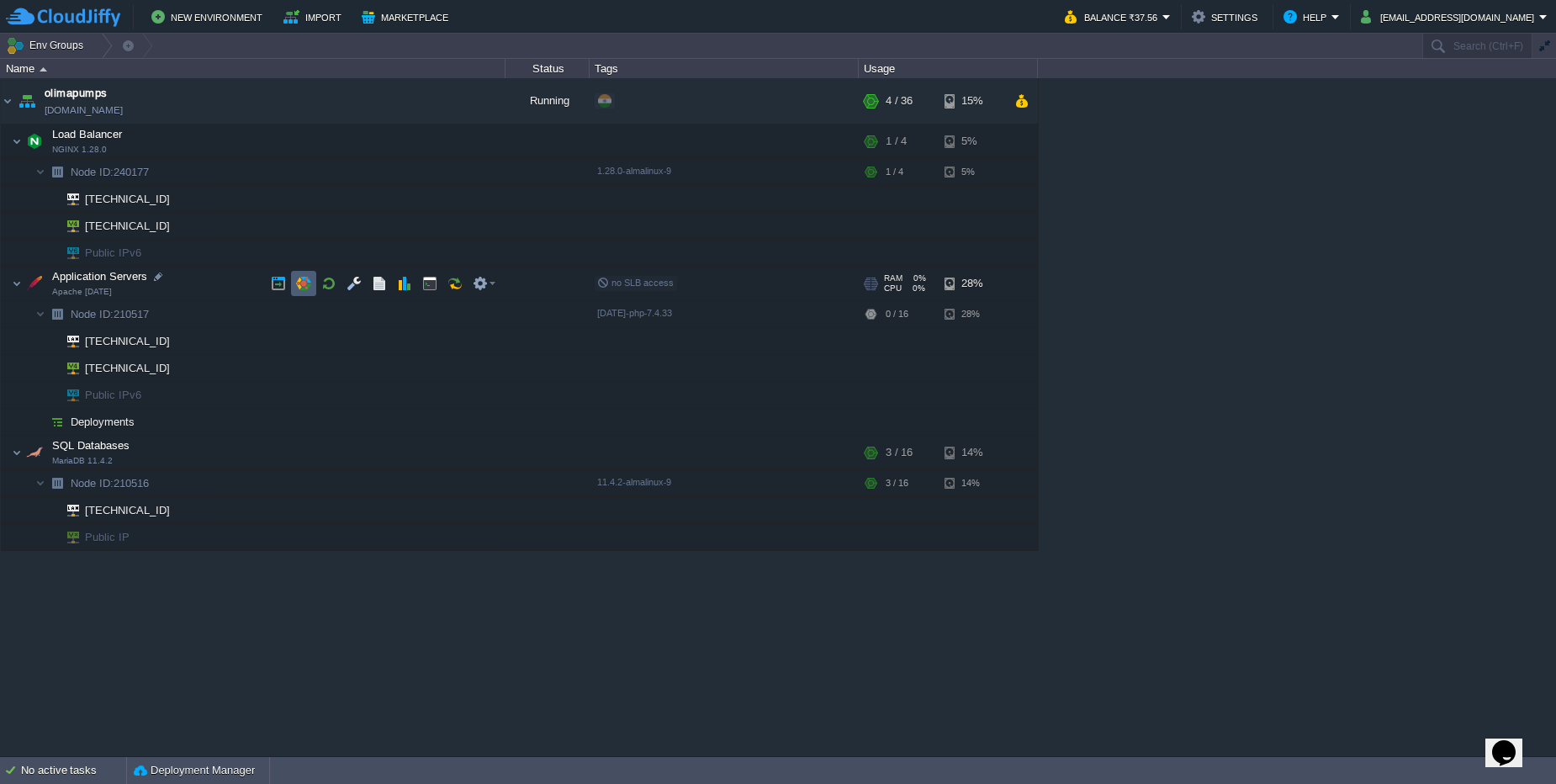
click at [312, 282] on td at bounding box center [303, 283] width 25 height 25
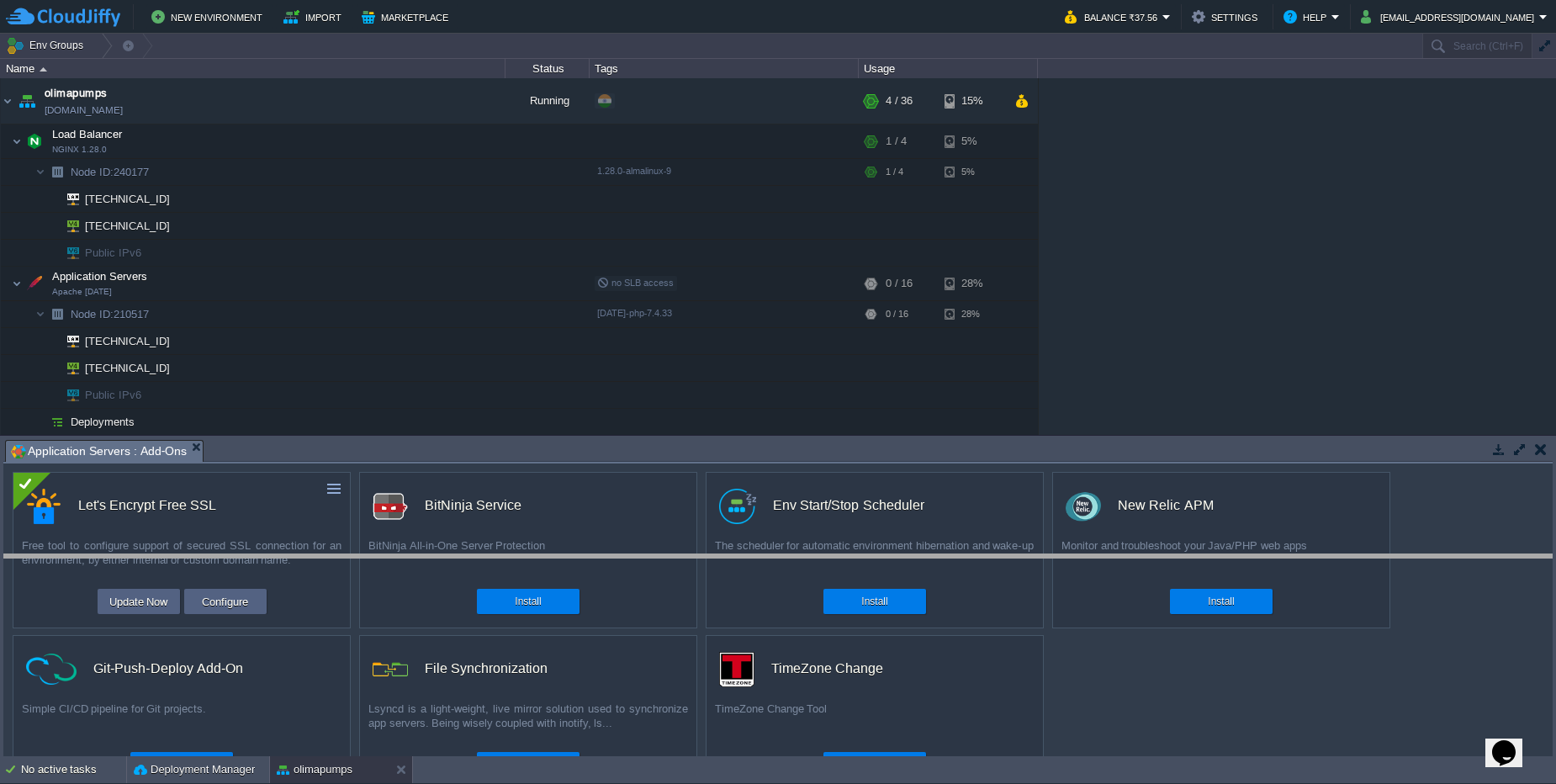
drag, startPoint x: 386, startPoint y: 441, endPoint x: 381, endPoint y: 579, distance: 138.1
click at [381, 579] on body "New Environment Import Marketplace Bonus ₹0.00 Upgrade Account Balance ₹37.56 S…" at bounding box center [778, 392] width 1556 height 784
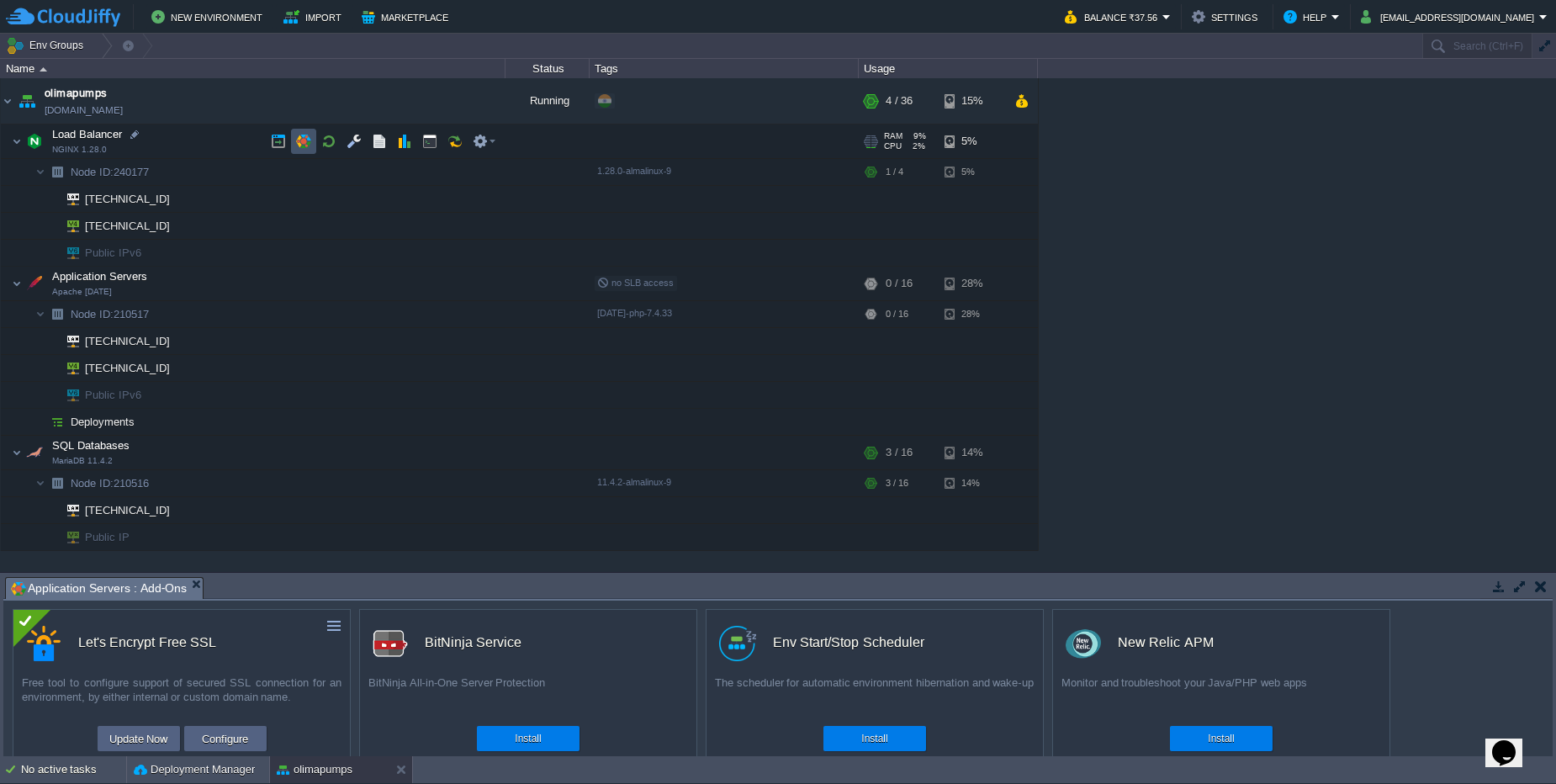
click at [309, 143] on button "button" at bounding box center [304, 142] width 15 height 15
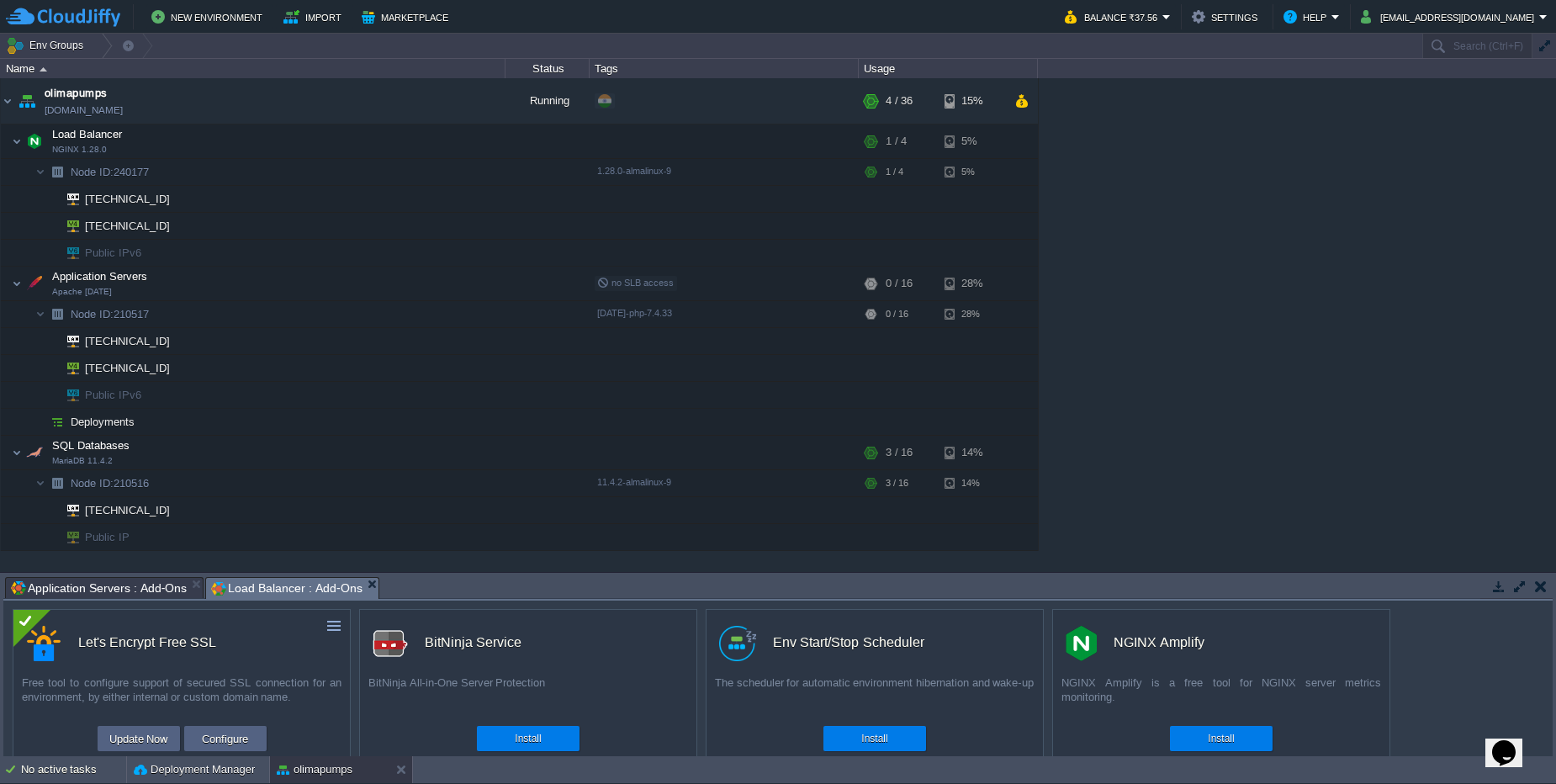
click at [1538, 591] on button "button" at bounding box center [1541, 586] width 12 height 15
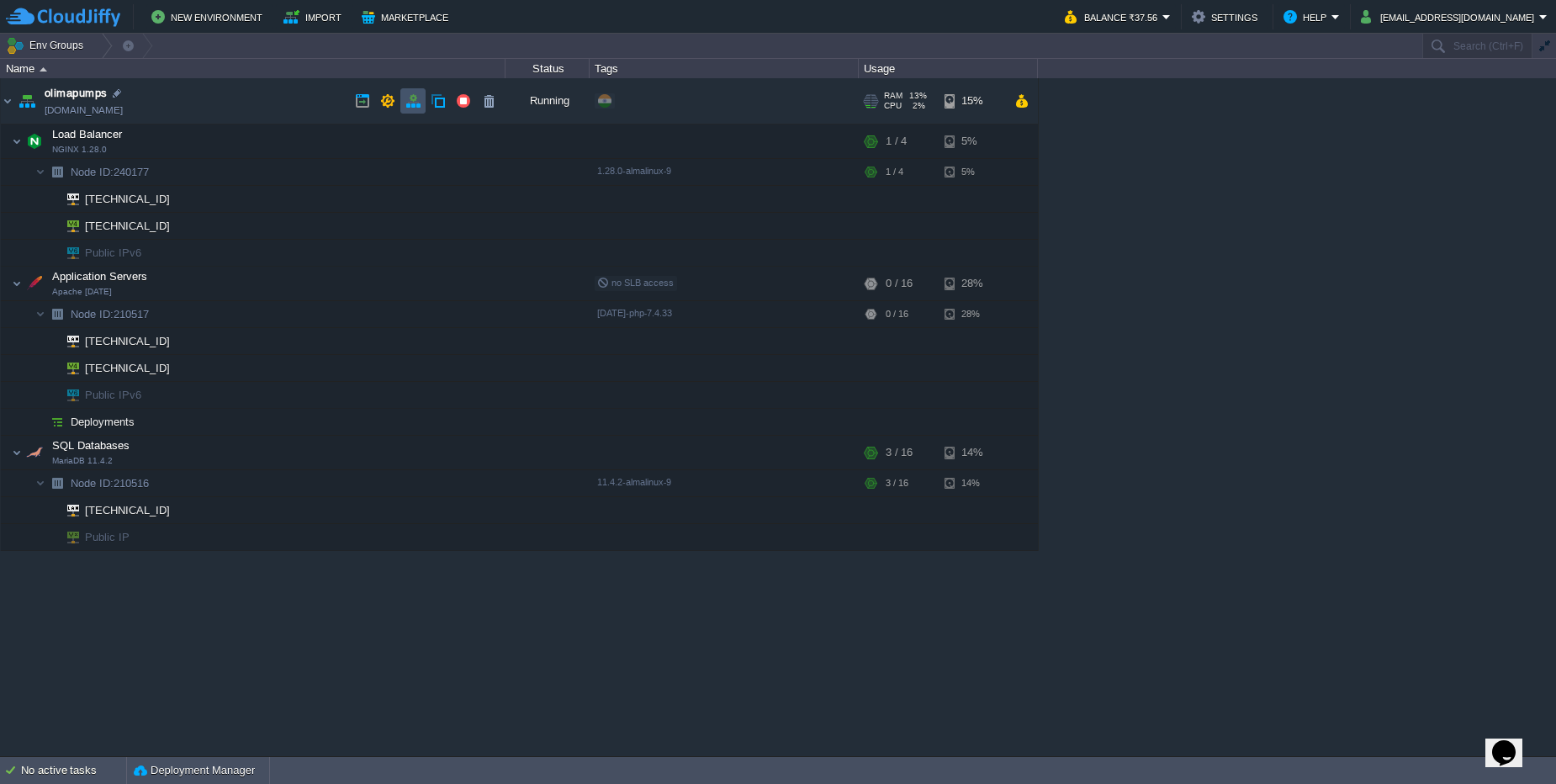
click at [410, 106] on button "button" at bounding box center [413, 101] width 15 height 15
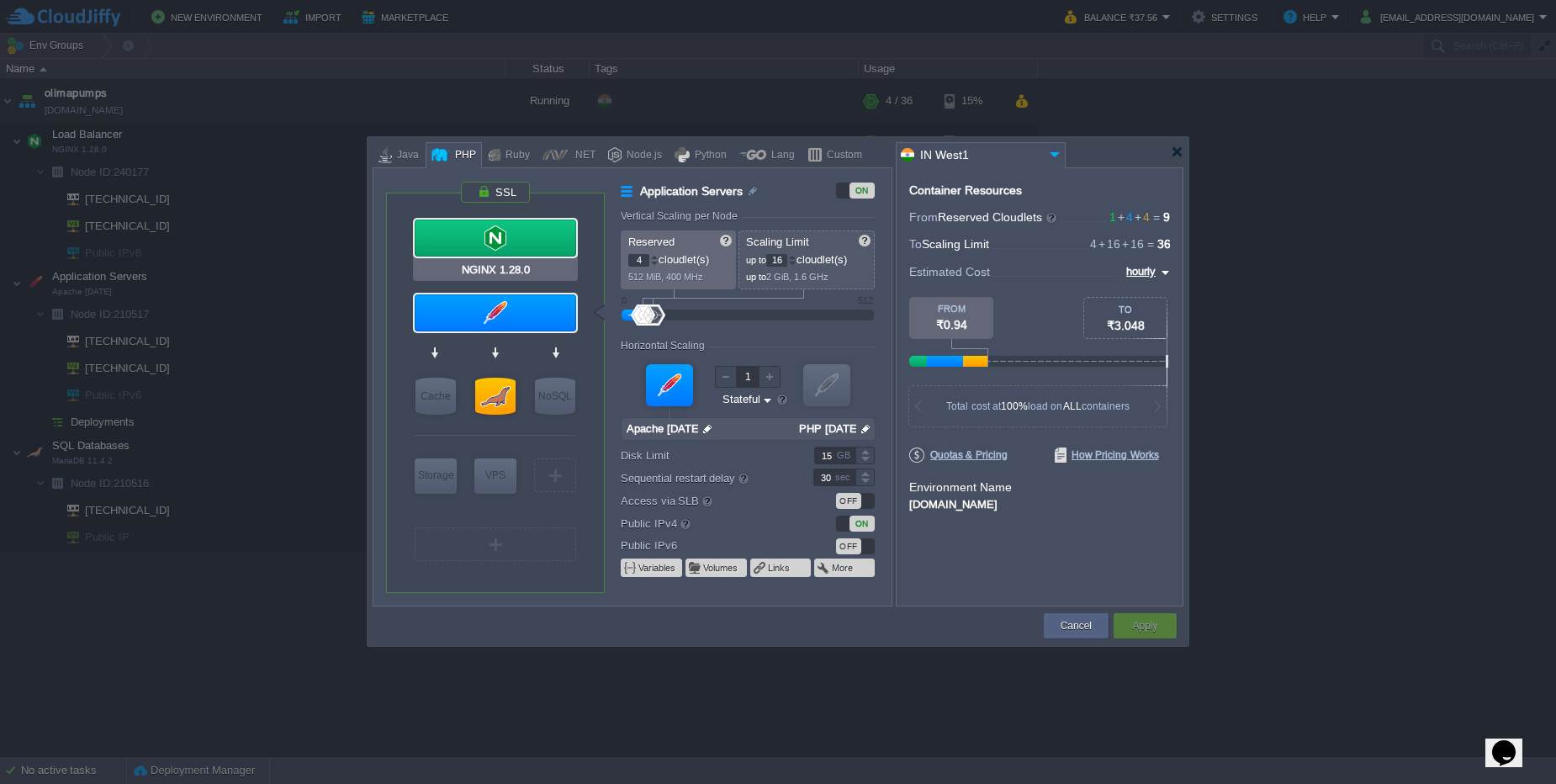
click at [520, 238] on div at bounding box center [495, 238] width 161 height 37
type input "Load Balancer"
type input "1"
type input "4"
type input "NGINX 1.28.0"
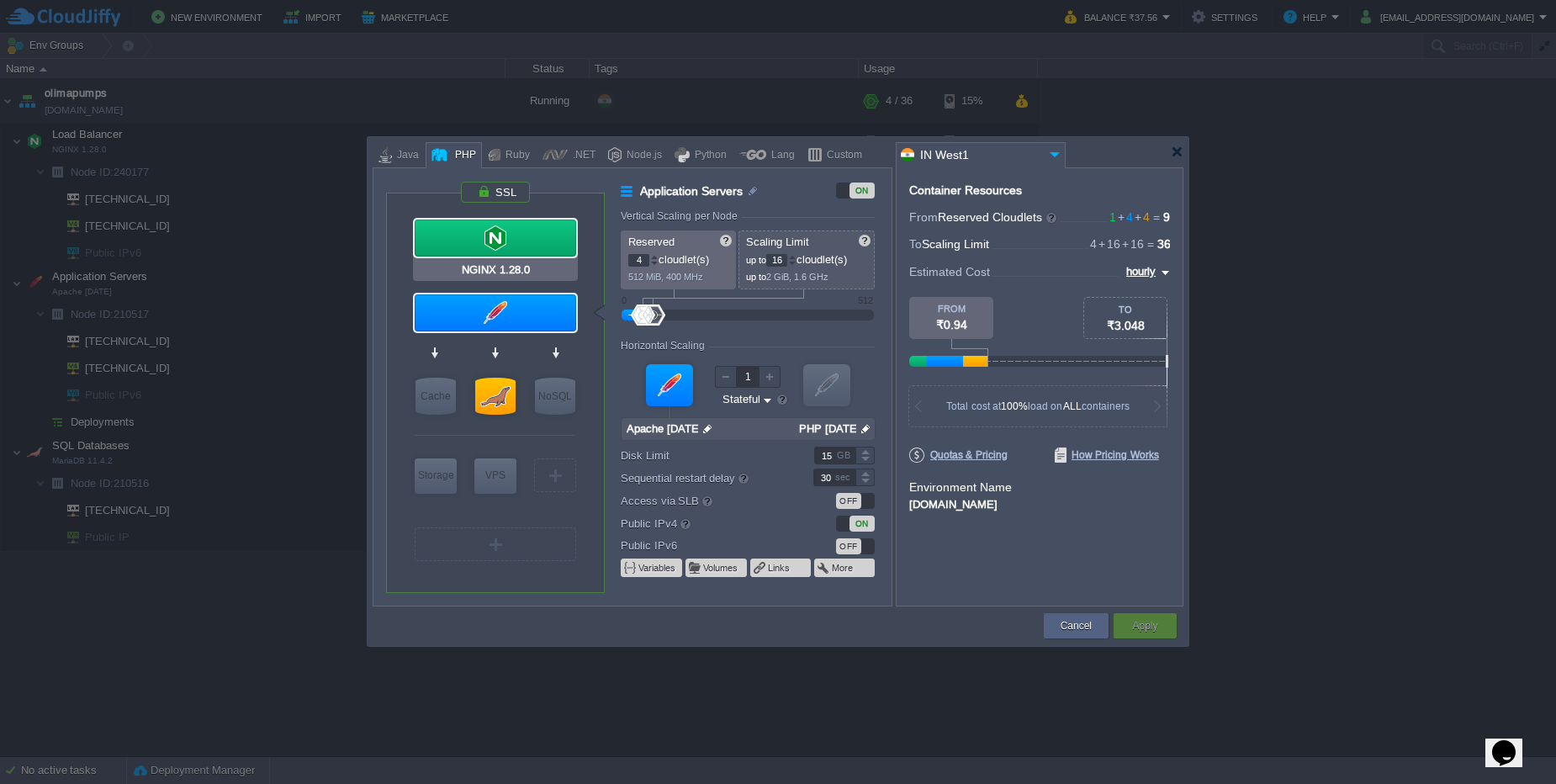
type input "null"
type input "1.28.0-almalinux-9"
type input "20"
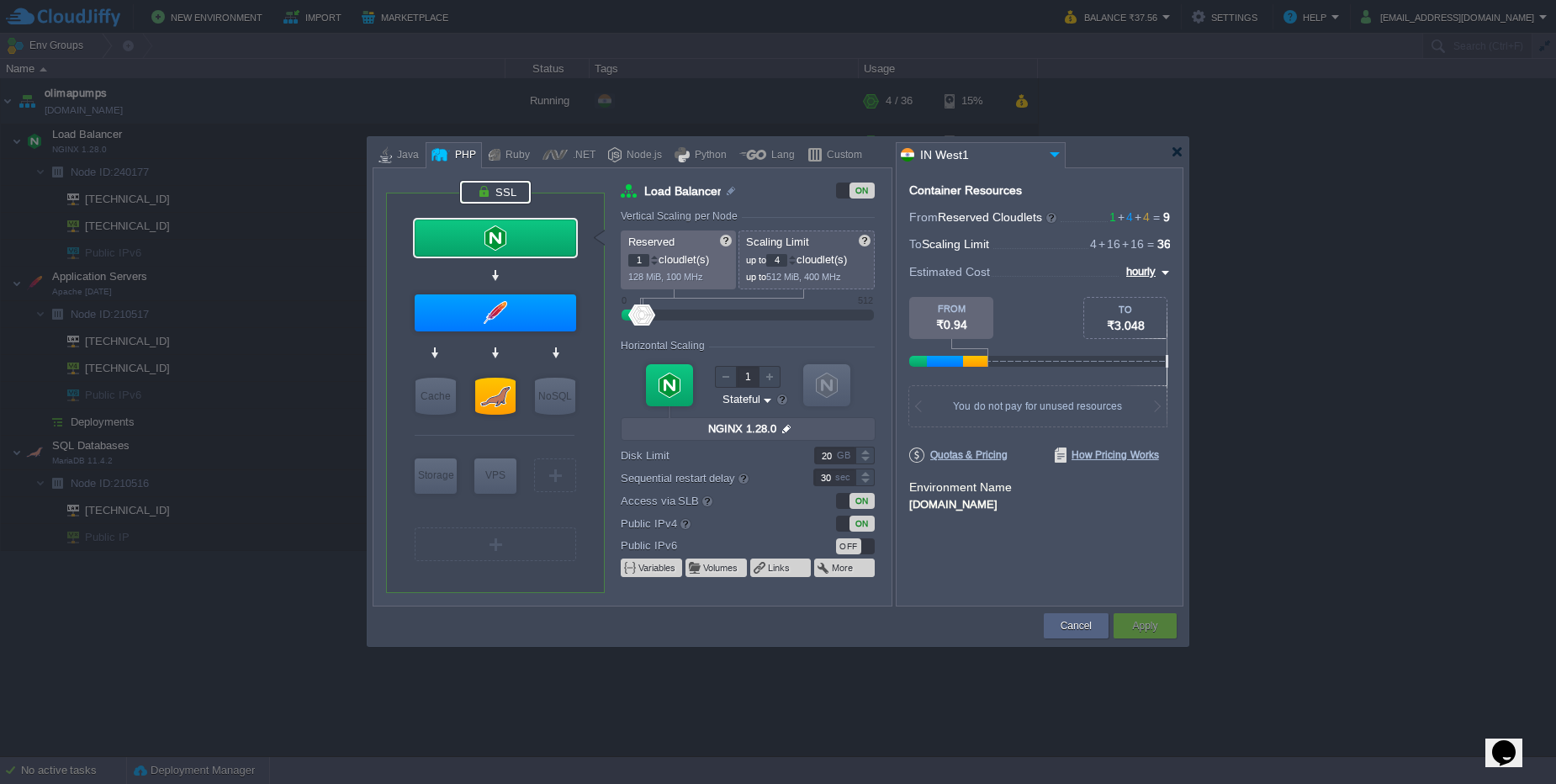
type input "Apache 2.4.54"
click at [1073, 633] on button "Cancel" at bounding box center [1076, 626] width 31 height 17
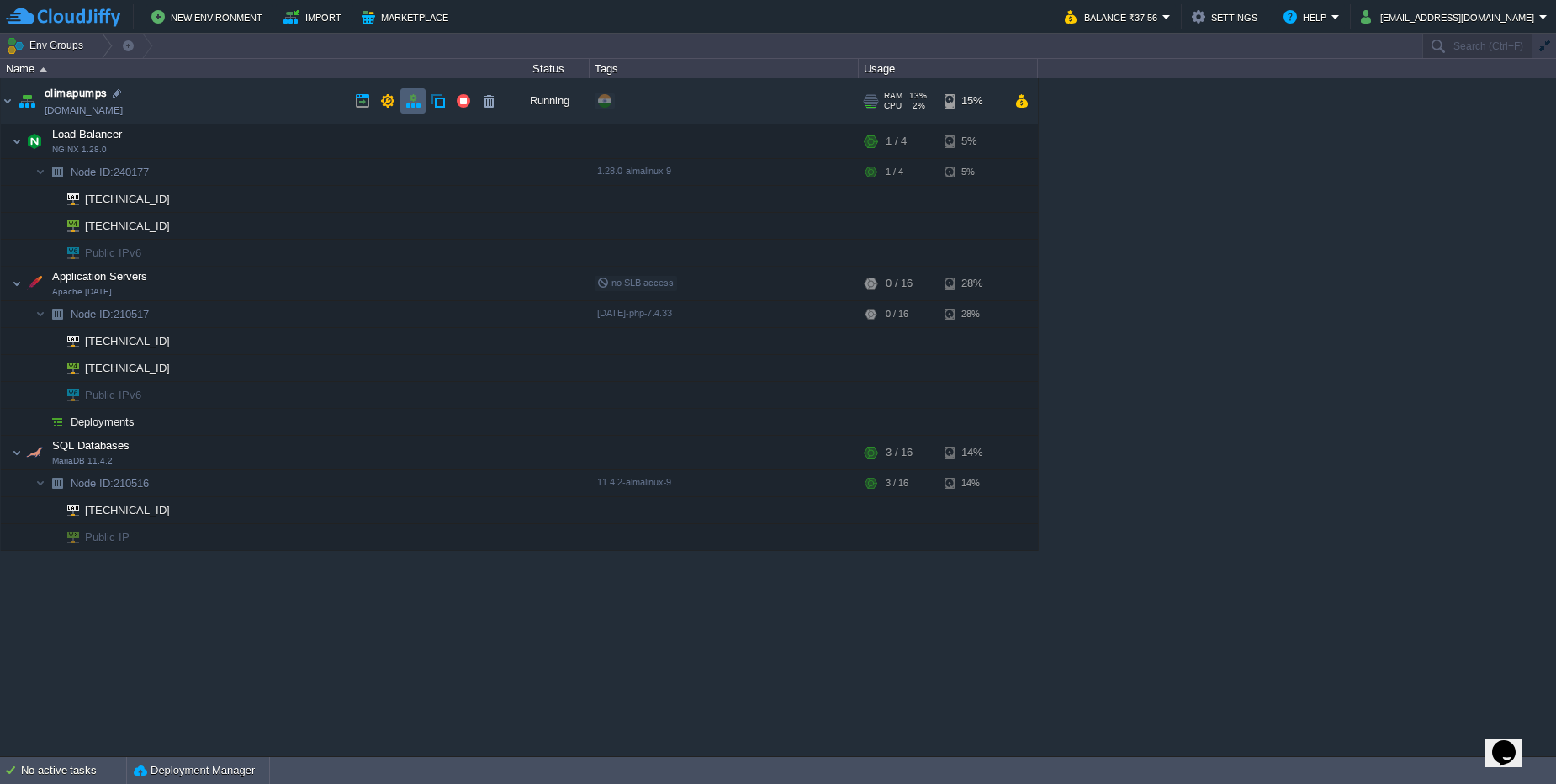
click at [404, 103] on td at bounding box center [412, 100] width 25 height 25
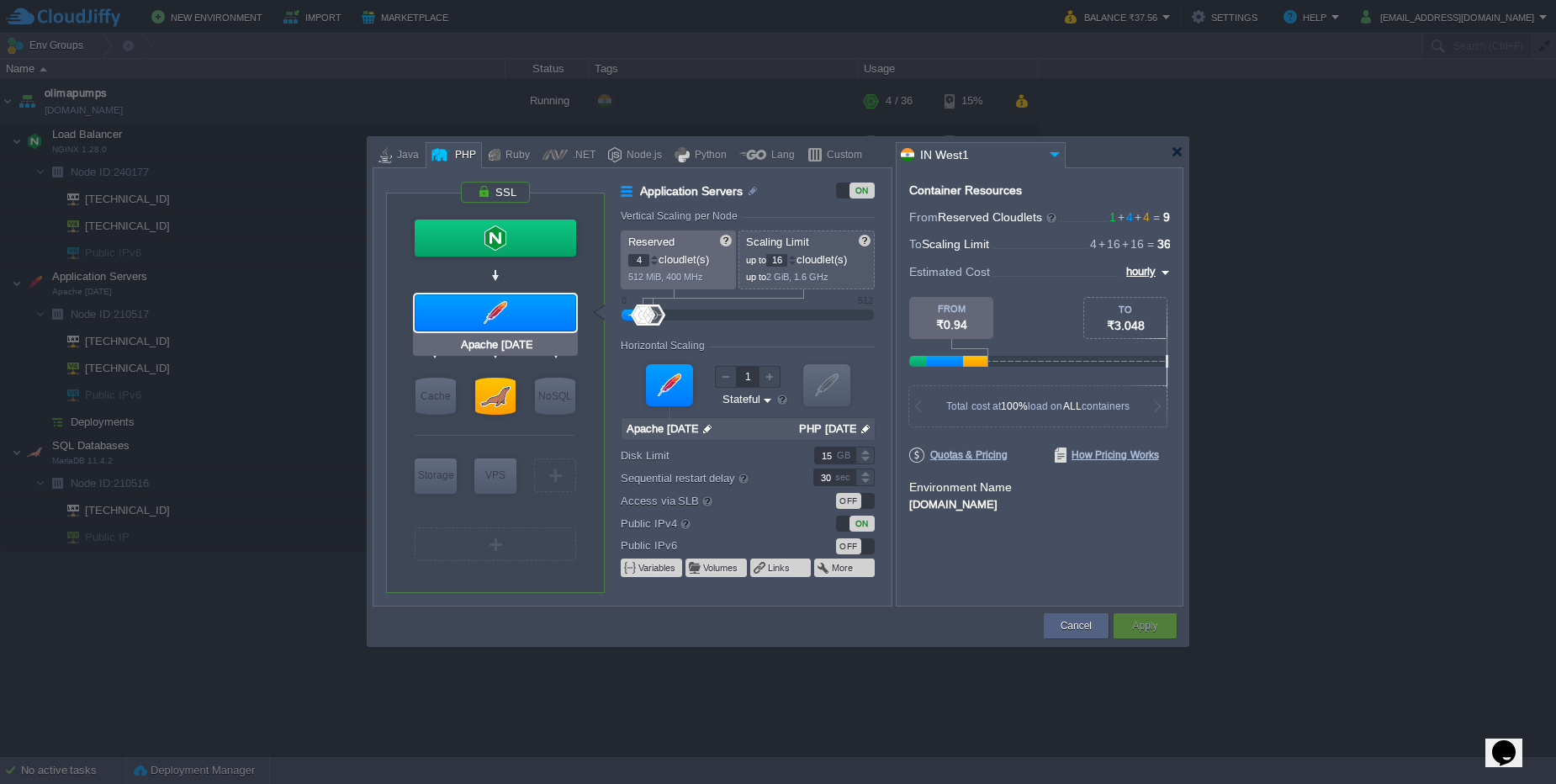
click at [441, 313] on div at bounding box center [495, 313] width 161 height 37
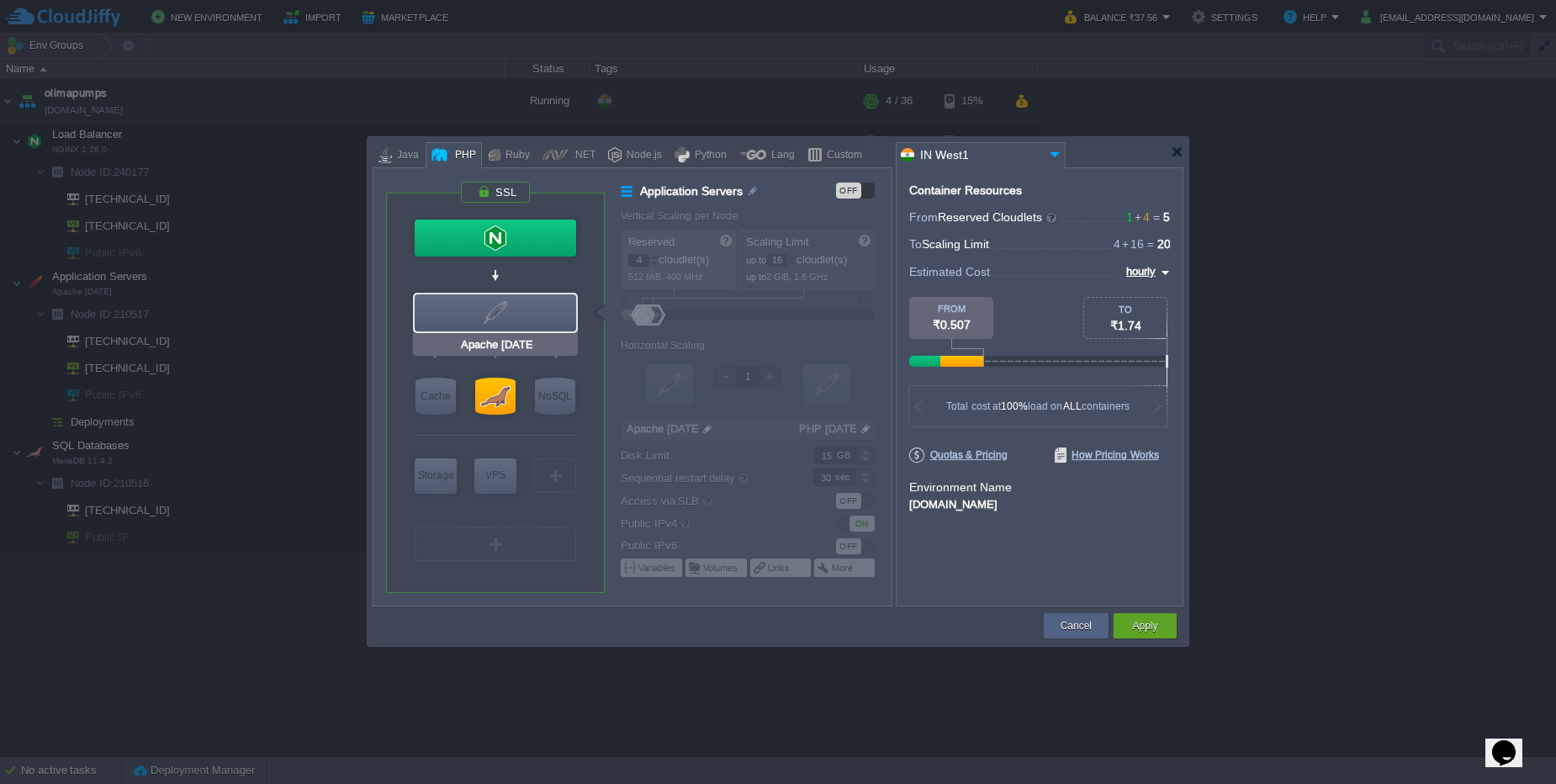
click at [441, 313] on div at bounding box center [495, 313] width 161 height 37
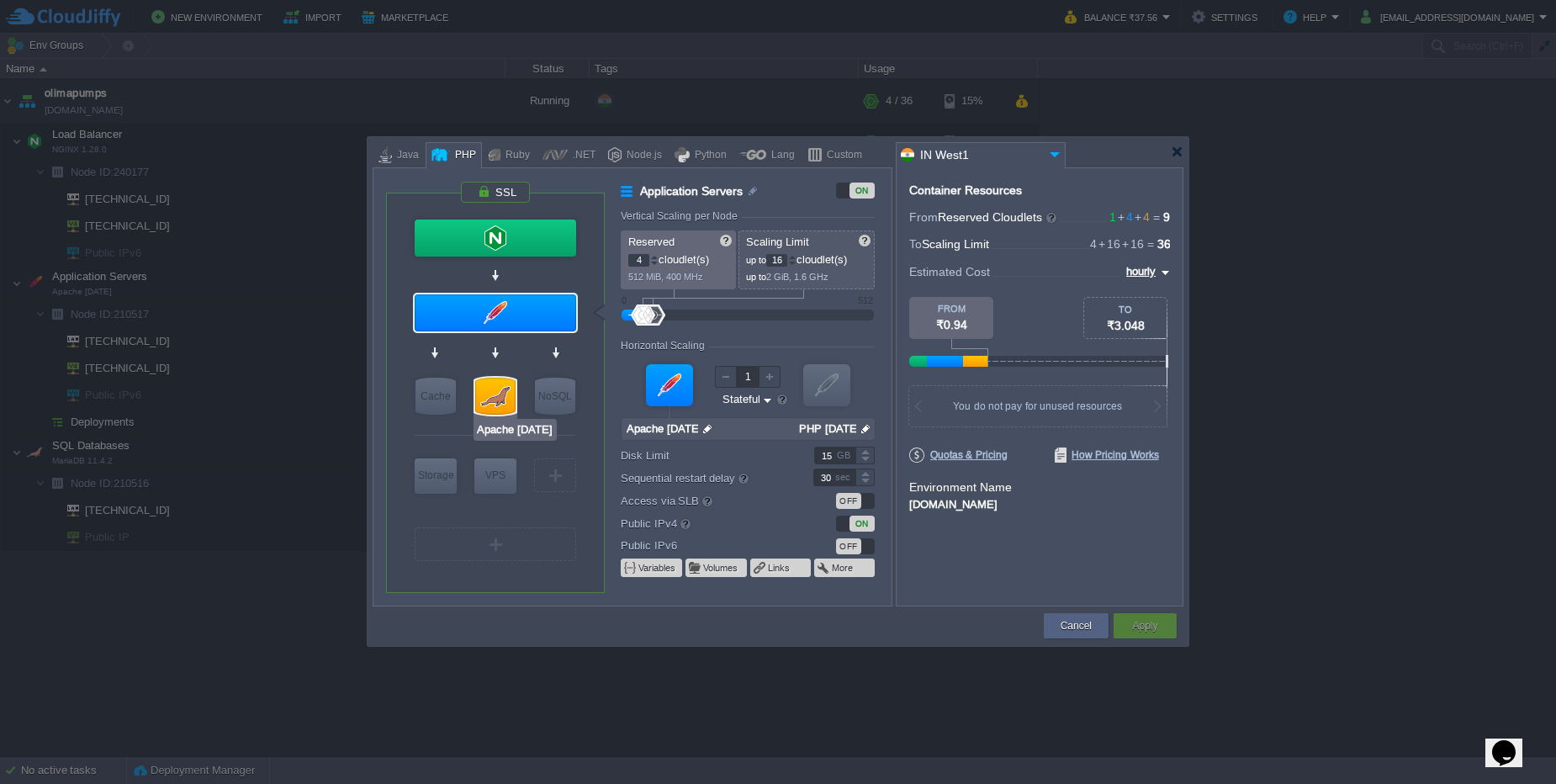
type input "NGINX 1.28.0"
click at [501, 228] on div at bounding box center [495, 238] width 161 height 37
type input "Load Balancer"
type input "1"
type input "4"
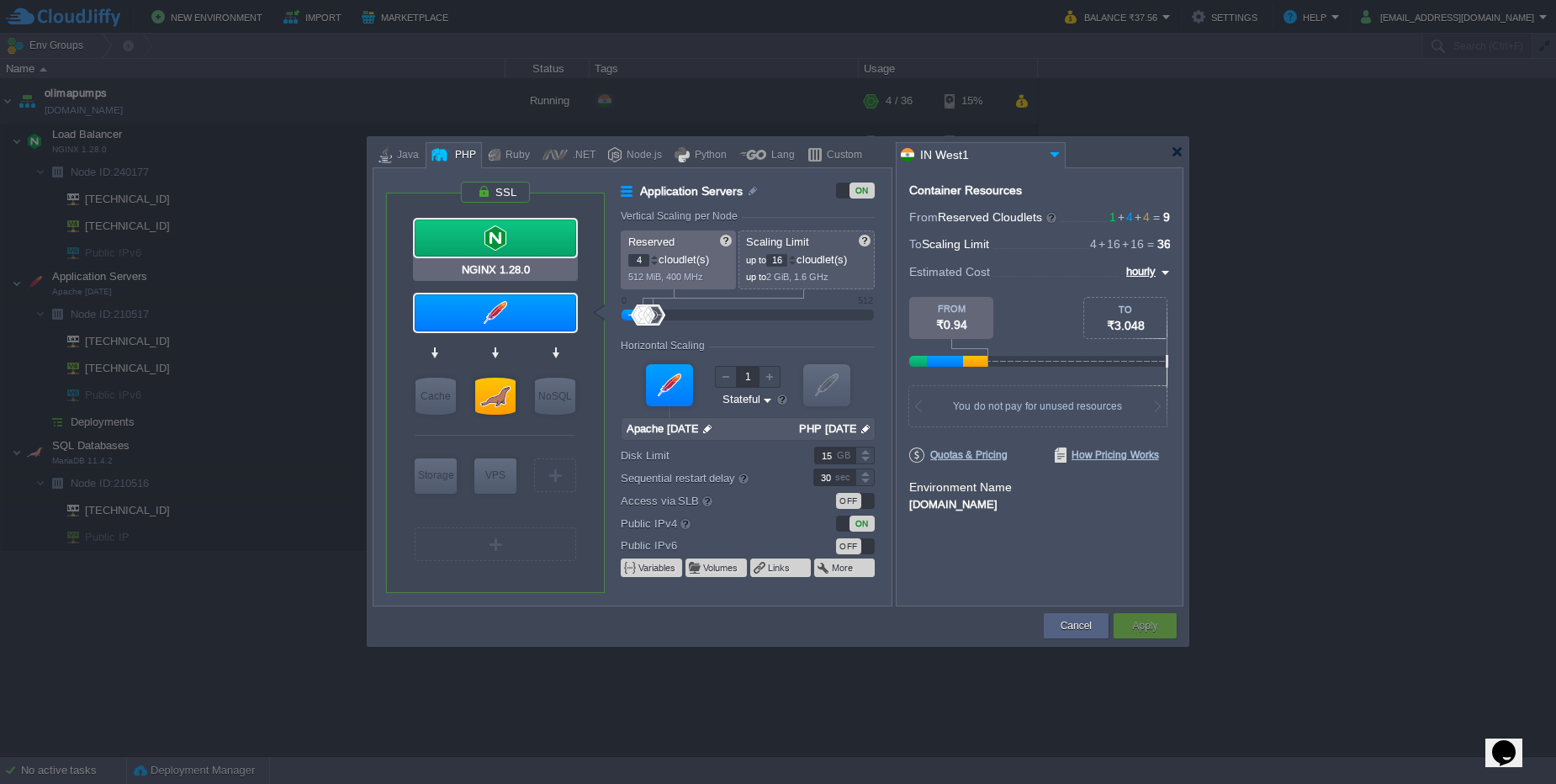
type input "NGINX 1.28.0"
type input "null"
type input "1.28.0-almalinux-9"
type input "20"
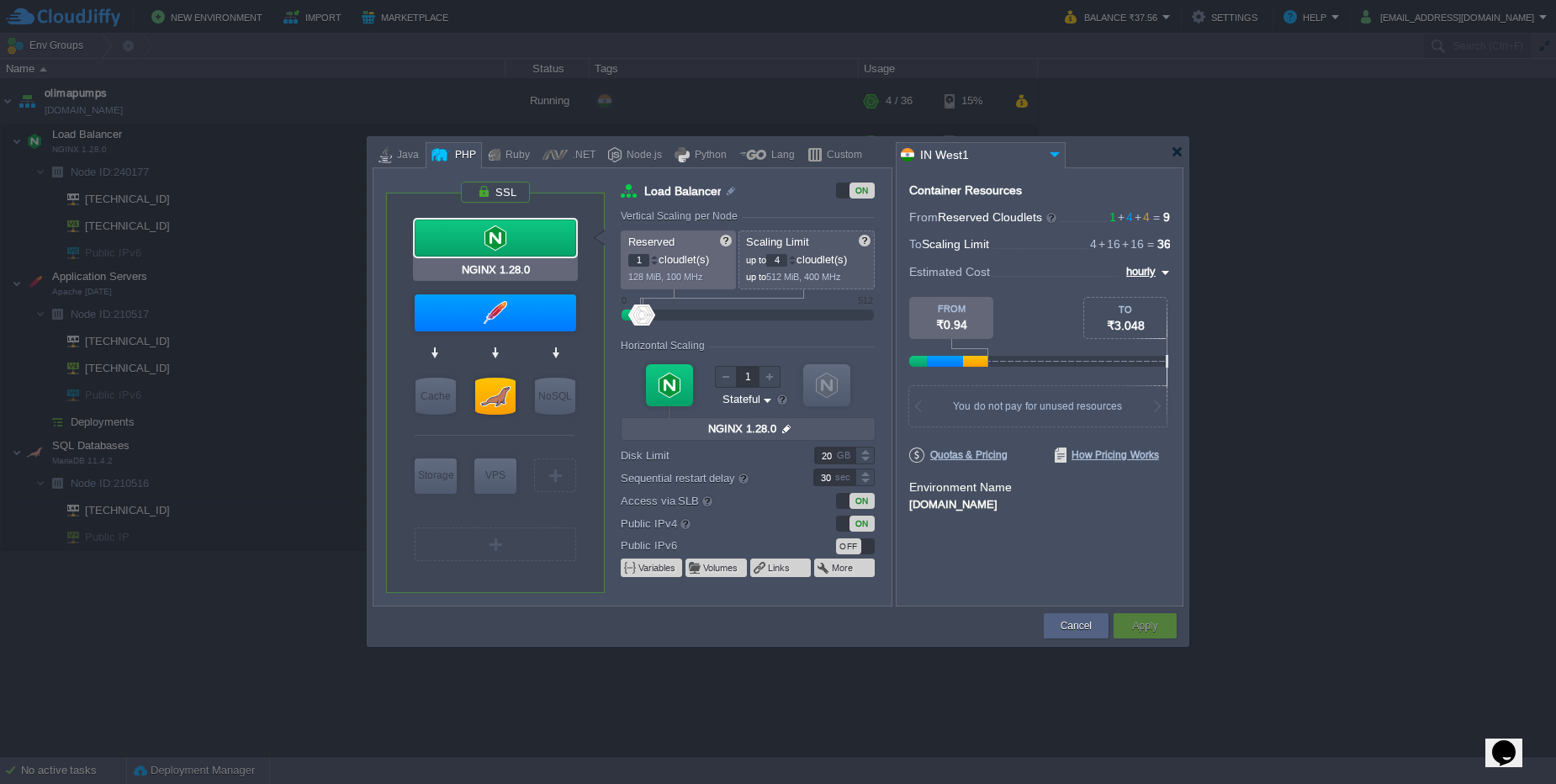
type input "Apache 2.4.54"
click at [497, 322] on div at bounding box center [495, 313] width 161 height 37
type input "Application Servers"
type input "4"
type input "16"
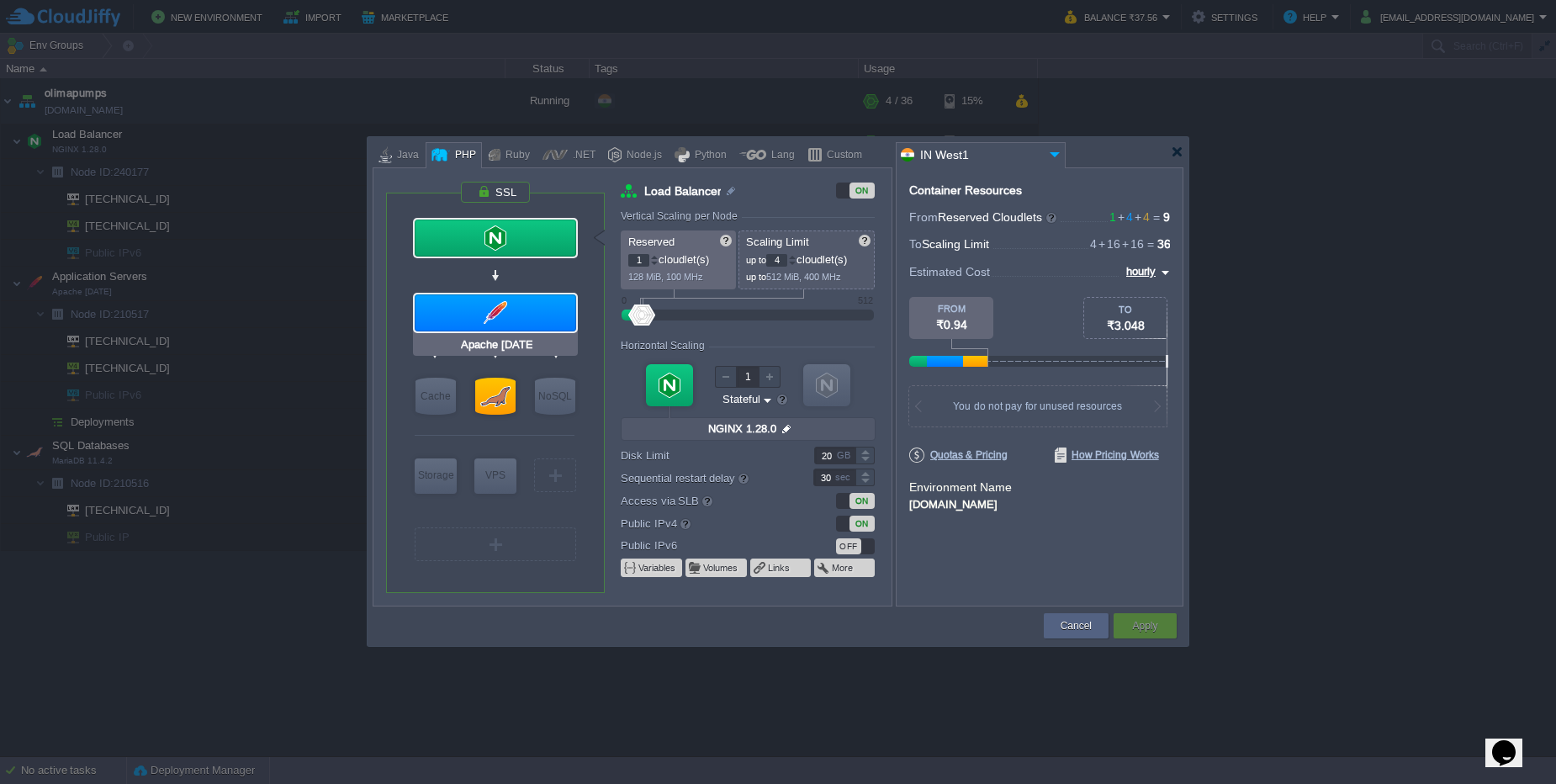
type input "Apache 2.4.54"
type input "null"
type input "PHP 7.4.33"
type input "15"
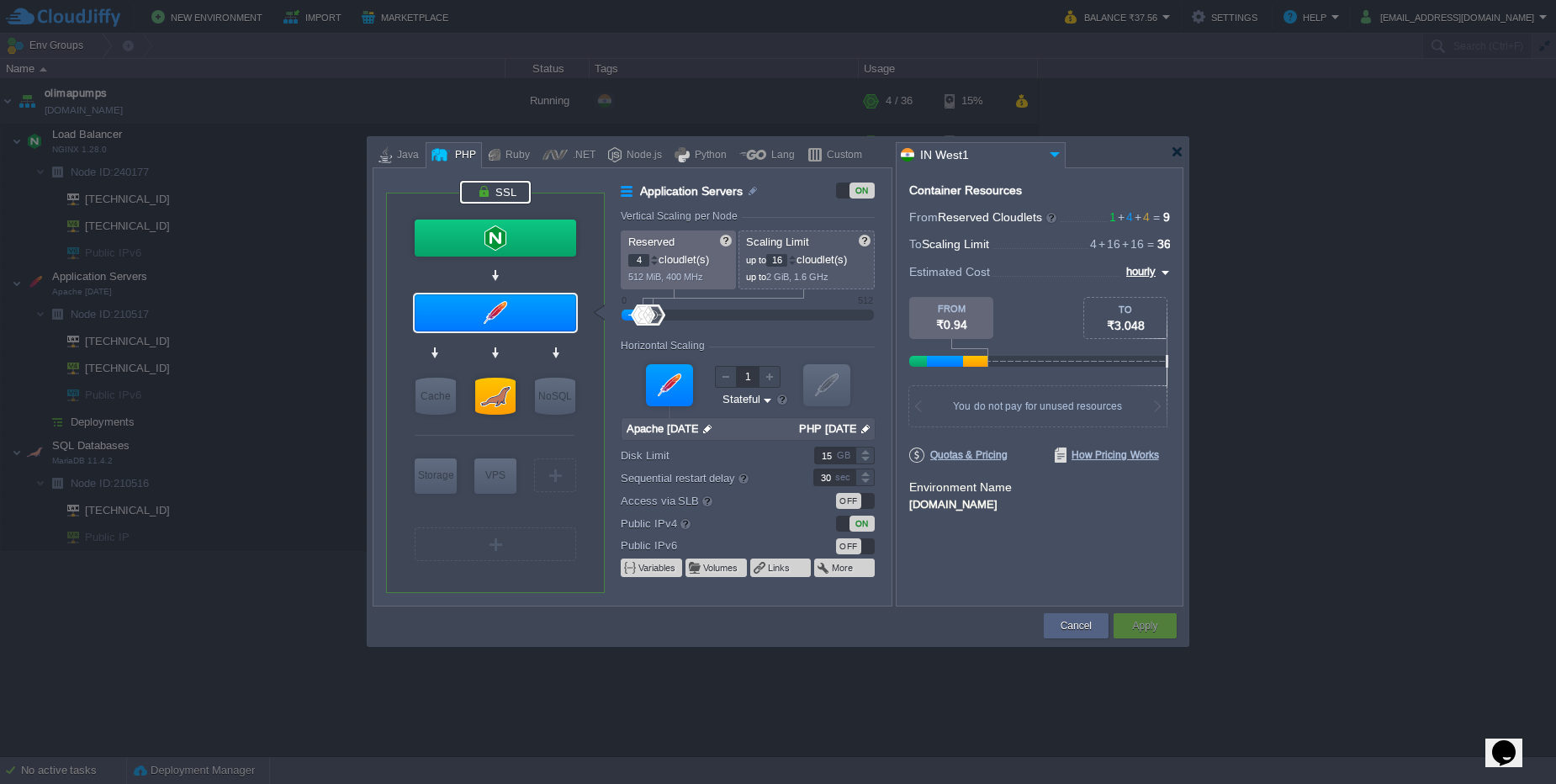
type input "NGINX 1.28.0"
click at [480, 247] on div at bounding box center [495, 238] width 161 height 37
type input "Load Balancer"
type input "1"
type input "4"
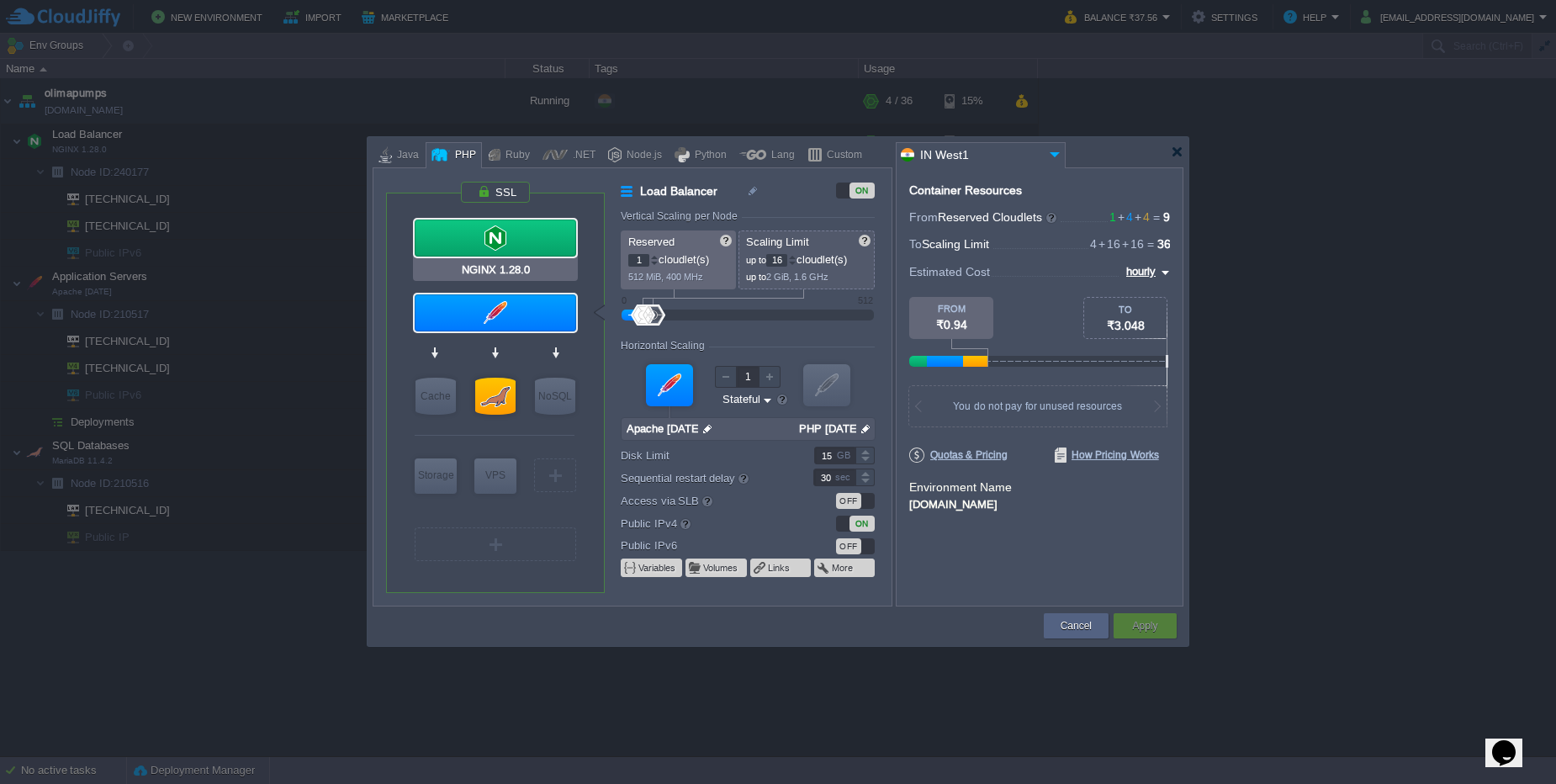
type input "NGINX 1.28.0"
type input "null"
type input "1.28.0-almalinux-9"
type input "20"
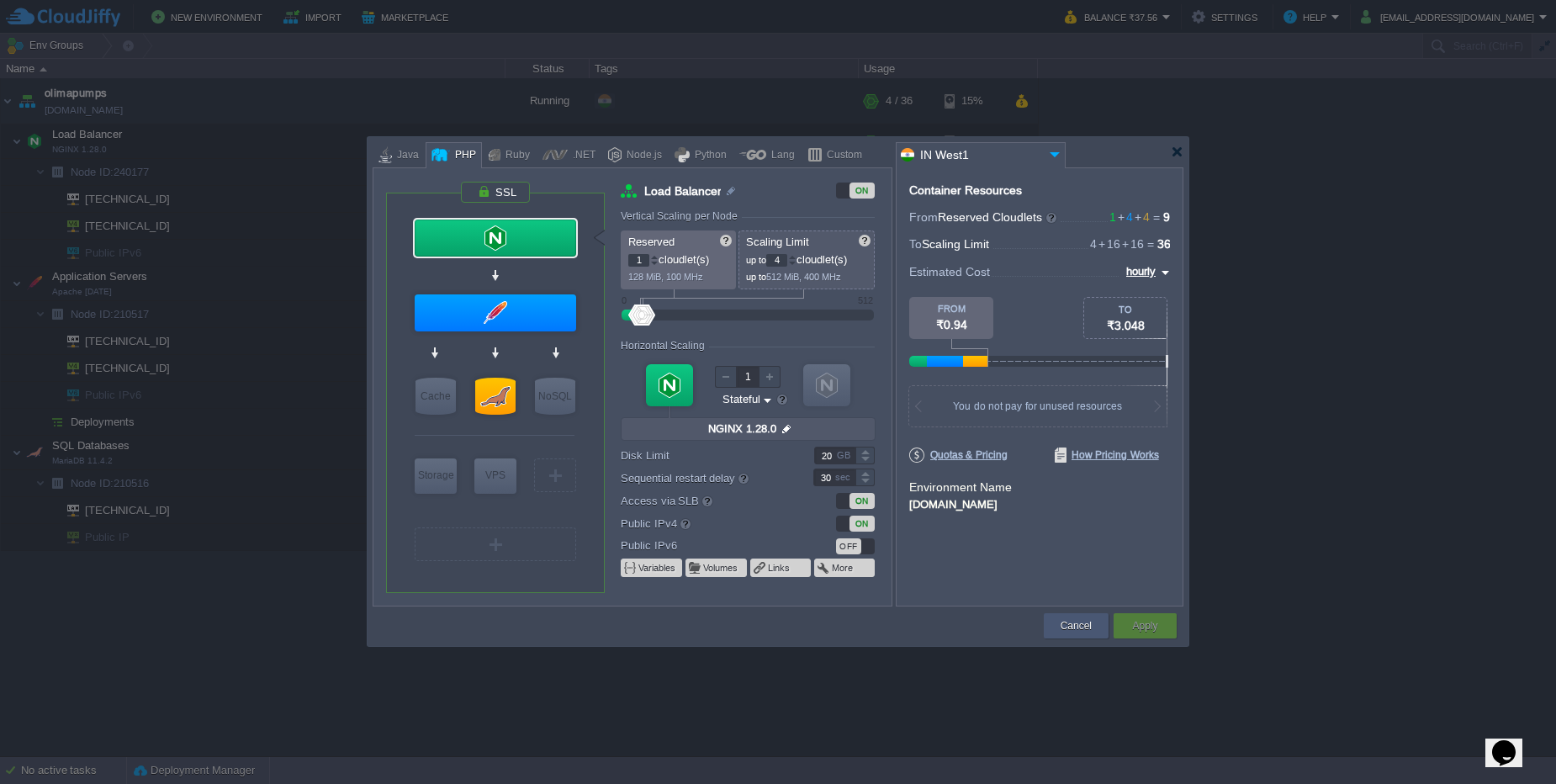
click at [1077, 629] on button "Cancel" at bounding box center [1076, 626] width 31 height 17
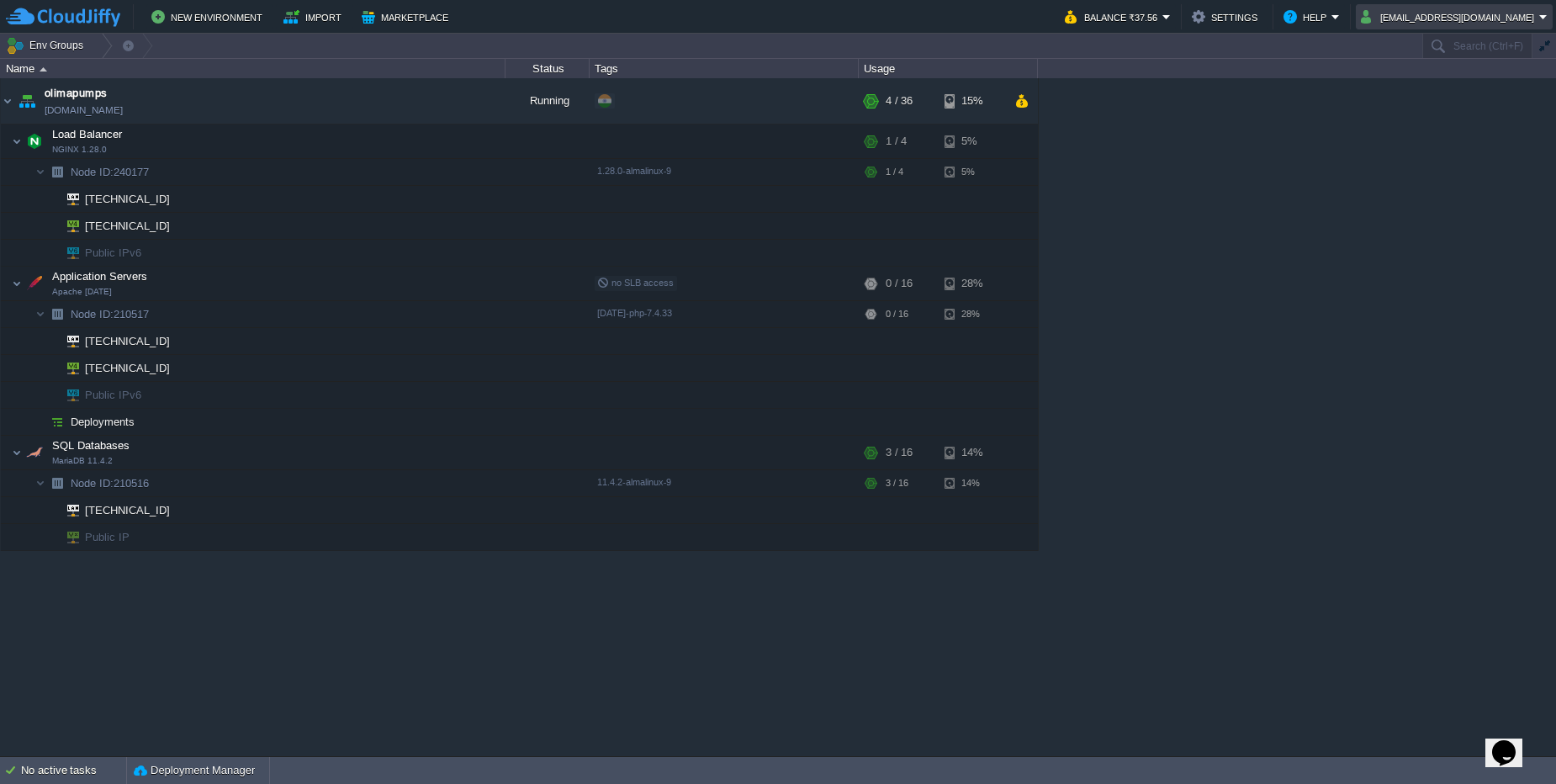
click at [1521, 15] on button "biswajitm0@gmail.com" at bounding box center [1450, 17] width 179 height 21
click at [1450, 84] on span "Sign out" at bounding box center [1437, 88] width 40 height 13
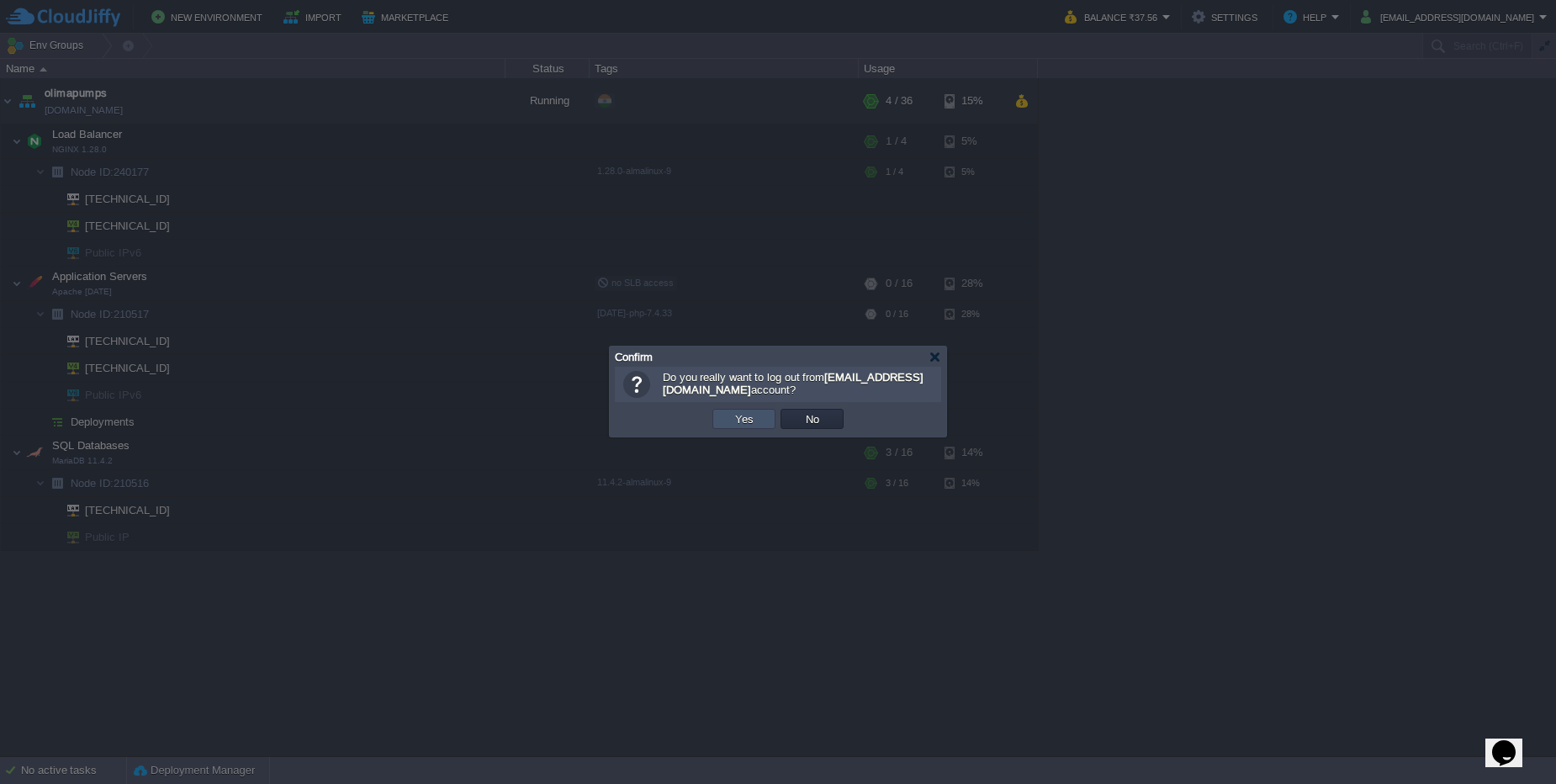
click at [740, 422] on button "Yes" at bounding box center [744, 419] width 28 height 15
